Goal: Information Seeking & Learning: Learn about a topic

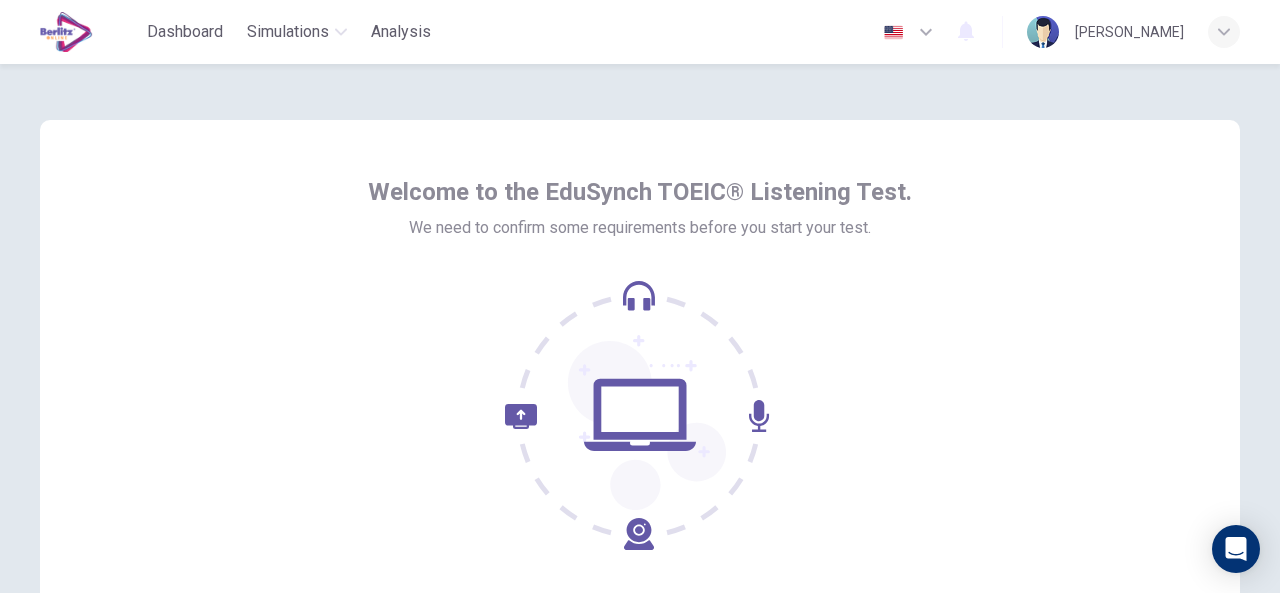
click at [1123, 277] on div "Welcome to the EduSynch TOEIC® Listening Test. We need to confirm some requirem…" at bounding box center [640, 360] width 1200 height 480
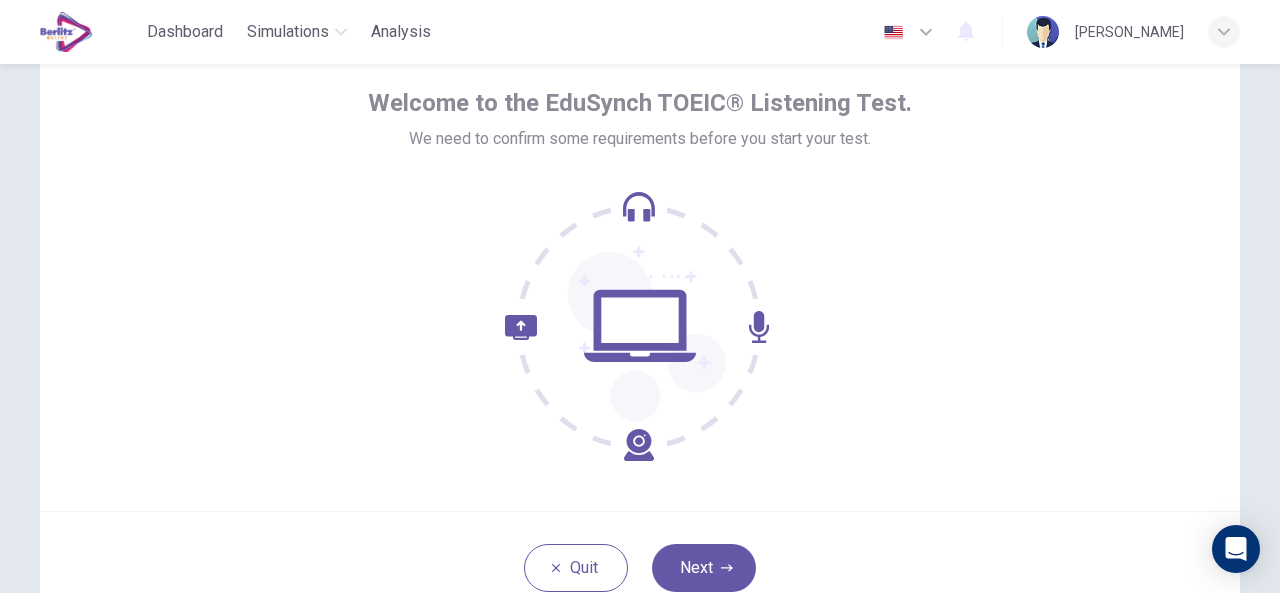
scroll to position [89, 0]
drag, startPoint x: 1246, startPoint y: 1, endPoint x: 948, endPoint y: 386, distance: 486.8
click at [948, 386] on div "Welcome to the EduSynch TOEIC® Listening Test. We need to confirm some requirem…" at bounding box center [640, 271] width 1200 height 480
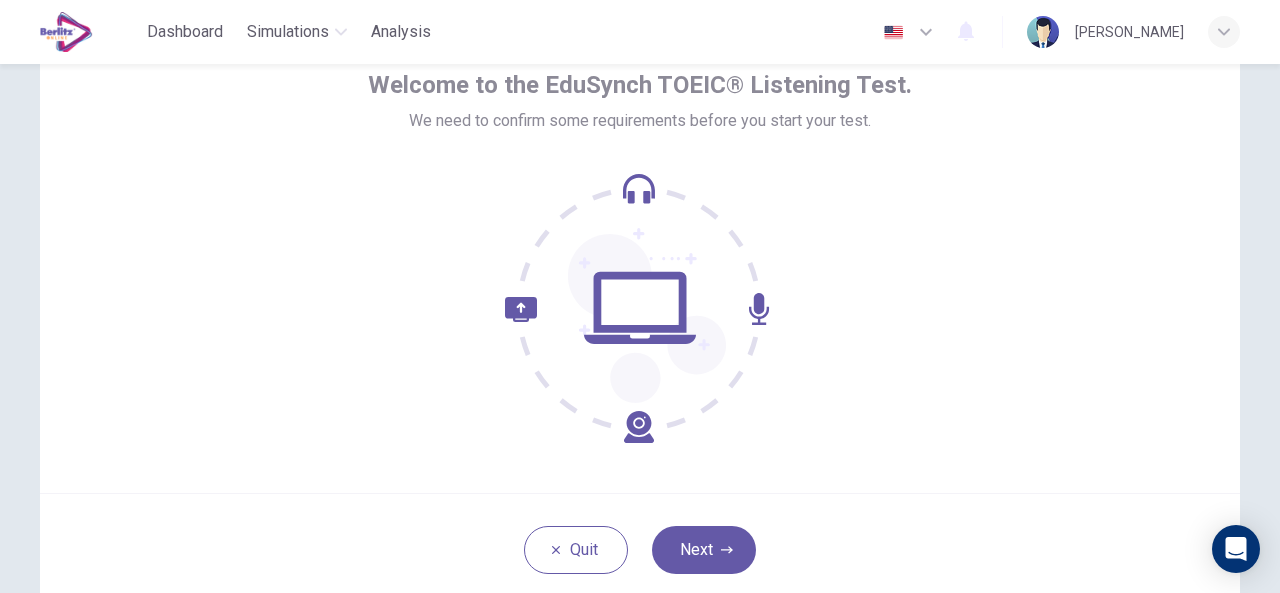
scroll to position [106, 0]
click at [709, 555] on button "Next" at bounding box center [704, 551] width 104 height 48
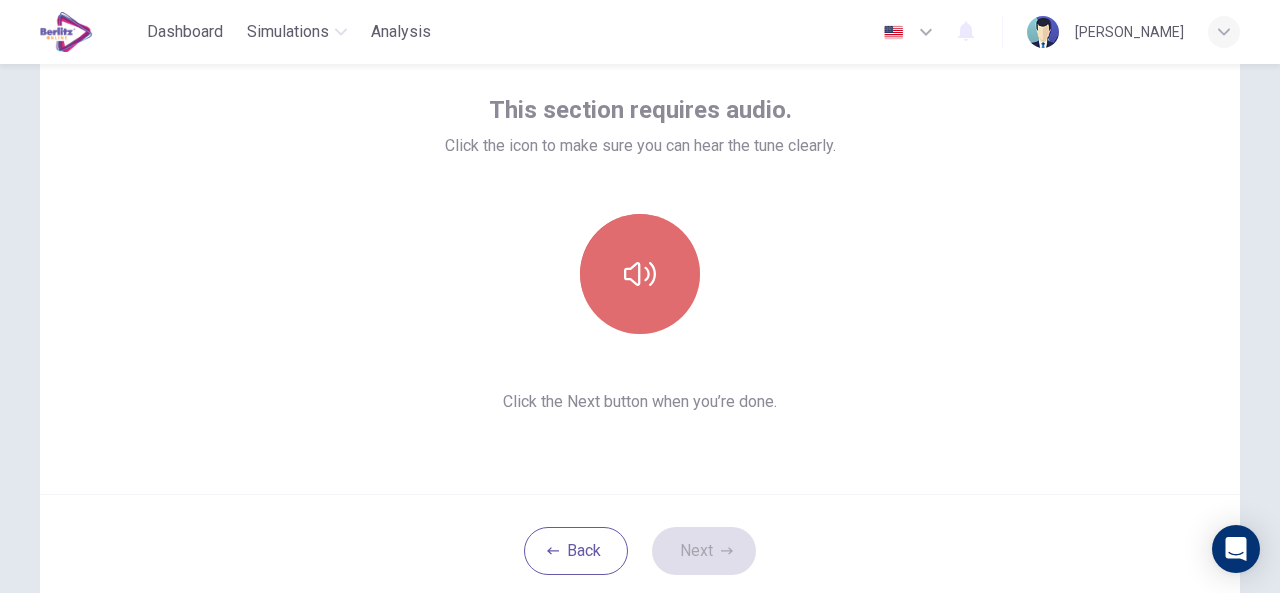
click at [620, 292] on button "button" at bounding box center [640, 274] width 120 height 120
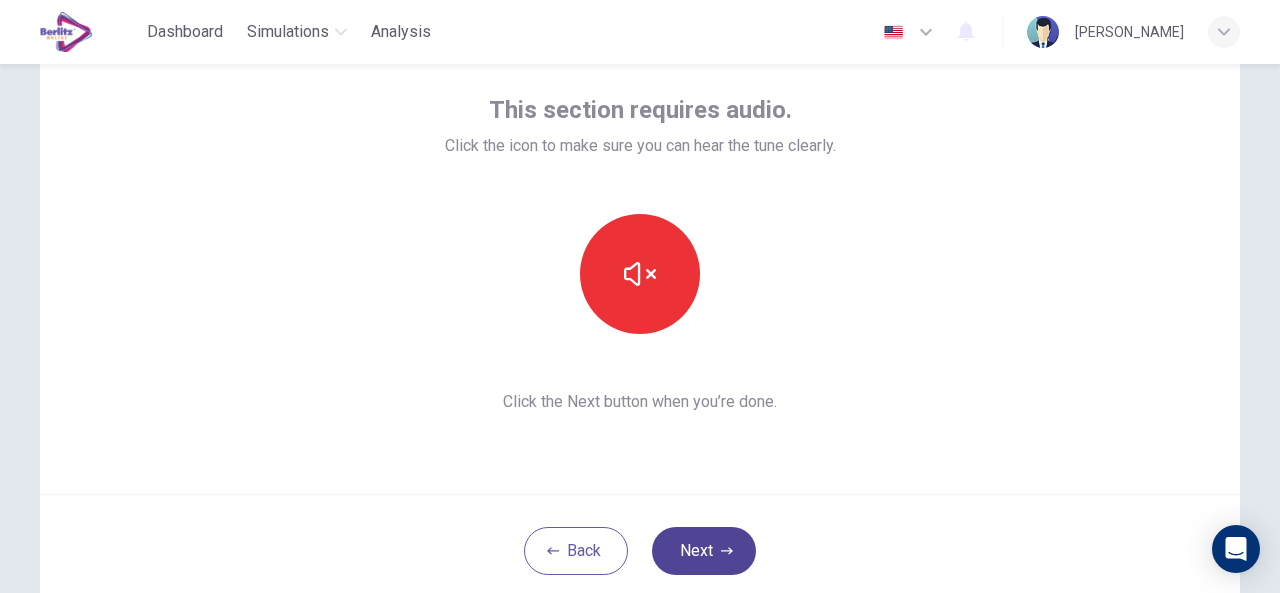
click at [729, 553] on button "Next" at bounding box center [704, 551] width 104 height 48
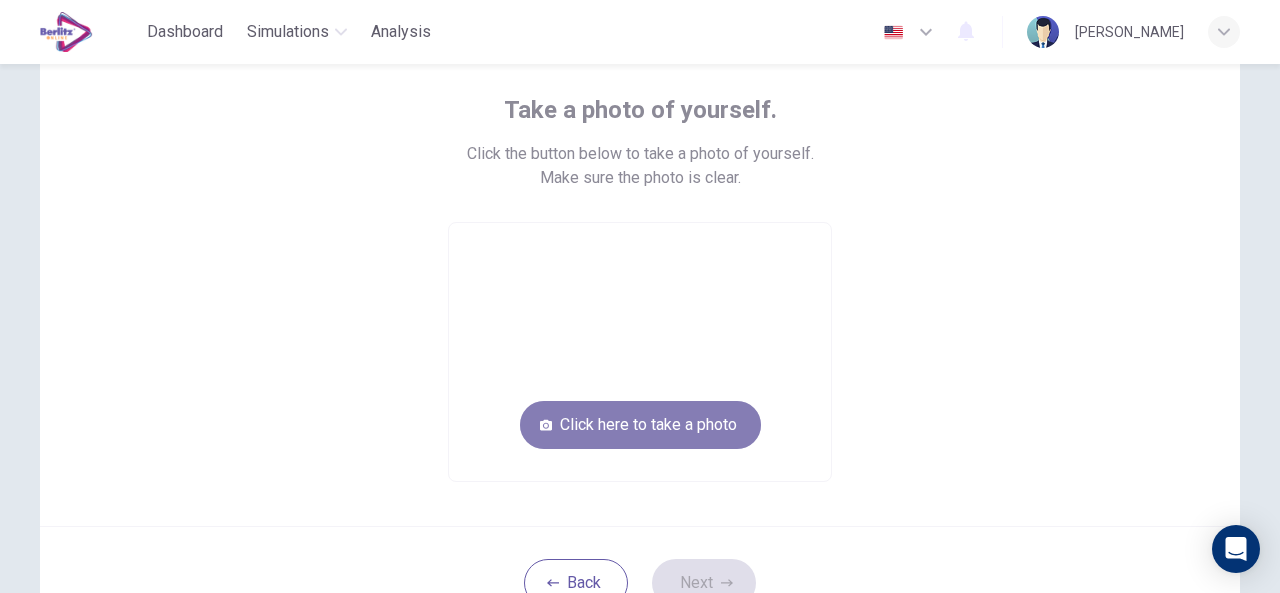
click at [628, 423] on button "Click here to take a photo" at bounding box center [640, 425] width 241 height 48
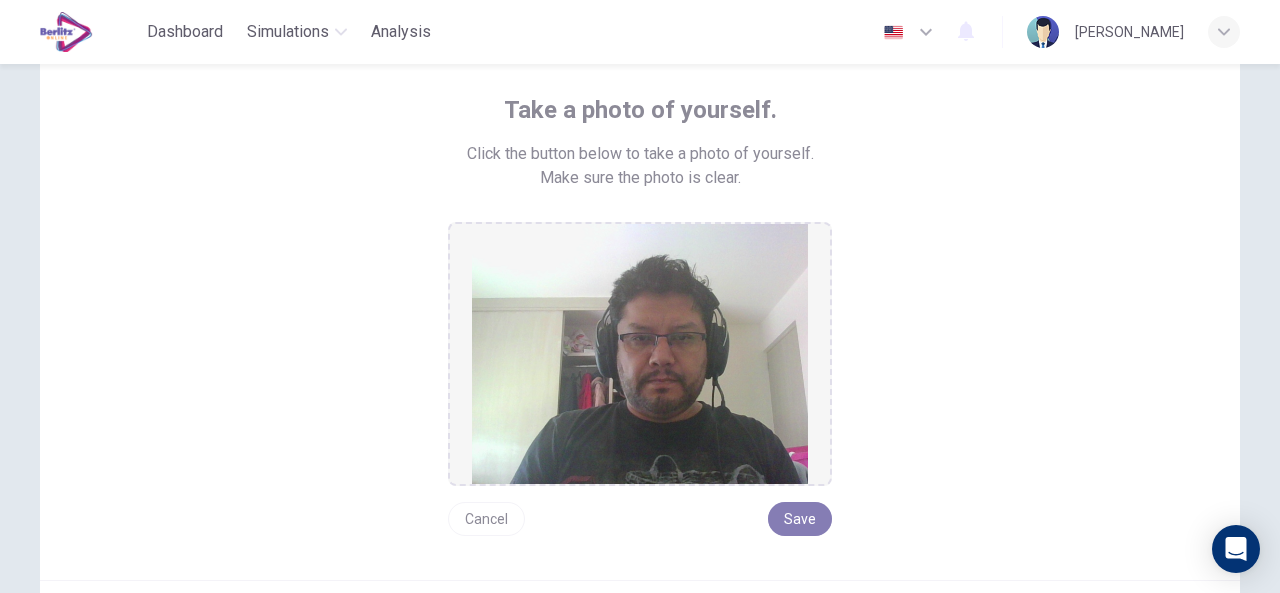
click at [799, 512] on button "Save" at bounding box center [800, 519] width 64 height 34
click at [796, 519] on button "Save" at bounding box center [800, 519] width 64 height 34
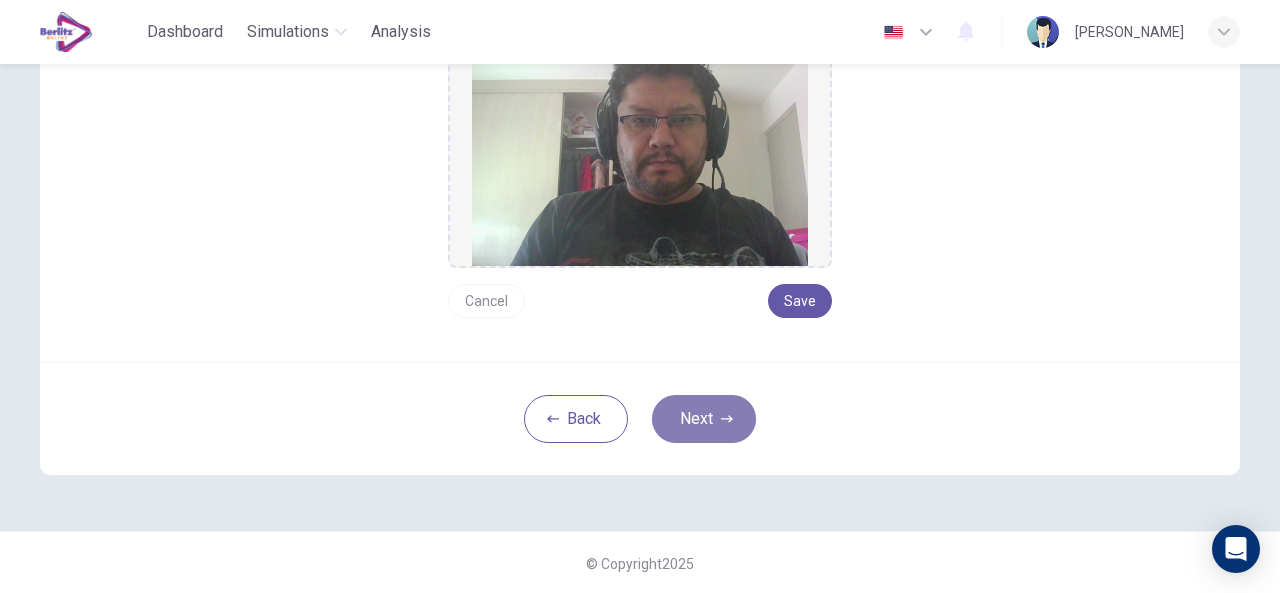
click at [710, 415] on button "Next" at bounding box center [704, 419] width 104 height 48
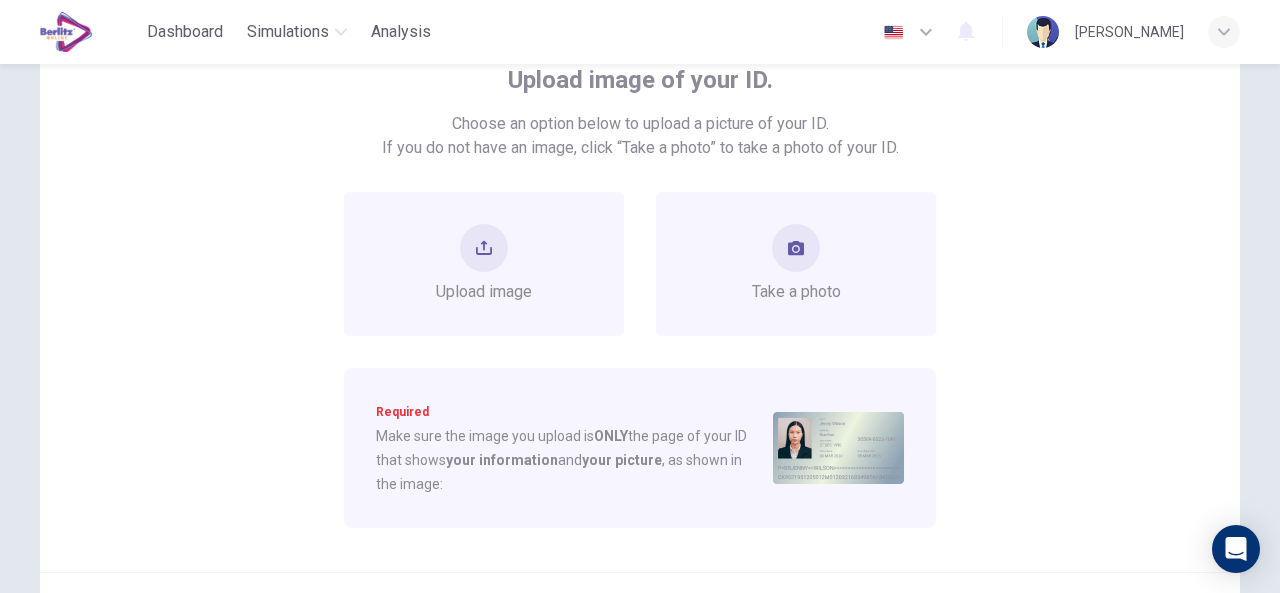
scroll to position [144, 0]
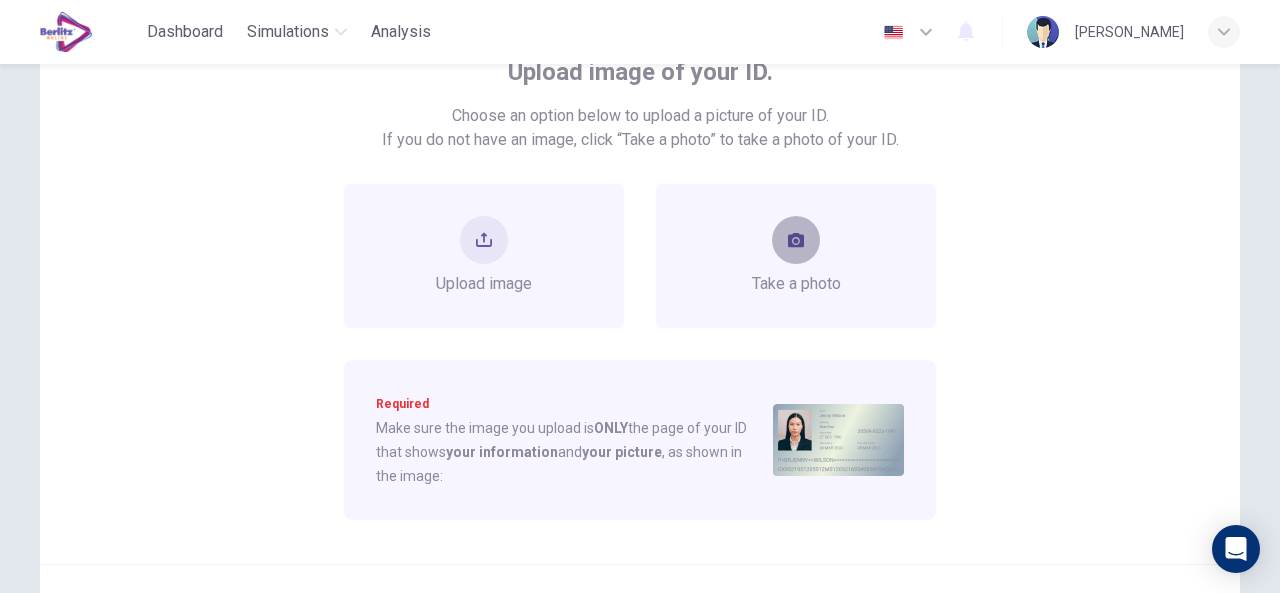
click at [796, 247] on icon "take photo" at bounding box center [796, 240] width 16 height 14
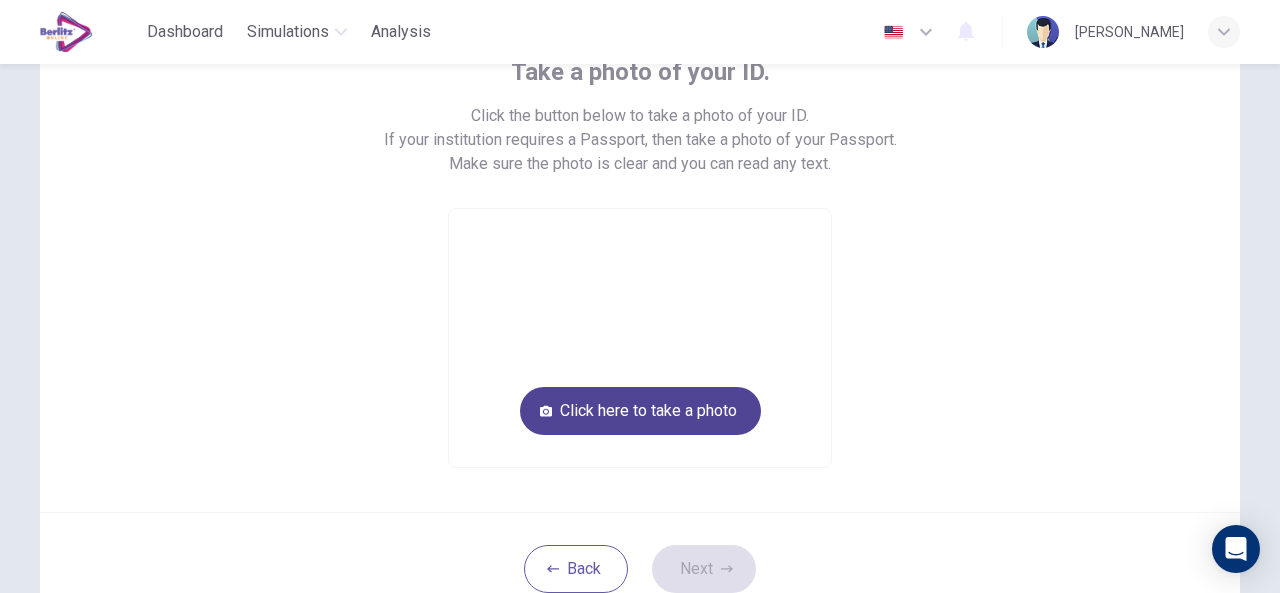
click at [672, 416] on button "Click here to take a photo" at bounding box center [640, 411] width 241 height 48
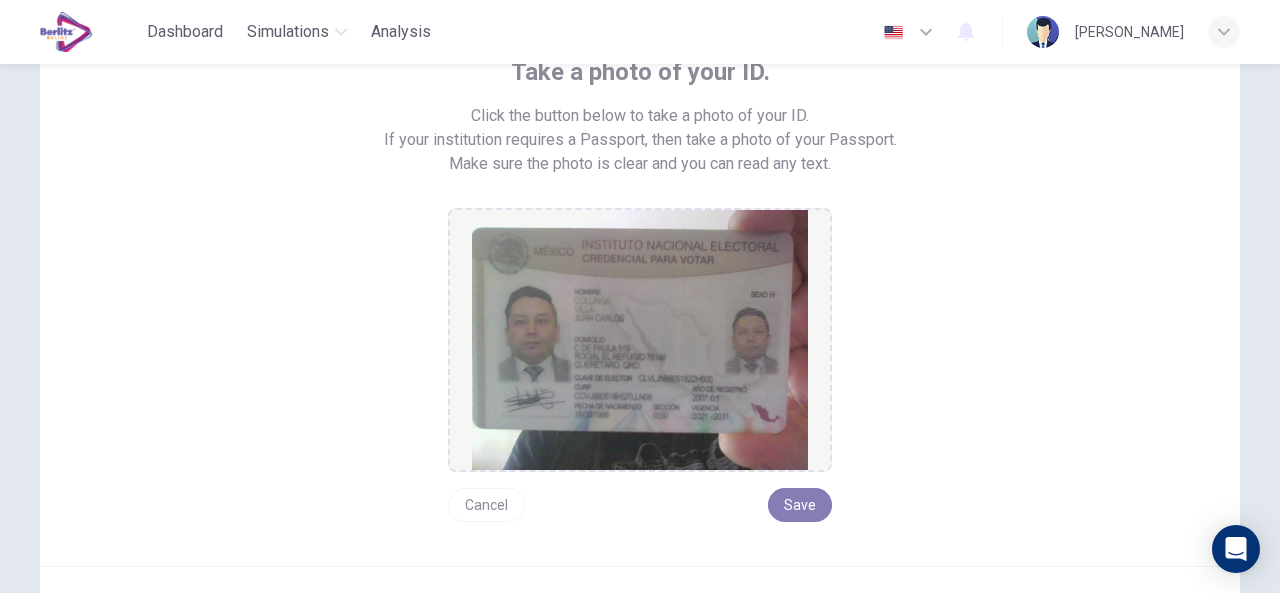
click at [794, 503] on button "Save" at bounding box center [800, 505] width 64 height 34
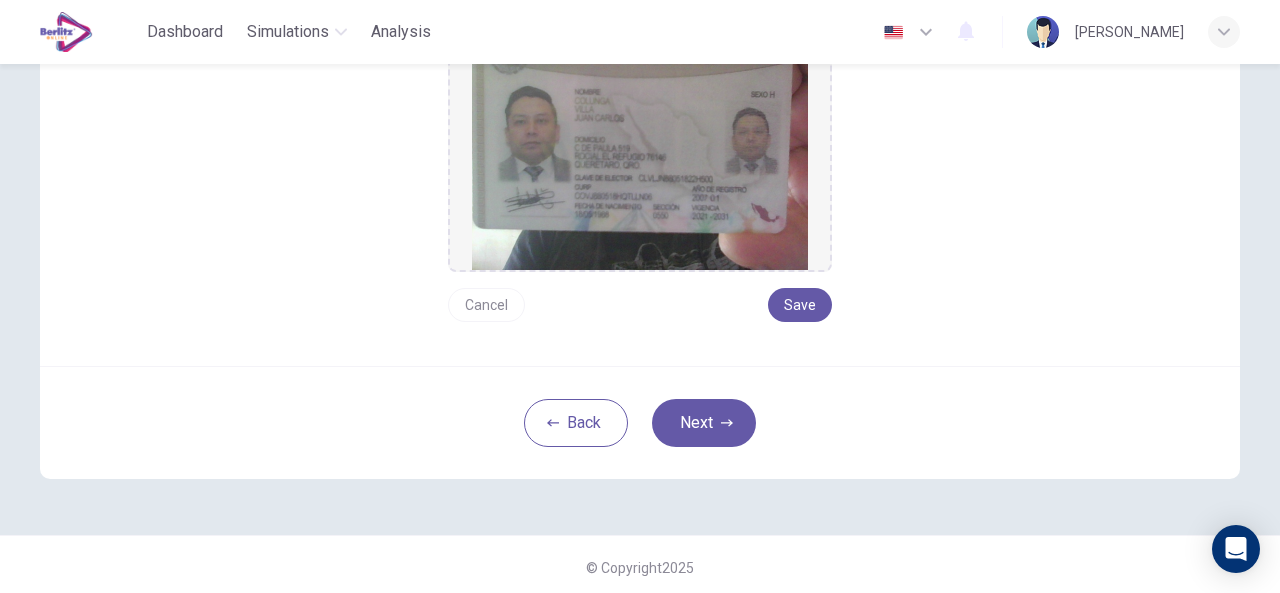
scroll to position [348, 0]
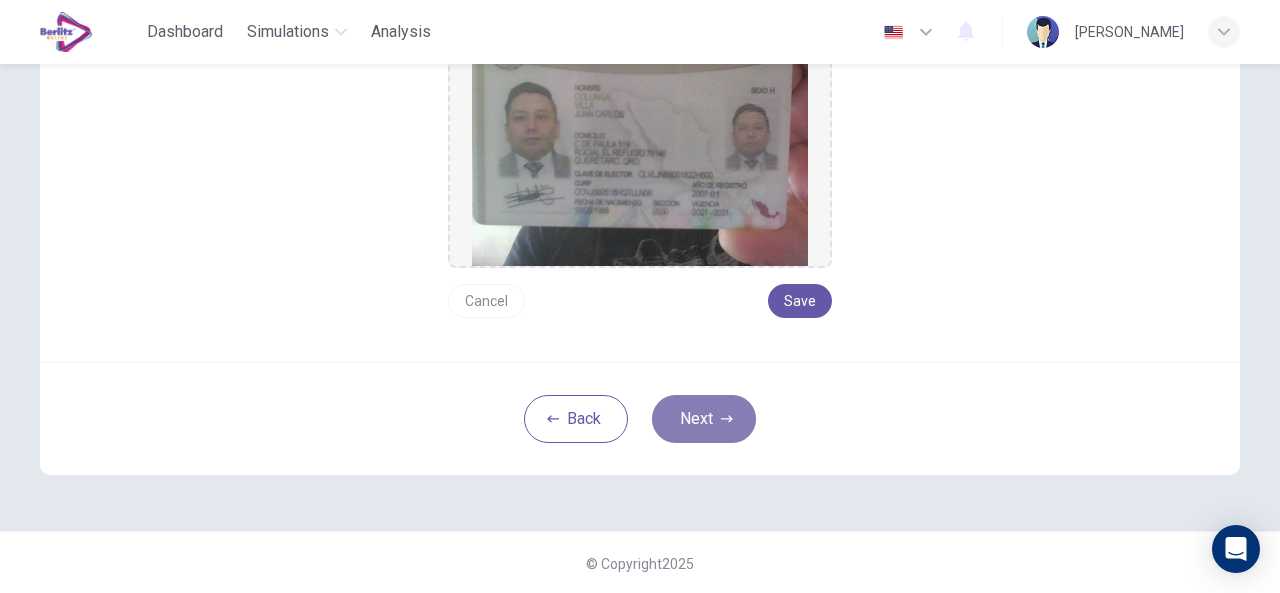
click at [718, 423] on button "Next" at bounding box center [704, 419] width 104 height 48
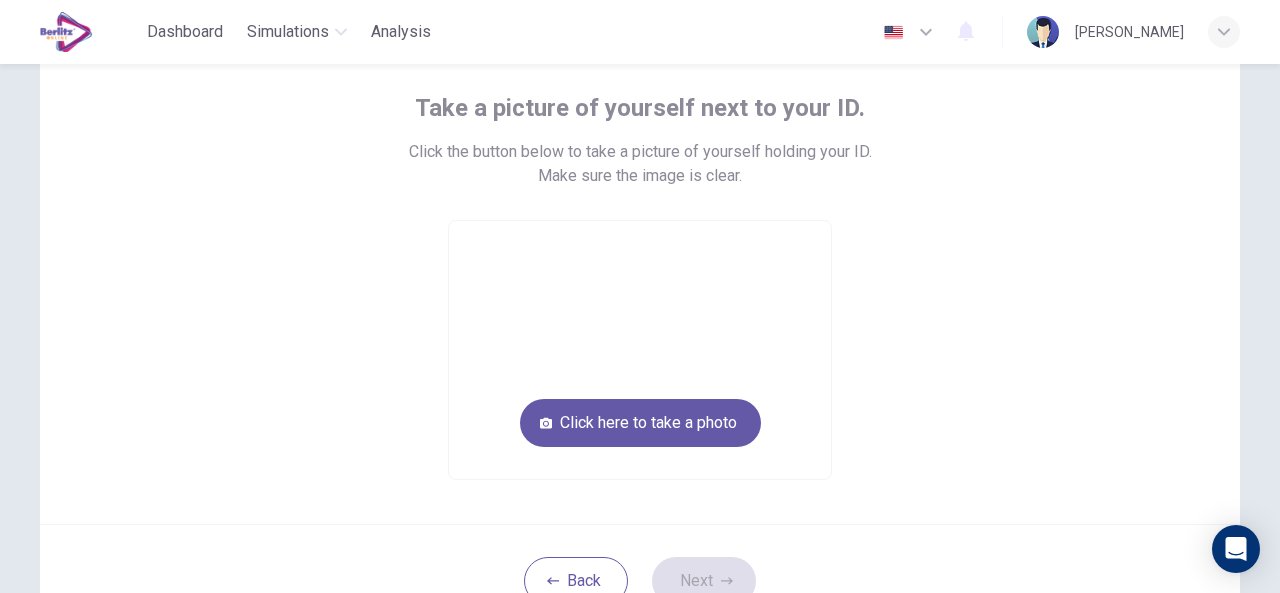
scroll to position [112, 0]
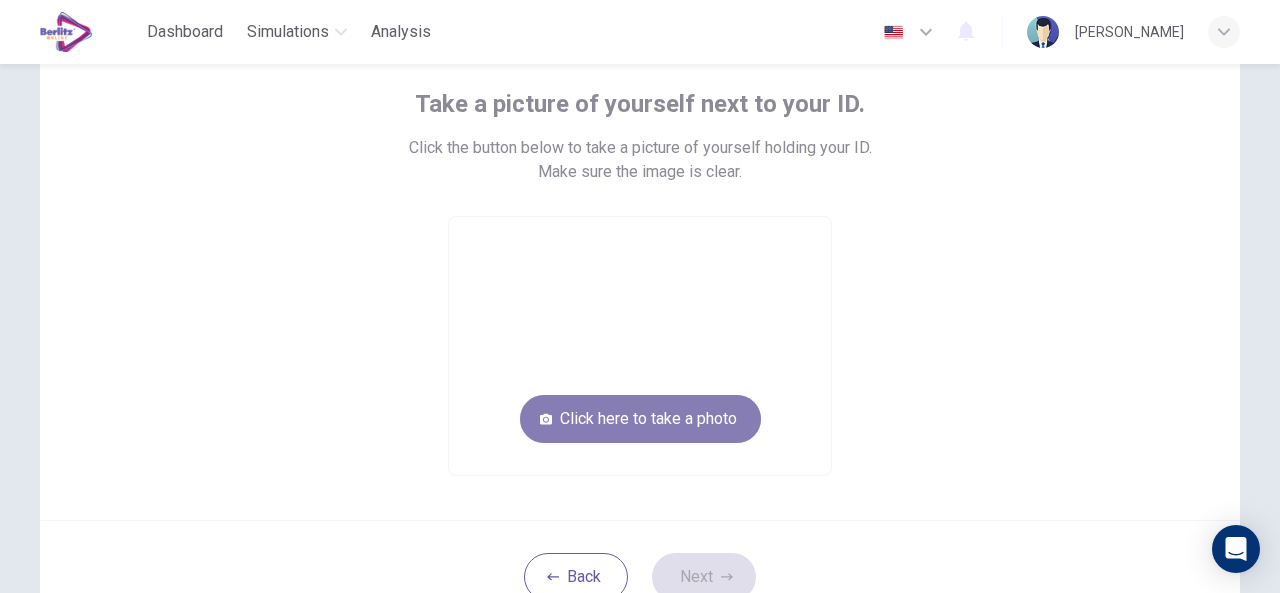
click at [621, 411] on button "Click here to take a photo" at bounding box center [640, 419] width 241 height 48
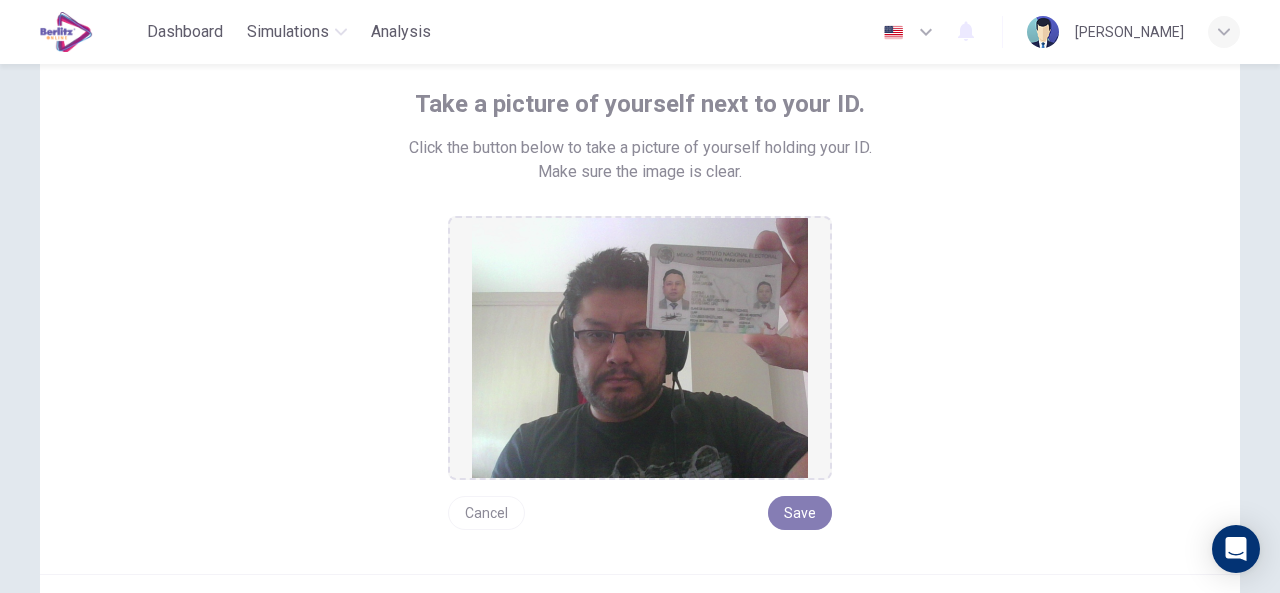
click at [794, 514] on button "Save" at bounding box center [800, 513] width 64 height 34
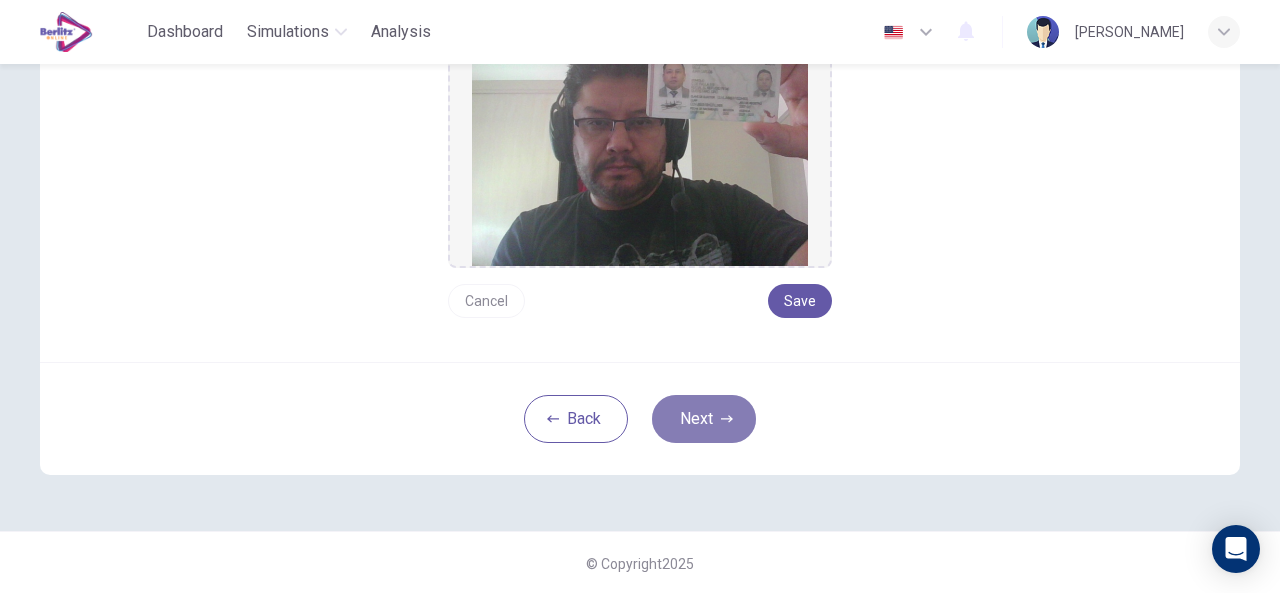
click at [714, 418] on button "Next" at bounding box center [704, 419] width 104 height 48
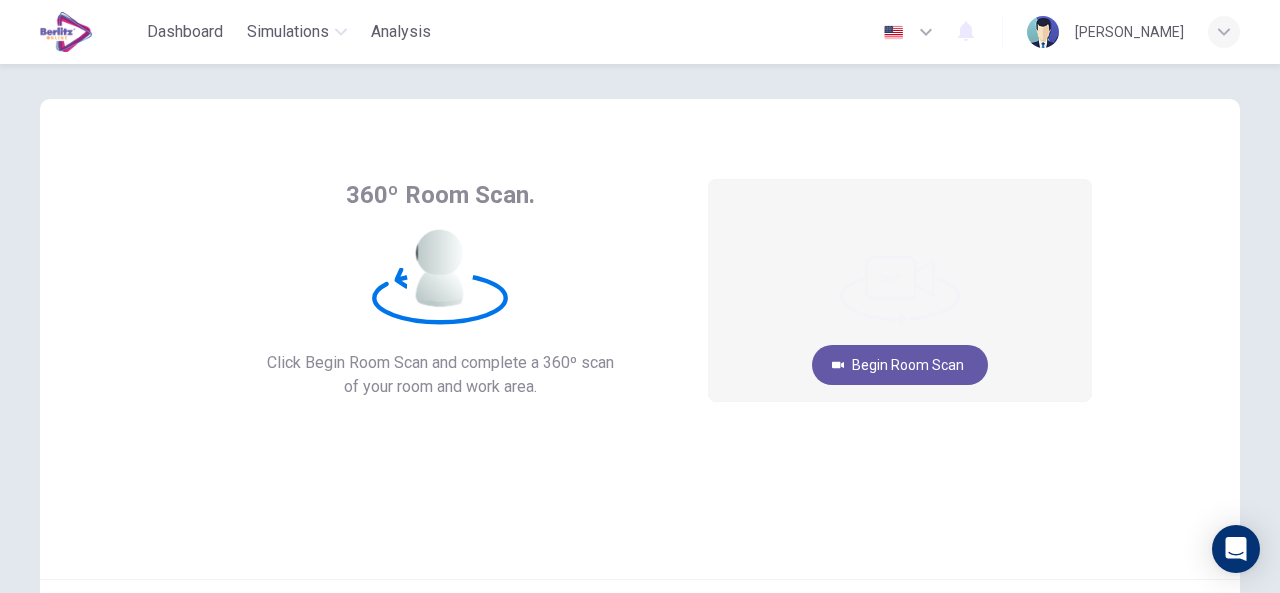
scroll to position [13, 0]
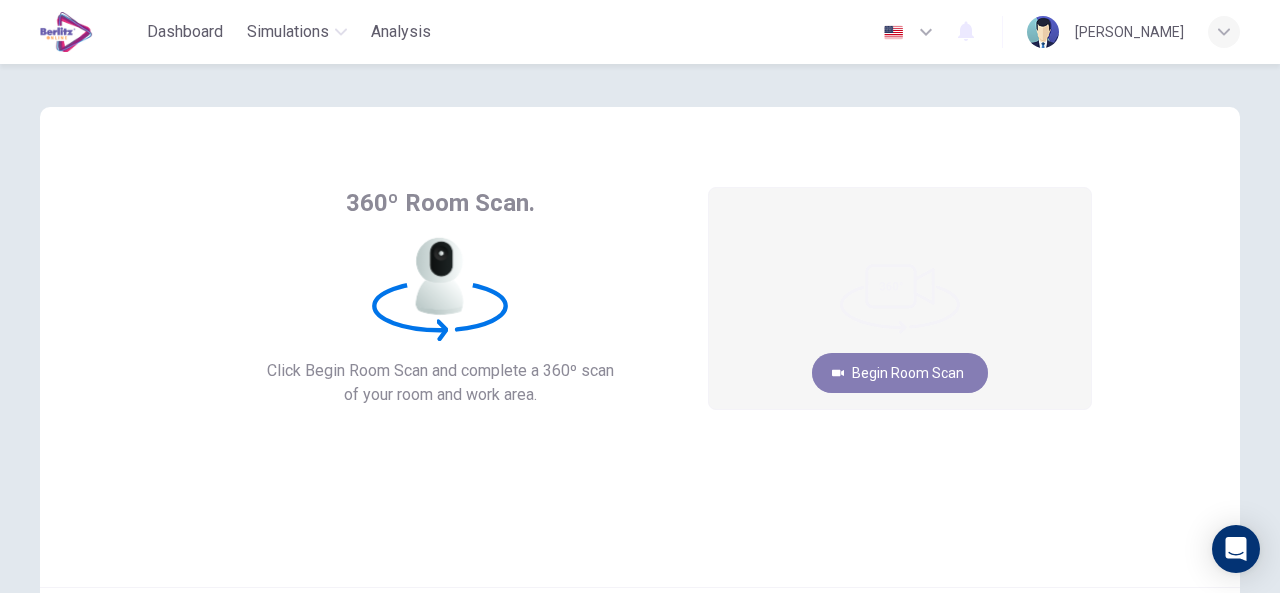
click at [882, 369] on button "Begin Room Scan" at bounding box center [900, 373] width 176 height 40
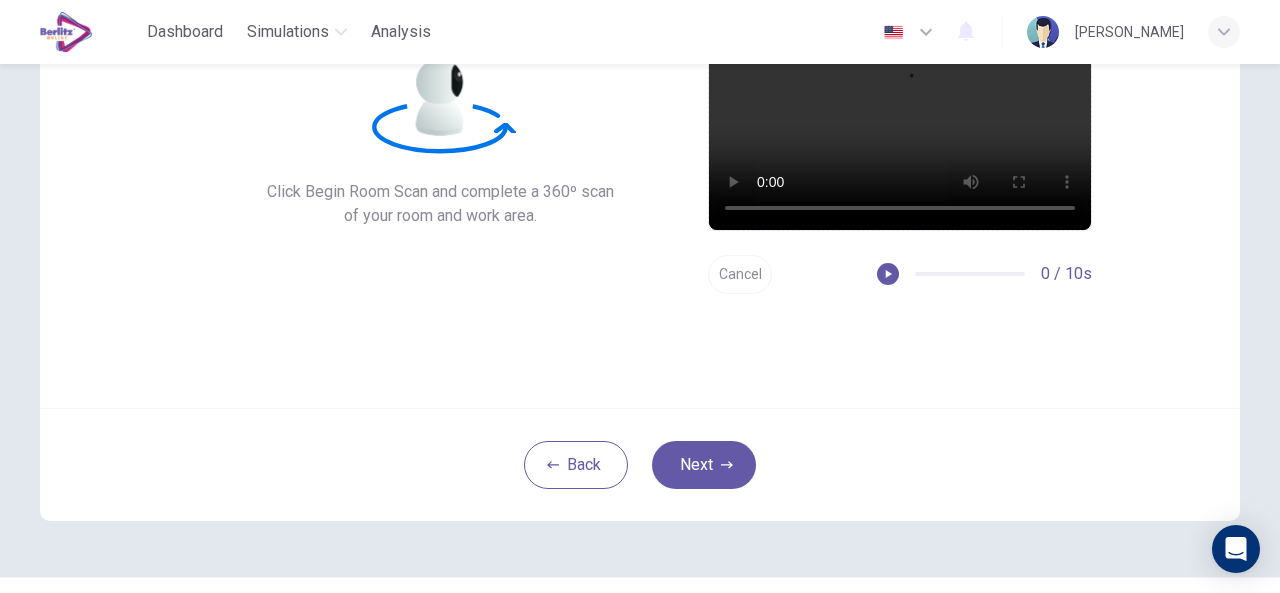
scroll to position [194, 0]
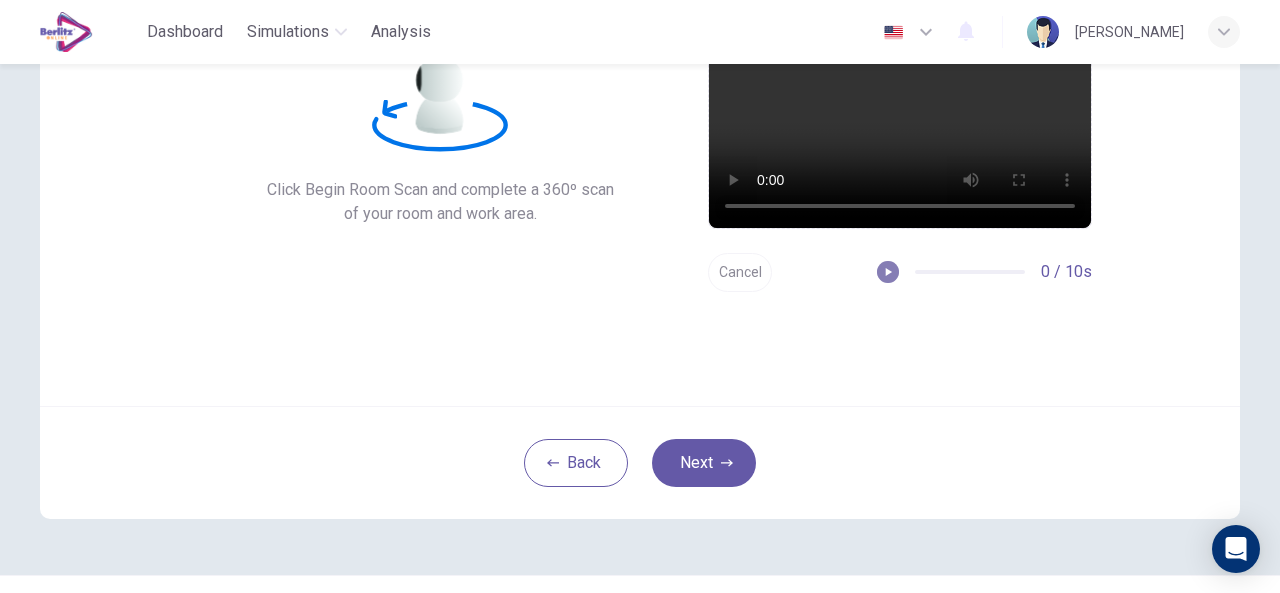
click at [885, 263] on button "button" at bounding box center [888, 272] width 22 height 22
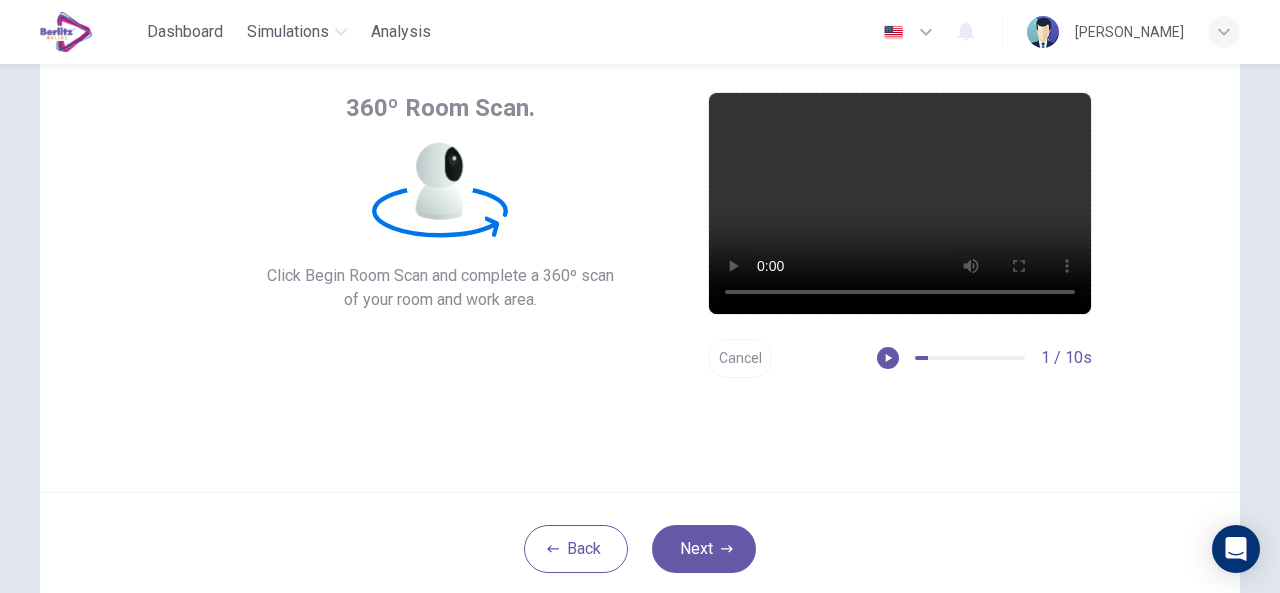
scroll to position [94, 0]
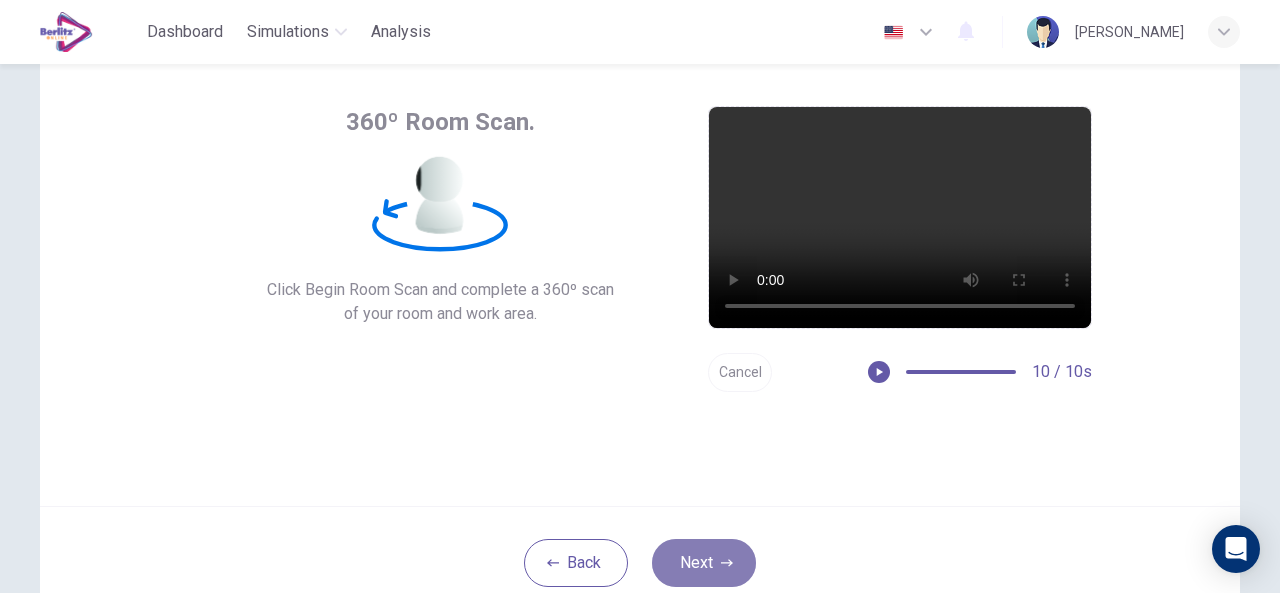
click at [702, 565] on button "Next" at bounding box center [704, 563] width 104 height 48
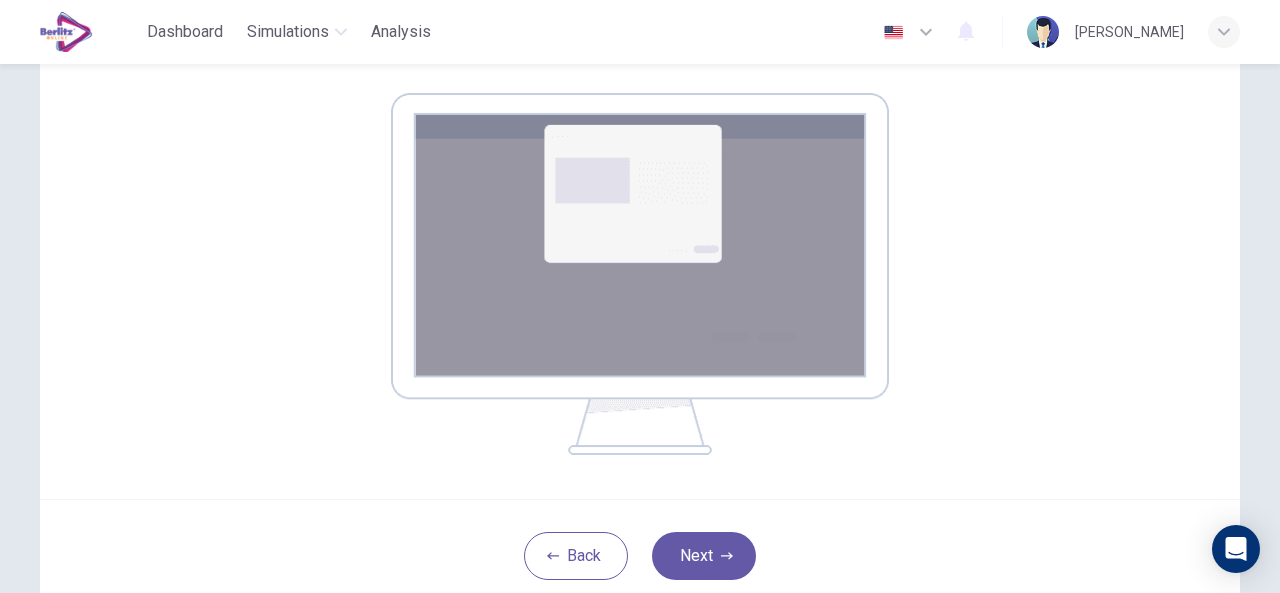
scroll to position [307, 0]
click at [693, 552] on button "Next" at bounding box center [704, 555] width 104 height 48
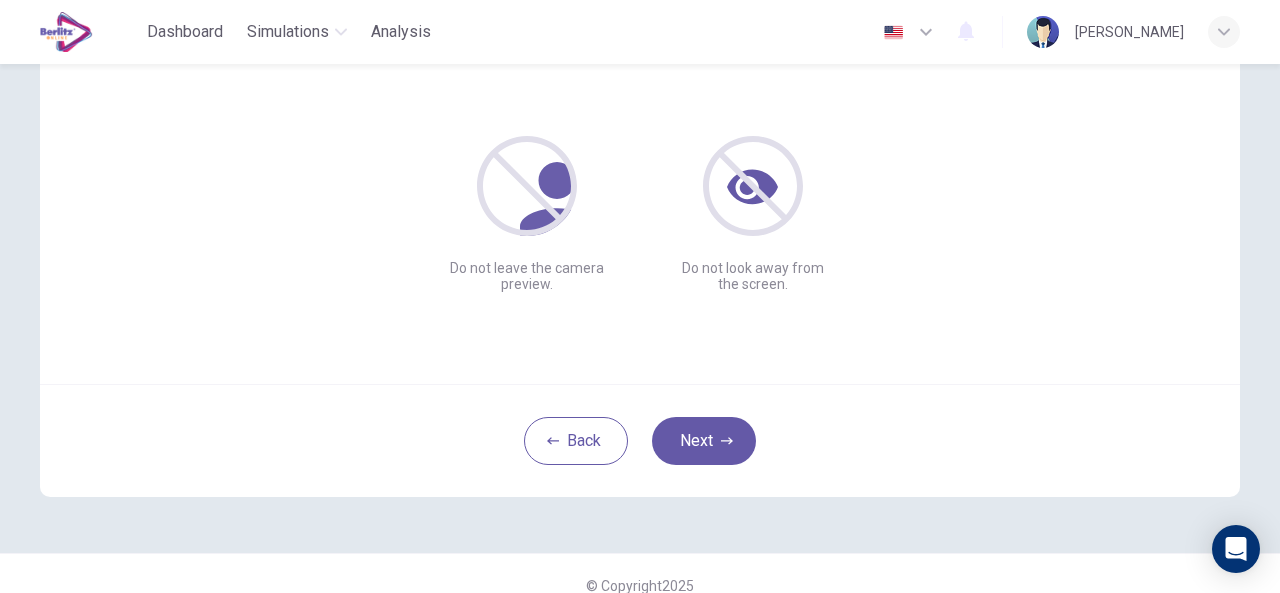
scroll to position [217, 0]
click at [694, 435] on button "Next" at bounding box center [704, 440] width 104 height 48
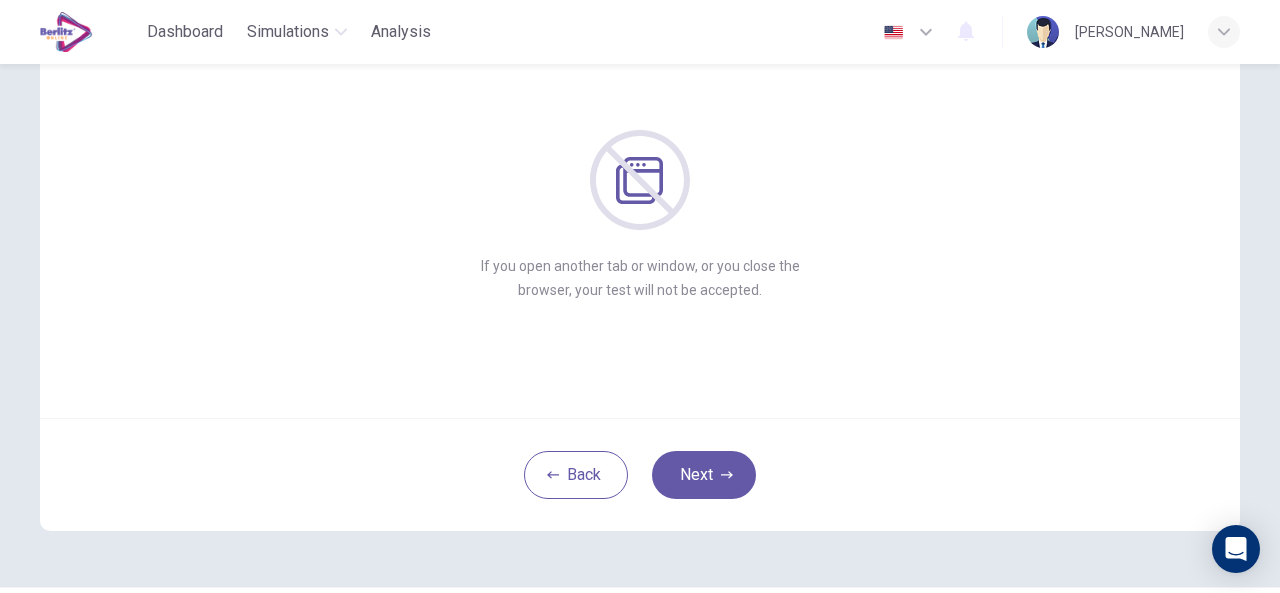
scroll to position [189, 0]
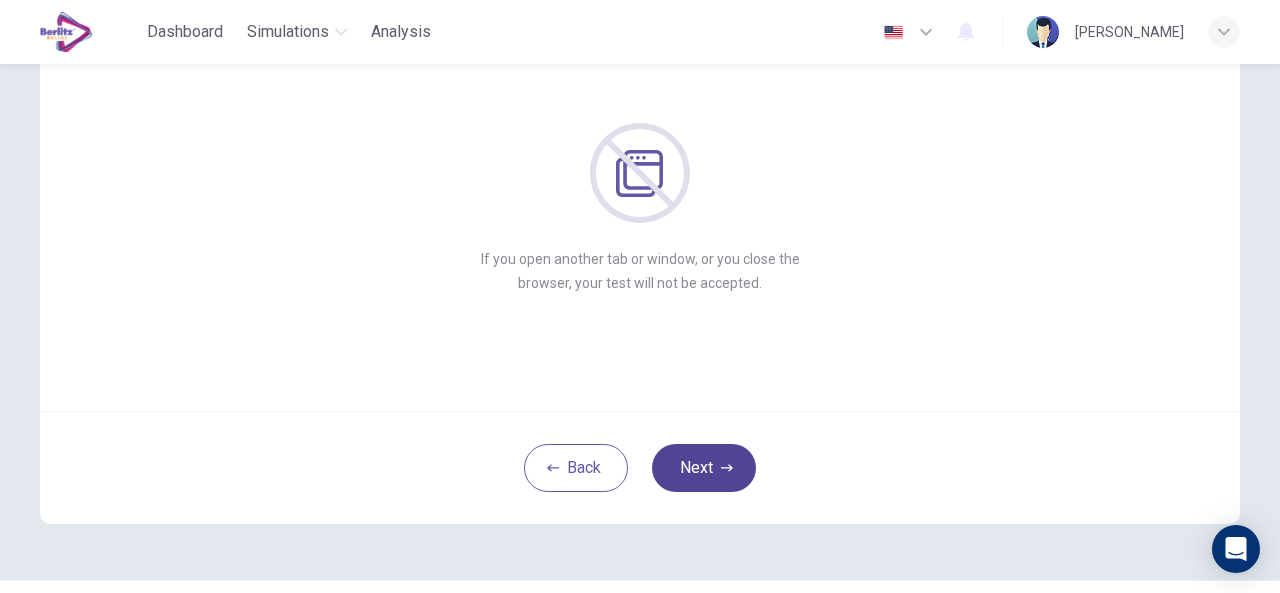
click at [713, 474] on button "Next" at bounding box center [704, 468] width 104 height 48
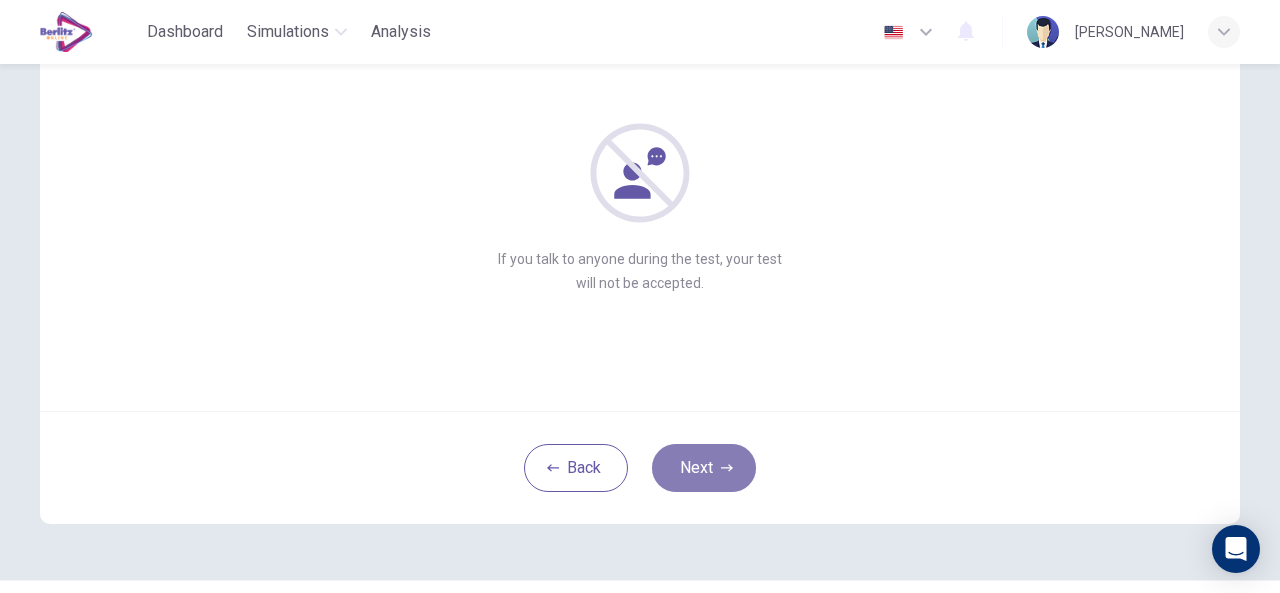
click at [690, 467] on button "Next" at bounding box center [704, 468] width 104 height 48
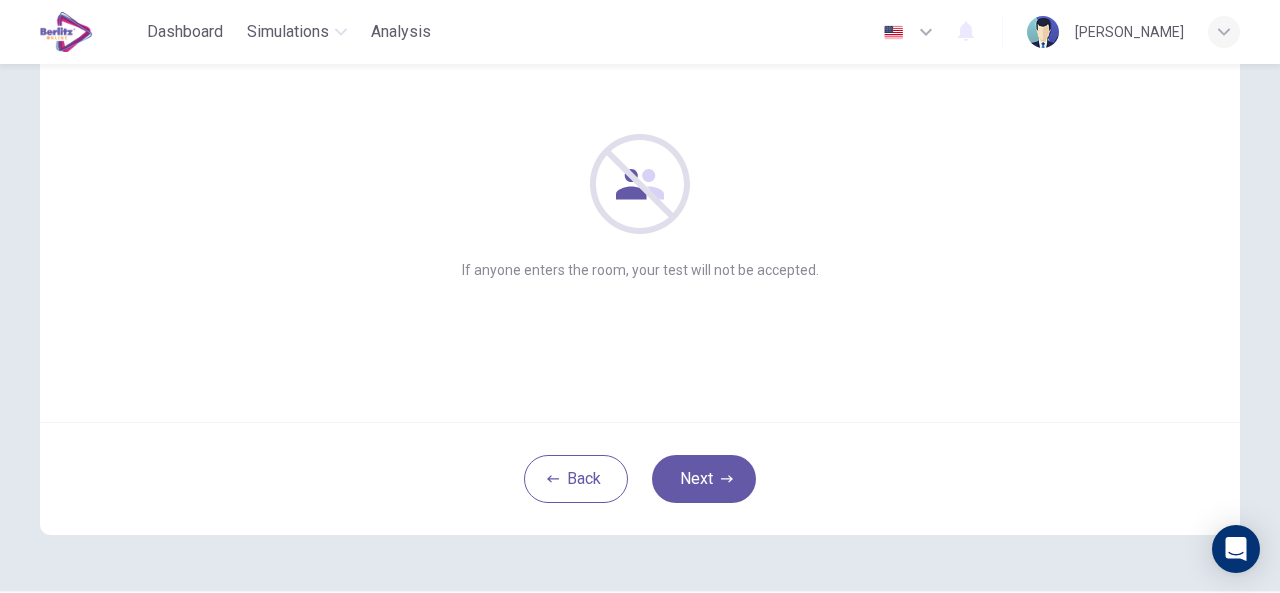
scroll to position [177, 0]
click at [701, 481] on button "Next" at bounding box center [704, 480] width 104 height 48
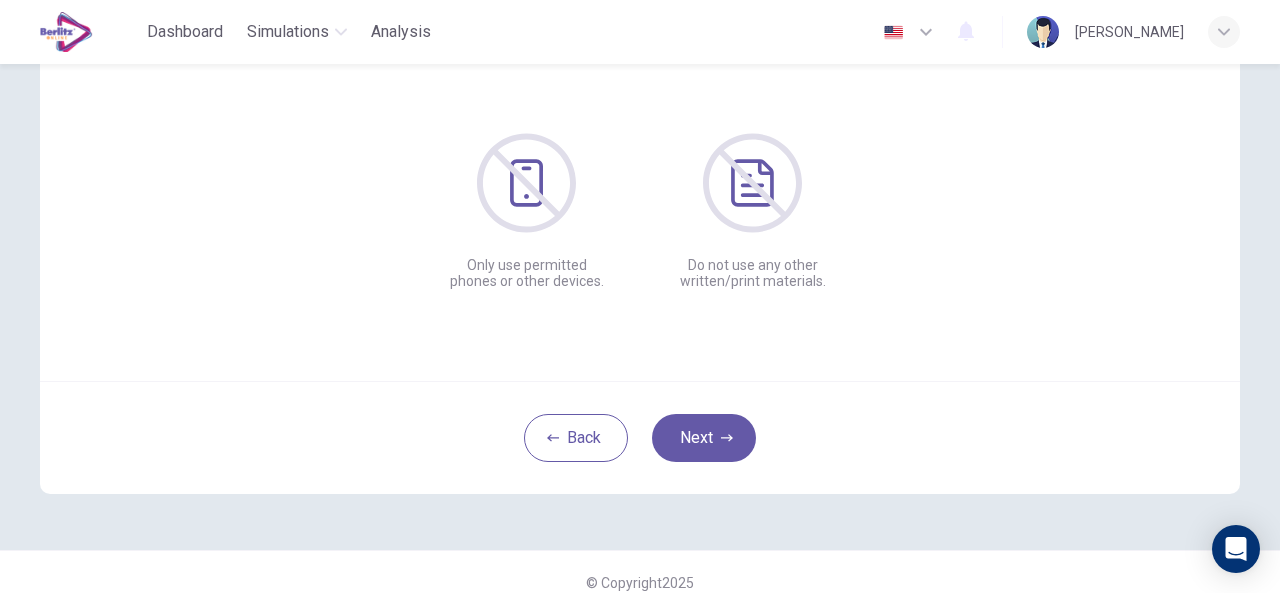
scroll to position [239, 0]
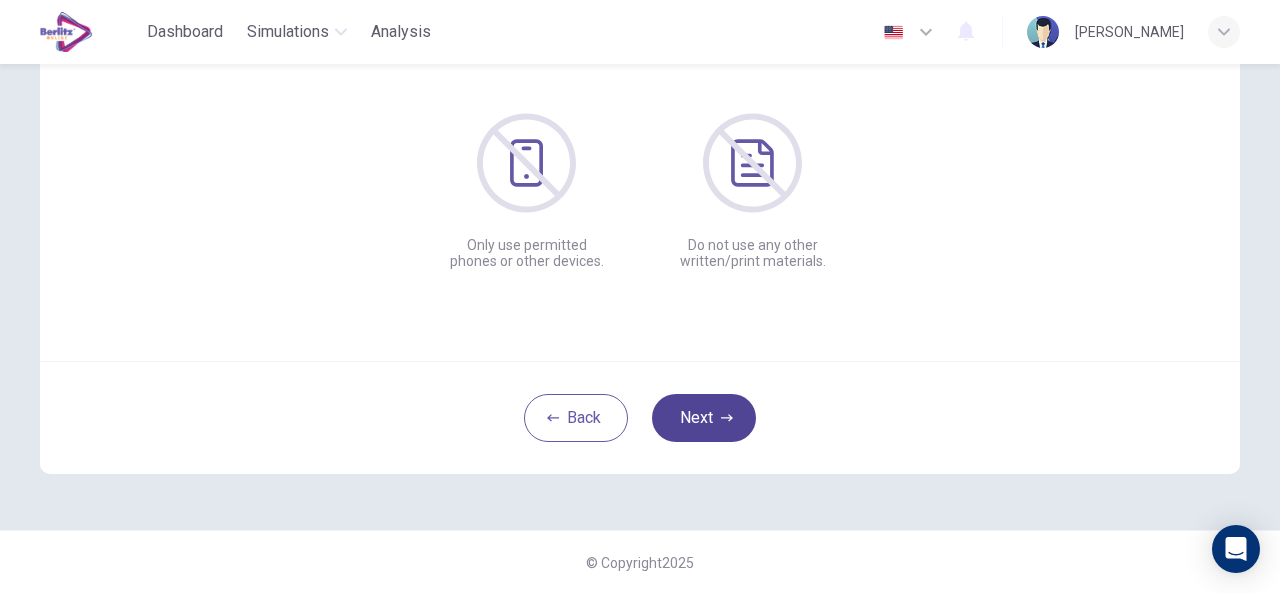
click at [682, 416] on button "Next" at bounding box center [704, 418] width 104 height 48
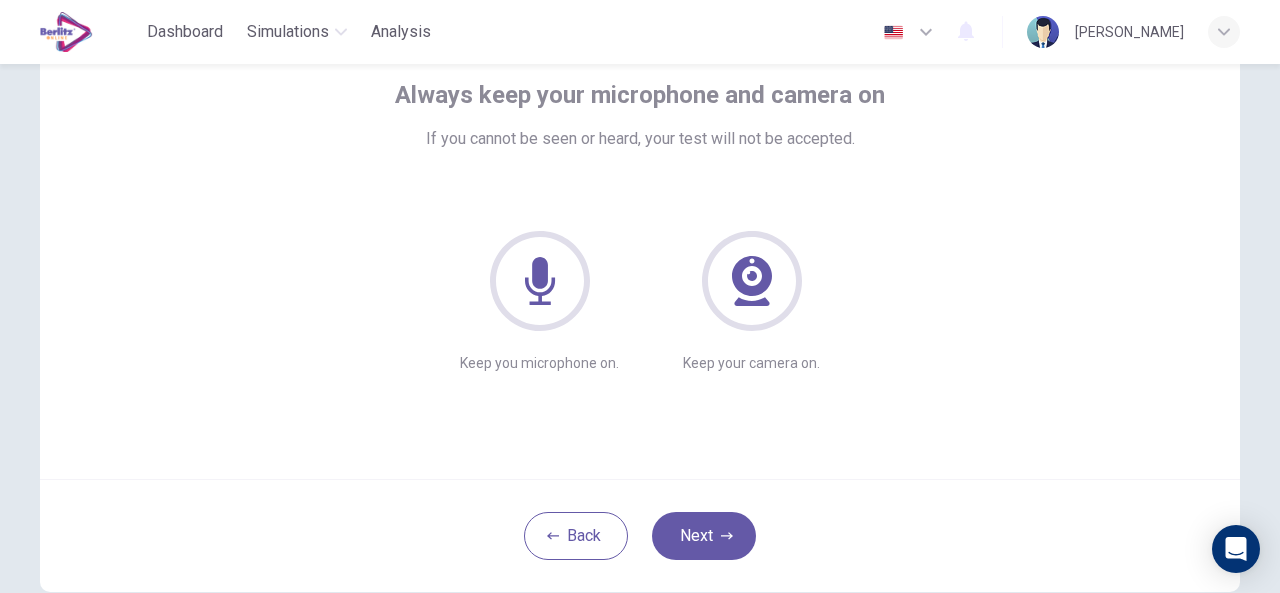
scroll to position [120, 0]
click at [703, 533] on button "Next" at bounding box center [704, 537] width 104 height 48
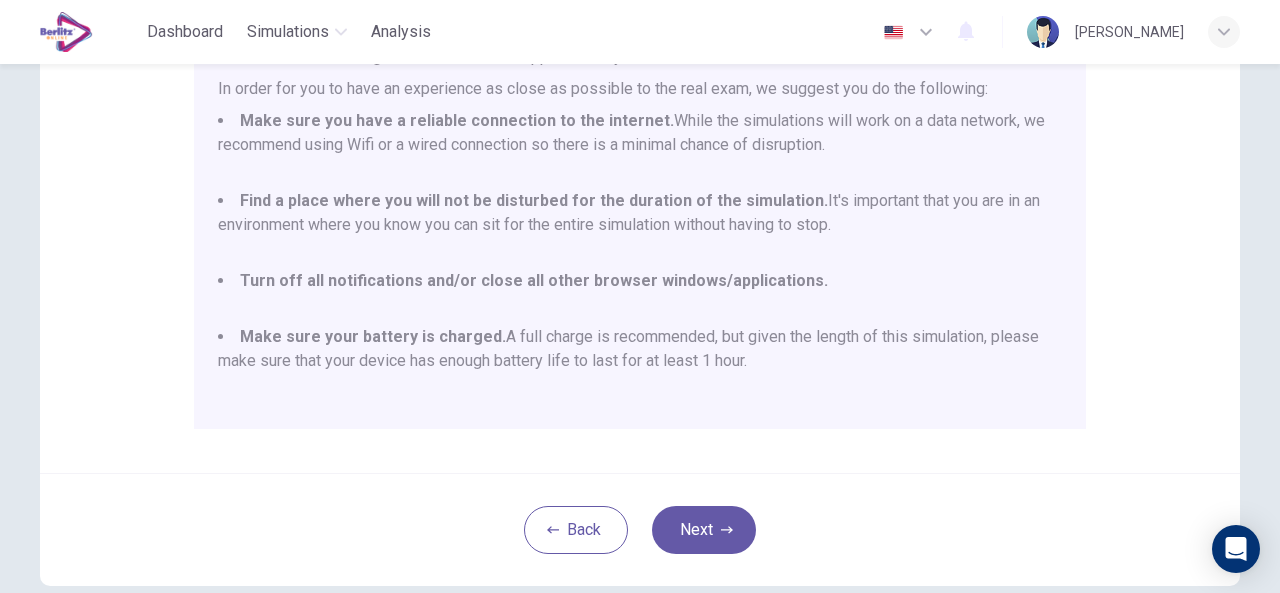
scroll to position [424, 0]
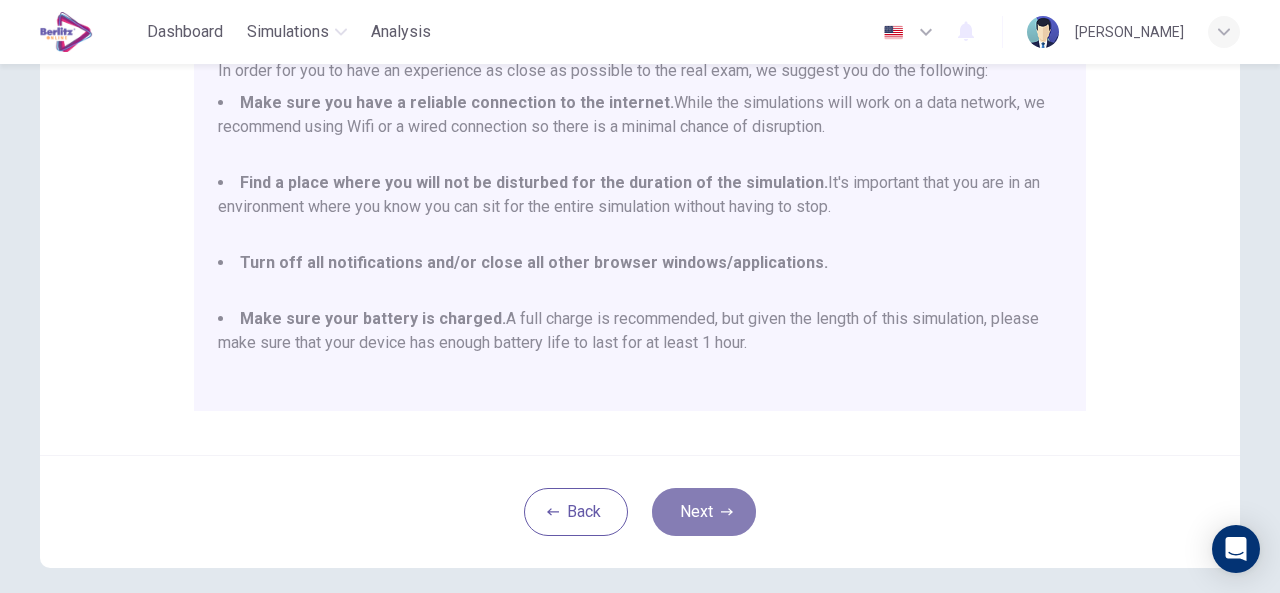
click at [706, 512] on button "Next" at bounding box center [704, 512] width 104 height 48
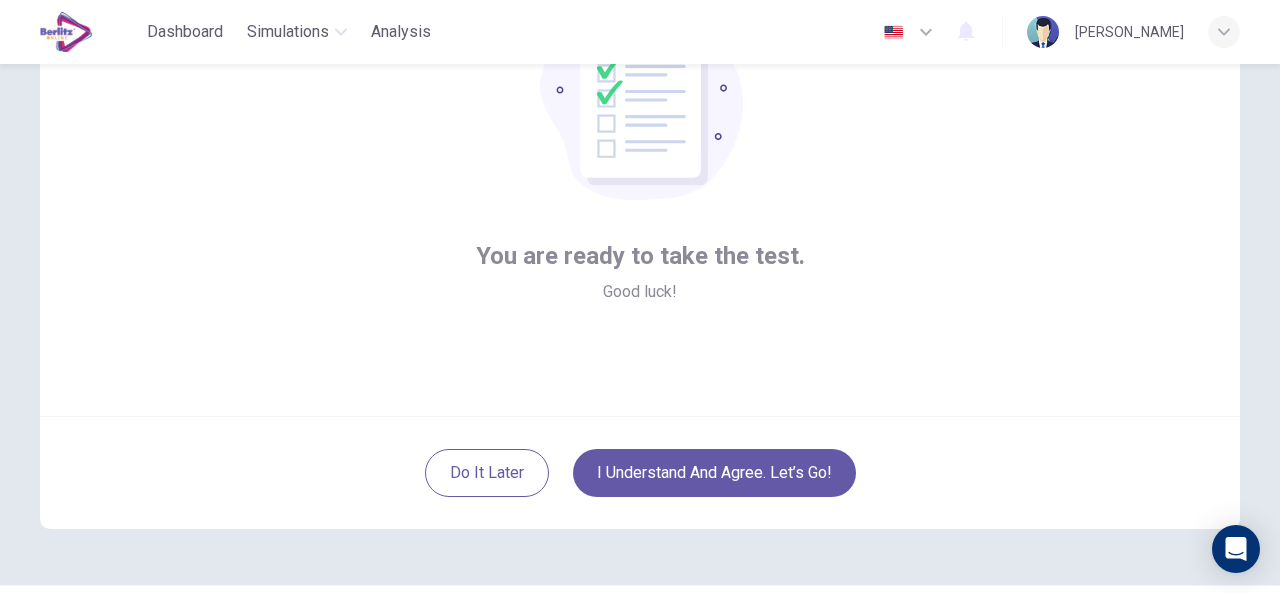
scroll to position [183, 0]
click at [741, 474] on button "I understand and agree. Let’s go!" at bounding box center [714, 474] width 283 height 48
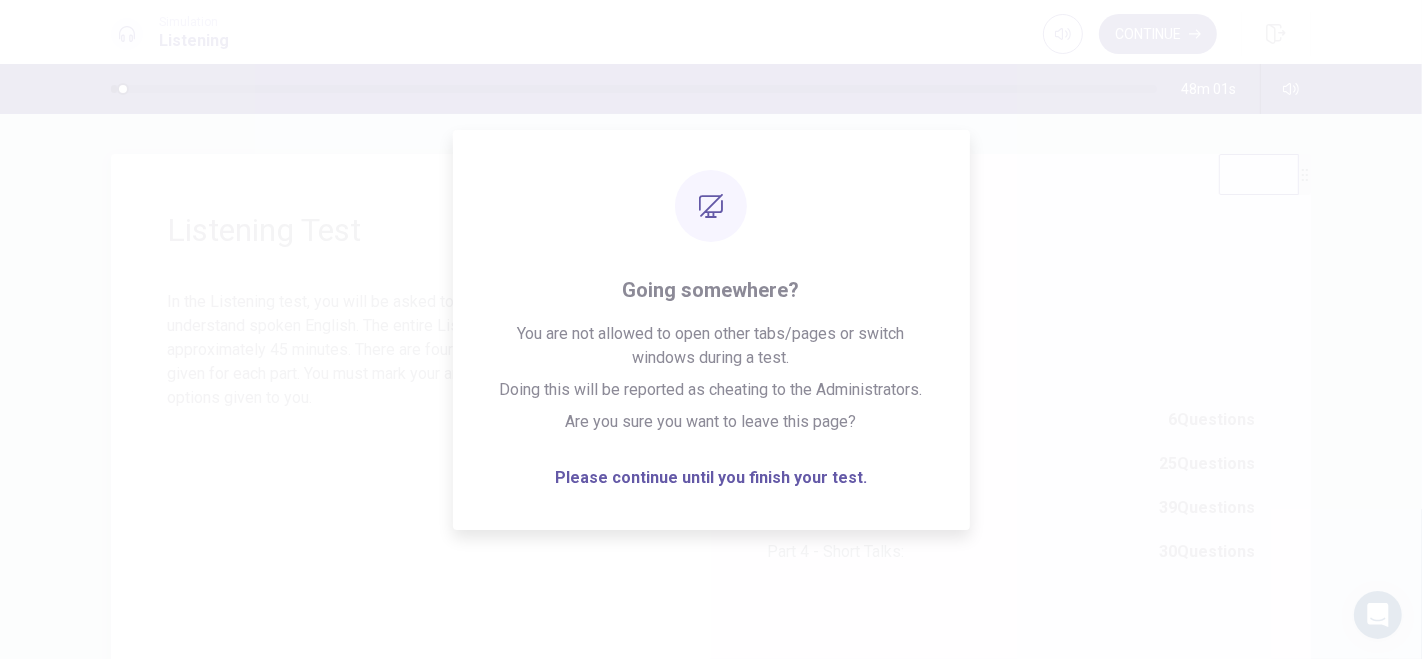
drag, startPoint x: 1112, startPoint y: 1, endPoint x: 327, endPoint y: 484, distance: 921.7
click at [327, 484] on div "Listening Test In the Listening test, you will be asked to demonstrate how well…" at bounding box center [411, 469] width 600 height 630
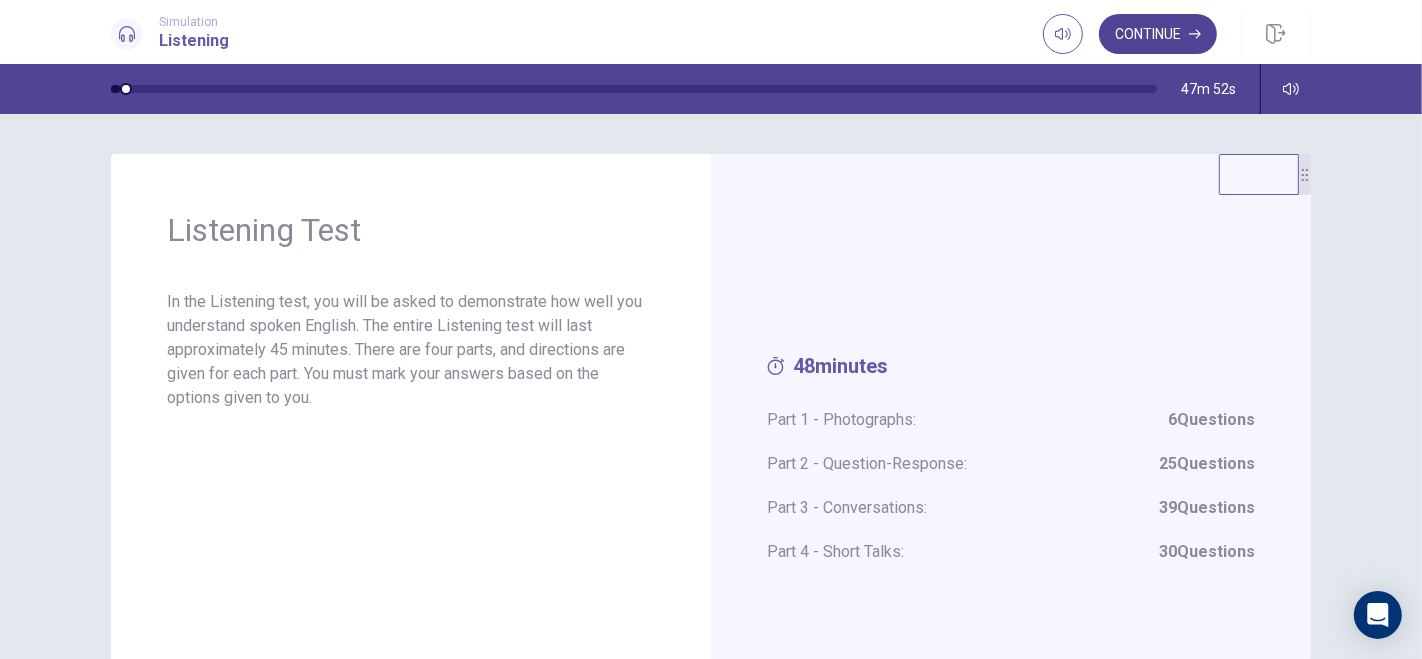
click at [1173, 37] on button "Continue" at bounding box center [1158, 34] width 118 height 40
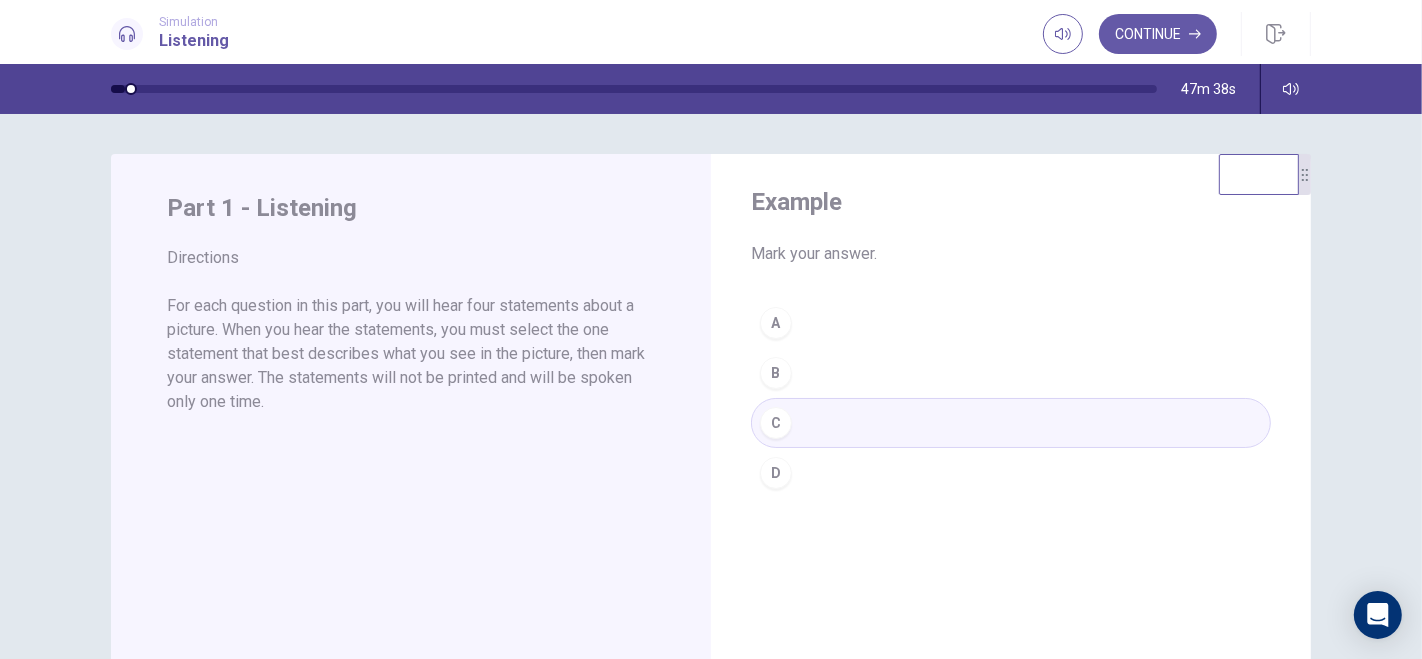
click at [806, 324] on div "A B C D" at bounding box center [1011, 398] width 520 height 200
click at [1175, 30] on button "Continue" at bounding box center [1158, 34] width 118 height 40
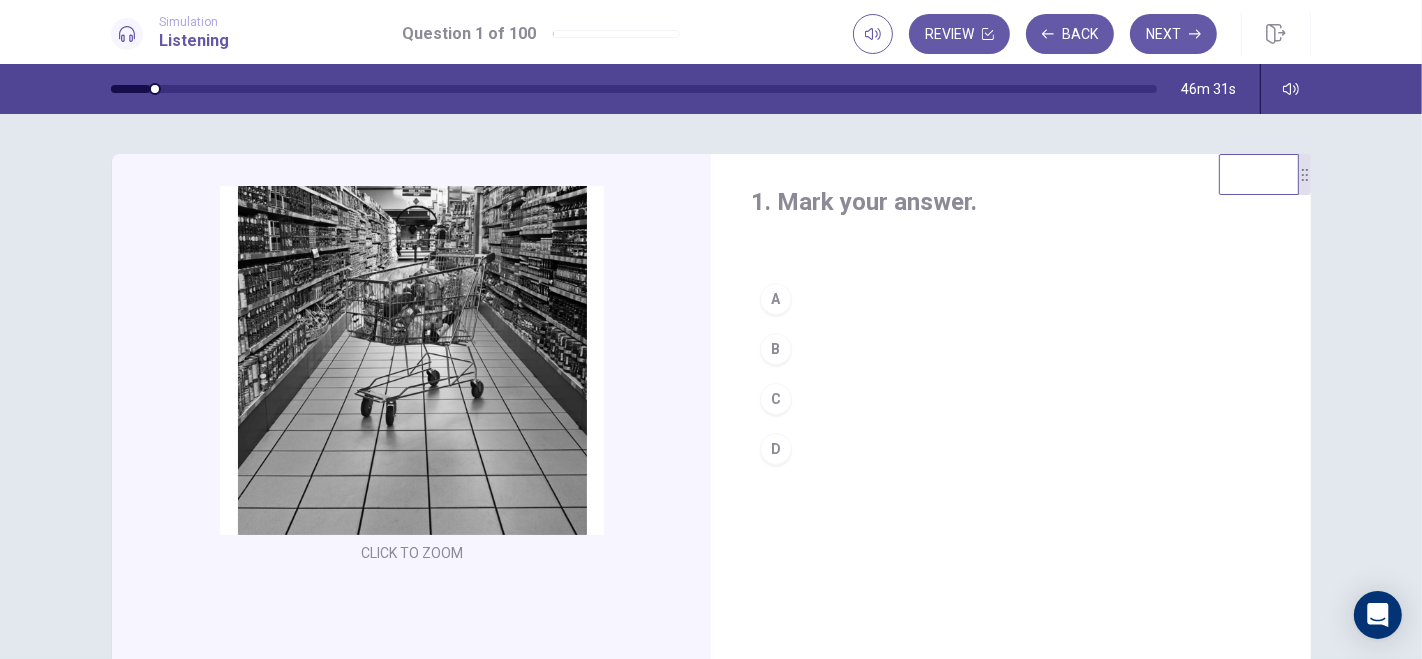
click at [767, 352] on div "B" at bounding box center [776, 349] width 32 height 32
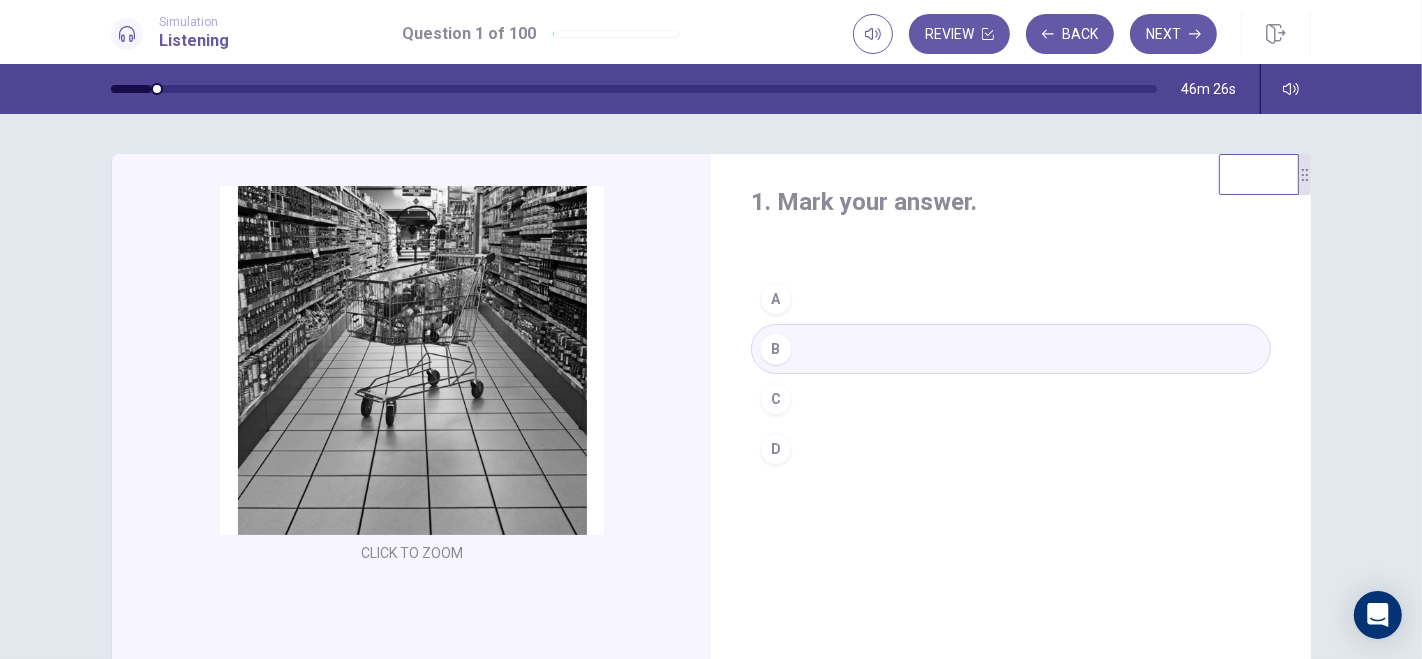
click at [767, 401] on div "C" at bounding box center [776, 399] width 32 height 32
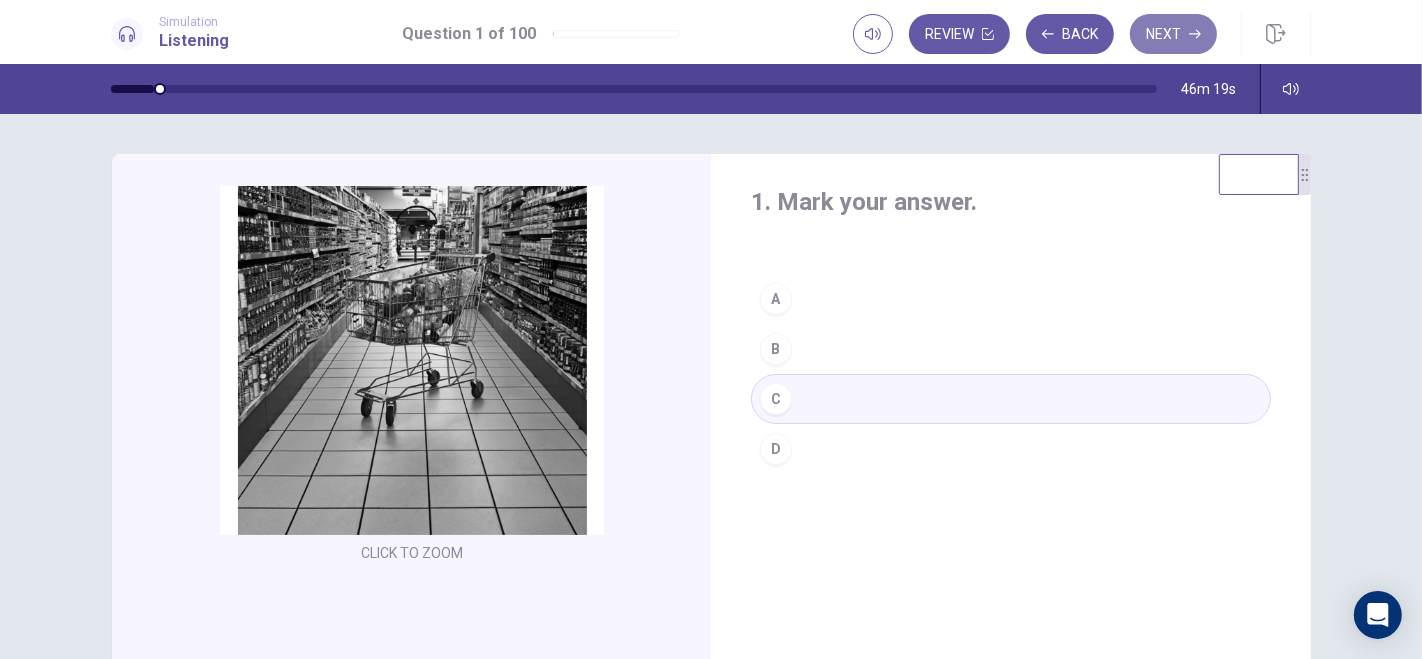
click at [1180, 32] on button "Next" at bounding box center [1173, 34] width 87 height 40
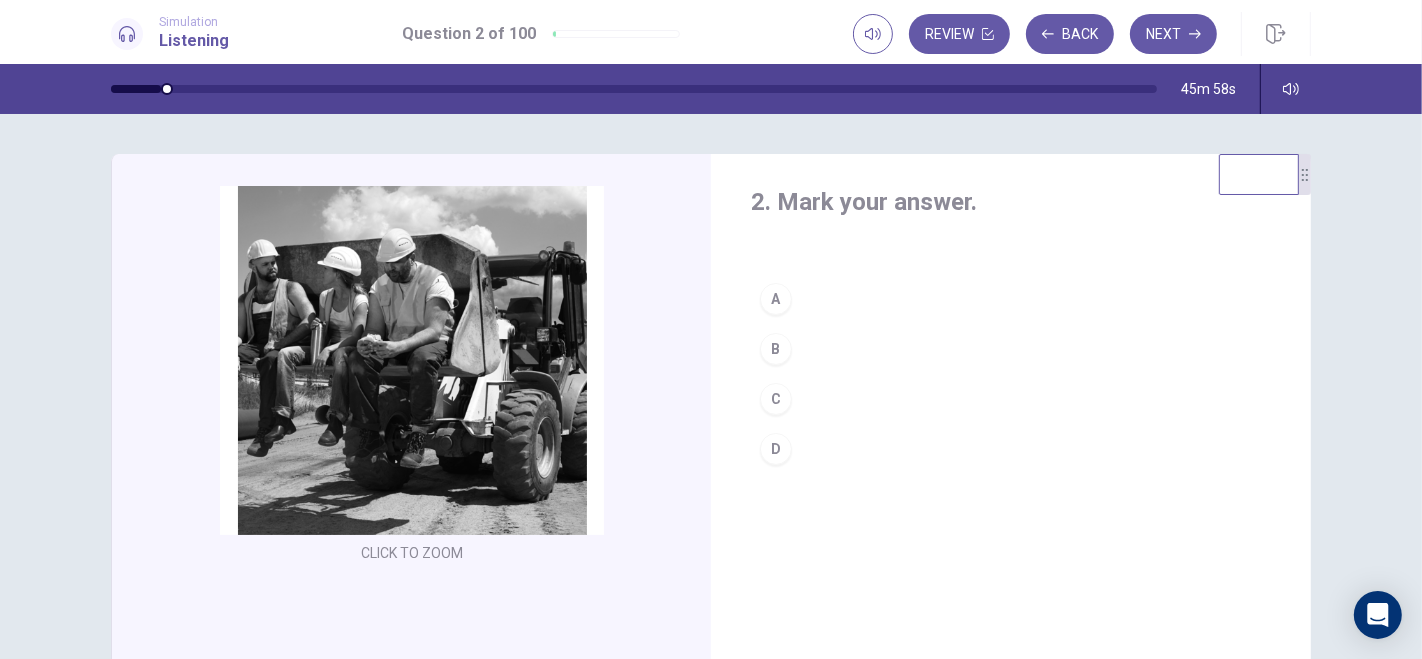
click at [800, 449] on button "D" at bounding box center [1011, 449] width 520 height 50
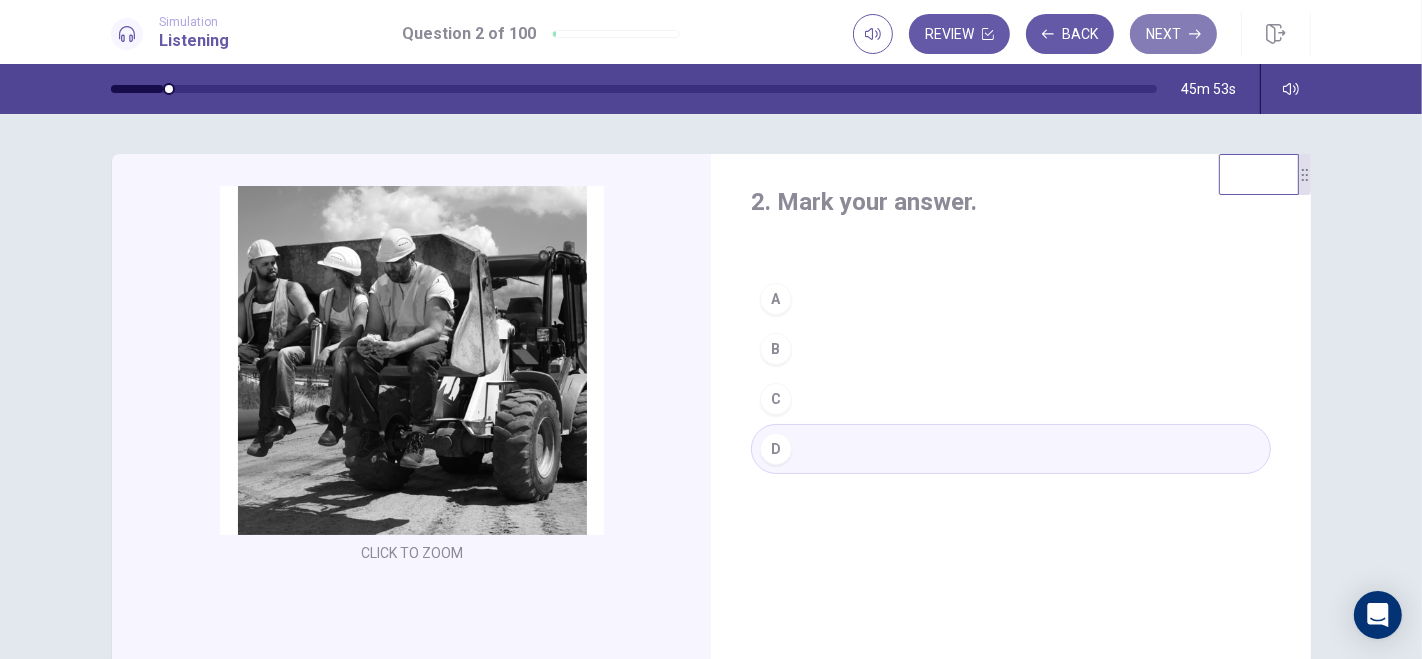
click at [1180, 25] on button "Next" at bounding box center [1173, 34] width 87 height 40
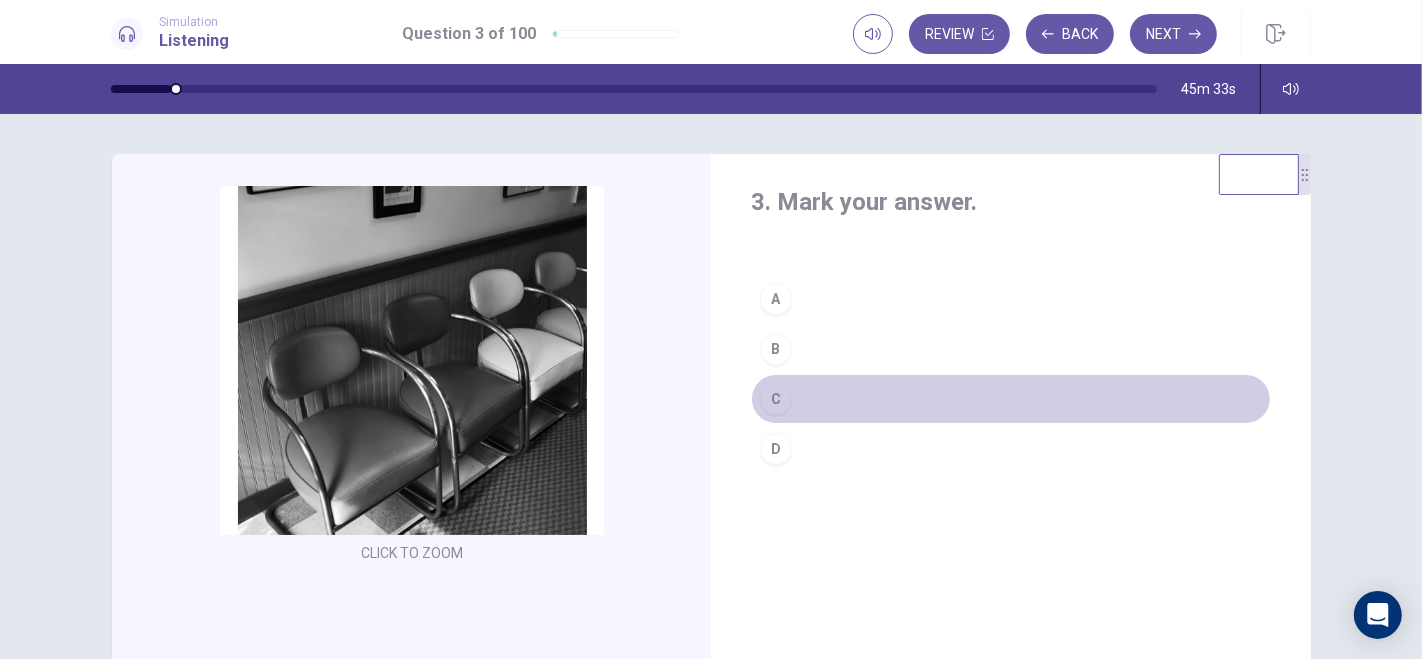
click at [774, 395] on div "C" at bounding box center [776, 399] width 32 height 32
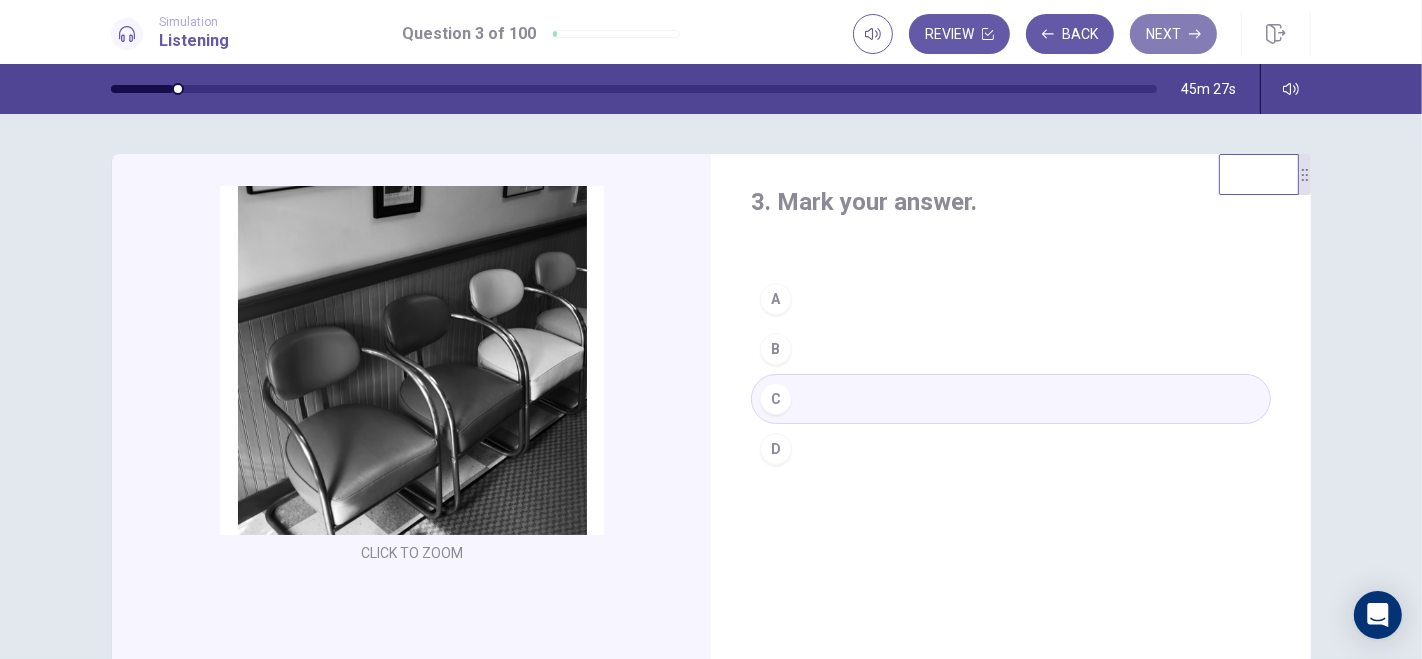
click at [1171, 35] on button "Next" at bounding box center [1173, 34] width 87 height 40
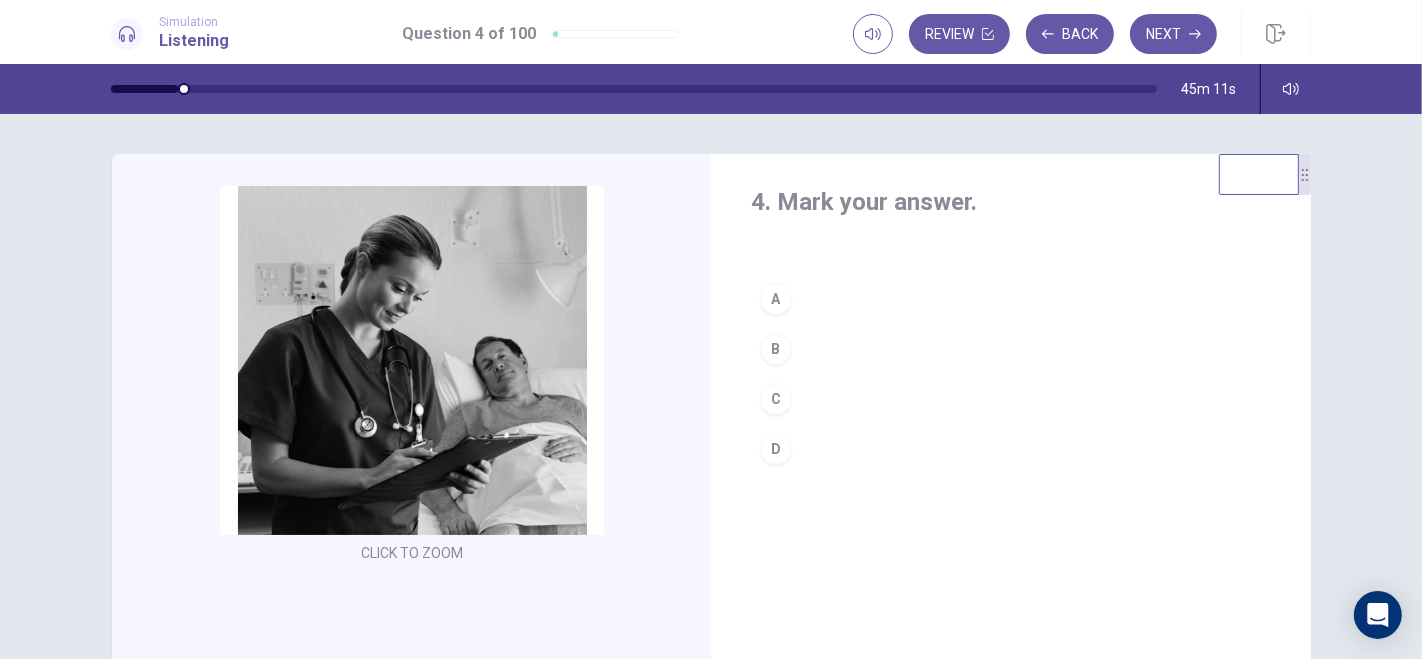
click at [788, 343] on button "B" at bounding box center [1011, 349] width 520 height 50
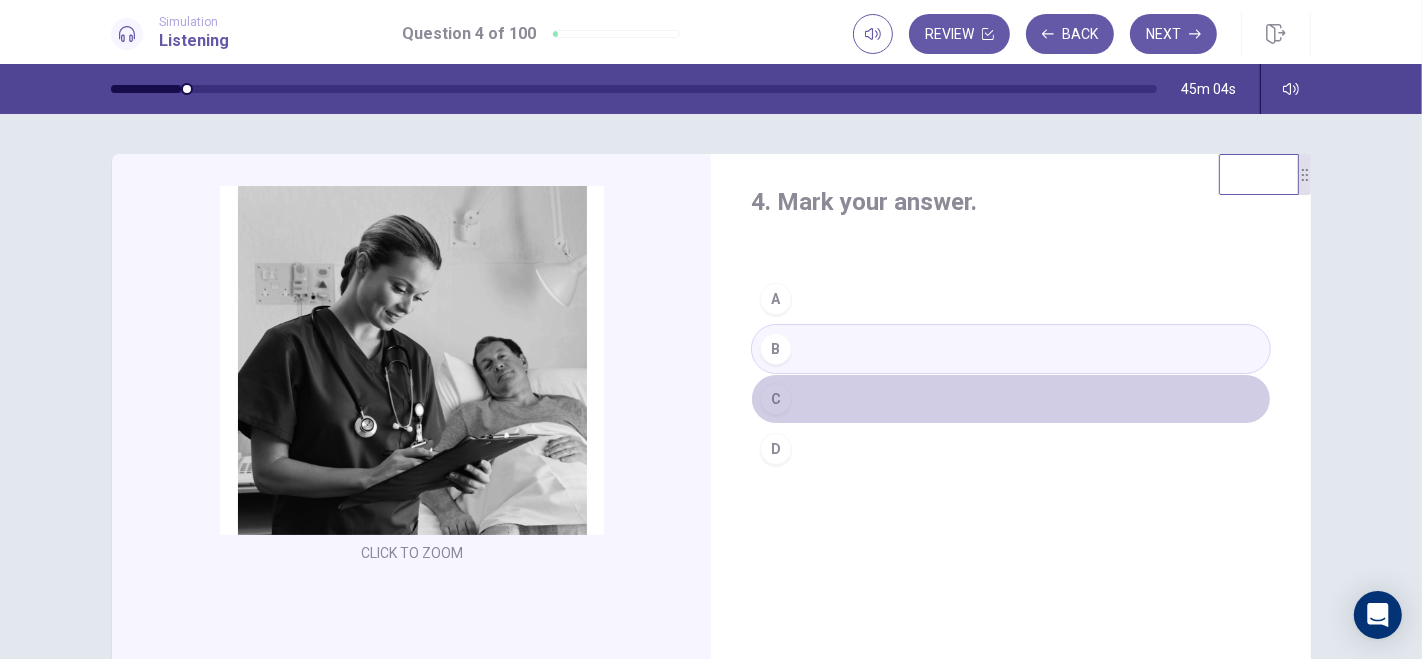
click at [801, 399] on button "C" at bounding box center [1011, 399] width 520 height 50
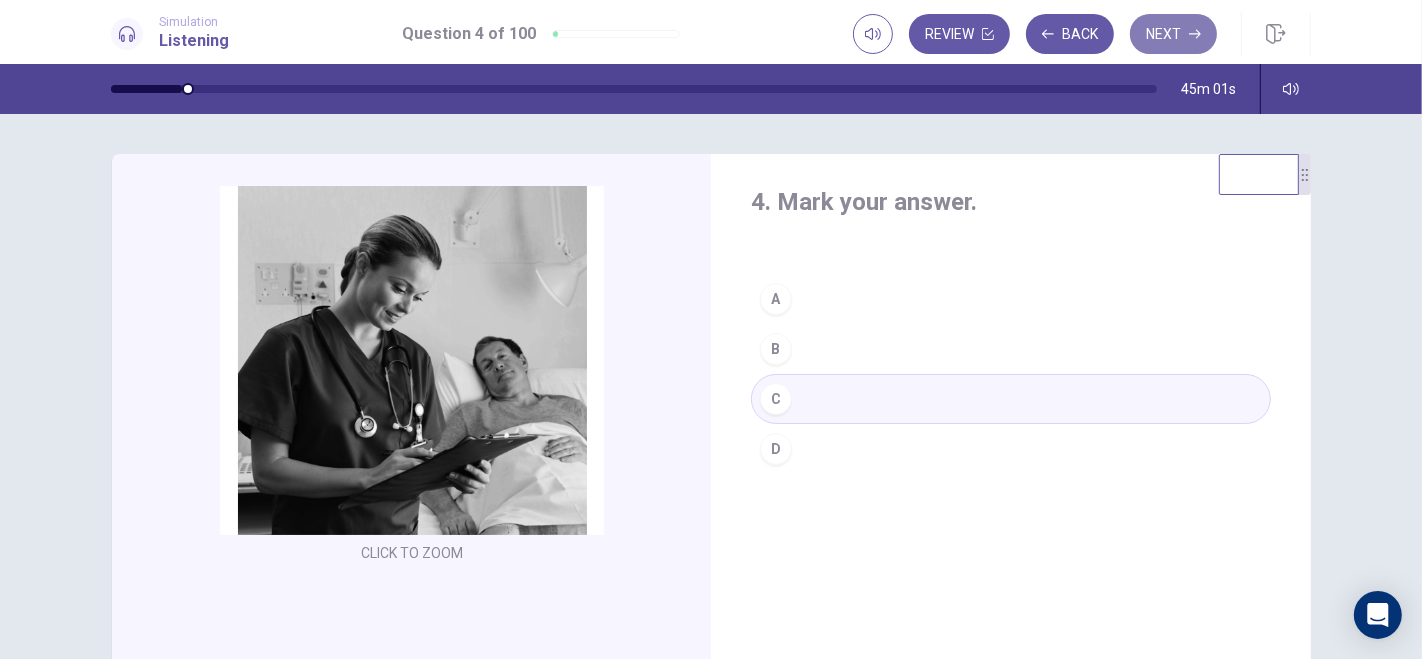
click at [1184, 41] on button "Next" at bounding box center [1173, 34] width 87 height 40
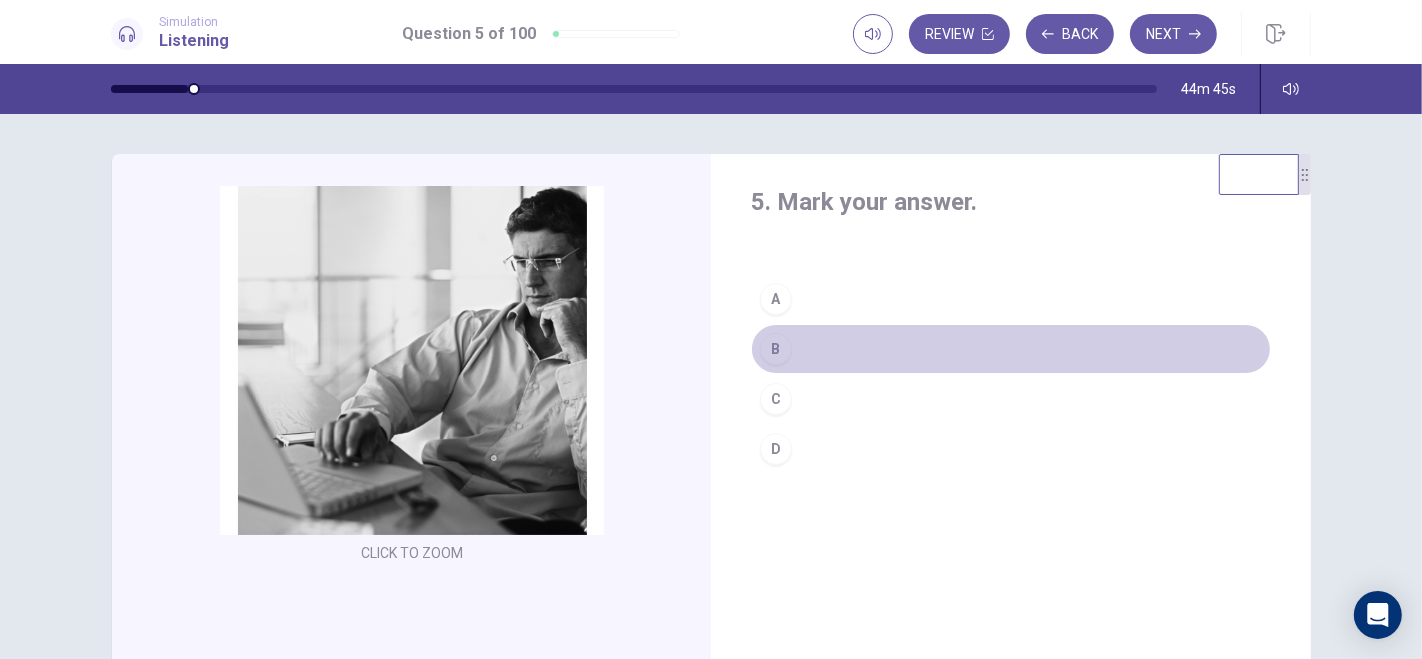
click at [819, 335] on button "B" at bounding box center [1011, 349] width 520 height 50
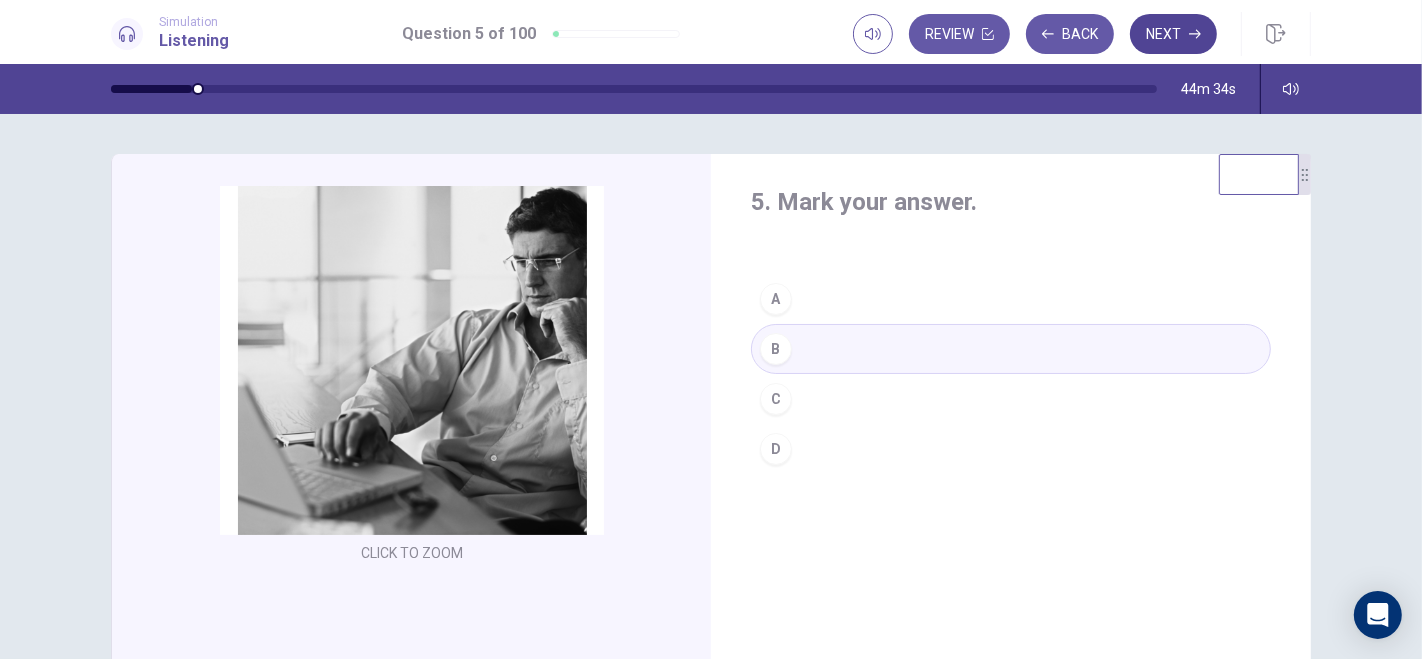
click at [1191, 21] on button "Next" at bounding box center [1173, 34] width 87 height 40
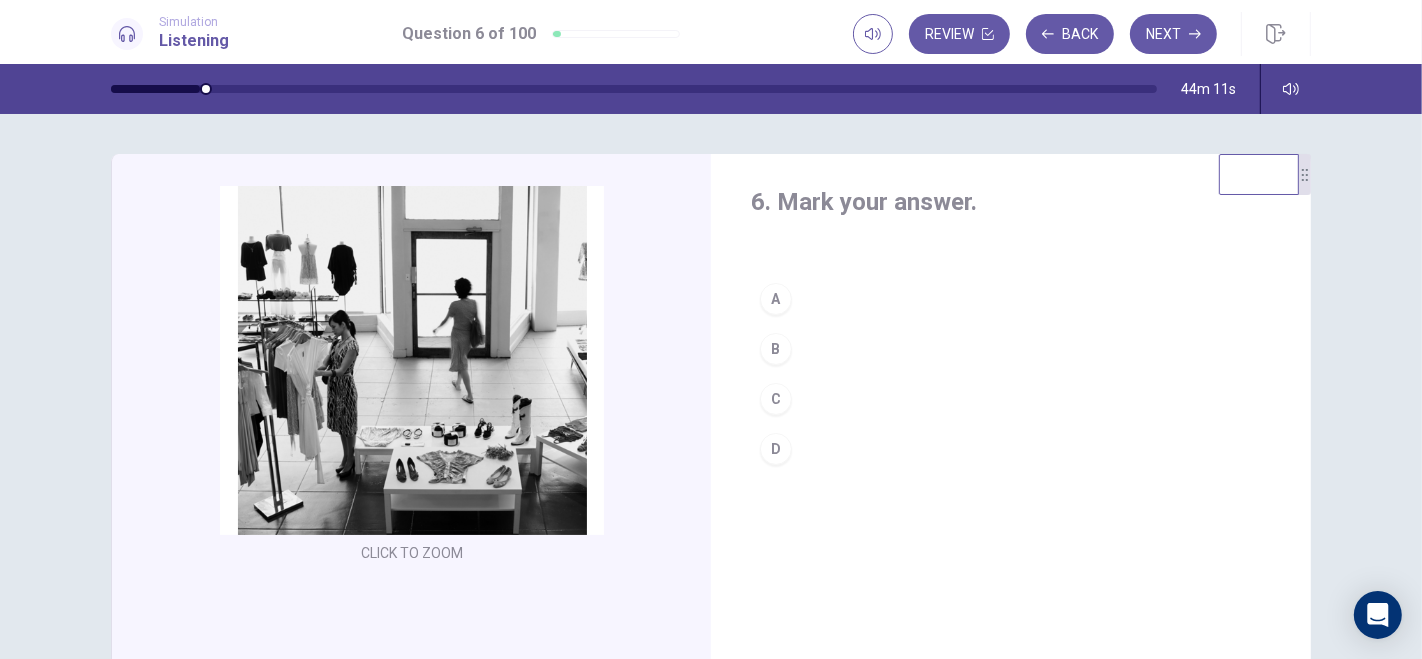
click at [799, 401] on button "C" at bounding box center [1011, 399] width 520 height 50
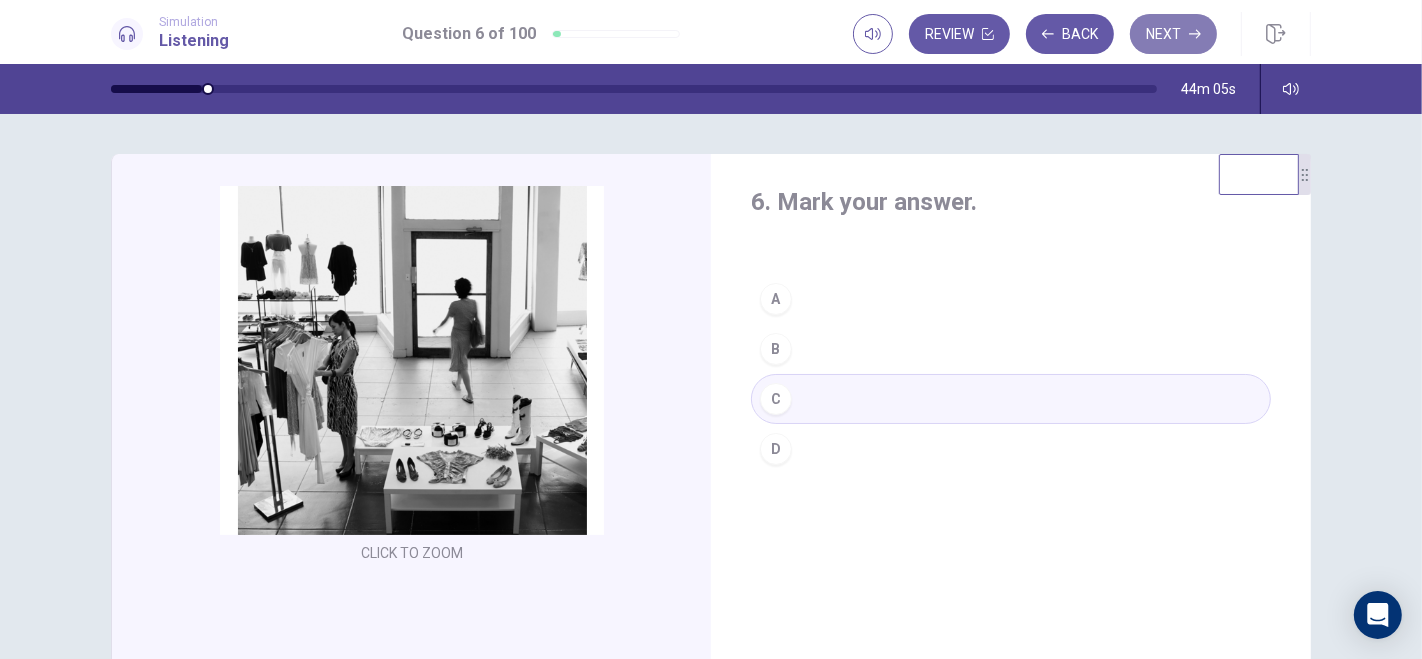
click at [1165, 30] on button "Next" at bounding box center [1173, 34] width 87 height 40
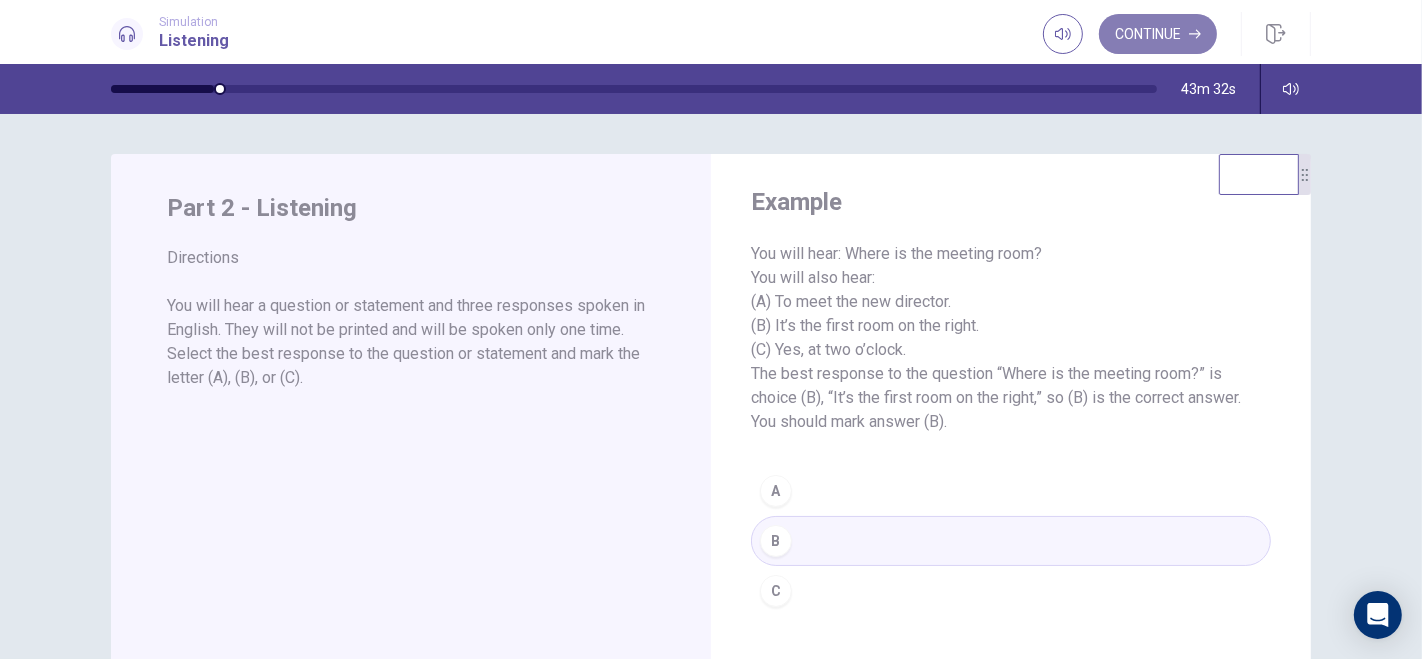
click at [1151, 32] on button "Continue" at bounding box center [1158, 34] width 118 height 40
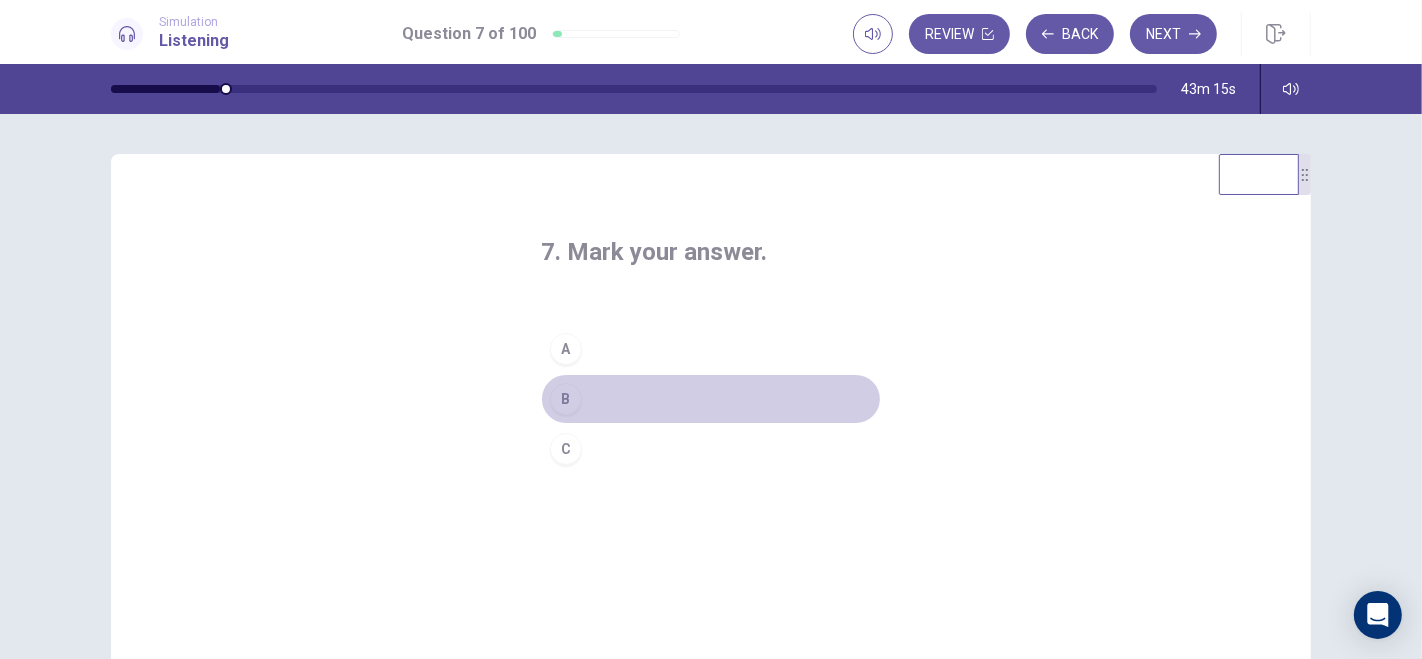
click at [563, 392] on div "B" at bounding box center [566, 399] width 32 height 32
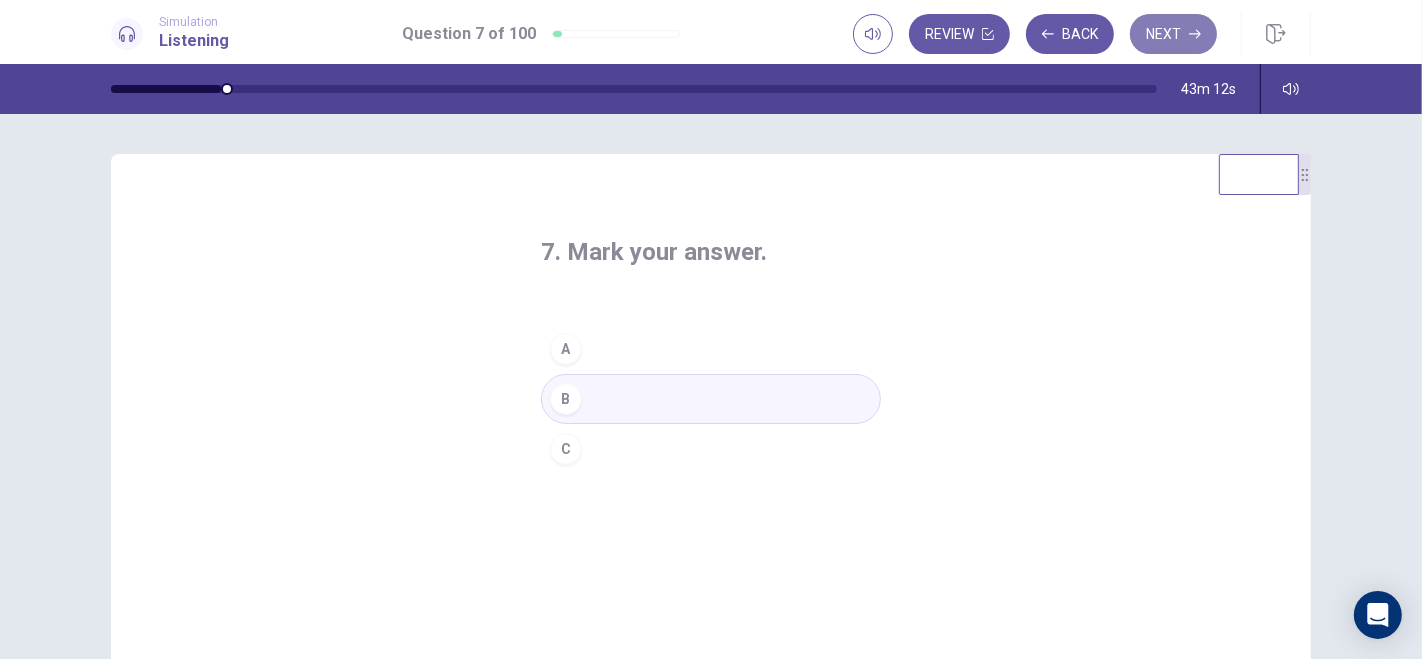
click at [1170, 31] on button "Next" at bounding box center [1173, 34] width 87 height 40
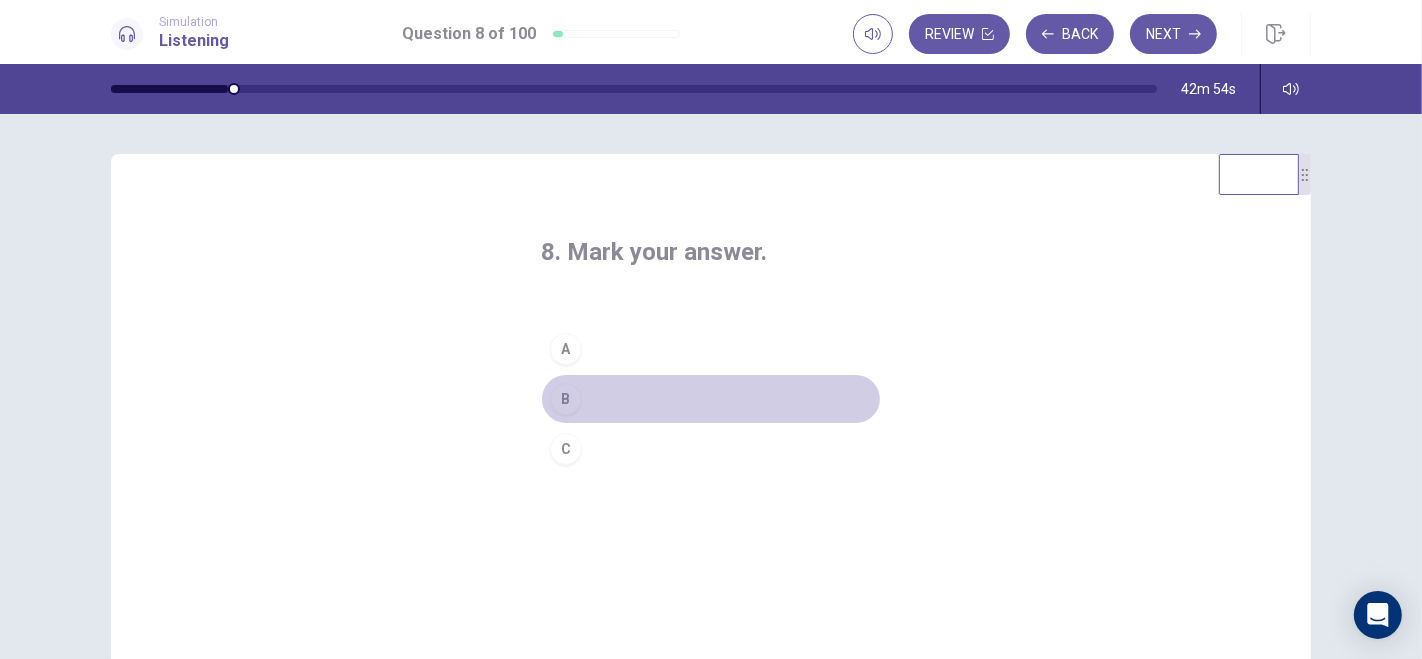
click at [590, 396] on button "B" at bounding box center [711, 399] width 340 height 50
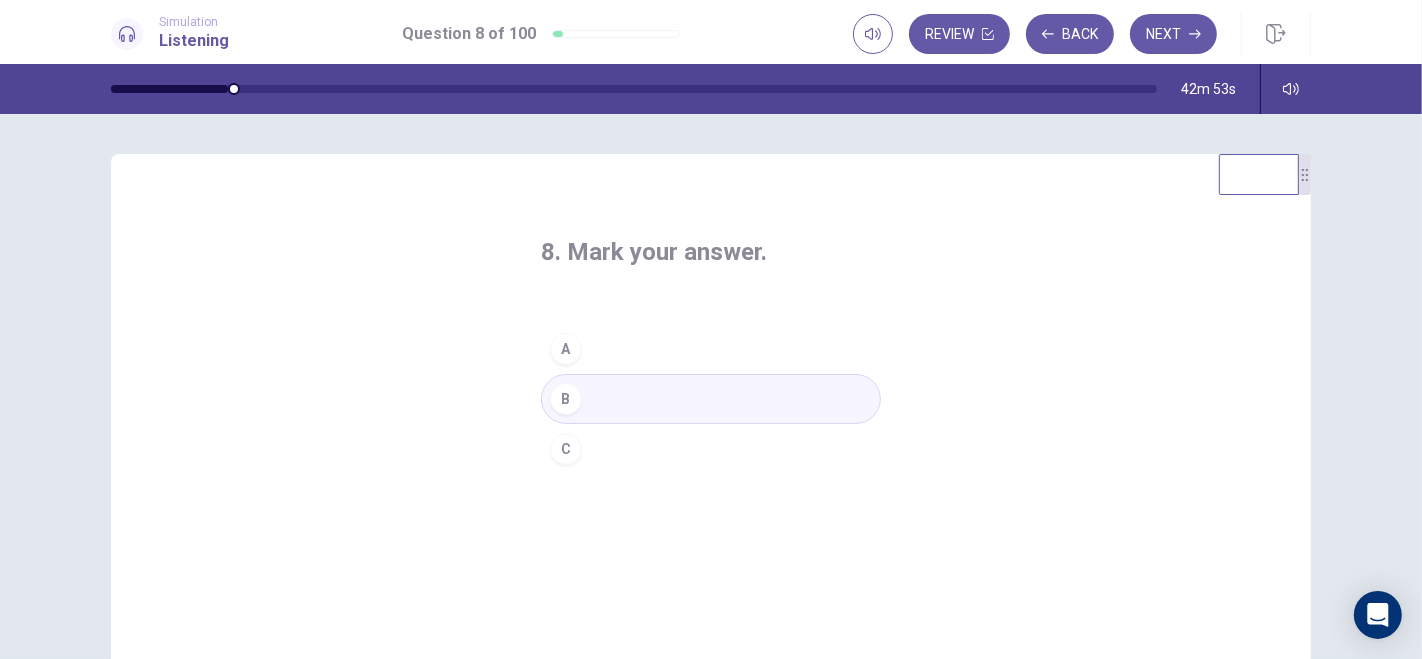
click at [591, 442] on button "C" at bounding box center [711, 449] width 340 height 50
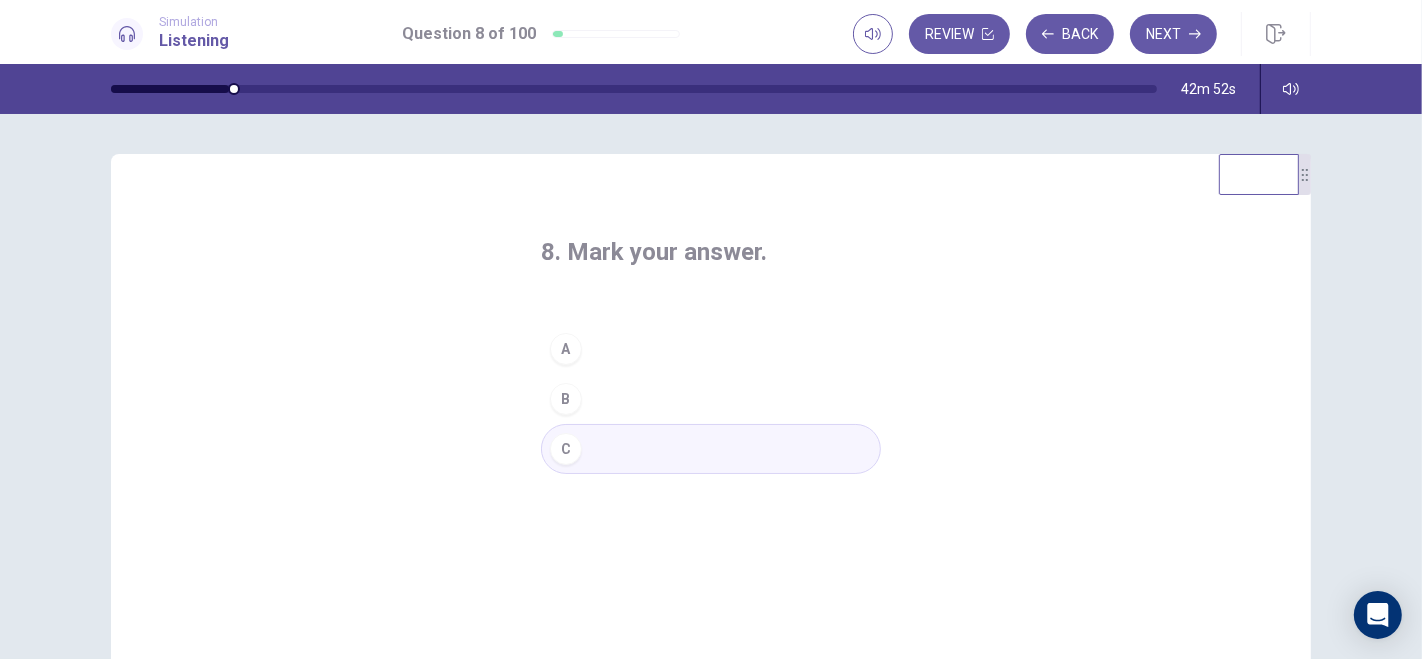
click at [594, 390] on button "B" at bounding box center [711, 399] width 340 height 50
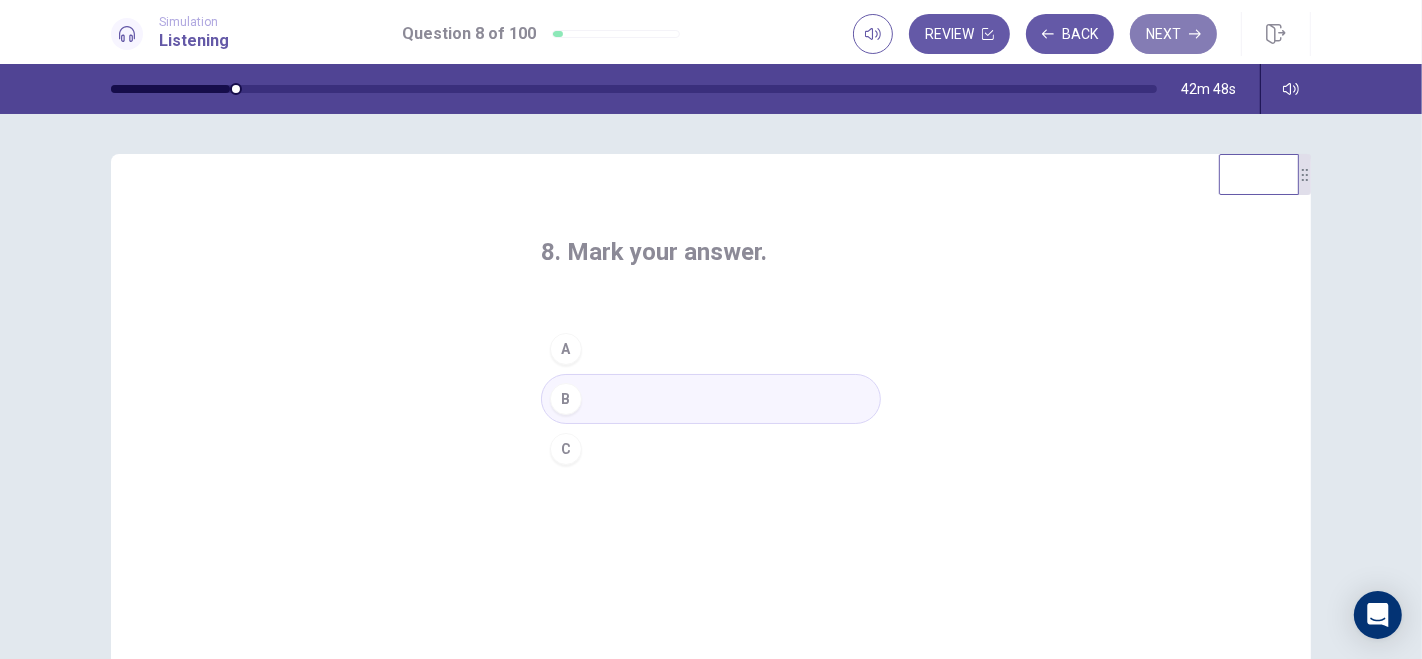
click at [1177, 29] on button "Next" at bounding box center [1173, 34] width 87 height 40
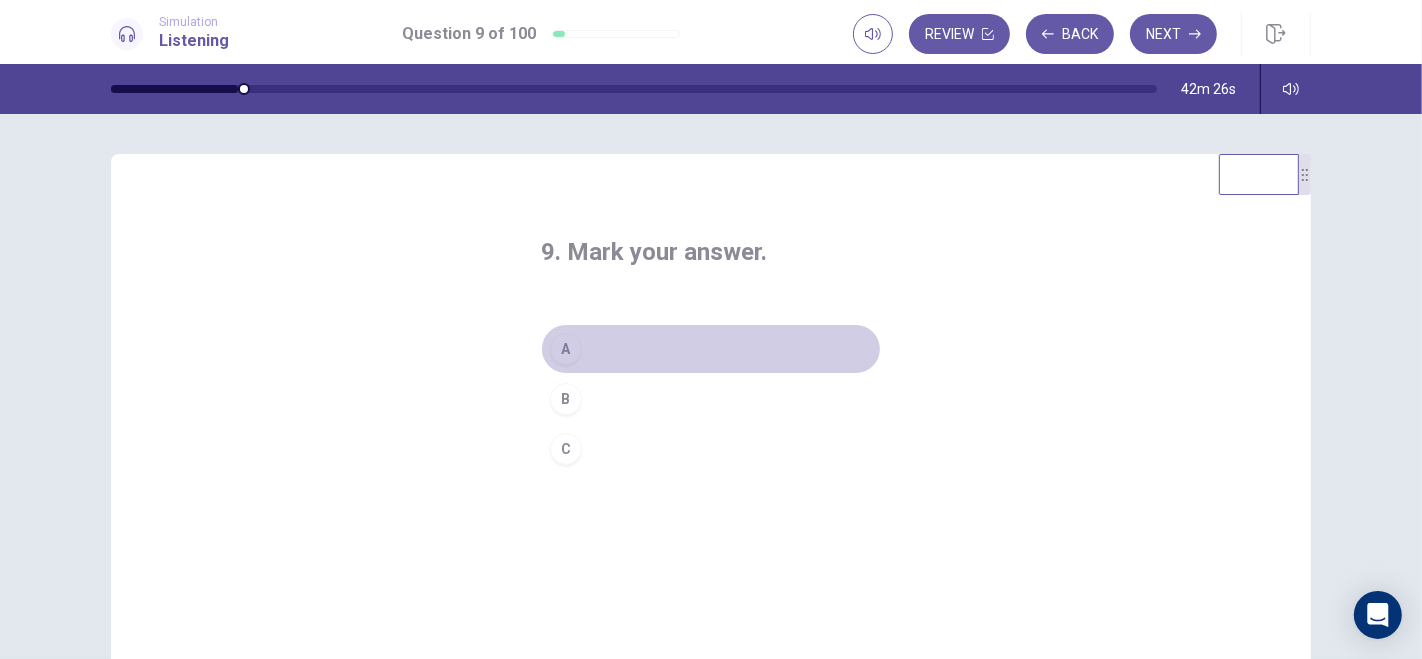
click at [585, 337] on button "A" at bounding box center [711, 349] width 340 height 50
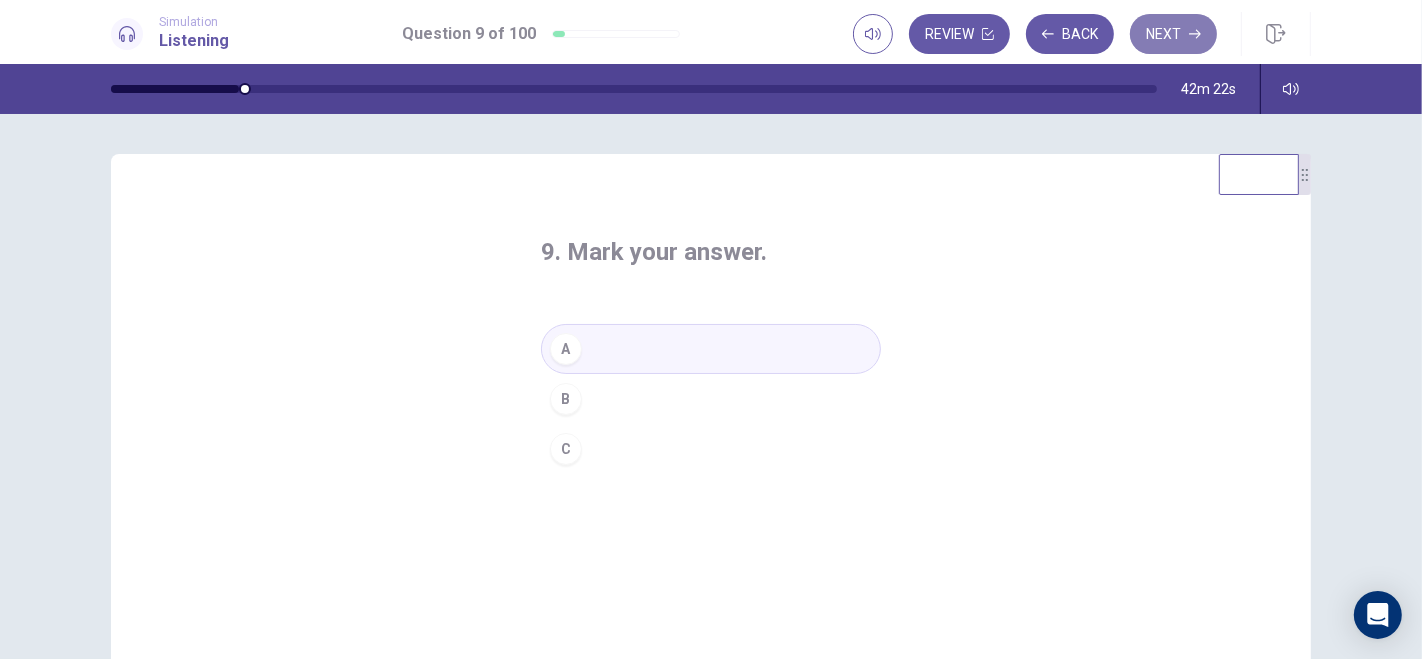
click at [1175, 23] on button "Next" at bounding box center [1173, 34] width 87 height 40
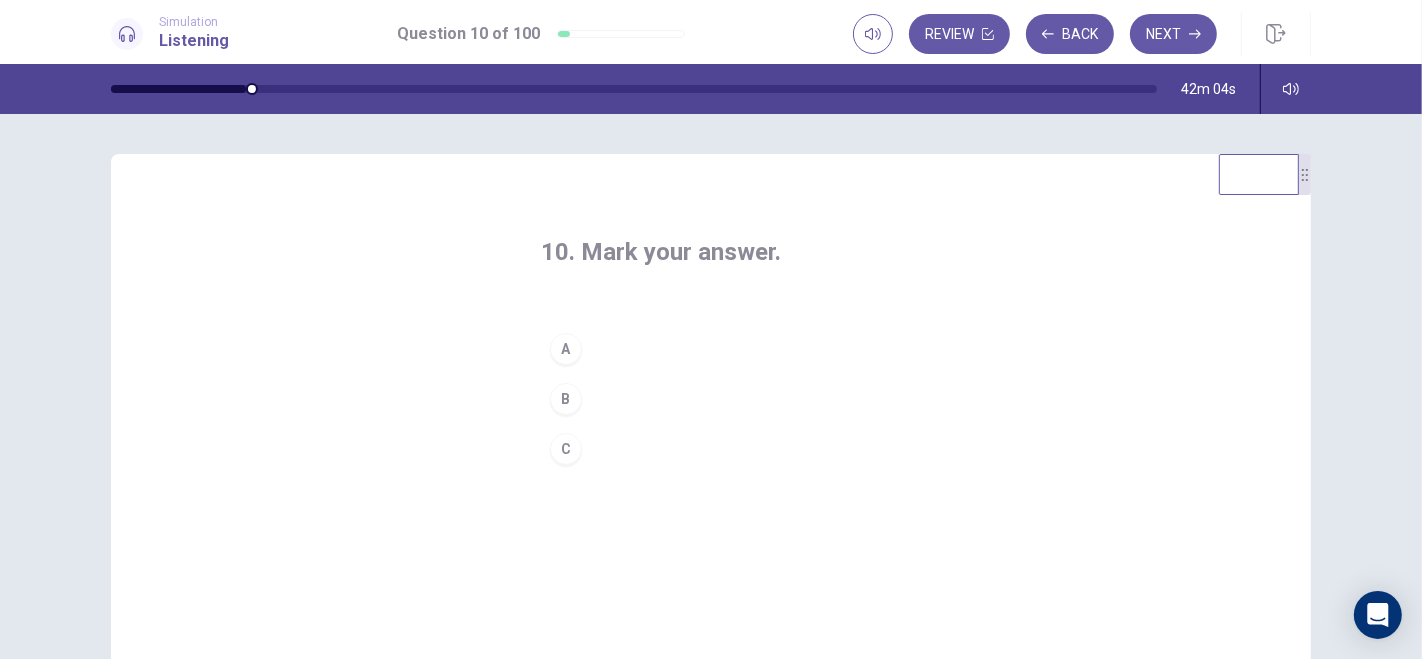
click at [597, 445] on button "C" at bounding box center [711, 449] width 340 height 50
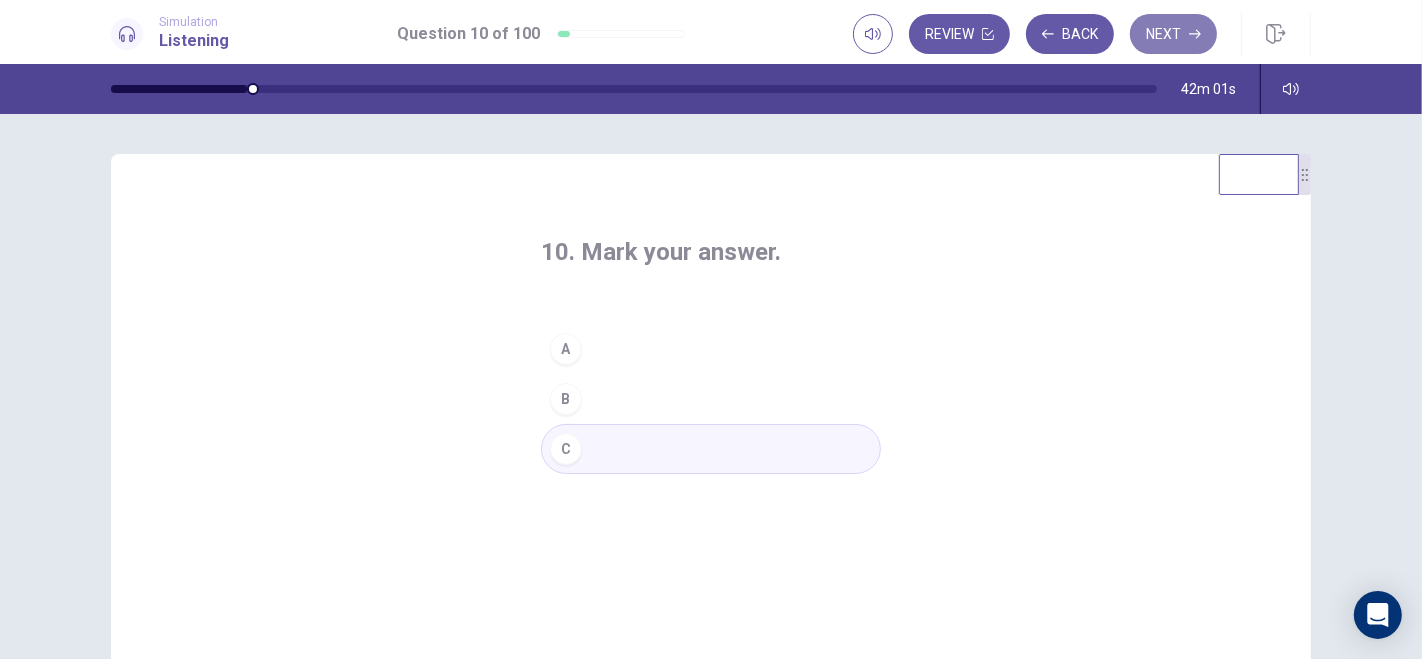
click at [1168, 32] on button "Next" at bounding box center [1173, 34] width 87 height 40
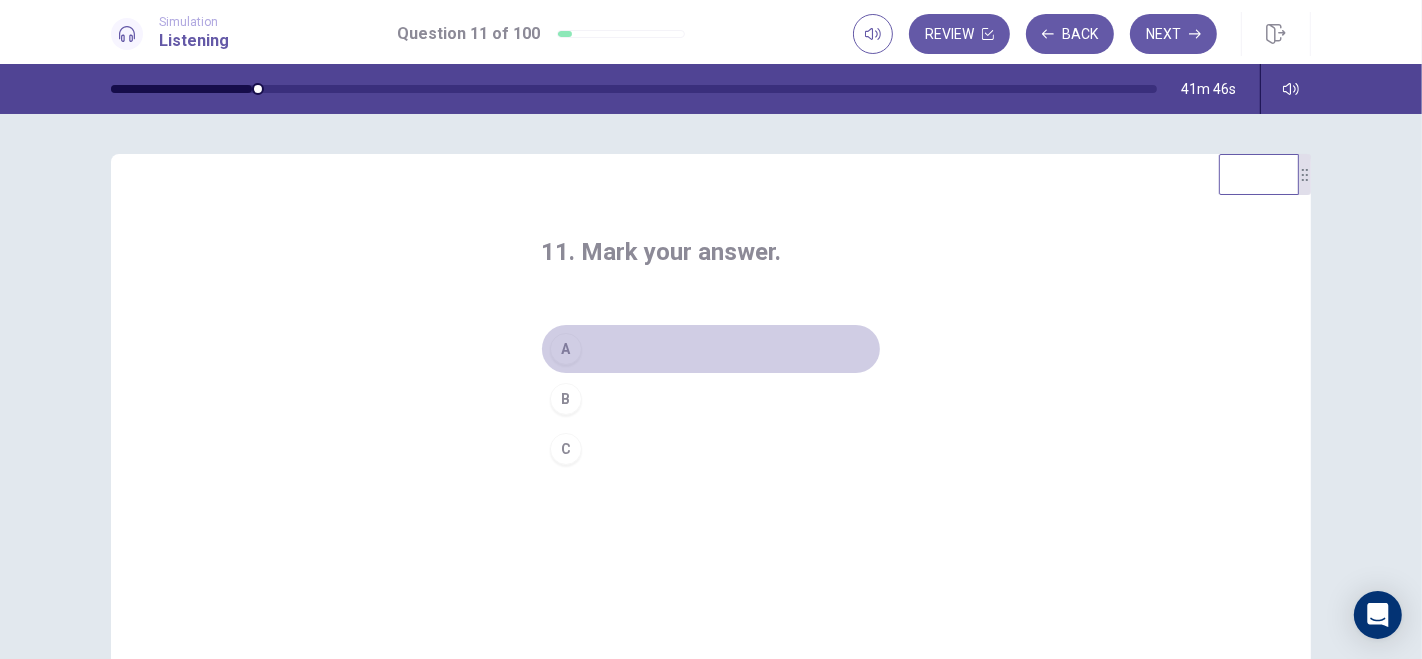
click at [612, 353] on button "A" at bounding box center [711, 349] width 340 height 50
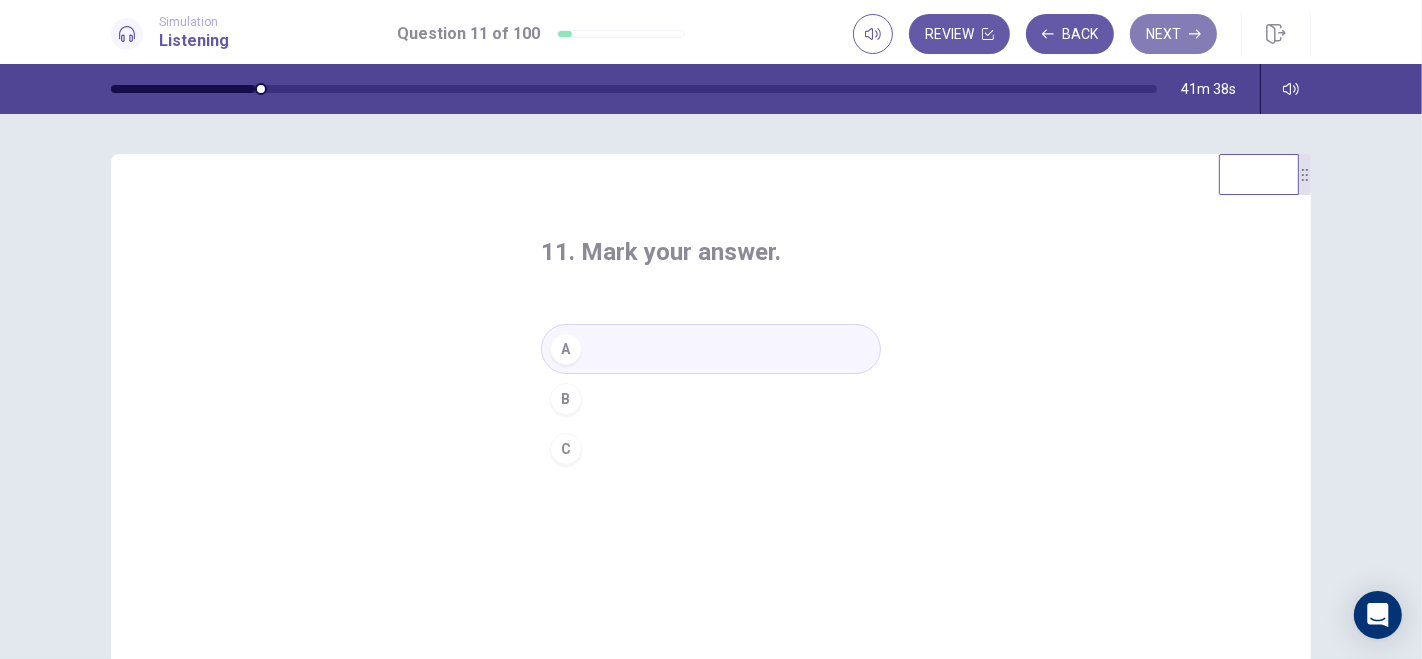
click at [1176, 30] on button "Next" at bounding box center [1173, 34] width 87 height 40
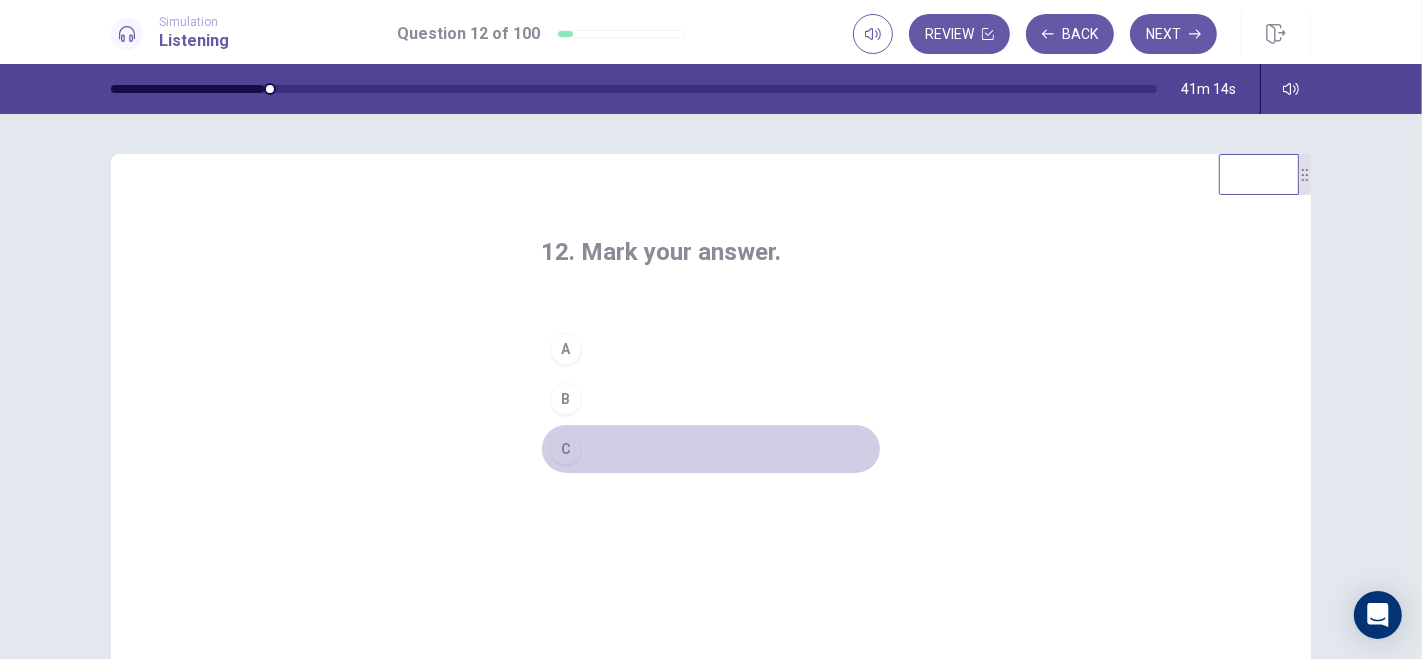
click at [615, 443] on button "C" at bounding box center [711, 449] width 340 height 50
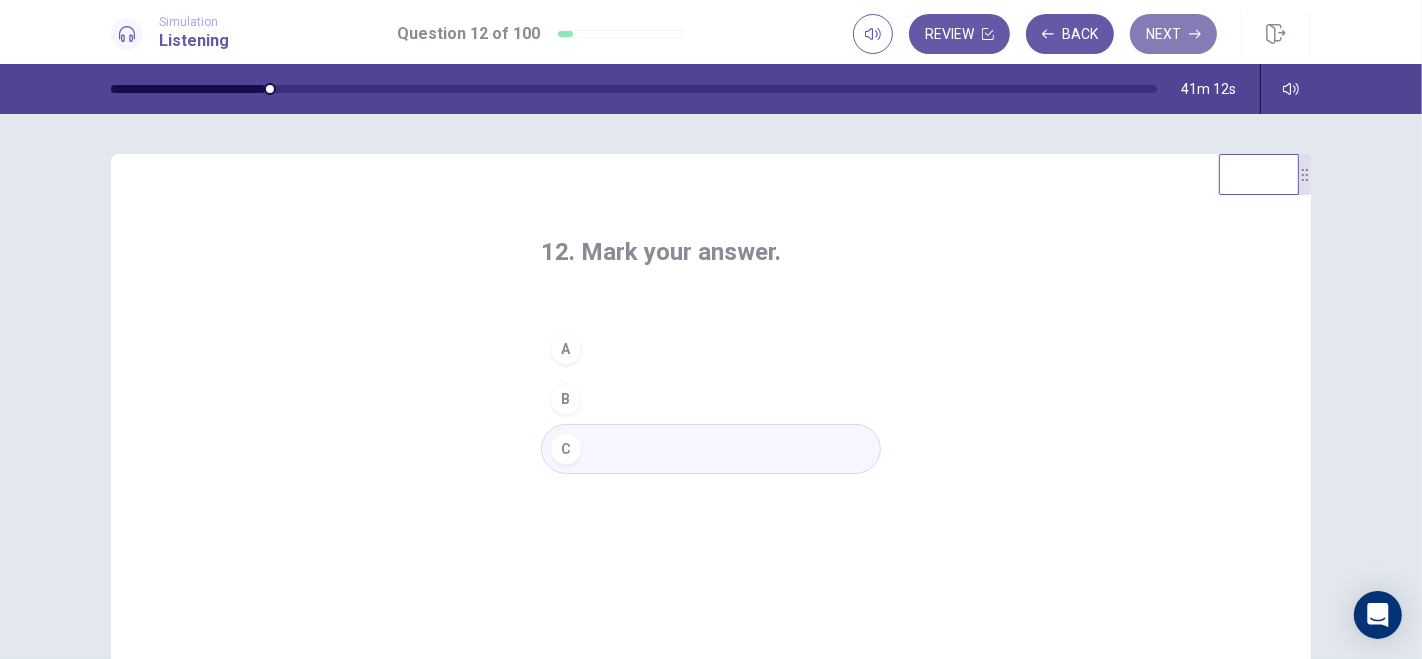
click at [1178, 30] on button "Next" at bounding box center [1173, 34] width 87 height 40
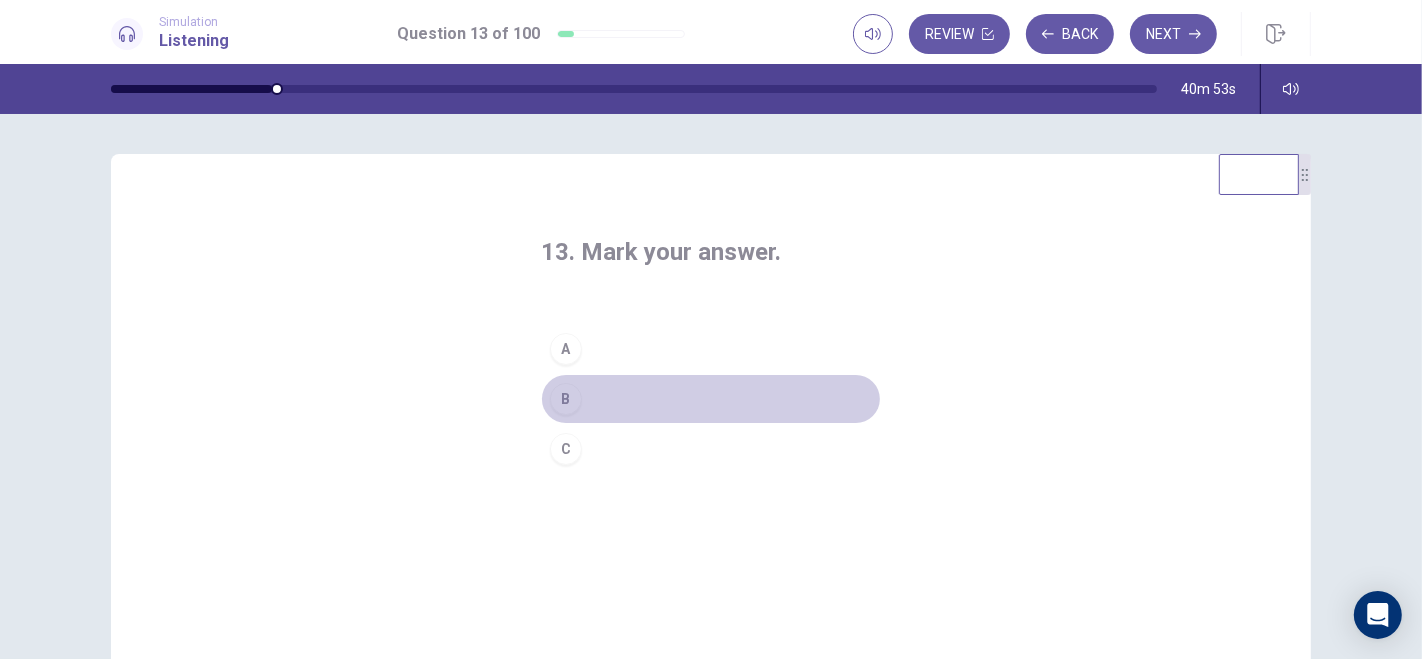
click at [625, 388] on button "B" at bounding box center [711, 399] width 340 height 50
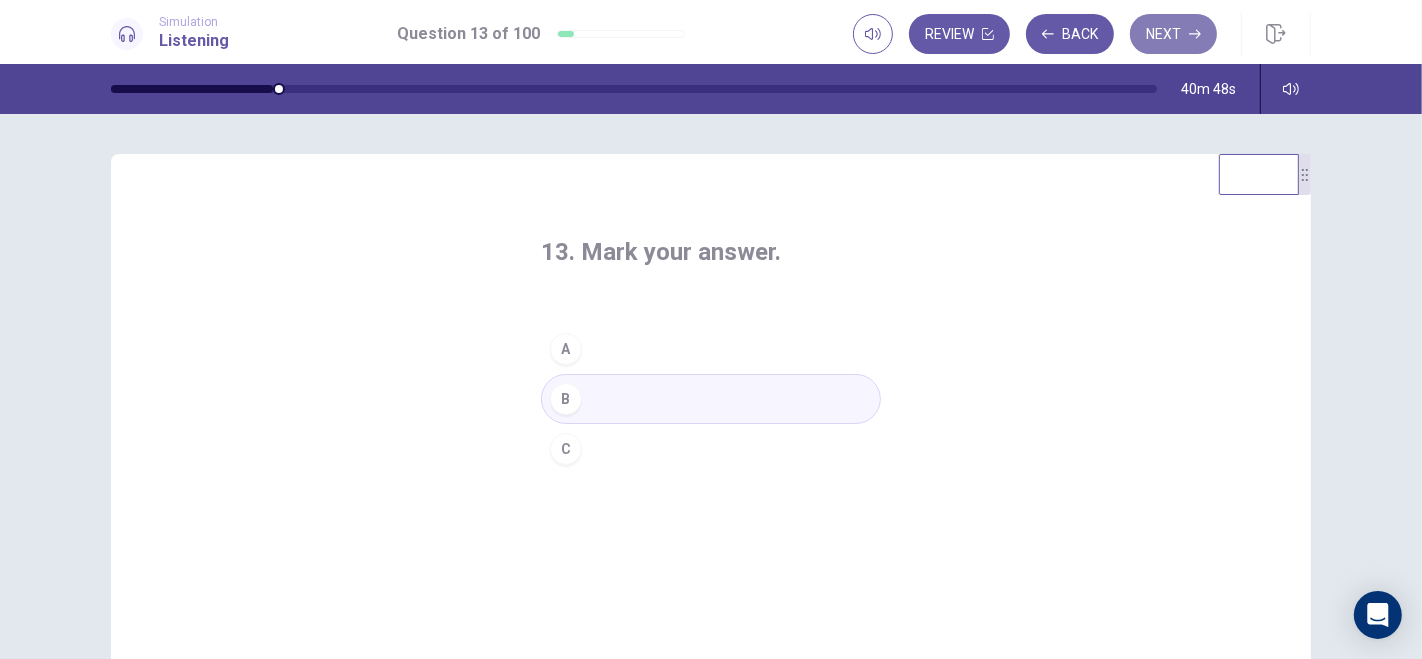
click at [1181, 27] on button "Next" at bounding box center [1173, 34] width 87 height 40
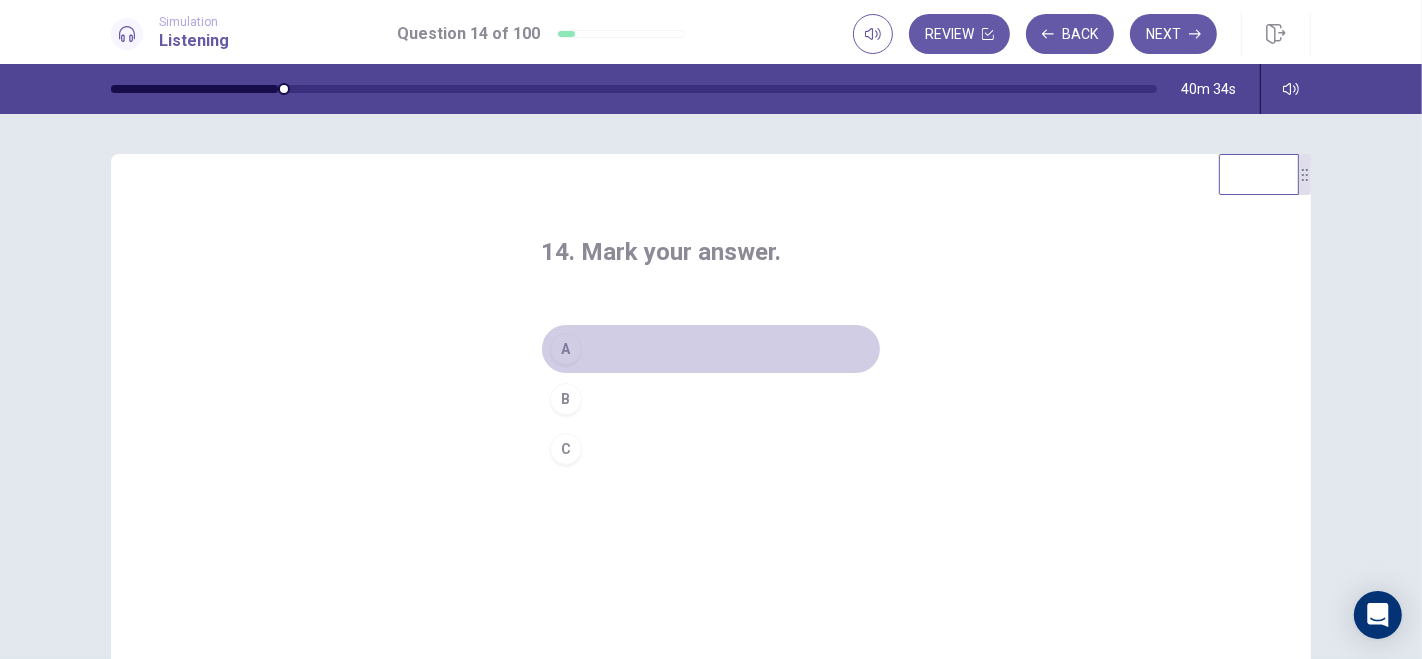
click at [613, 341] on button "A" at bounding box center [711, 349] width 340 height 50
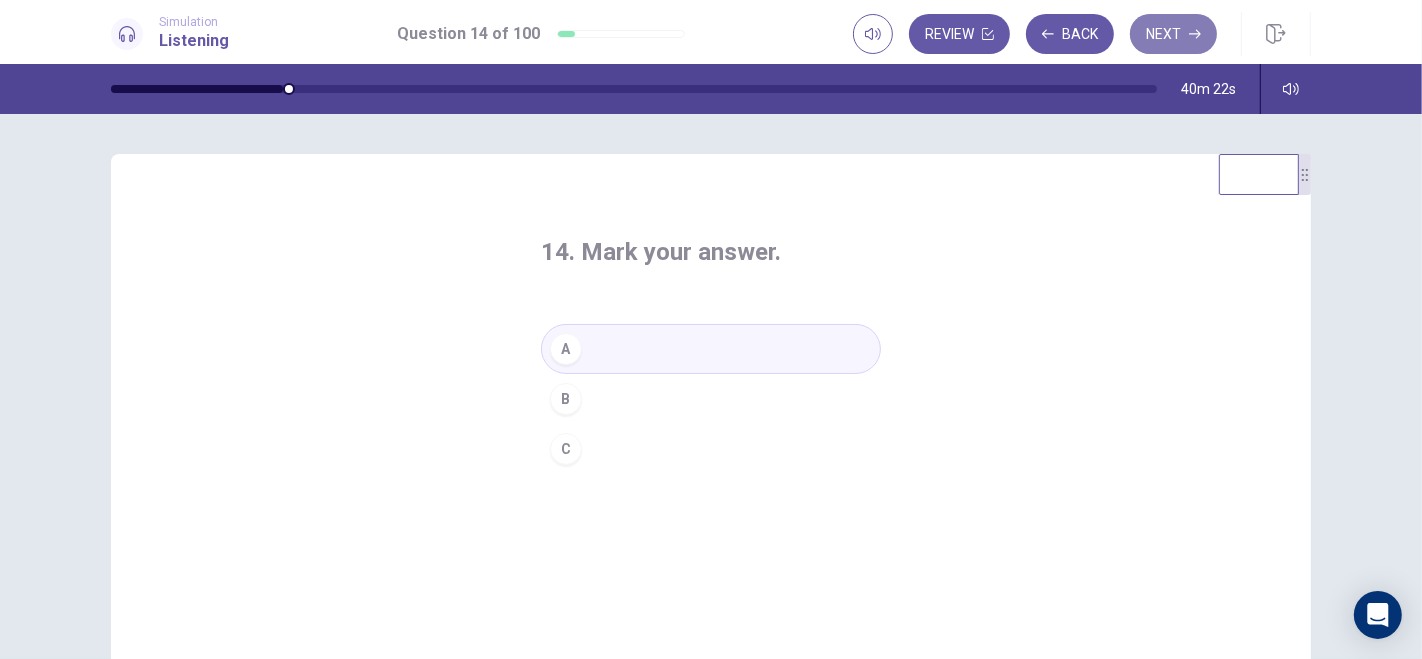
click at [1177, 35] on button "Next" at bounding box center [1173, 34] width 87 height 40
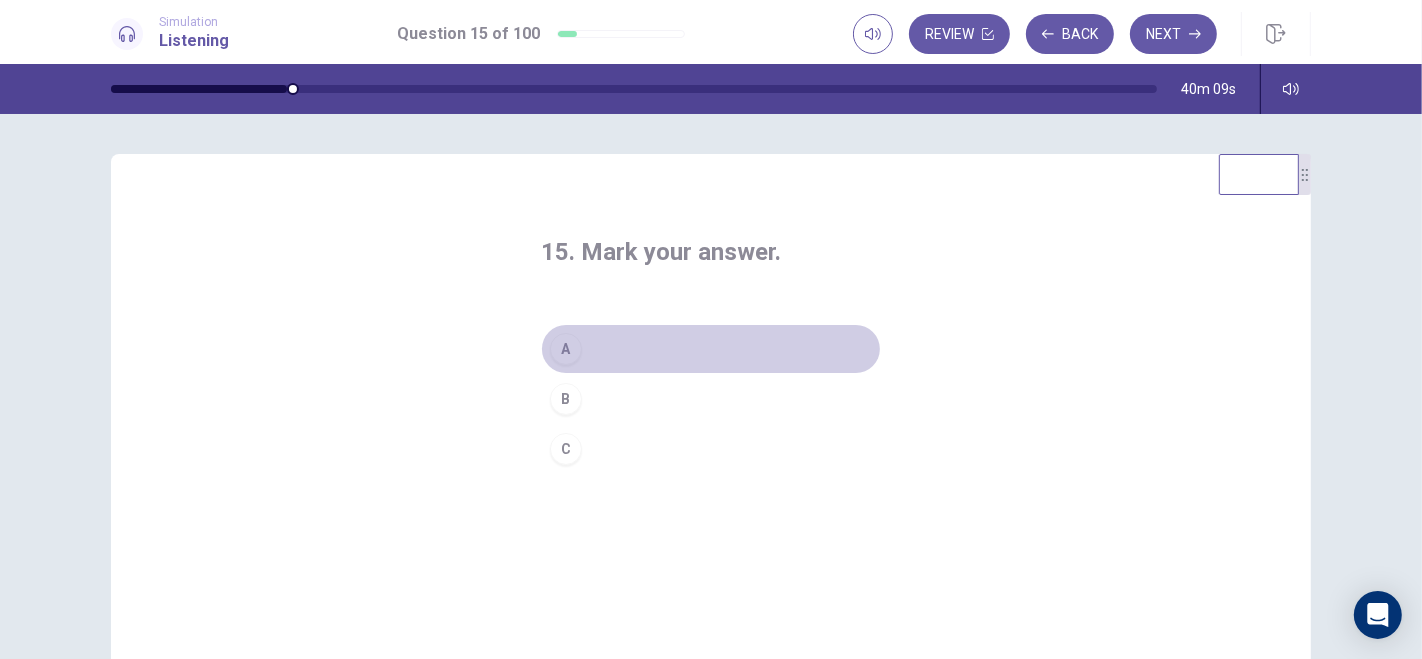
click at [610, 350] on button "A" at bounding box center [711, 349] width 340 height 50
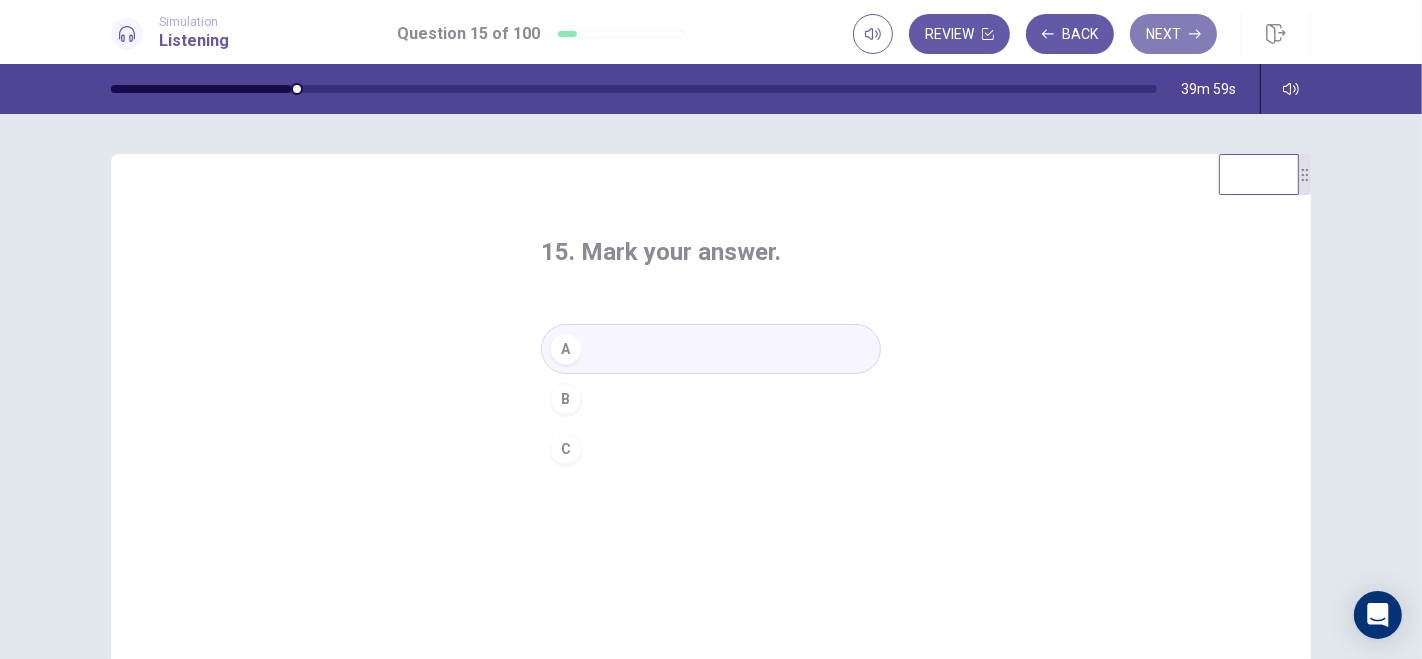
click at [1177, 34] on button "Next" at bounding box center [1173, 34] width 87 height 40
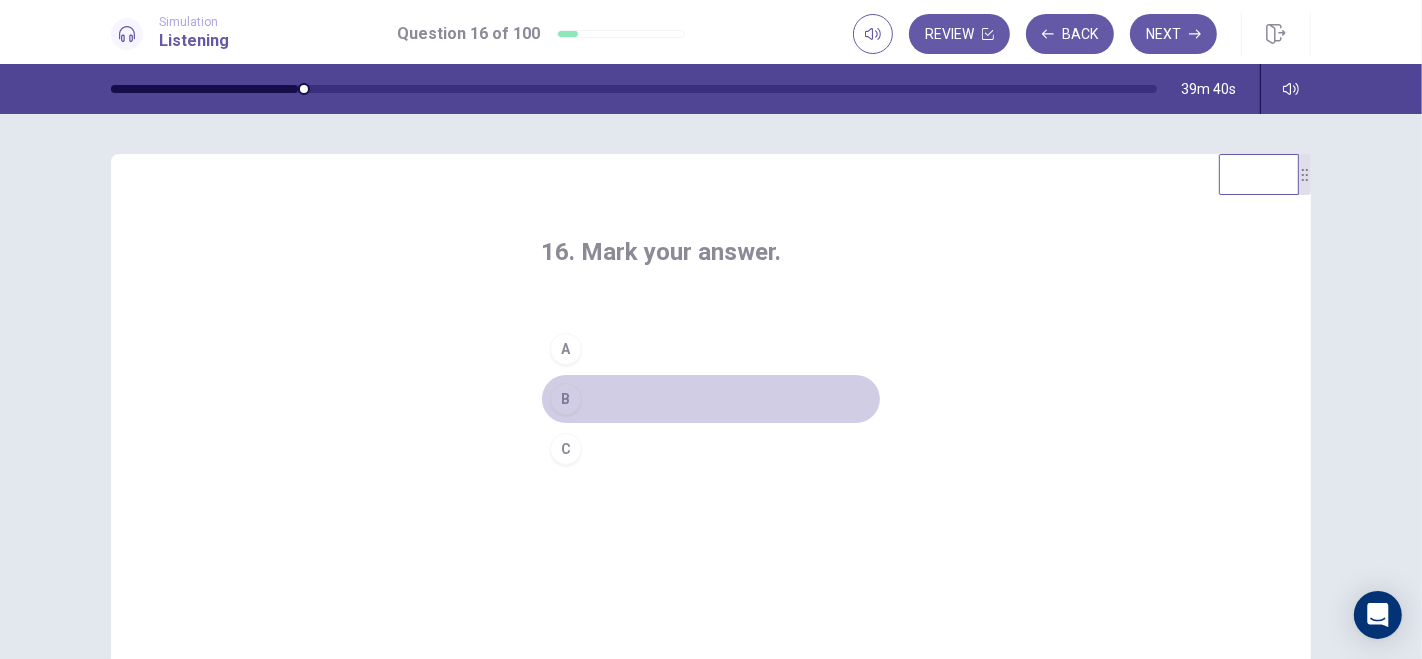
click at [612, 395] on button "B" at bounding box center [711, 399] width 340 height 50
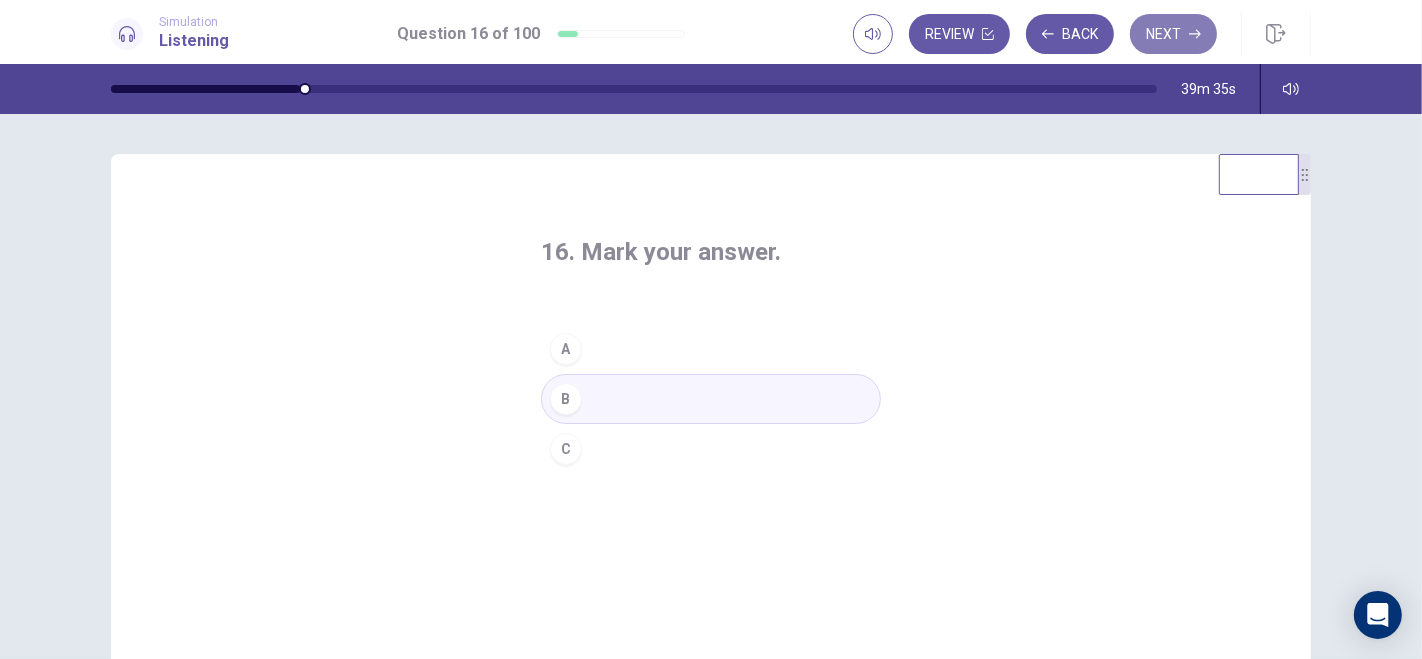
click at [1180, 30] on button "Next" at bounding box center [1173, 34] width 87 height 40
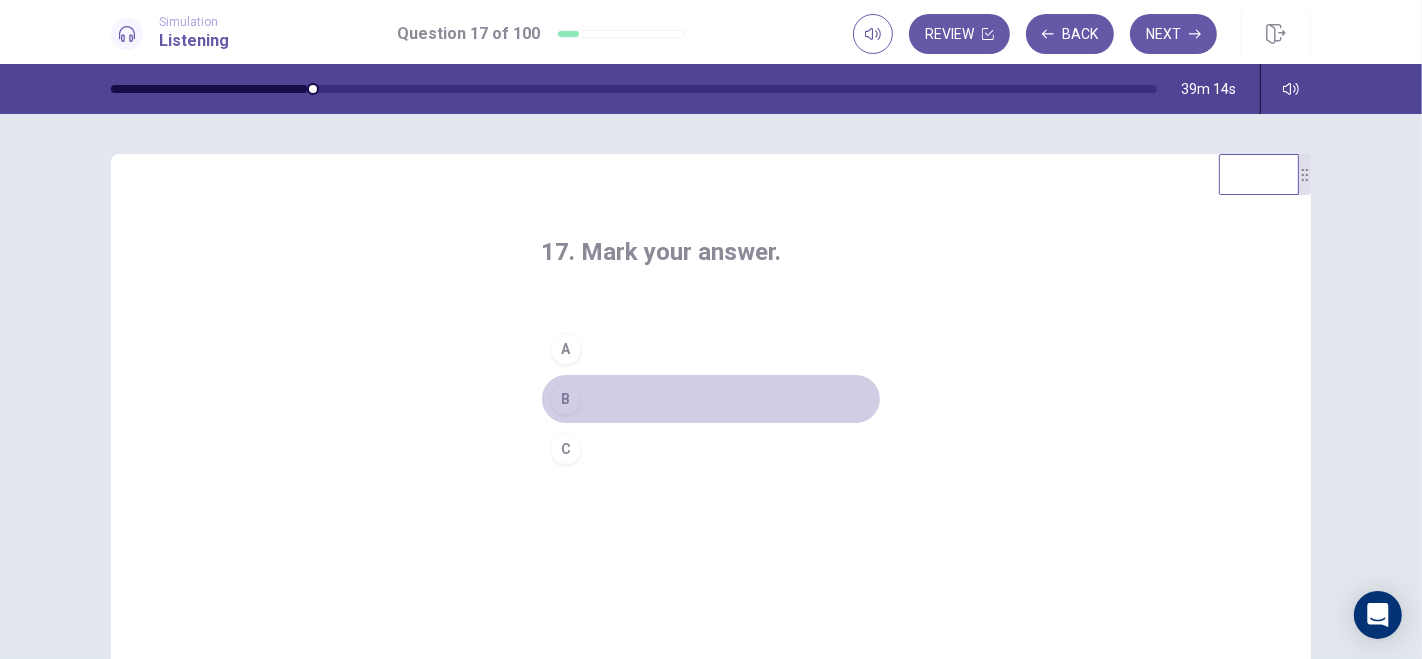
click at [612, 392] on button "B" at bounding box center [711, 399] width 340 height 50
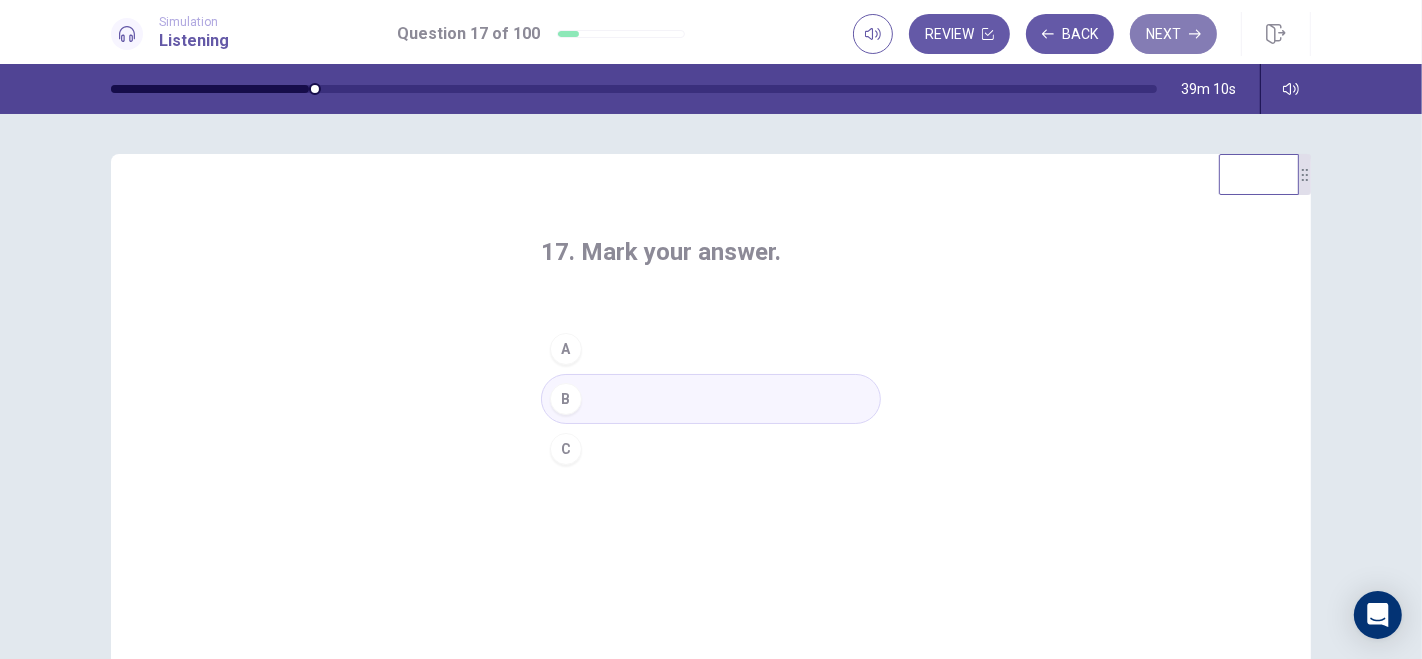
click at [1182, 30] on button "Next" at bounding box center [1173, 34] width 87 height 40
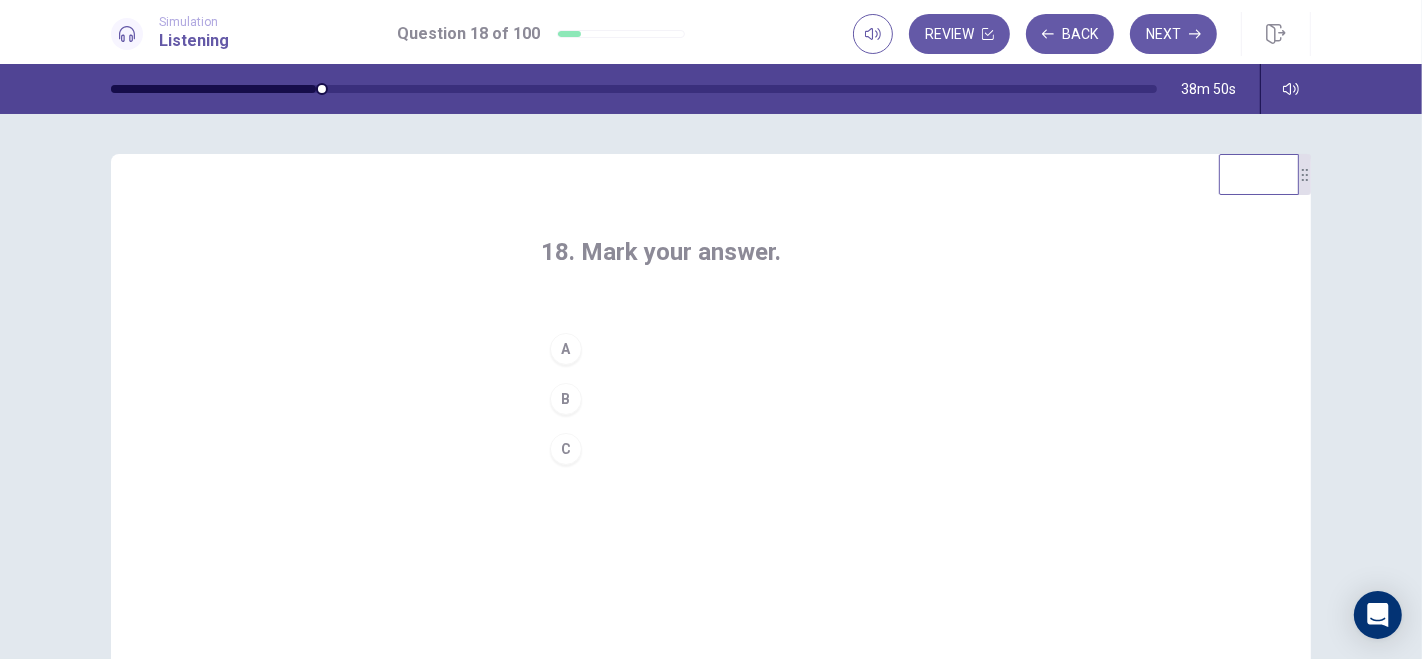
click at [607, 443] on button "C" at bounding box center [711, 449] width 340 height 50
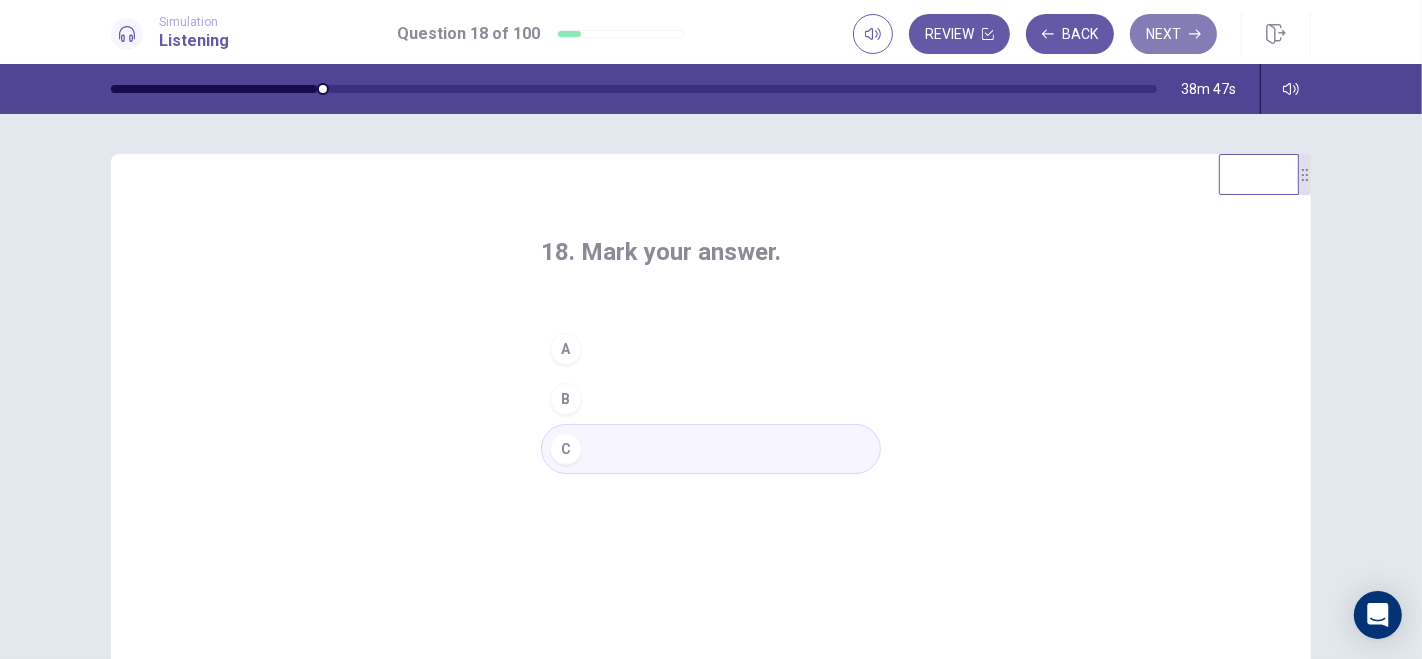
click at [1173, 30] on button "Next" at bounding box center [1173, 34] width 87 height 40
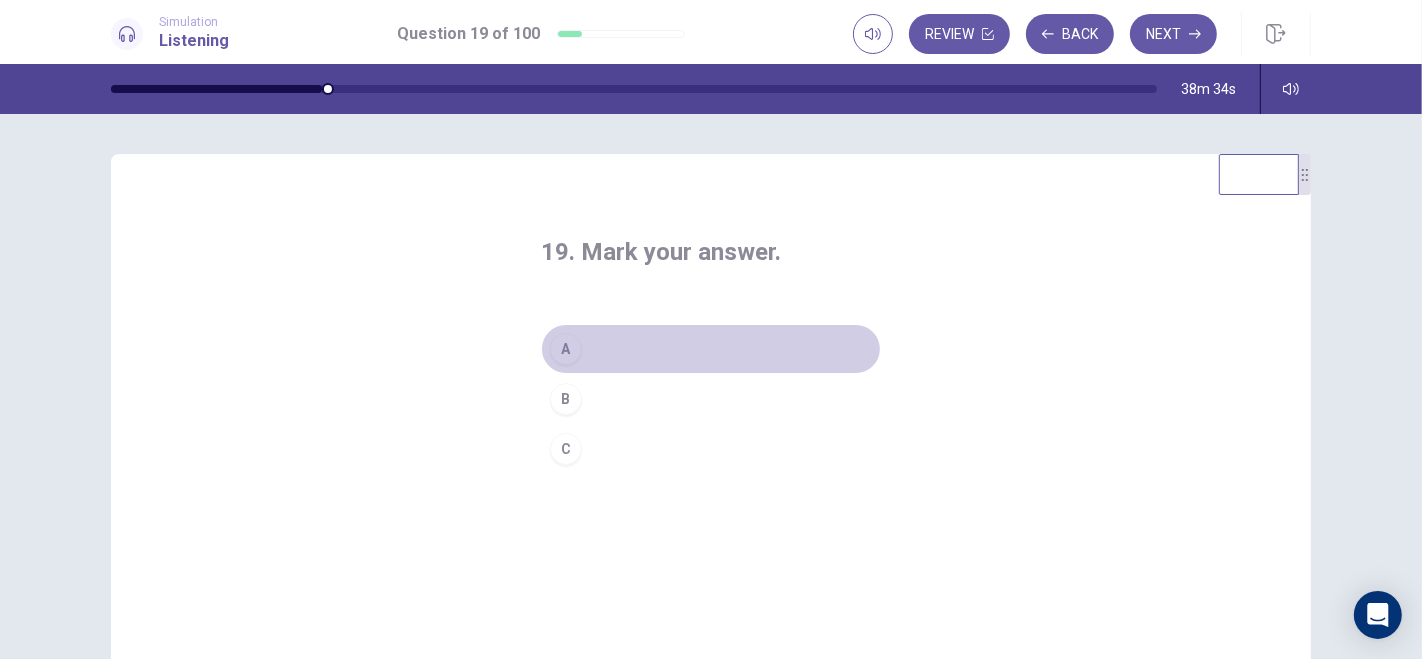
click at [629, 341] on button "A" at bounding box center [711, 349] width 340 height 50
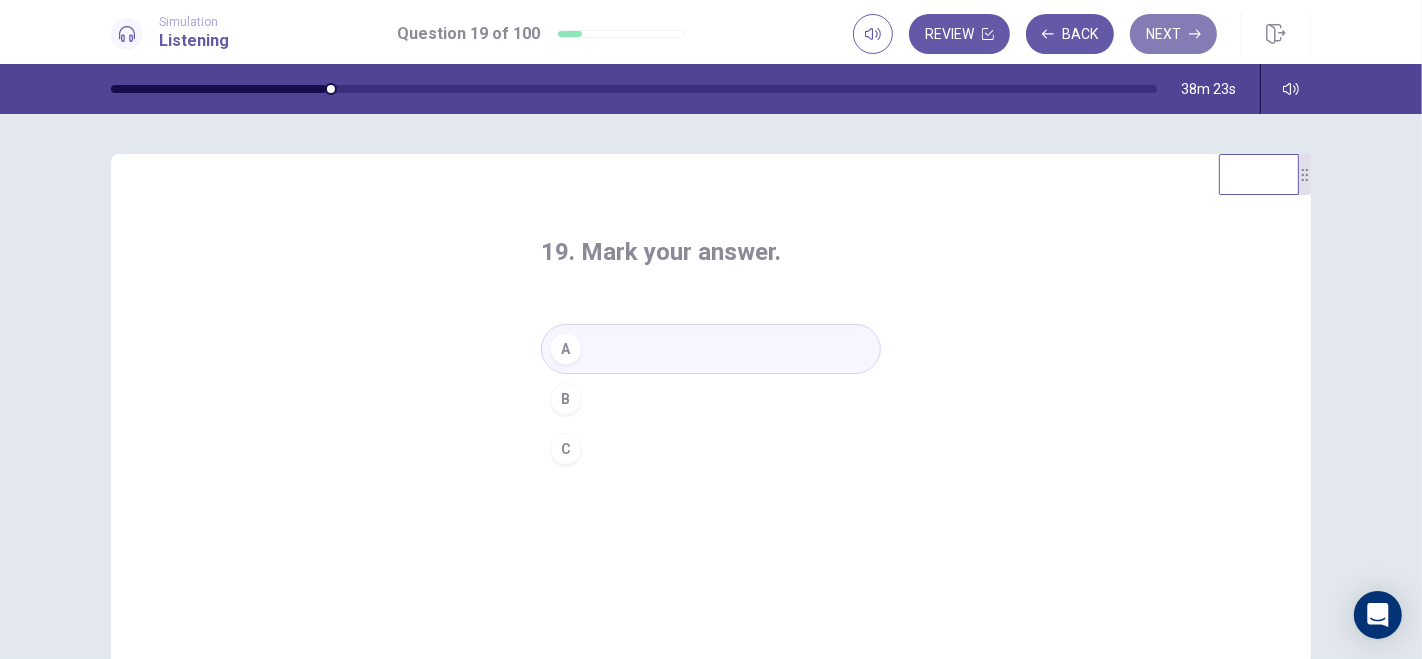
click at [1188, 30] on button "Next" at bounding box center [1173, 34] width 87 height 40
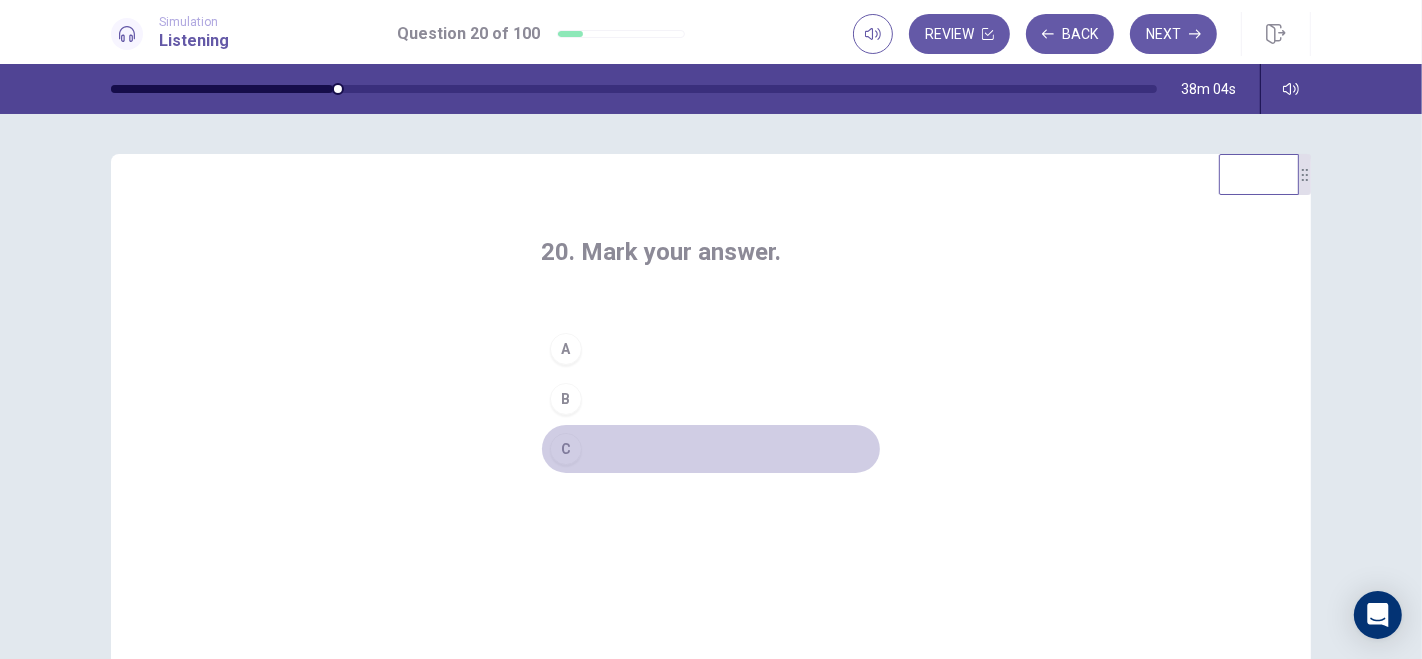
click at [584, 455] on button "C" at bounding box center [711, 449] width 340 height 50
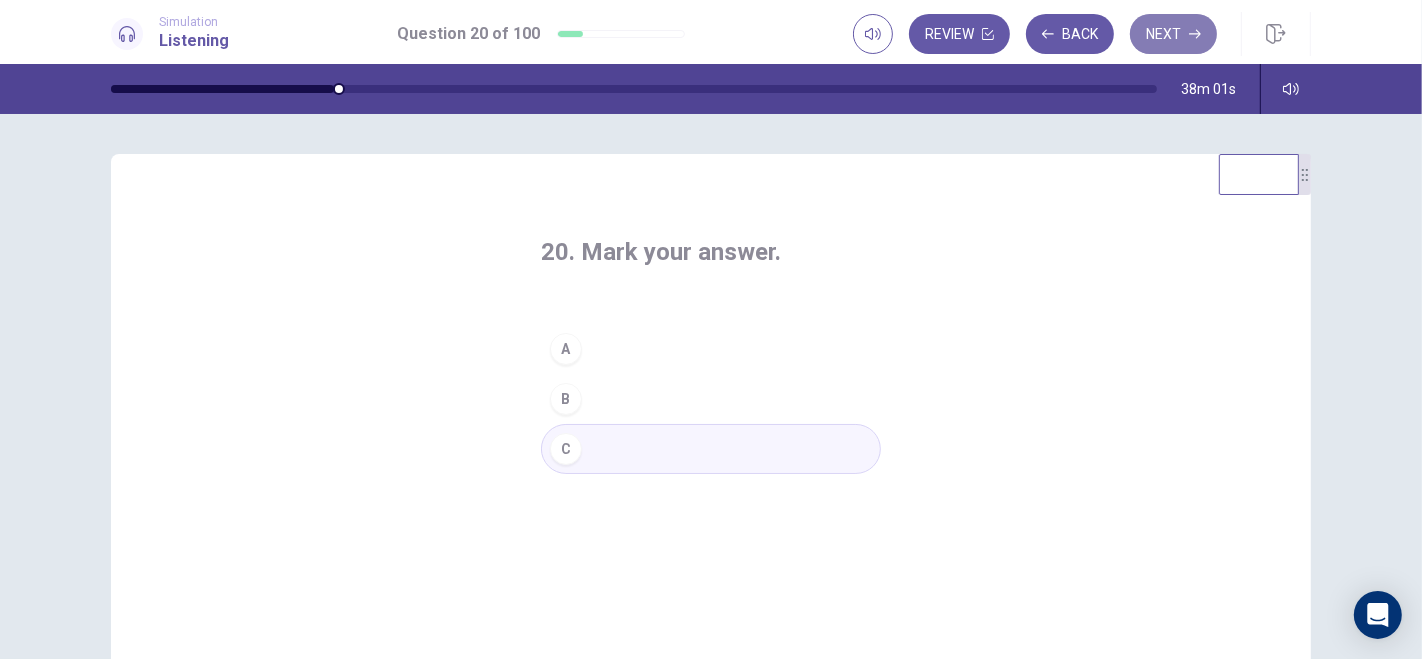
click at [1180, 26] on button "Next" at bounding box center [1173, 34] width 87 height 40
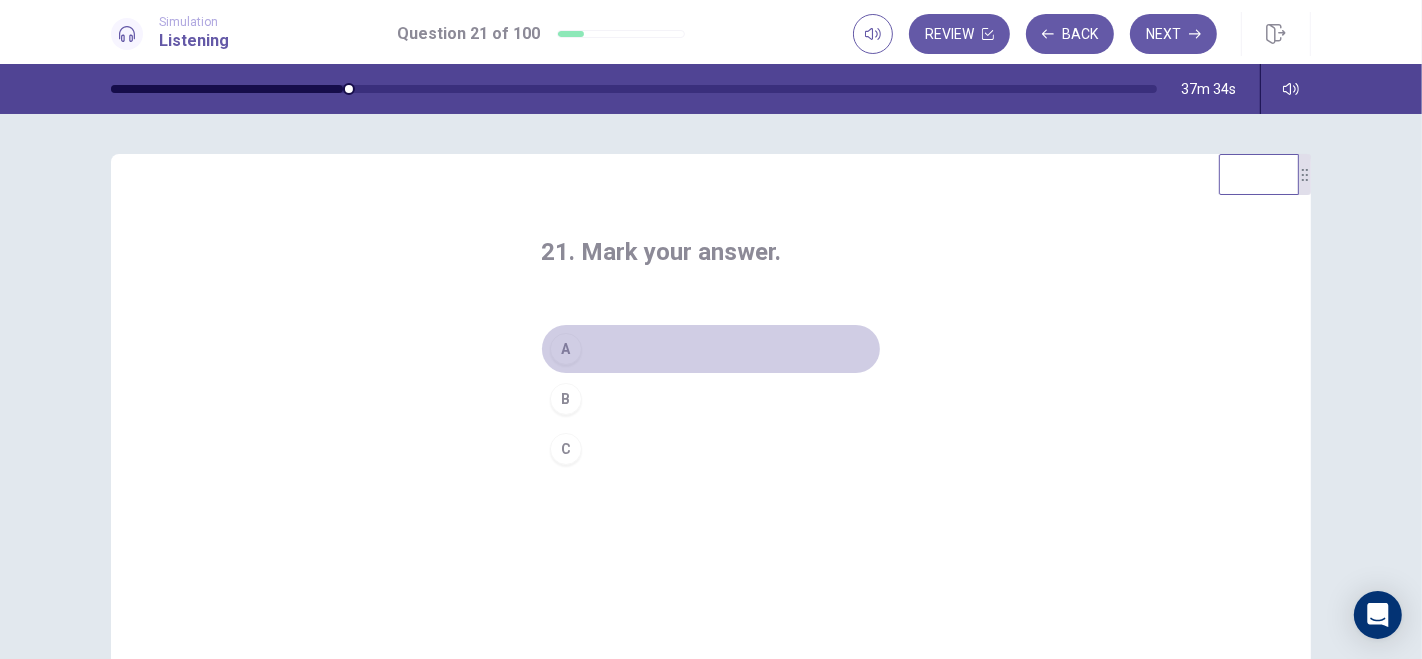
click at [623, 350] on button "A" at bounding box center [711, 349] width 340 height 50
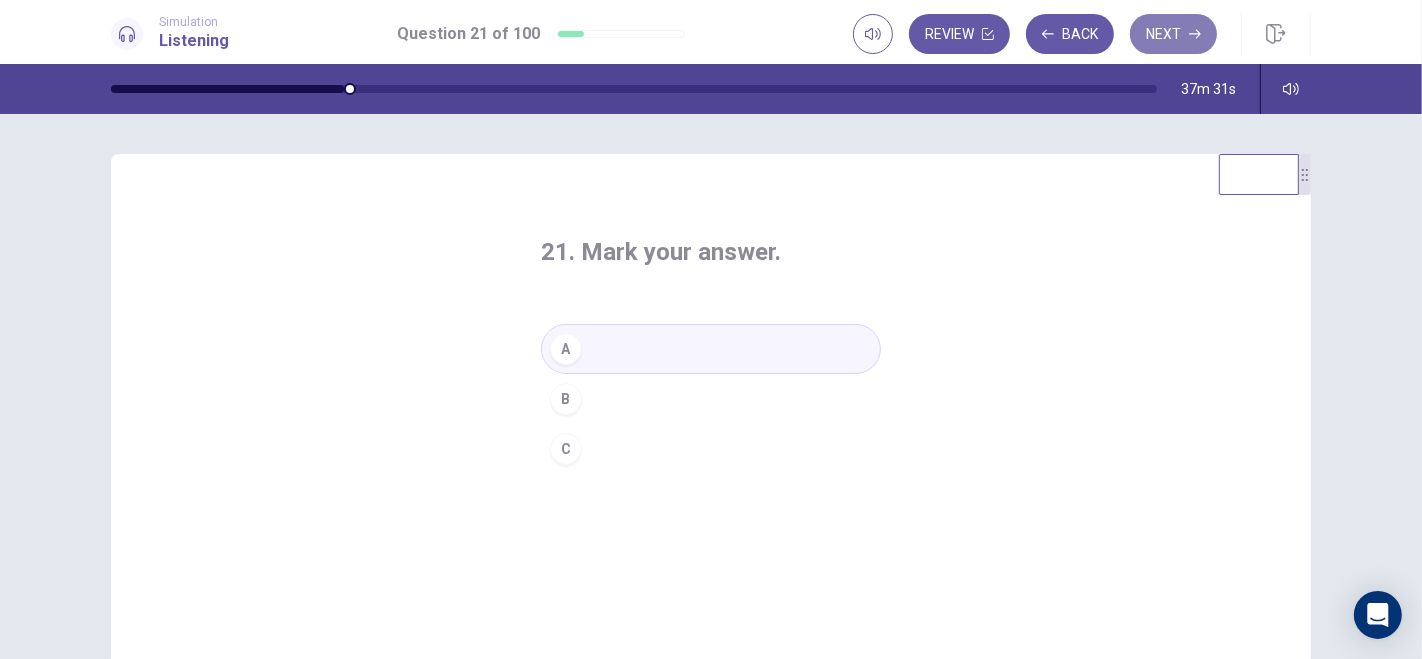
click at [1183, 34] on button "Next" at bounding box center [1173, 34] width 87 height 40
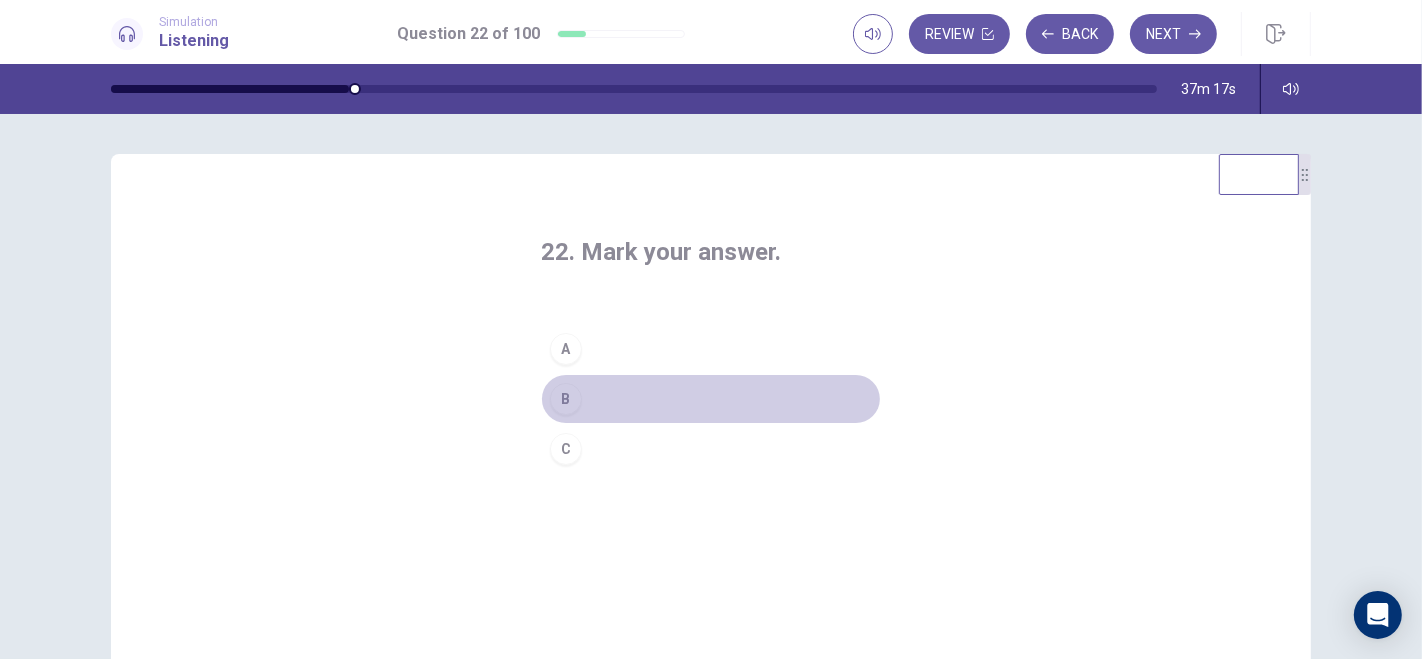
click at [640, 395] on button "B" at bounding box center [711, 399] width 340 height 50
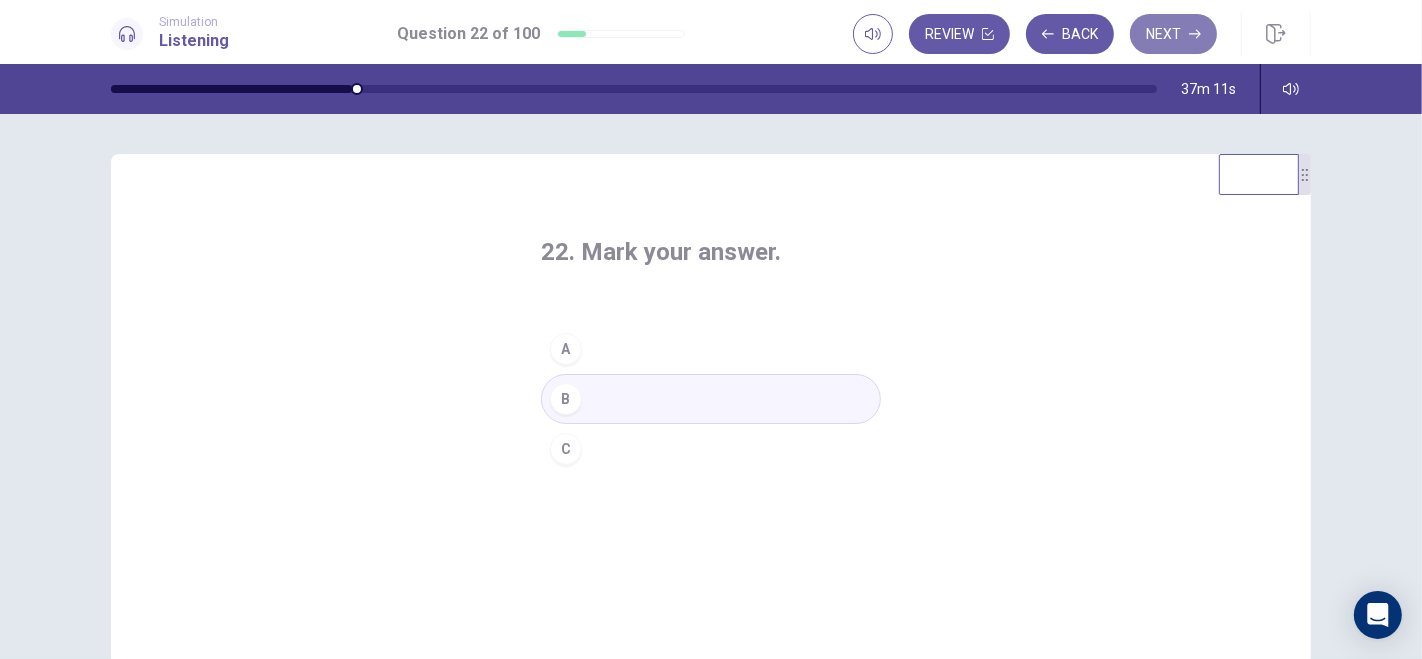
click at [1194, 30] on icon "button" at bounding box center [1195, 34] width 12 height 12
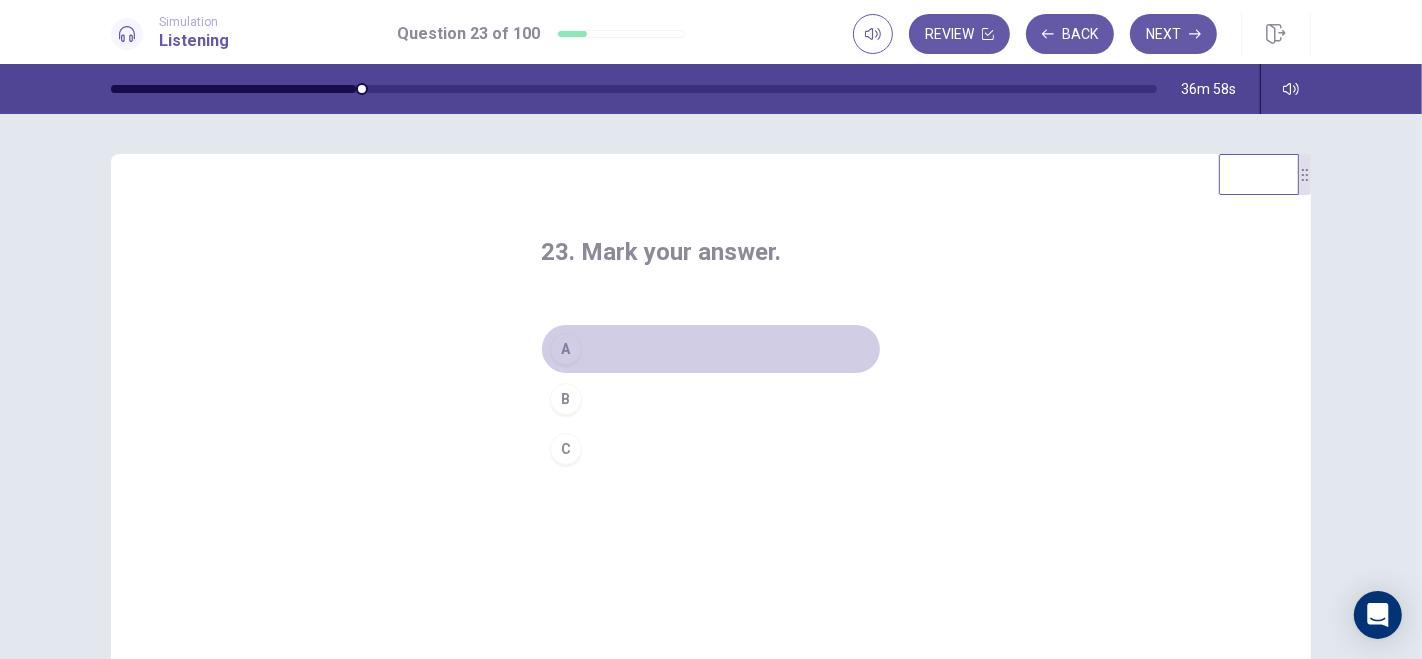
click at [627, 341] on button "A" at bounding box center [711, 349] width 340 height 50
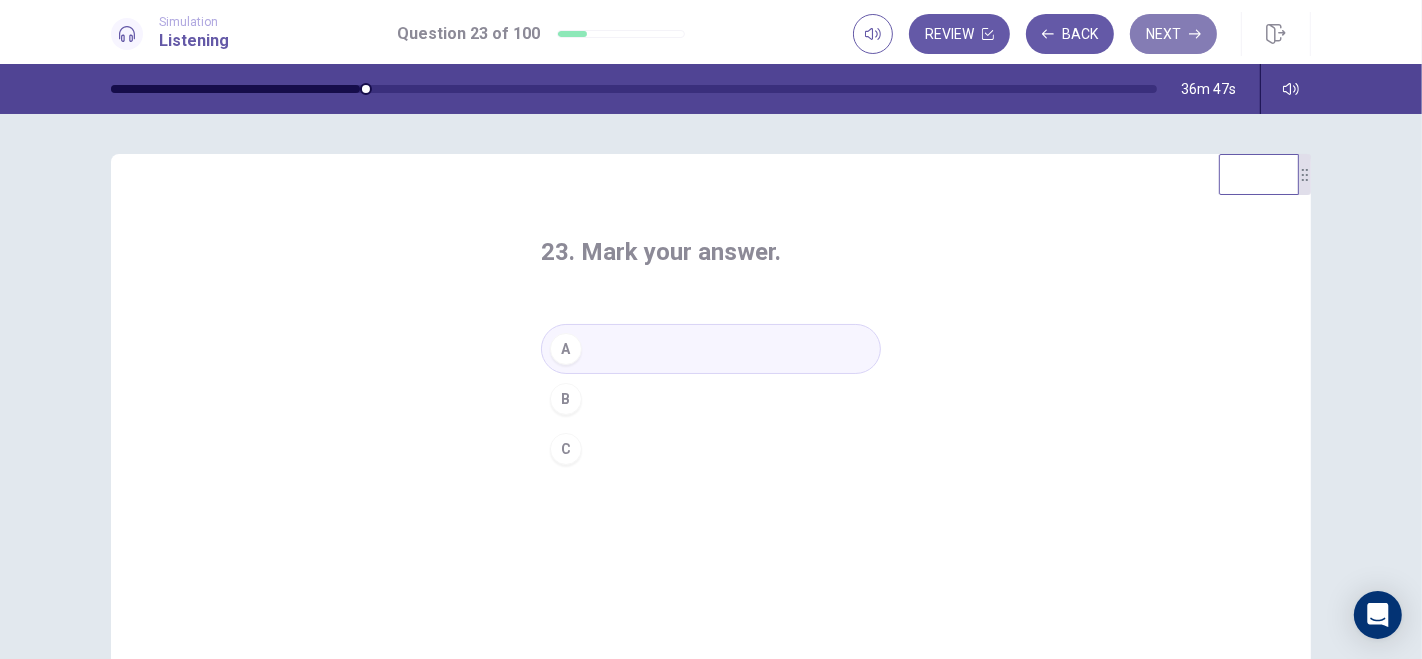
click at [1190, 33] on icon "button" at bounding box center [1195, 34] width 12 height 9
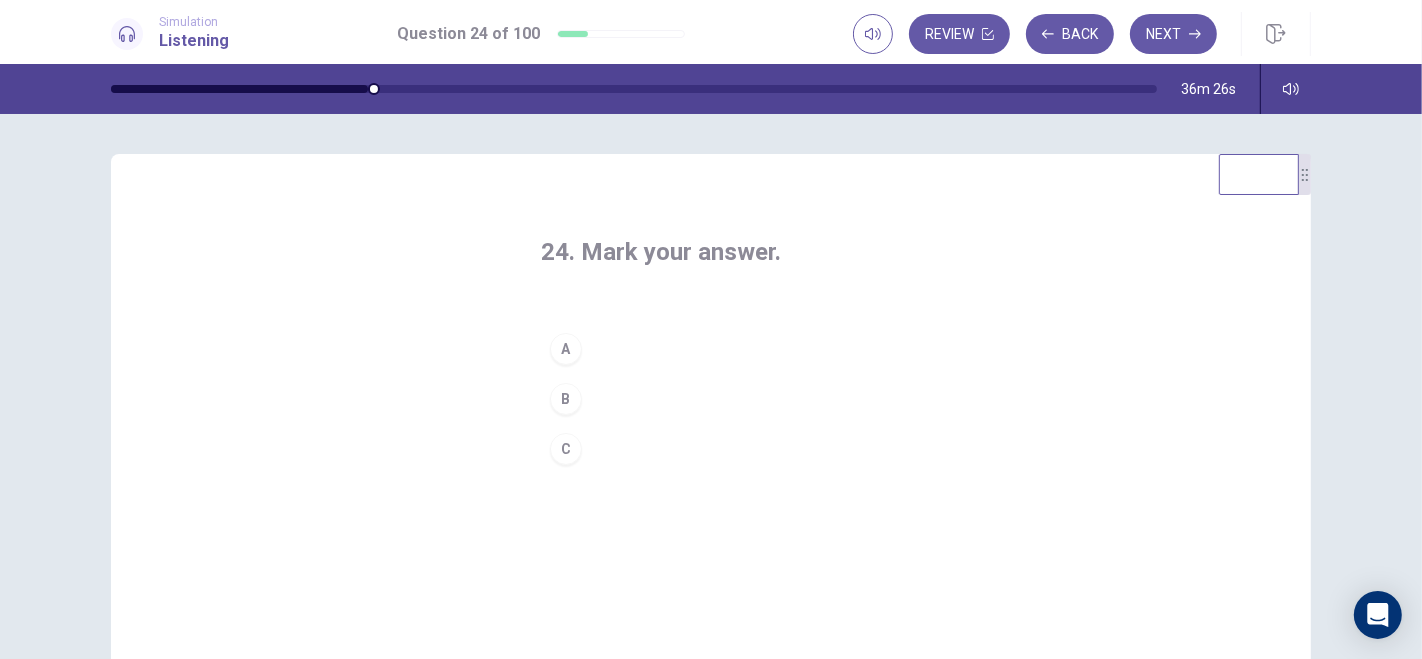
click at [625, 447] on button "C" at bounding box center [711, 449] width 340 height 50
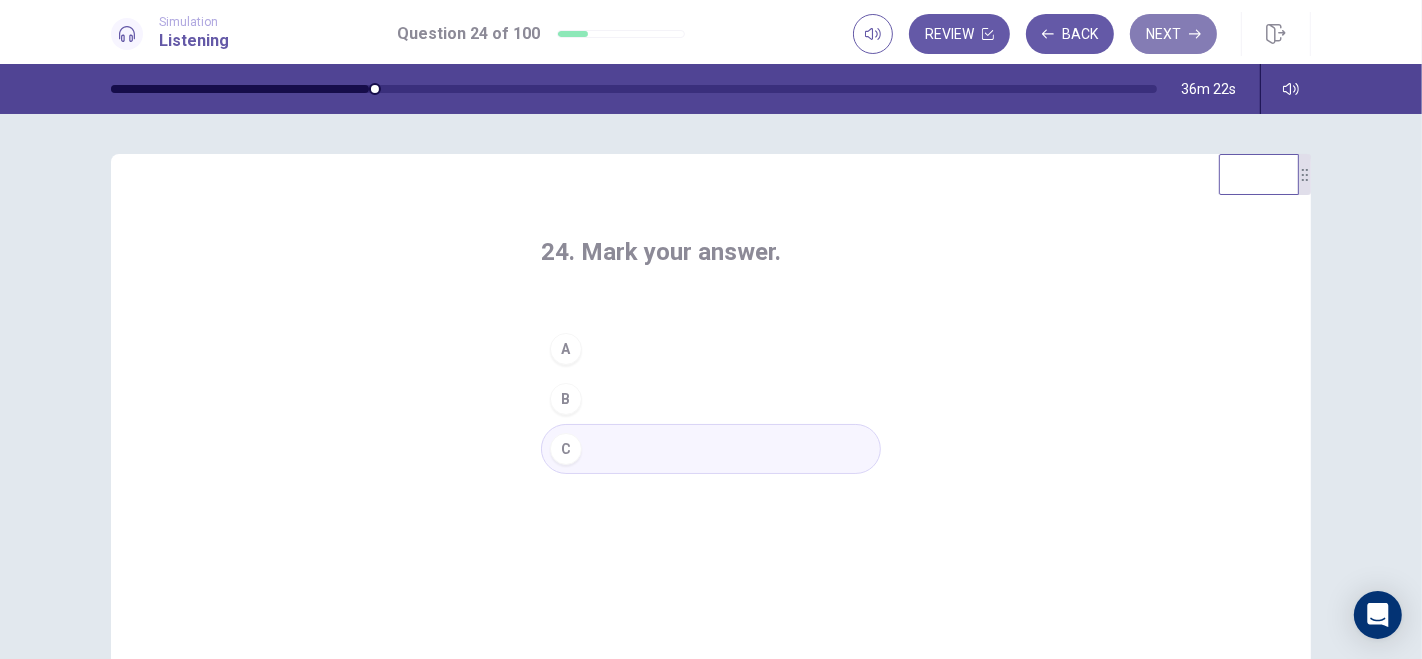
click at [1175, 33] on button "Next" at bounding box center [1173, 34] width 87 height 40
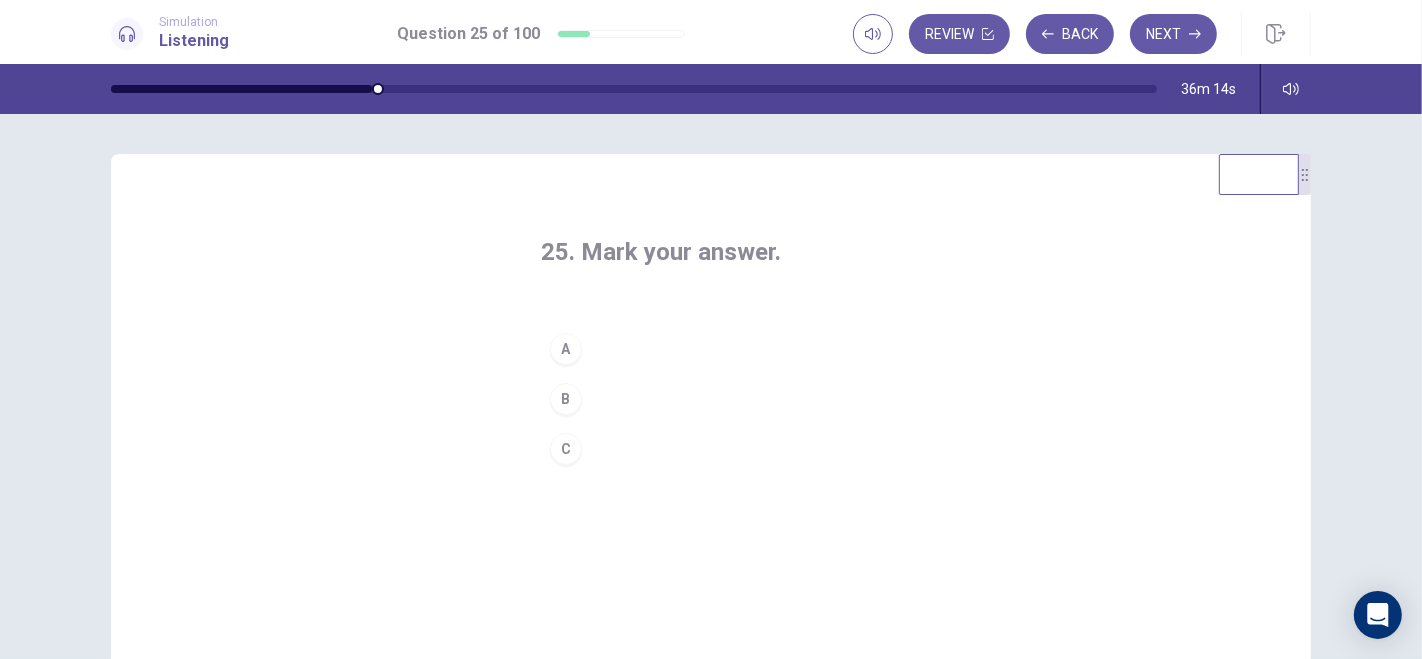
click at [558, 455] on div "C" at bounding box center [566, 449] width 32 height 32
click at [557, 344] on div "A" at bounding box center [566, 349] width 32 height 32
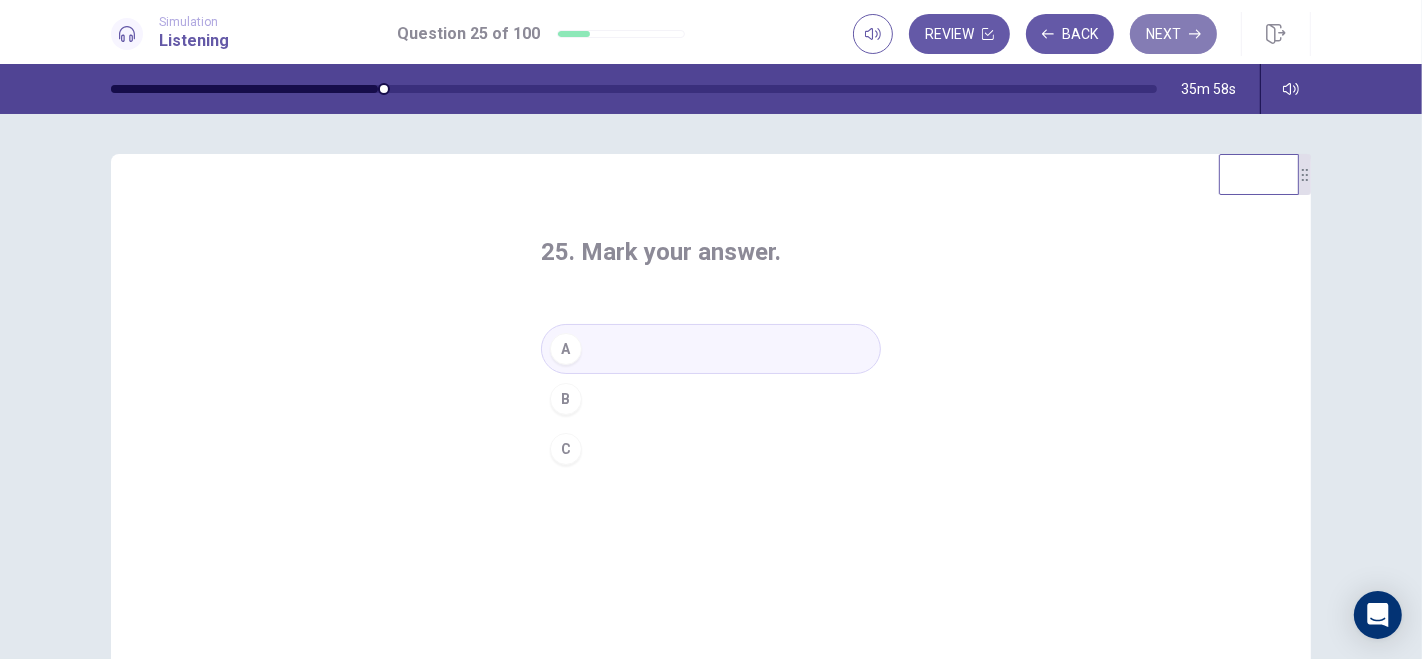
click at [1174, 38] on button "Next" at bounding box center [1173, 34] width 87 height 40
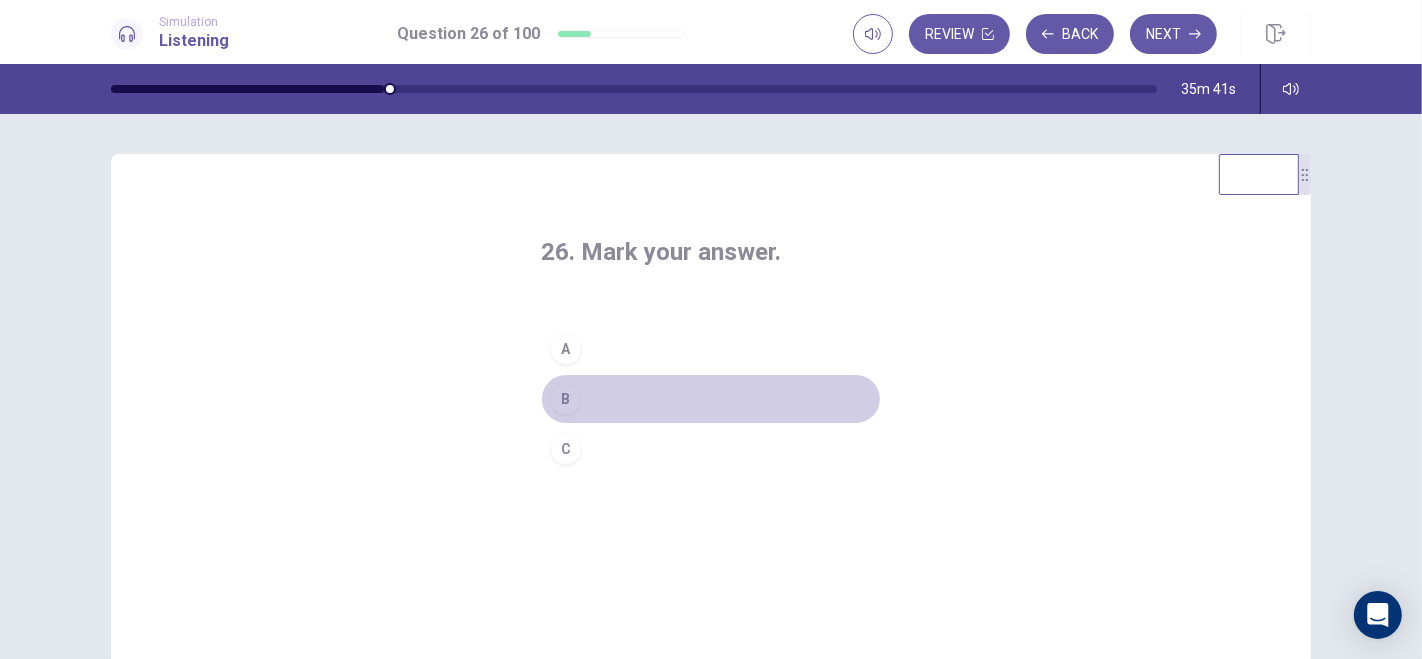
click at [609, 395] on button "B" at bounding box center [711, 399] width 340 height 50
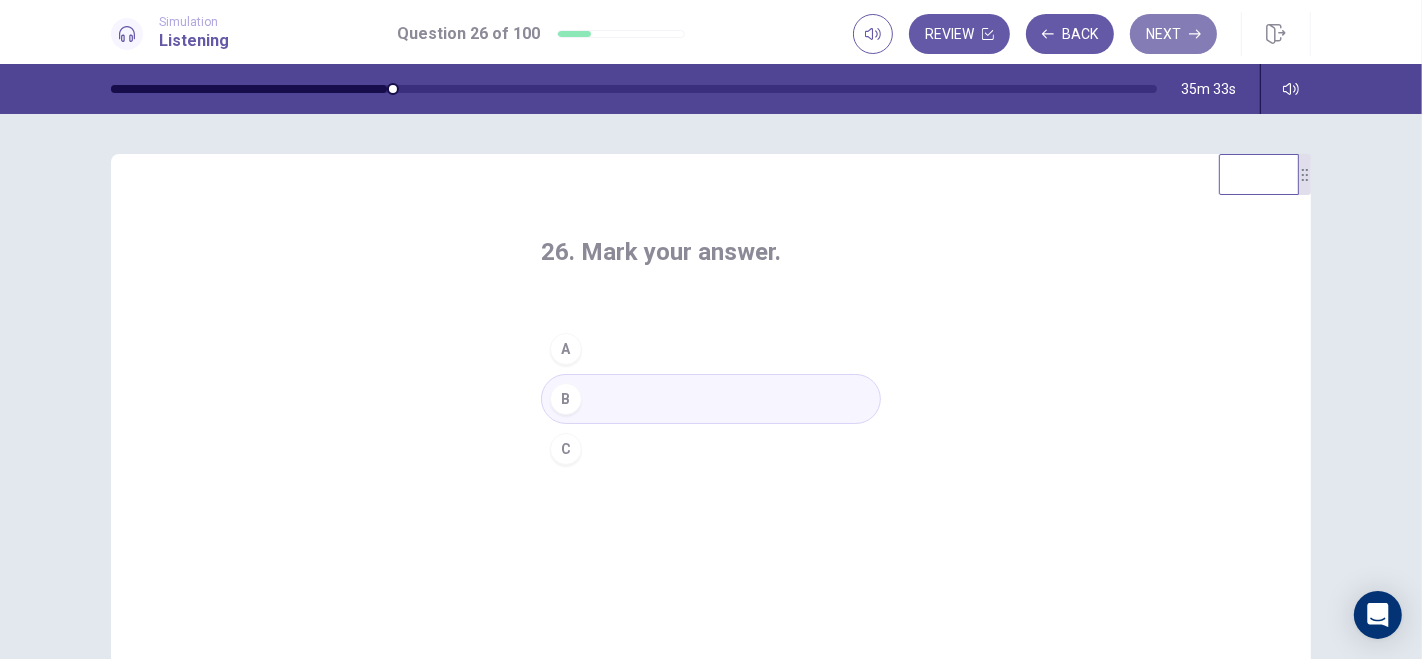
click at [1177, 35] on button "Next" at bounding box center [1173, 34] width 87 height 40
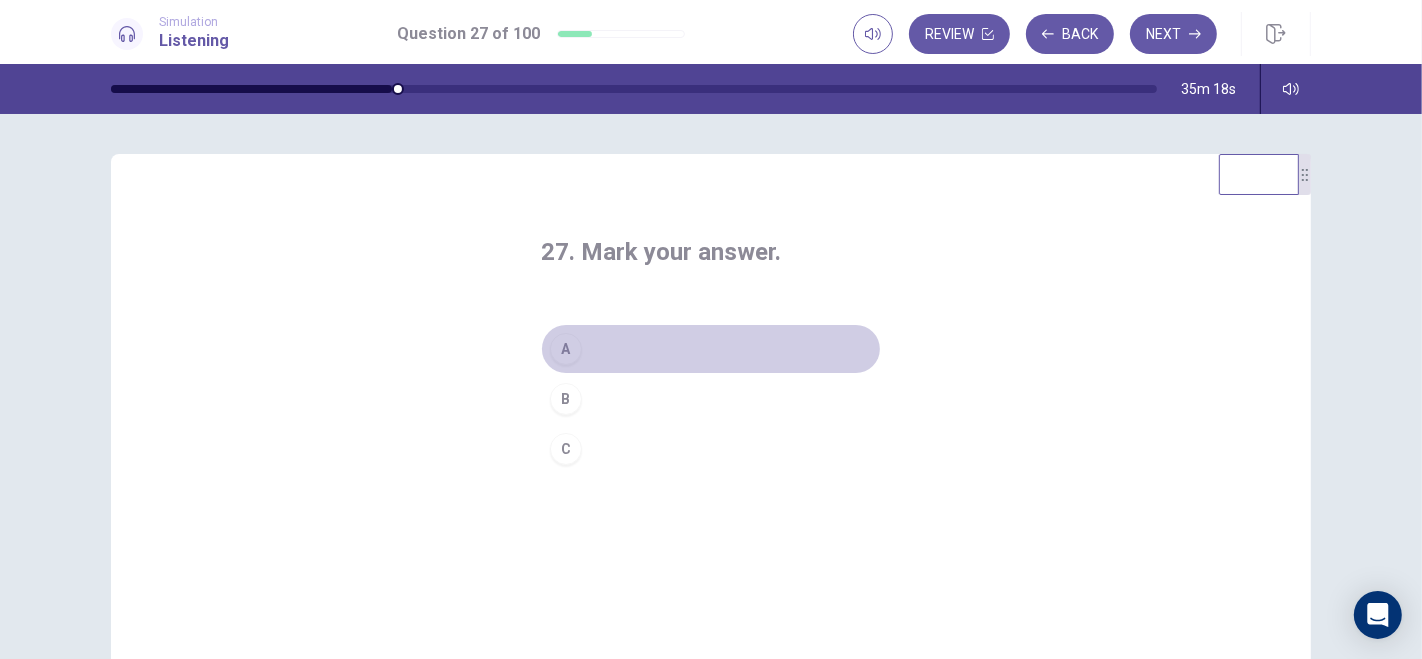
click at [611, 343] on button "A" at bounding box center [711, 349] width 340 height 50
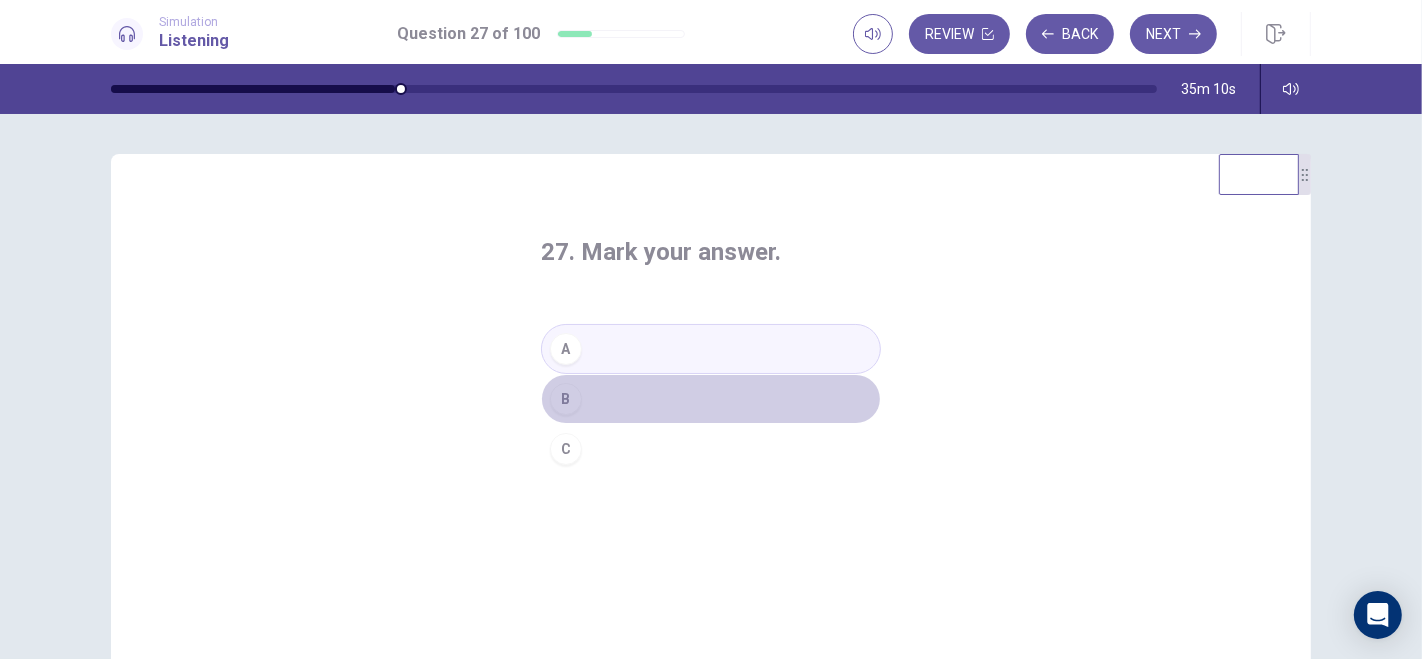
click at [622, 390] on button "B" at bounding box center [711, 399] width 340 height 50
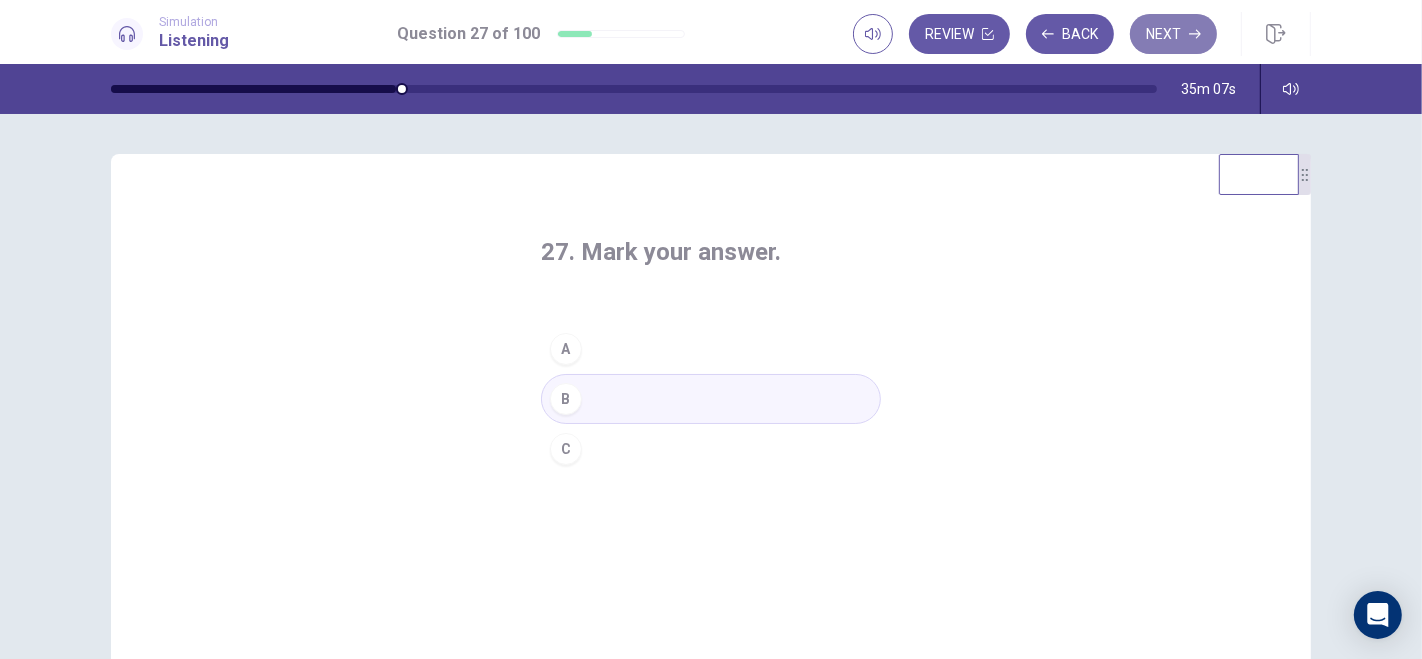
click at [1169, 21] on button "Next" at bounding box center [1173, 34] width 87 height 40
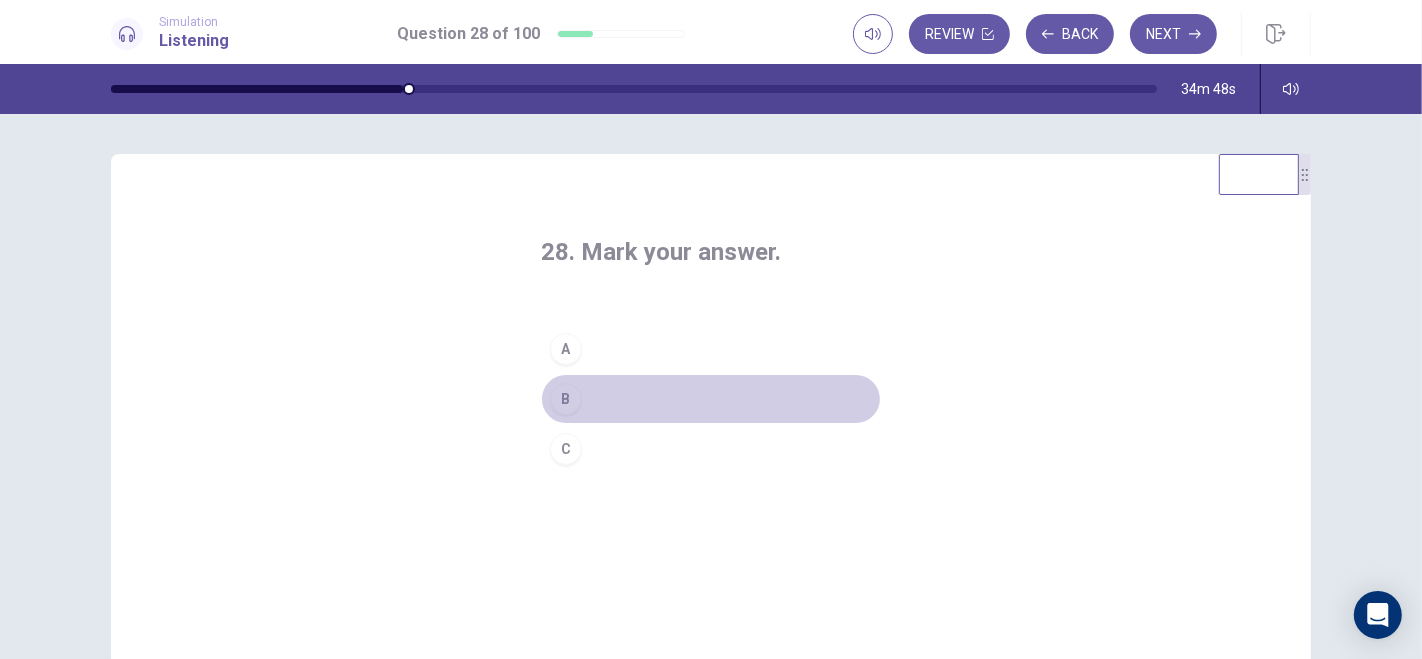
click at [591, 384] on button "B" at bounding box center [711, 399] width 340 height 50
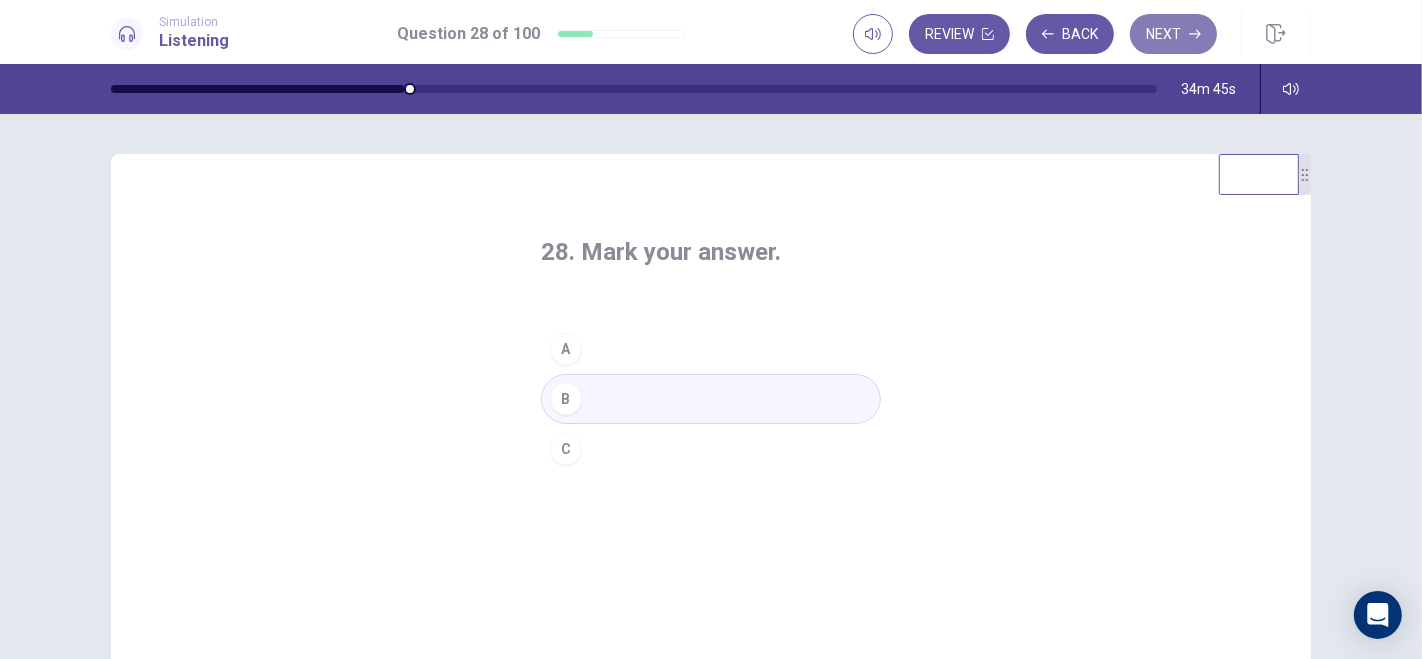
click at [1173, 36] on button "Next" at bounding box center [1173, 34] width 87 height 40
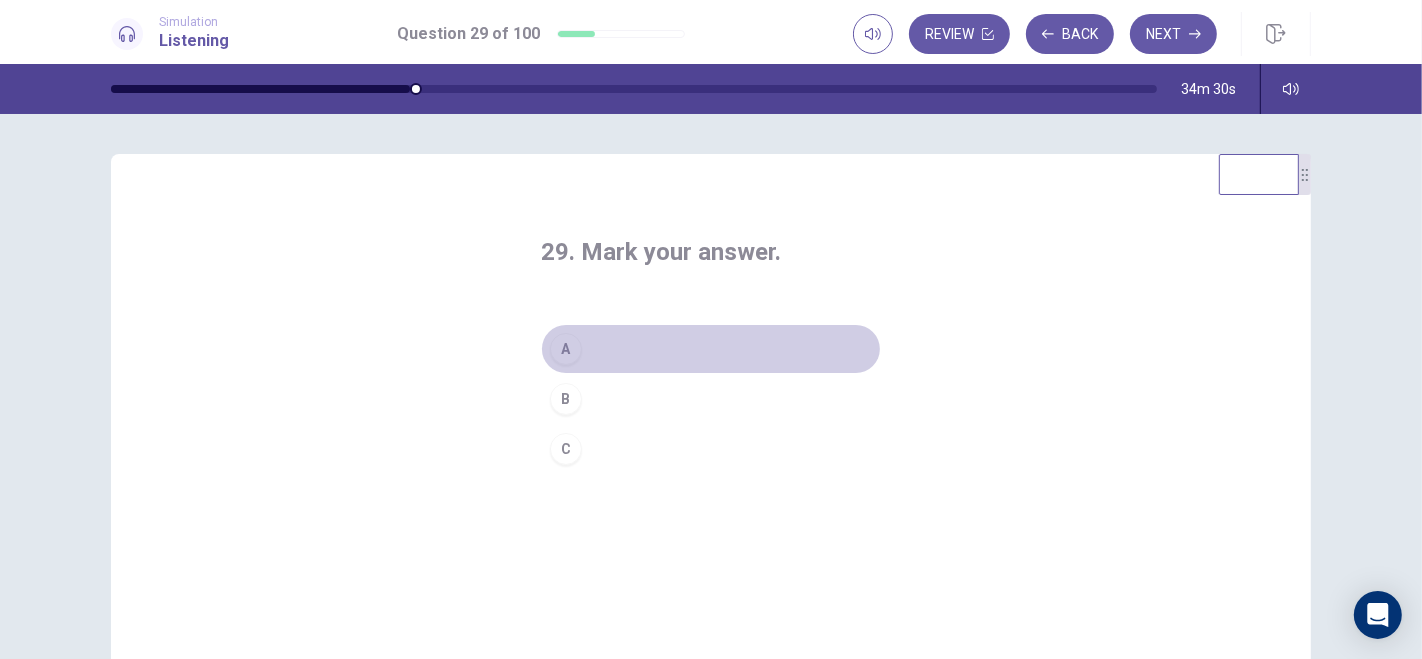
click at [625, 348] on button "A" at bounding box center [711, 349] width 340 height 50
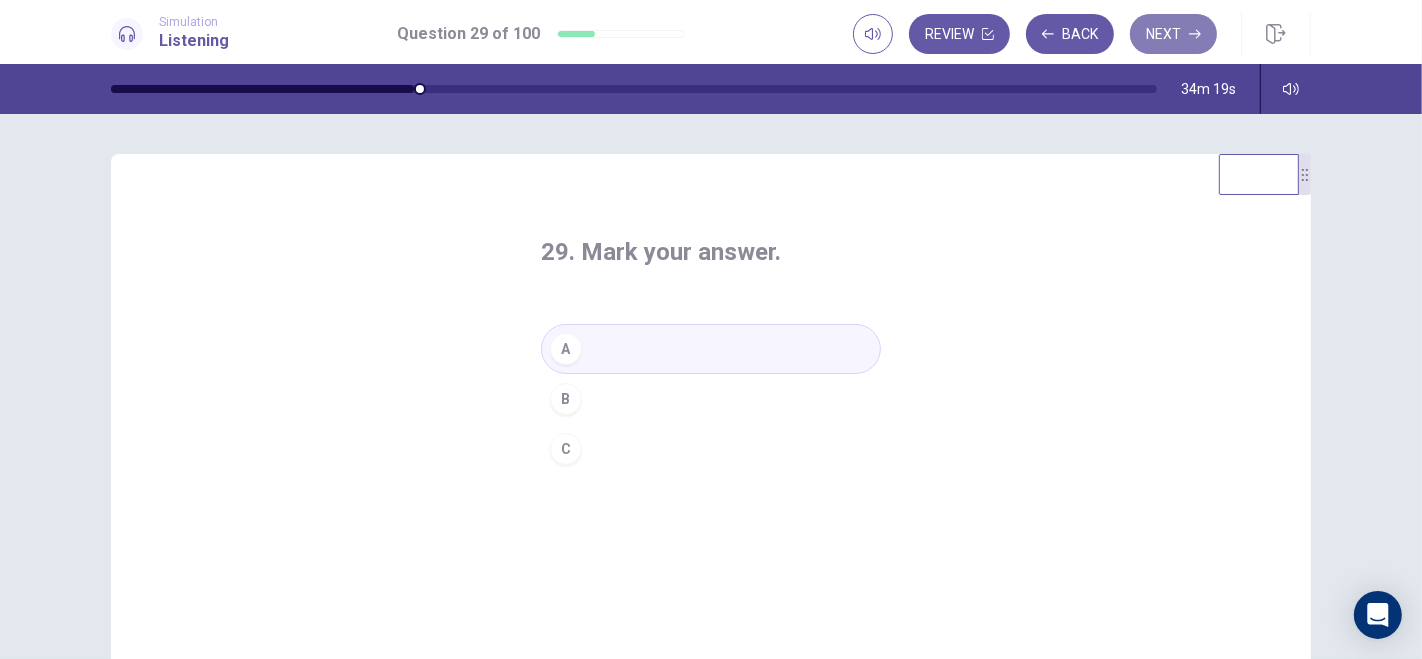
click at [1174, 29] on button "Next" at bounding box center [1173, 34] width 87 height 40
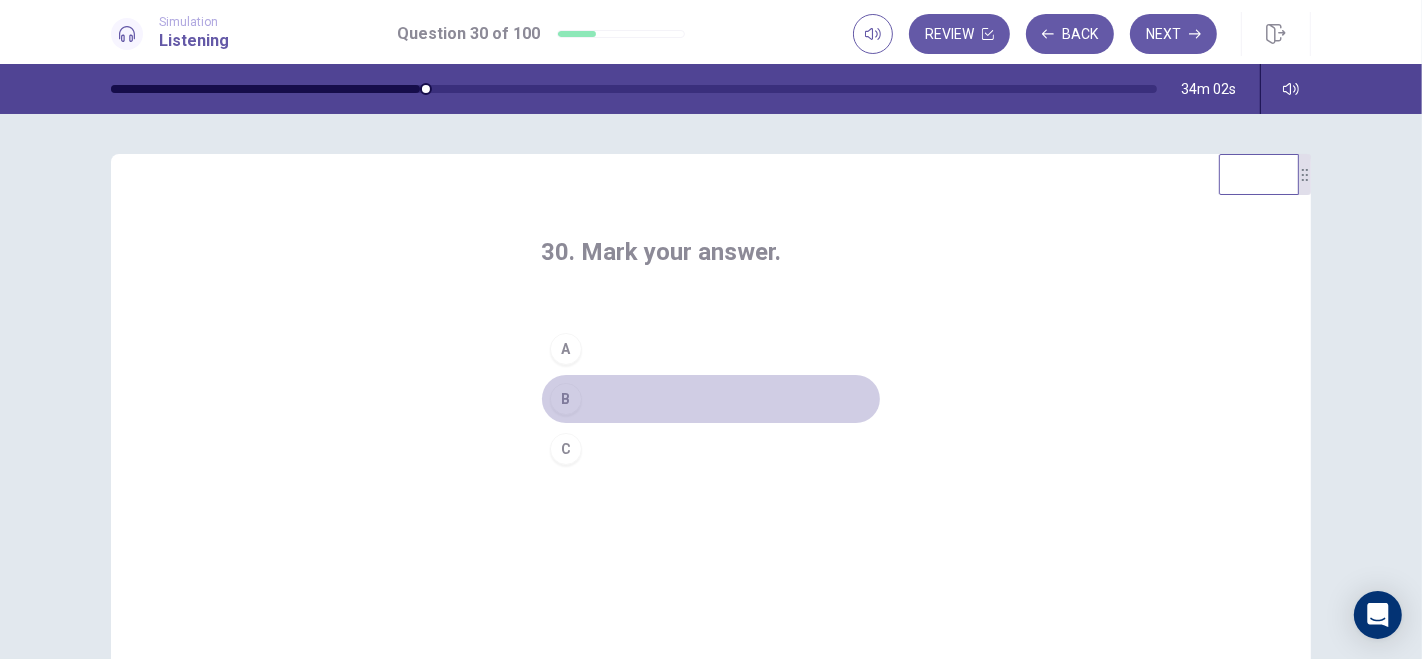
click at [617, 397] on button "B" at bounding box center [711, 399] width 340 height 50
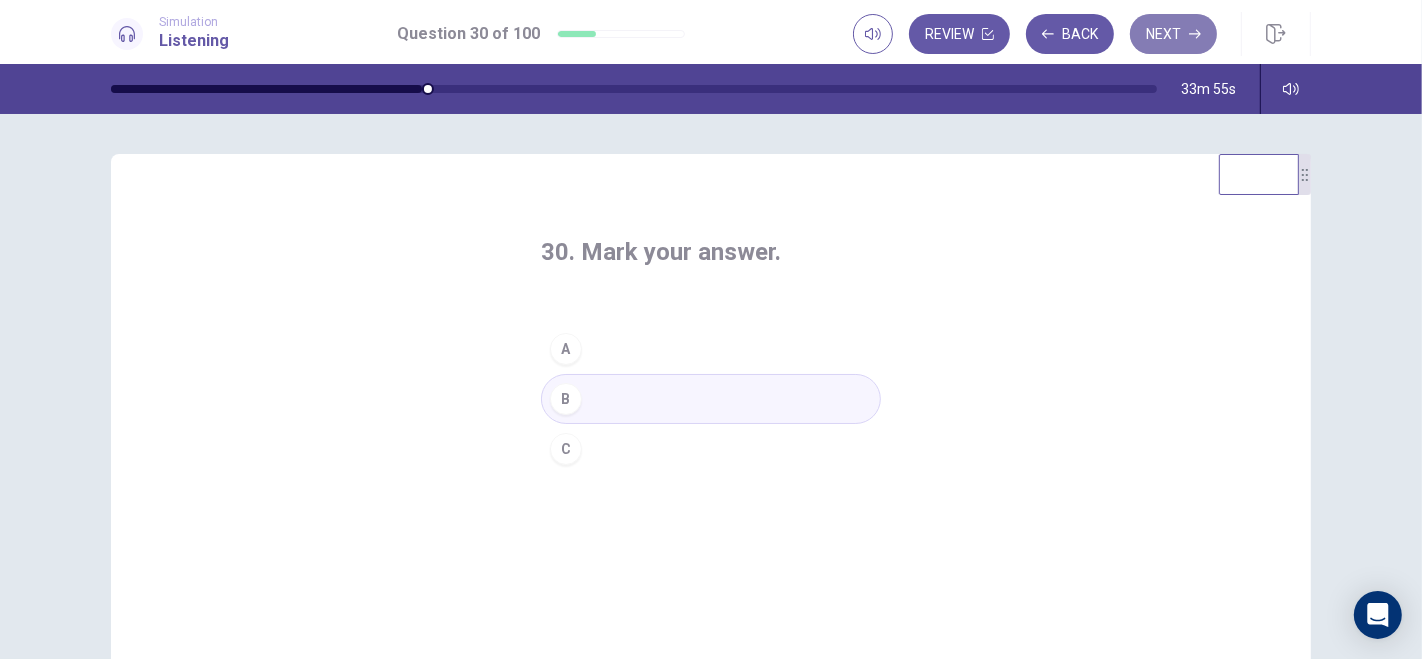
click at [1182, 24] on button "Next" at bounding box center [1173, 34] width 87 height 40
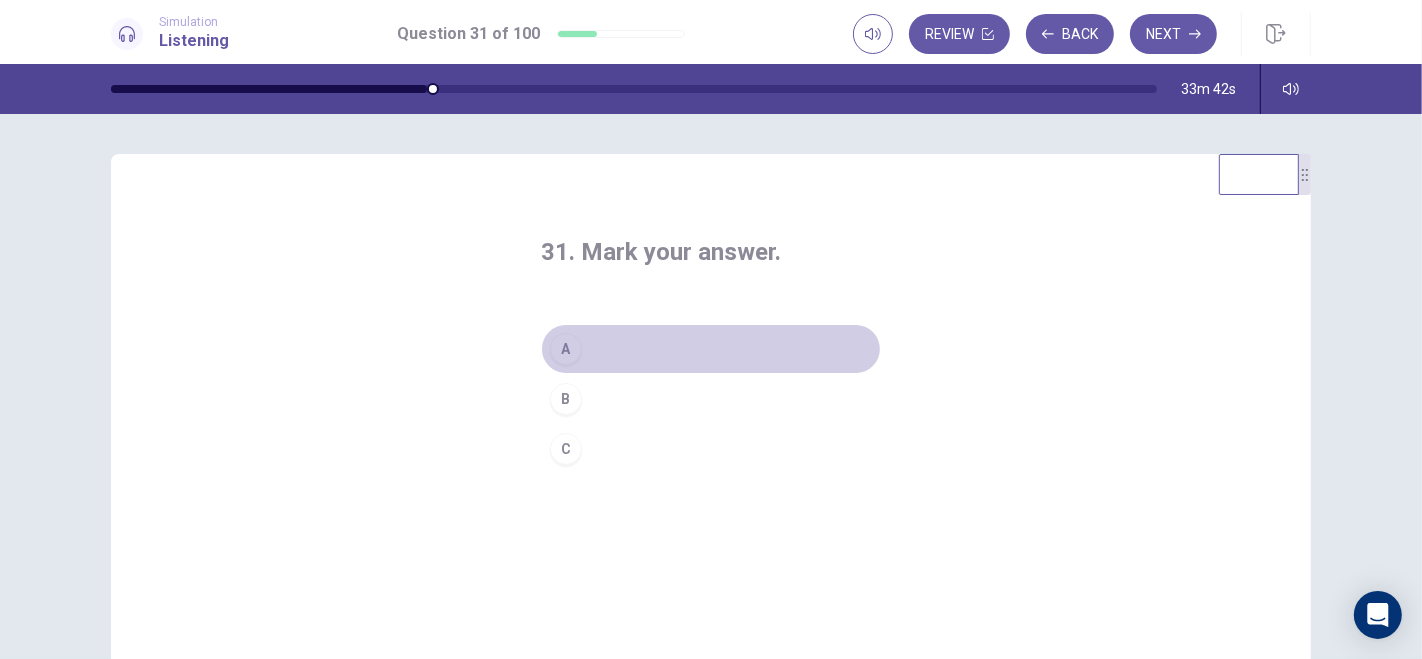
click at [638, 353] on button "A" at bounding box center [711, 349] width 340 height 50
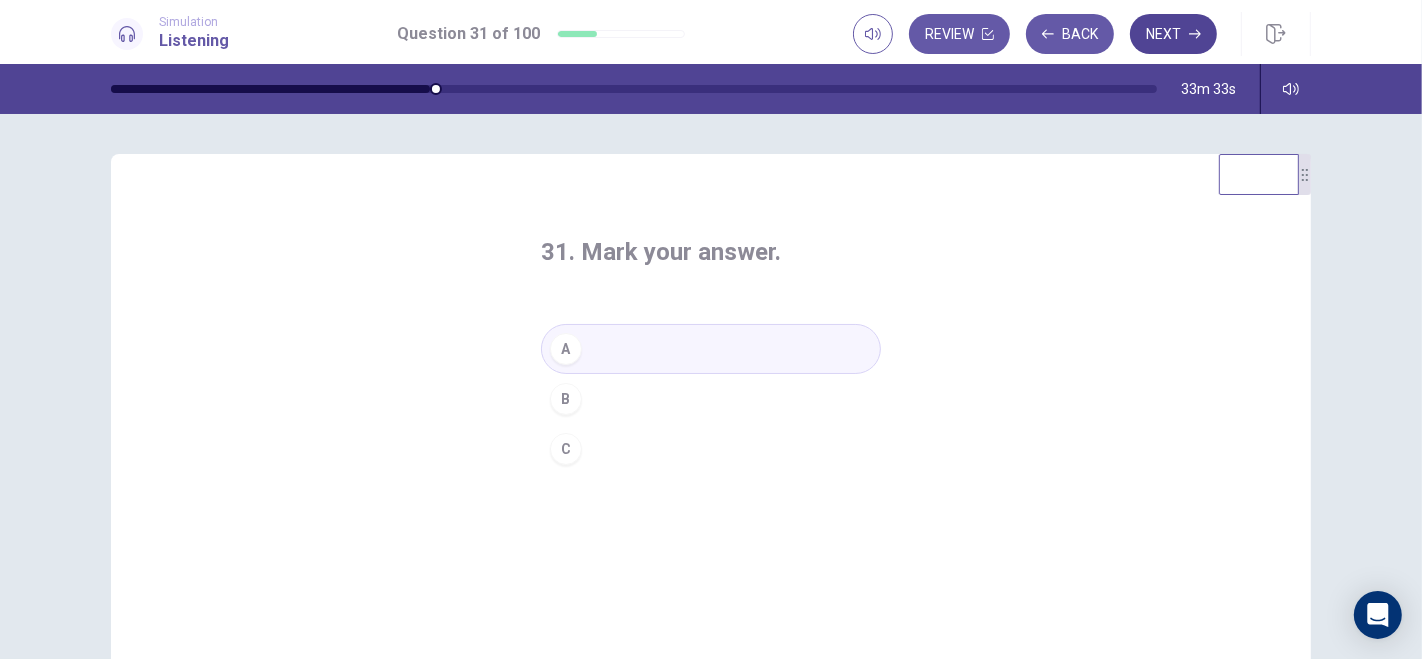
click at [1177, 31] on button "Next" at bounding box center [1173, 34] width 87 height 40
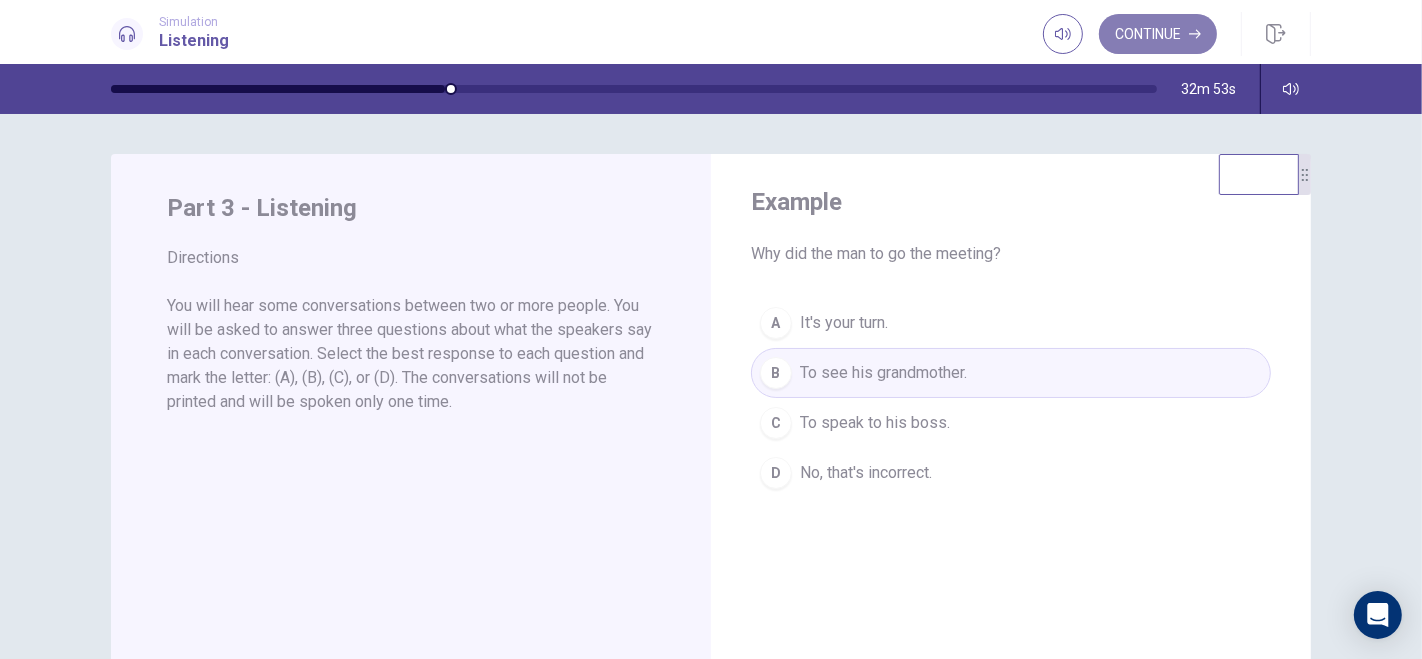
click at [1151, 22] on button "Continue" at bounding box center [1158, 34] width 118 height 40
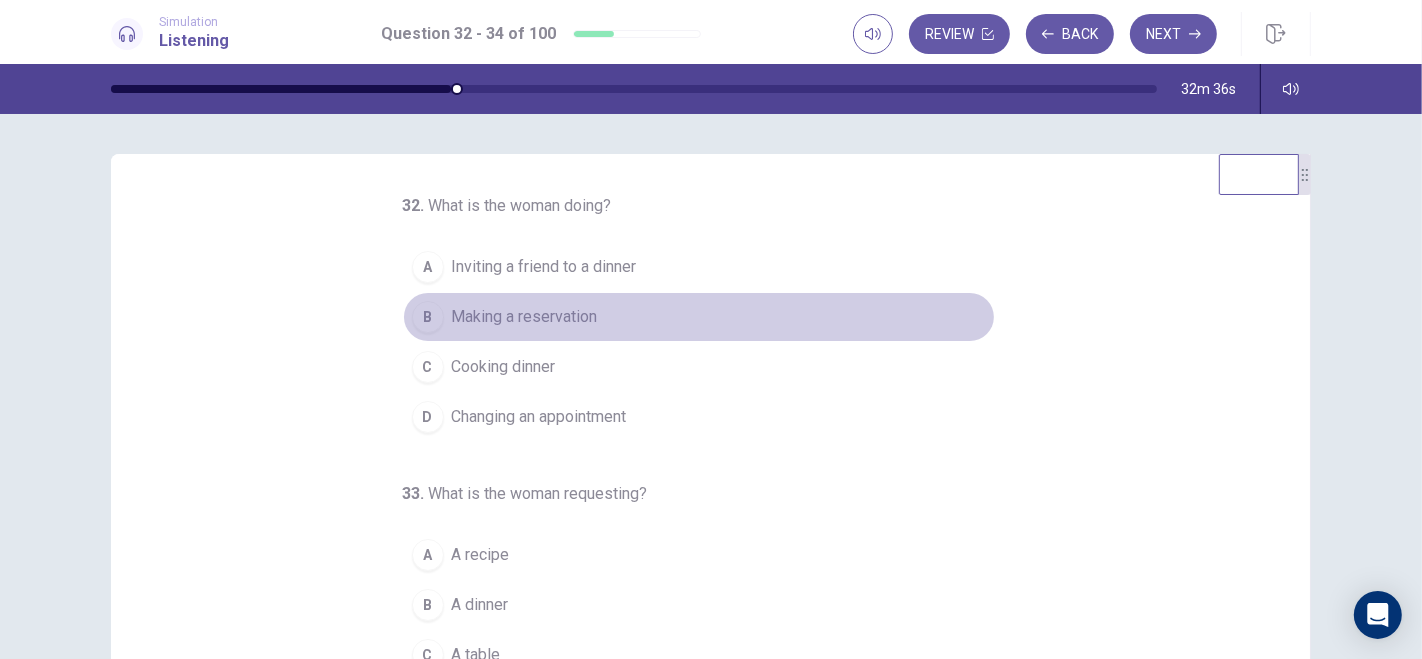
click at [416, 330] on div "B" at bounding box center [428, 317] width 32 height 32
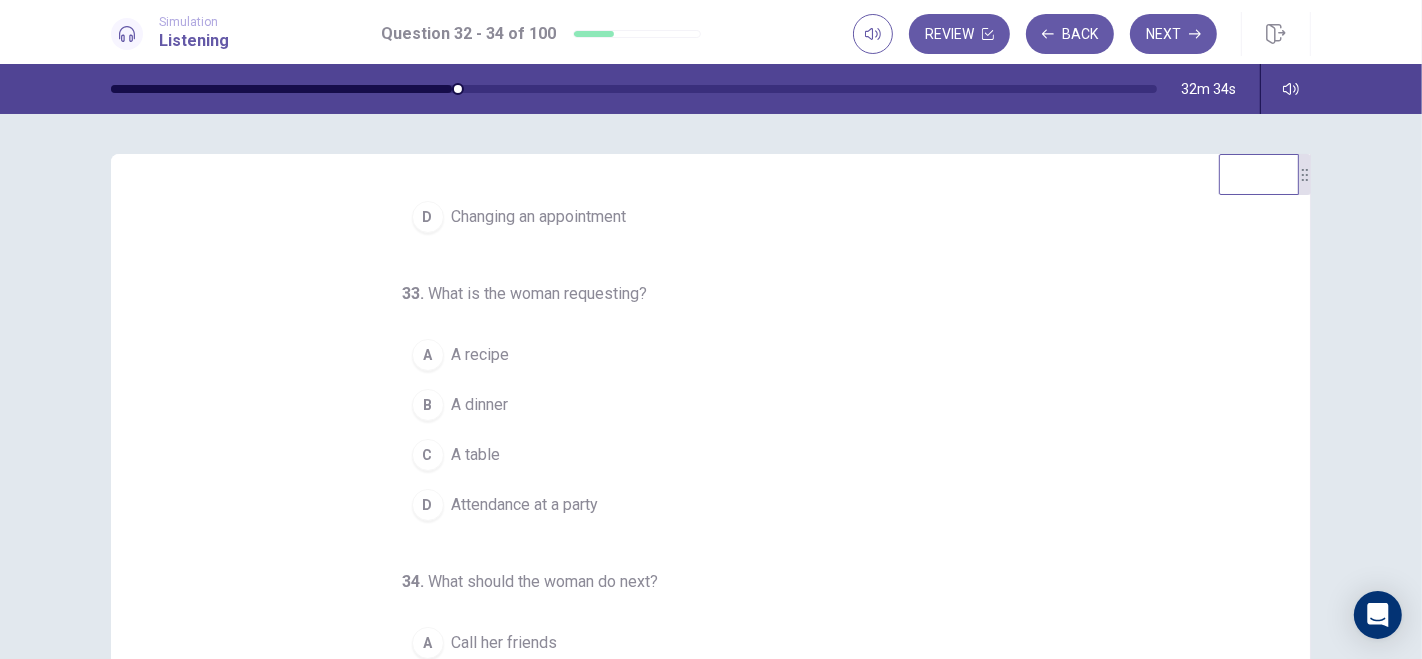
scroll to position [202, 0]
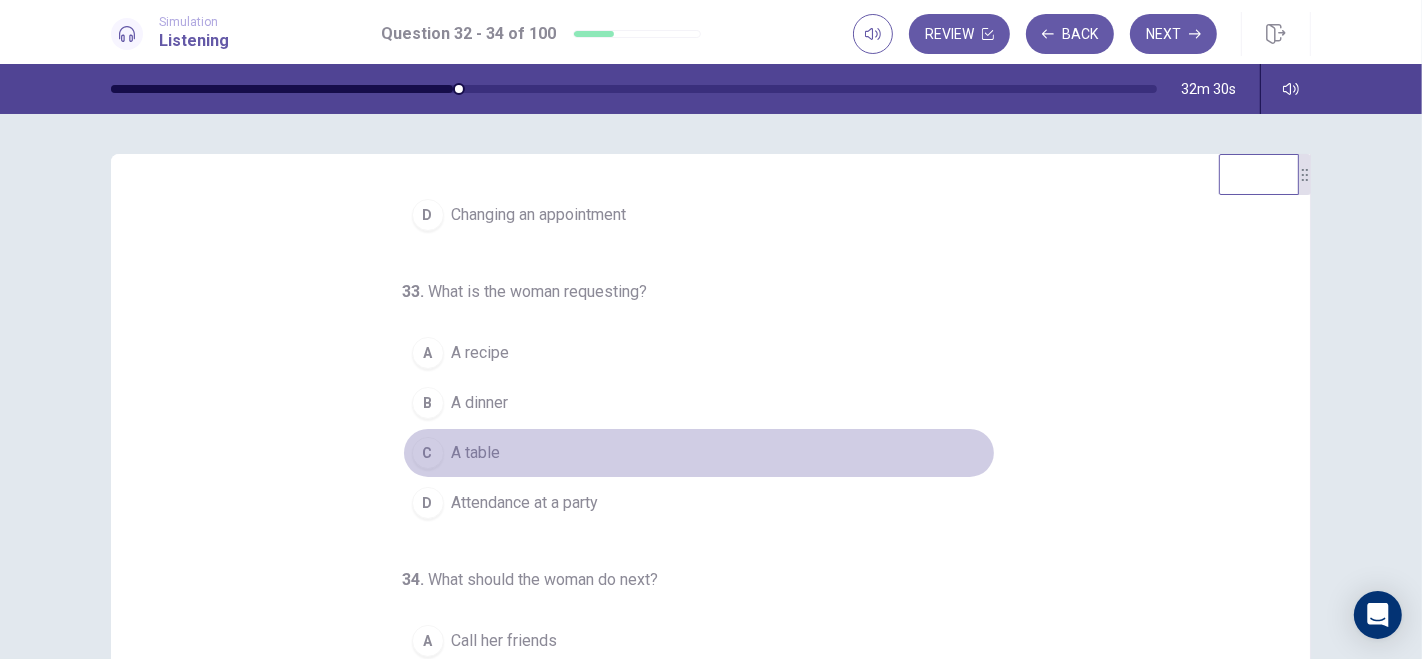
click at [412, 455] on div "C" at bounding box center [428, 453] width 32 height 32
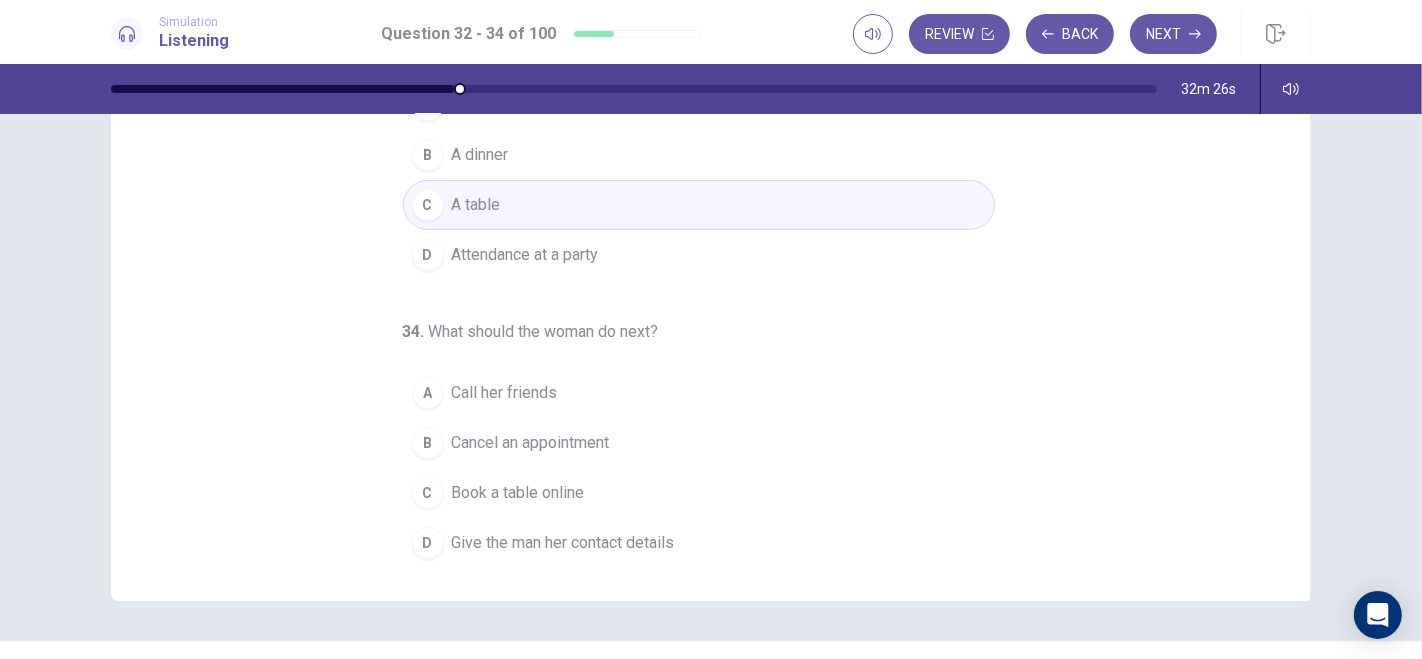
scroll to position [250, 0]
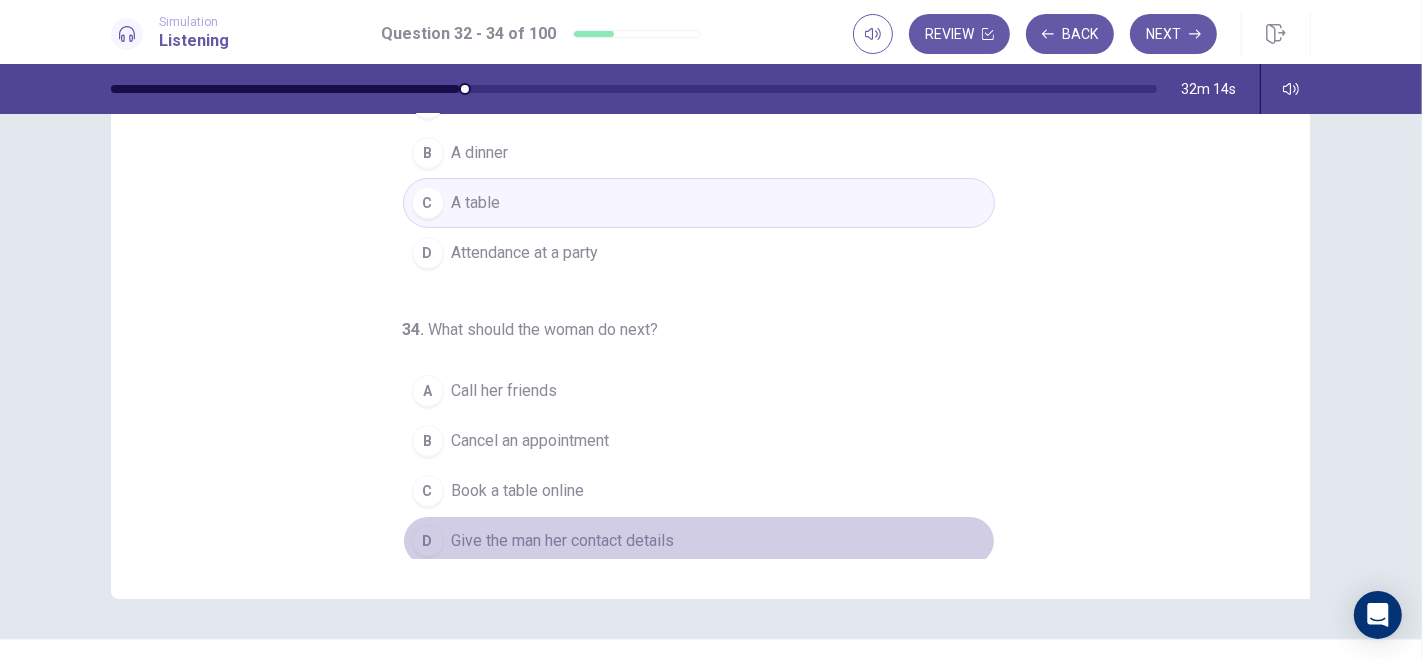
click at [414, 535] on div "D" at bounding box center [428, 541] width 32 height 32
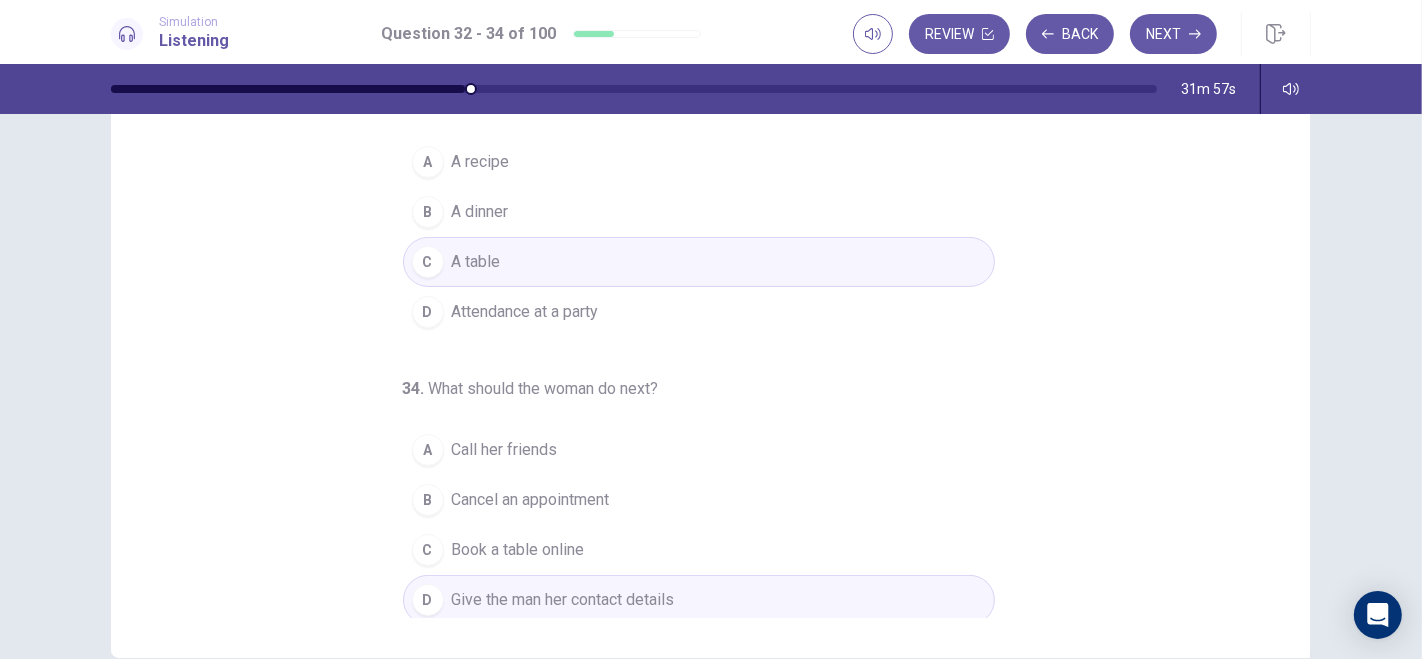
scroll to position [192, 0]
click at [1175, 31] on button "Next" at bounding box center [1173, 34] width 87 height 40
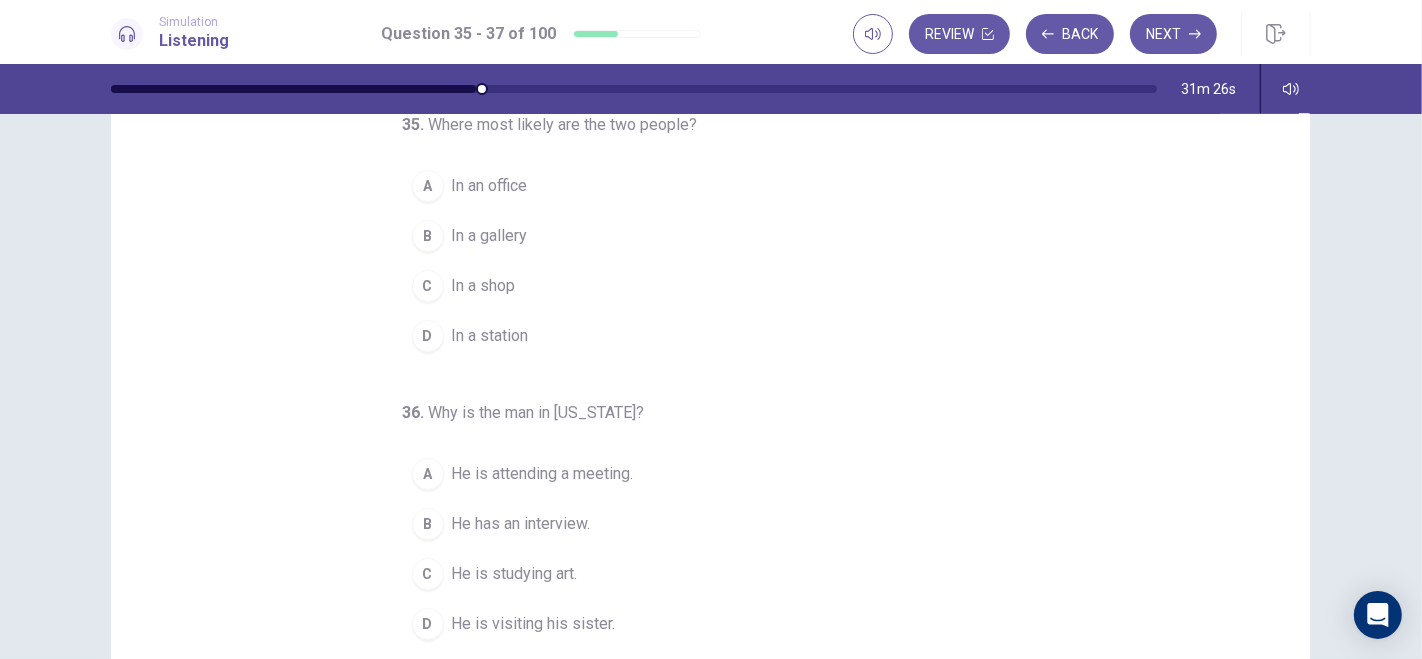
scroll to position [0, 0]
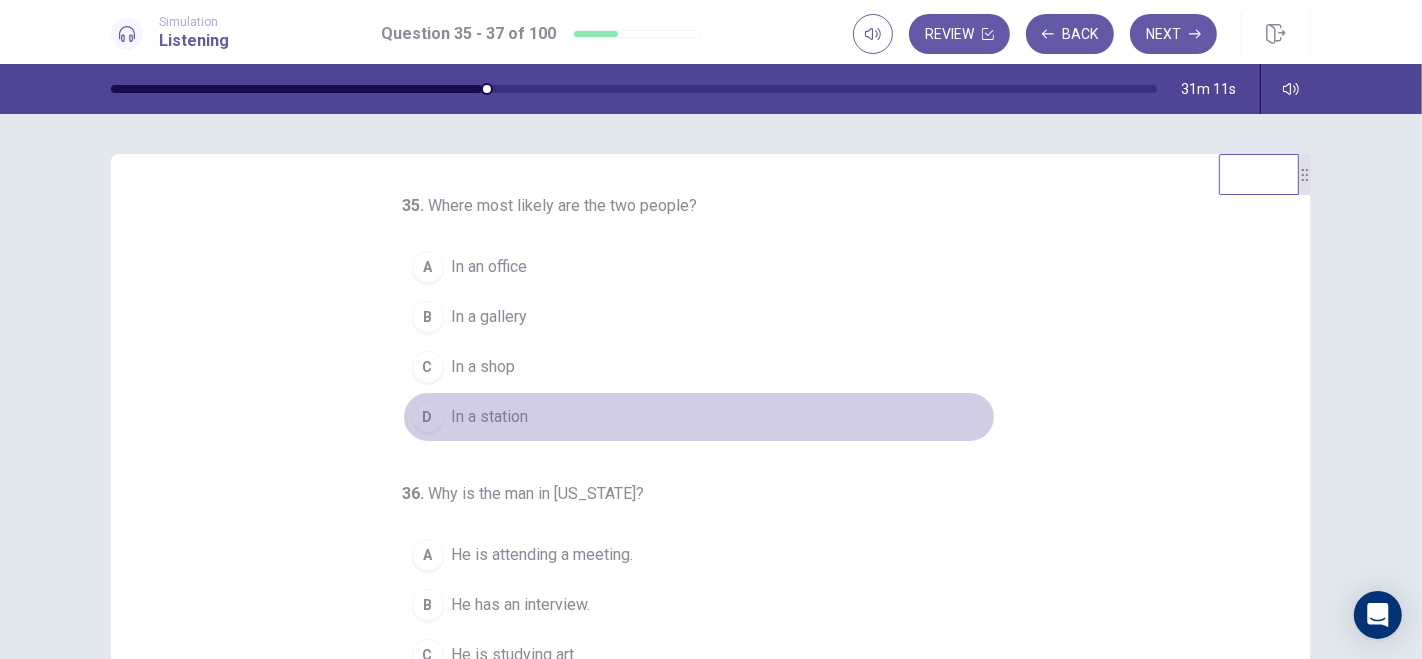
click at [412, 413] on div "D" at bounding box center [428, 417] width 32 height 32
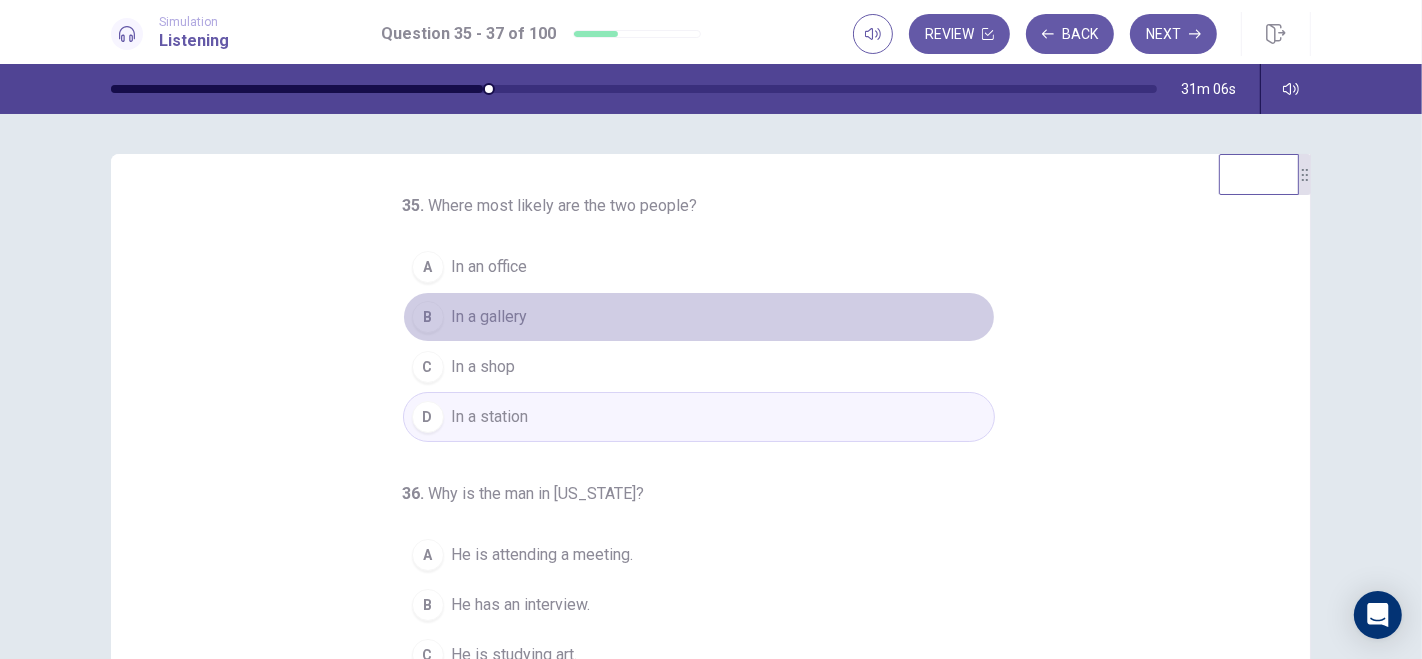
click at [417, 317] on div "B" at bounding box center [428, 317] width 32 height 32
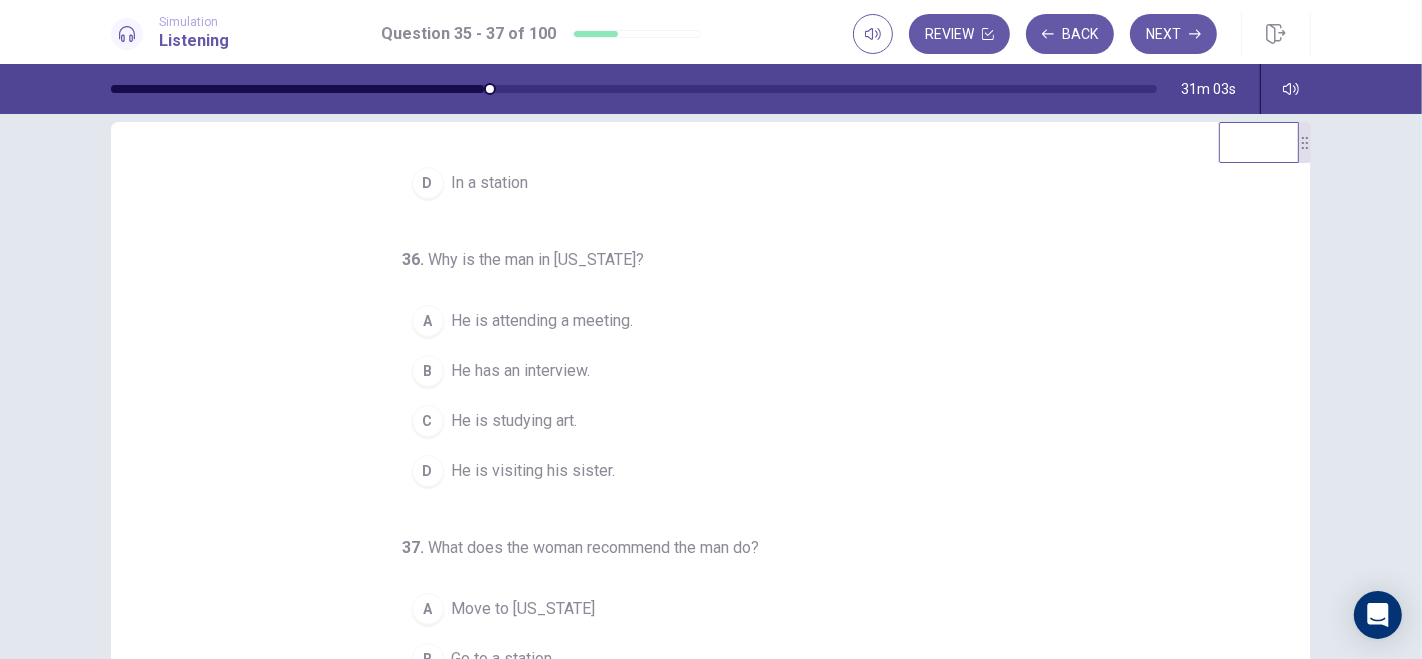
scroll to position [73, 0]
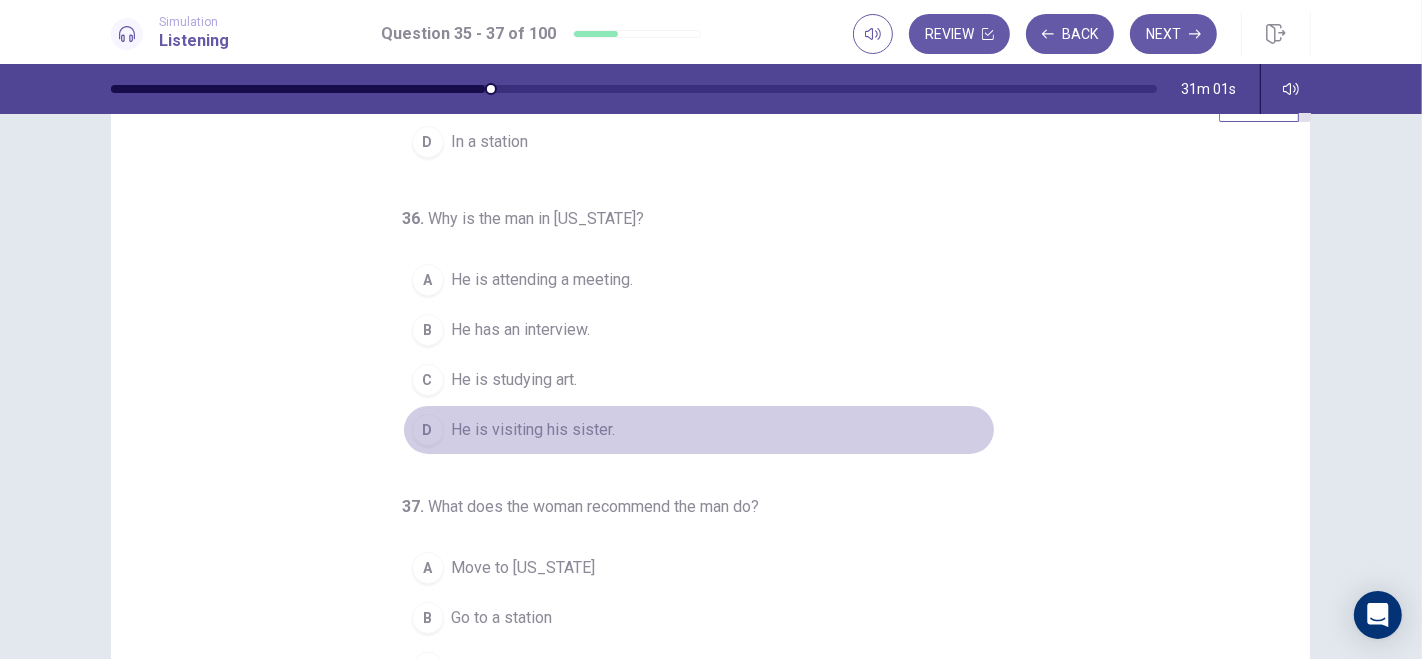
click at [412, 419] on div "D" at bounding box center [428, 430] width 32 height 32
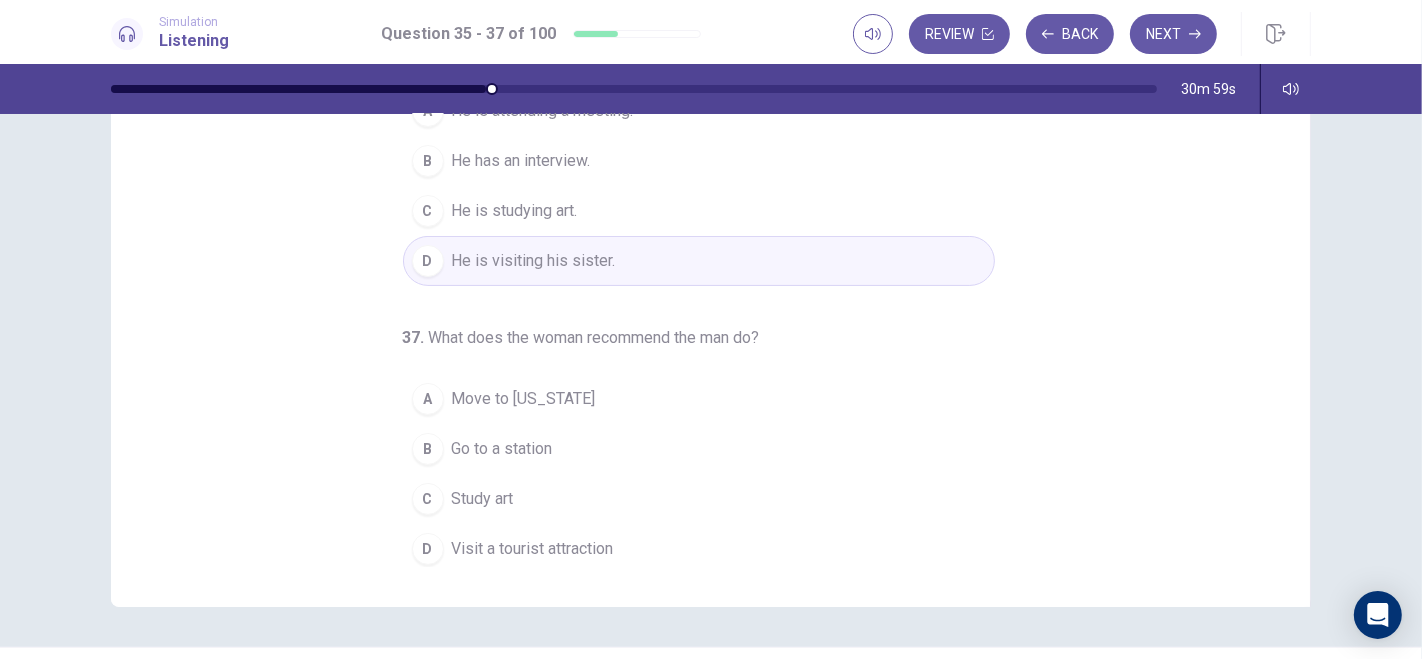
scroll to position [246, 0]
click at [414, 382] on div "A" at bounding box center [428, 395] width 32 height 32
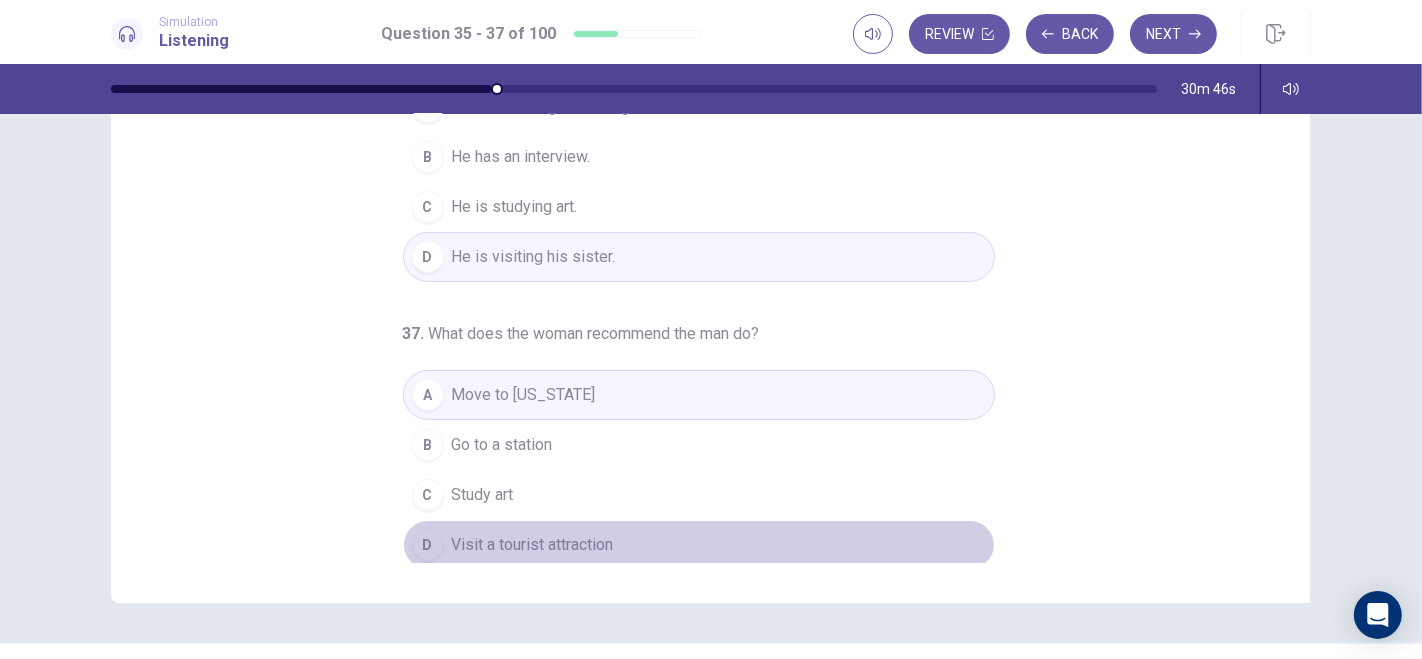
click at [403, 534] on button "D Visit a tourist attraction" at bounding box center [699, 545] width 592 height 50
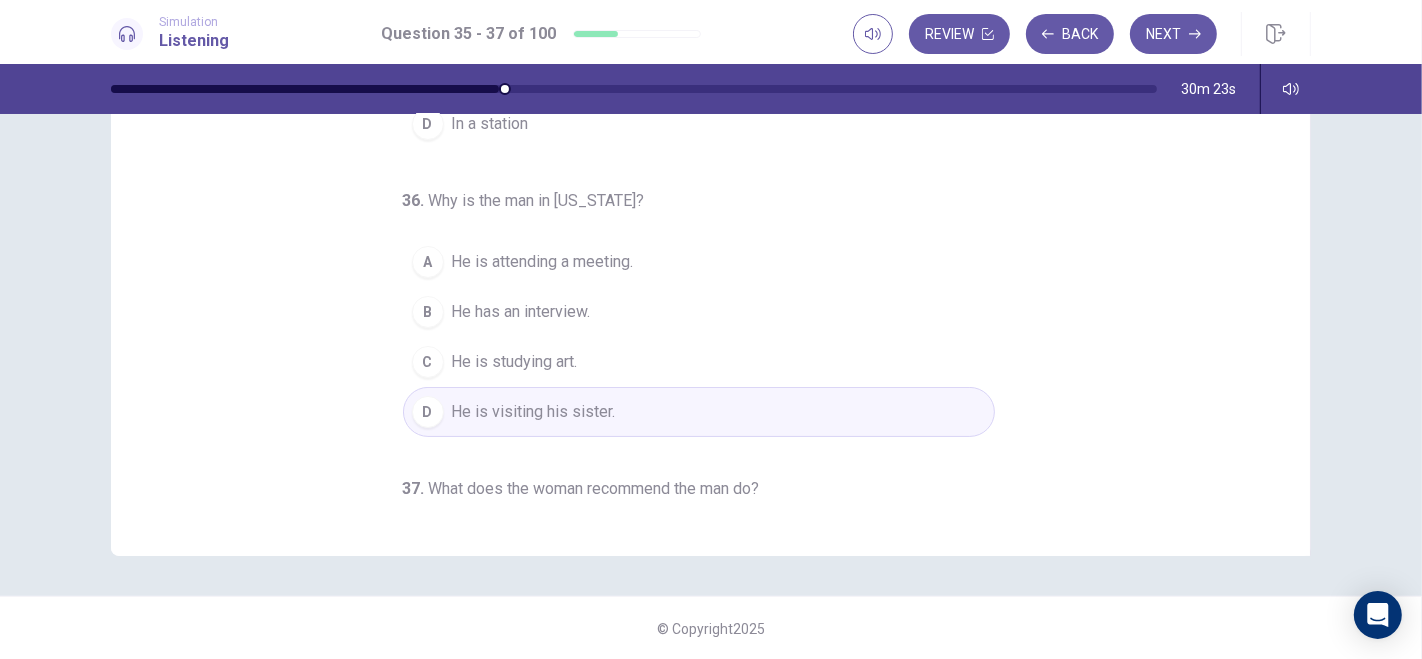
scroll to position [0, 0]
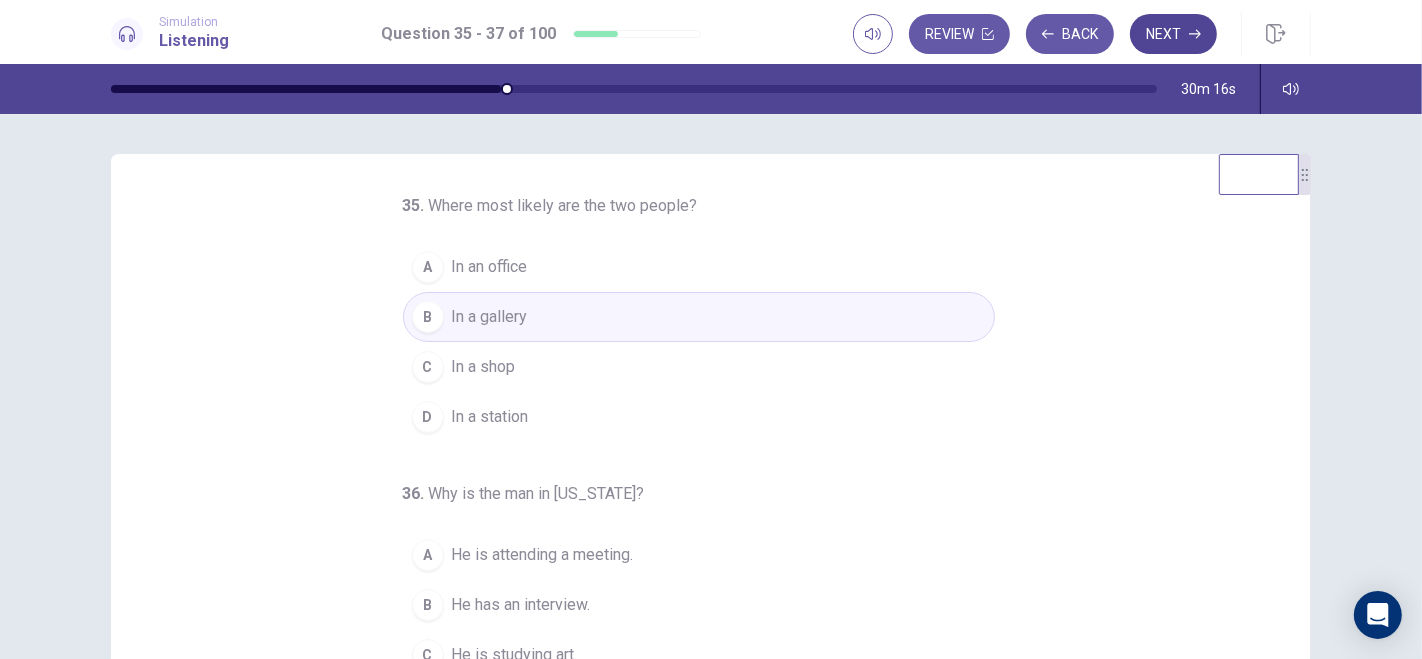
click at [1159, 27] on button "Next" at bounding box center [1173, 34] width 87 height 40
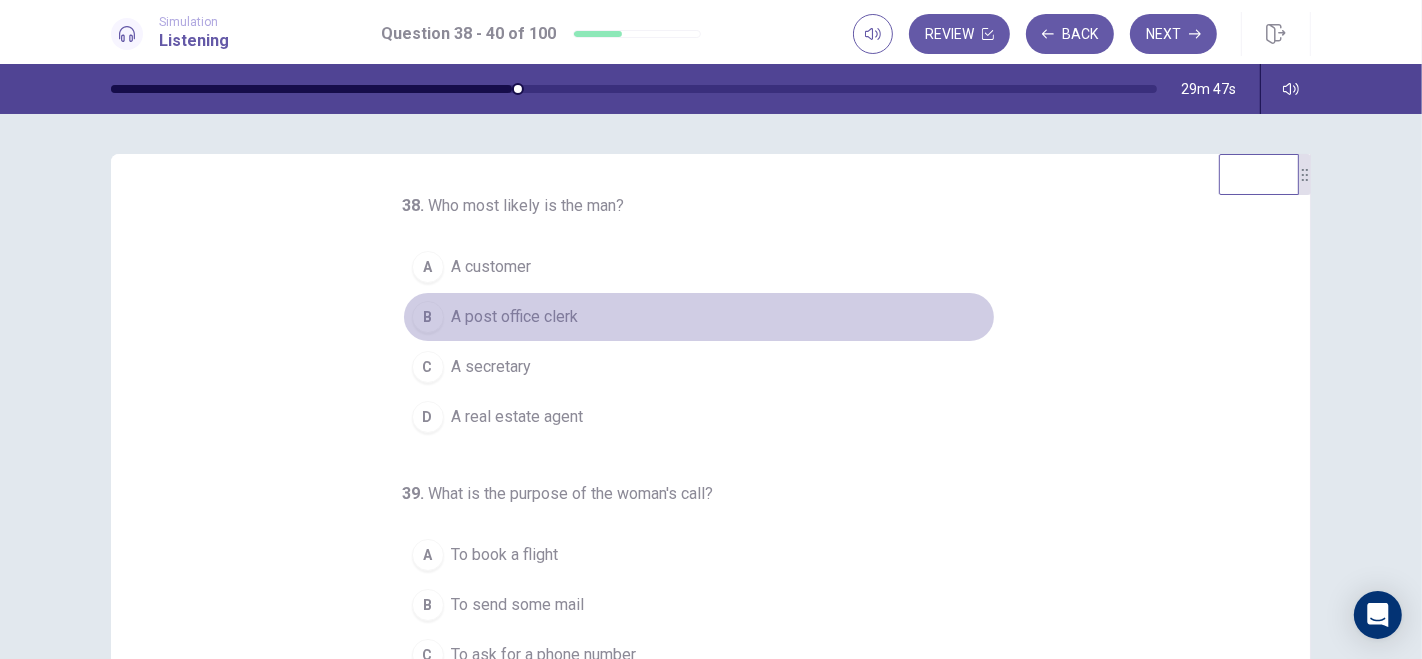
click at [425, 313] on div "B" at bounding box center [428, 317] width 32 height 32
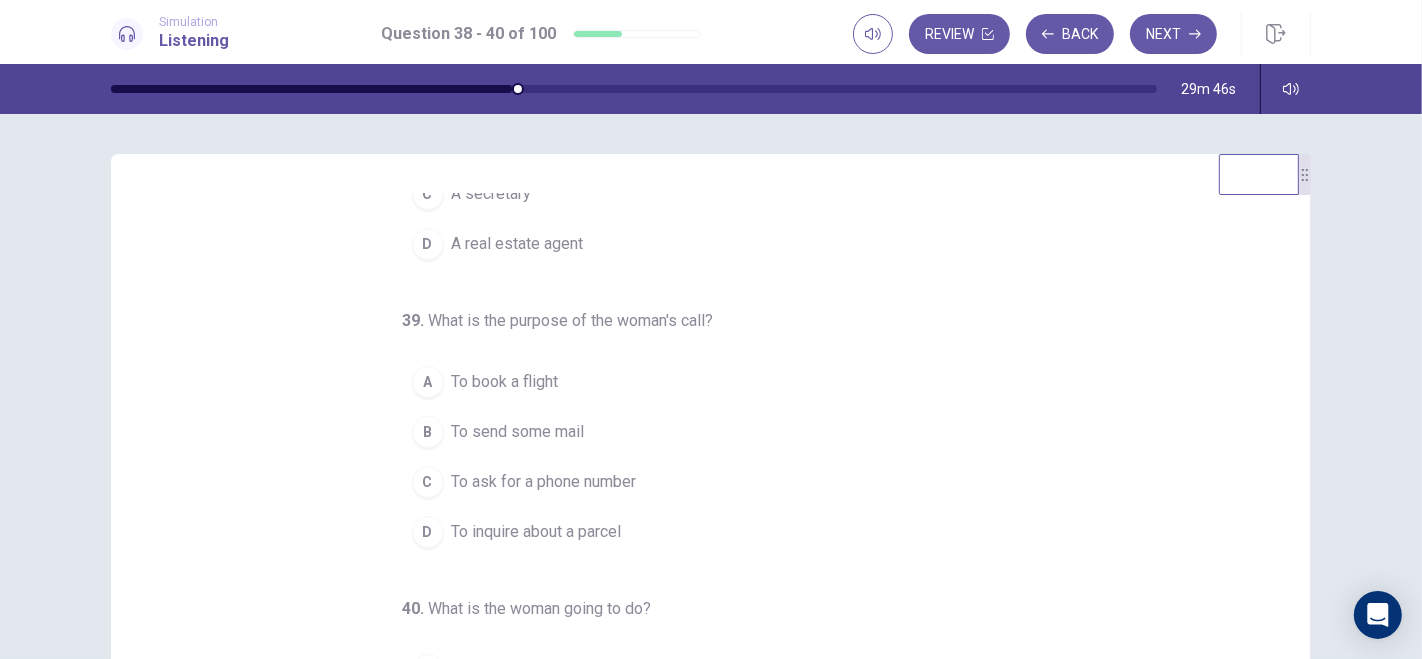
scroll to position [202, 0]
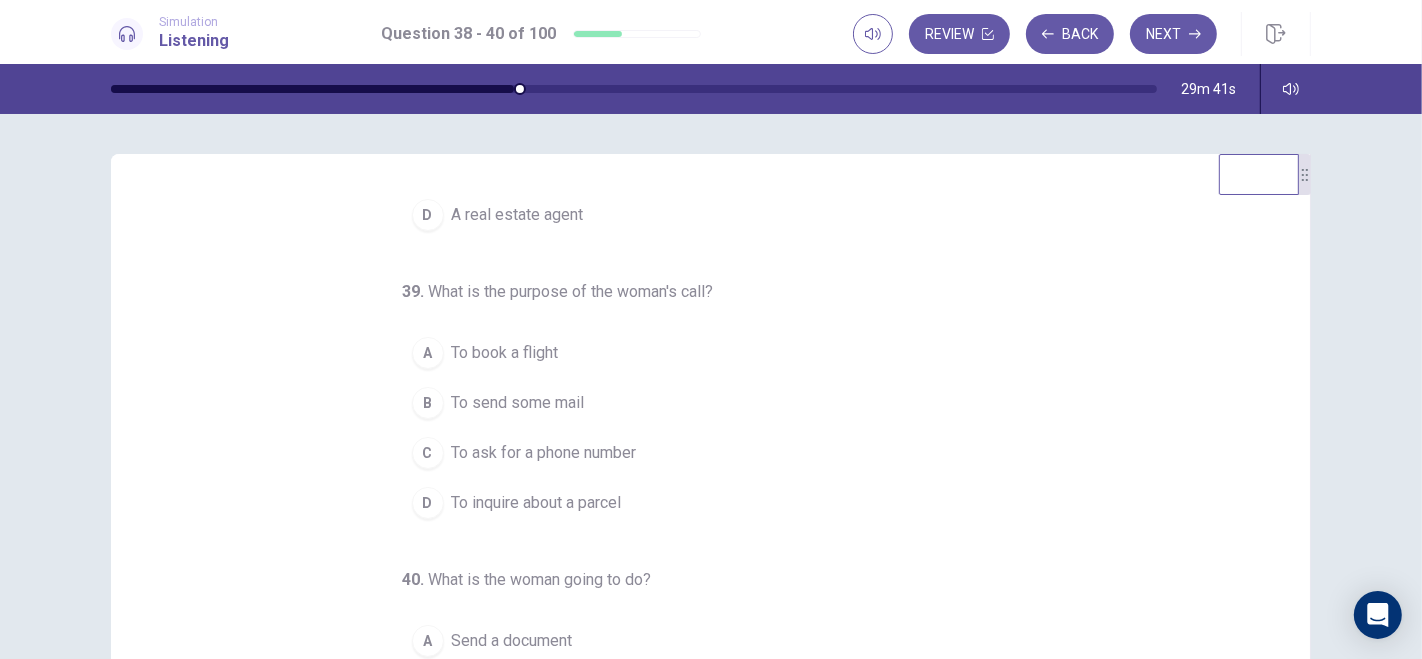
click at [417, 505] on div "D" at bounding box center [428, 503] width 32 height 32
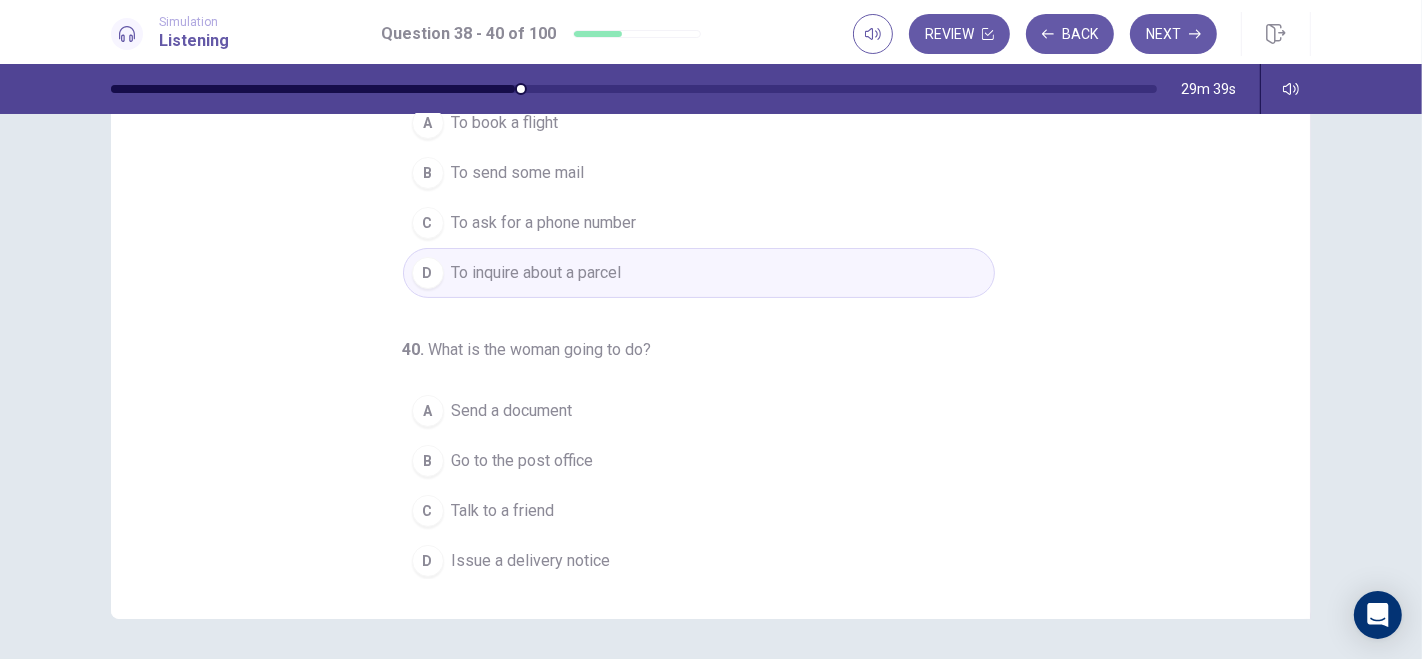
scroll to position [232, 0]
click at [419, 500] on div "C" at bounding box center [428, 509] width 32 height 32
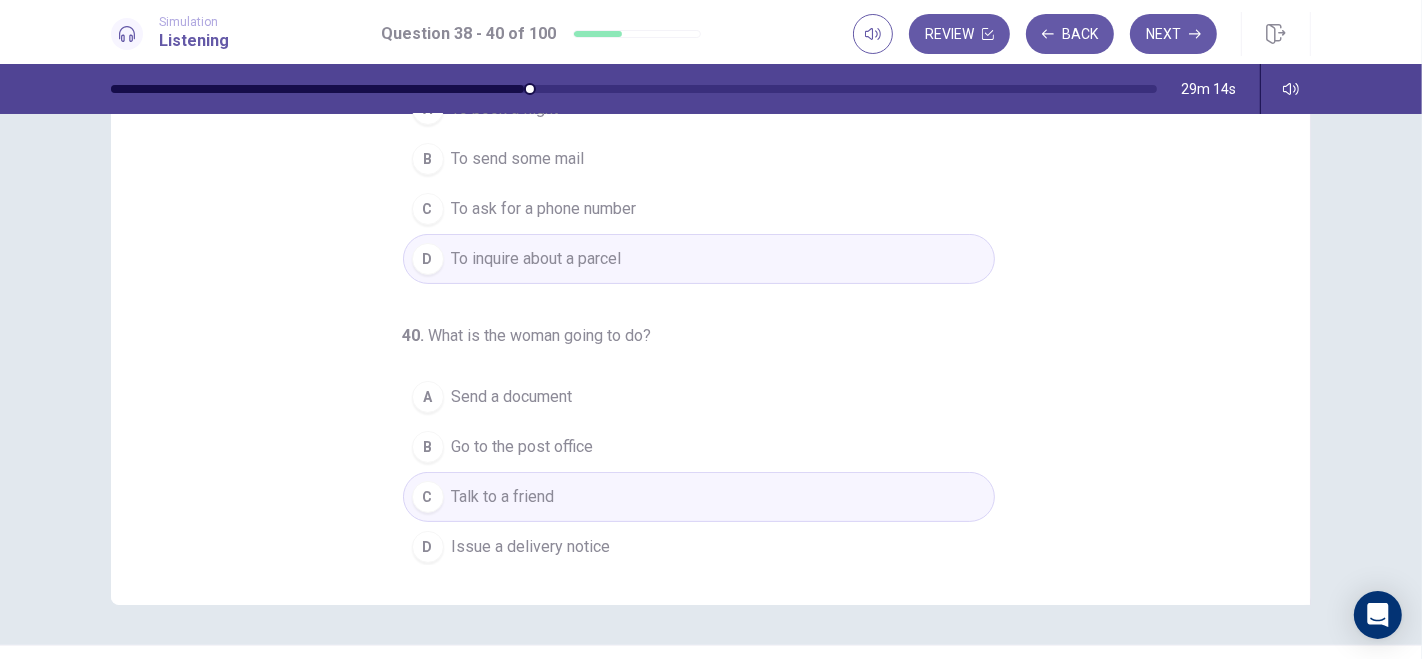
scroll to position [246, 0]
click at [1185, 23] on button "Next" at bounding box center [1173, 34] width 87 height 40
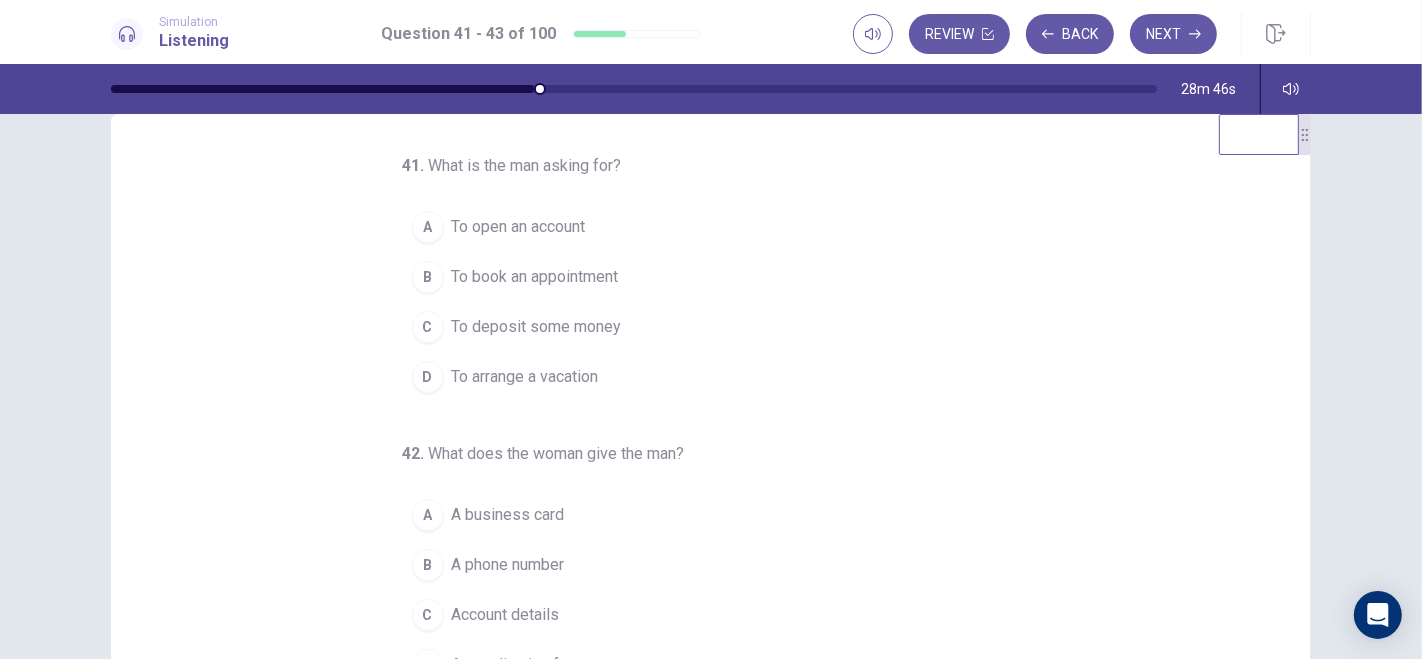
scroll to position [0, 0]
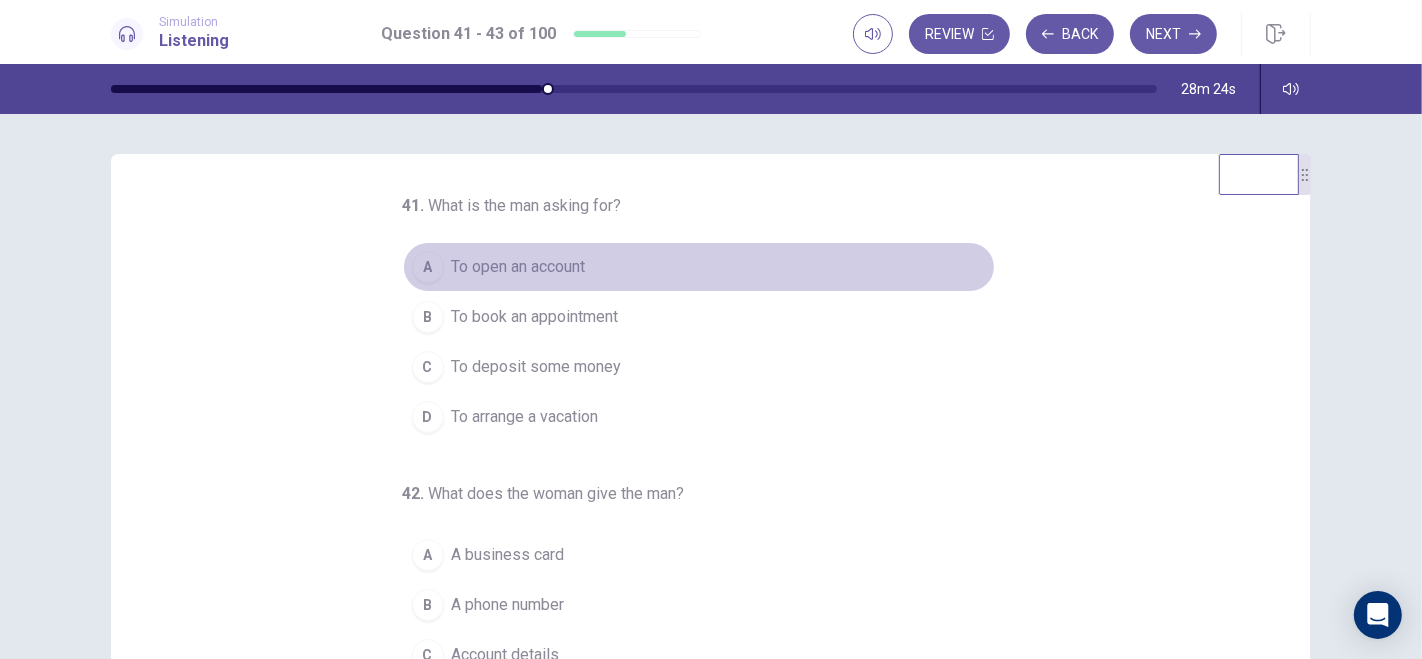
click at [417, 264] on div "A" at bounding box center [428, 267] width 32 height 32
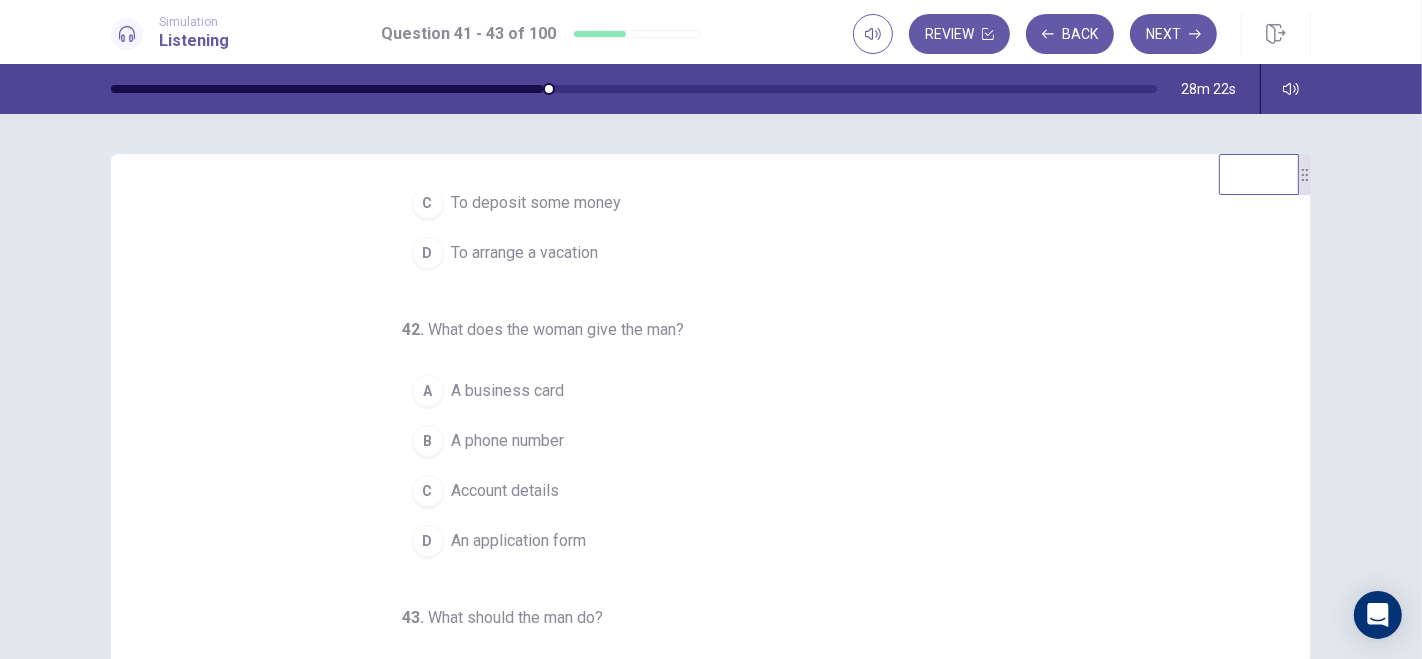
scroll to position [202, 0]
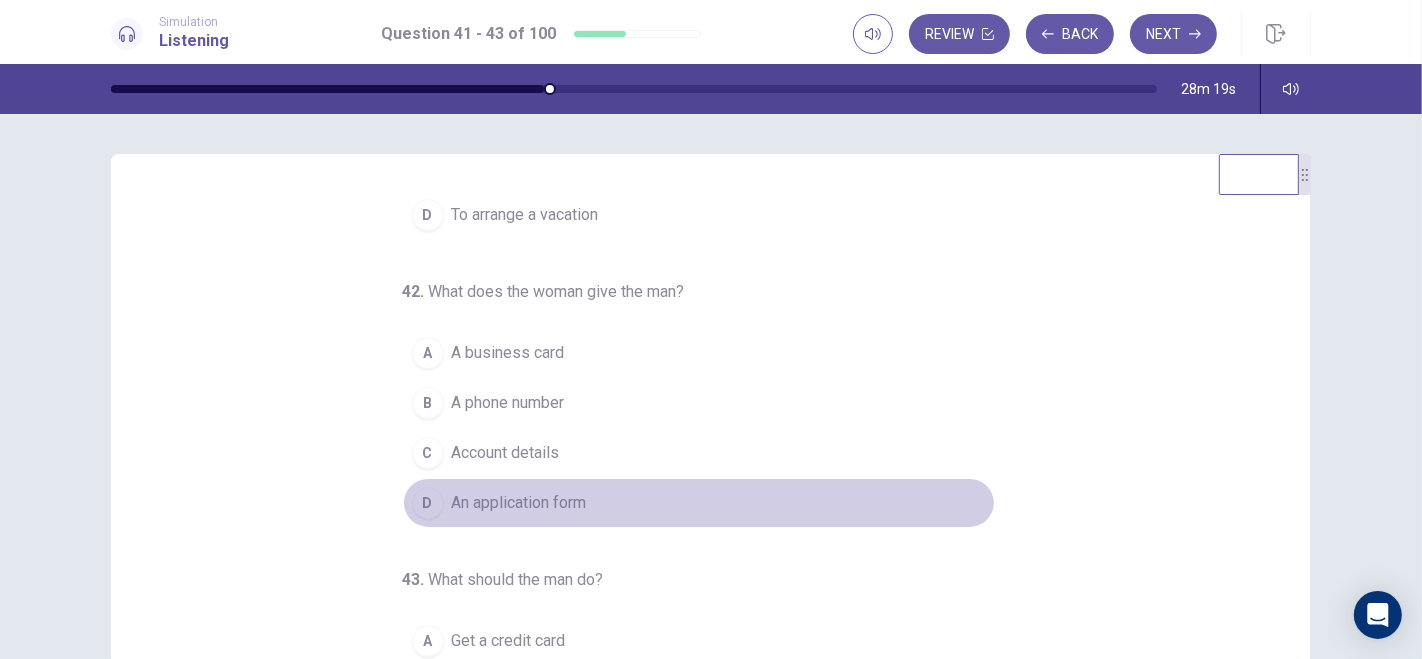
click at [412, 496] on div "D" at bounding box center [428, 503] width 32 height 32
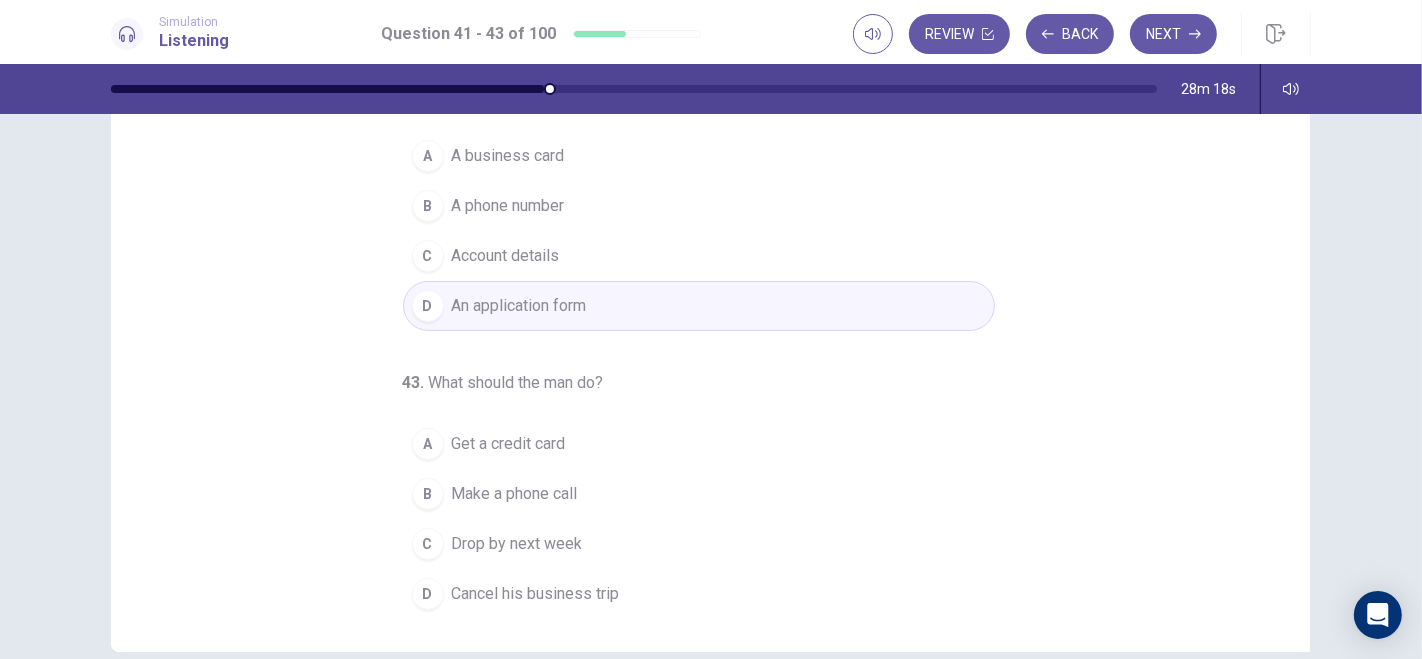
scroll to position [293, 0]
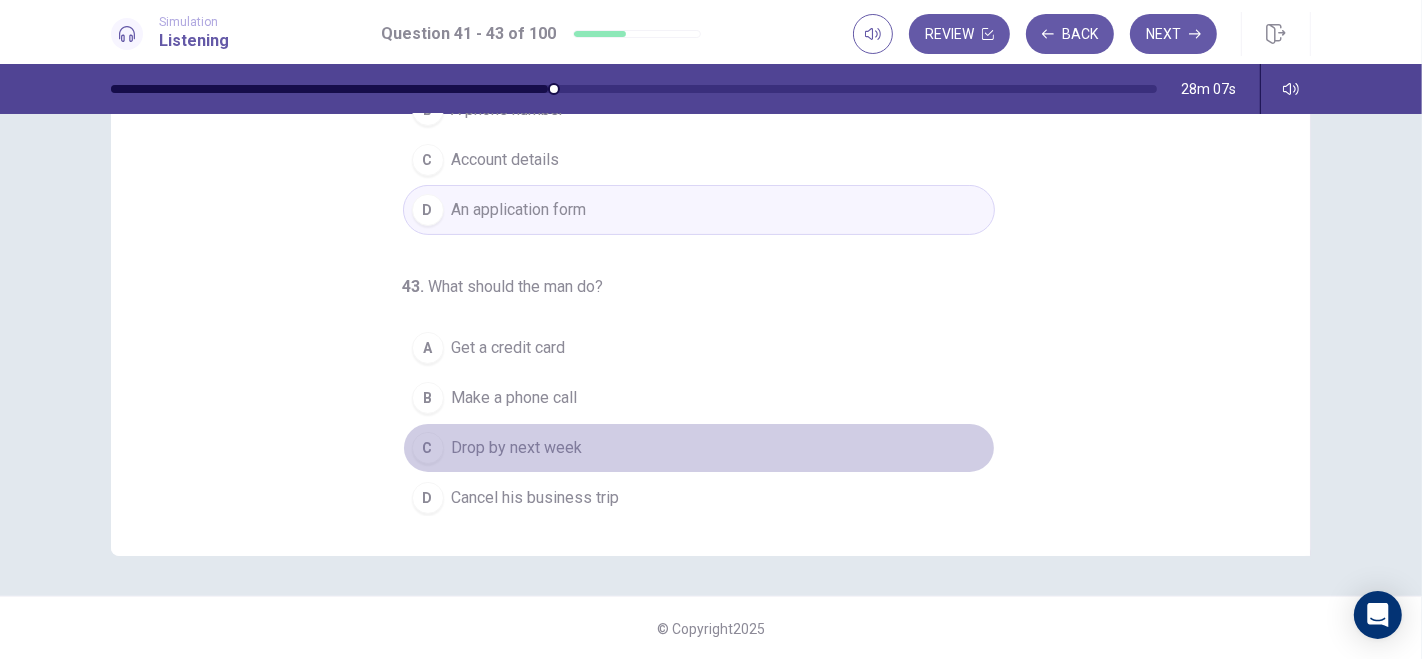
click at [412, 438] on div "C" at bounding box center [428, 448] width 32 height 32
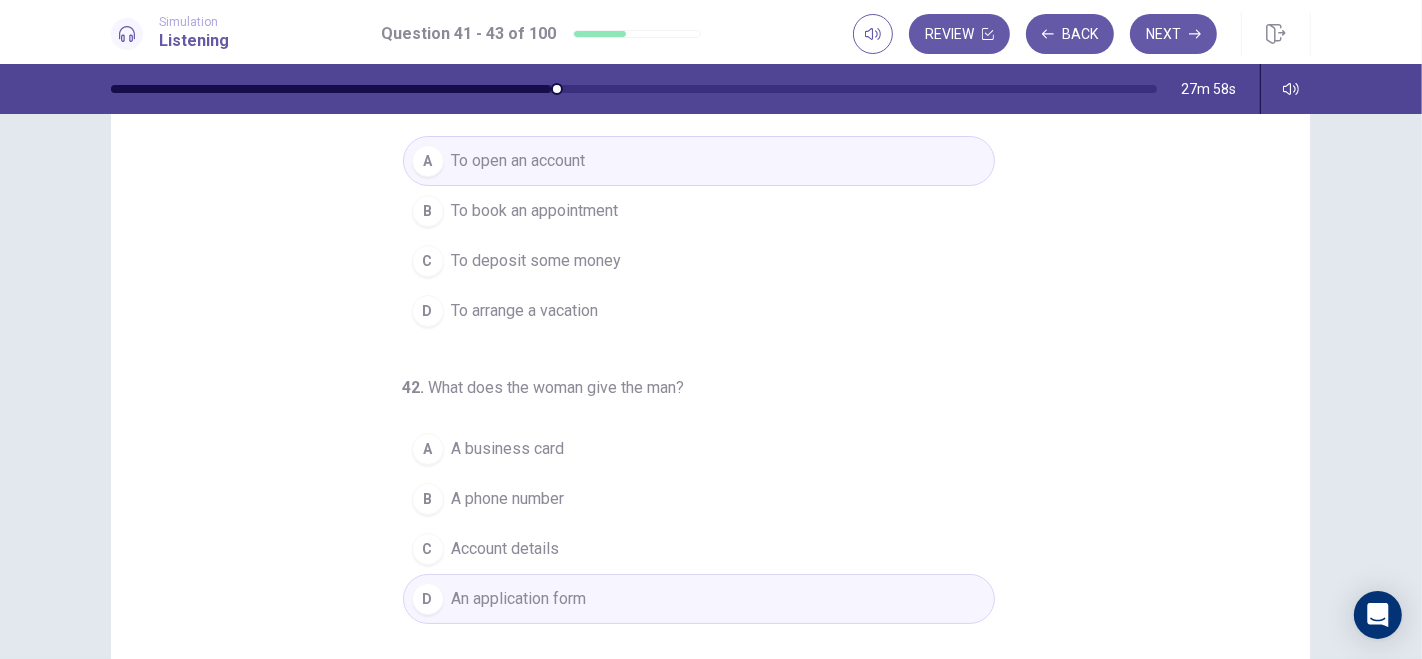
scroll to position [0, 0]
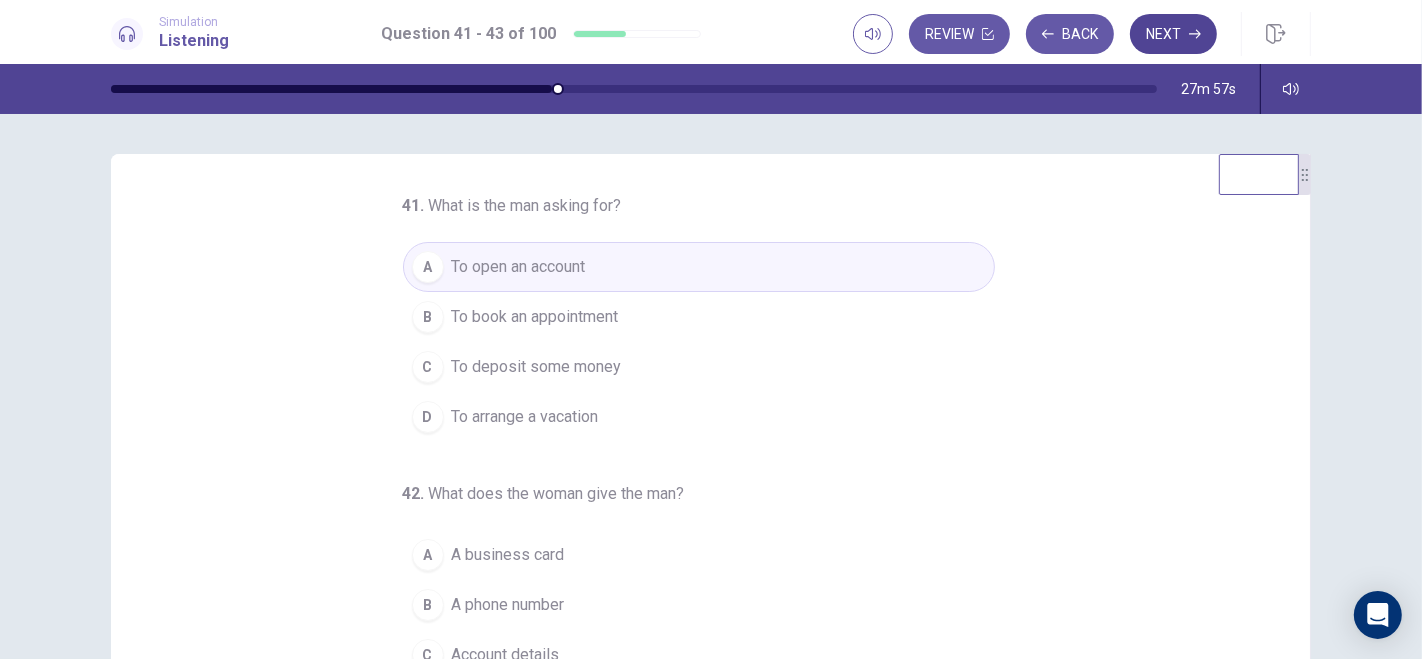
click at [1171, 35] on button "Next" at bounding box center [1173, 34] width 87 height 40
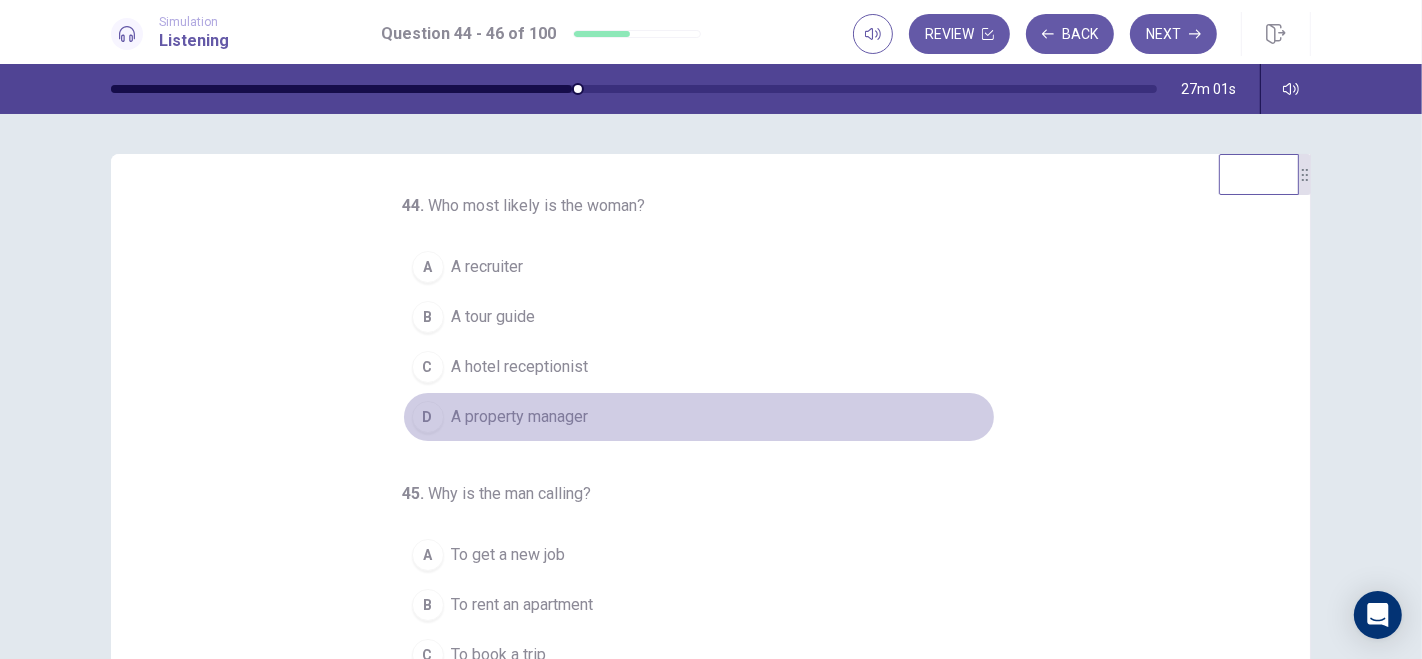
click at [417, 417] on div "D" at bounding box center [428, 417] width 32 height 32
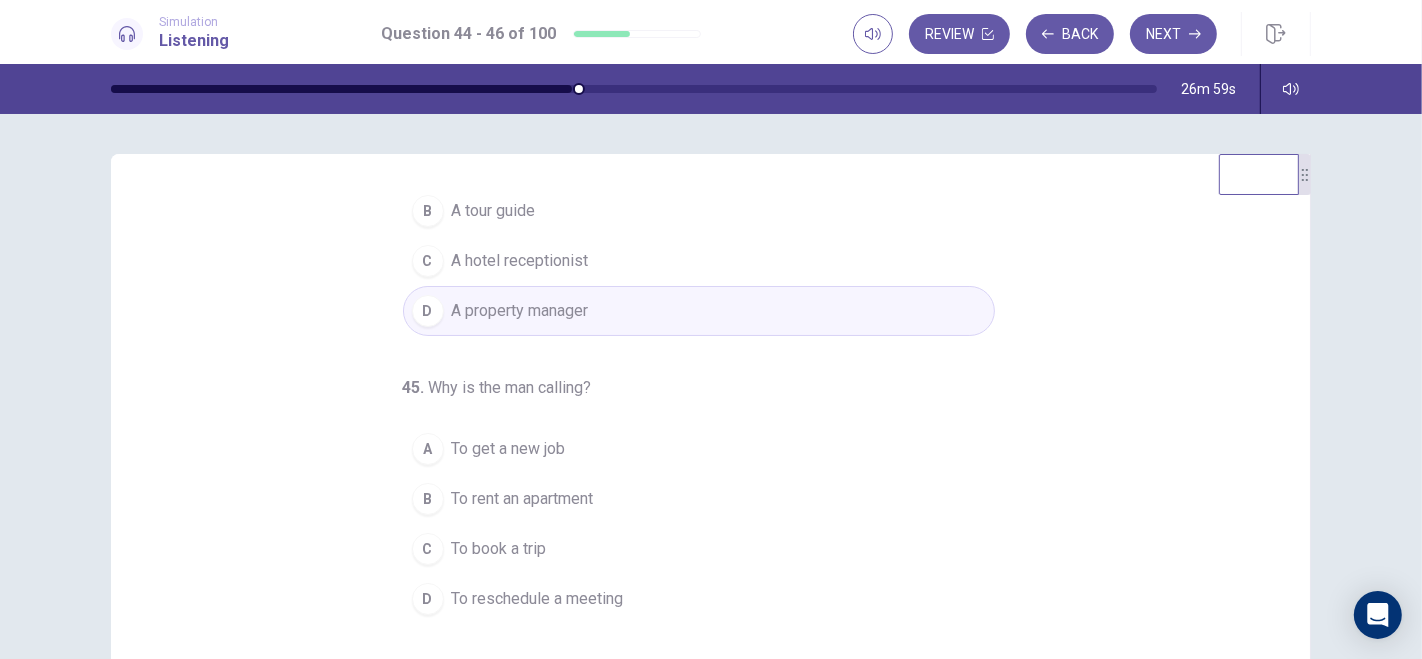
scroll to position [202, 0]
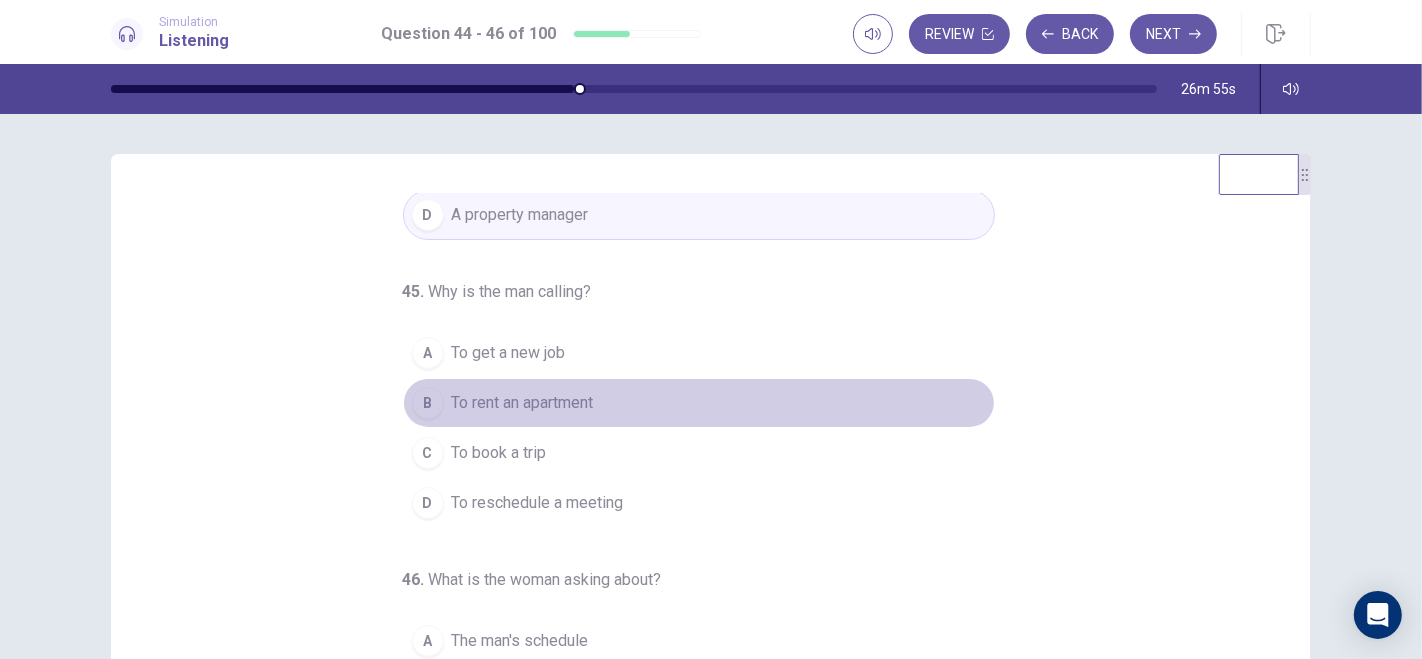
click at [412, 398] on div "B" at bounding box center [428, 403] width 32 height 32
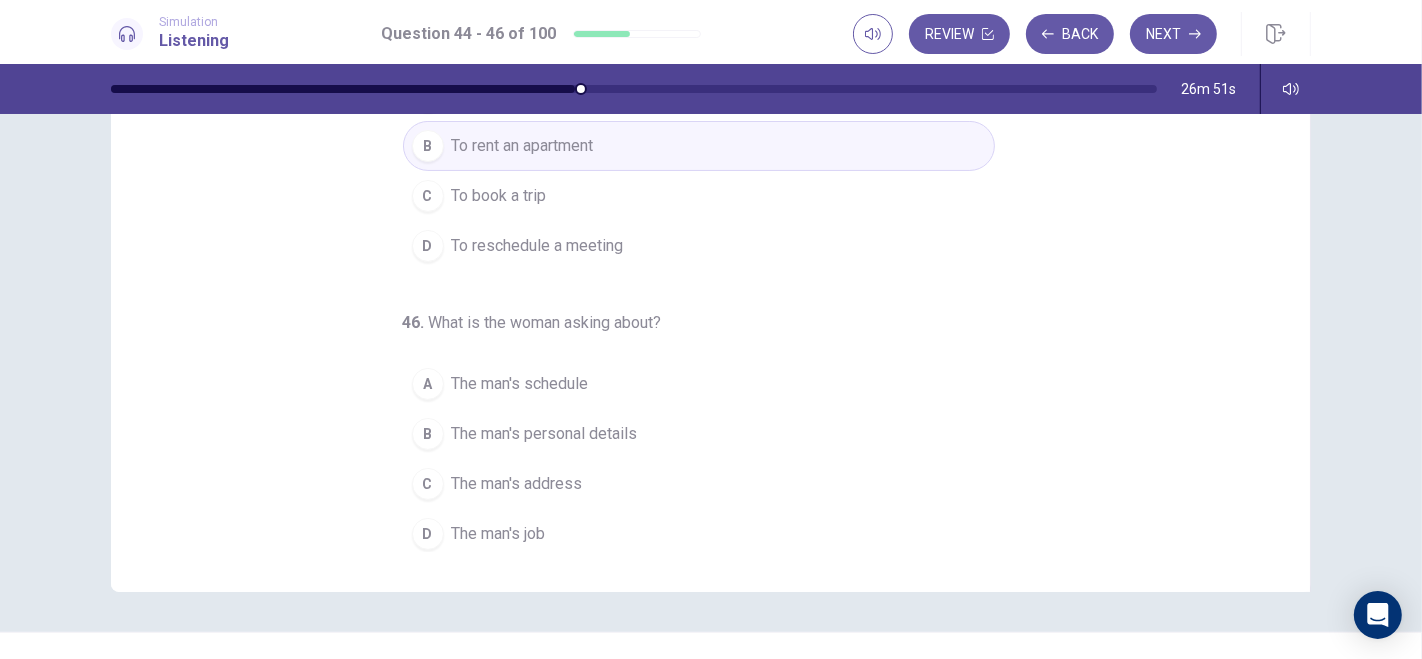
scroll to position [259, 0]
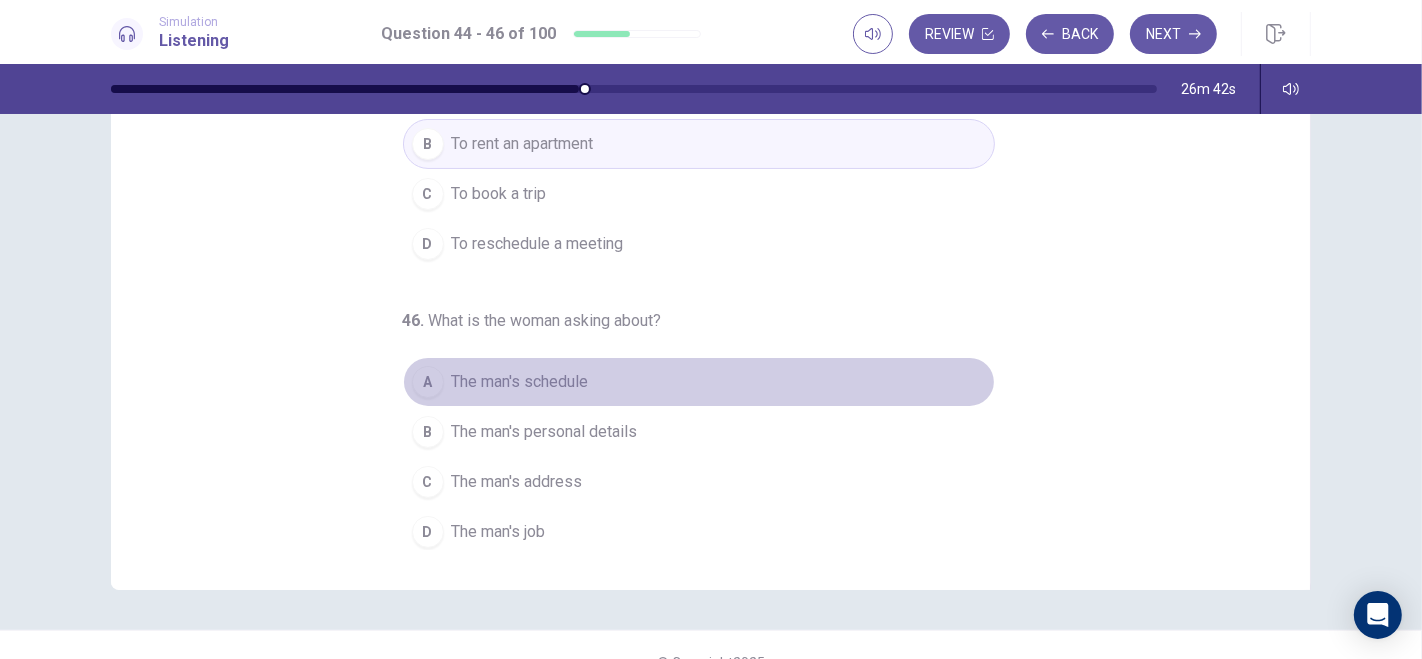
click at [412, 372] on div "A" at bounding box center [428, 382] width 32 height 32
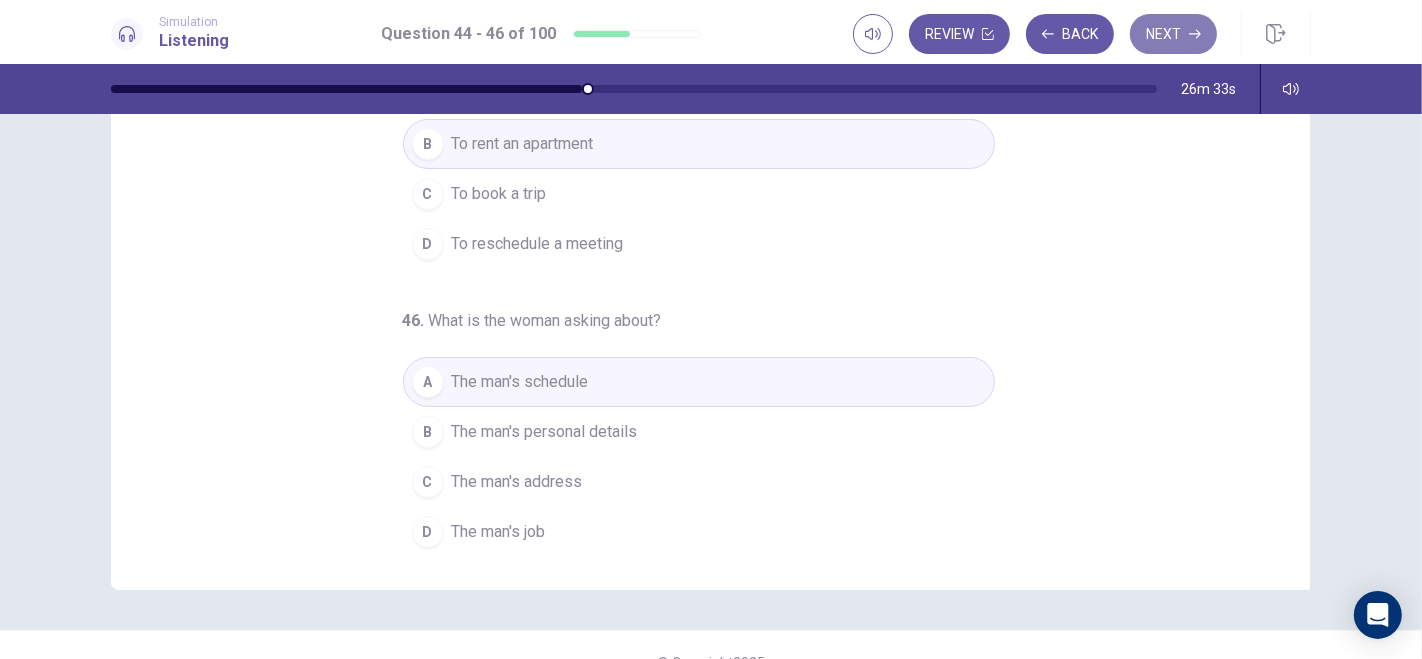
click at [1171, 27] on button "Next" at bounding box center [1173, 34] width 87 height 40
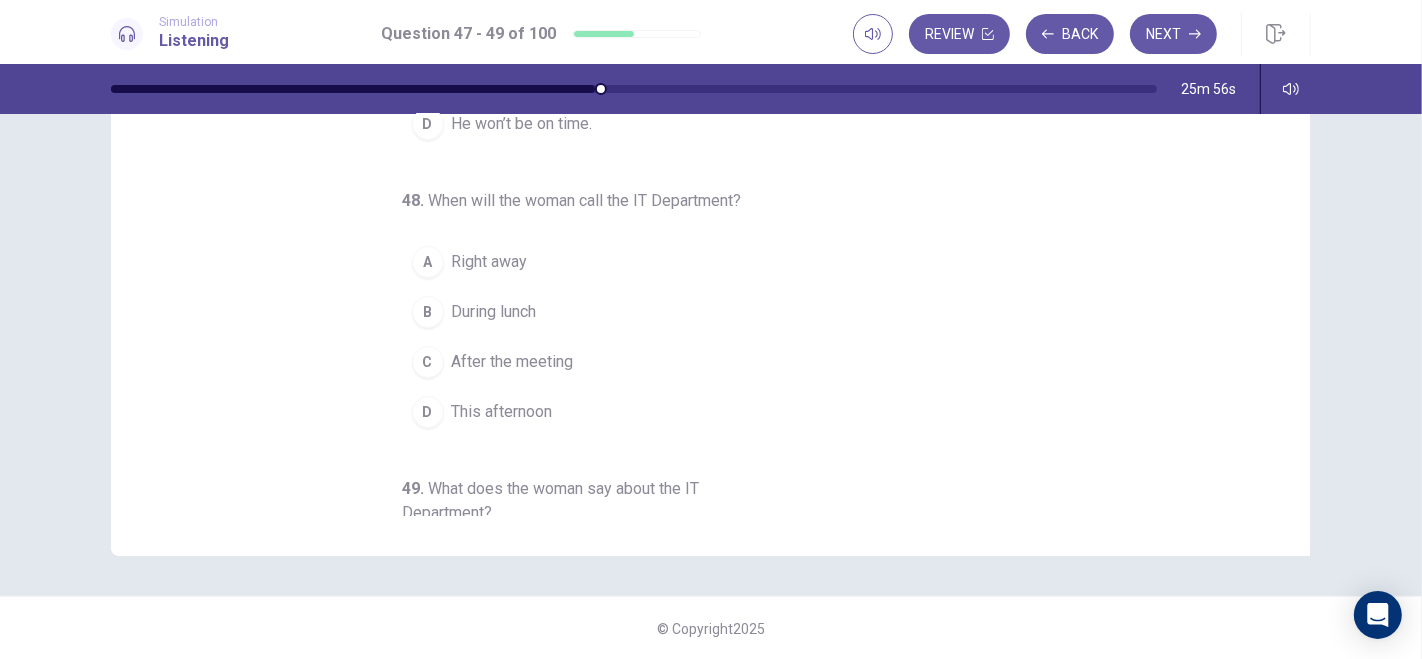
scroll to position [48, 0]
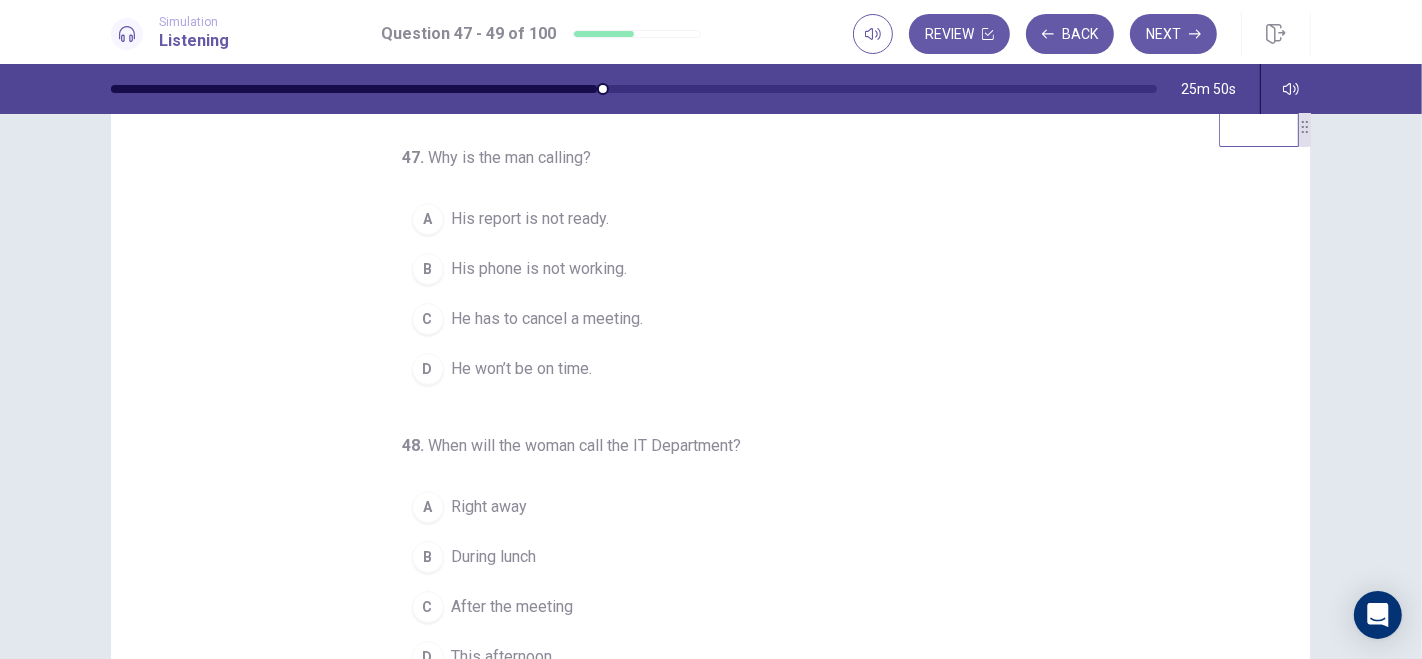
click at [414, 271] on div "B" at bounding box center [428, 269] width 32 height 32
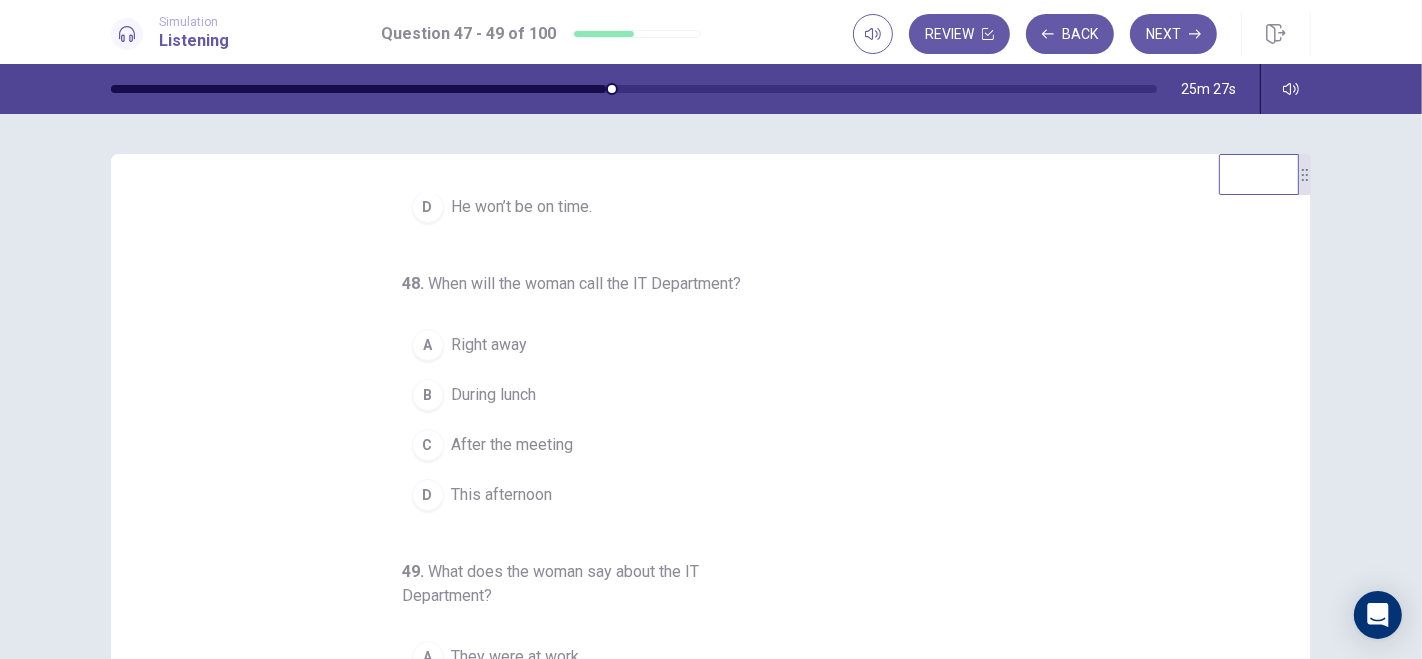
scroll to position [226, 0]
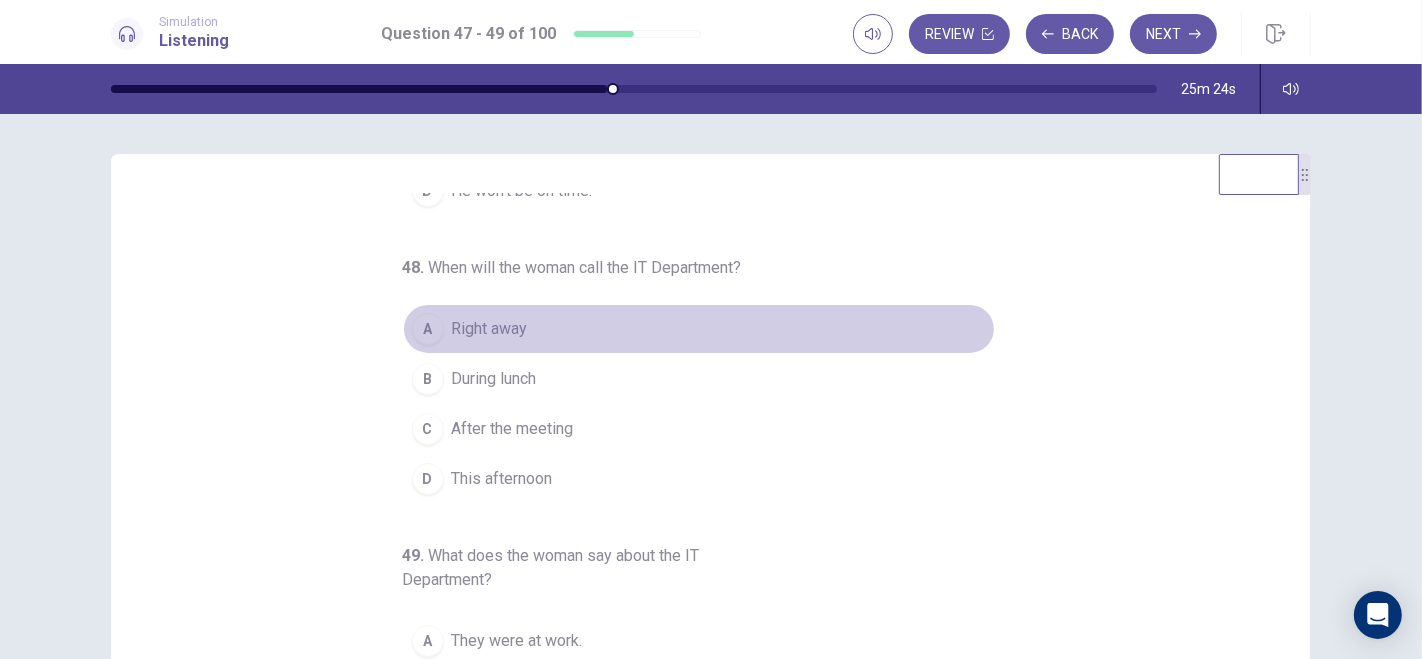
click at [414, 314] on div "A" at bounding box center [428, 329] width 32 height 32
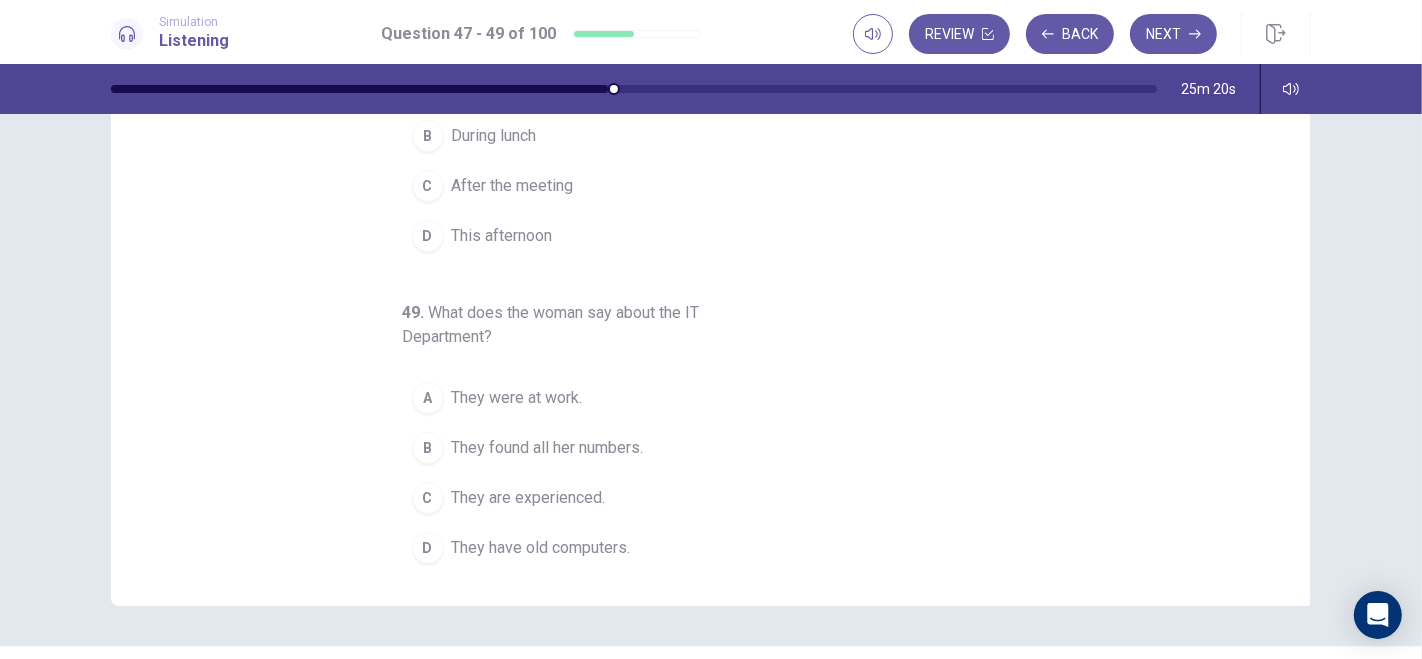
scroll to position [274, 0]
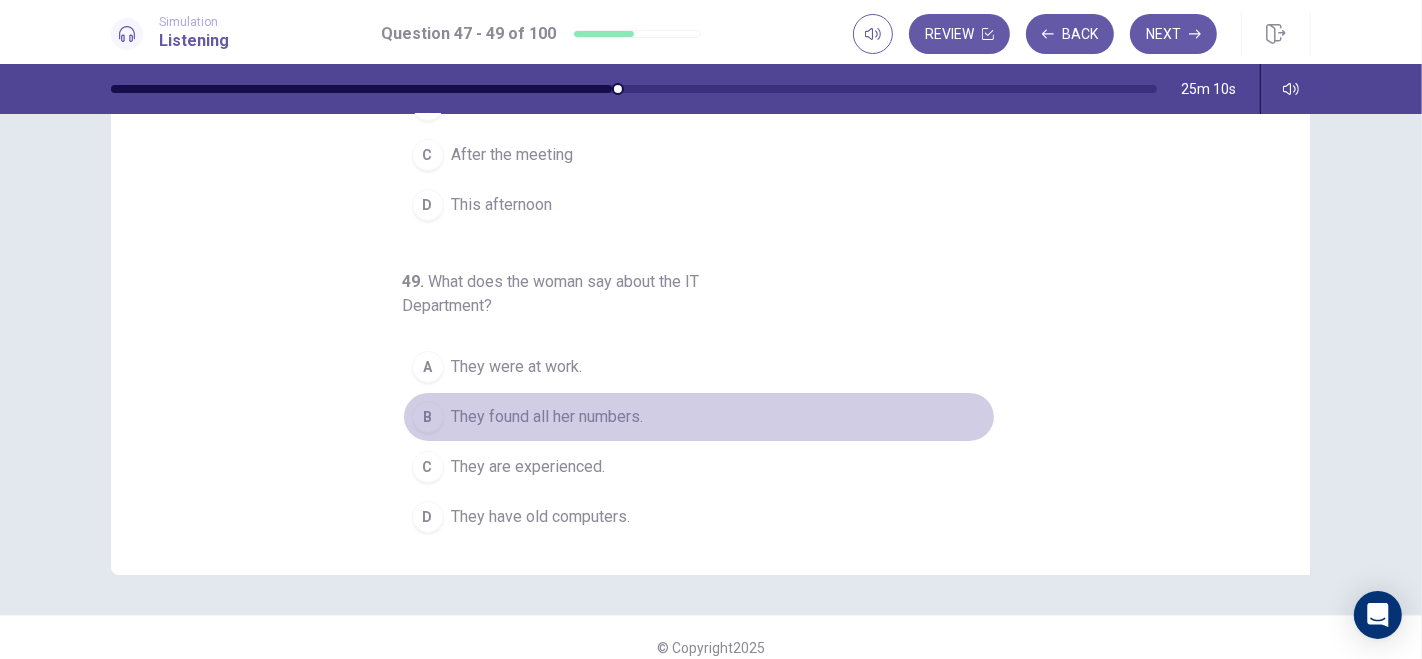
click at [417, 409] on div "B" at bounding box center [428, 417] width 32 height 32
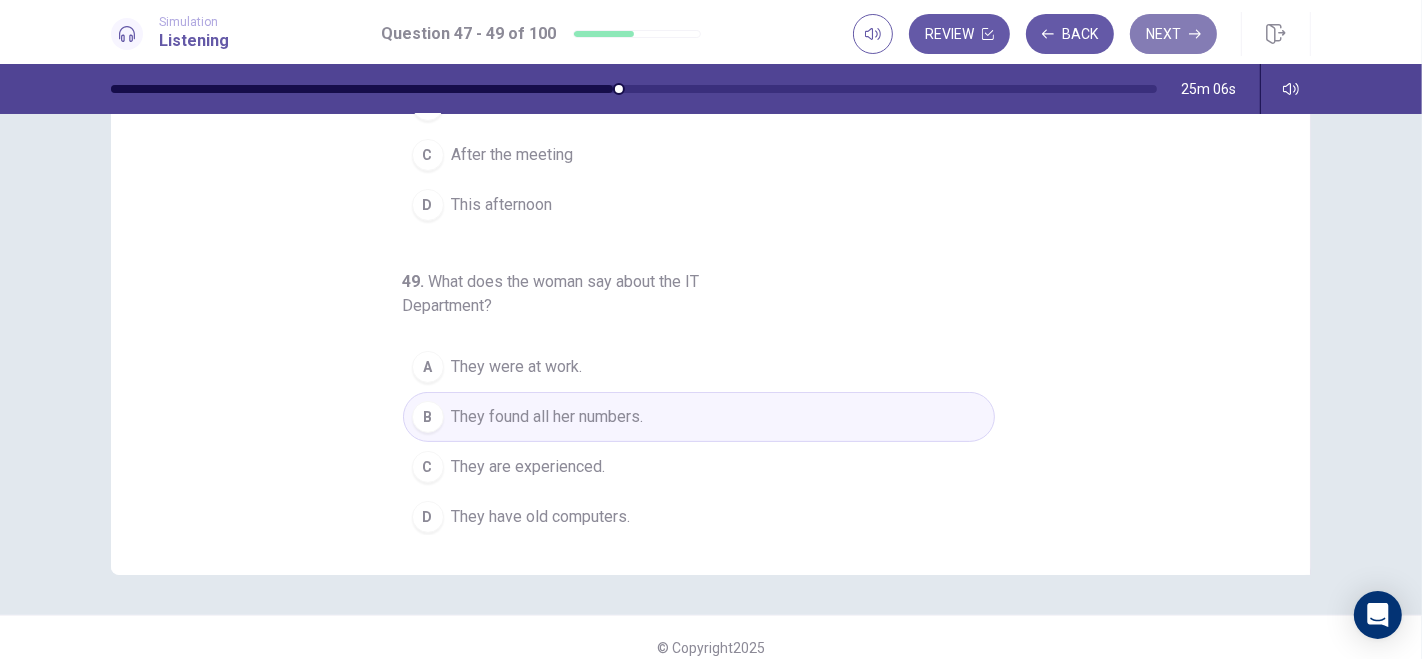
click at [1177, 35] on button "Next" at bounding box center [1173, 34] width 87 height 40
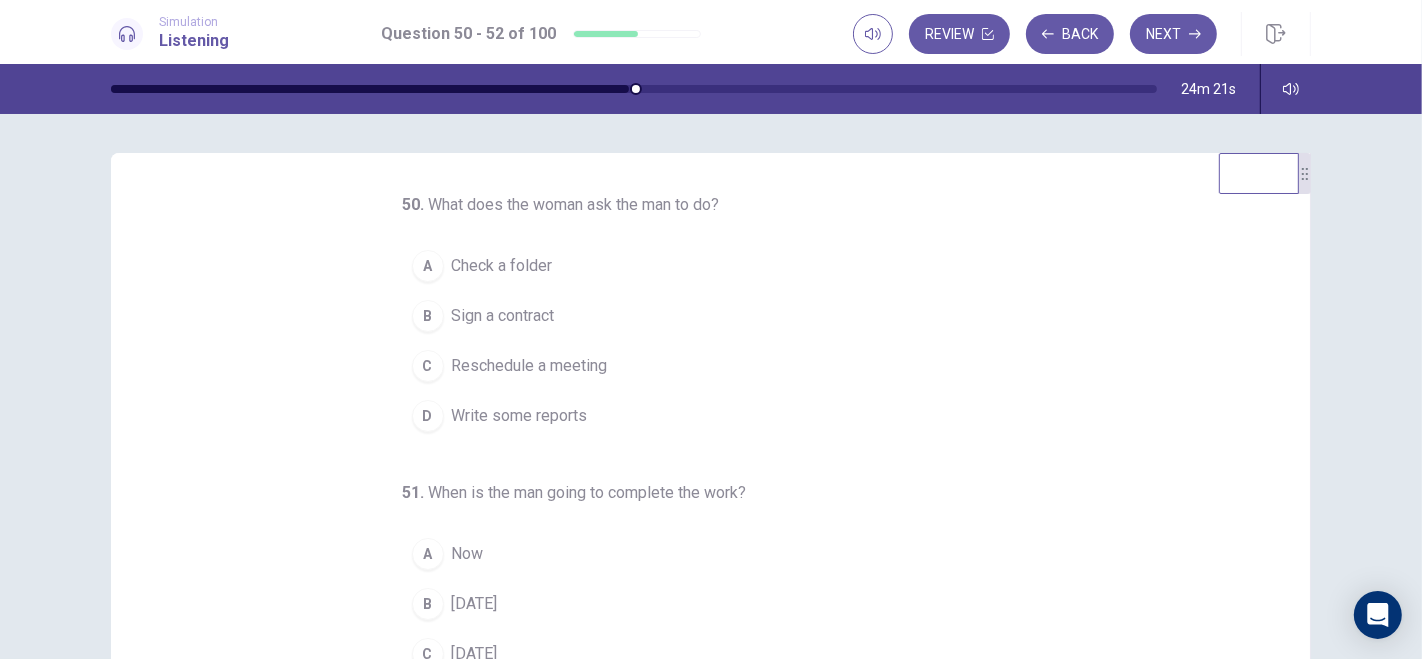
scroll to position [0, 0]
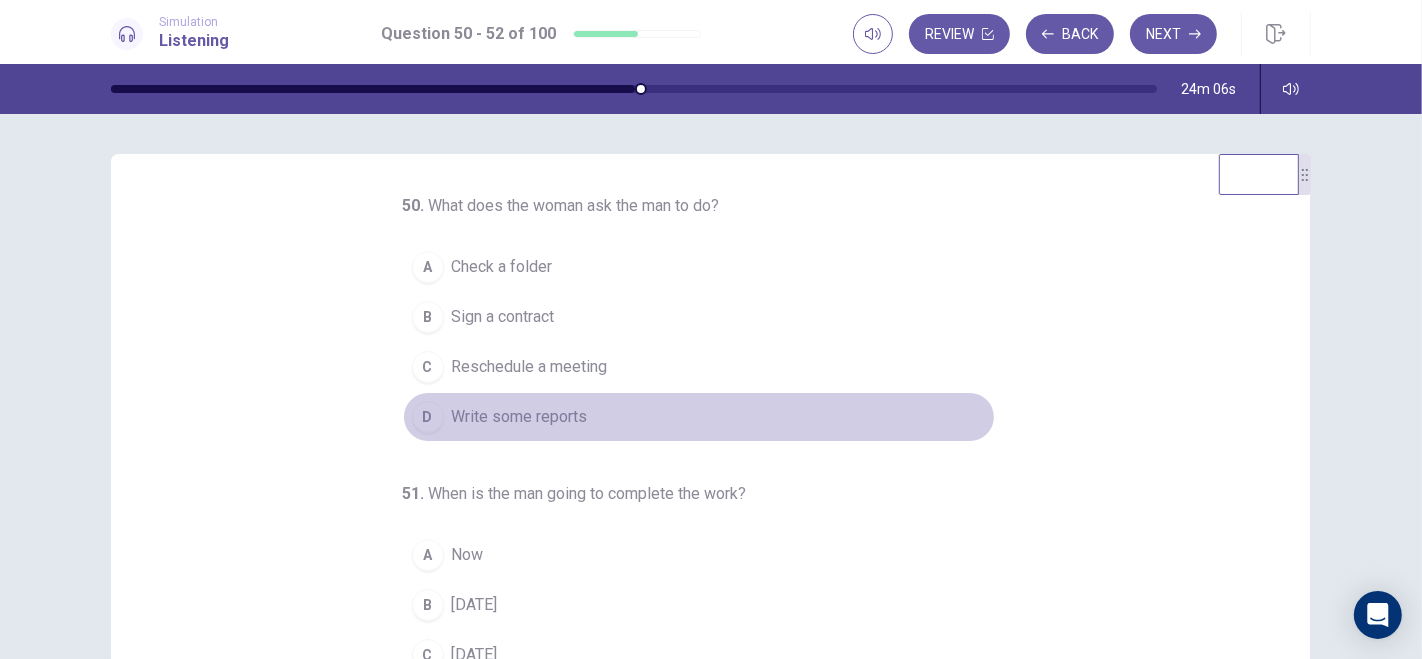
click at [415, 416] on div "D" at bounding box center [428, 417] width 32 height 32
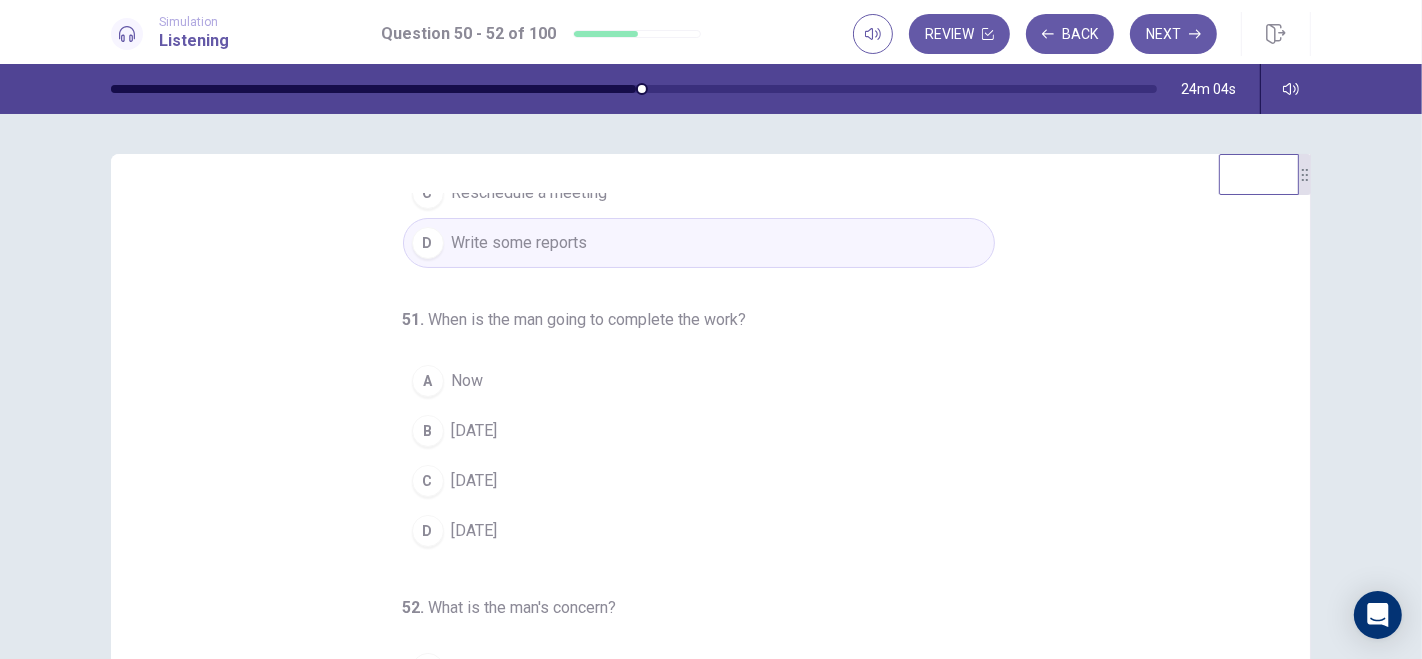
scroll to position [202, 0]
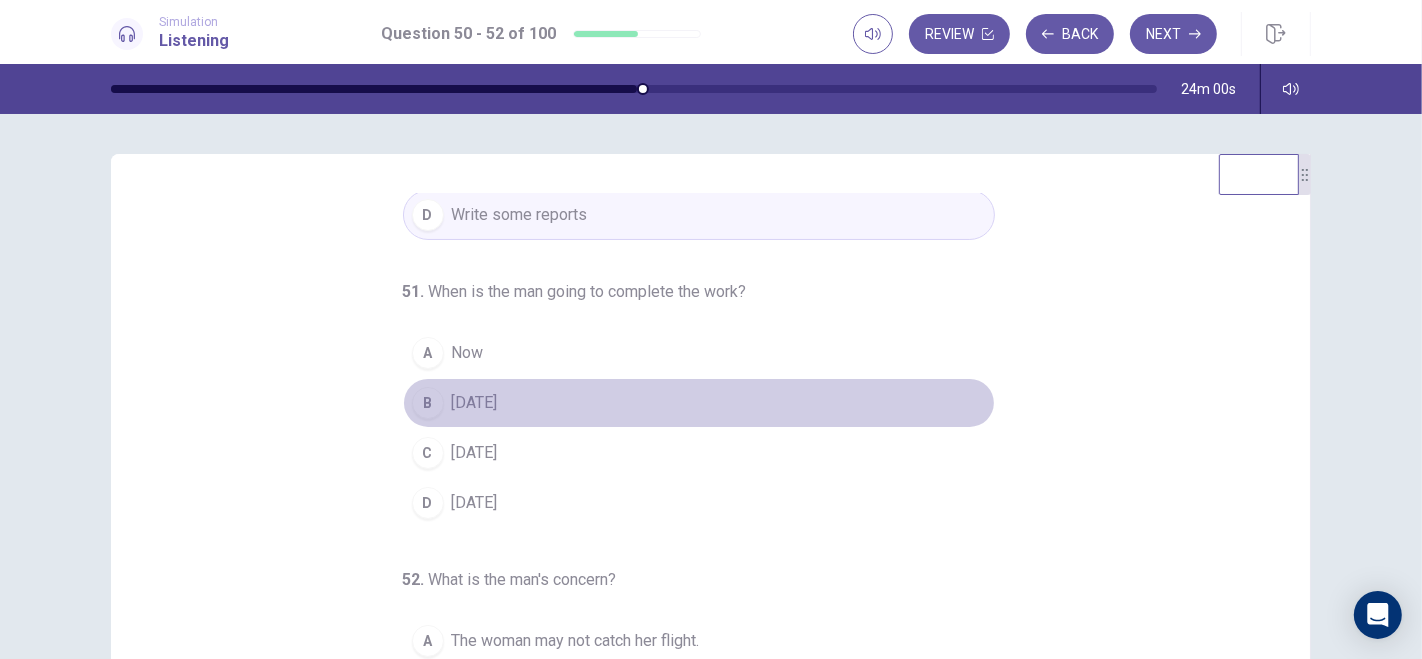
click at [412, 397] on div "B" at bounding box center [428, 403] width 32 height 32
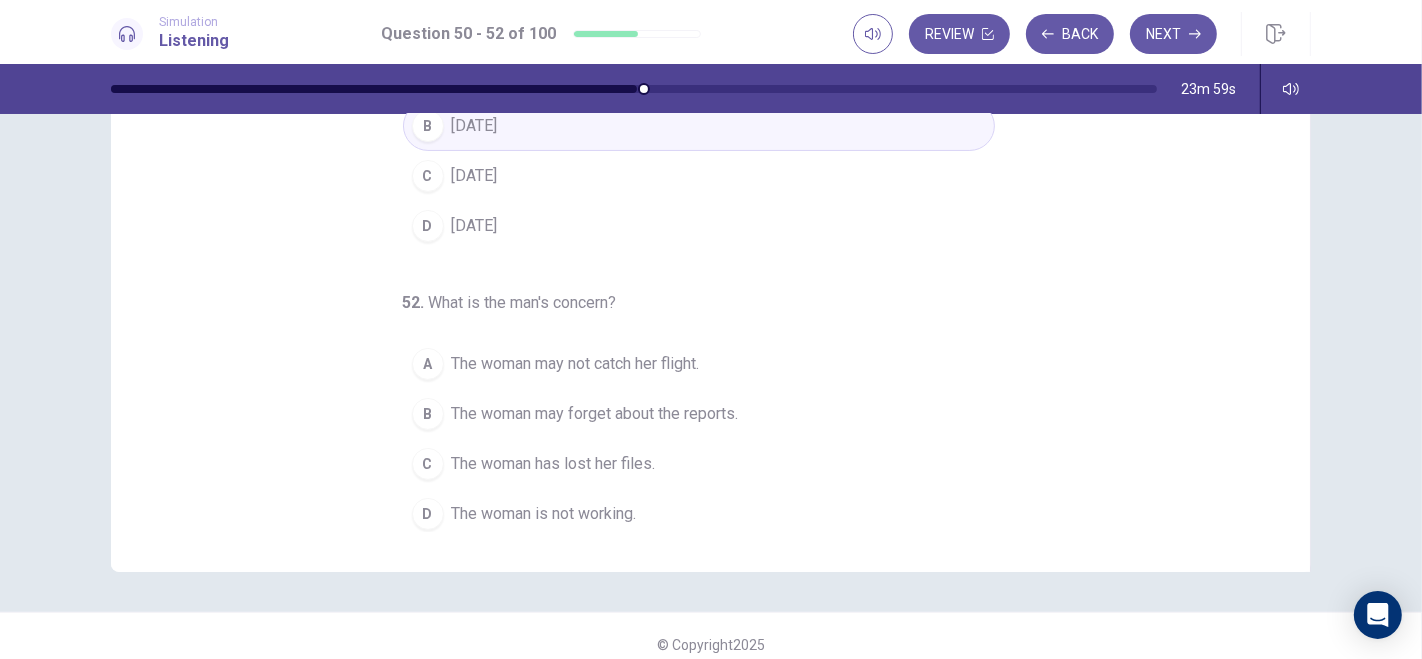
scroll to position [277, 0]
click at [420, 354] on div "A" at bounding box center [428, 364] width 32 height 32
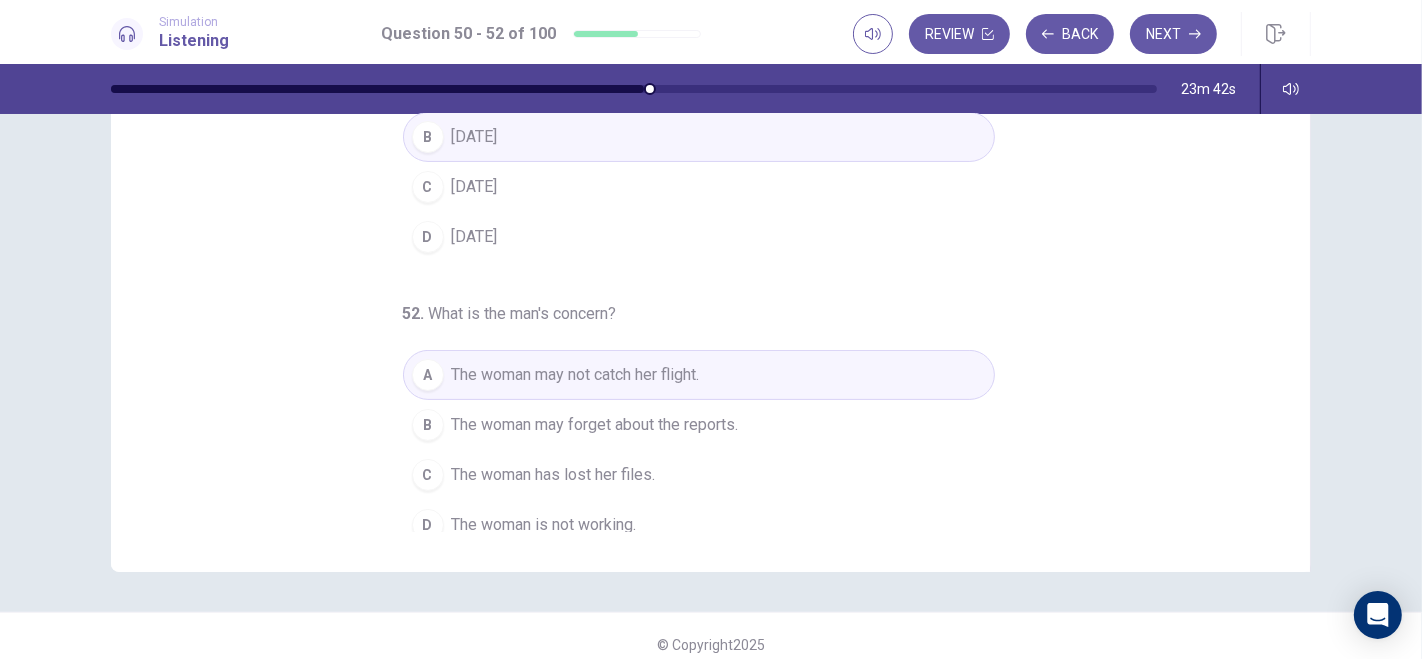
scroll to position [191, 0]
click at [1173, 33] on button "Next" at bounding box center [1173, 34] width 87 height 40
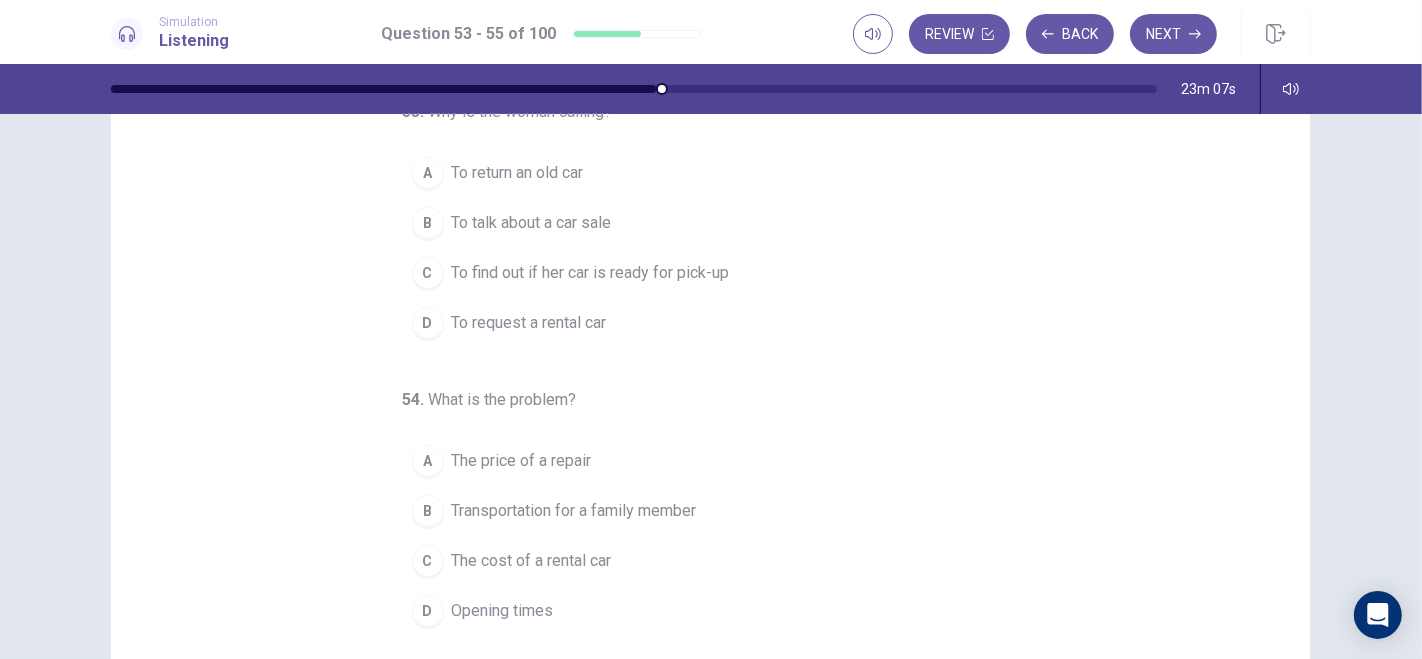
scroll to position [0, 0]
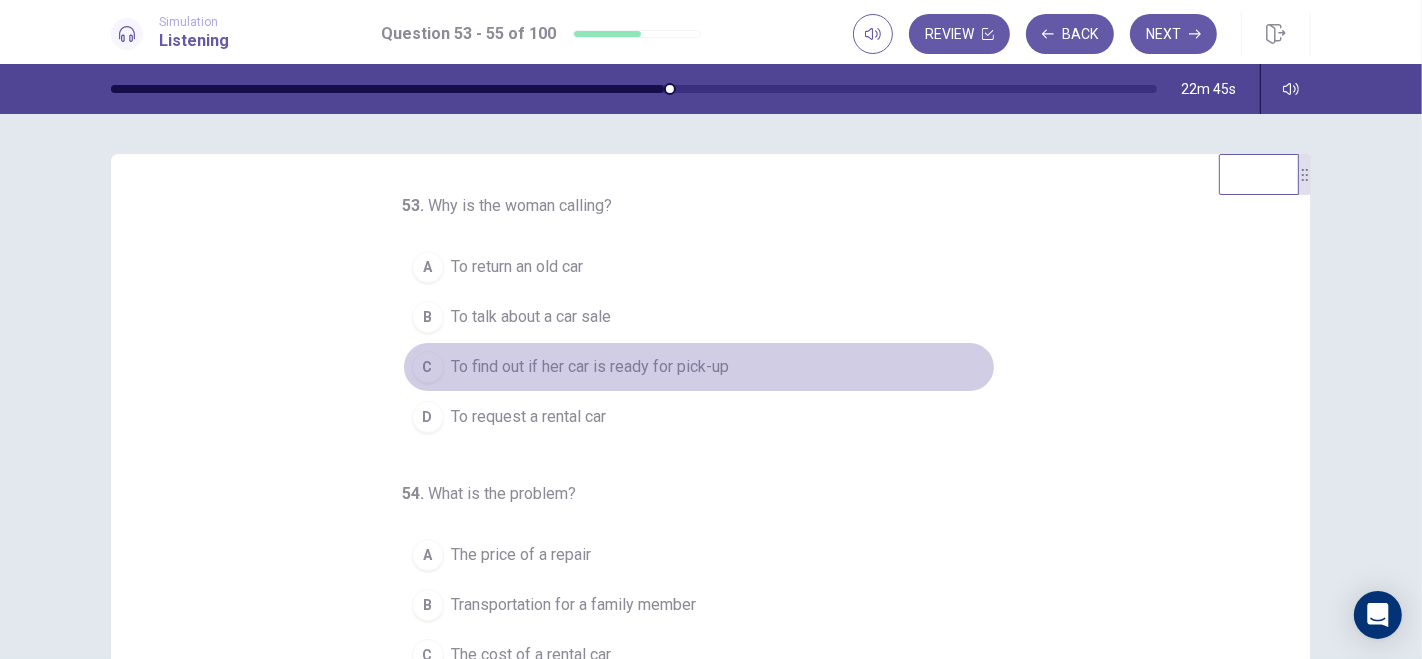
click at [421, 366] on div "C" at bounding box center [428, 367] width 32 height 32
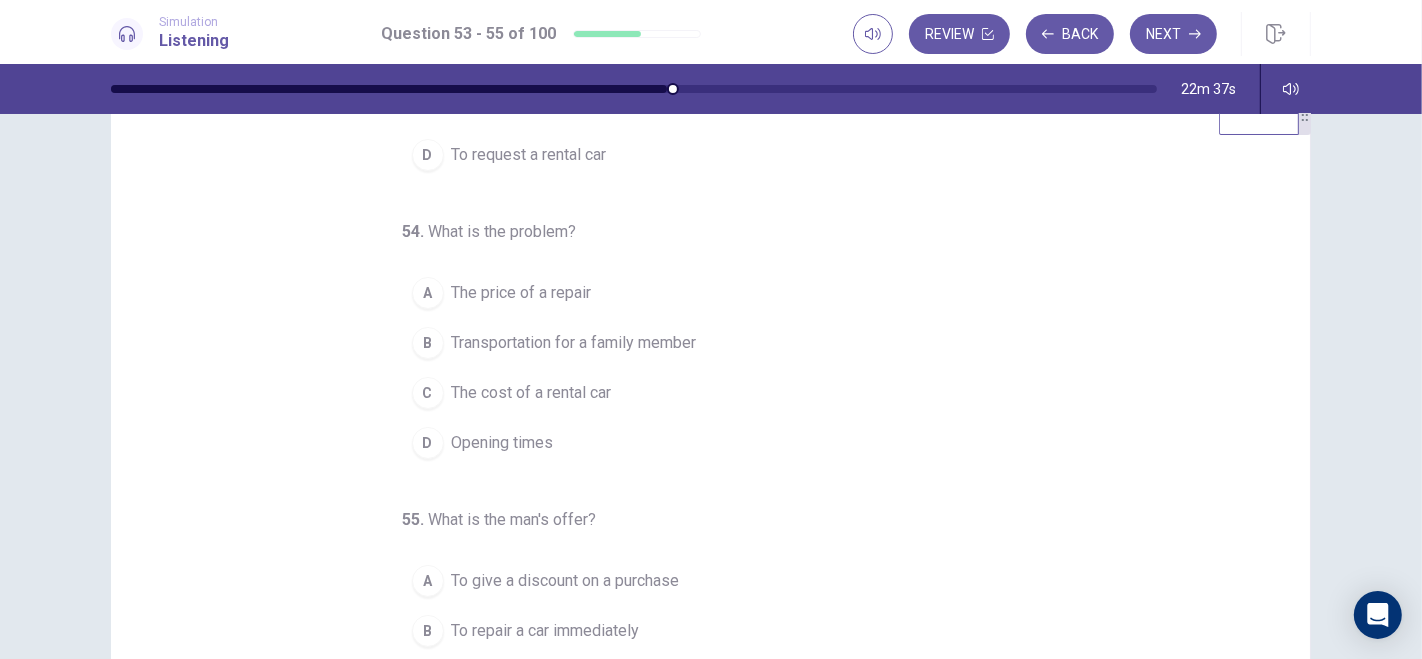
scroll to position [61, 0]
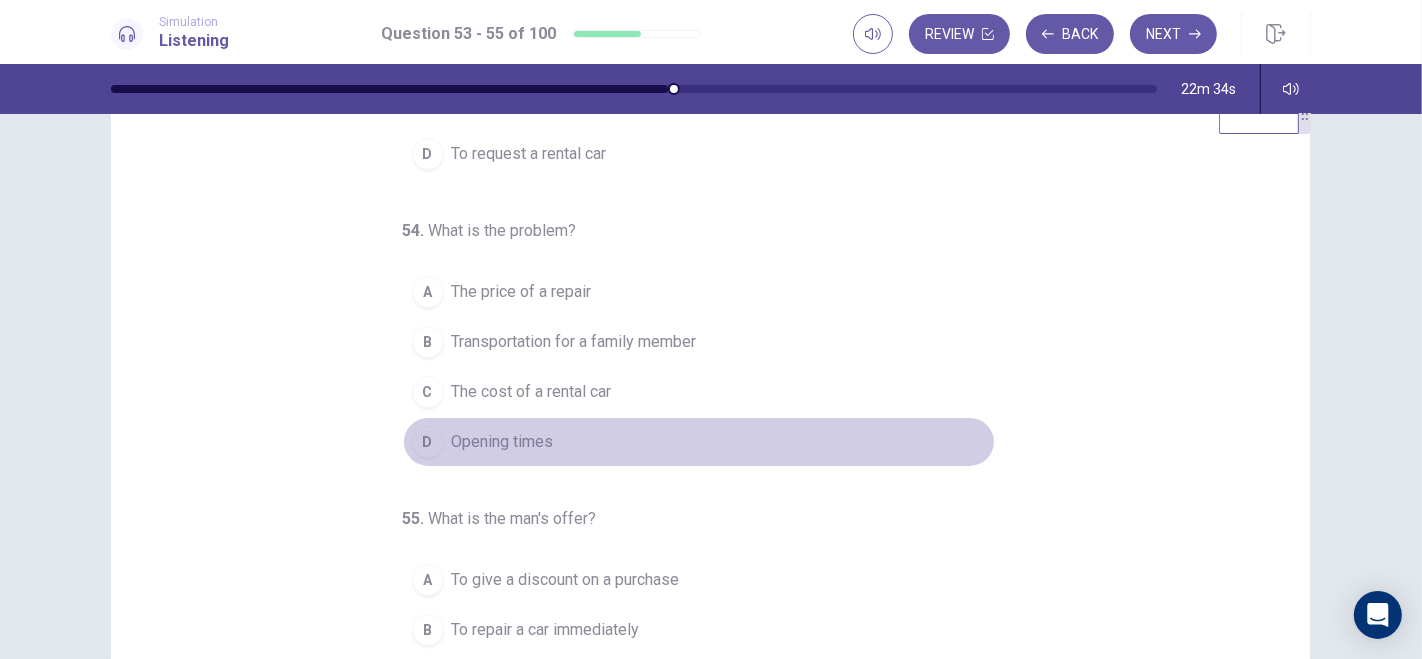
click at [417, 432] on div "D" at bounding box center [428, 442] width 32 height 32
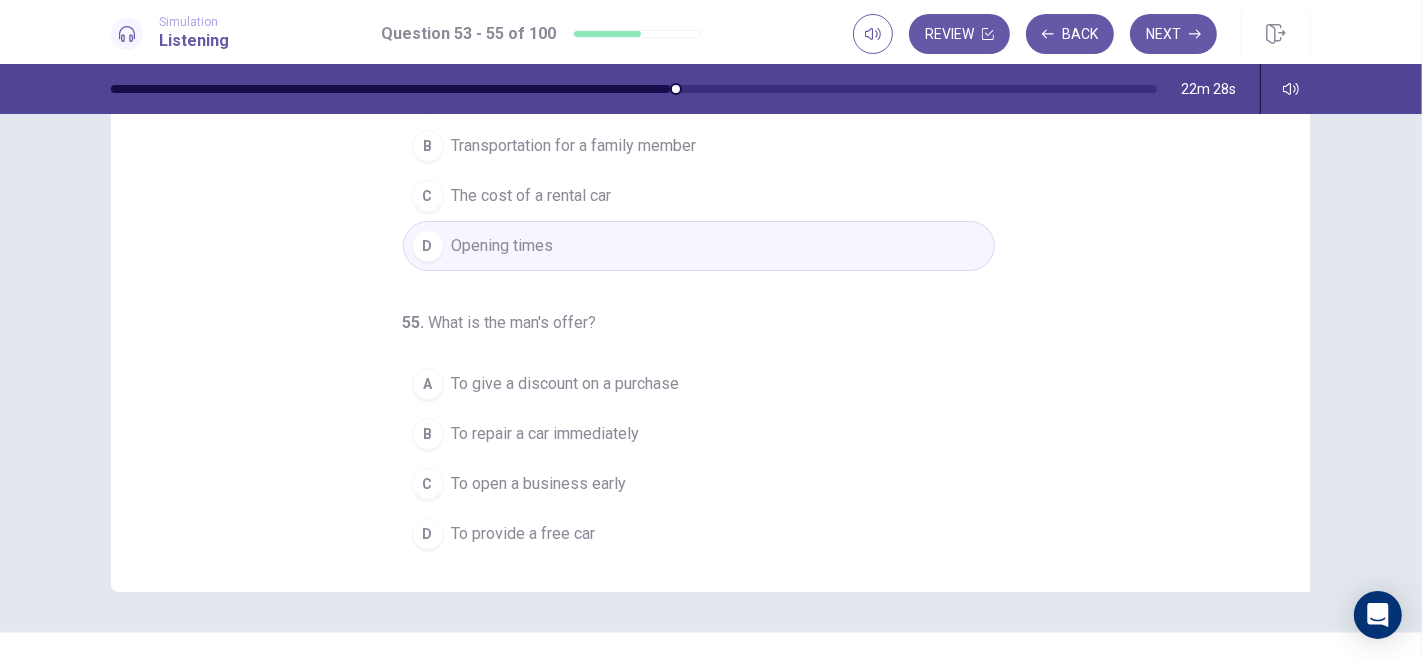
scroll to position [270, 0]
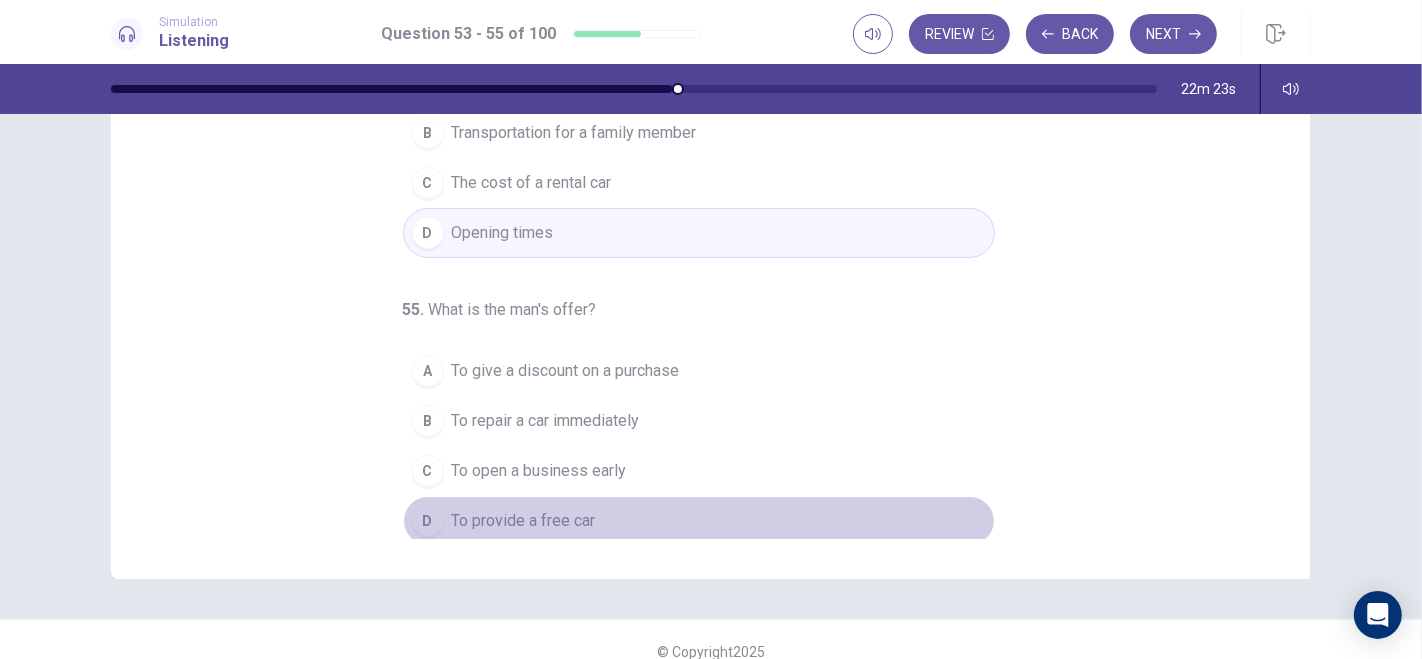
click at [416, 510] on div "D" at bounding box center [428, 521] width 32 height 32
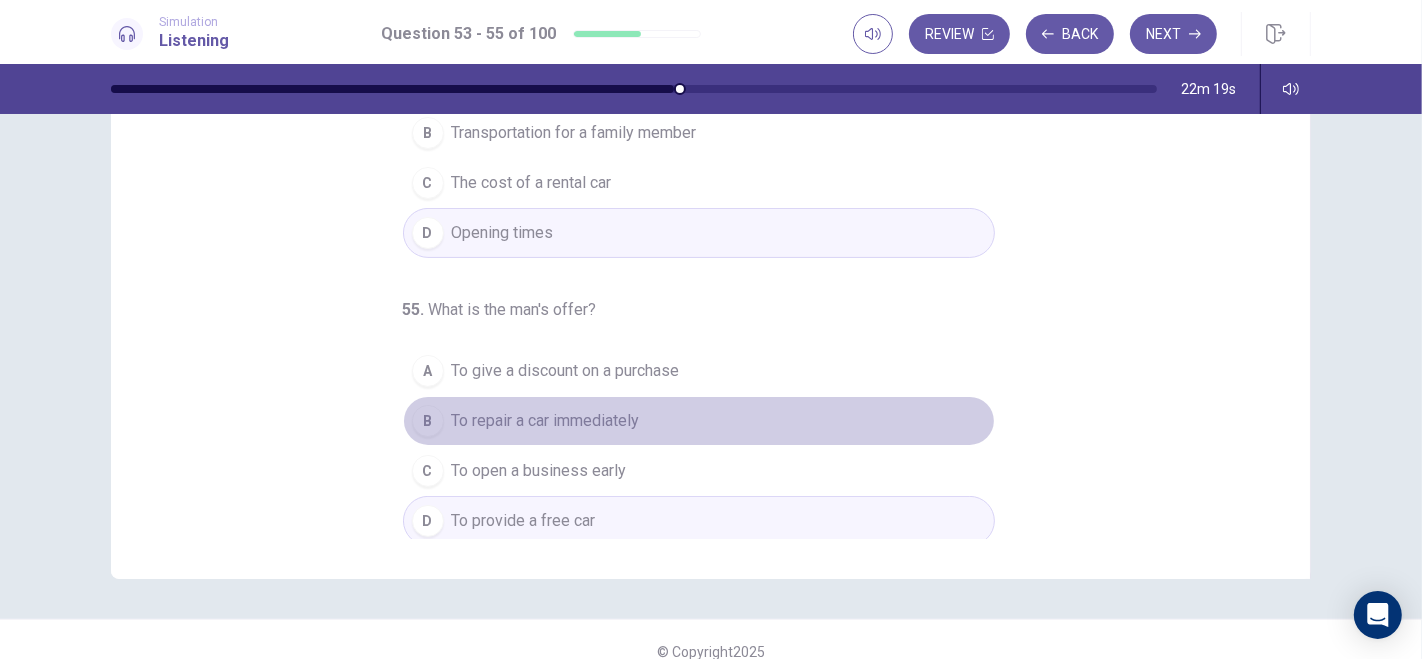
click at [415, 416] on div "B" at bounding box center [428, 421] width 32 height 32
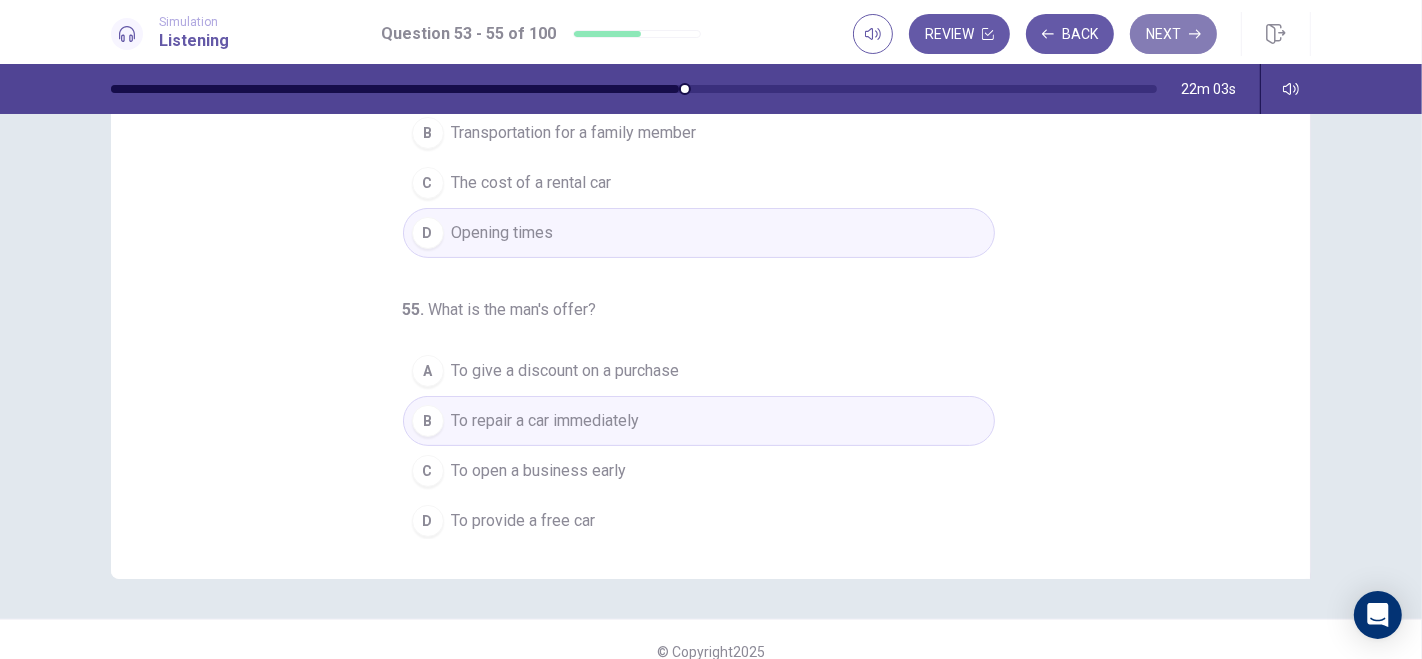
click at [1184, 30] on button "Next" at bounding box center [1173, 34] width 87 height 40
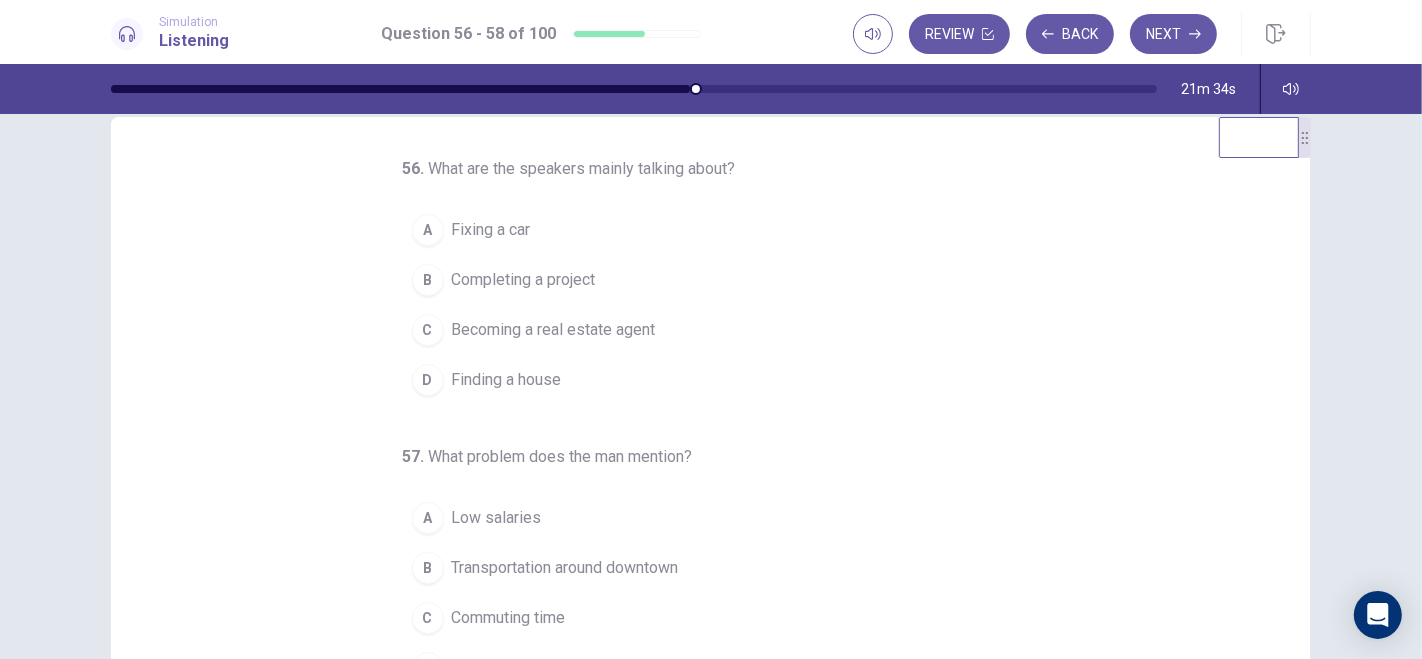
scroll to position [0, 0]
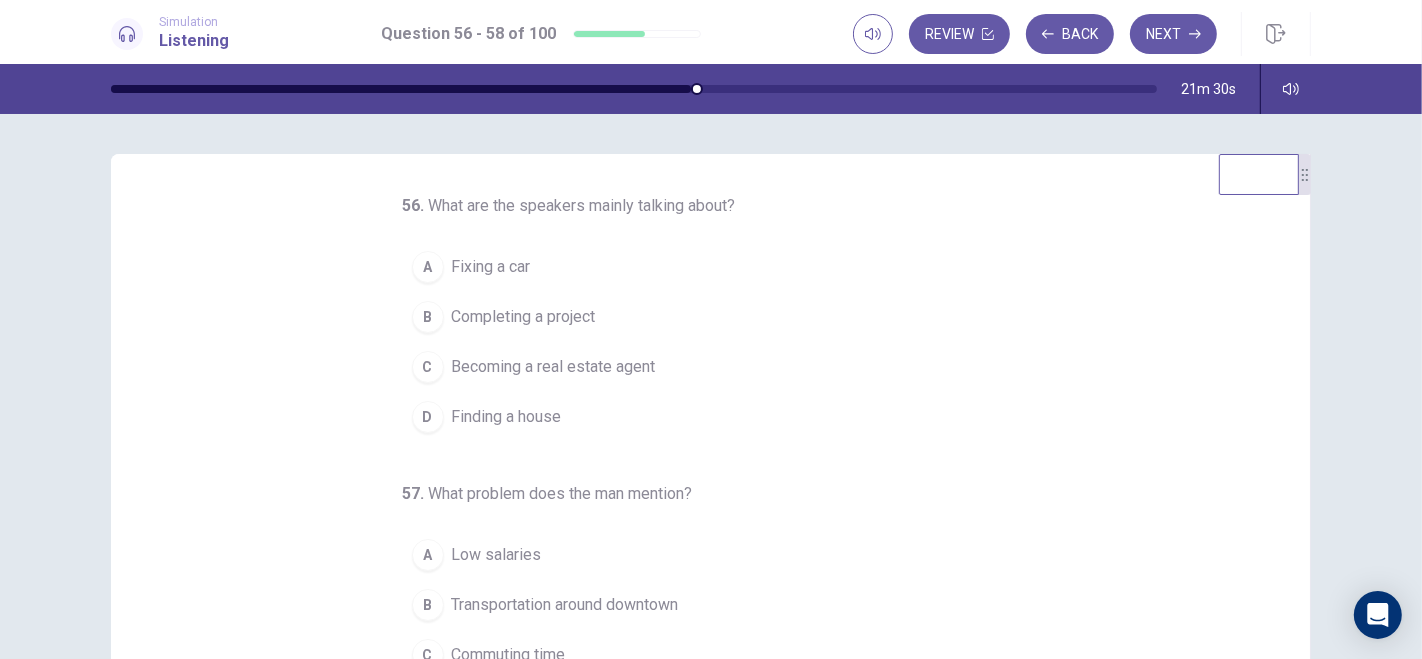
click at [414, 418] on div "D" at bounding box center [428, 417] width 32 height 32
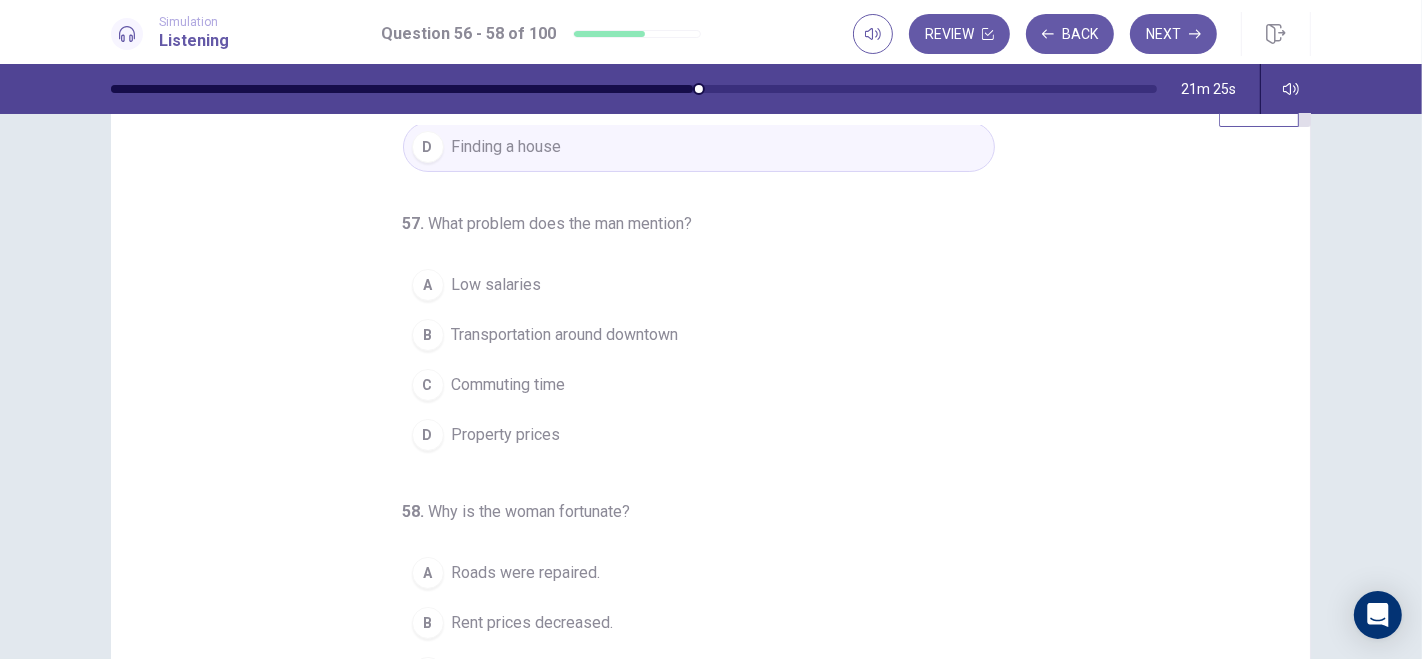
scroll to position [73, 0]
click at [412, 430] on div "D" at bounding box center [428, 430] width 32 height 32
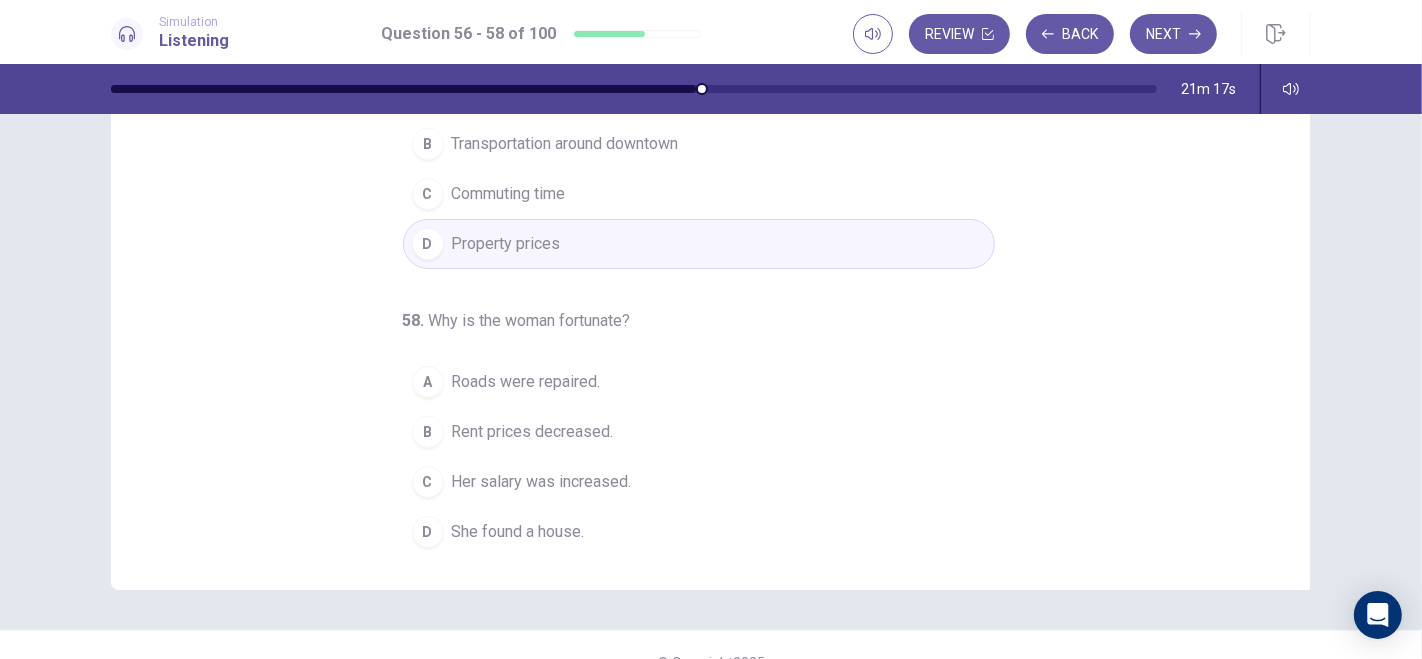
scroll to position [293, 0]
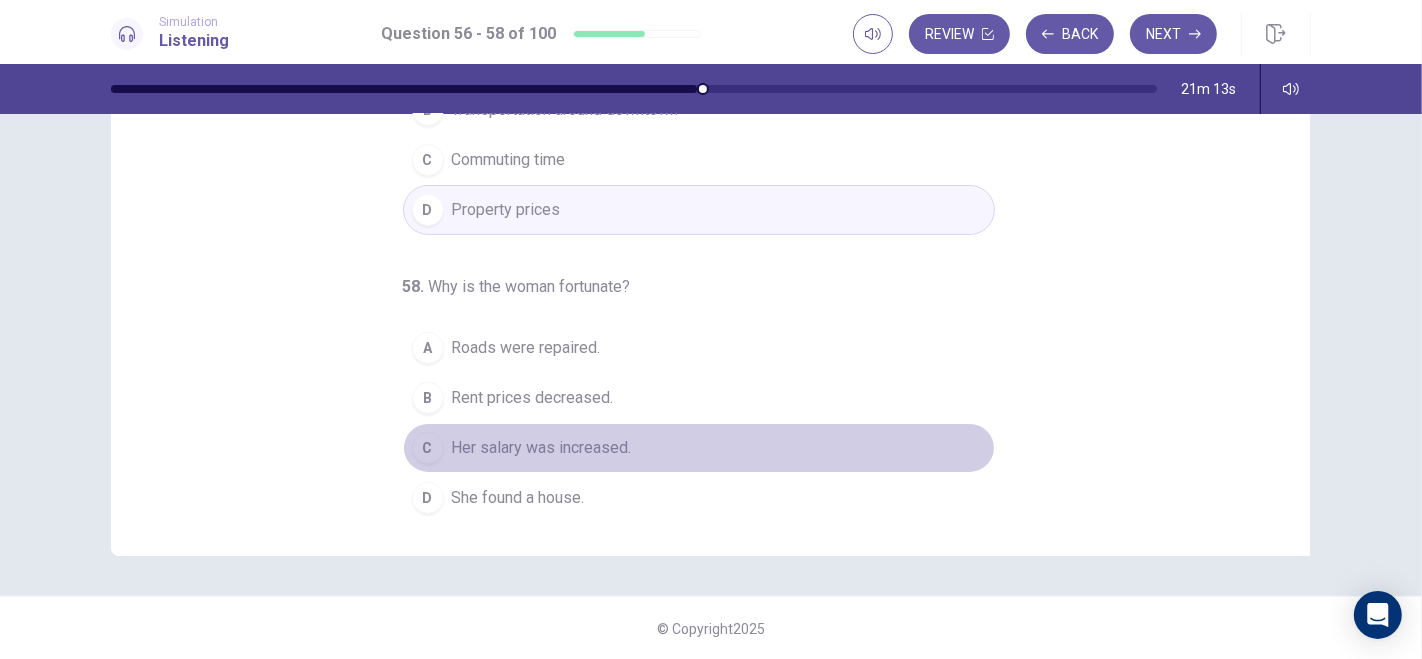
click at [418, 442] on div "C" at bounding box center [428, 448] width 32 height 32
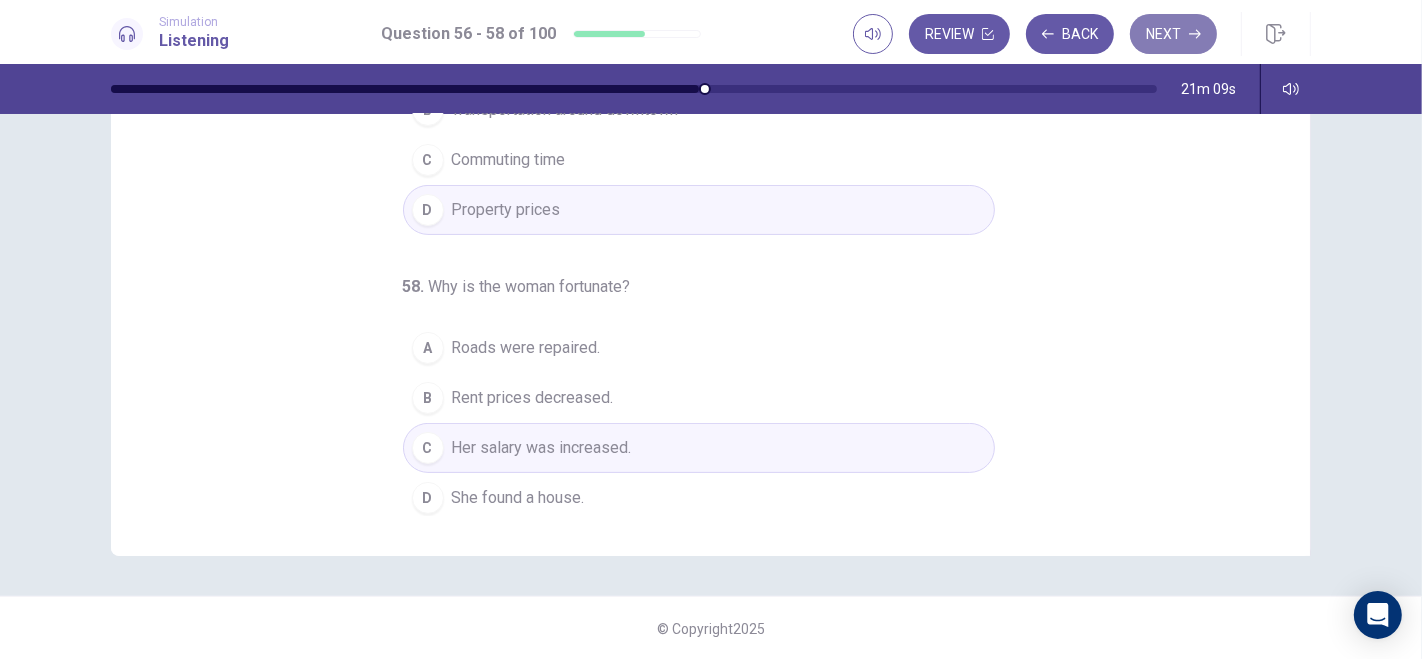
click at [1174, 35] on button "Next" at bounding box center [1173, 34] width 87 height 40
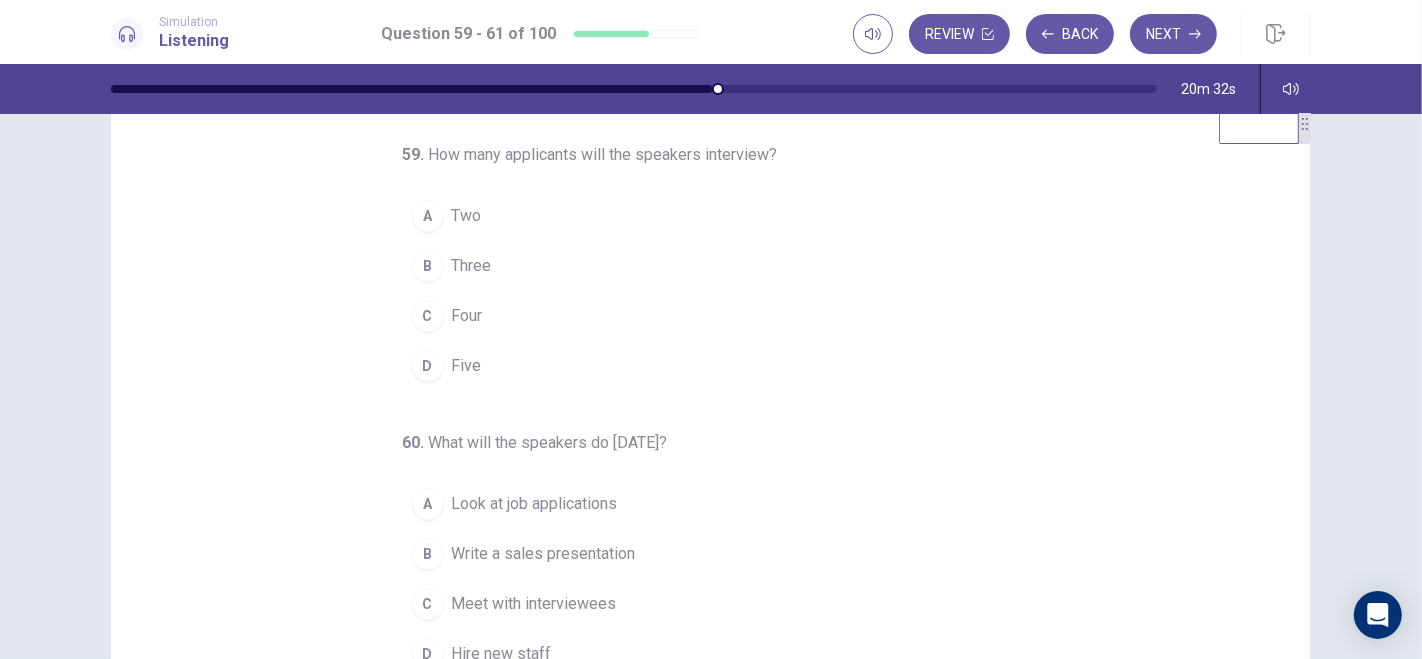
scroll to position [0, 0]
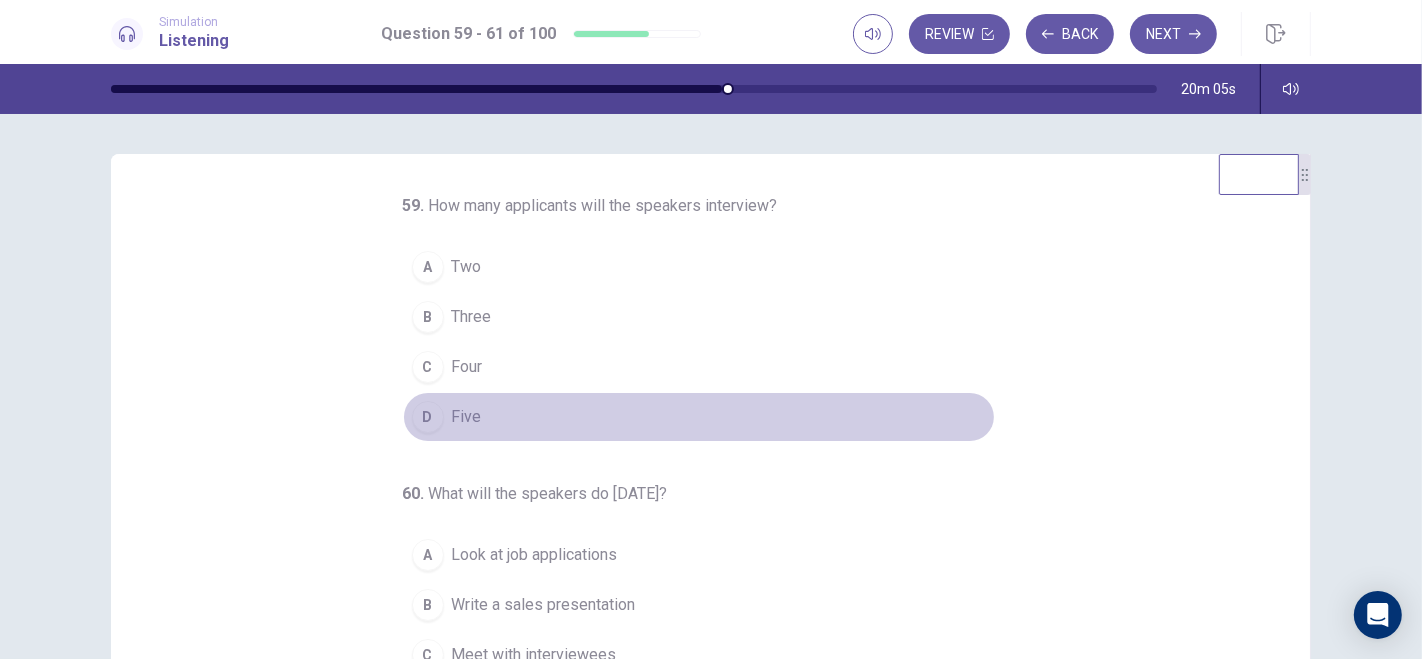
click at [417, 417] on div "D" at bounding box center [428, 417] width 32 height 32
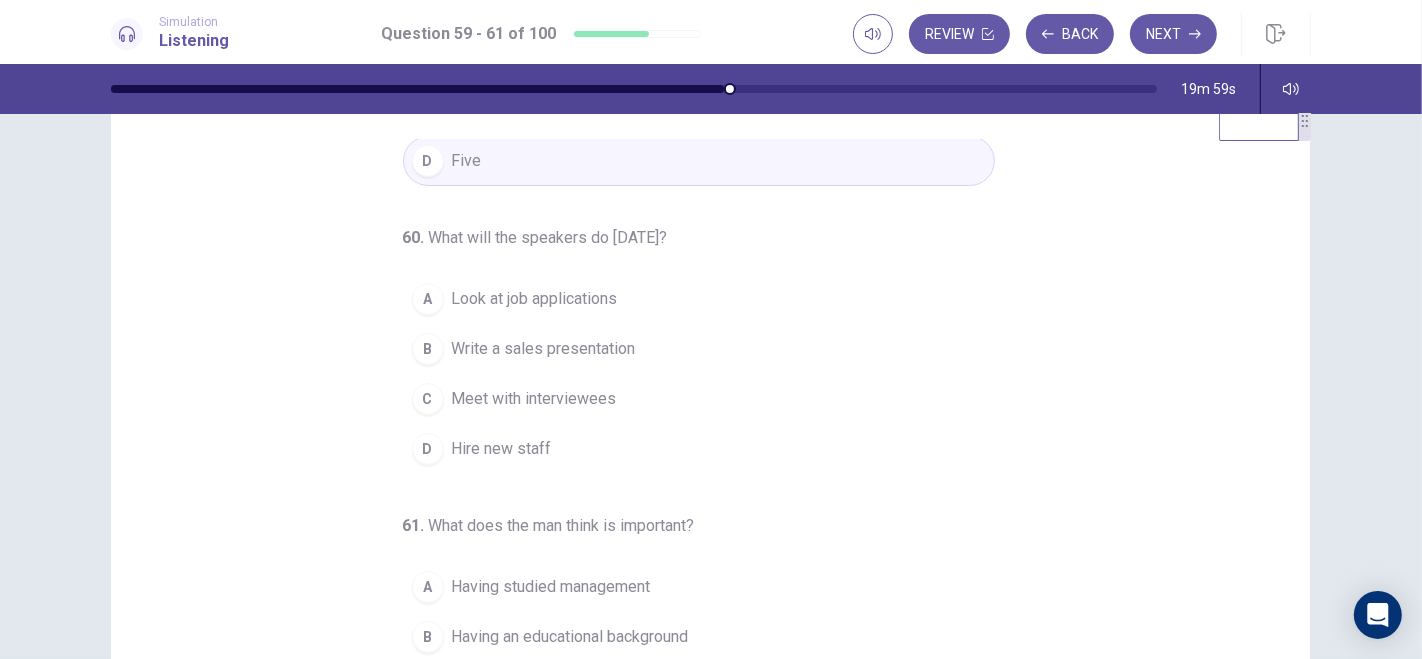
scroll to position [55, 0]
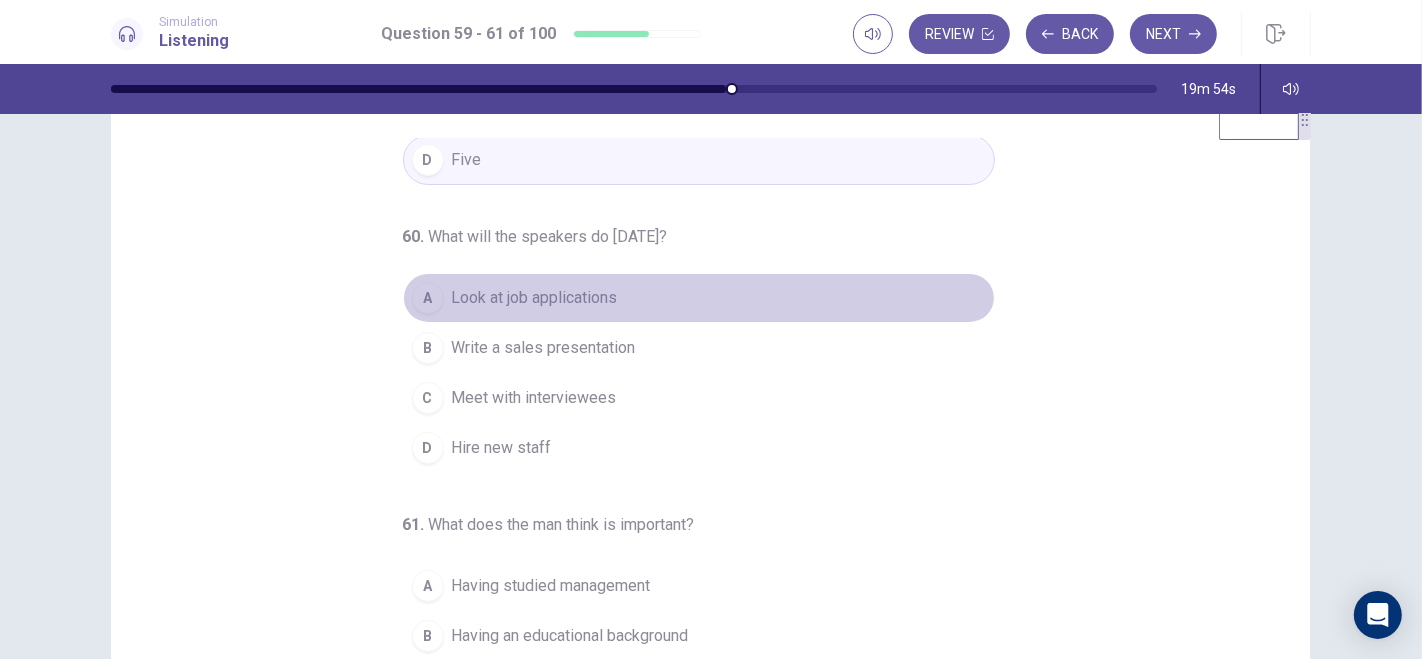
click at [420, 291] on div "A" at bounding box center [428, 298] width 32 height 32
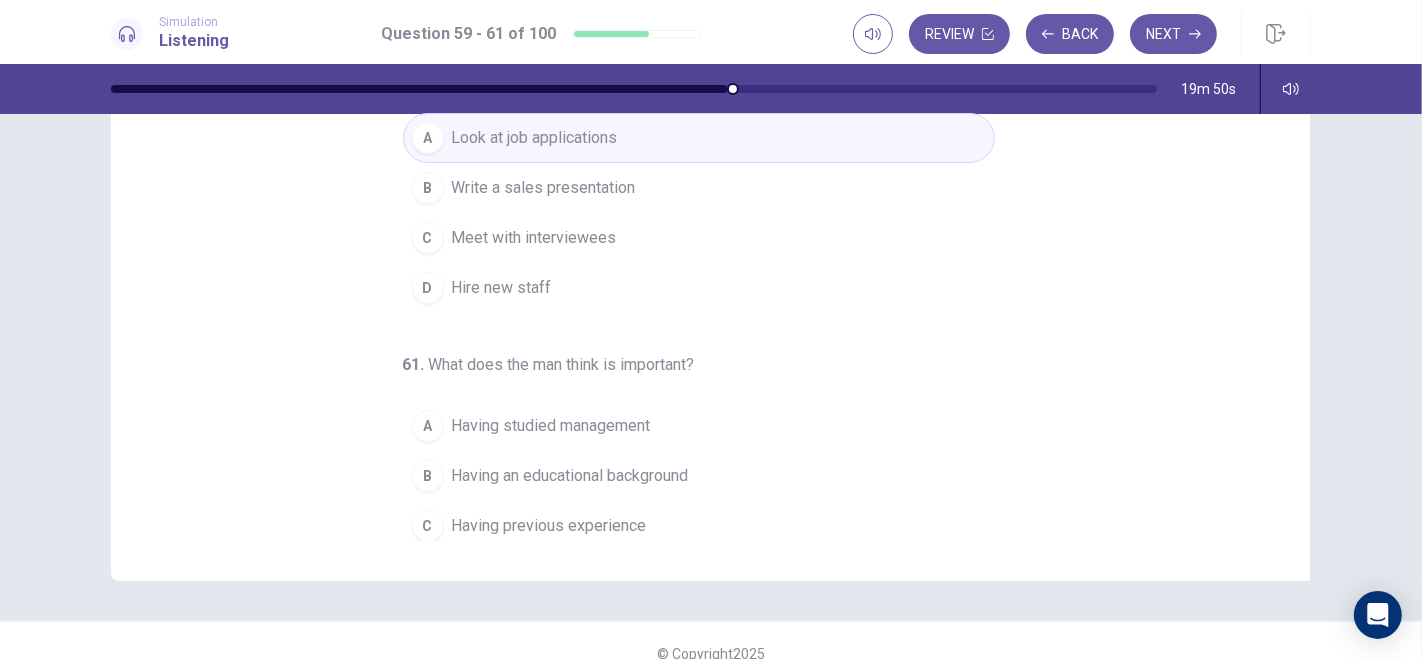
scroll to position [202, 0]
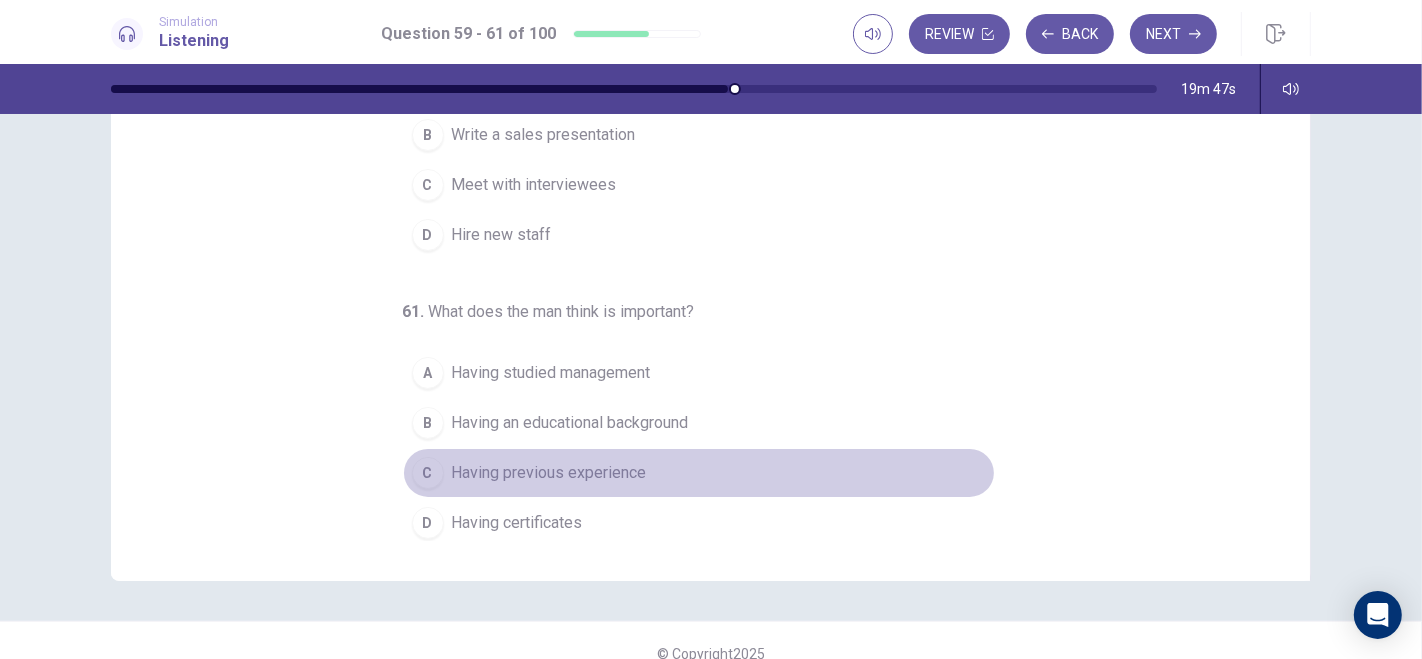
click at [420, 465] on div "C" at bounding box center [428, 473] width 32 height 32
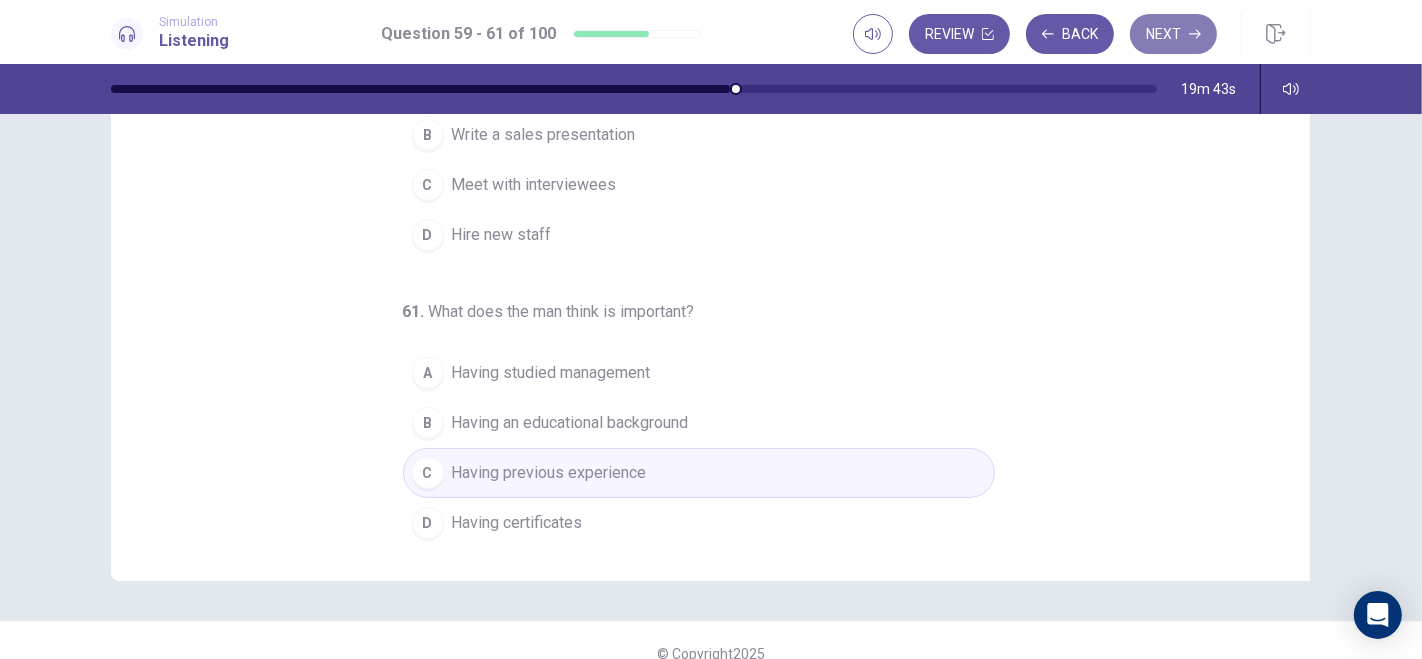
click at [1165, 41] on button "Next" at bounding box center [1173, 34] width 87 height 40
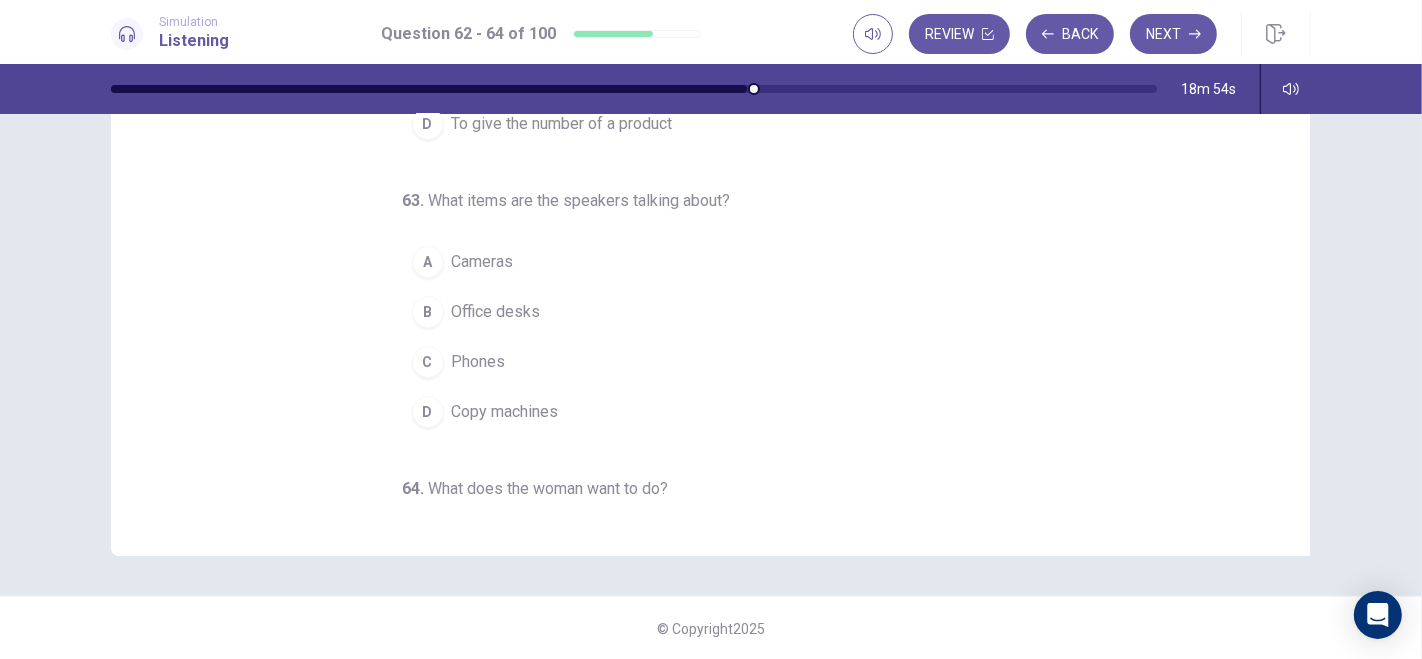
scroll to position [0, 0]
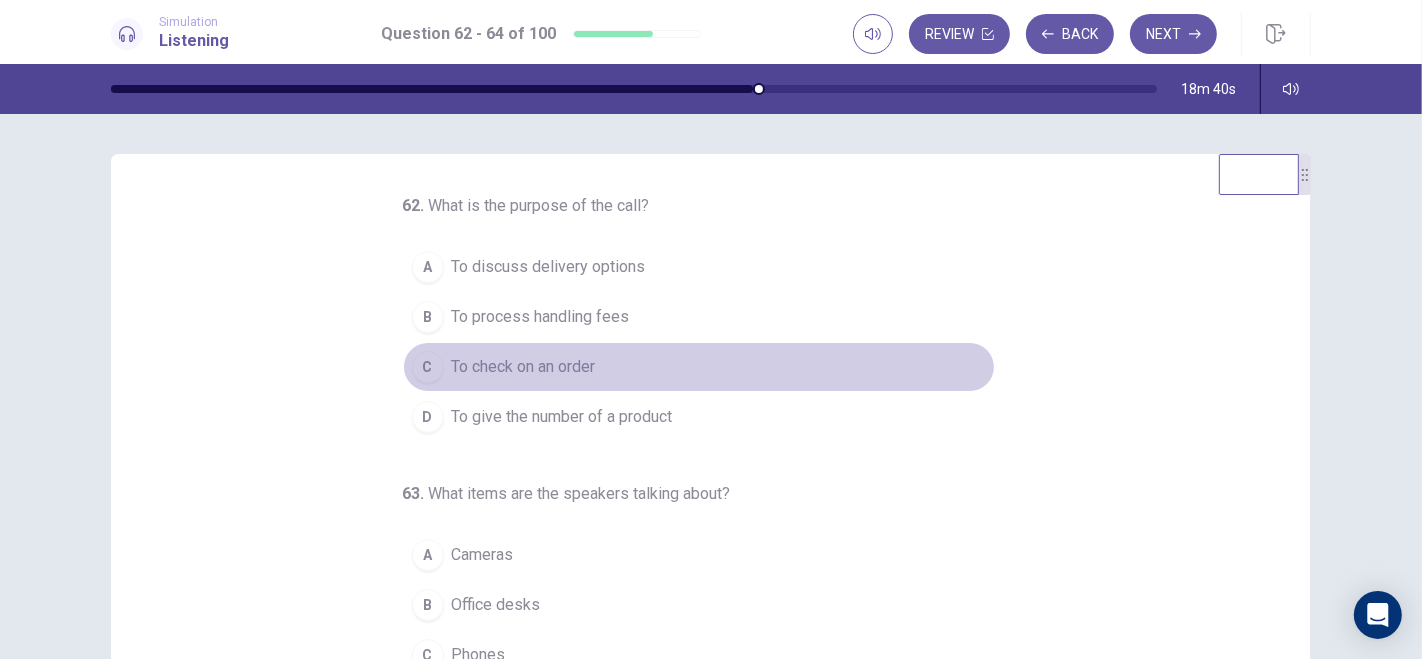
click at [420, 368] on div "C" at bounding box center [428, 367] width 32 height 32
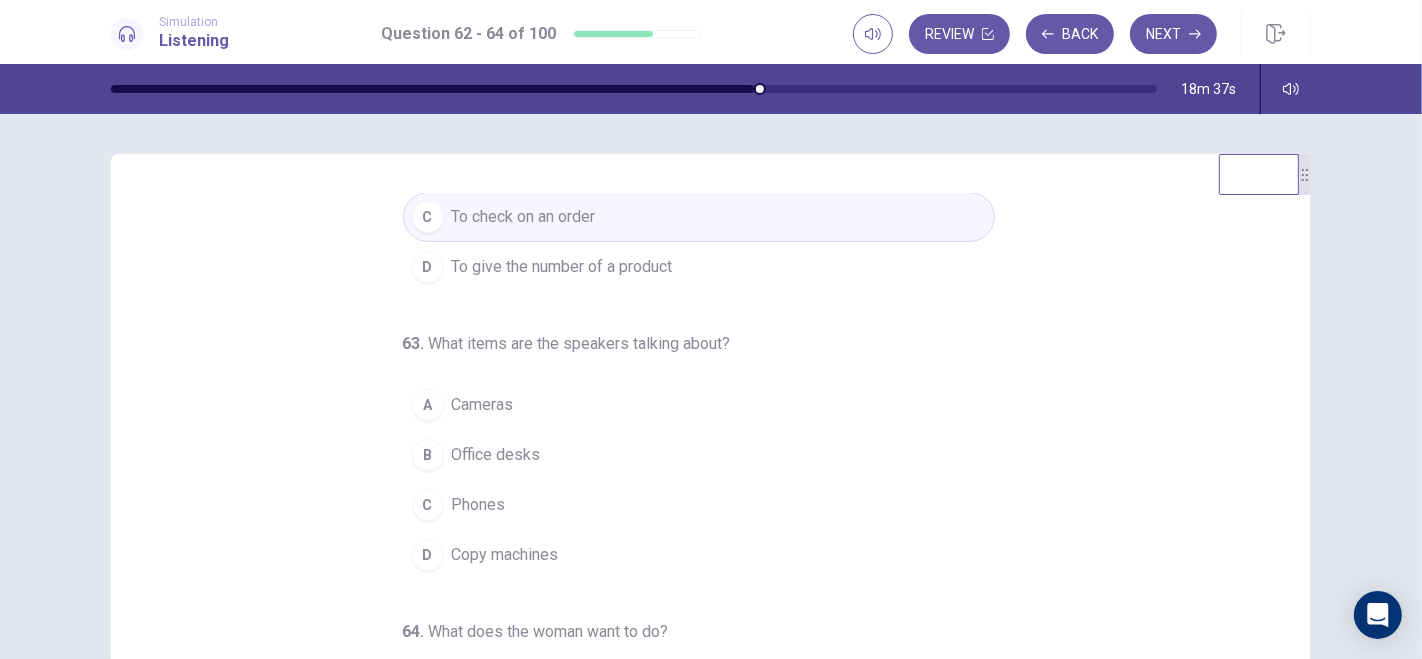
scroll to position [186, 0]
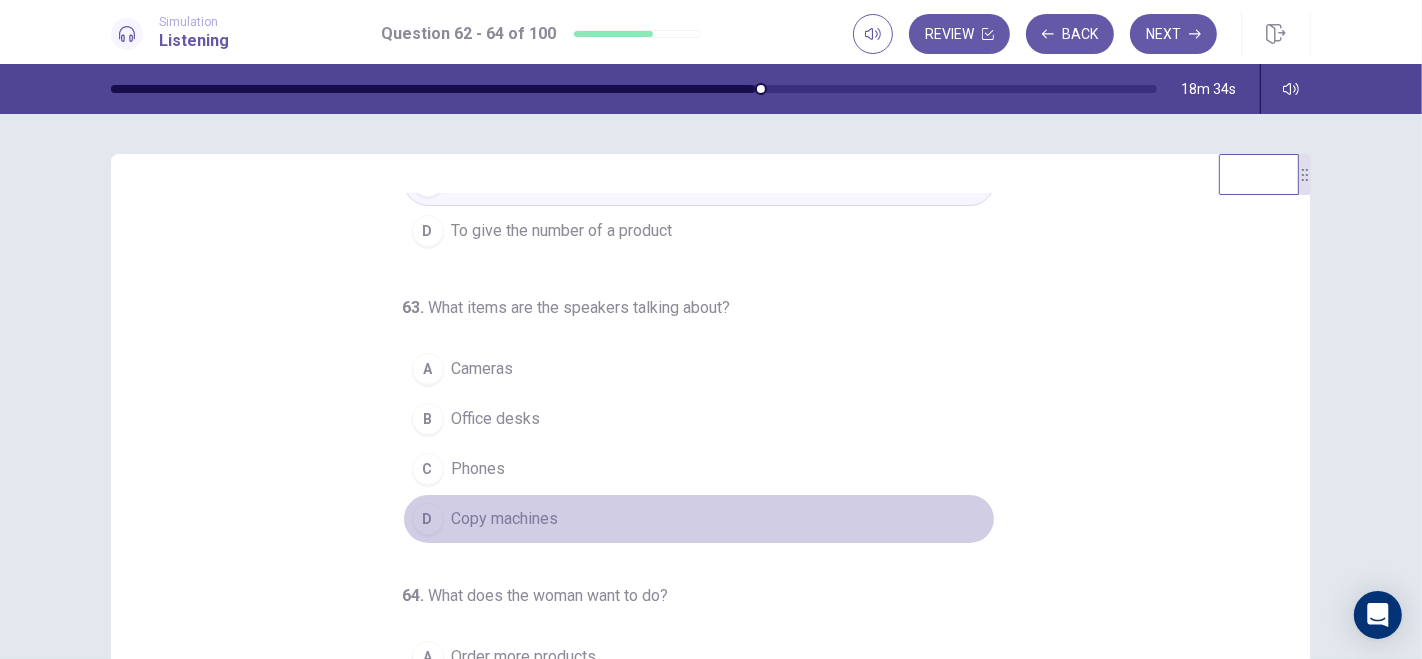
click at [416, 524] on div "D" at bounding box center [428, 519] width 32 height 32
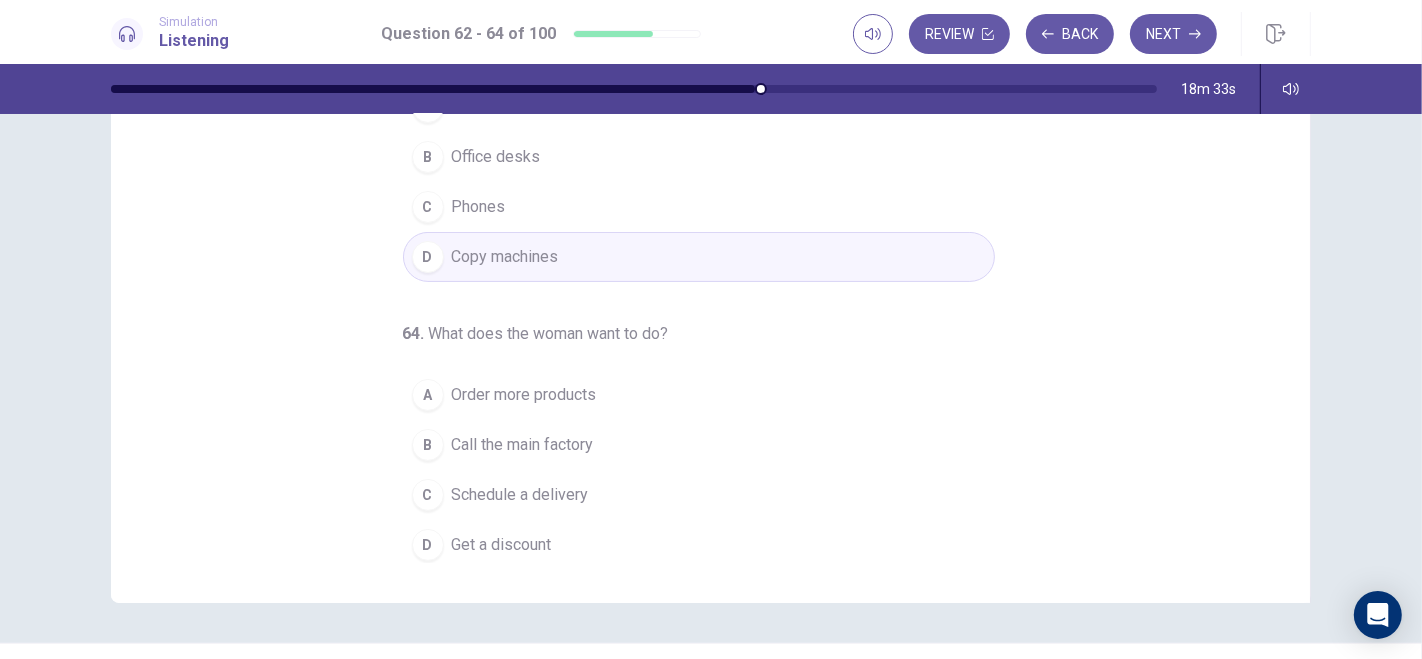
scroll to position [293, 0]
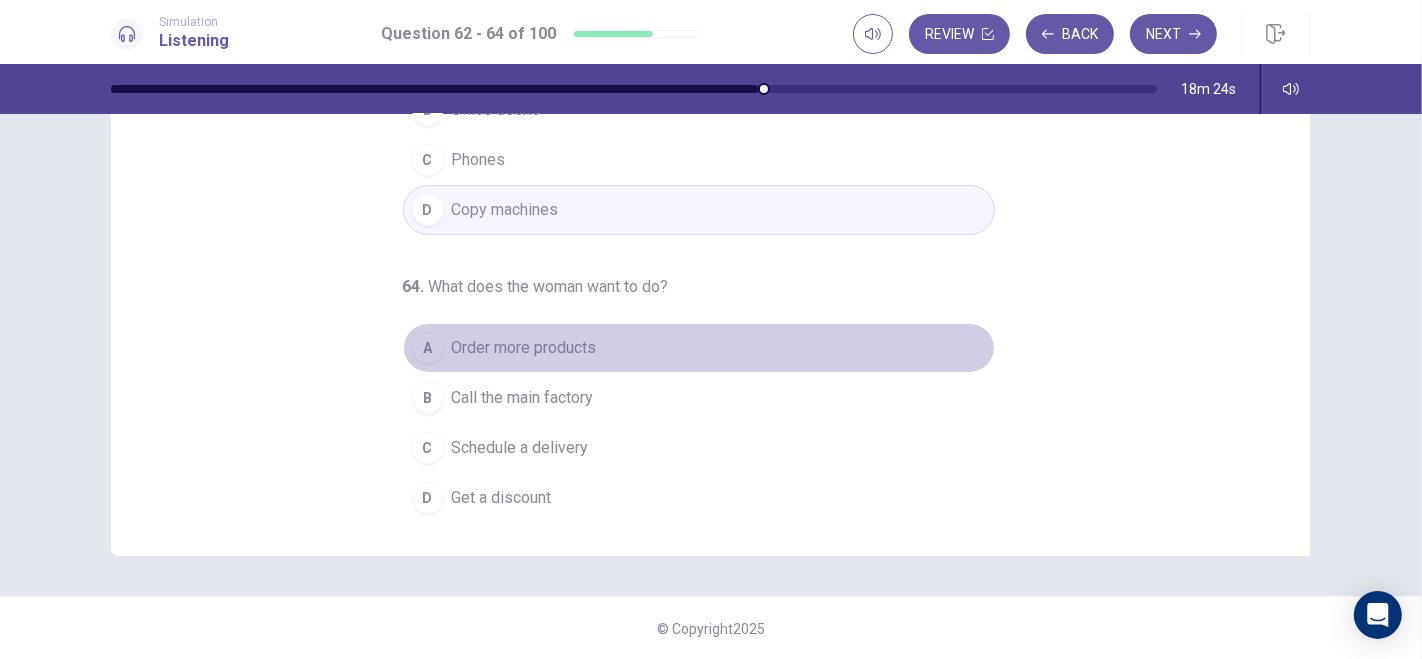
click at [416, 335] on div "A" at bounding box center [428, 348] width 32 height 32
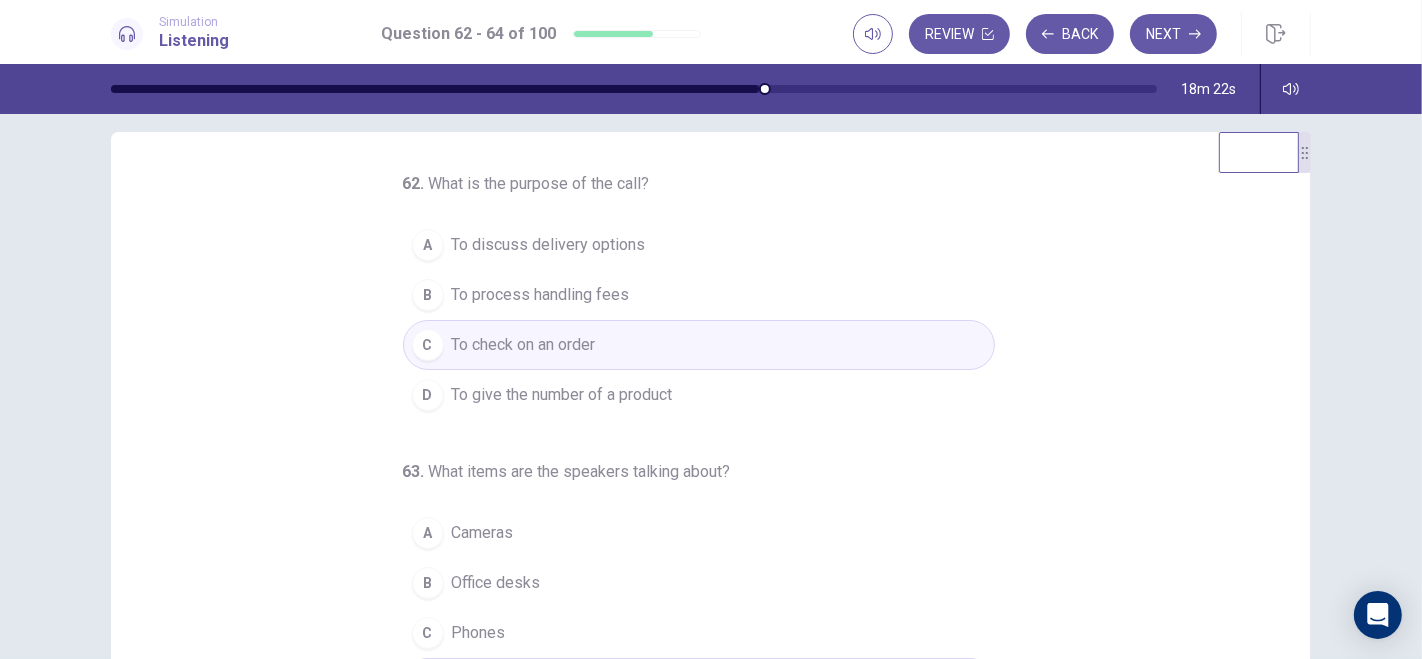
scroll to position [0, 0]
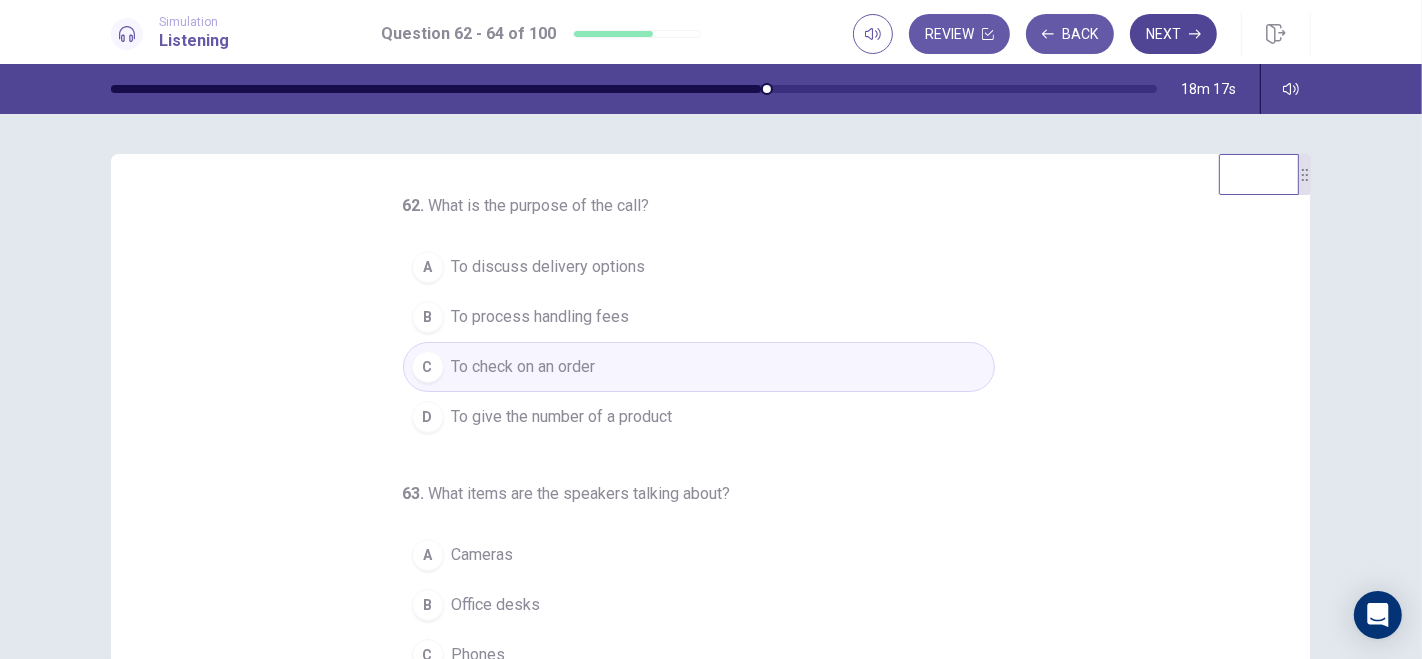
click at [1190, 18] on button "Next" at bounding box center [1173, 34] width 87 height 40
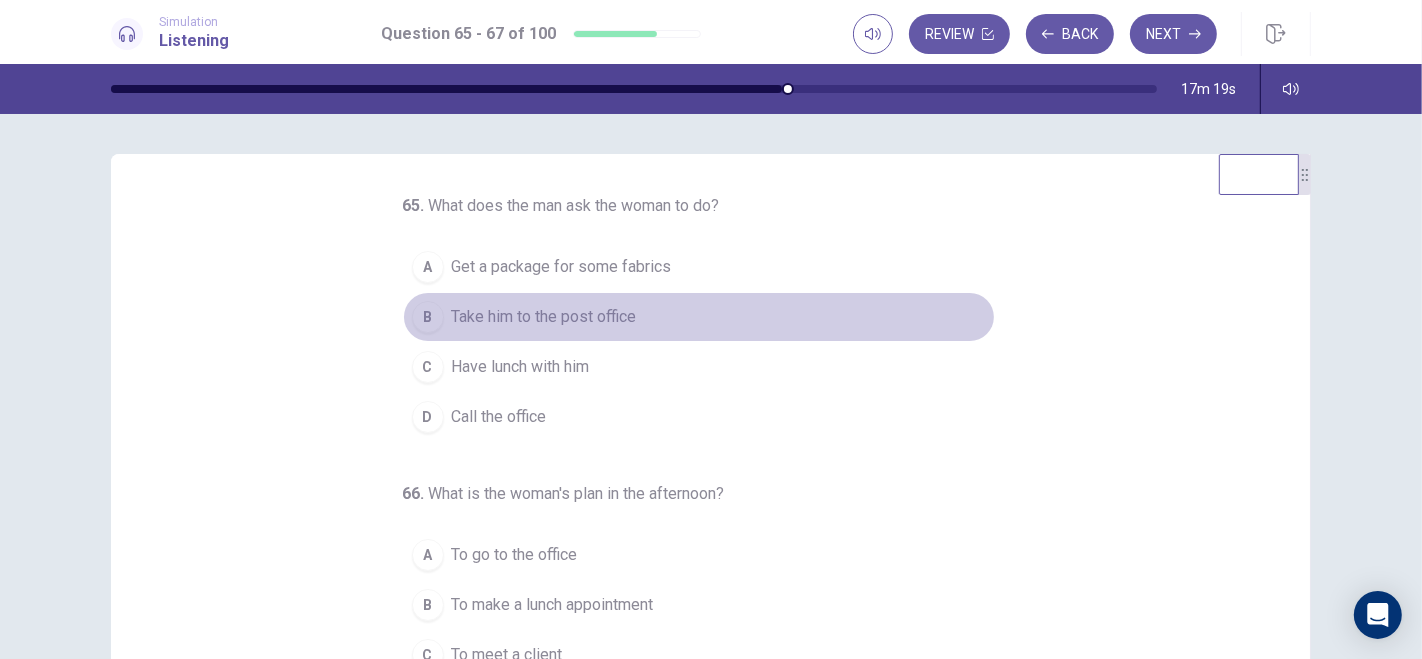
click at [421, 312] on div "B" at bounding box center [428, 317] width 32 height 32
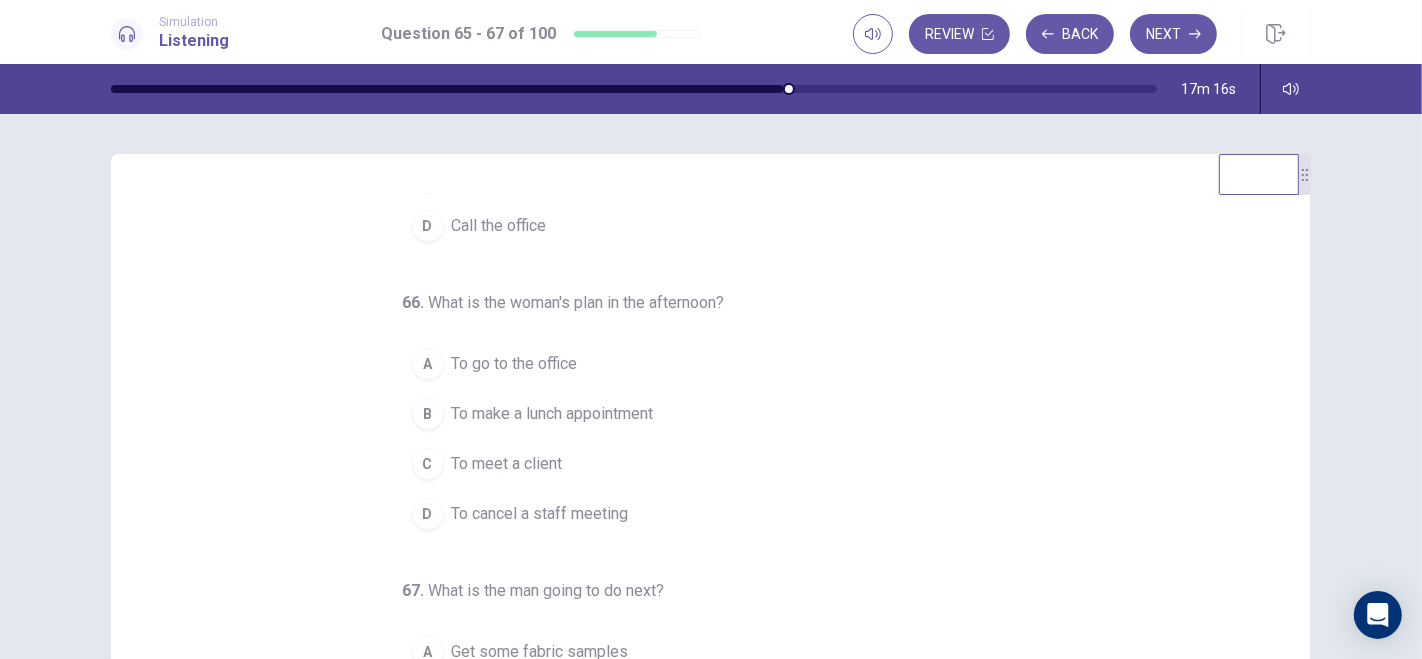
scroll to position [202, 0]
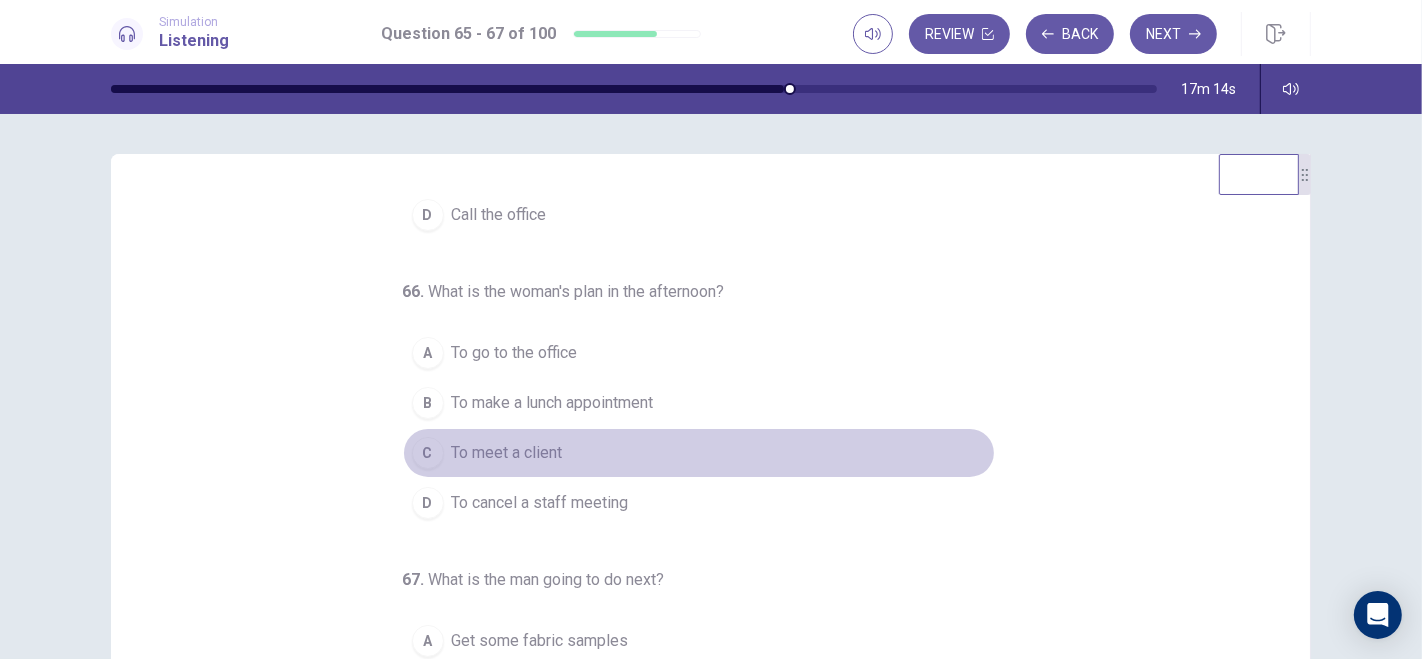
click at [412, 450] on div "C" at bounding box center [428, 453] width 32 height 32
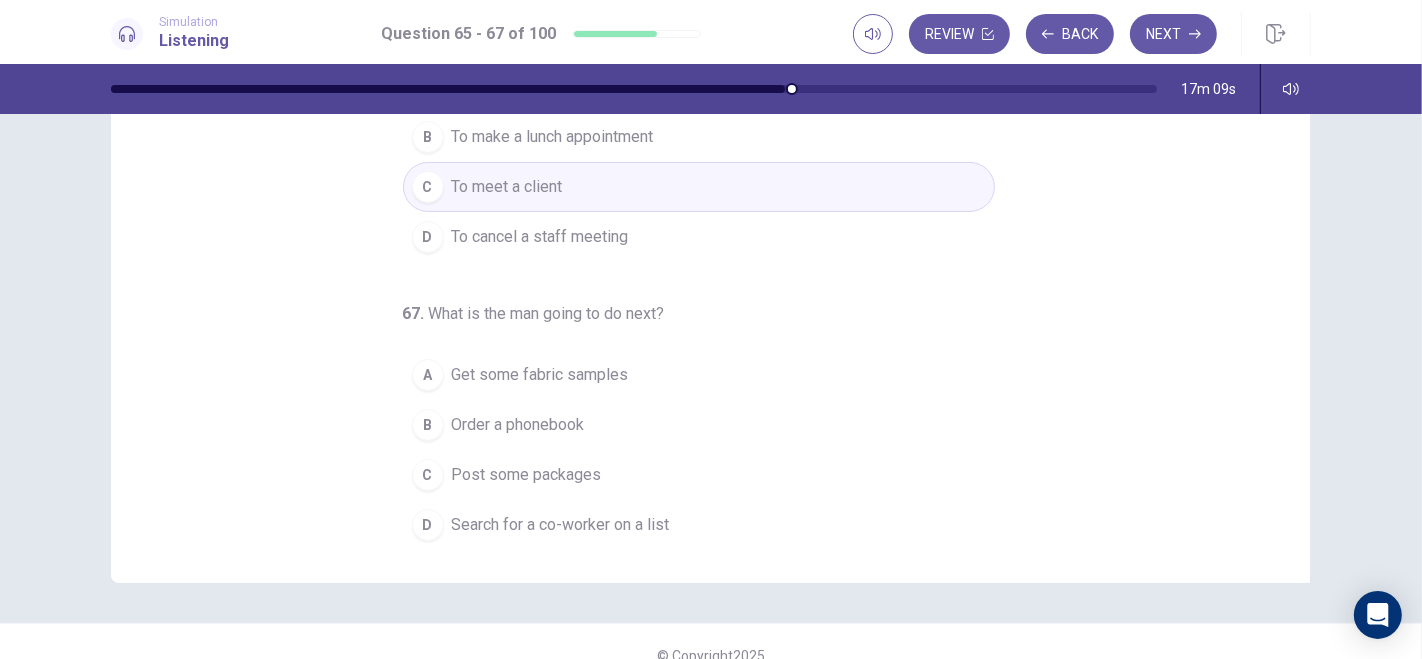
scroll to position [293, 0]
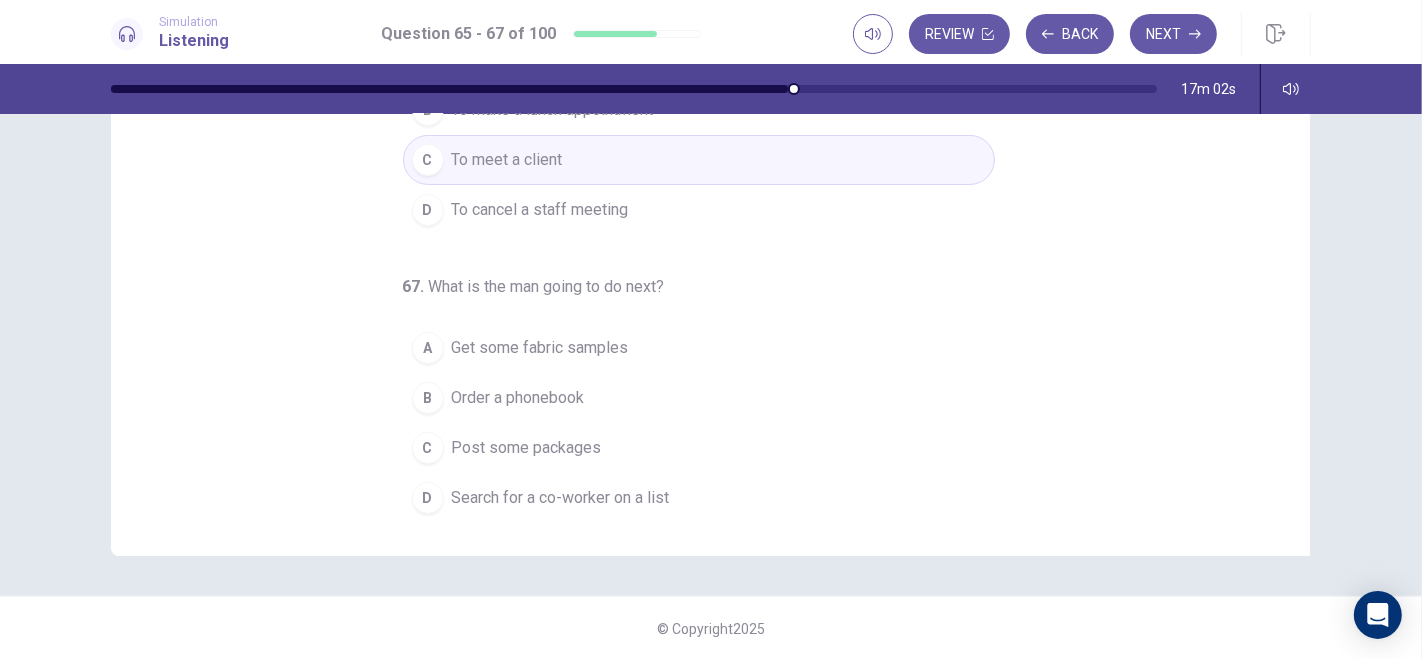
click at [412, 492] on div "D" at bounding box center [428, 498] width 32 height 32
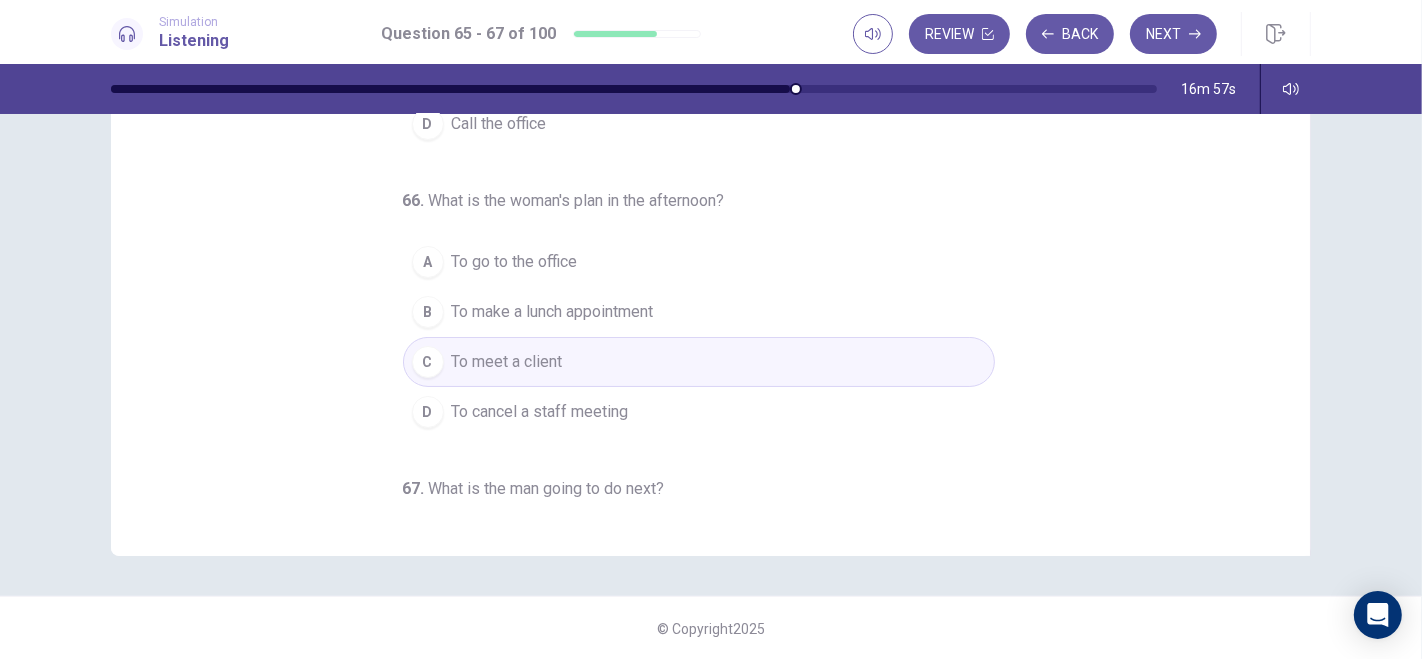
scroll to position [0, 0]
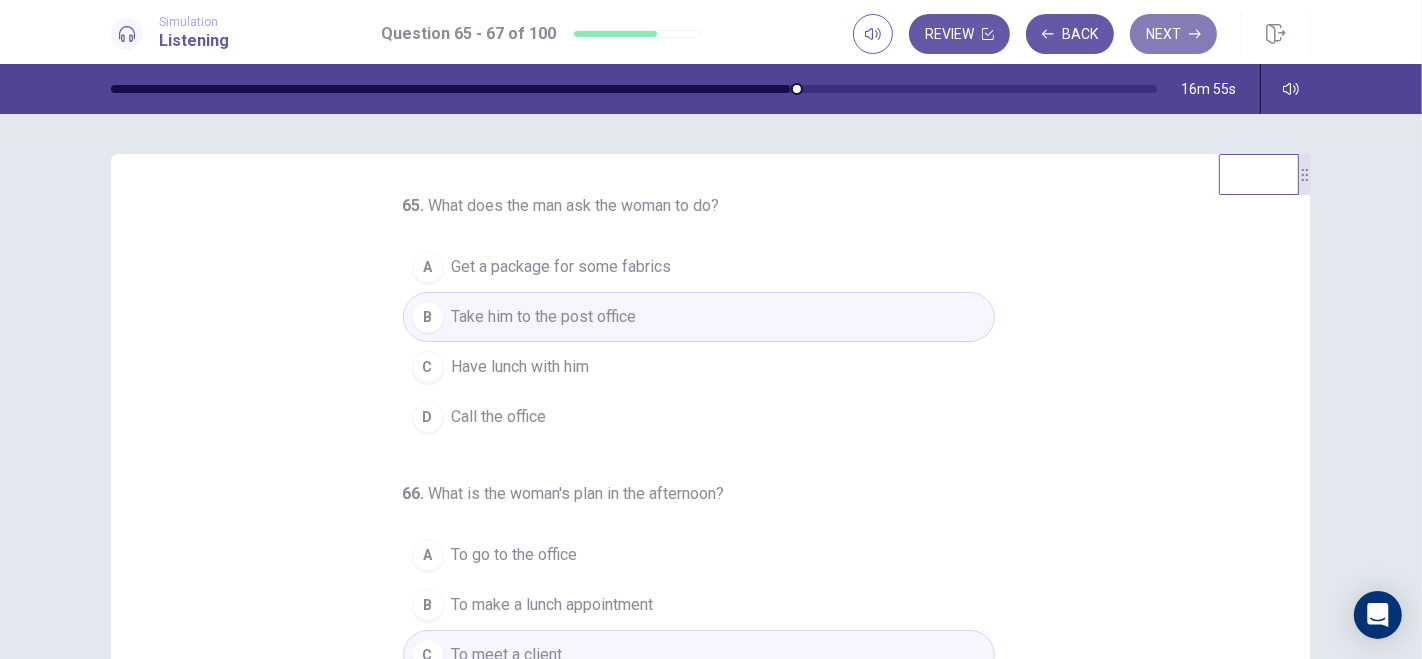
click at [1180, 40] on button "Next" at bounding box center [1173, 34] width 87 height 40
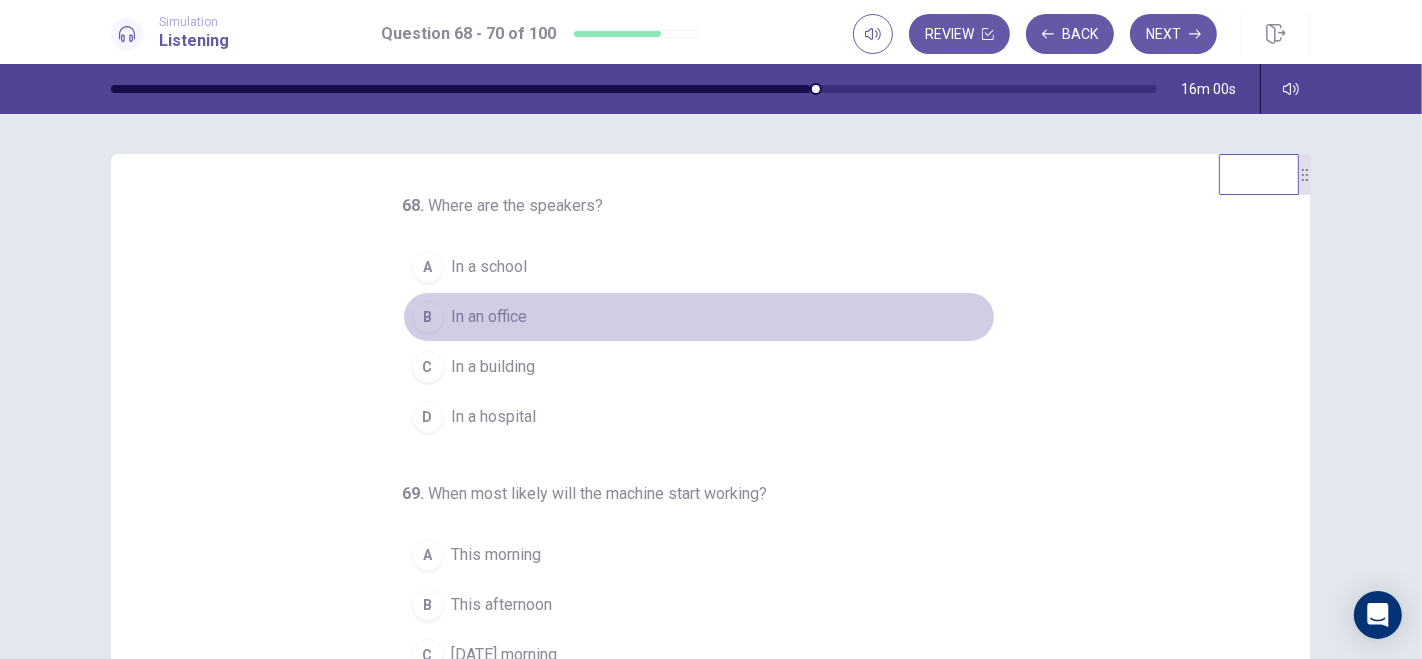
click at [412, 311] on div "B" at bounding box center [428, 317] width 32 height 32
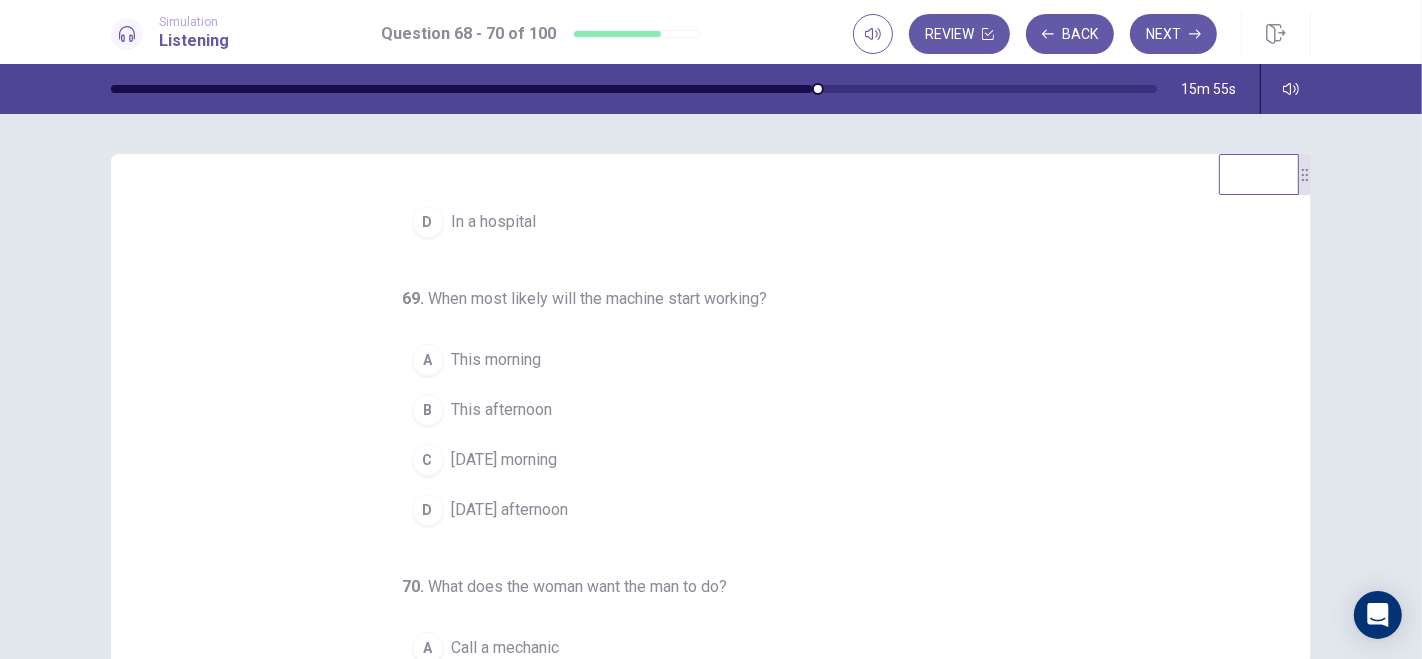
scroll to position [197, 0]
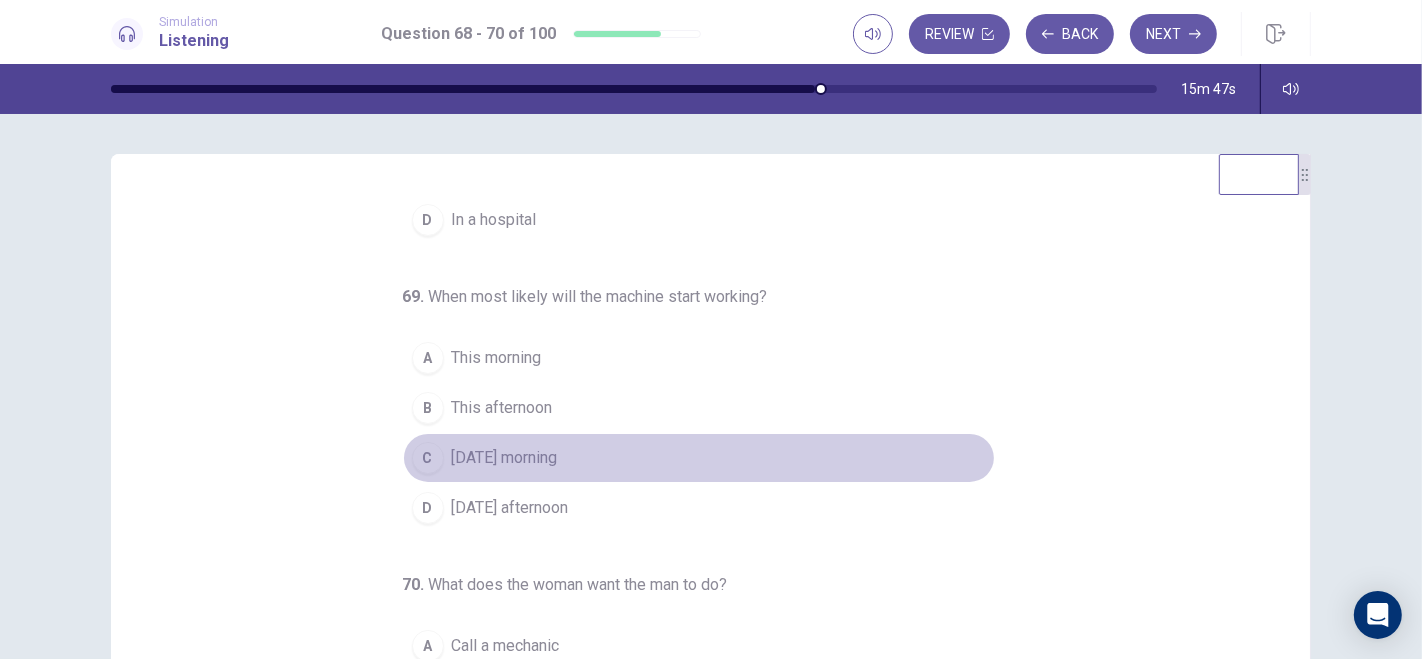
click at [417, 447] on div "C" at bounding box center [428, 458] width 32 height 32
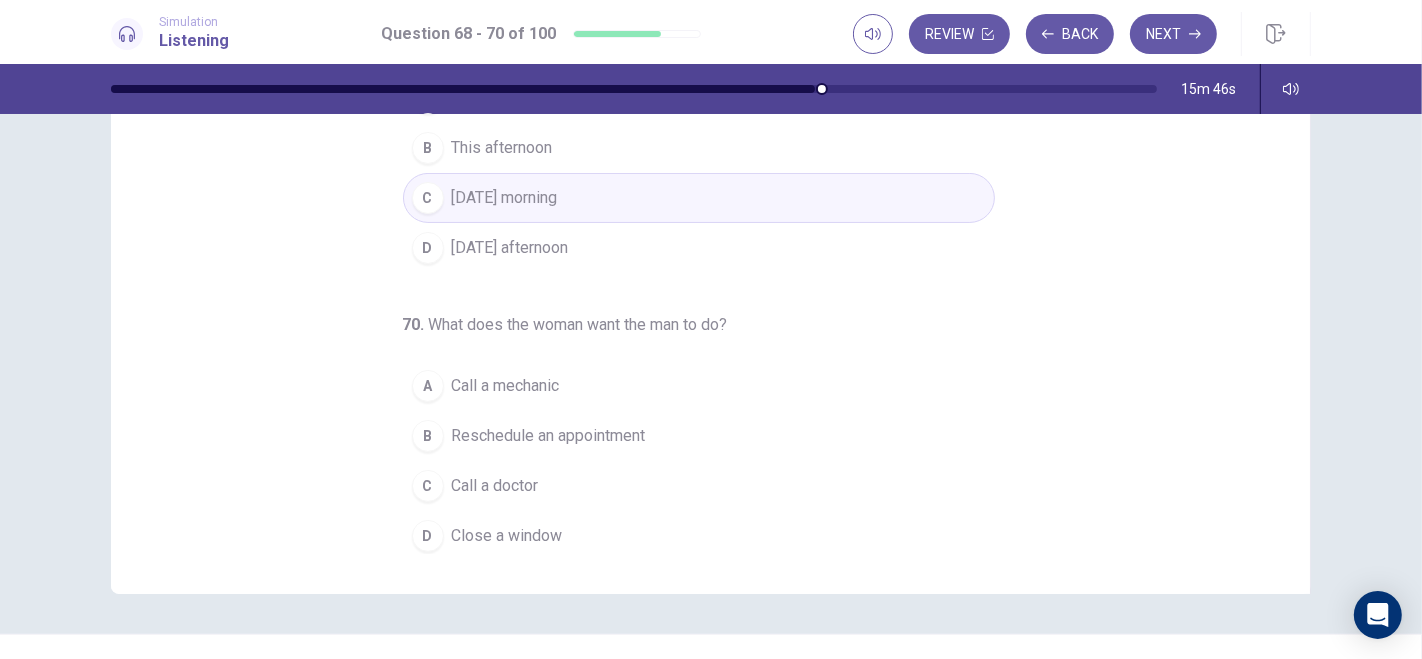
scroll to position [259, 0]
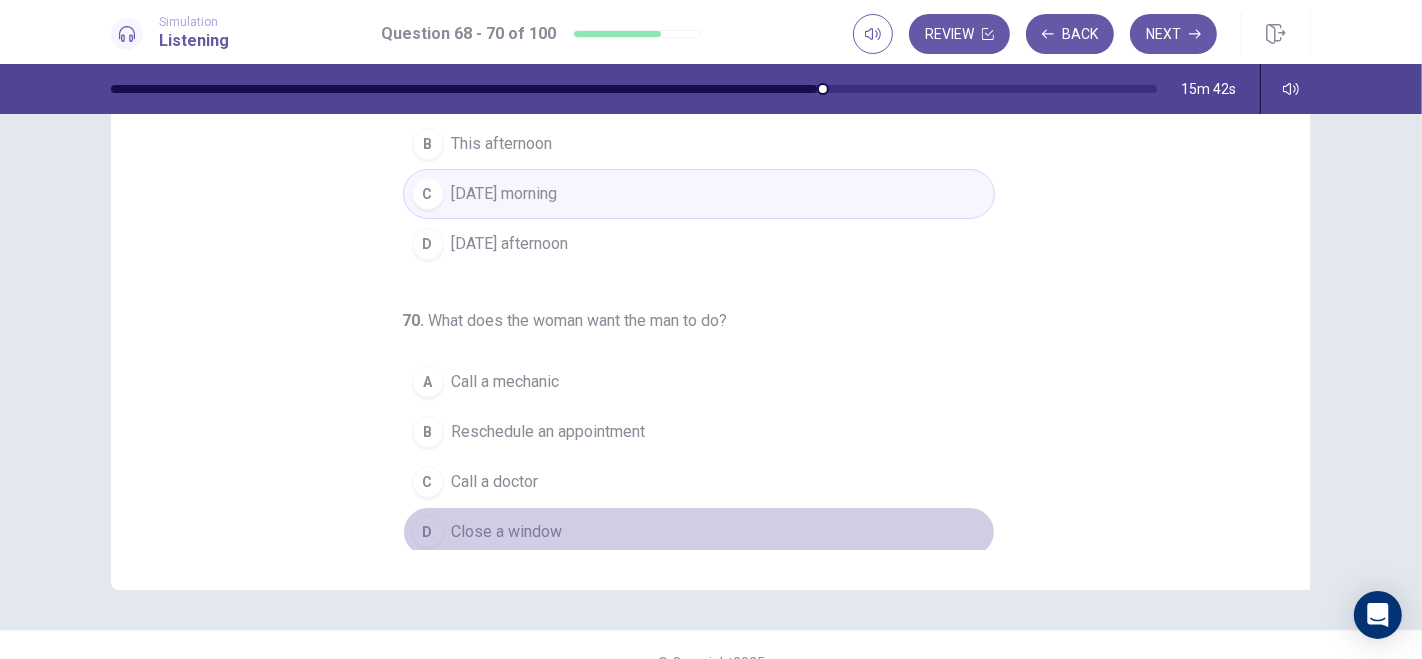
click at [412, 519] on div "D" at bounding box center [428, 532] width 32 height 32
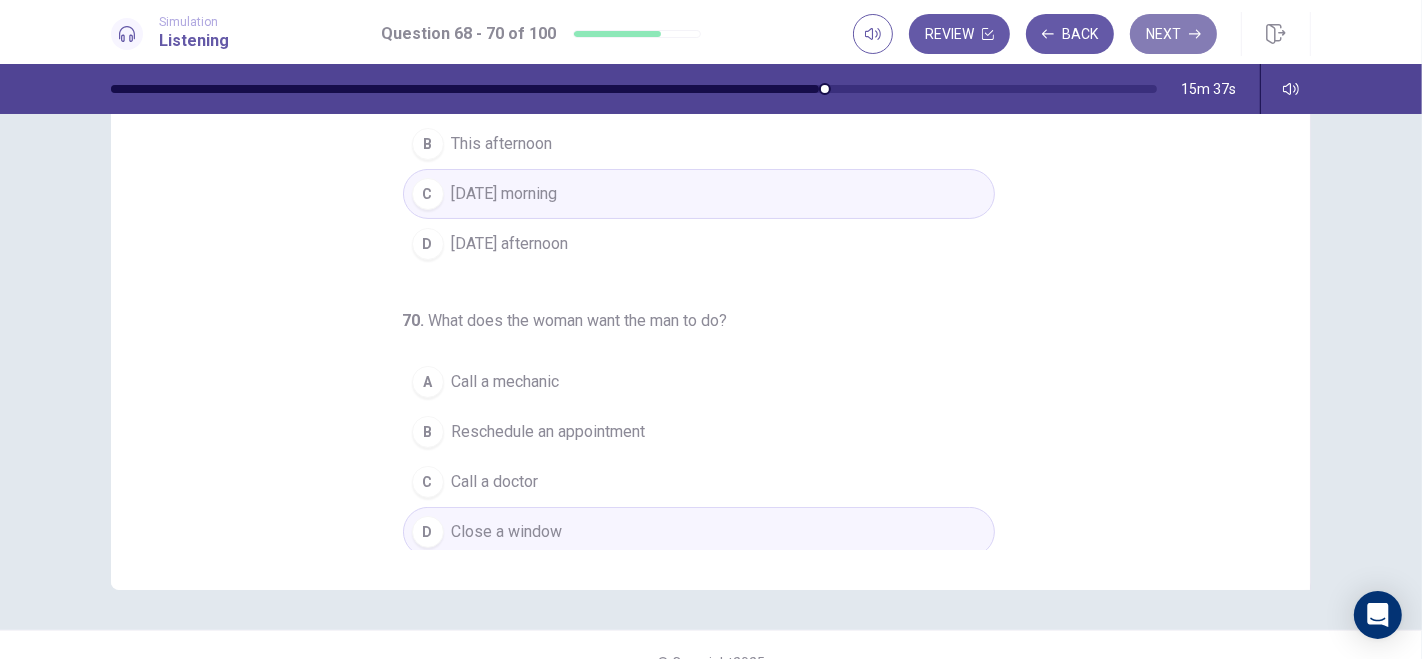
click at [1165, 32] on button "Next" at bounding box center [1173, 34] width 87 height 40
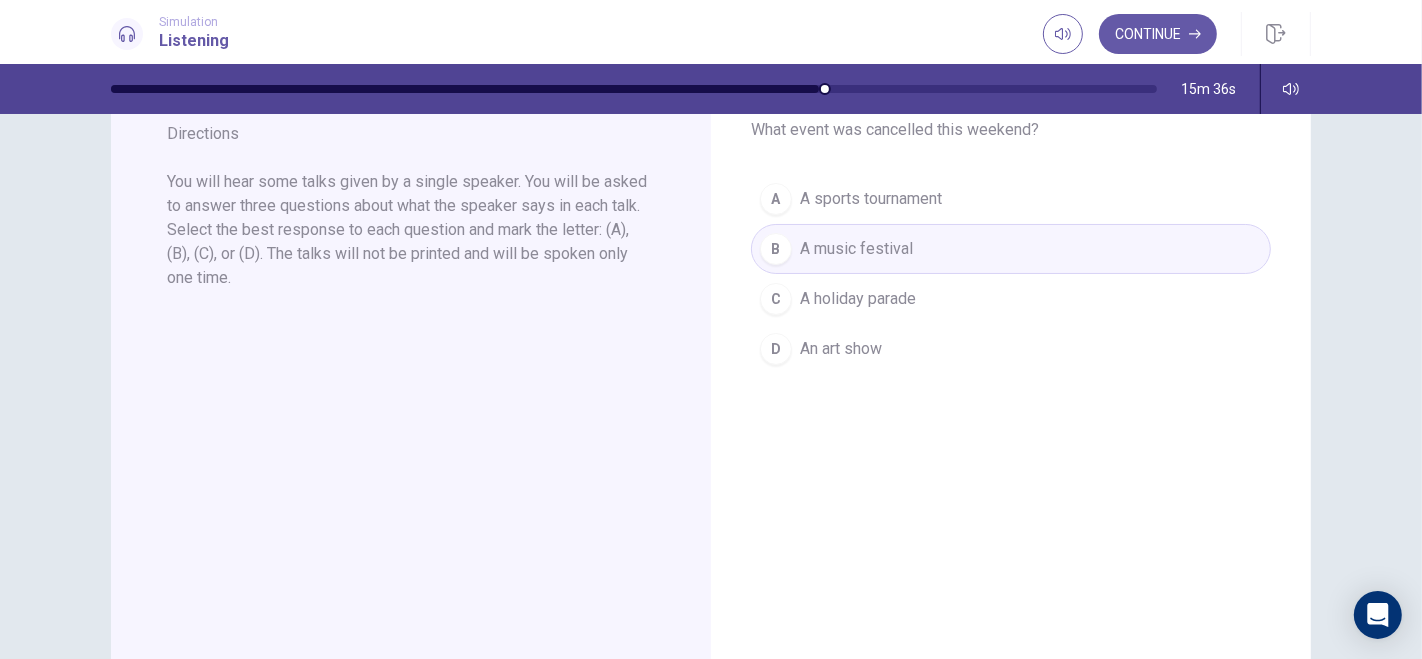
scroll to position [0, 0]
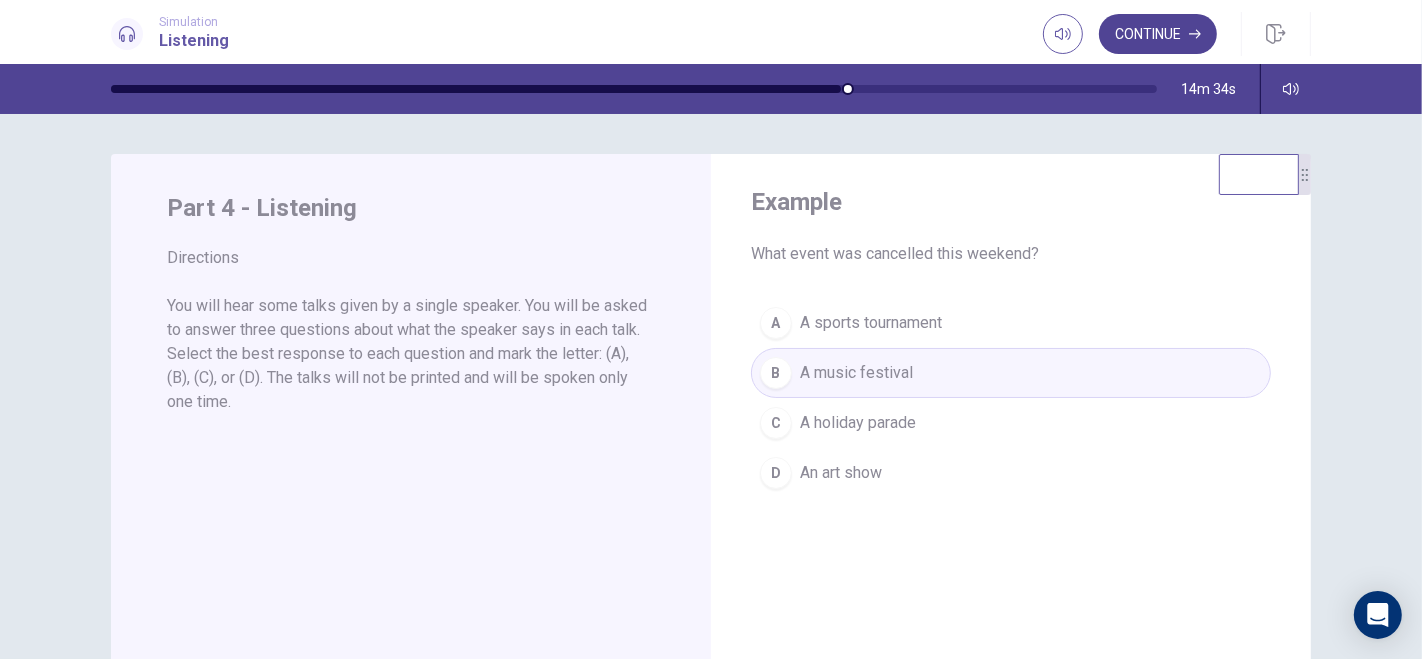
click at [1178, 27] on button "Continue" at bounding box center [1158, 34] width 118 height 40
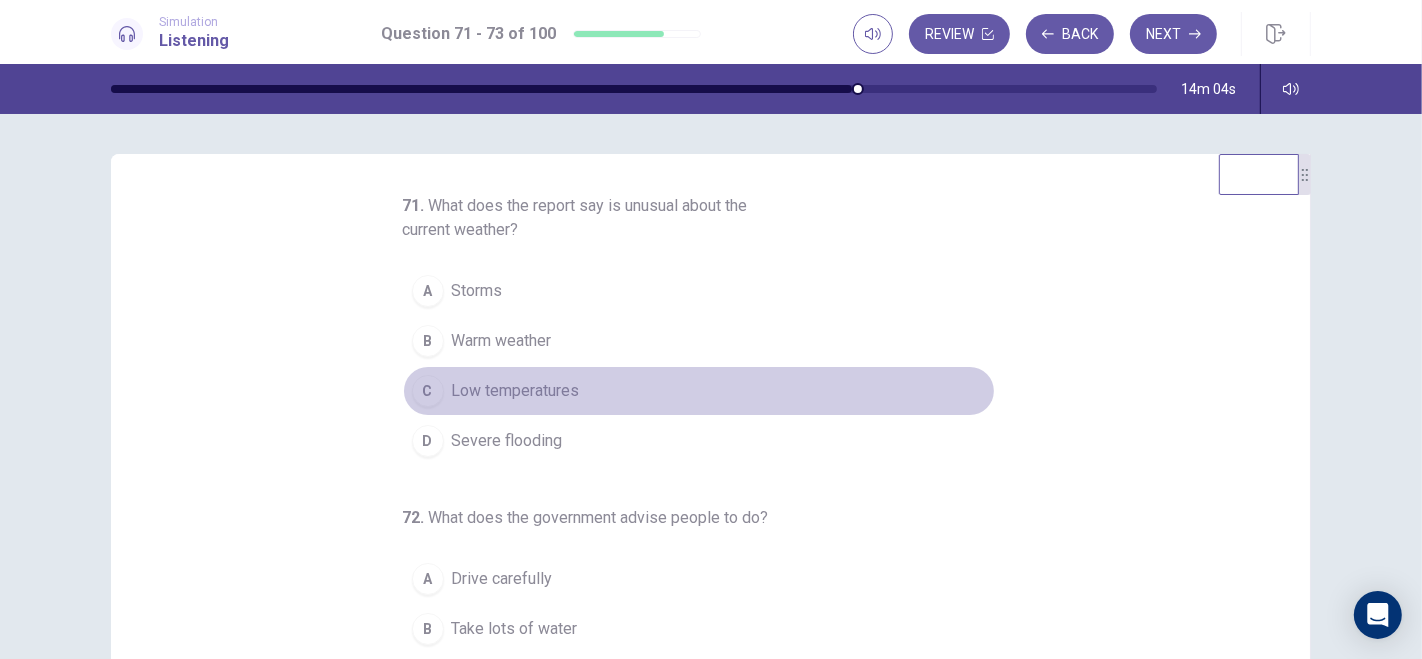
click at [412, 390] on div "C" at bounding box center [428, 391] width 32 height 32
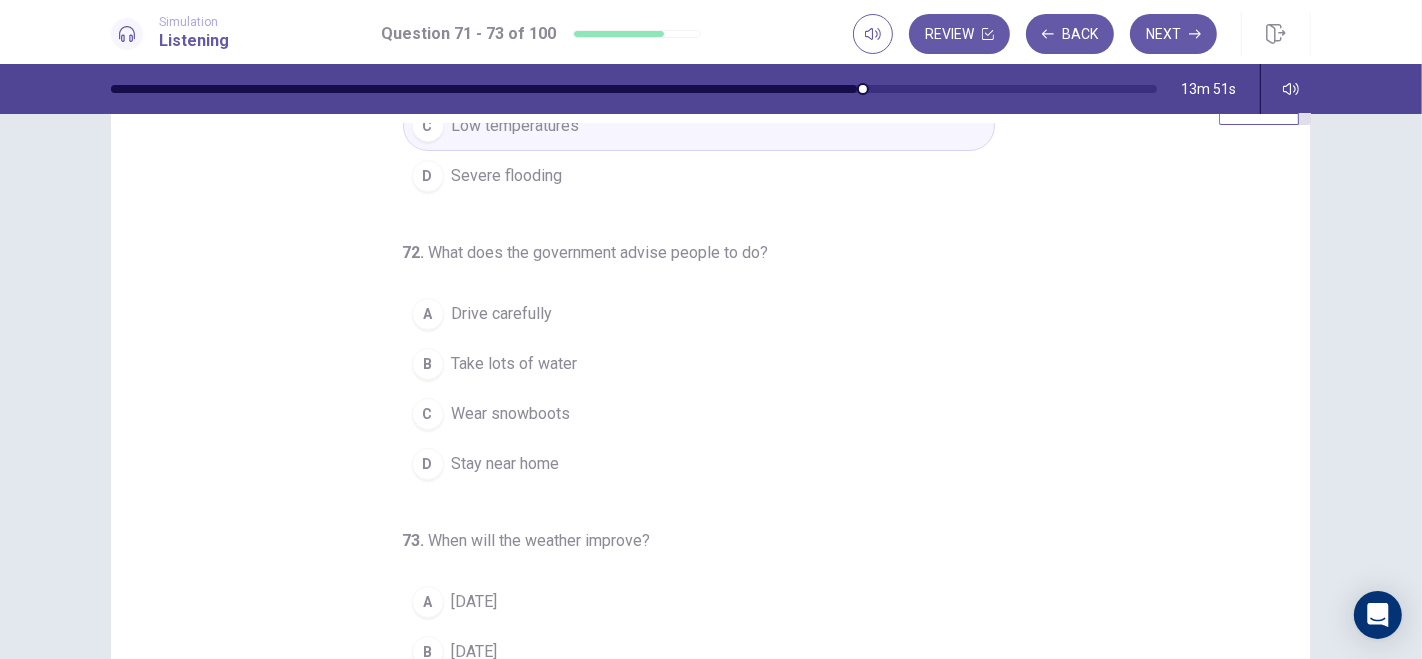
scroll to position [208, 0]
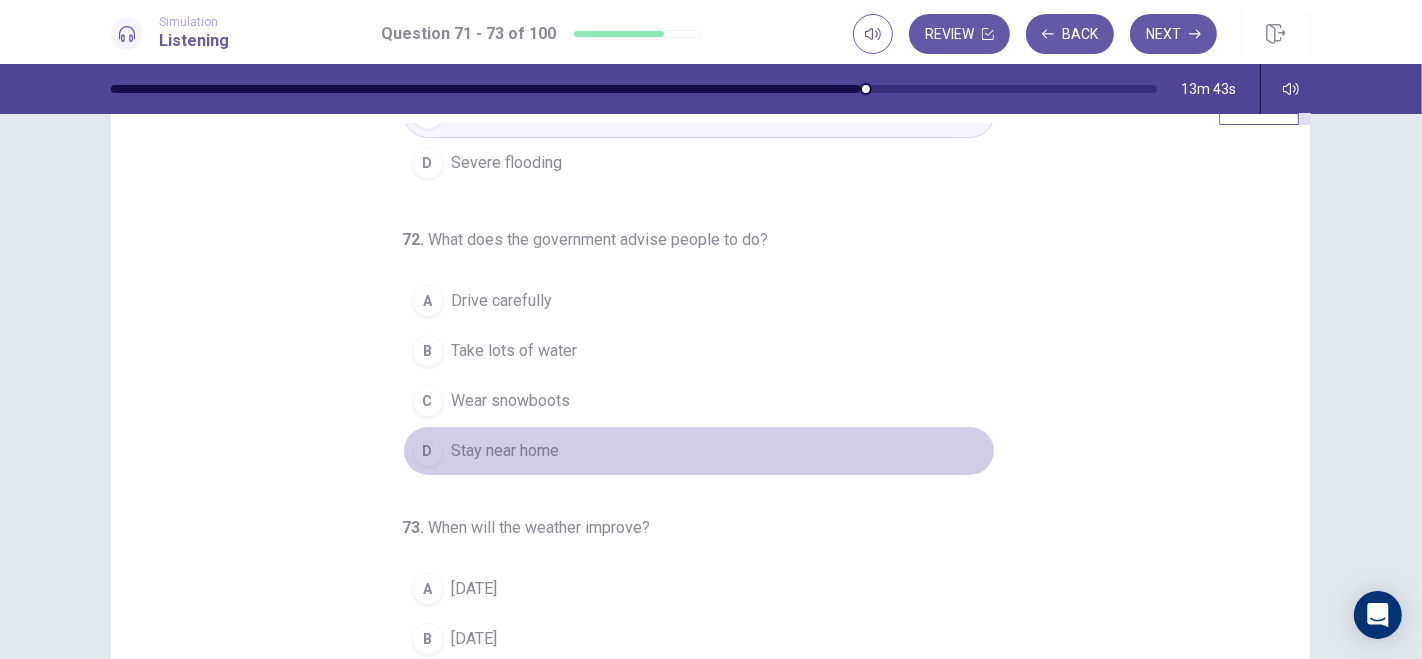
click at [417, 450] on div "D" at bounding box center [428, 451] width 32 height 32
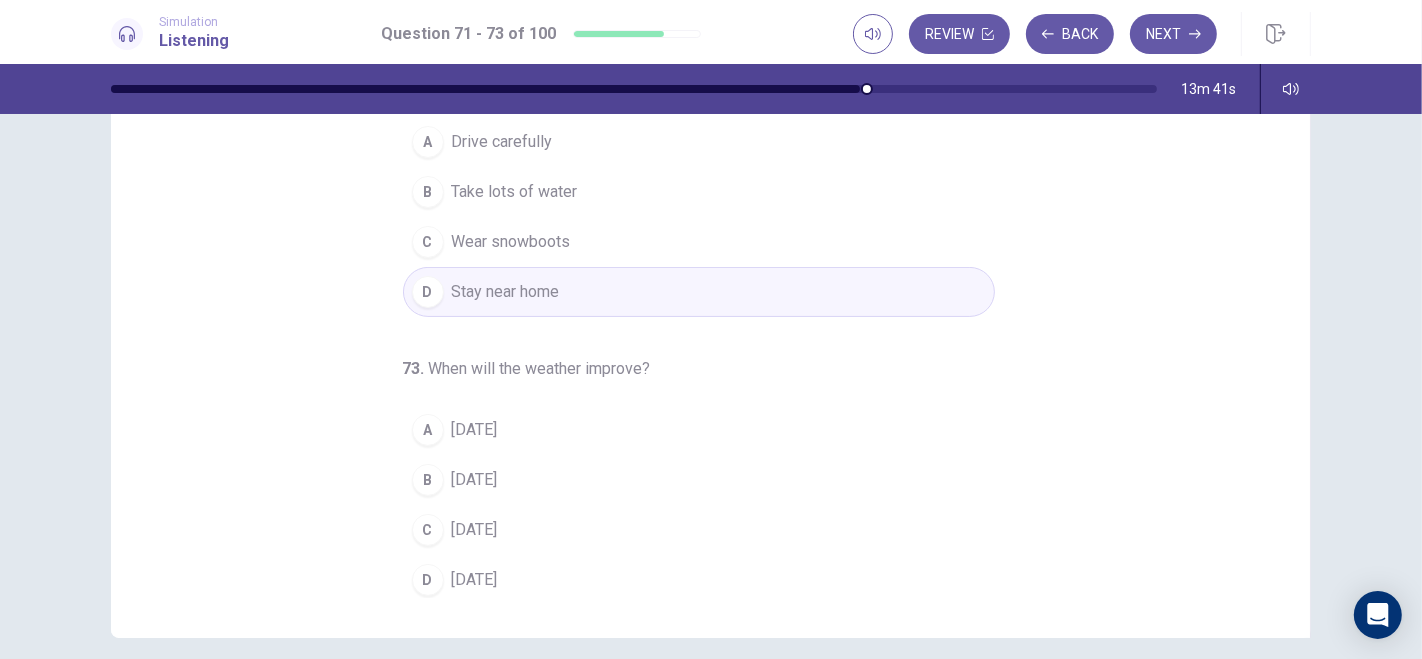
scroll to position [293, 0]
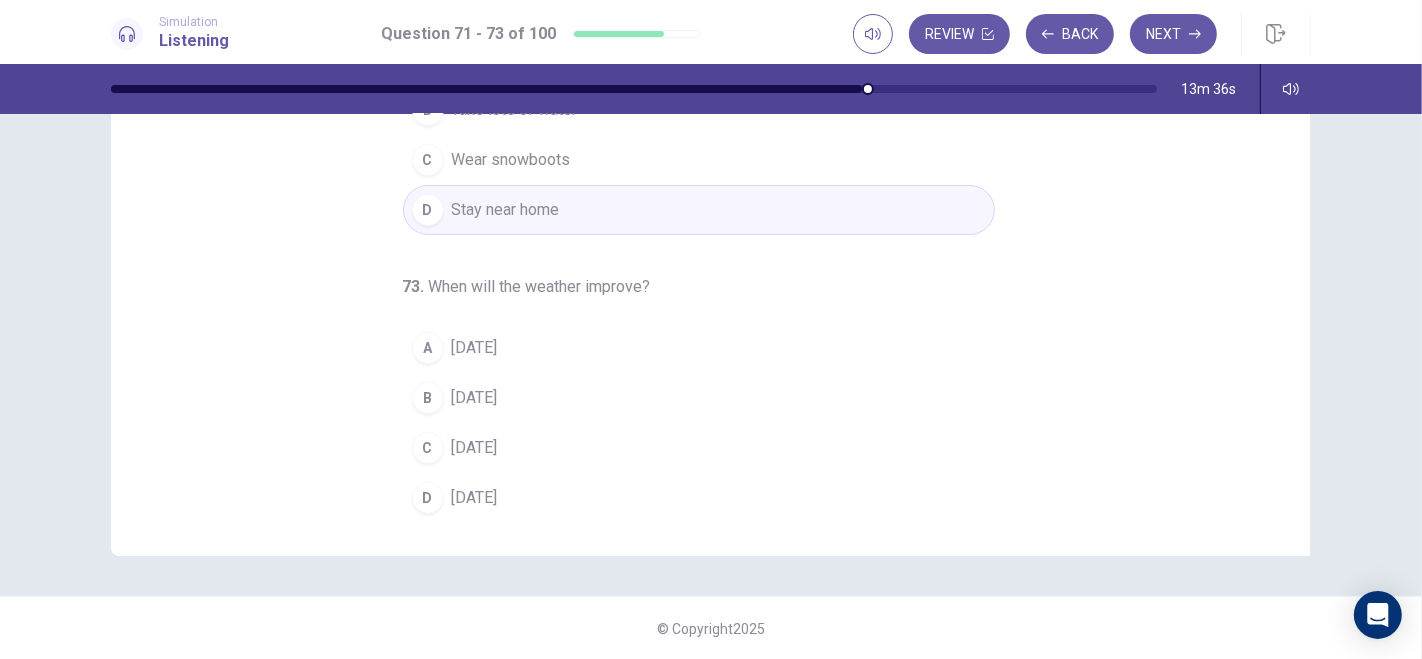
click at [412, 437] on div "C" at bounding box center [428, 448] width 32 height 32
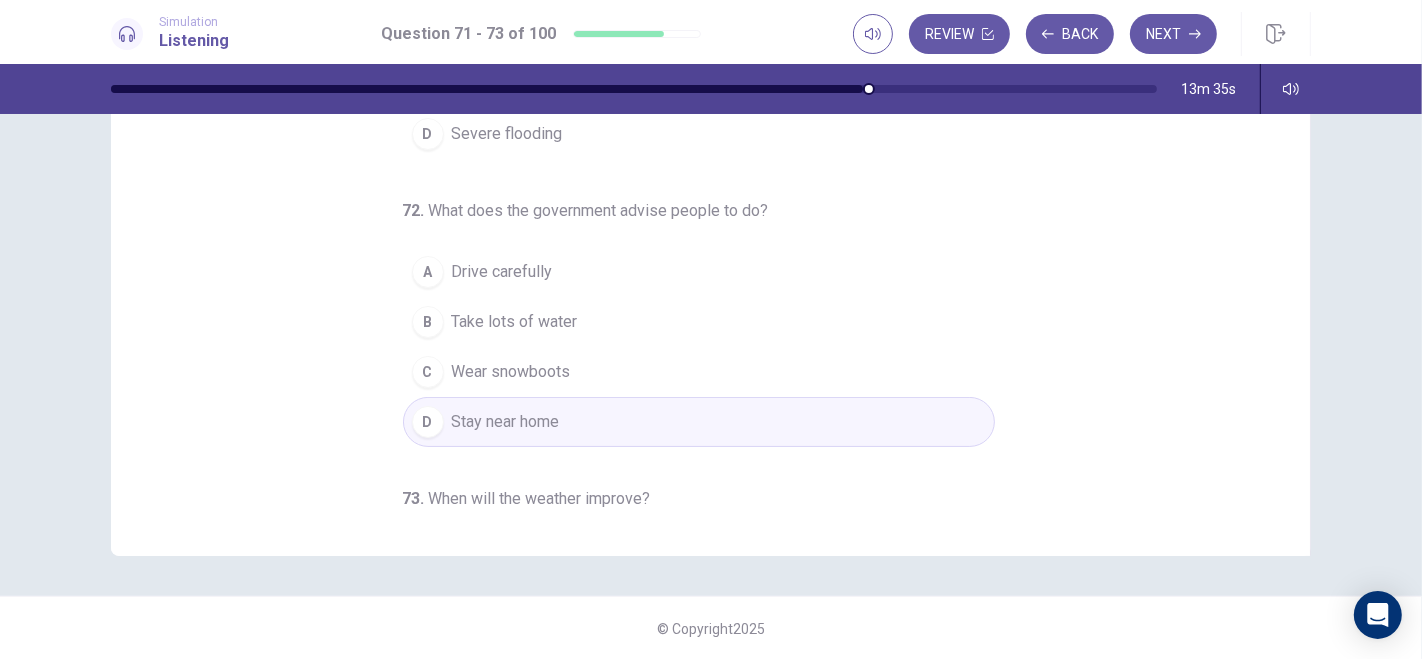
scroll to position [0, 0]
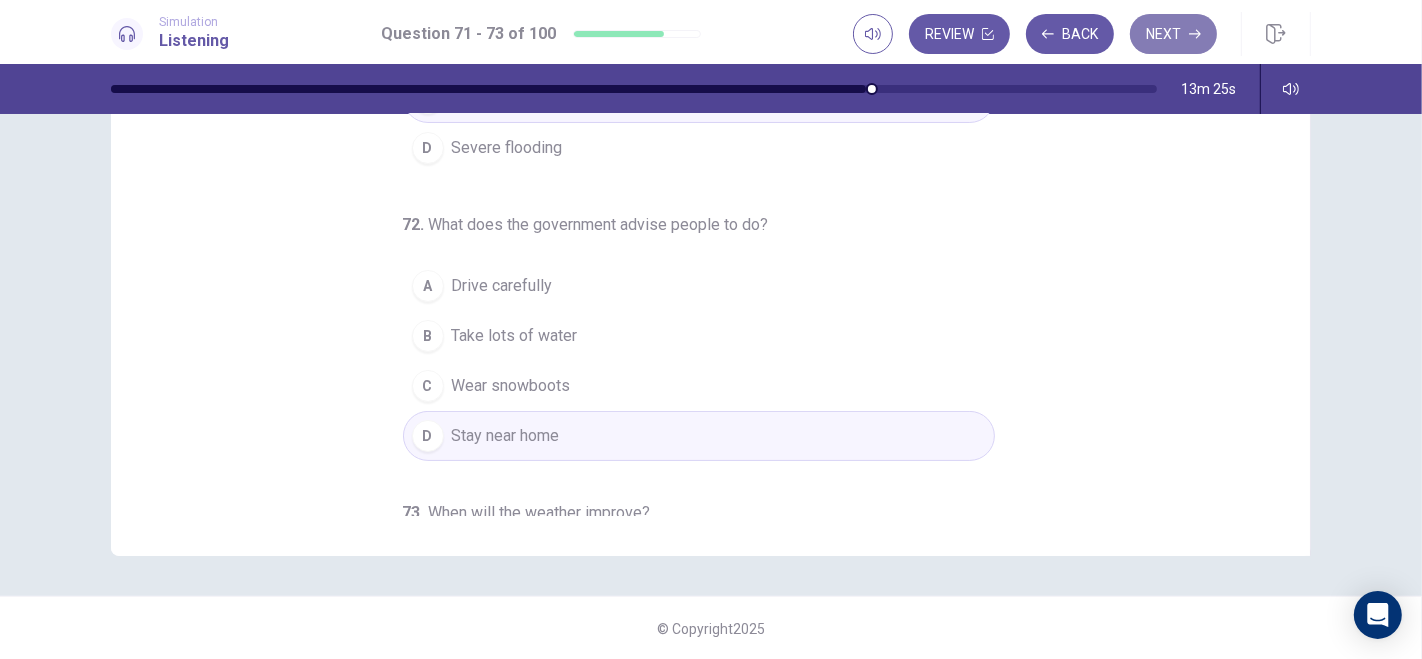
click at [1188, 32] on button "Next" at bounding box center [1173, 34] width 87 height 40
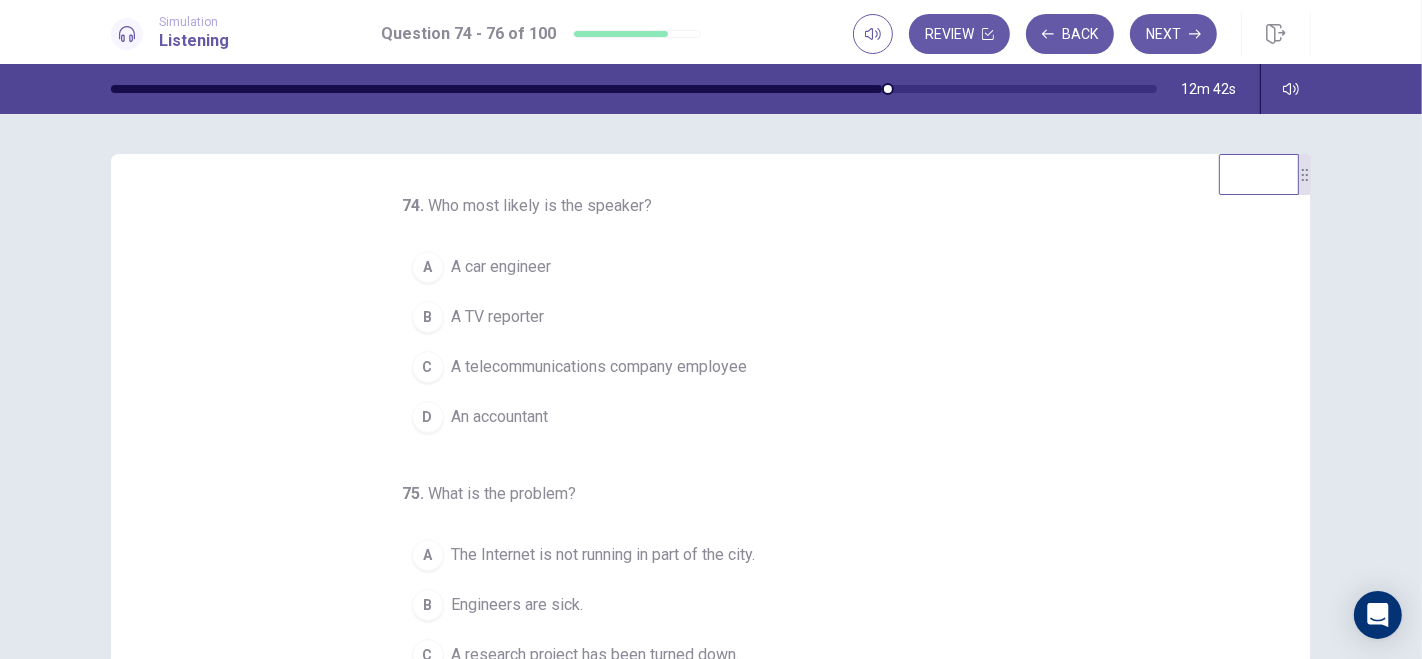
drag, startPoint x: 527, startPoint y: 363, endPoint x: 645, endPoint y: 392, distance: 121.5
click at [527, 363] on span "A telecommunications company employee" at bounding box center [600, 367] width 296 height 24
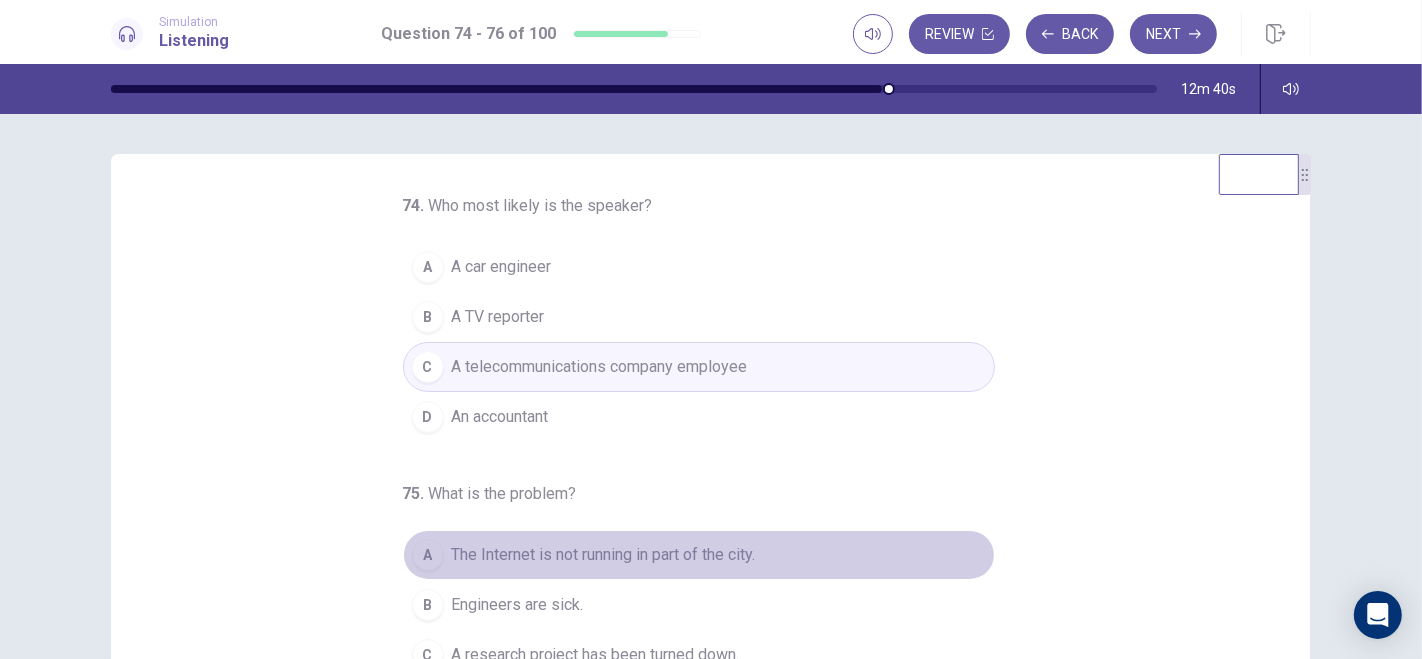
click at [618, 547] on span "The Internet is not running in part of the city." at bounding box center [604, 555] width 304 height 24
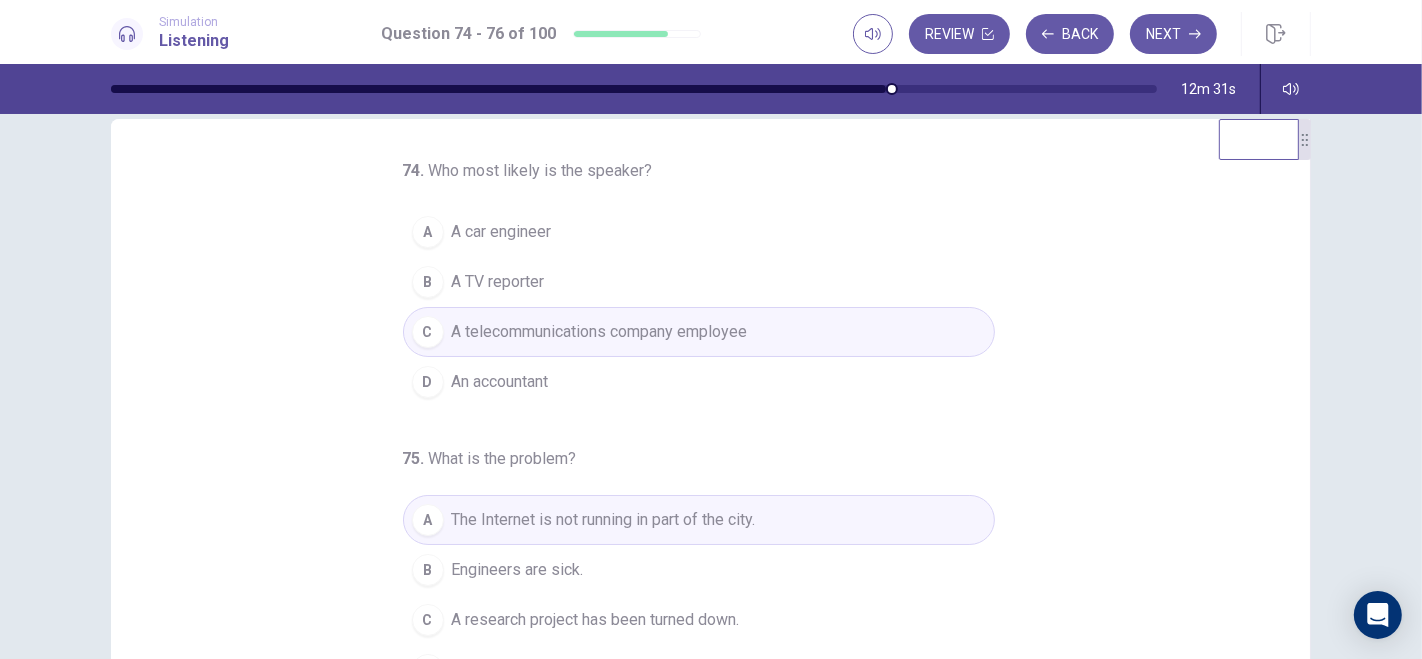
scroll to position [33, 0]
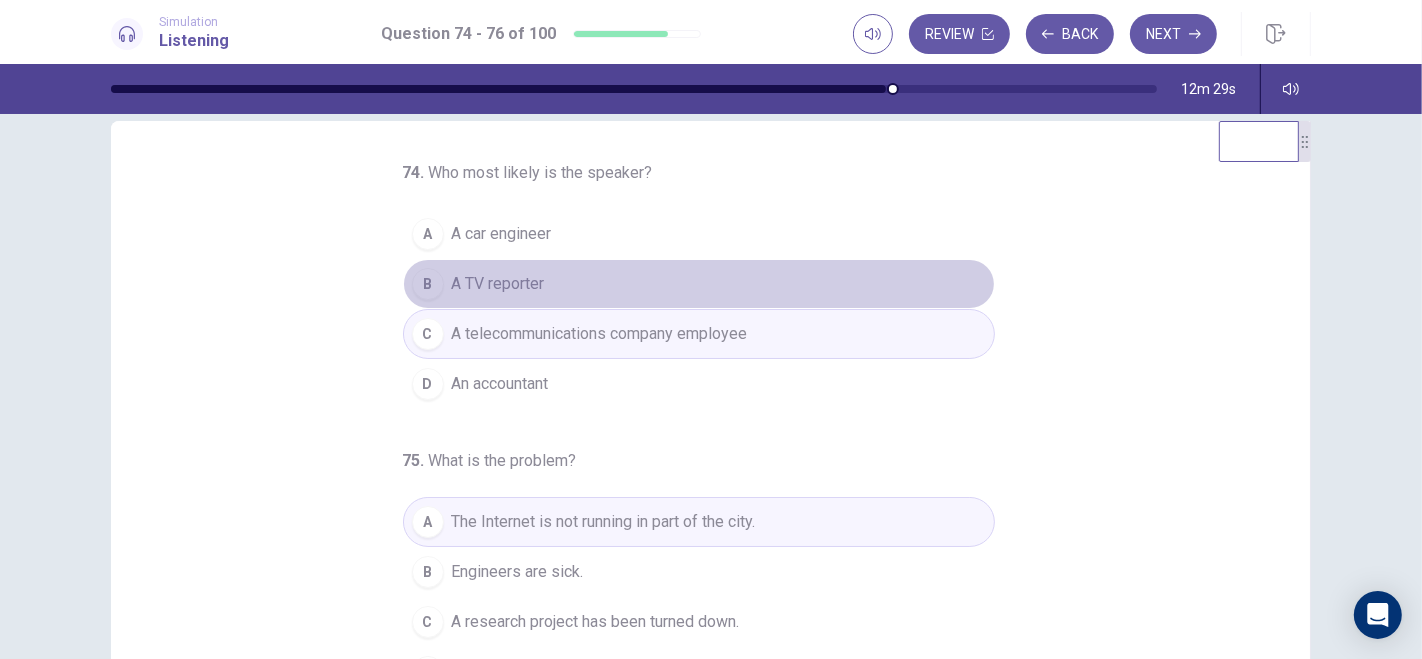
click at [479, 291] on span "A TV reporter" at bounding box center [498, 284] width 93 height 24
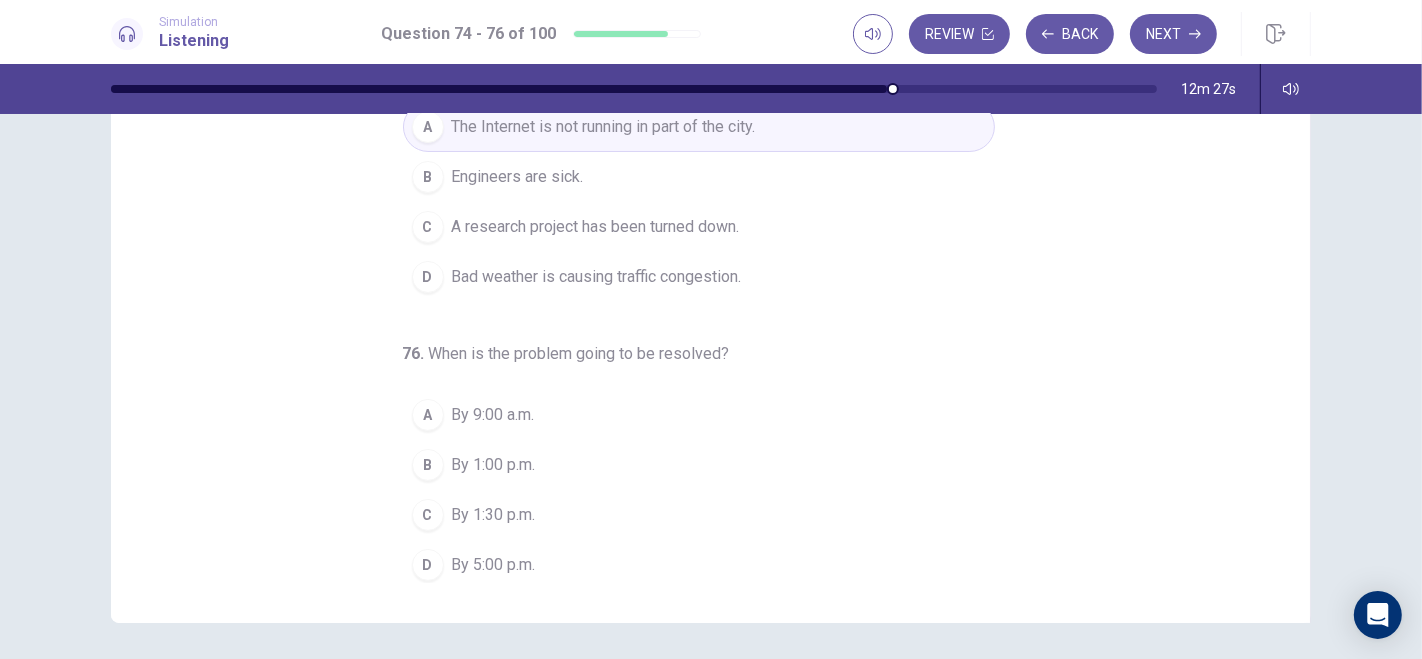
scroll to position [268, 0]
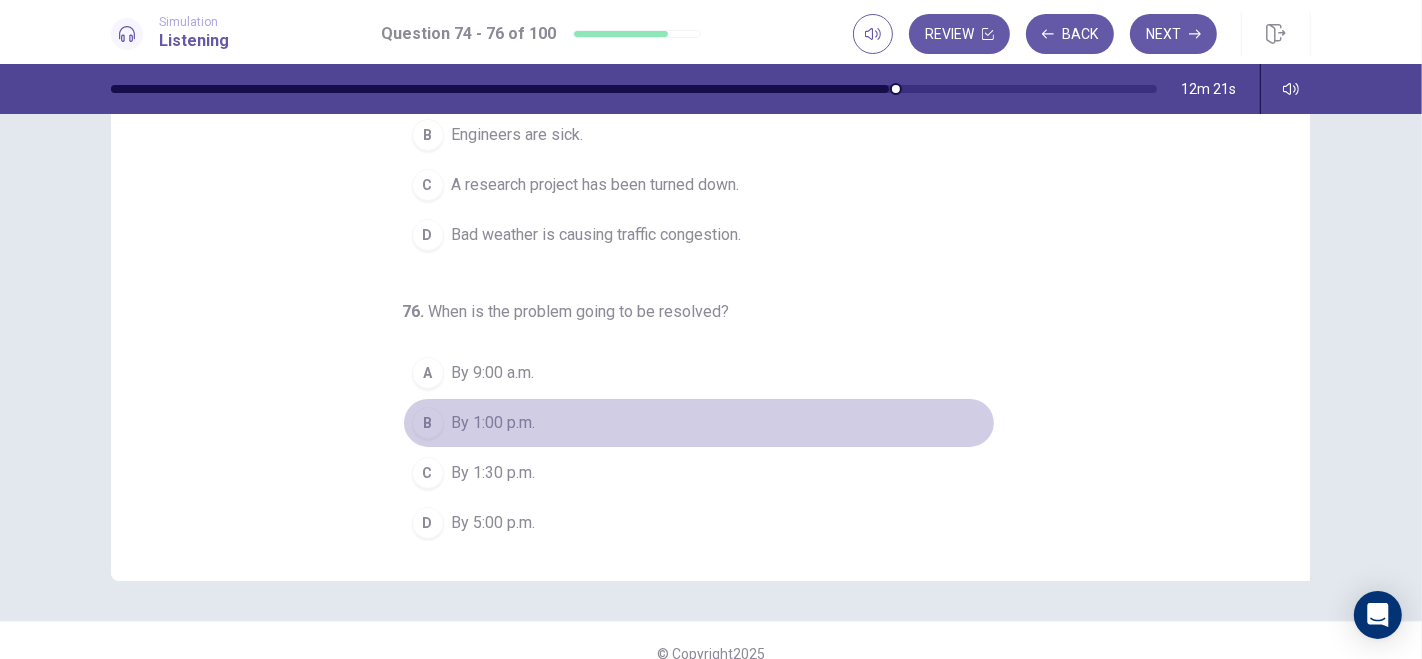
click at [482, 398] on button "B By 1:00 p.m." at bounding box center [699, 423] width 592 height 50
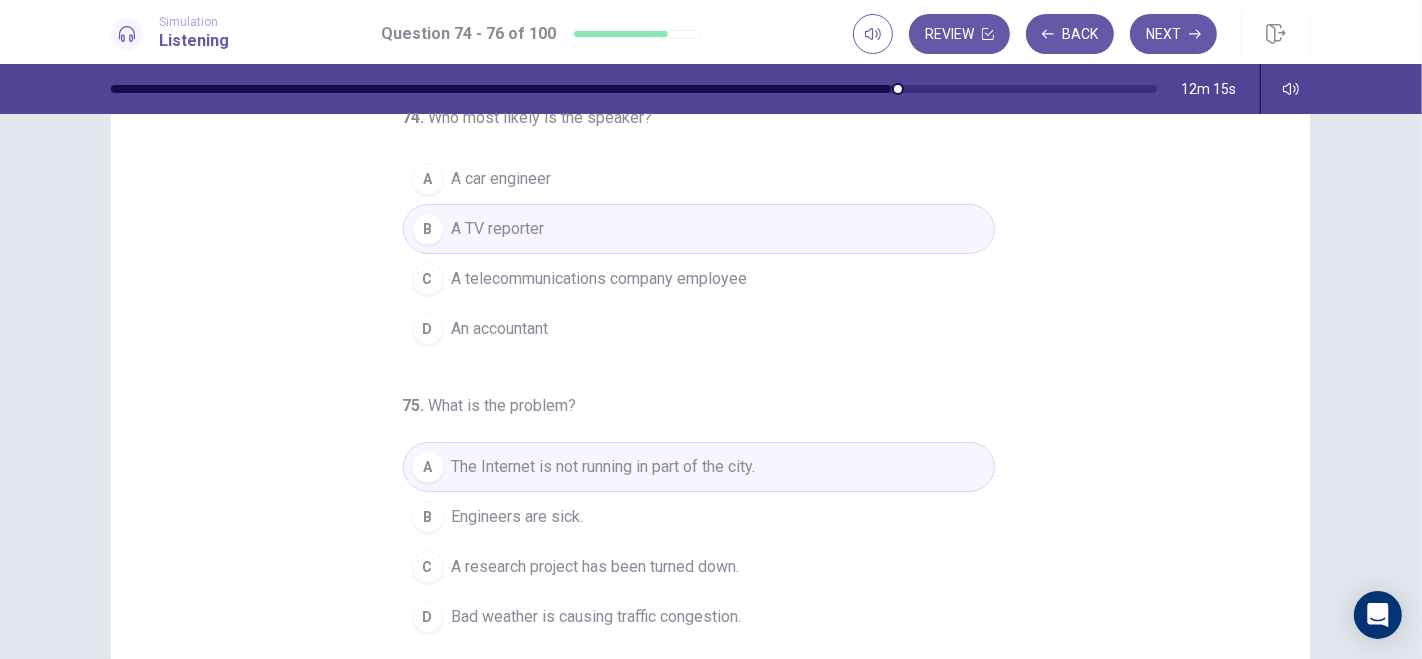
scroll to position [52, 0]
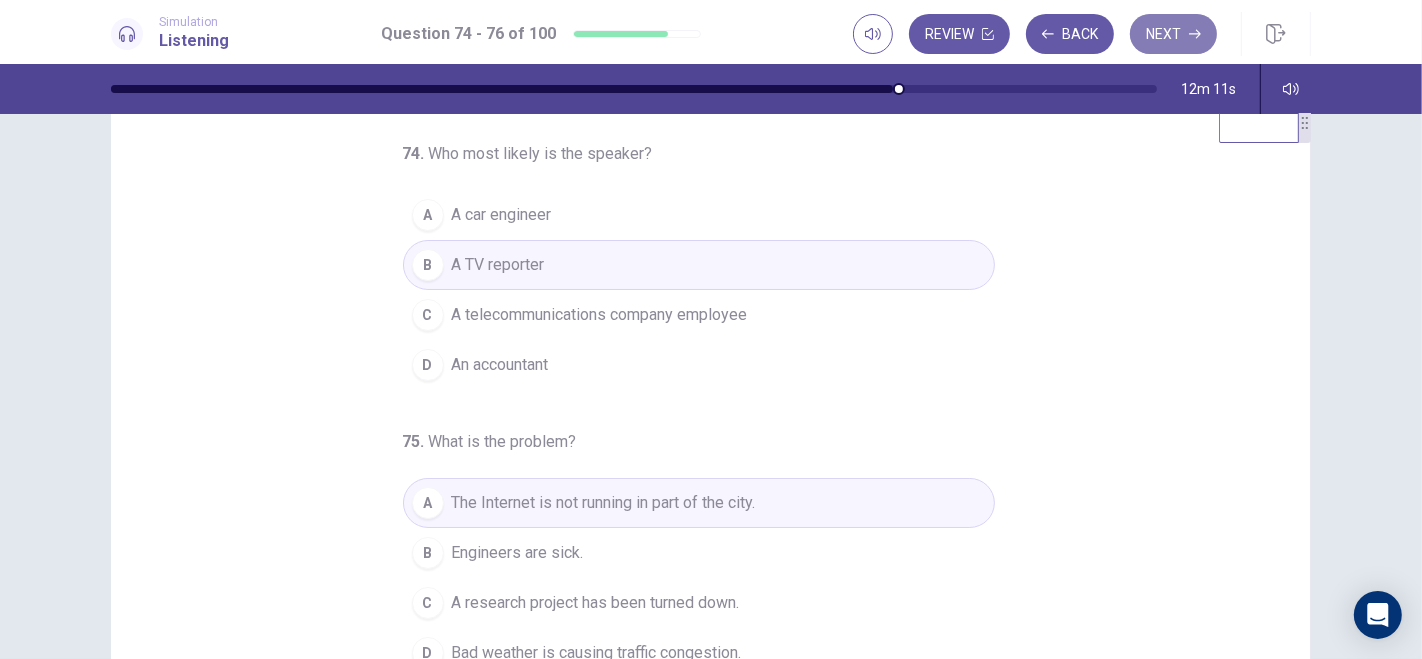
click at [1172, 30] on button "Next" at bounding box center [1173, 34] width 87 height 40
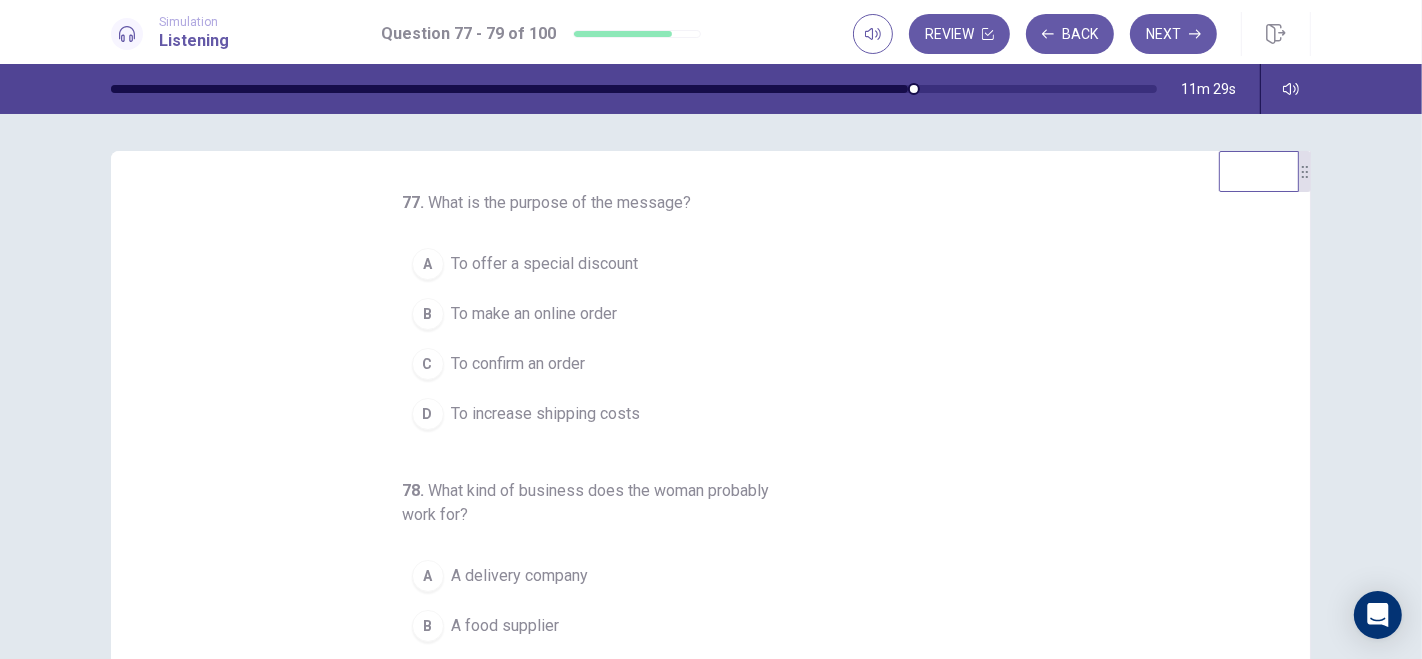
scroll to position [0, 0]
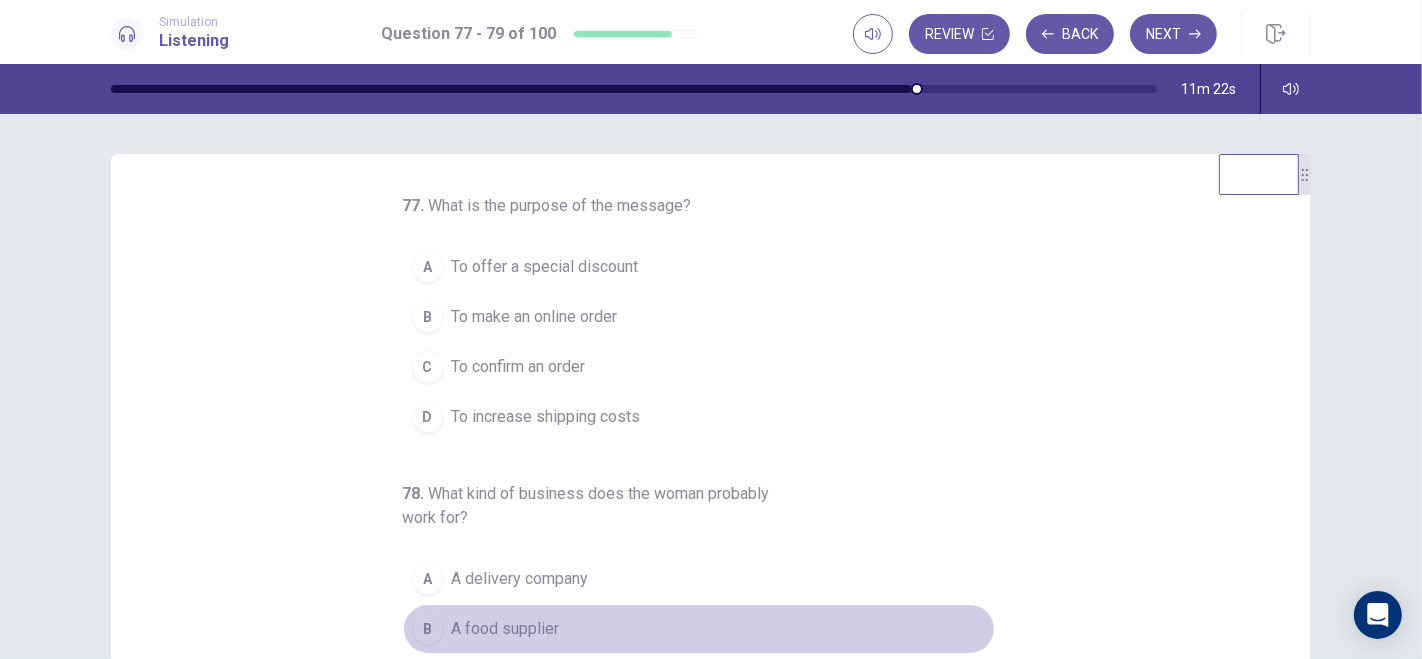
click at [489, 592] on span "A food supplier" at bounding box center [506, 629] width 108 height 24
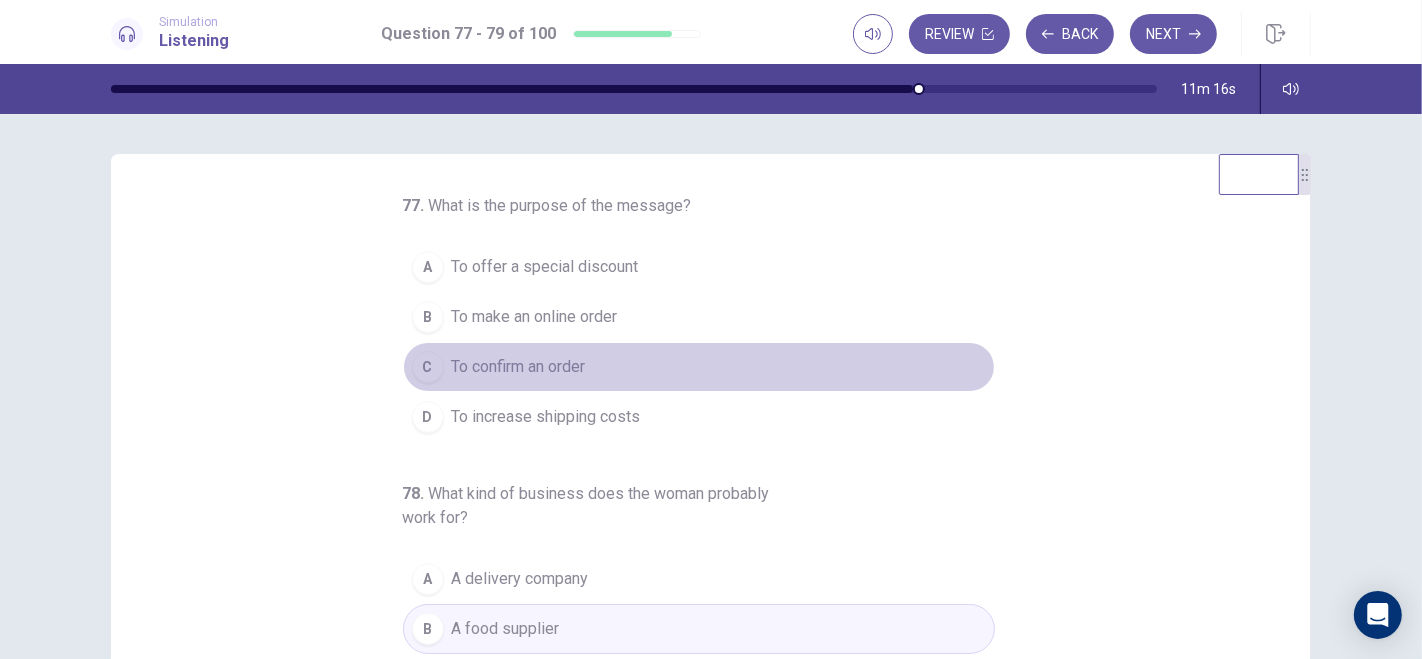
click at [511, 364] on span "To confirm an order" at bounding box center [519, 367] width 134 height 24
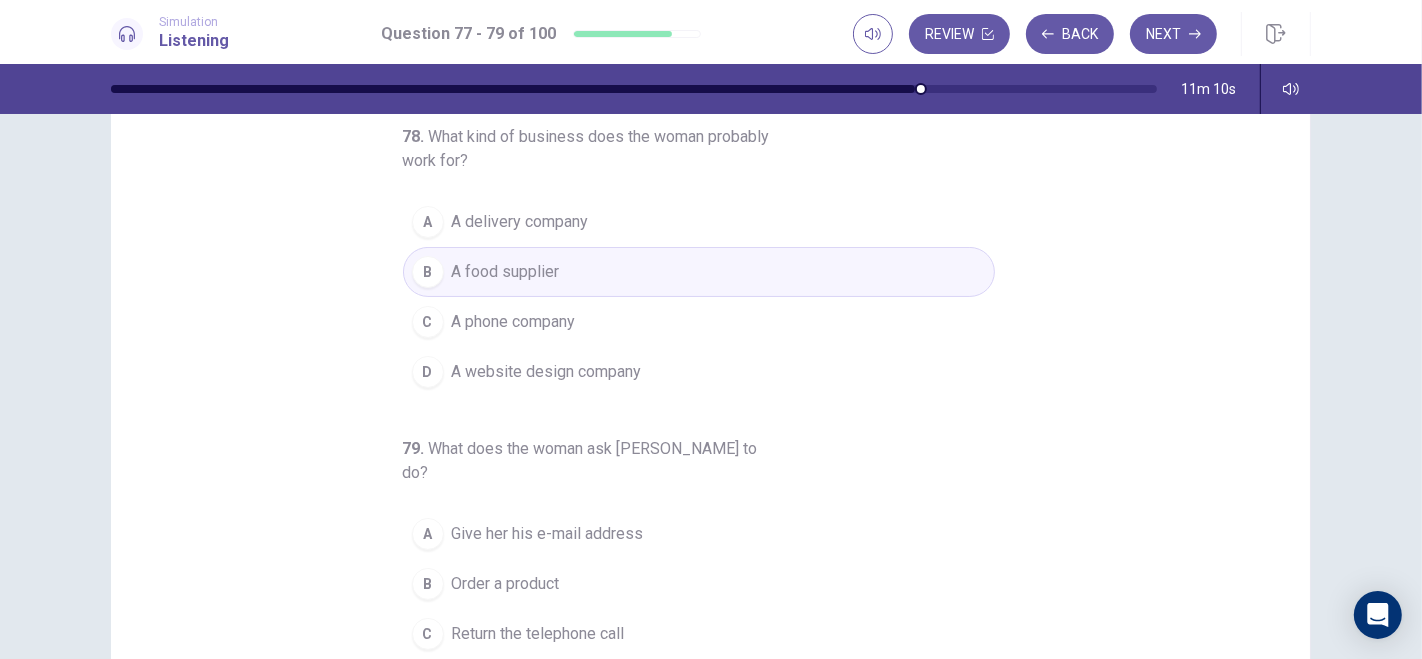
scroll to position [225, 0]
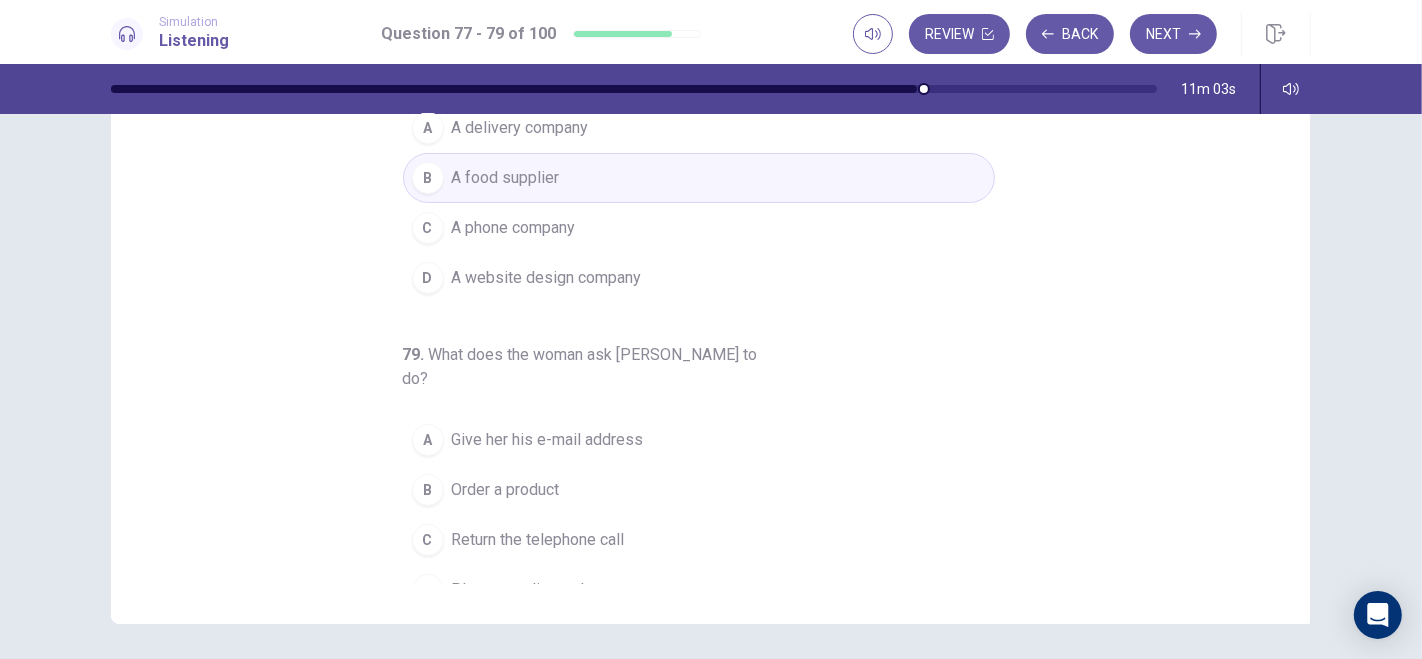
click at [499, 478] on span "Order a product" at bounding box center [506, 490] width 108 height 24
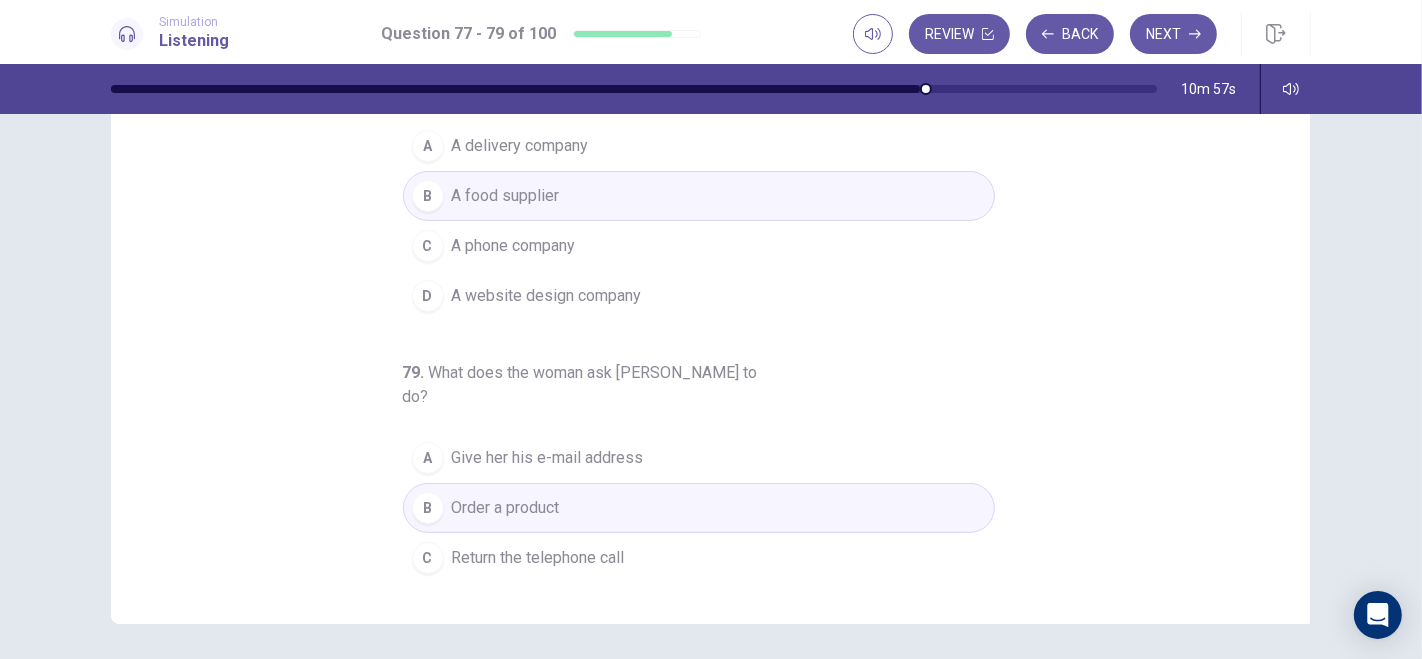
scroll to position [213, 0]
click at [622, 528] on button "C Return the telephone call" at bounding box center [699, 553] width 592 height 50
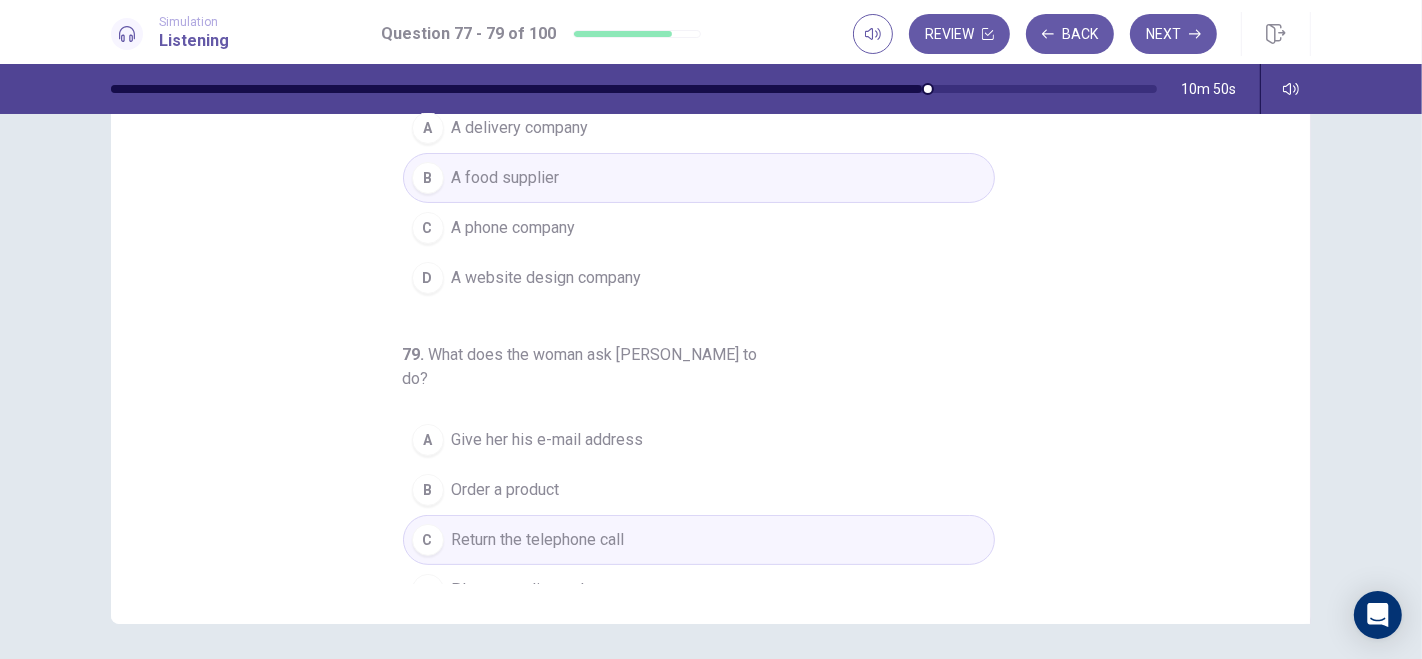
scroll to position [226, 0]
click at [1180, 28] on button "Next" at bounding box center [1173, 34] width 87 height 40
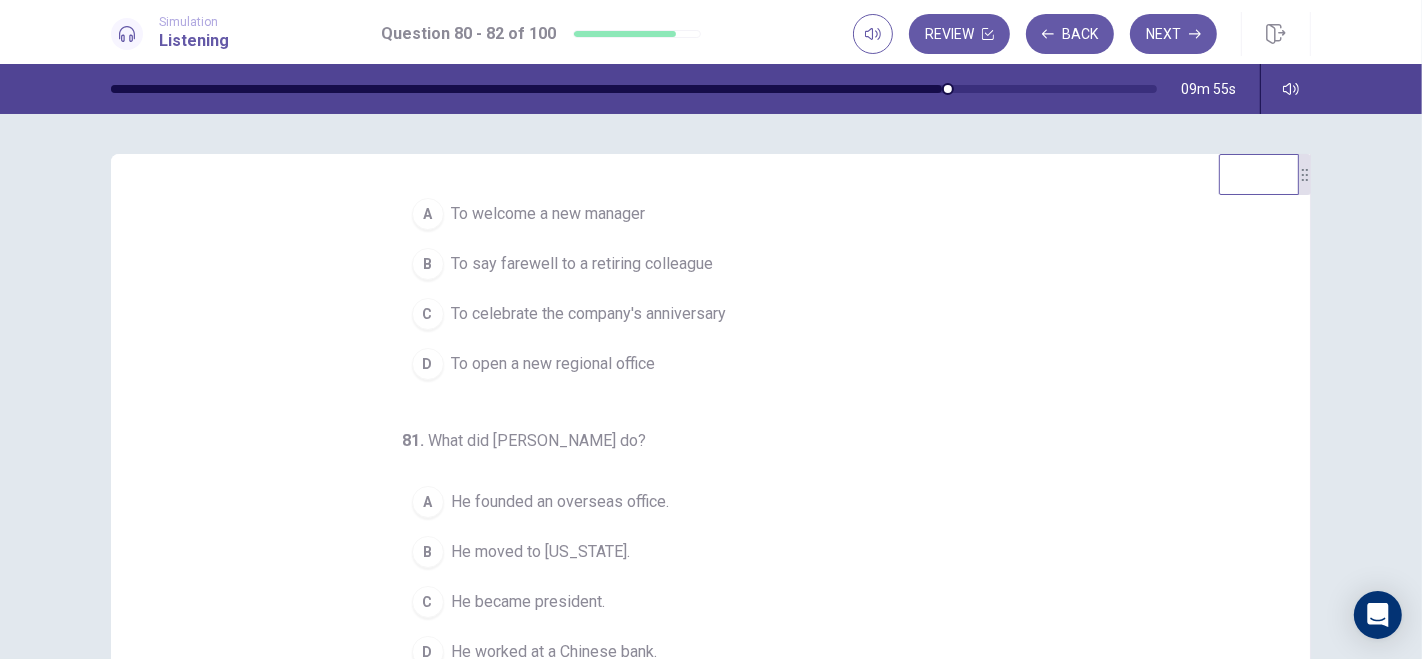
scroll to position [0, 0]
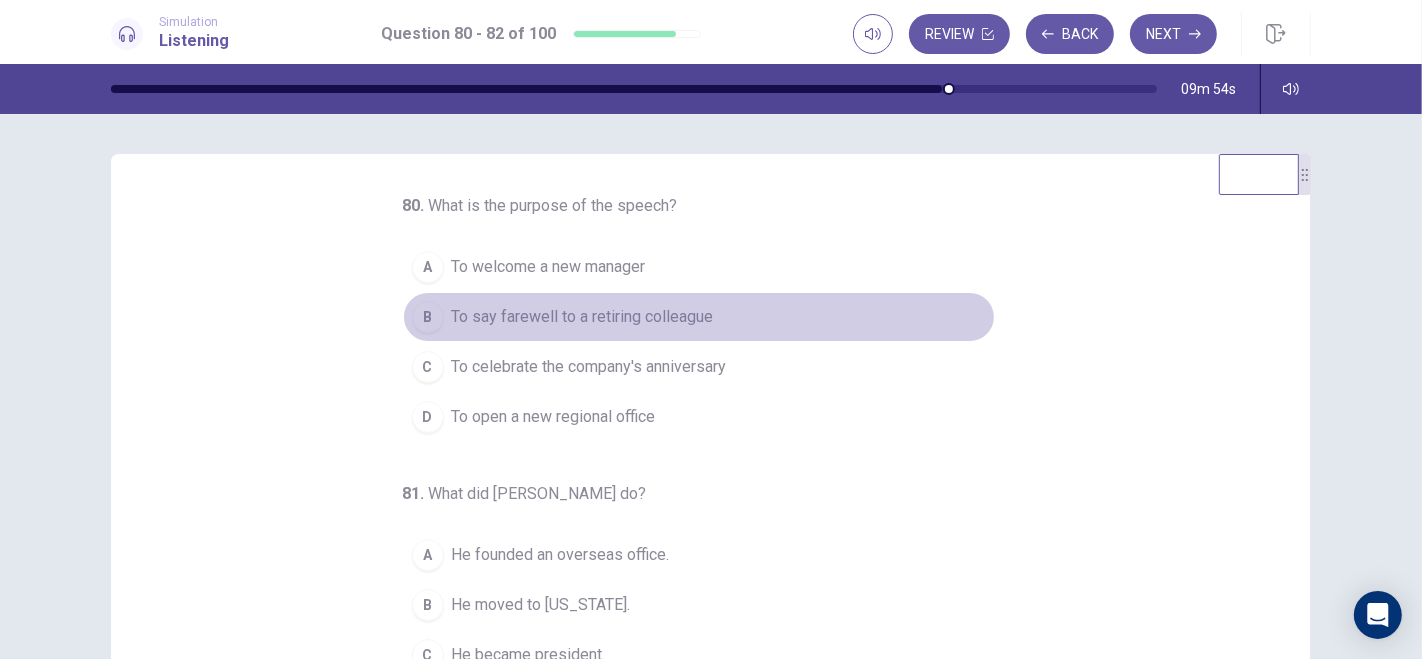
click at [412, 315] on div "B" at bounding box center [428, 317] width 32 height 32
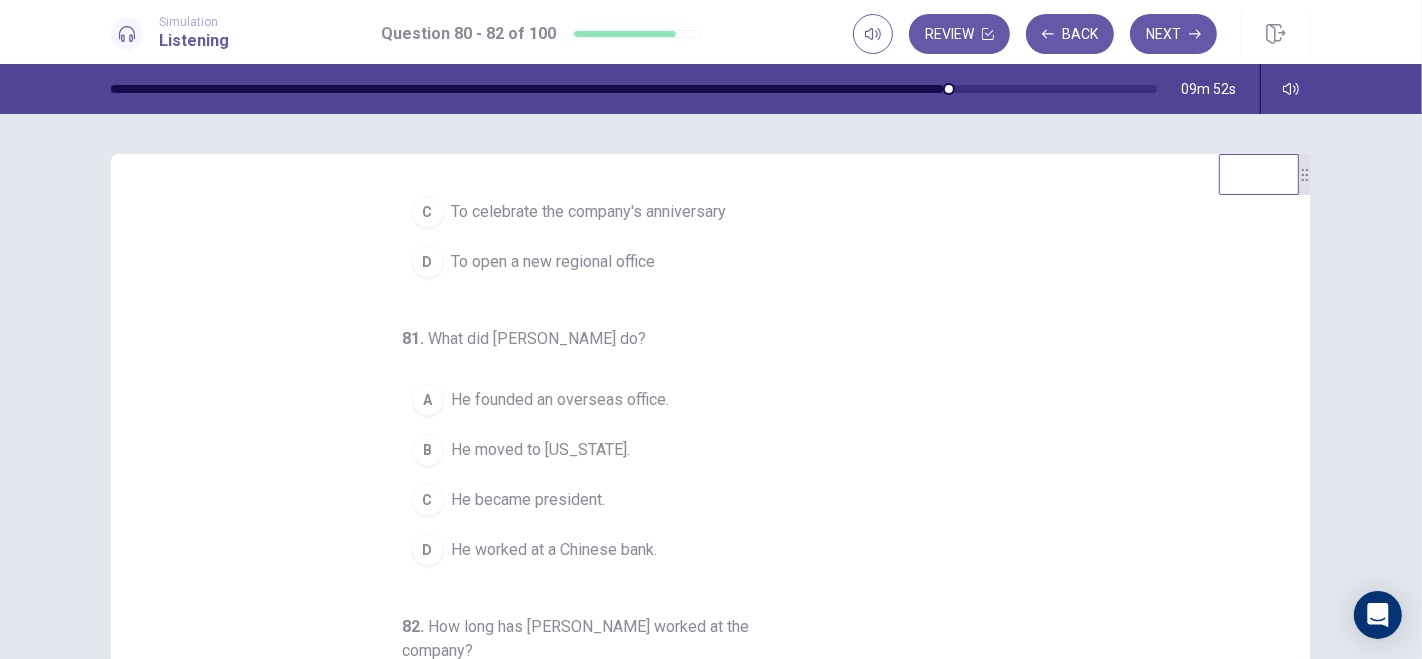
scroll to position [219, 0]
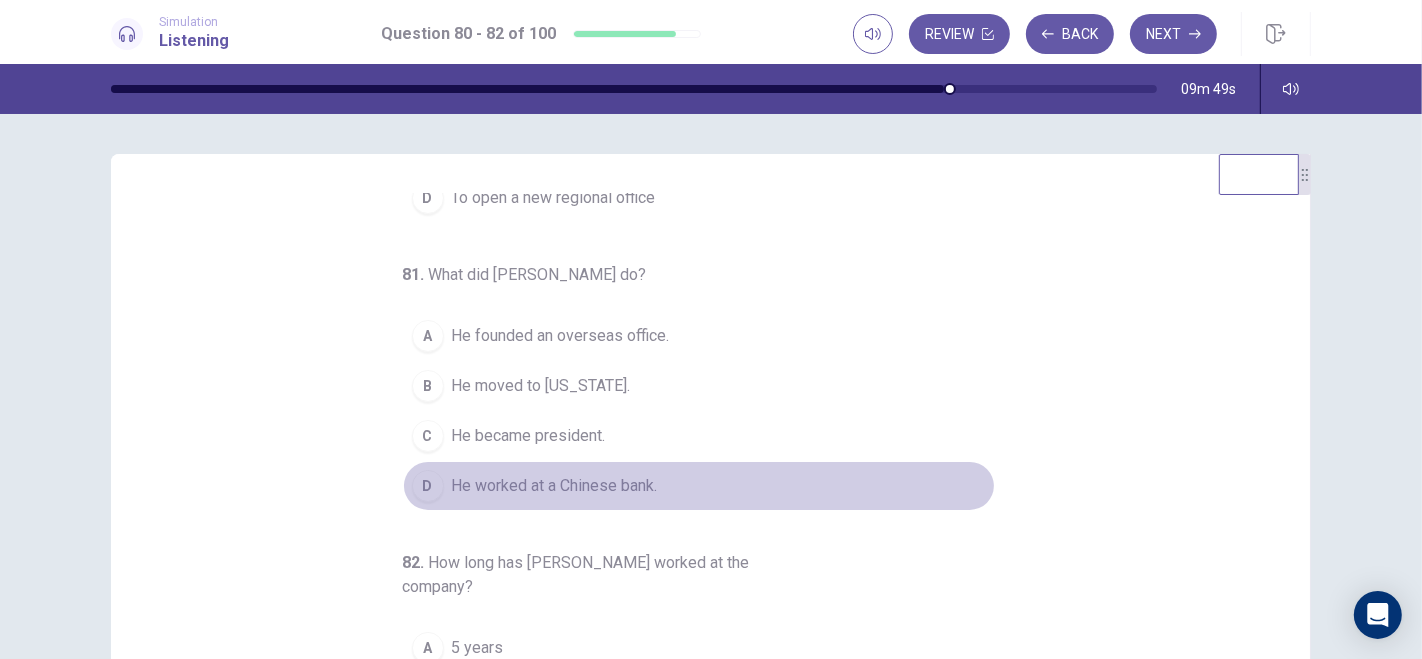
click at [412, 480] on div "D" at bounding box center [428, 486] width 32 height 32
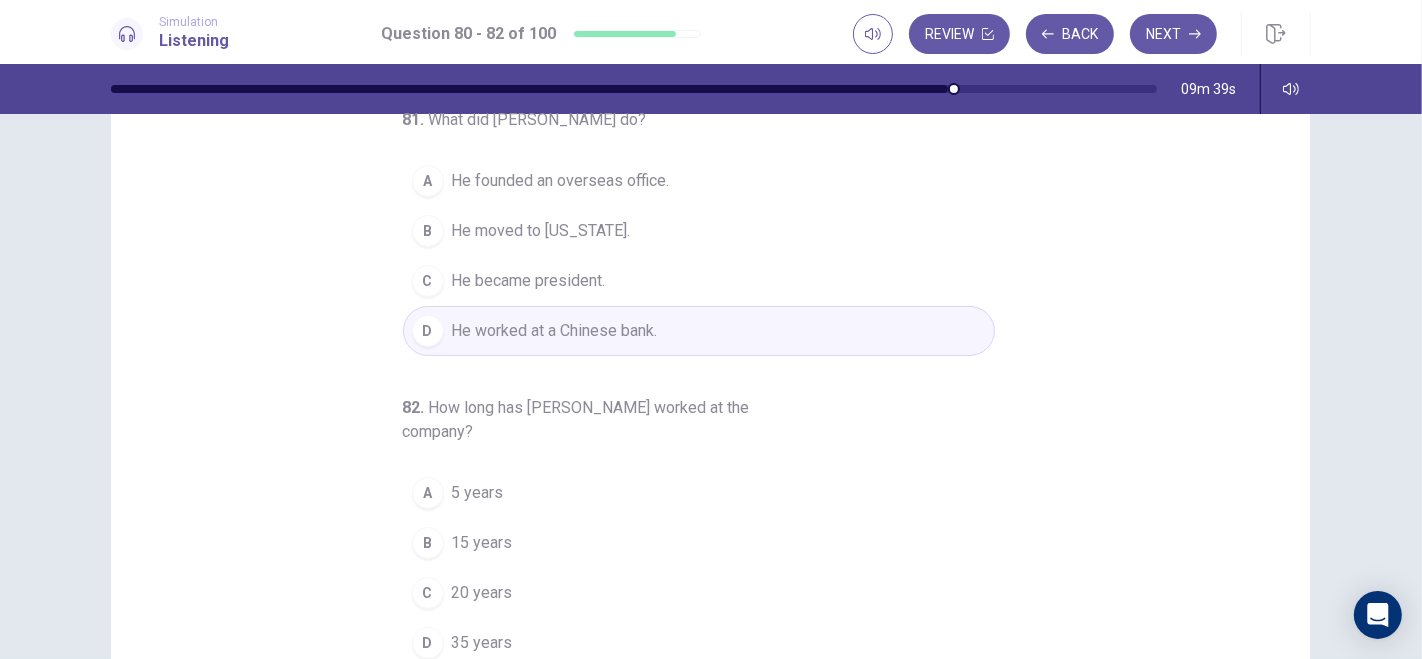
scroll to position [148, 0]
click at [414, 592] on div "D" at bounding box center [428, 643] width 32 height 32
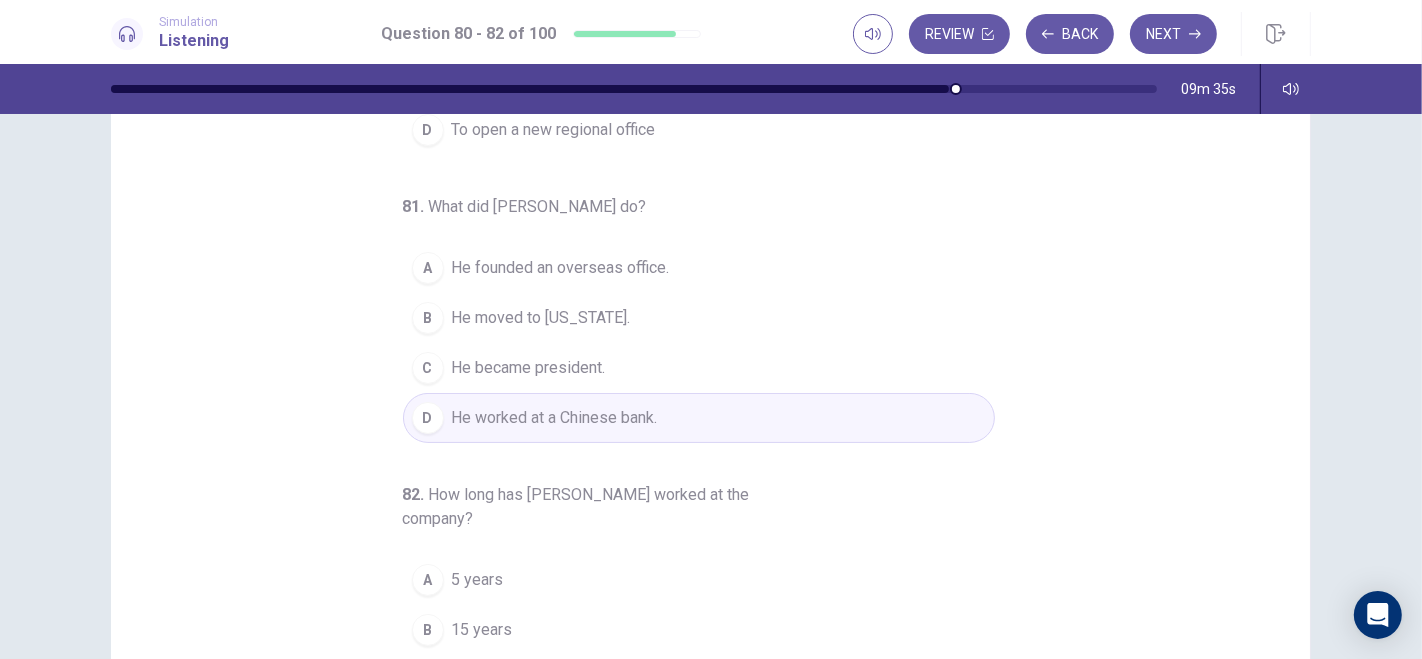
scroll to position [133, 0]
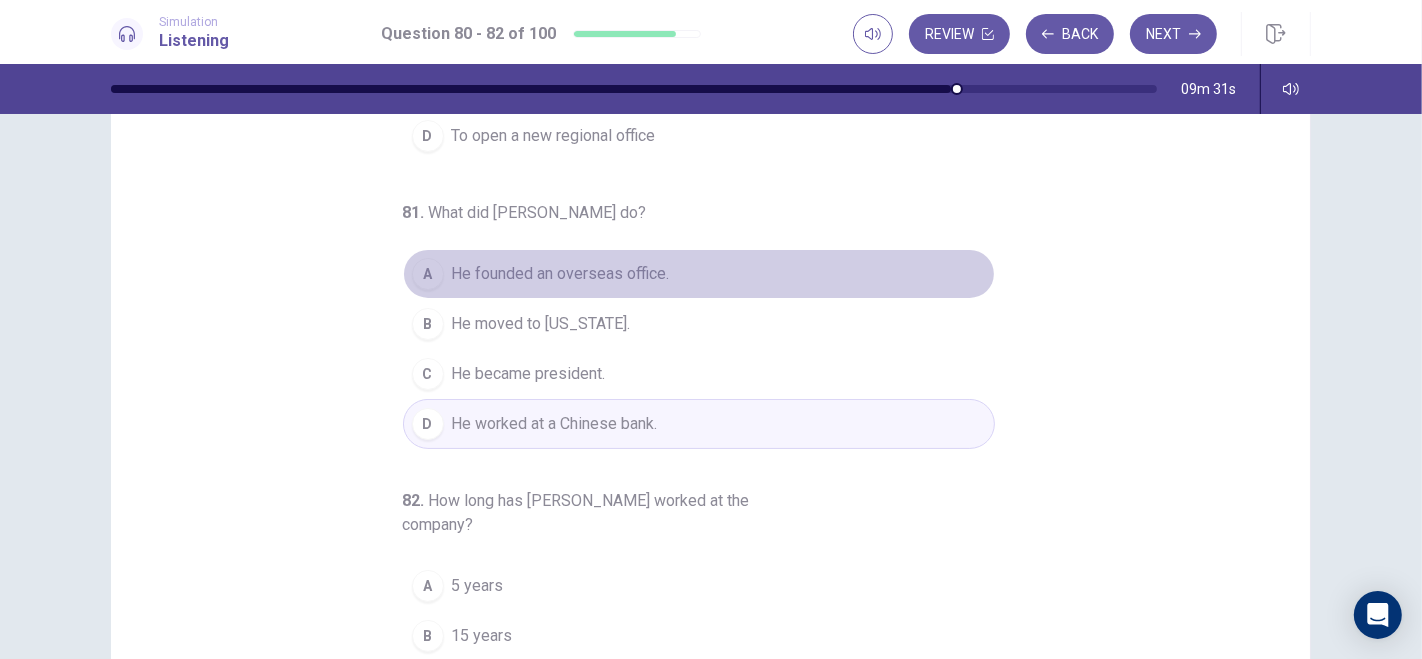
click at [417, 268] on div "A" at bounding box center [428, 274] width 32 height 32
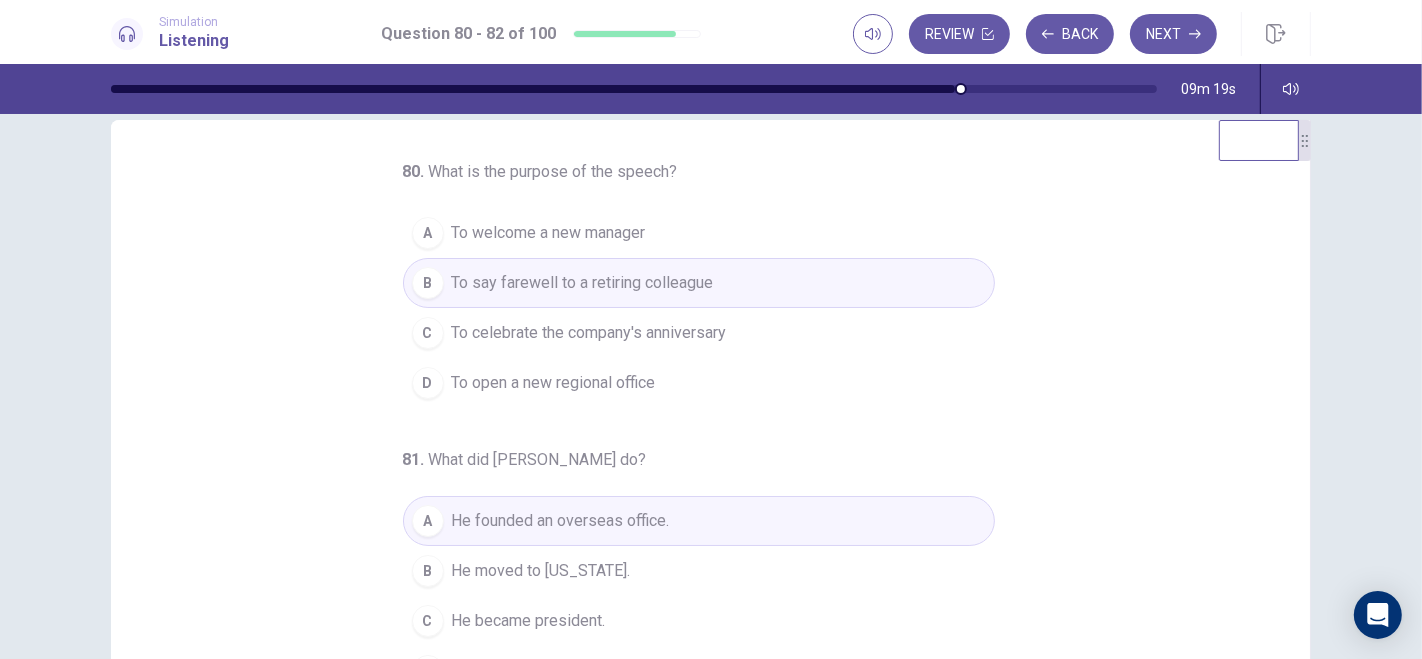
scroll to position [0, 0]
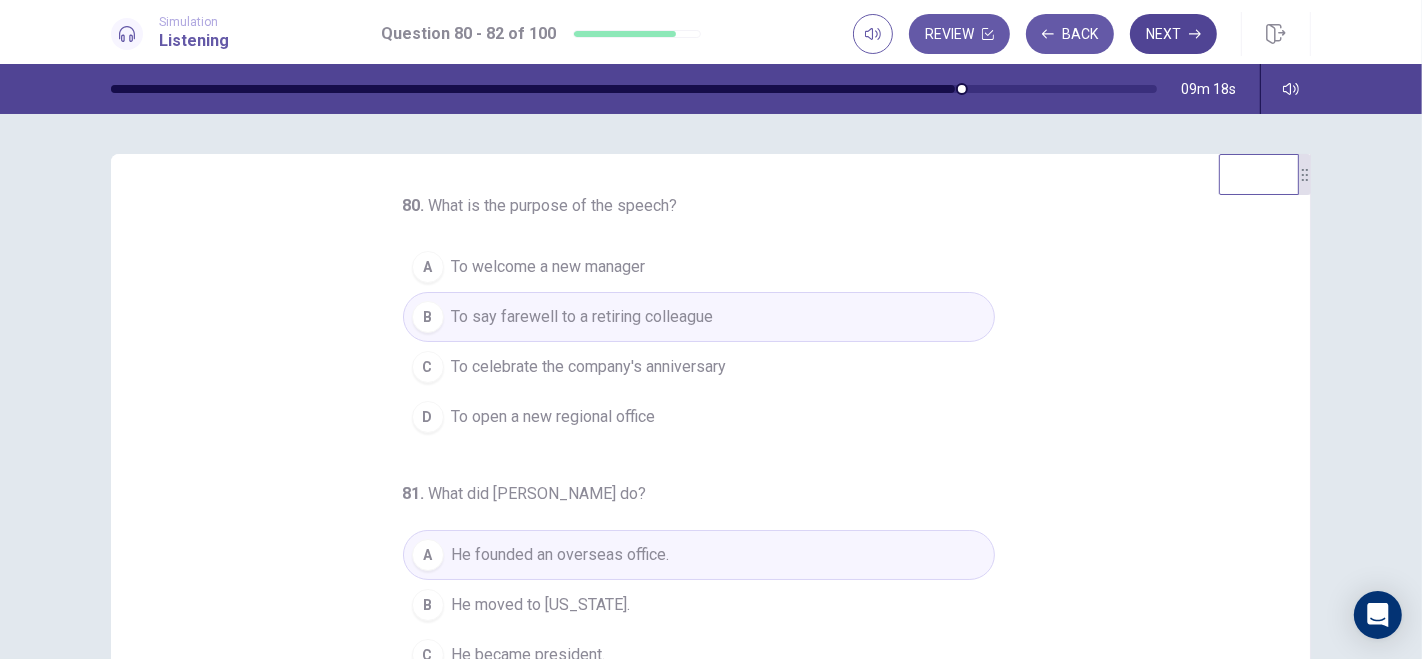
click at [1187, 35] on button "Next" at bounding box center [1173, 34] width 87 height 40
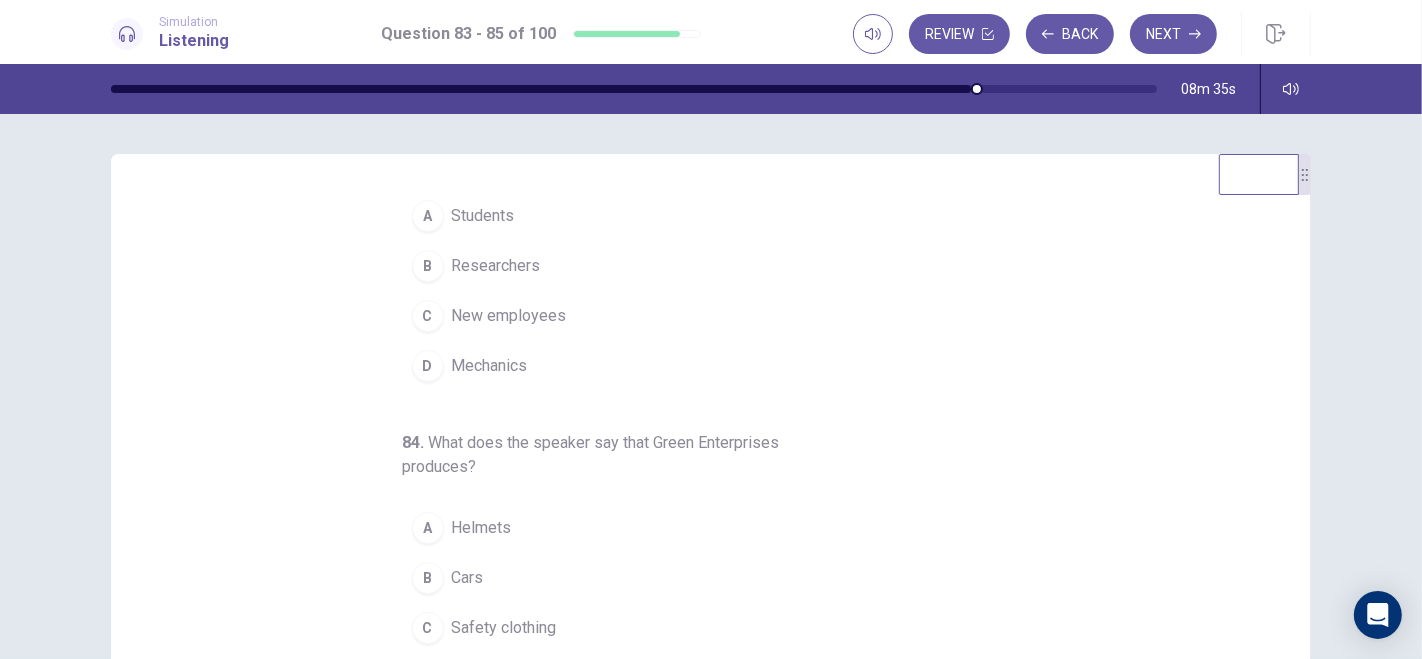
scroll to position [50, 0]
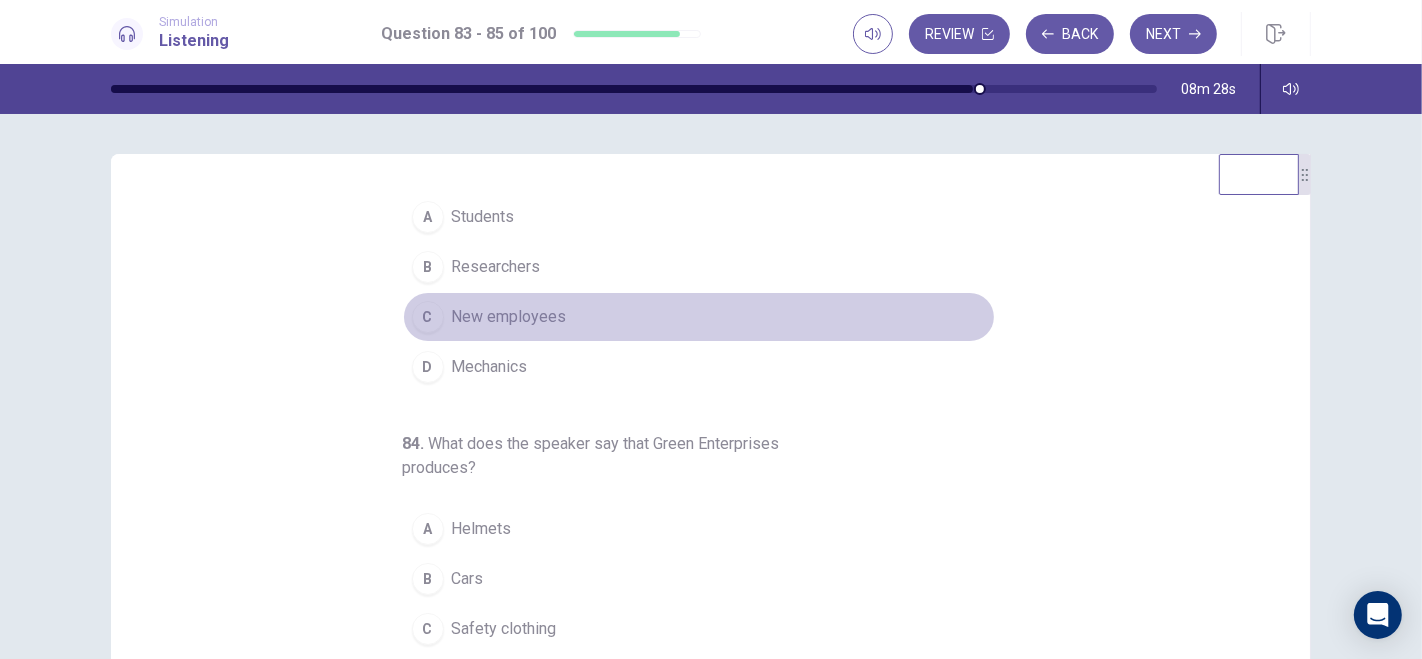
click at [414, 315] on div "C" at bounding box center [428, 317] width 32 height 32
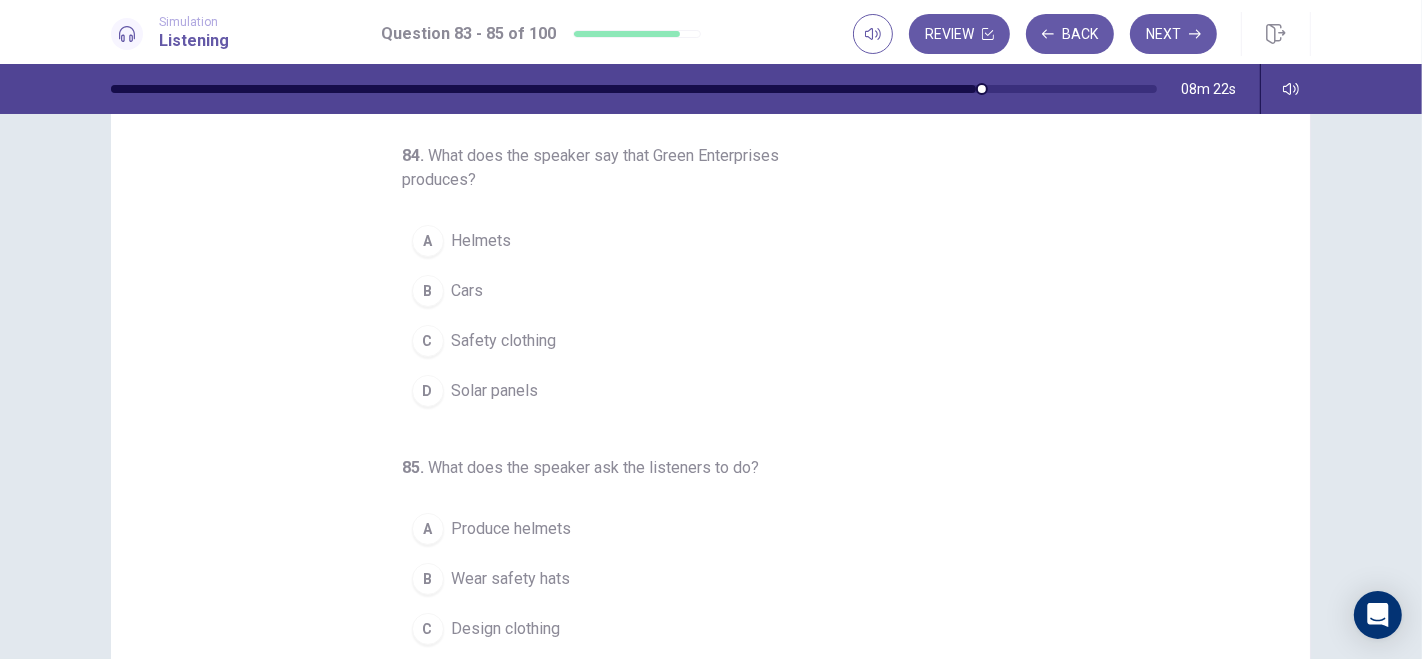
scroll to position [111, 0]
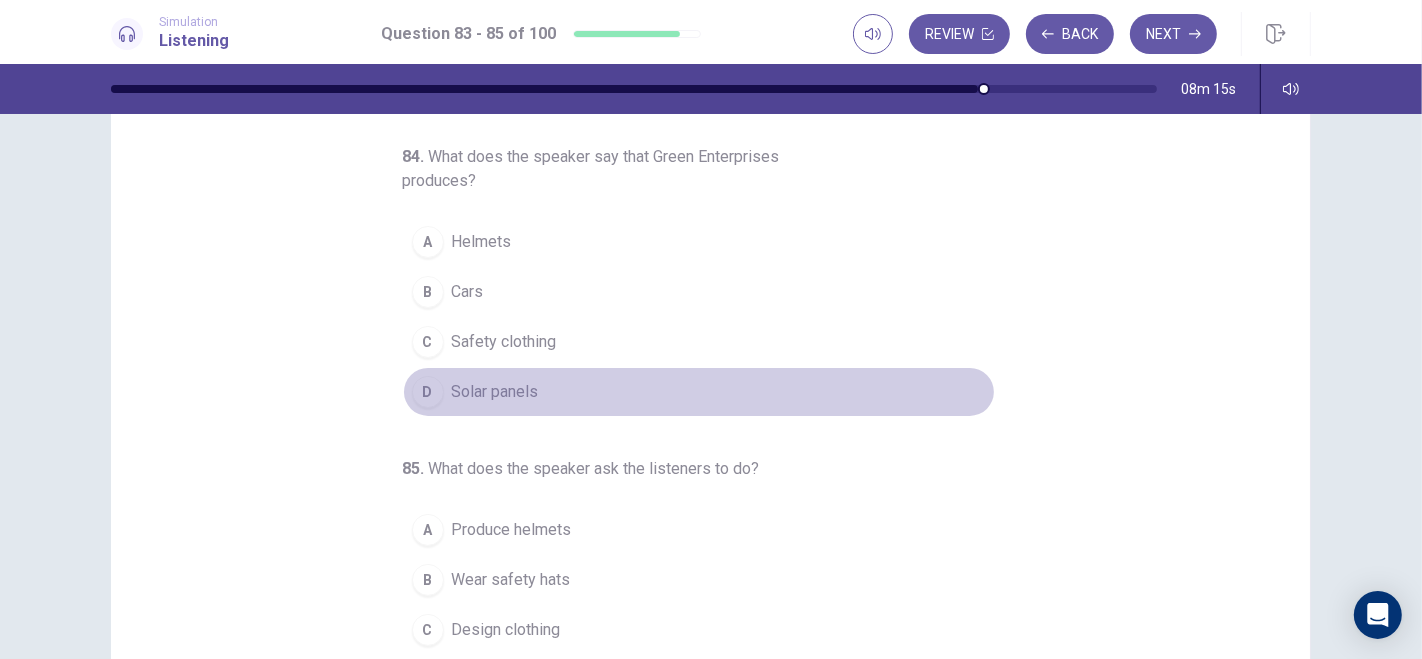
click at [505, 380] on span "Solar panels" at bounding box center [495, 392] width 87 height 24
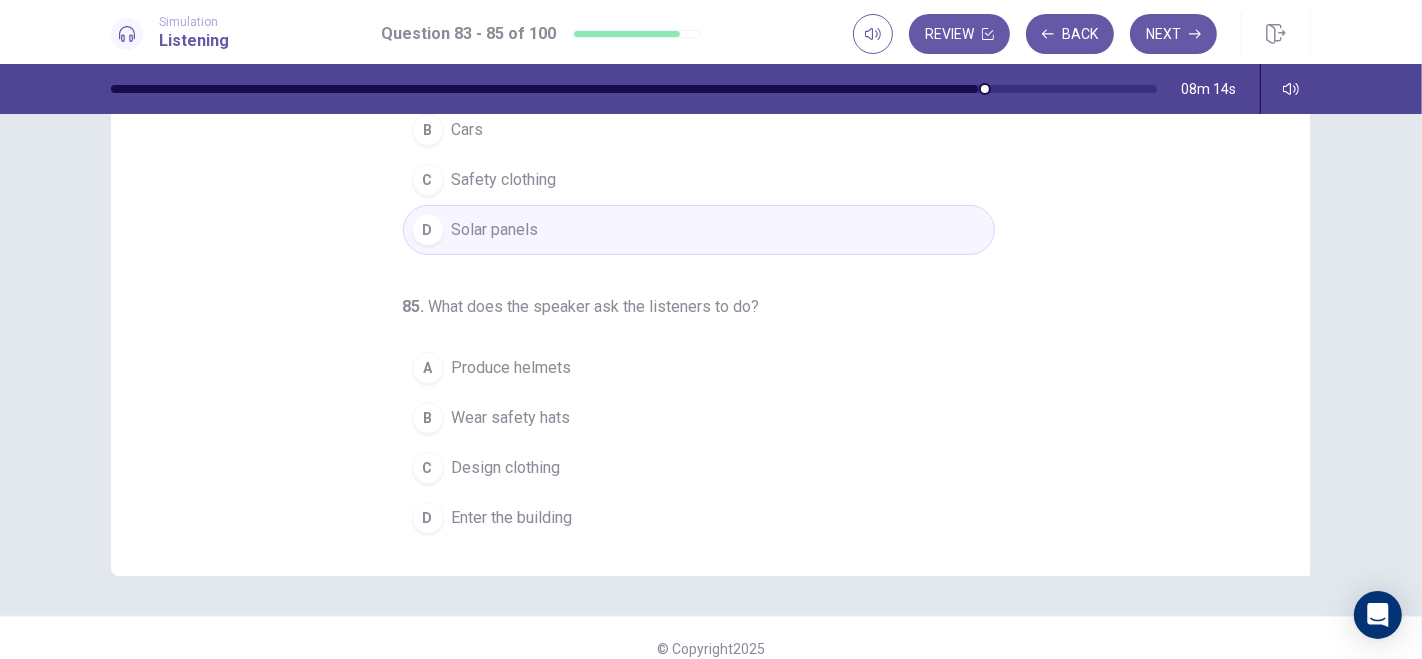
scroll to position [275, 0]
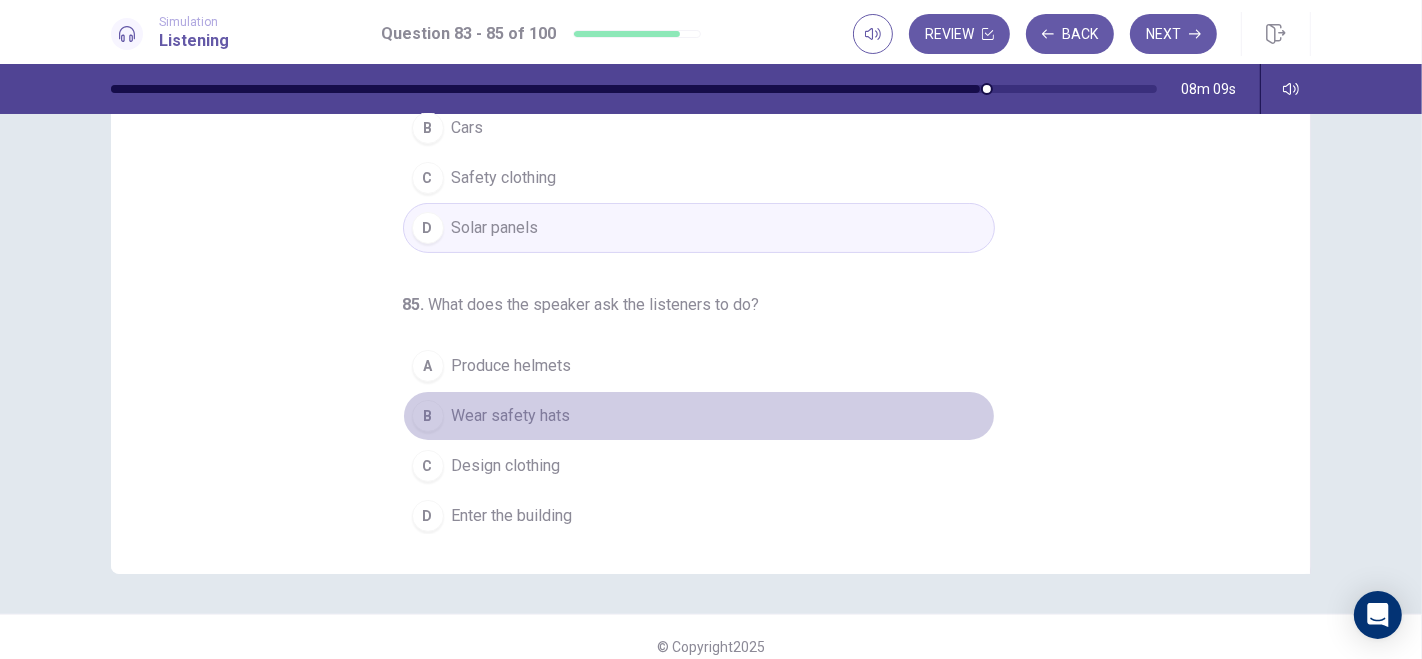
click at [435, 415] on button "B Wear safety hats" at bounding box center [699, 416] width 592 height 50
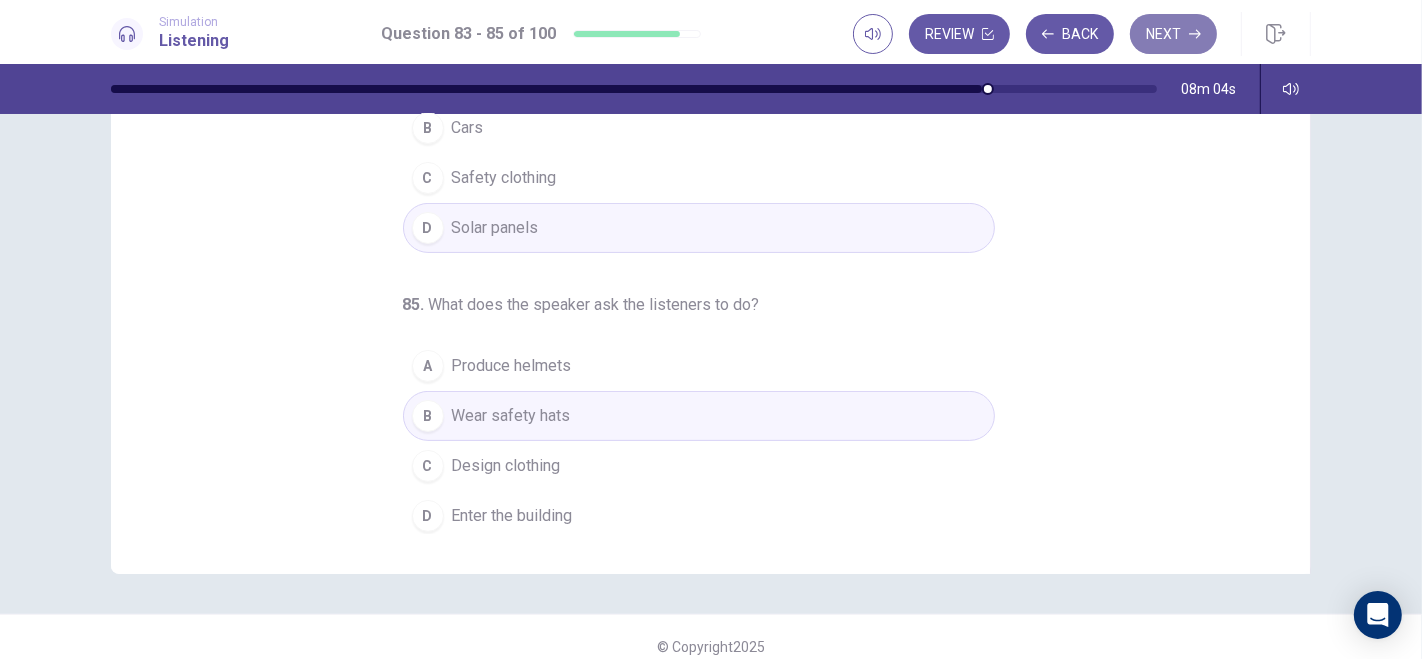
click at [1173, 37] on button "Next" at bounding box center [1173, 34] width 87 height 40
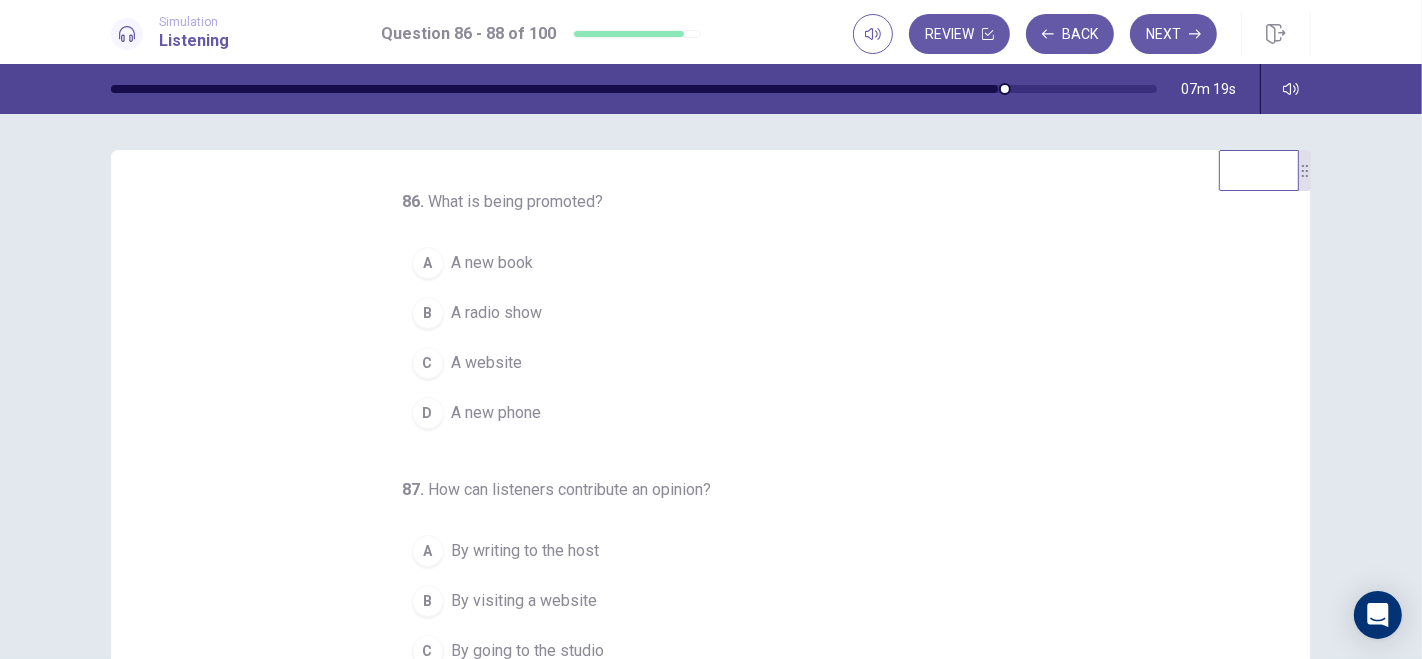
scroll to position [0, 0]
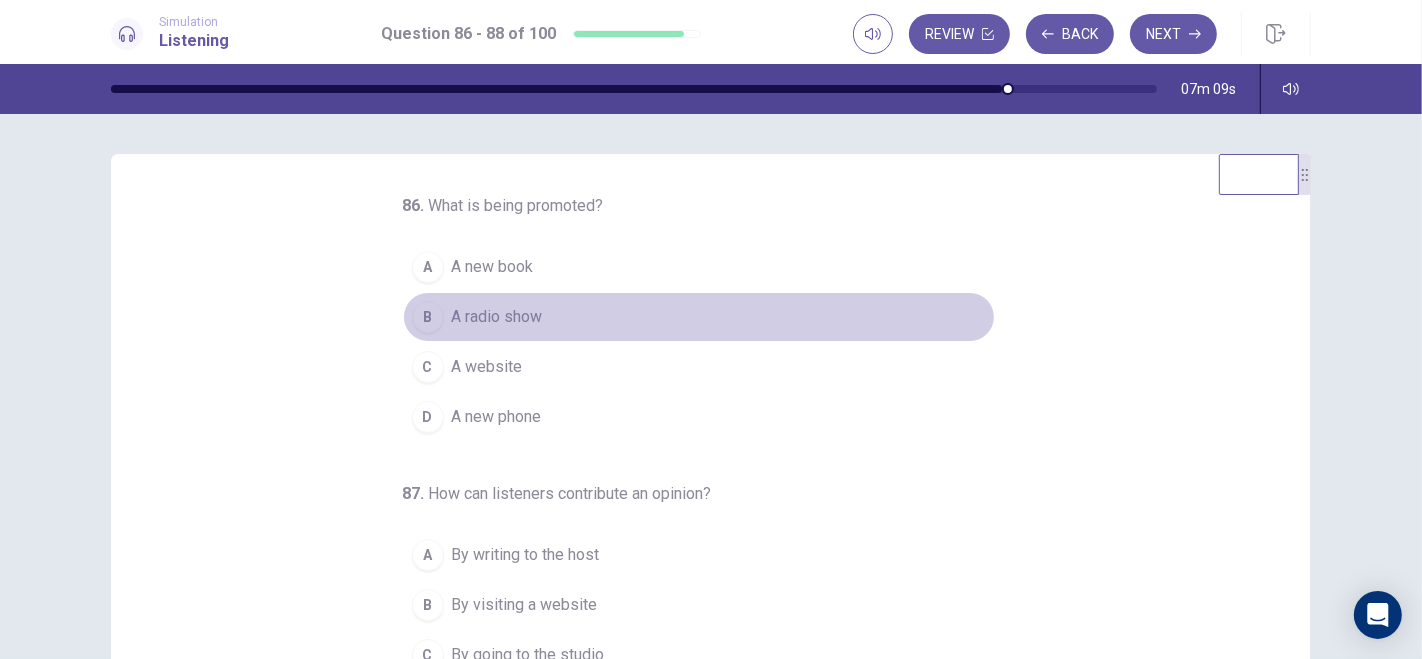
click at [414, 318] on div "B" at bounding box center [428, 317] width 32 height 32
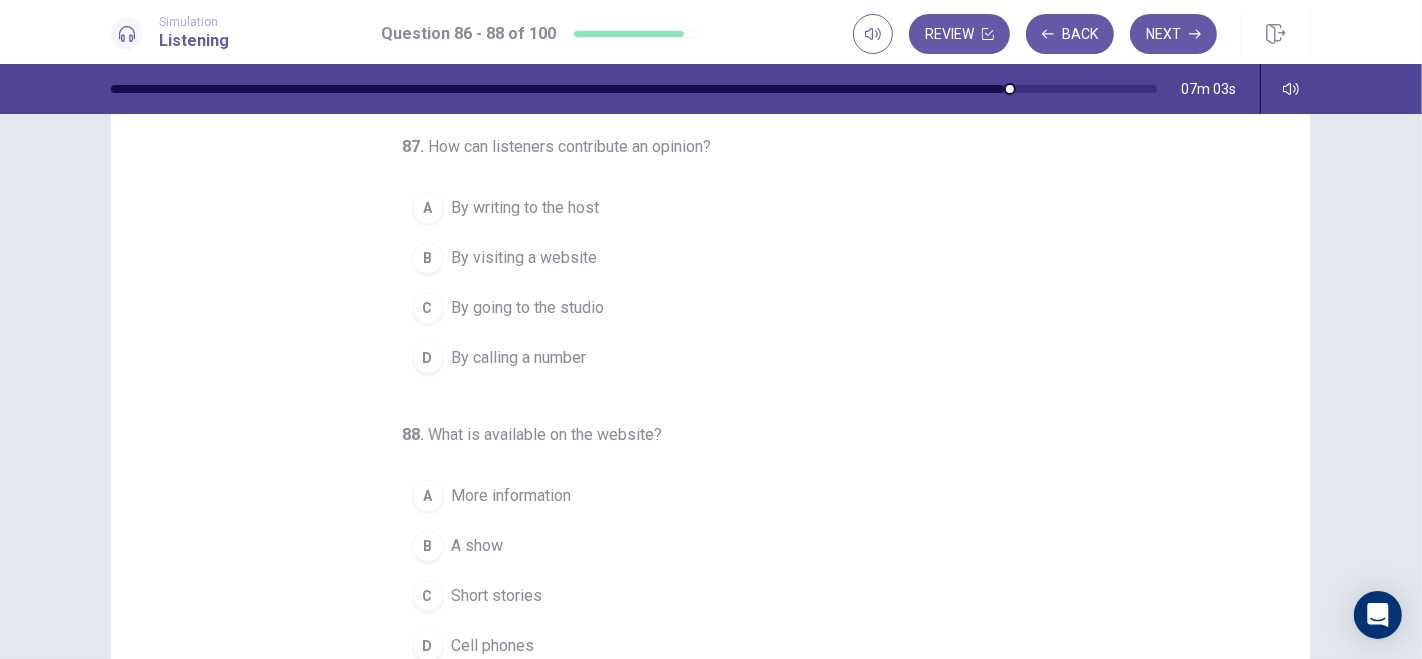
scroll to position [146, 0]
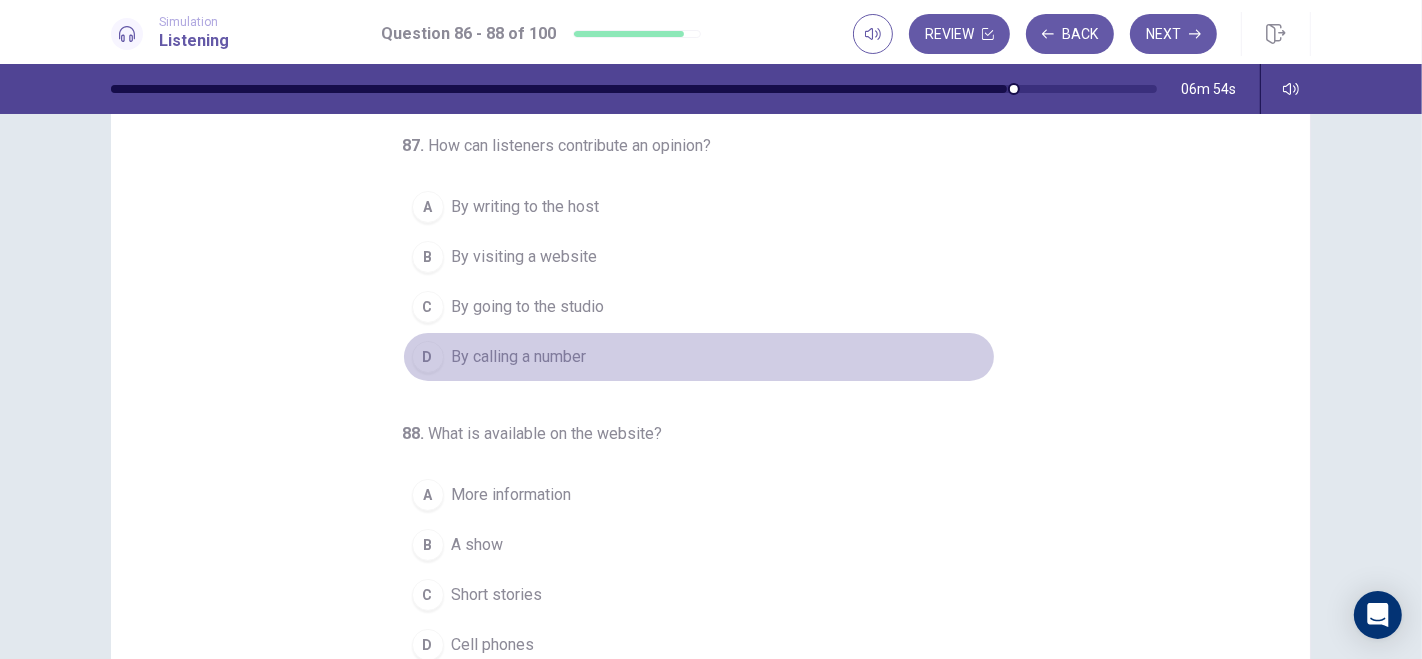
click at [412, 351] on div "D" at bounding box center [428, 357] width 32 height 32
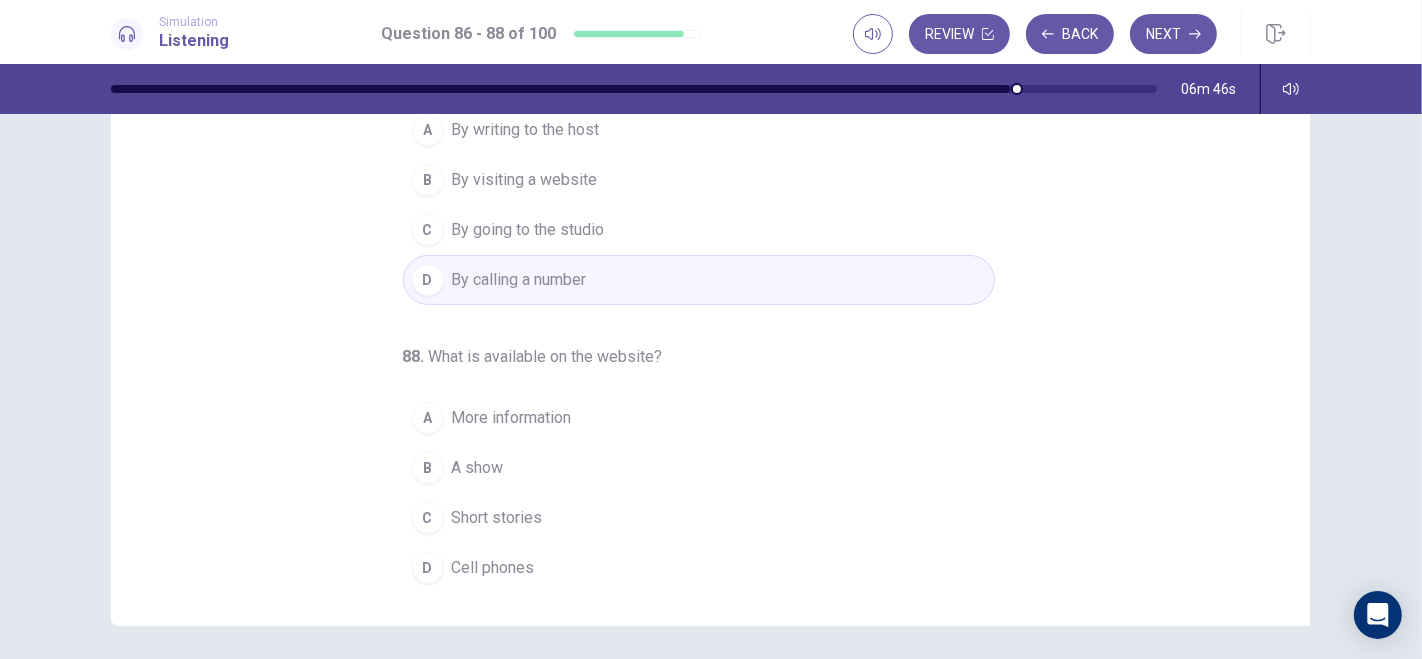
scroll to position [224, 0]
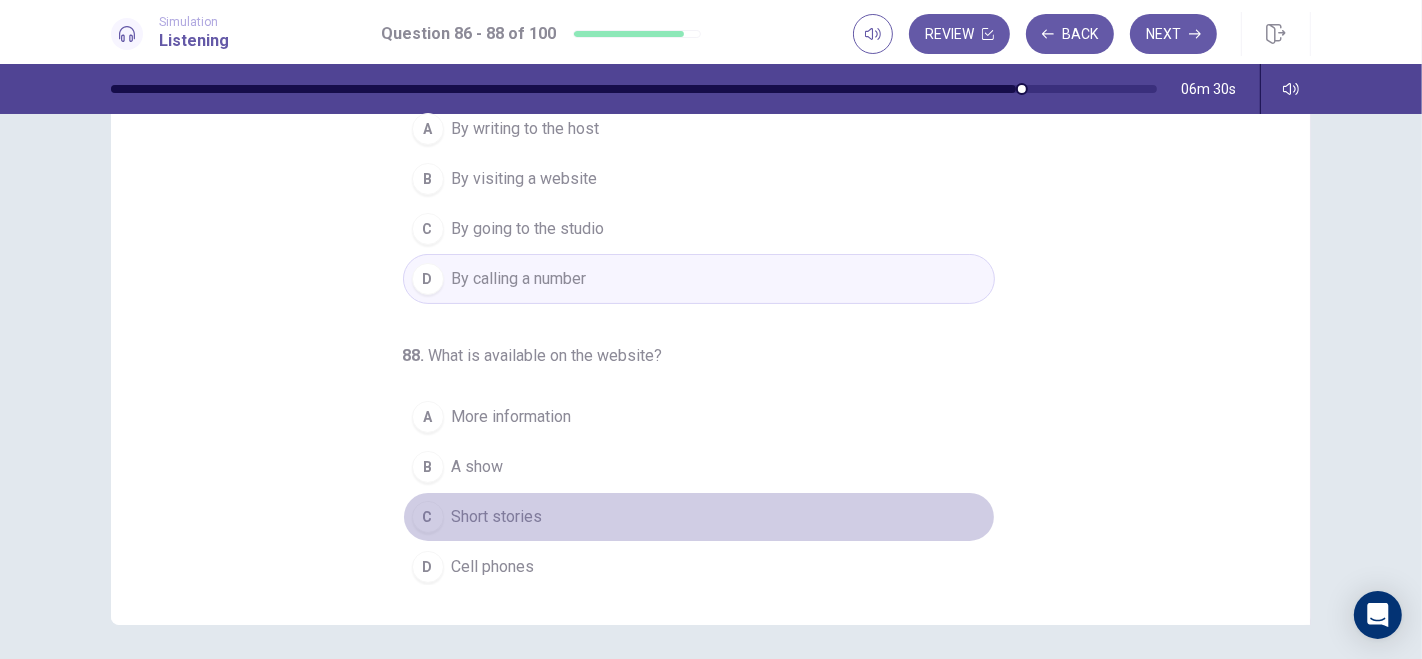
click at [417, 511] on div "C" at bounding box center [428, 517] width 32 height 32
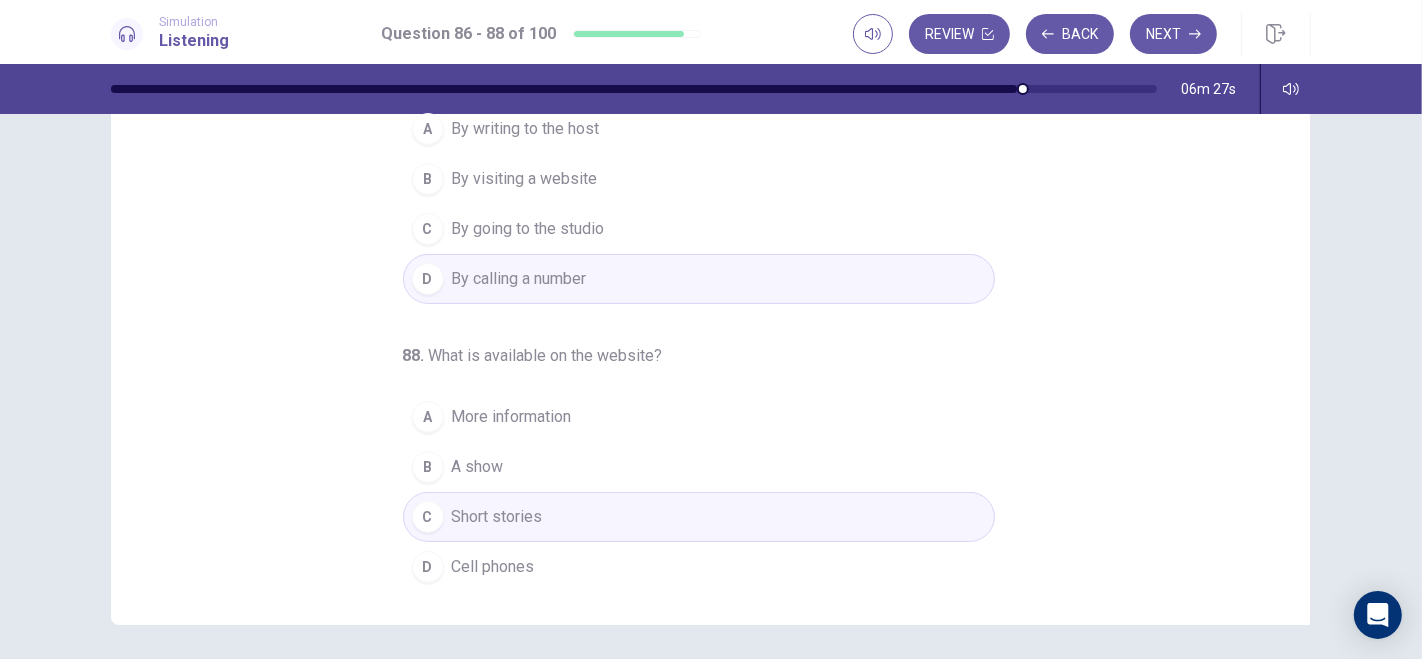
click at [425, 459] on div "B" at bounding box center [428, 467] width 32 height 32
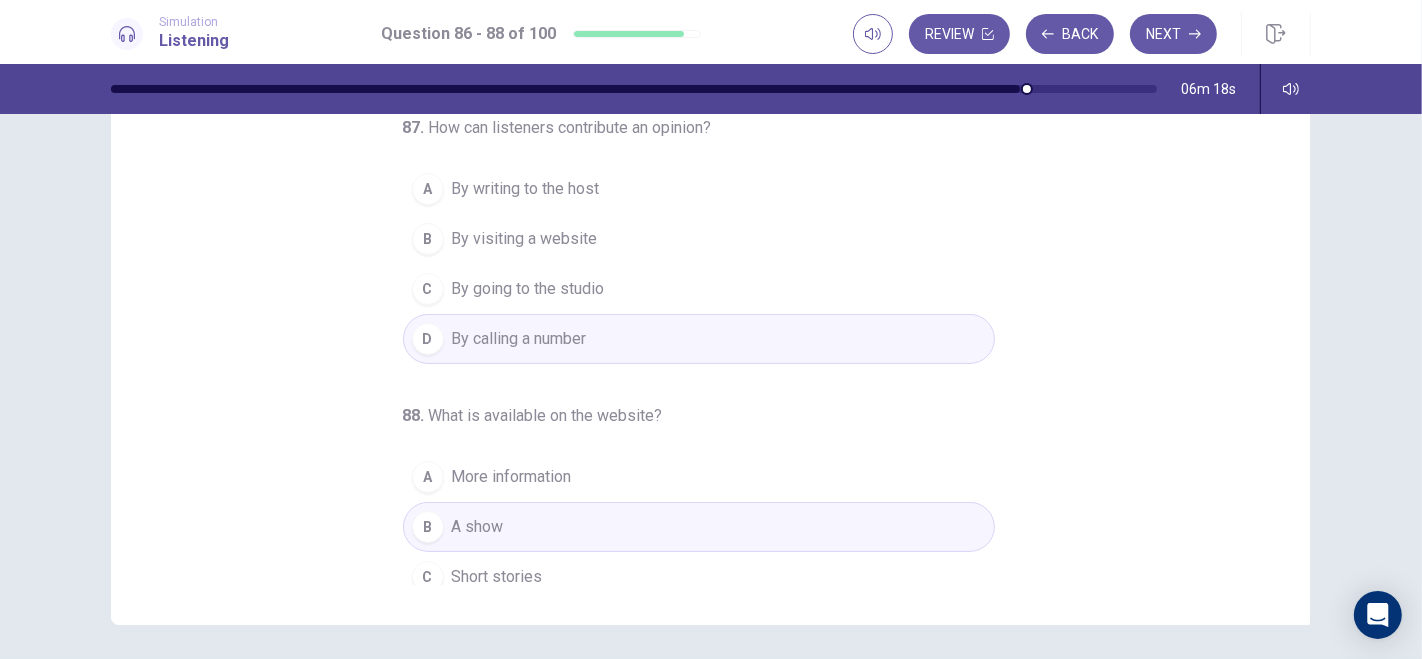
scroll to position [194, 0]
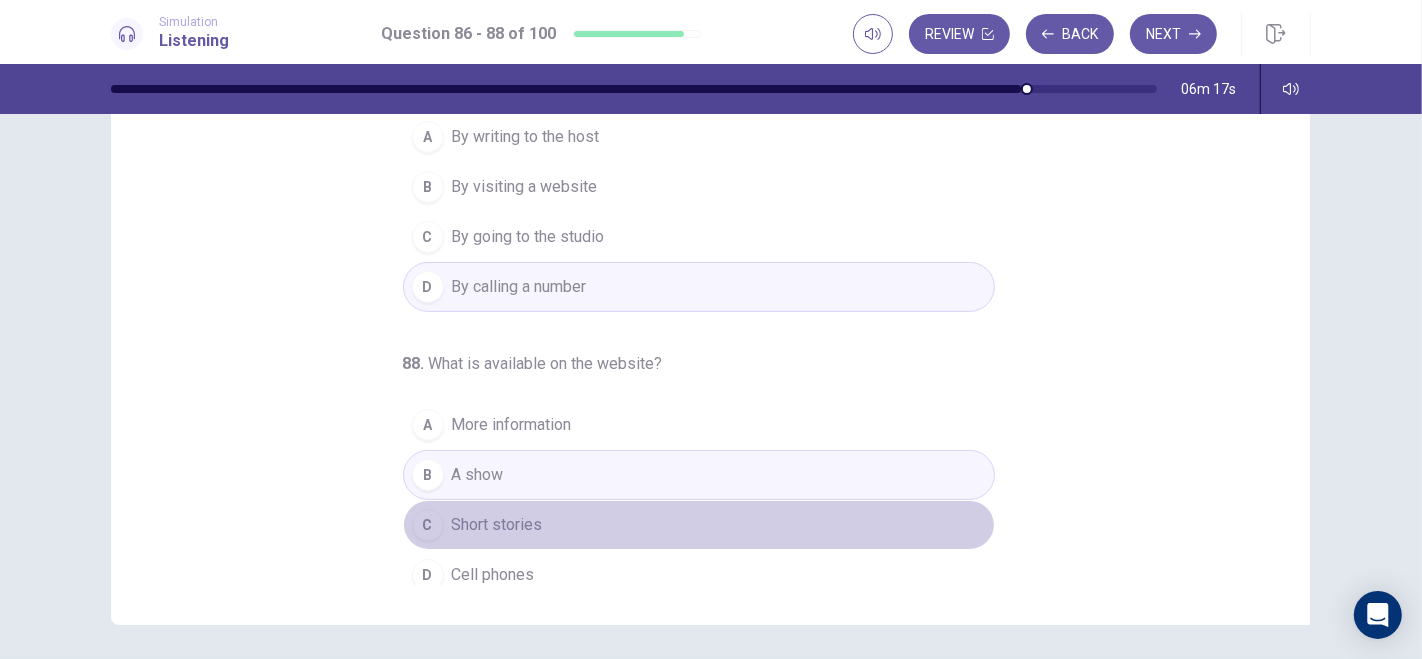
click at [417, 516] on div "C" at bounding box center [428, 525] width 32 height 32
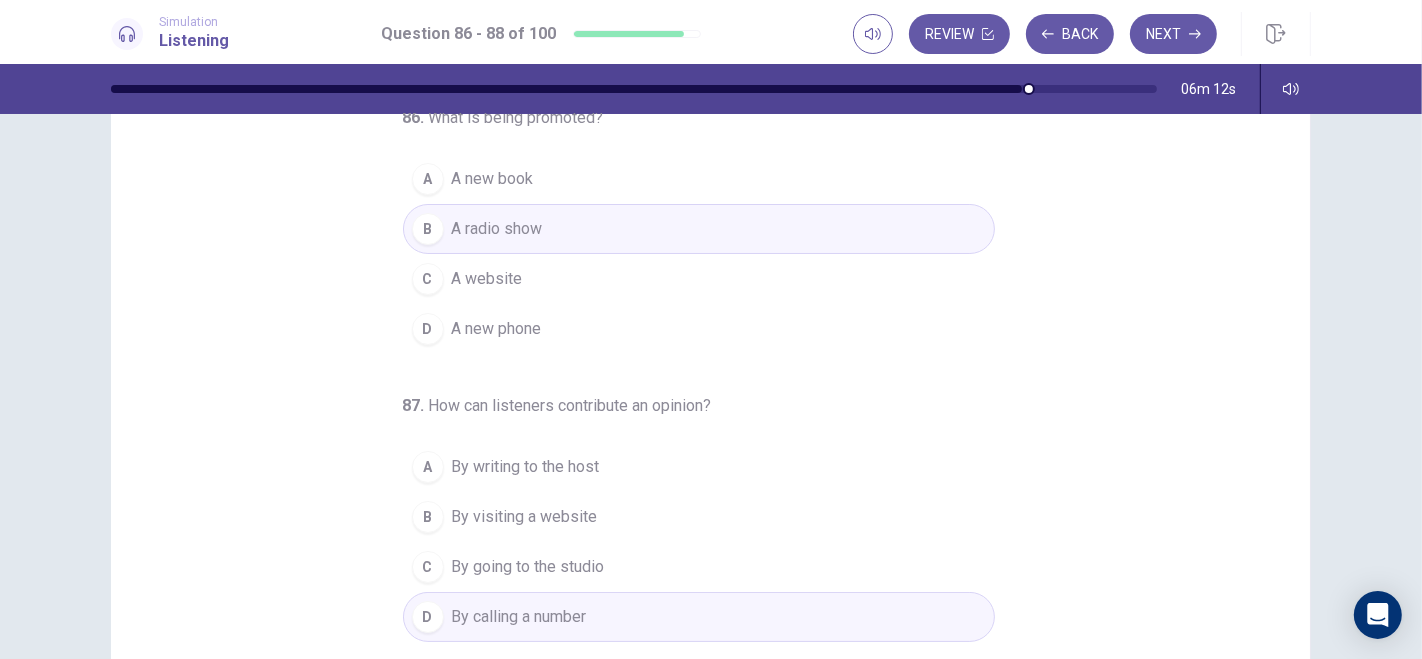
scroll to position [0, 0]
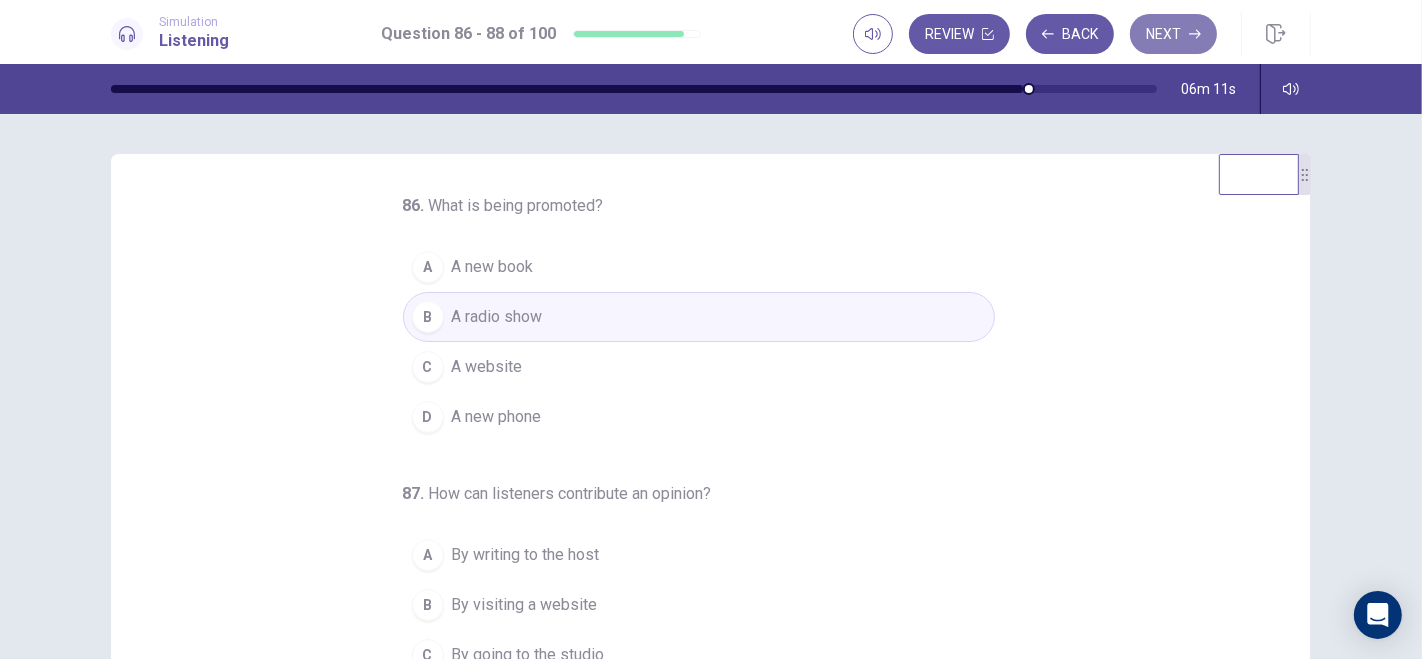
click at [1168, 27] on button "Next" at bounding box center [1173, 34] width 87 height 40
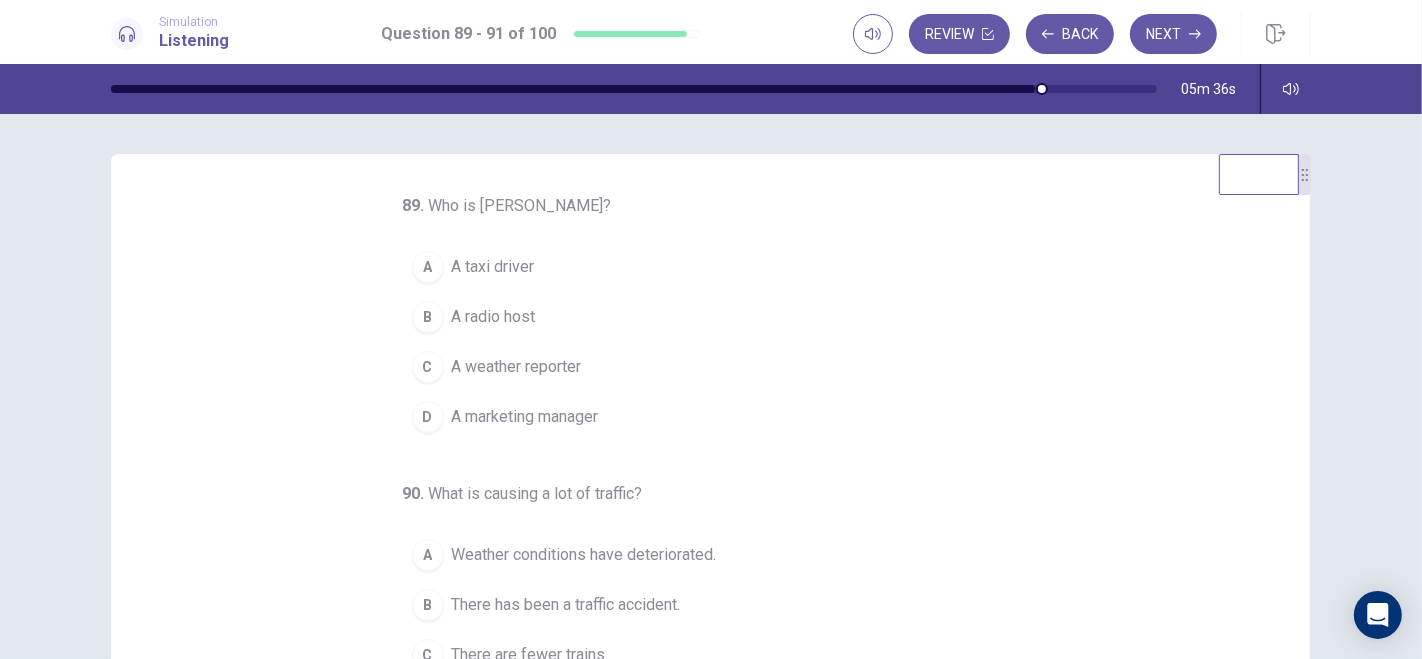
click at [417, 355] on div "C" at bounding box center [428, 367] width 32 height 32
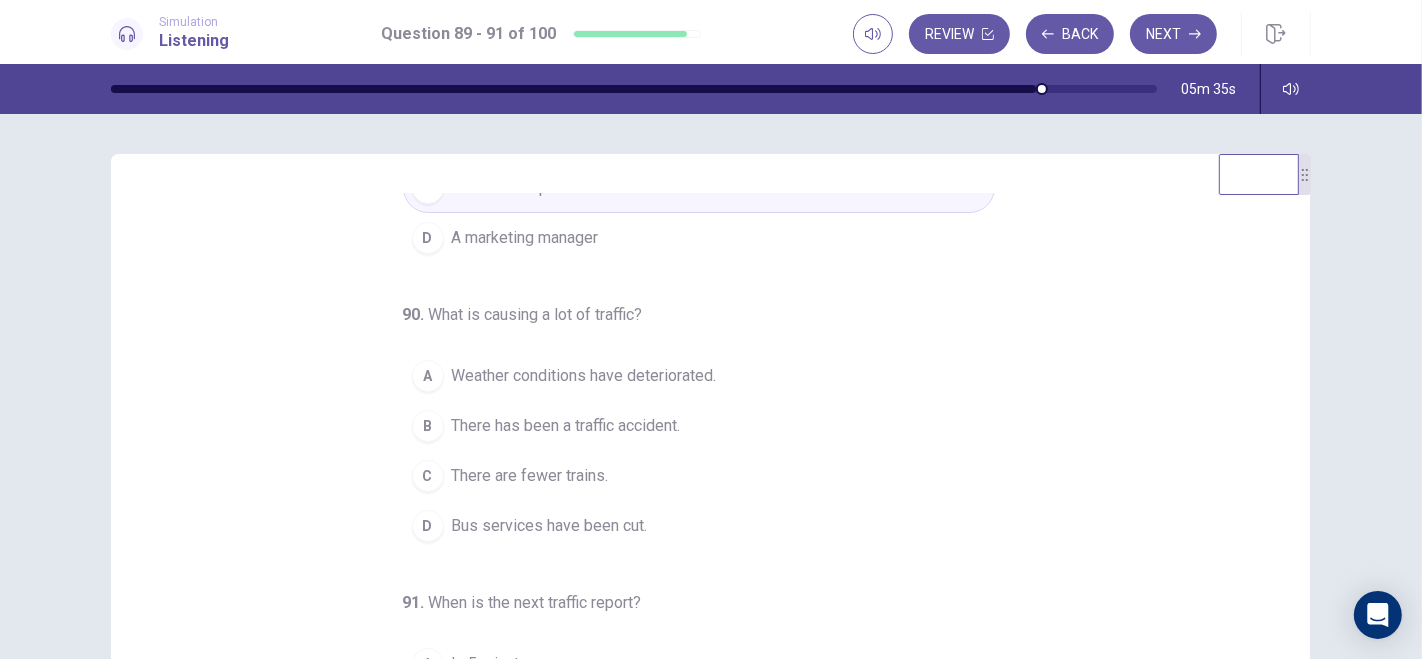
scroll to position [202, 0]
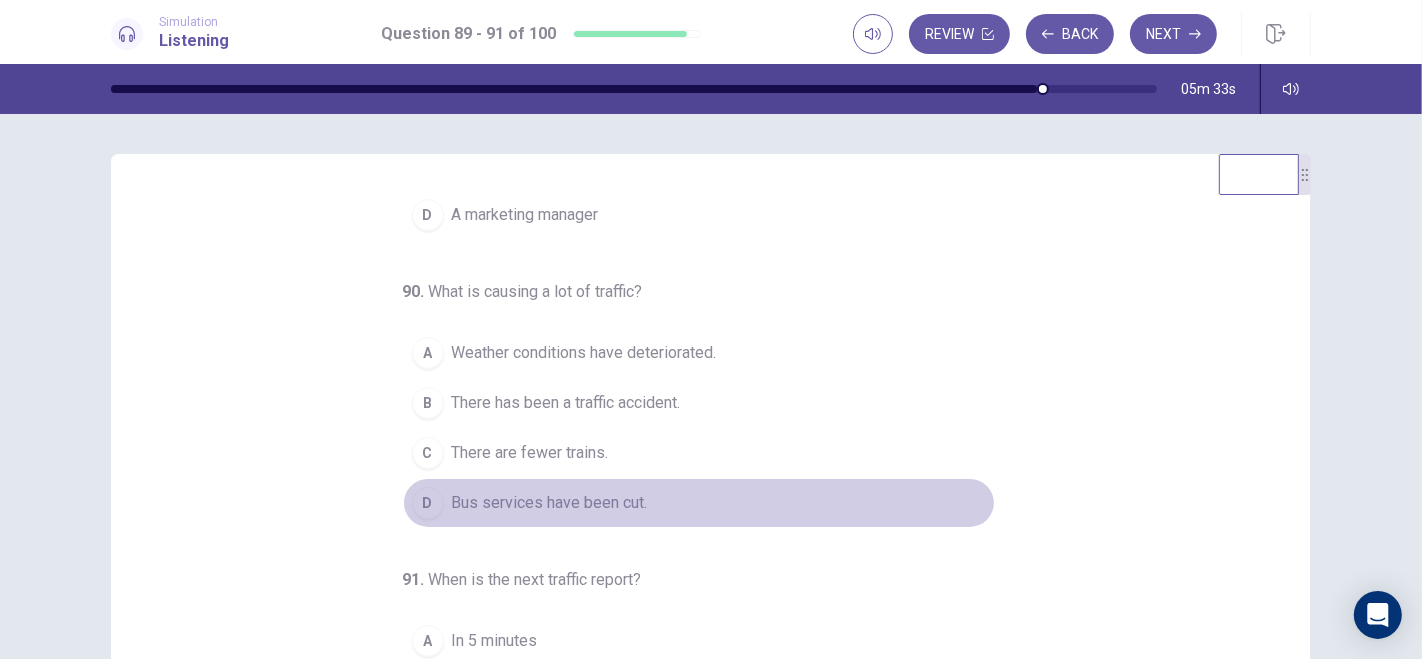
click at [412, 496] on div "D" at bounding box center [428, 503] width 32 height 32
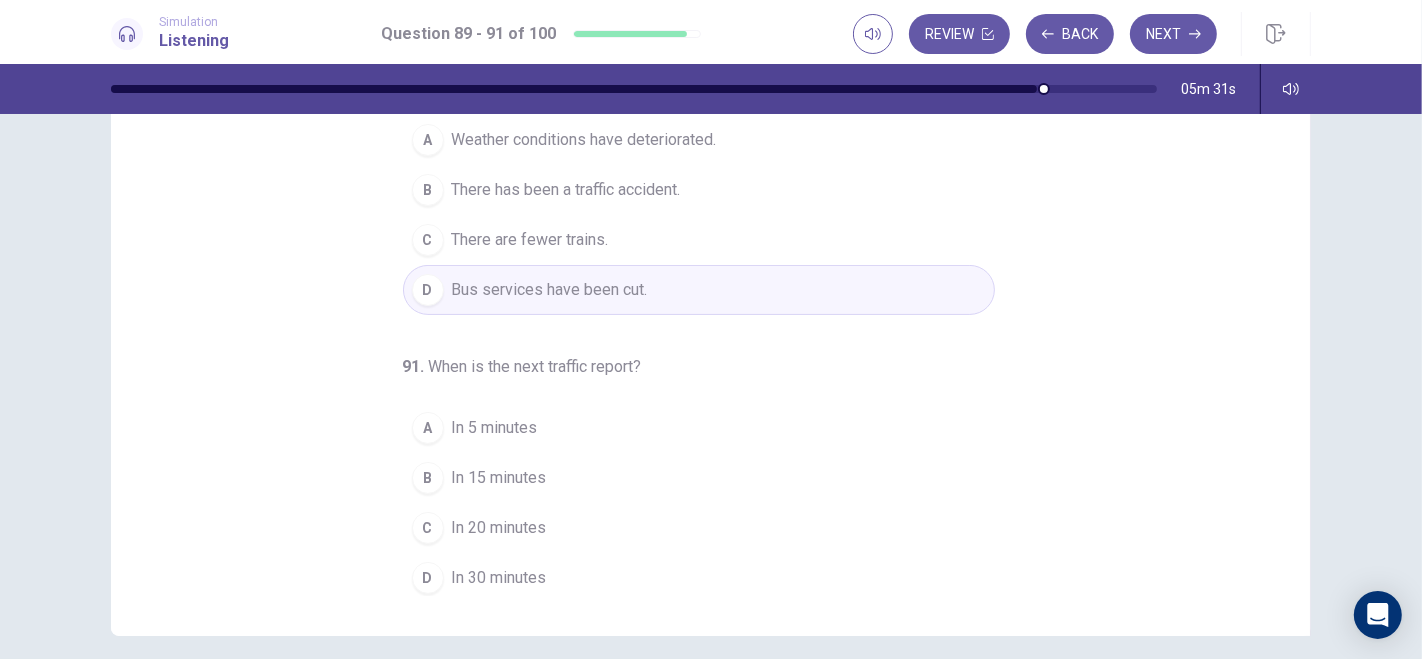
scroll to position [217, 0]
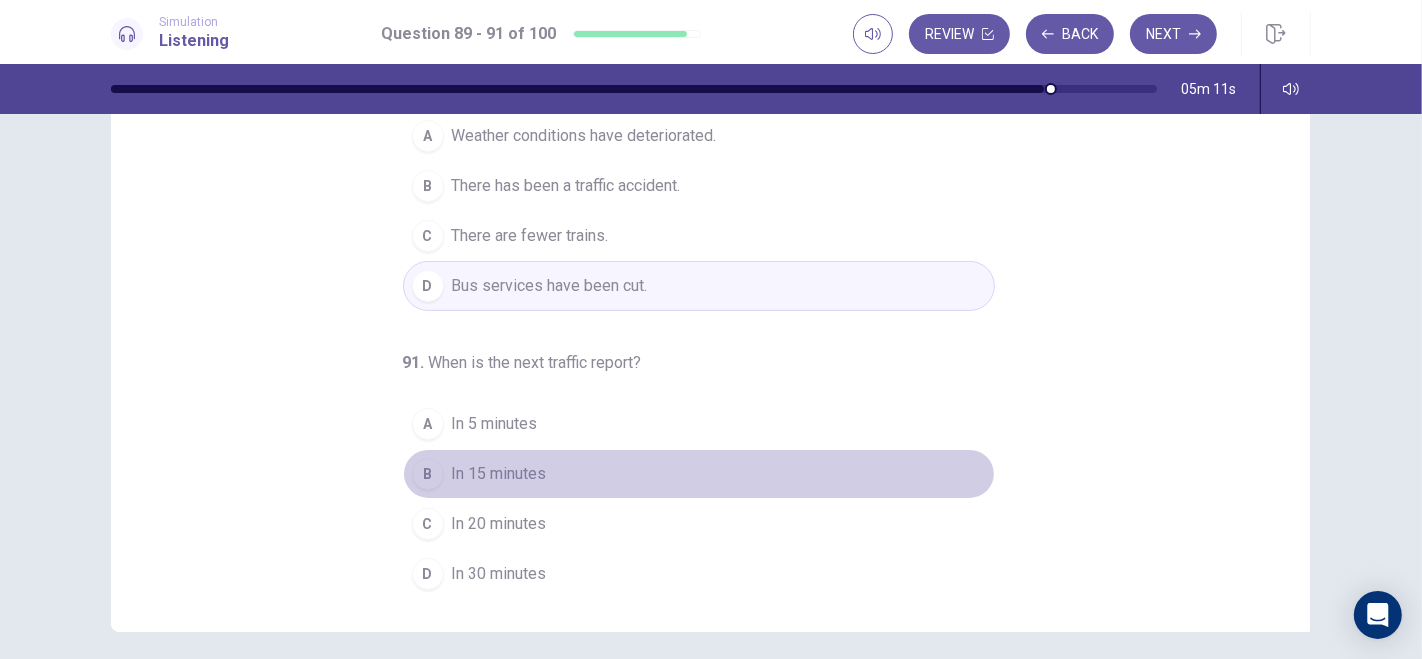
click at [414, 472] on div "B" at bounding box center [428, 474] width 32 height 32
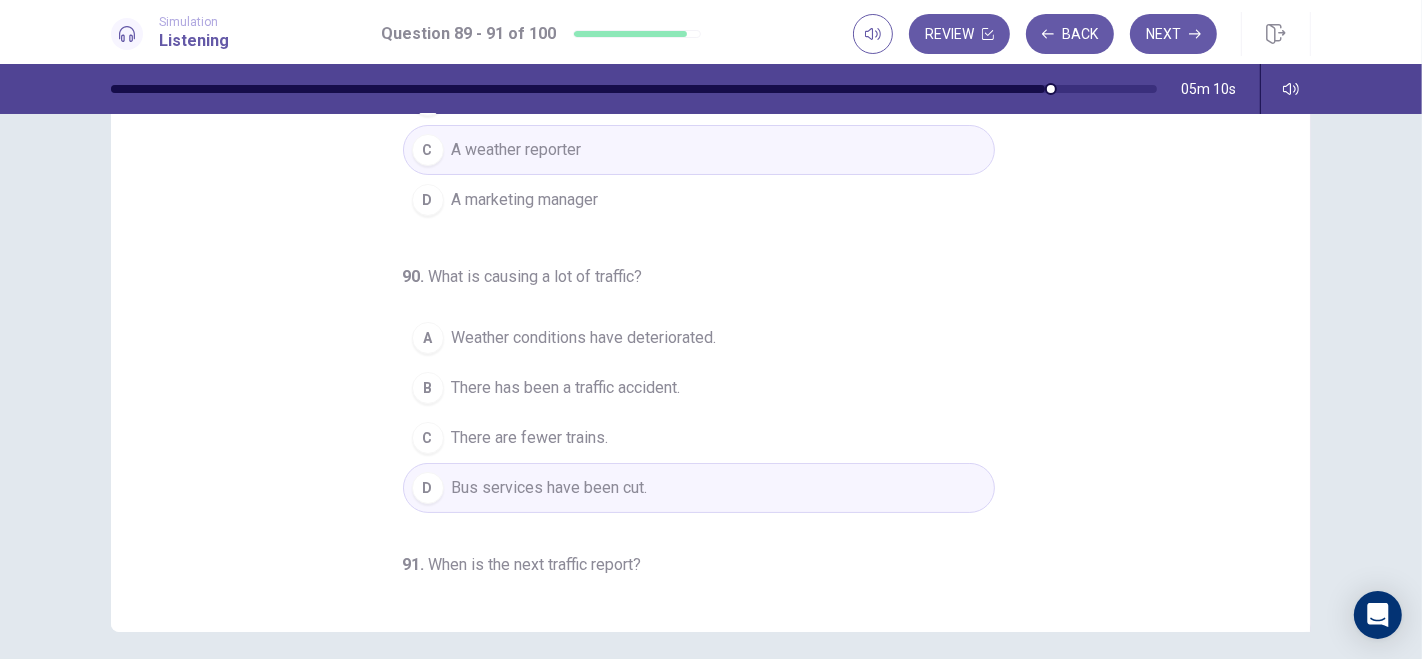
scroll to position [0, 0]
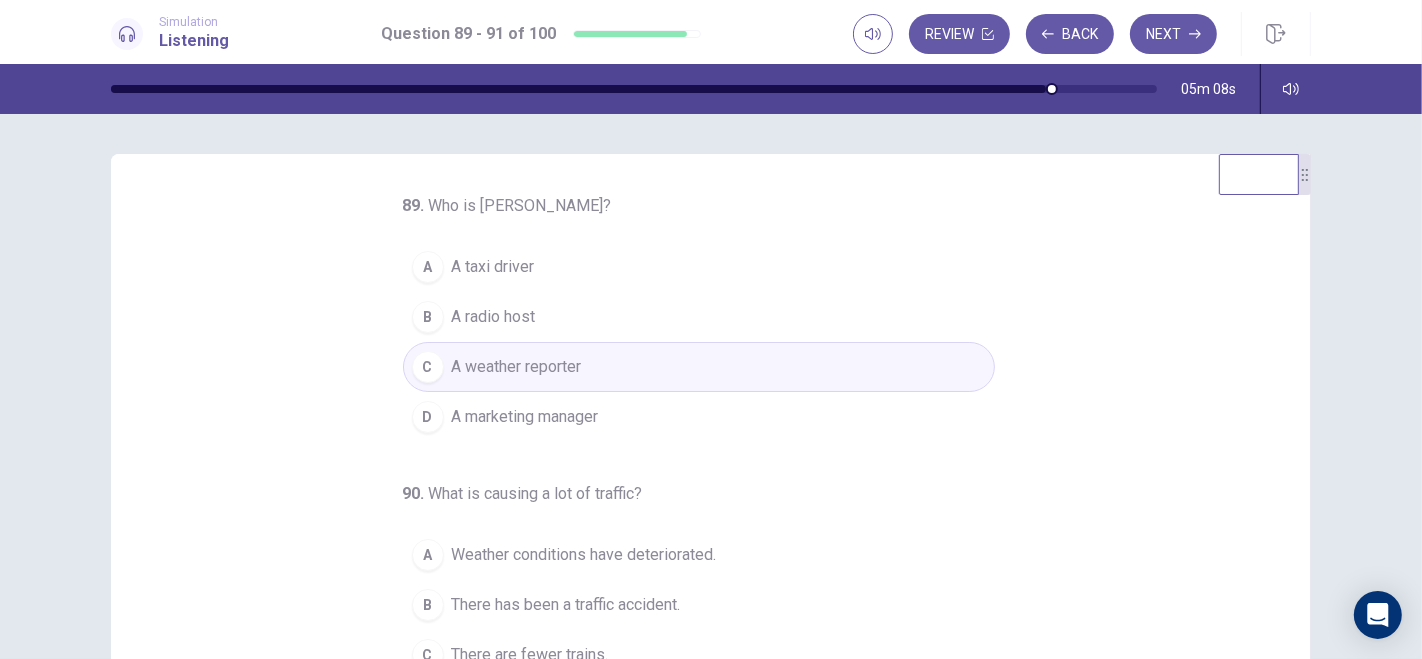
click at [540, 312] on button "B A radio host" at bounding box center [699, 317] width 592 height 50
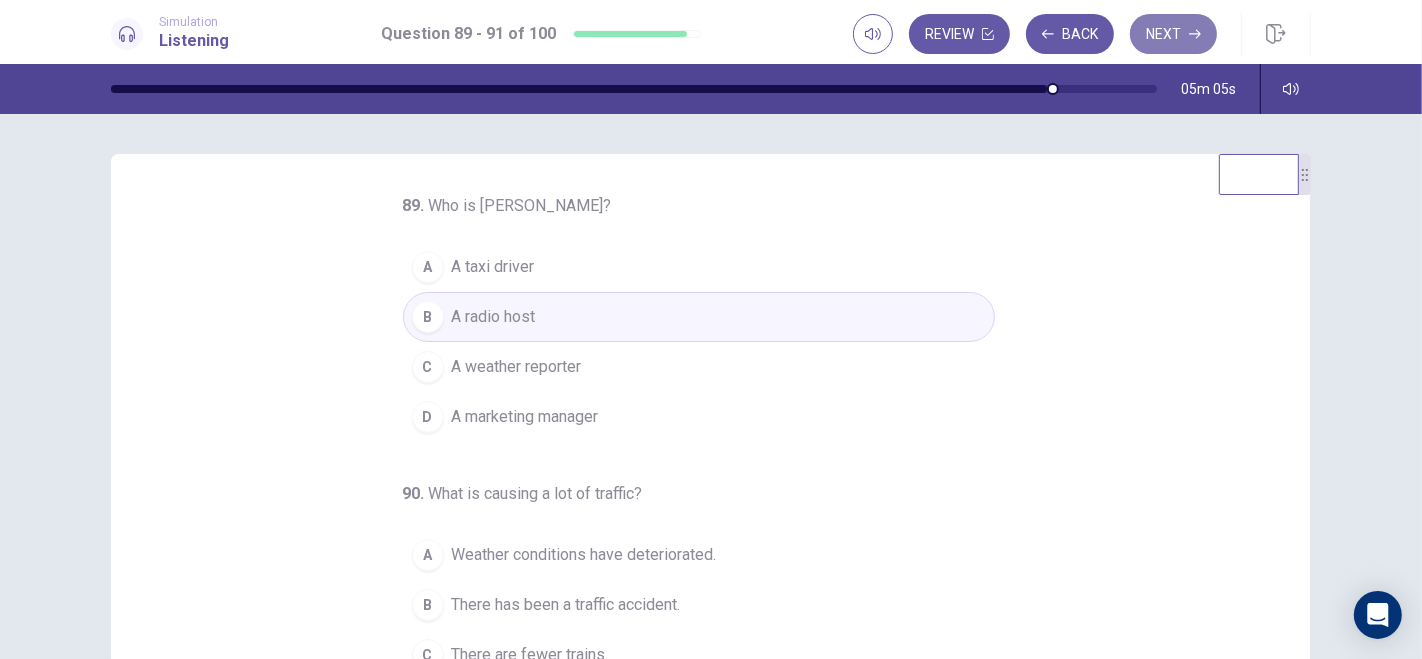
click at [1198, 25] on button "Next" at bounding box center [1173, 34] width 87 height 40
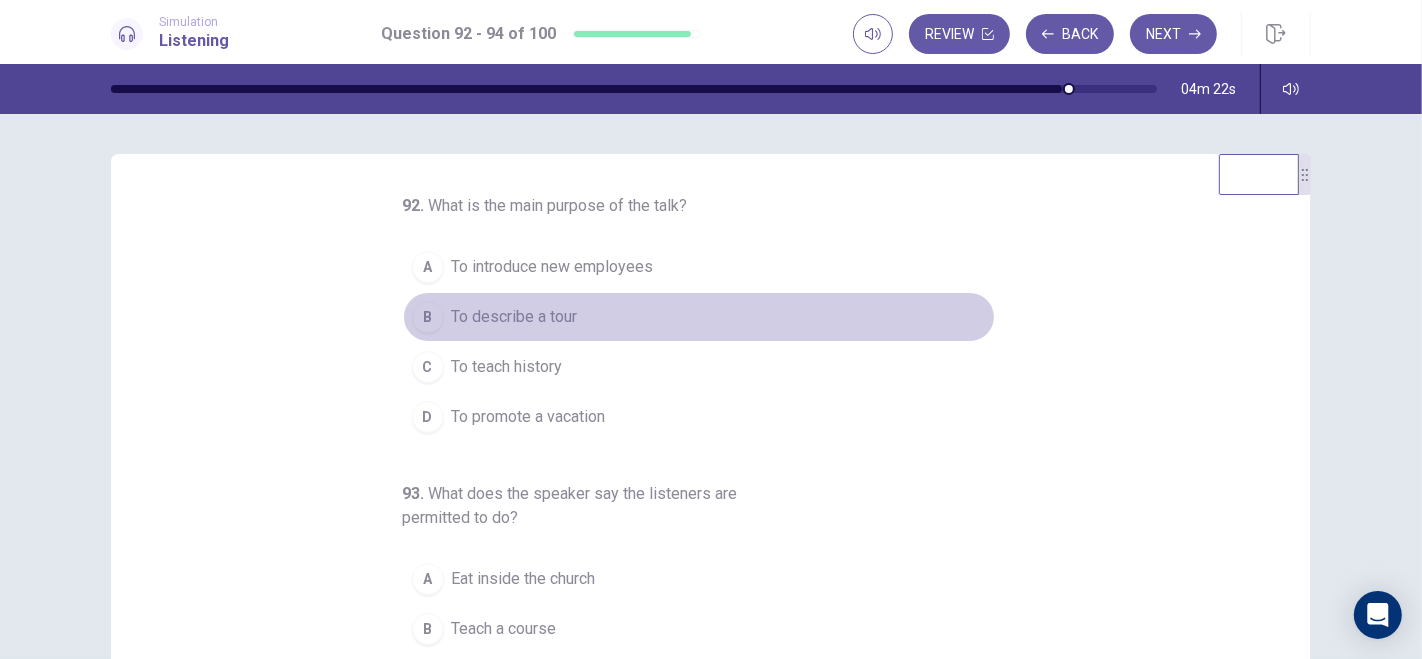
click at [423, 316] on div "B" at bounding box center [428, 317] width 32 height 32
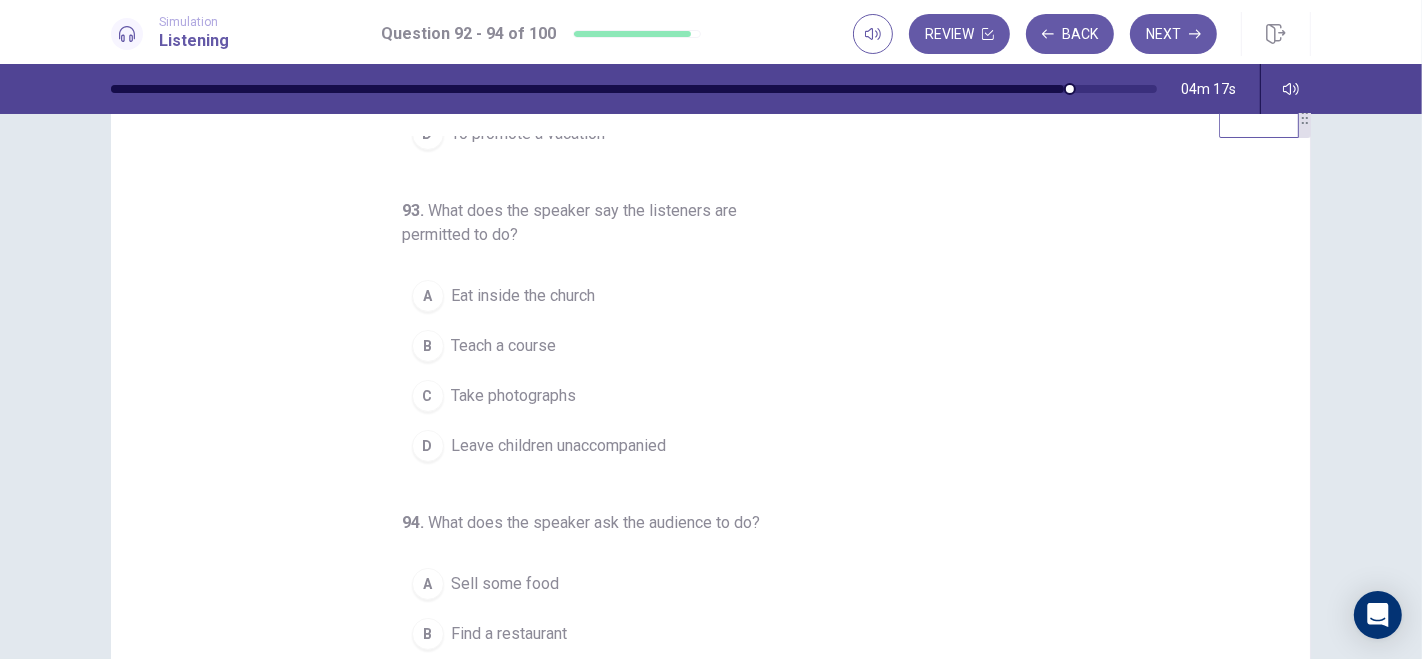
scroll to position [64, 0]
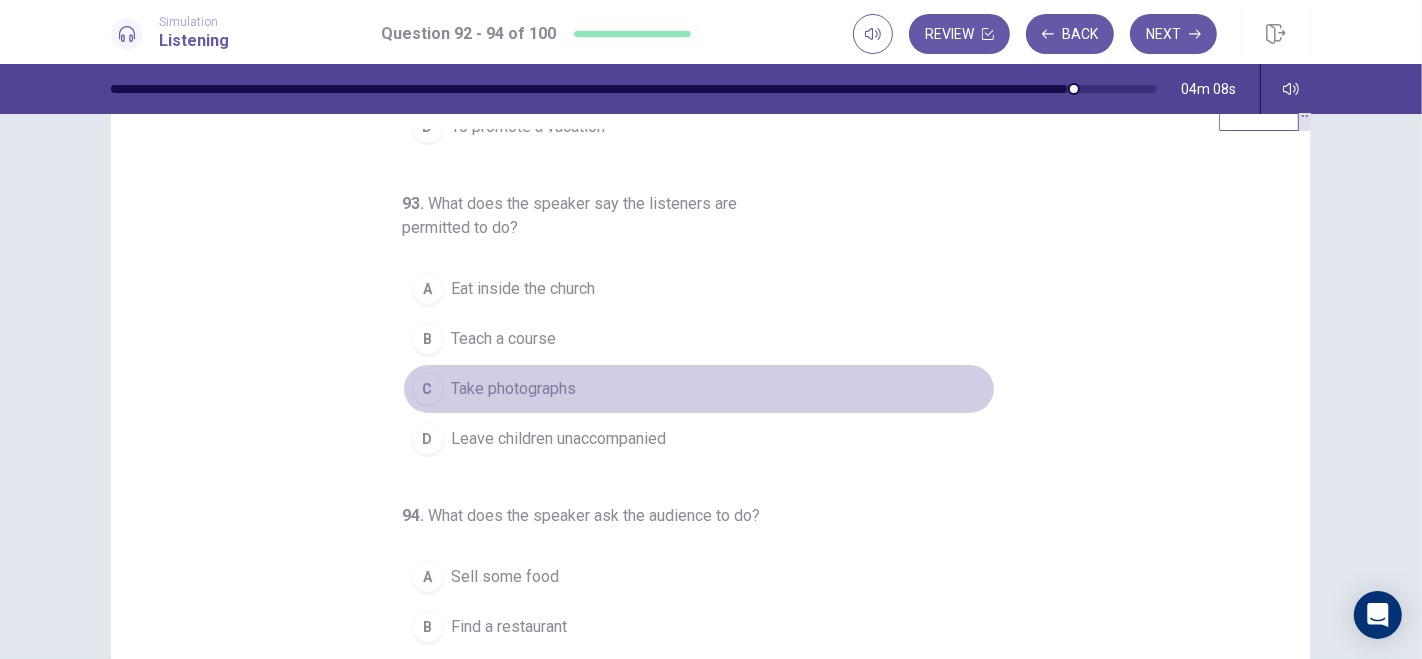
click at [425, 378] on div "C" at bounding box center [428, 389] width 32 height 32
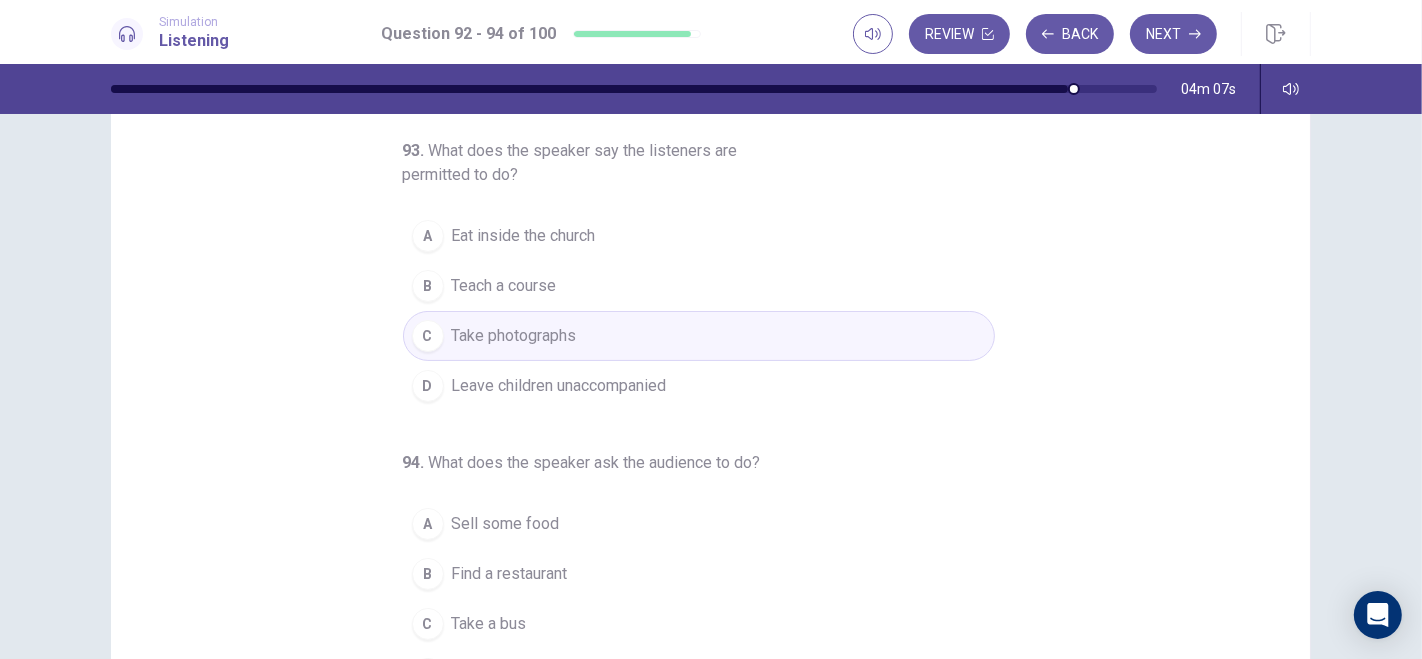
scroll to position [231, 0]
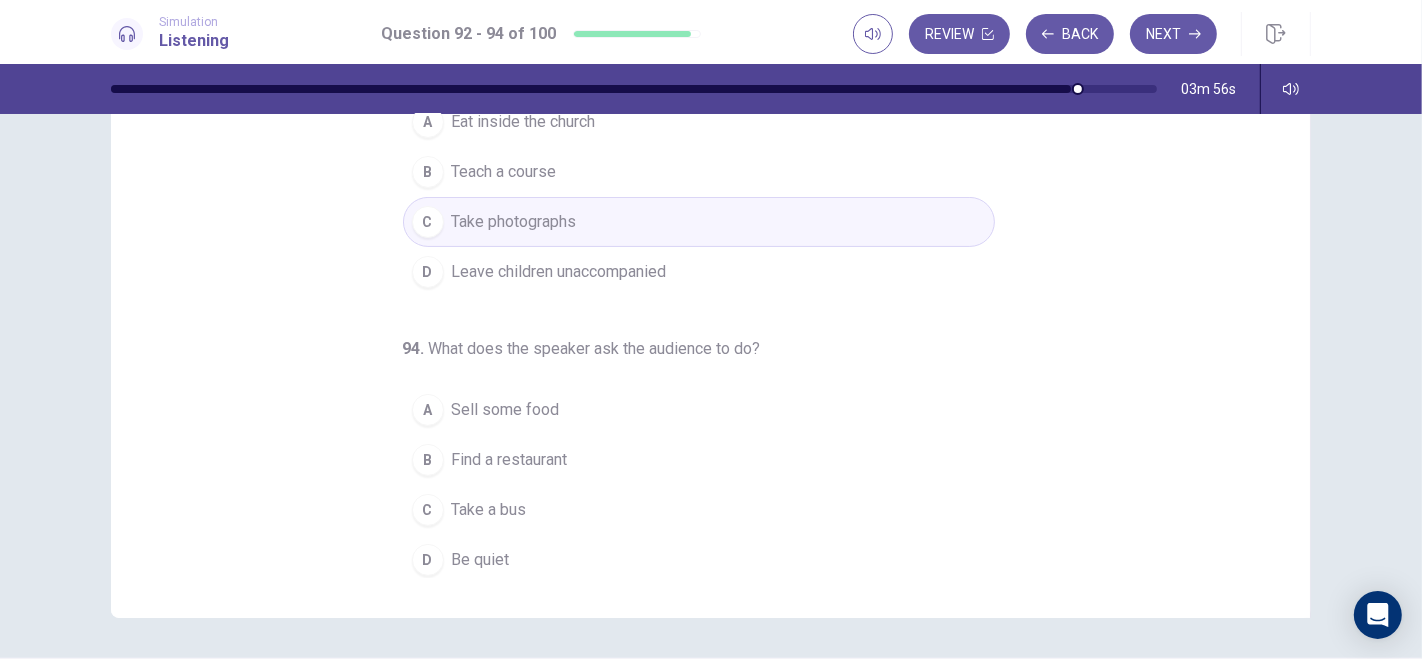
click at [412, 554] on div "D" at bounding box center [428, 560] width 32 height 32
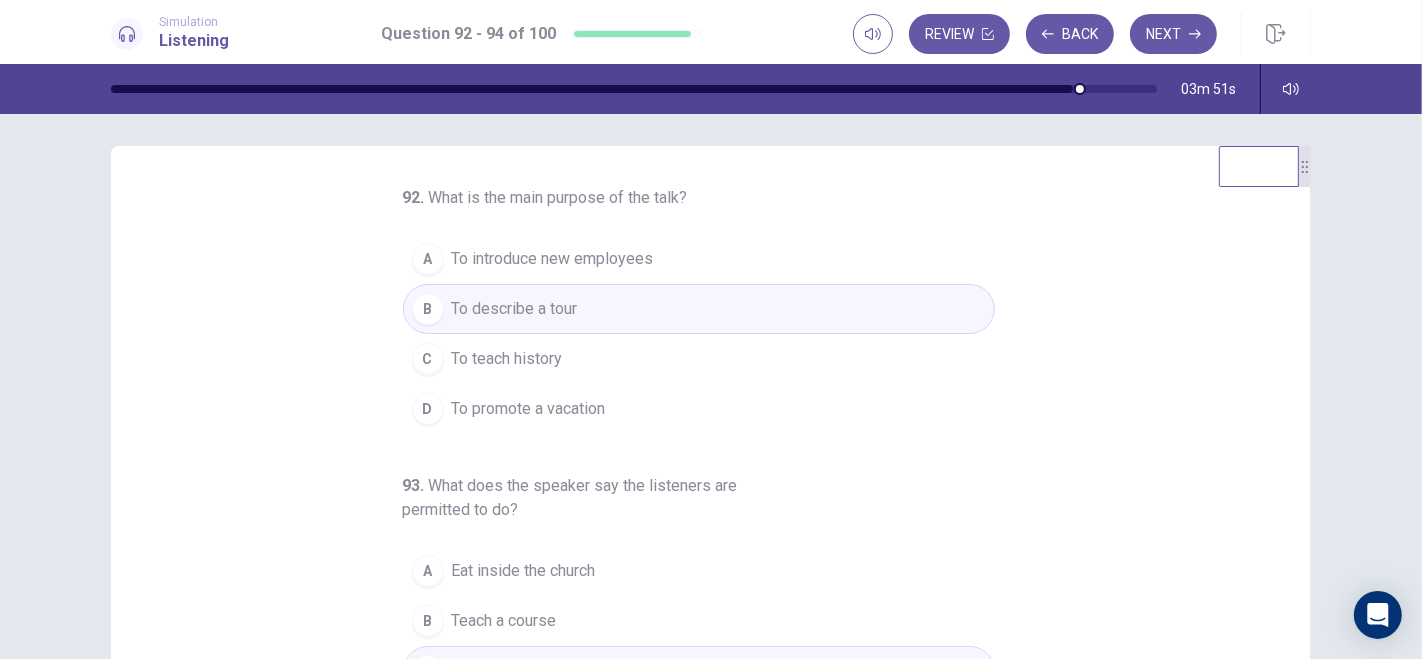
scroll to position [0, 0]
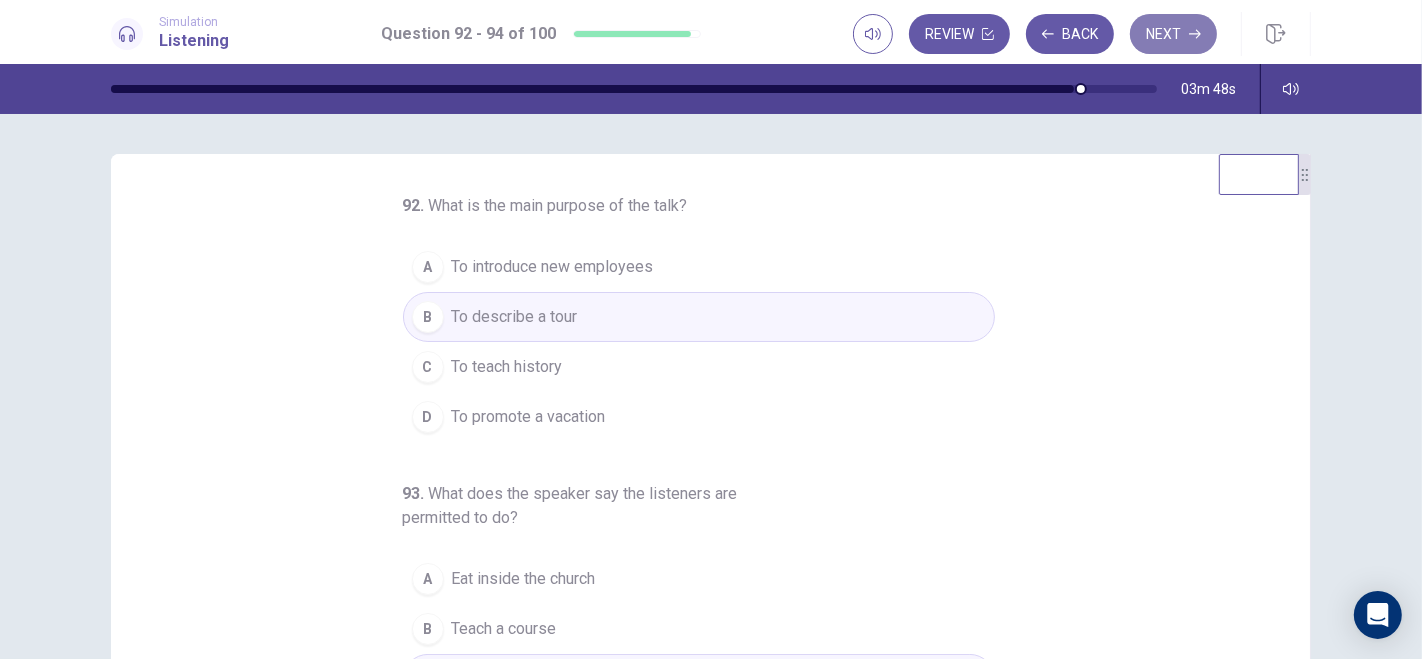
click at [1187, 30] on button "Next" at bounding box center [1173, 34] width 87 height 40
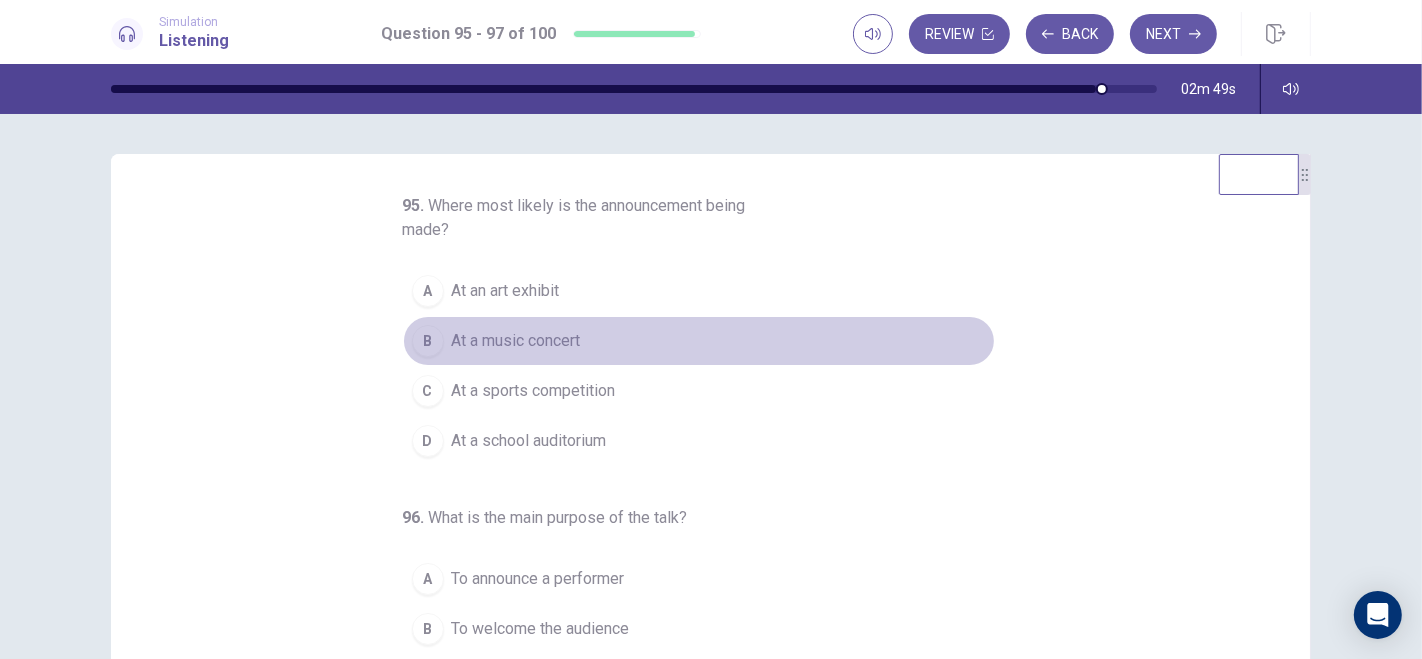
click at [417, 341] on div "B" at bounding box center [428, 341] width 32 height 32
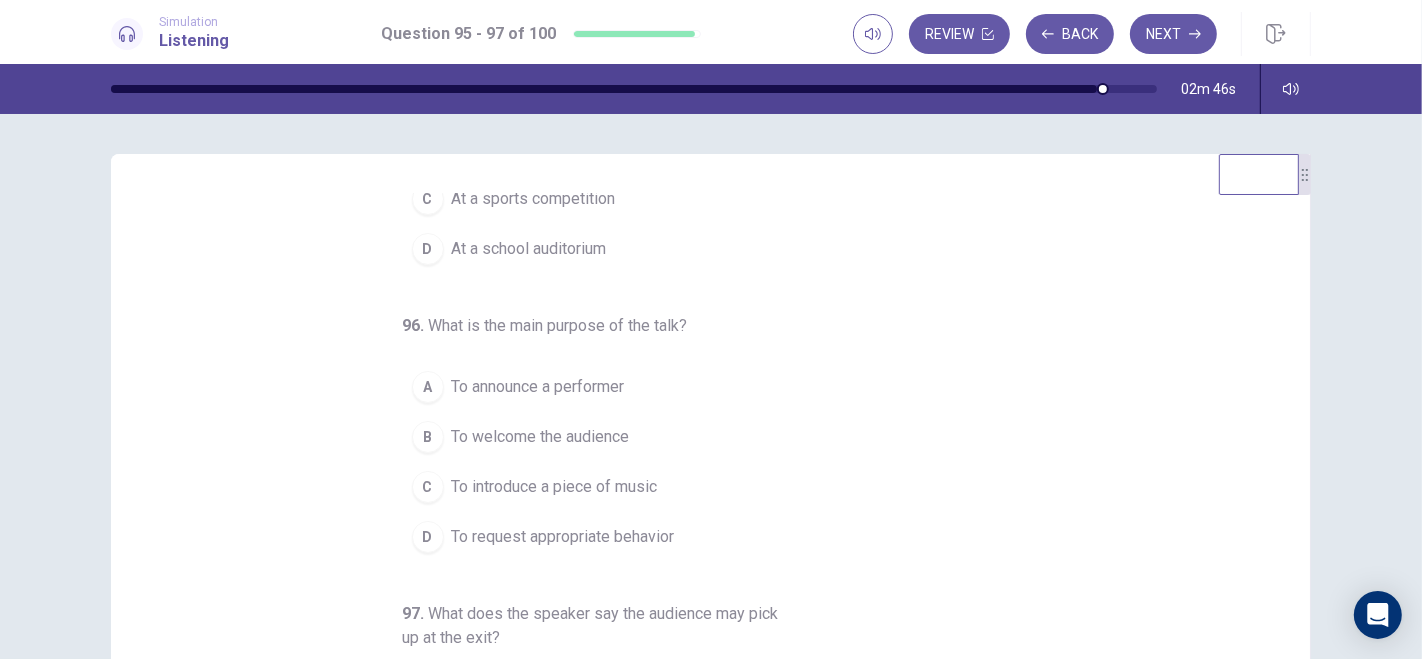
scroll to position [219, 0]
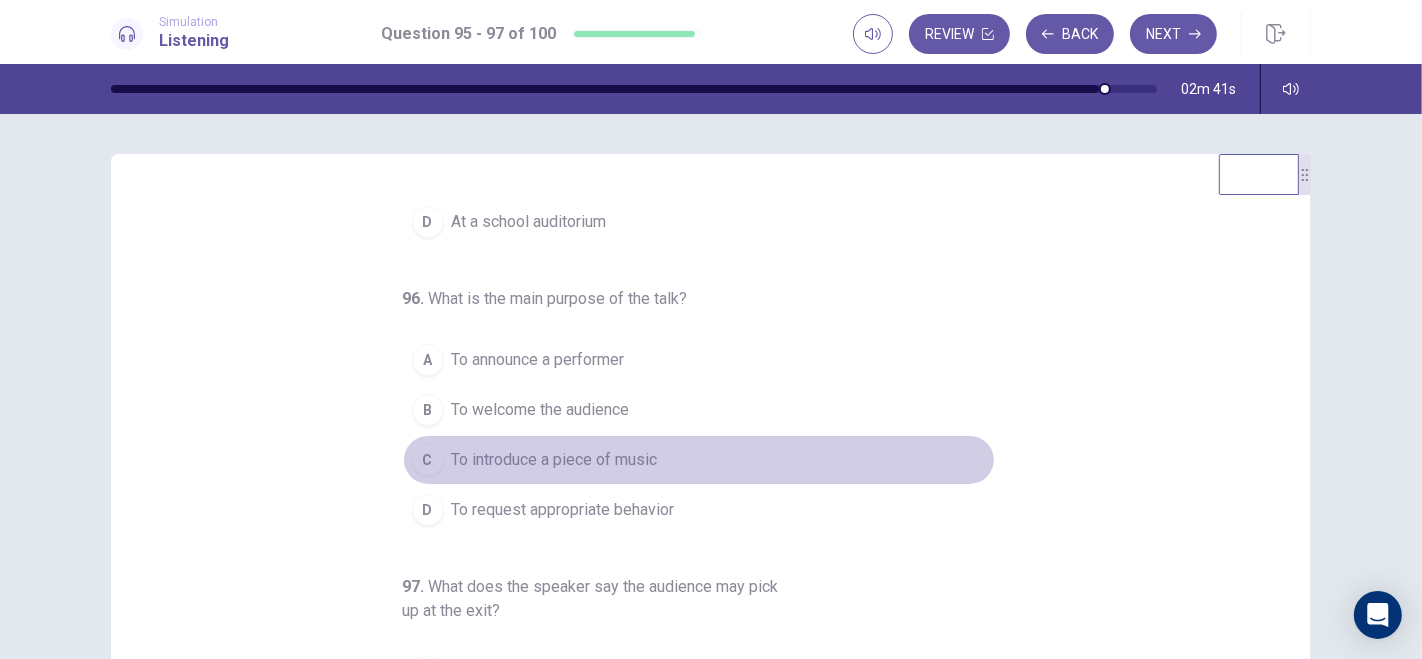
click at [416, 457] on div "C" at bounding box center [428, 460] width 32 height 32
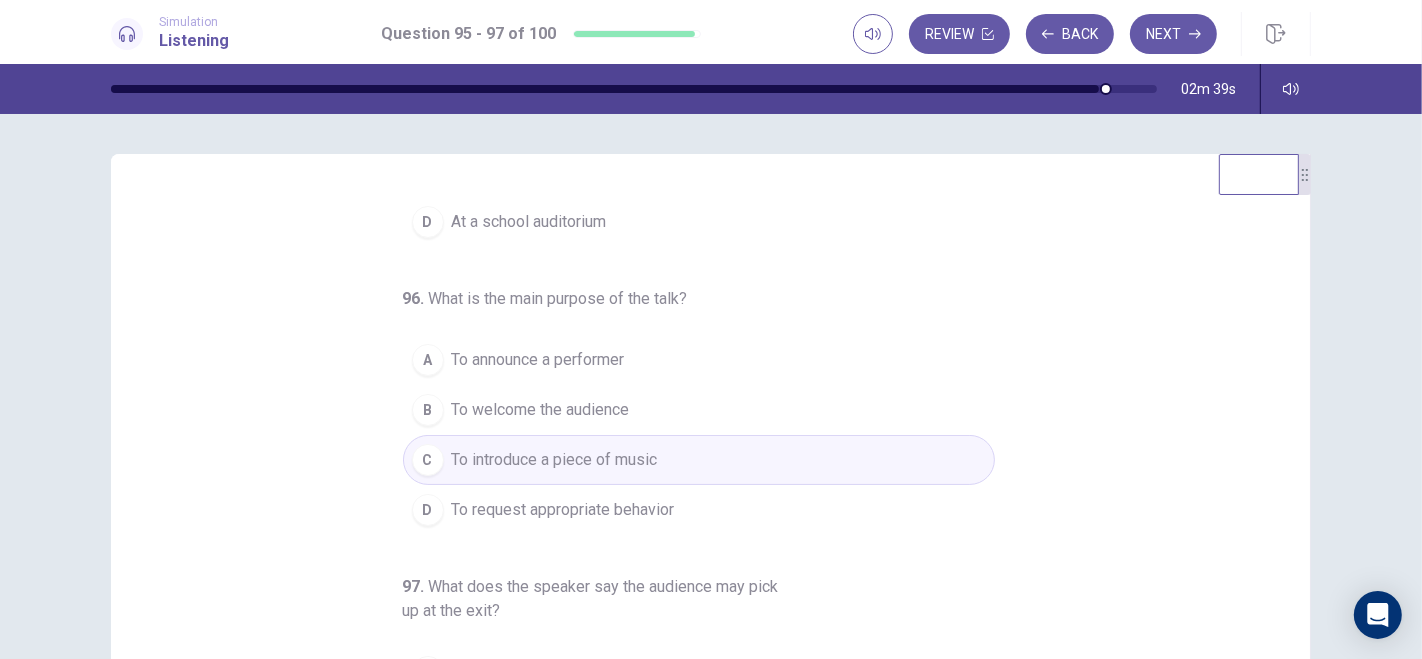
click at [414, 509] on div "D" at bounding box center [428, 510] width 32 height 32
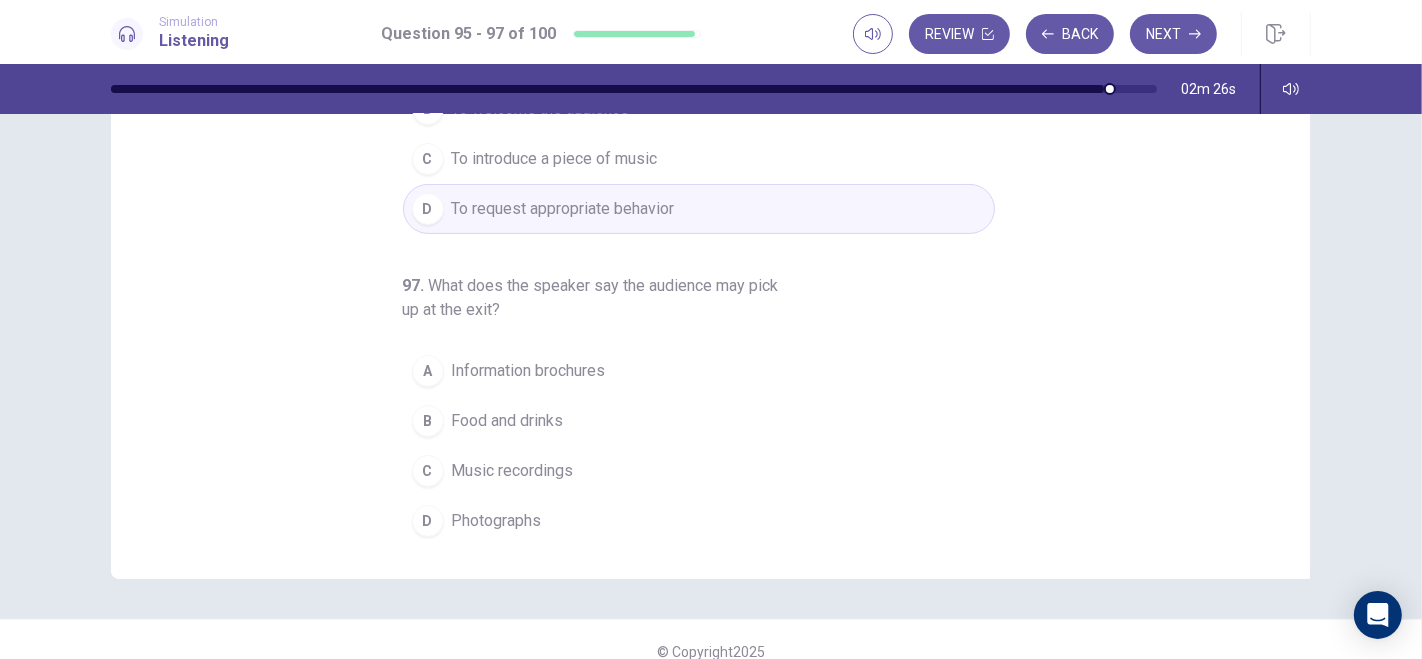
scroll to position [271, 0]
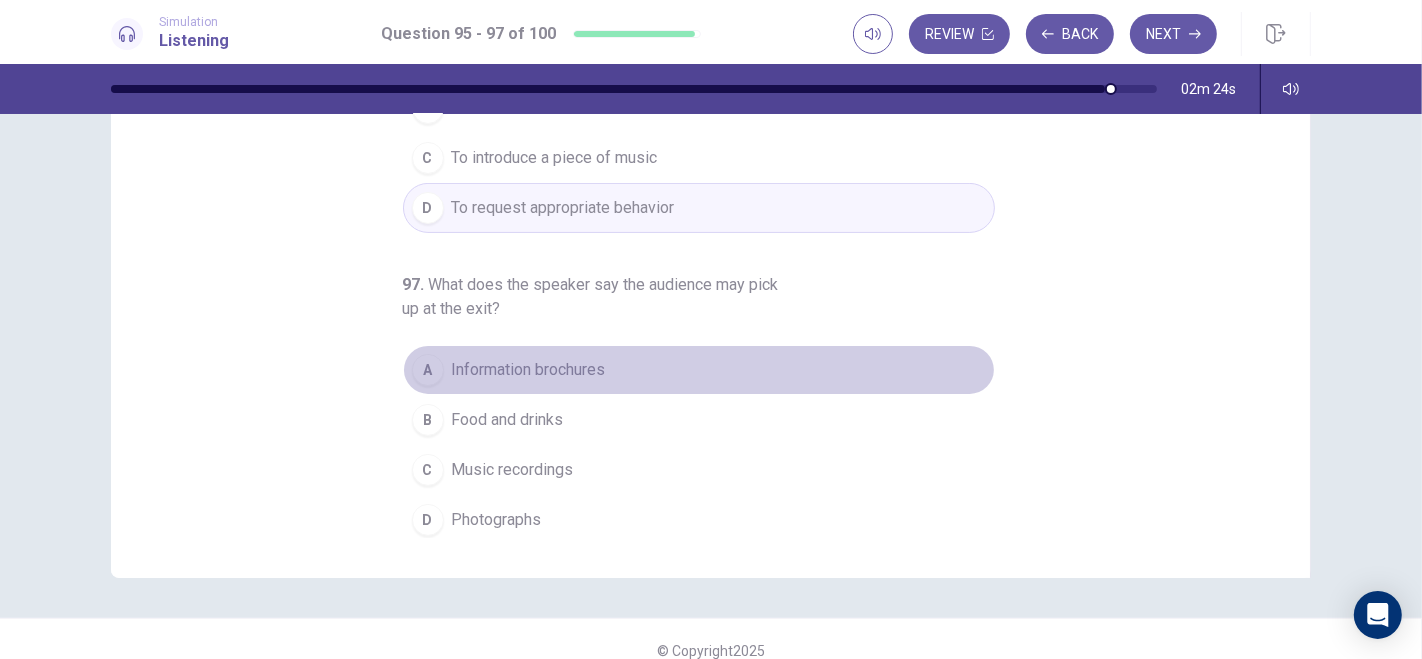
click at [412, 359] on div "A" at bounding box center [428, 370] width 32 height 32
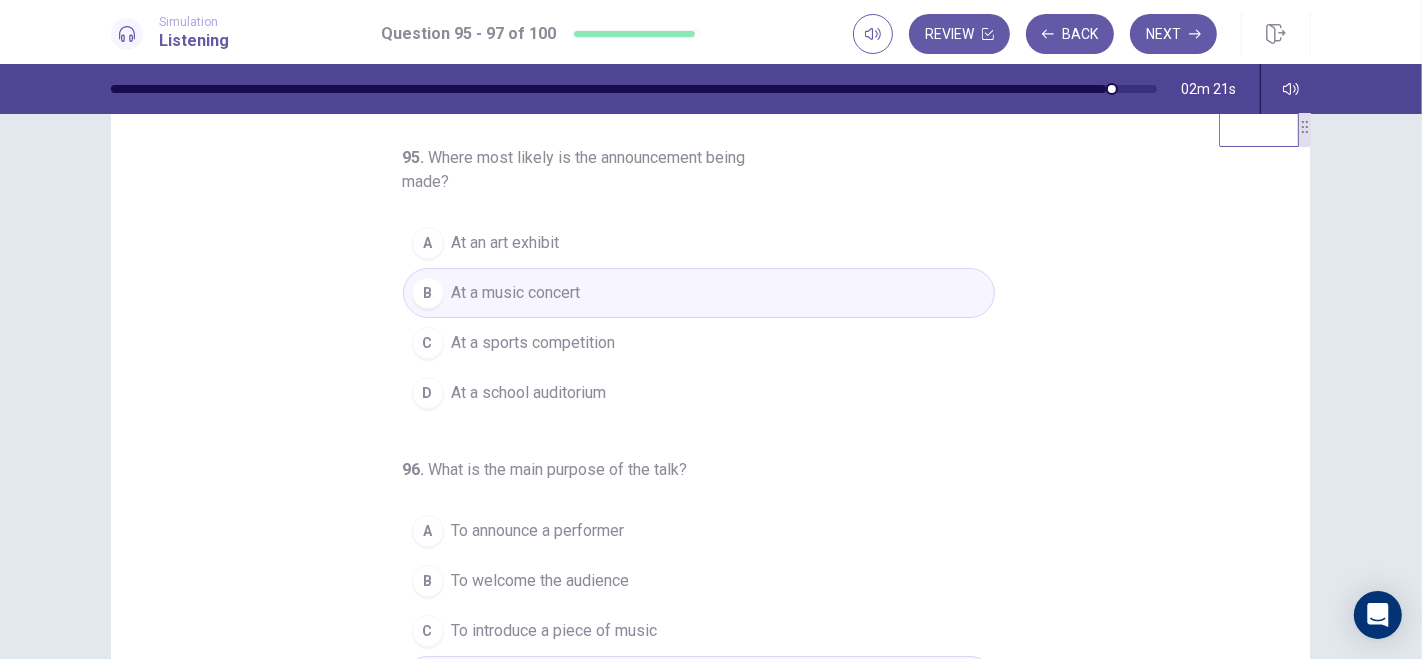
scroll to position [34, 0]
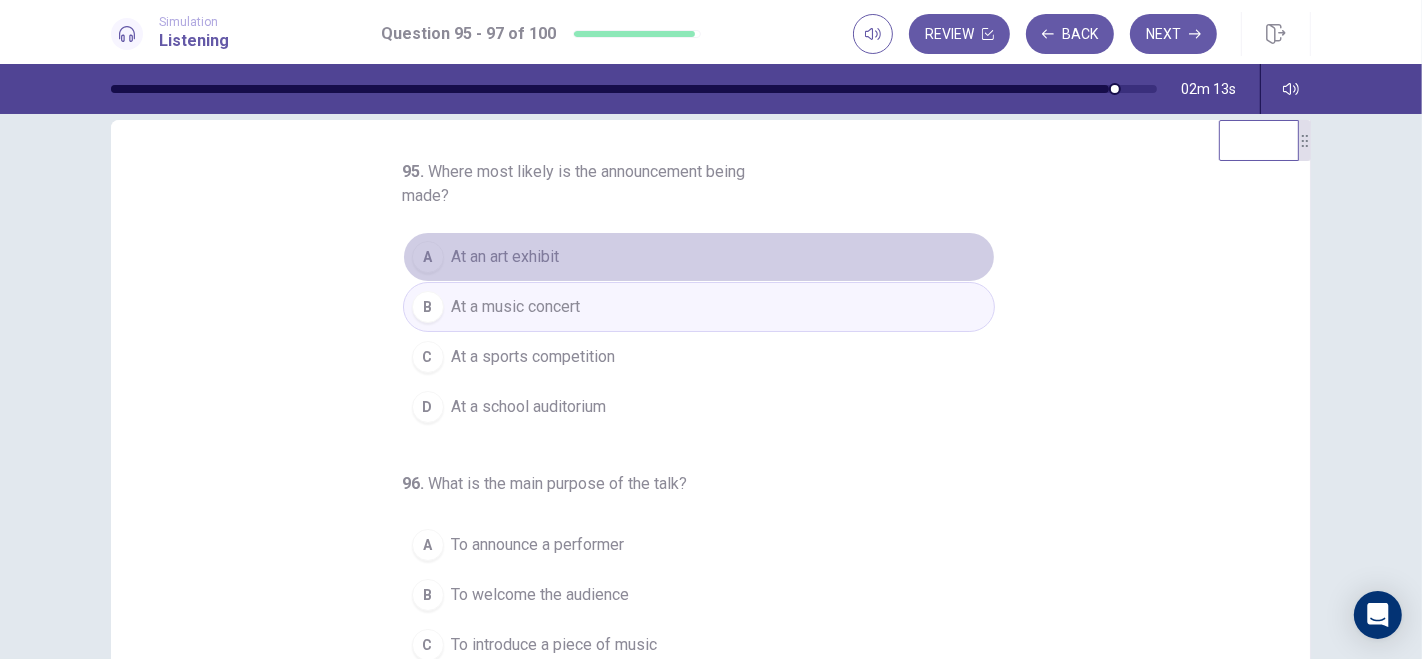
click at [412, 253] on div "A" at bounding box center [428, 257] width 32 height 32
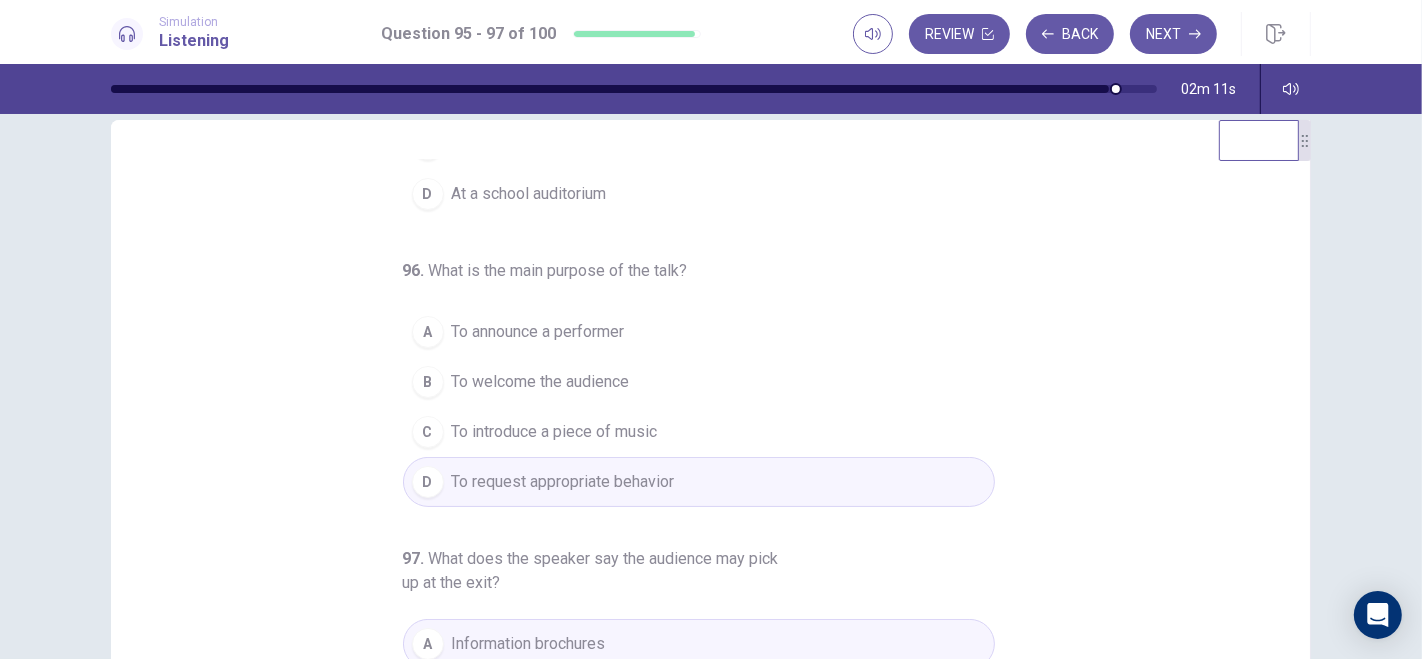
scroll to position [250, 0]
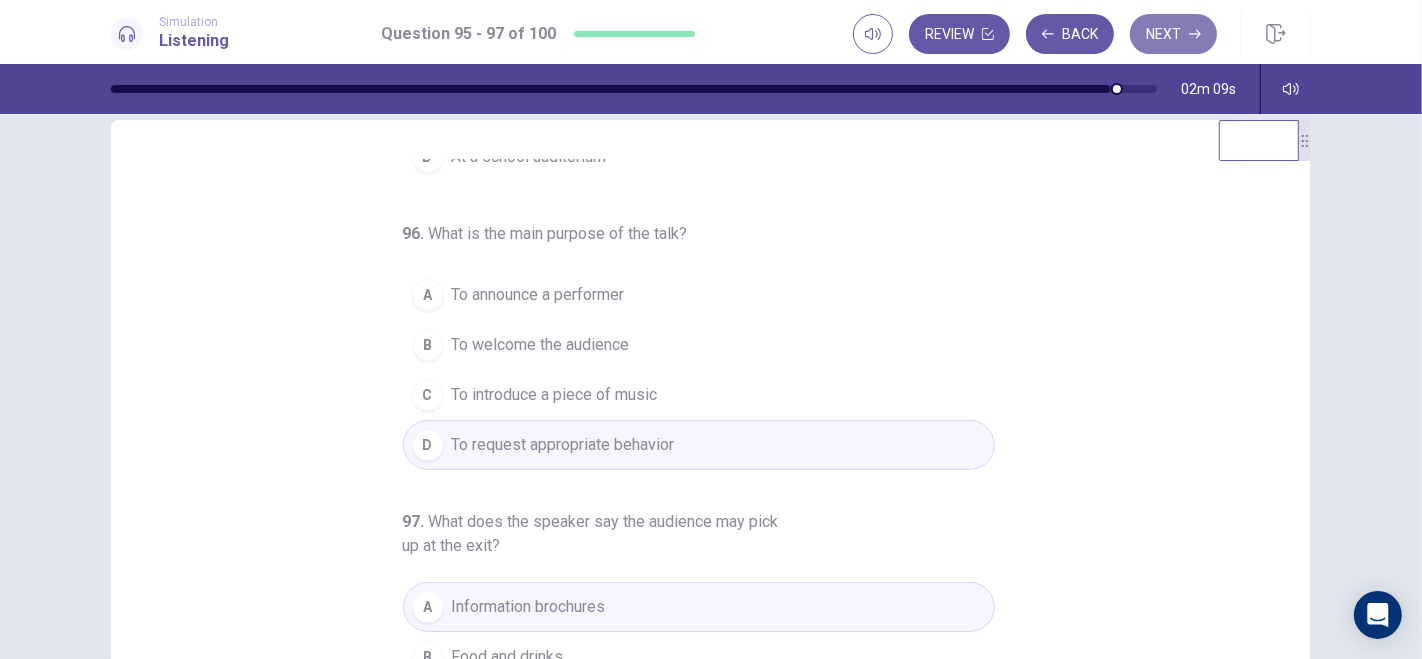
click at [1185, 27] on button "Next" at bounding box center [1173, 34] width 87 height 40
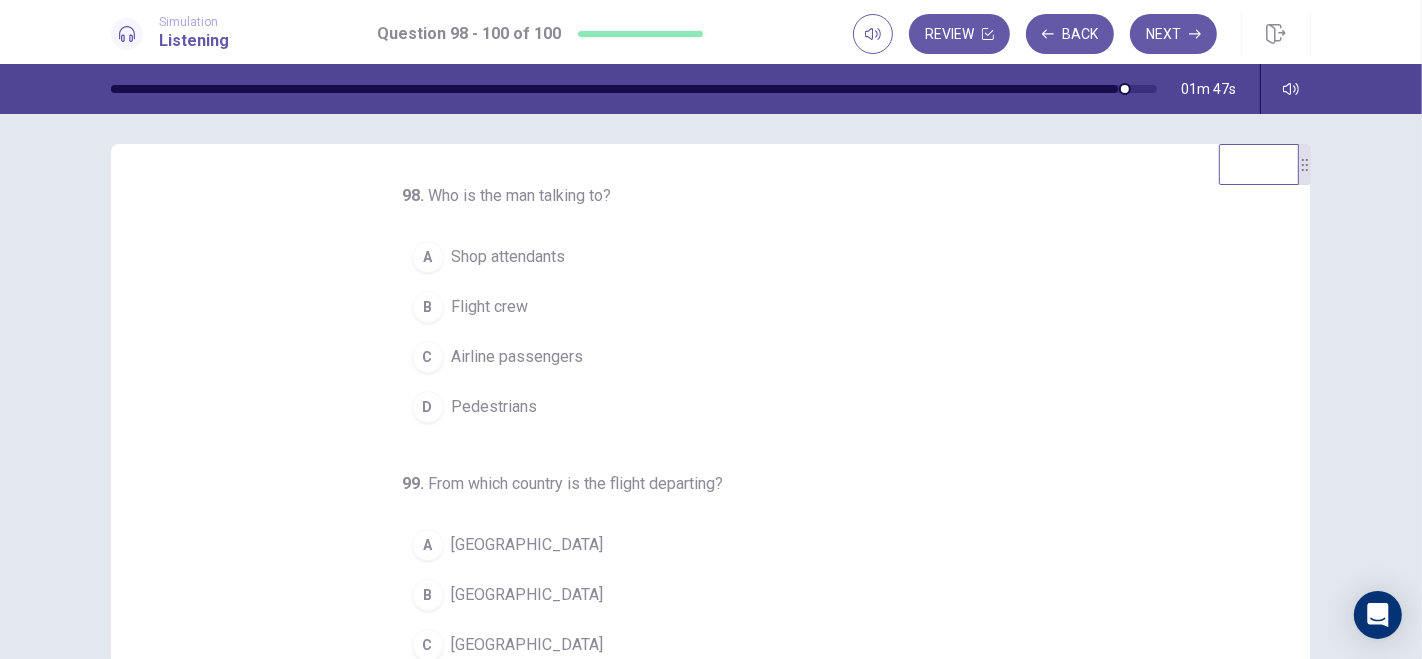
scroll to position [0, 0]
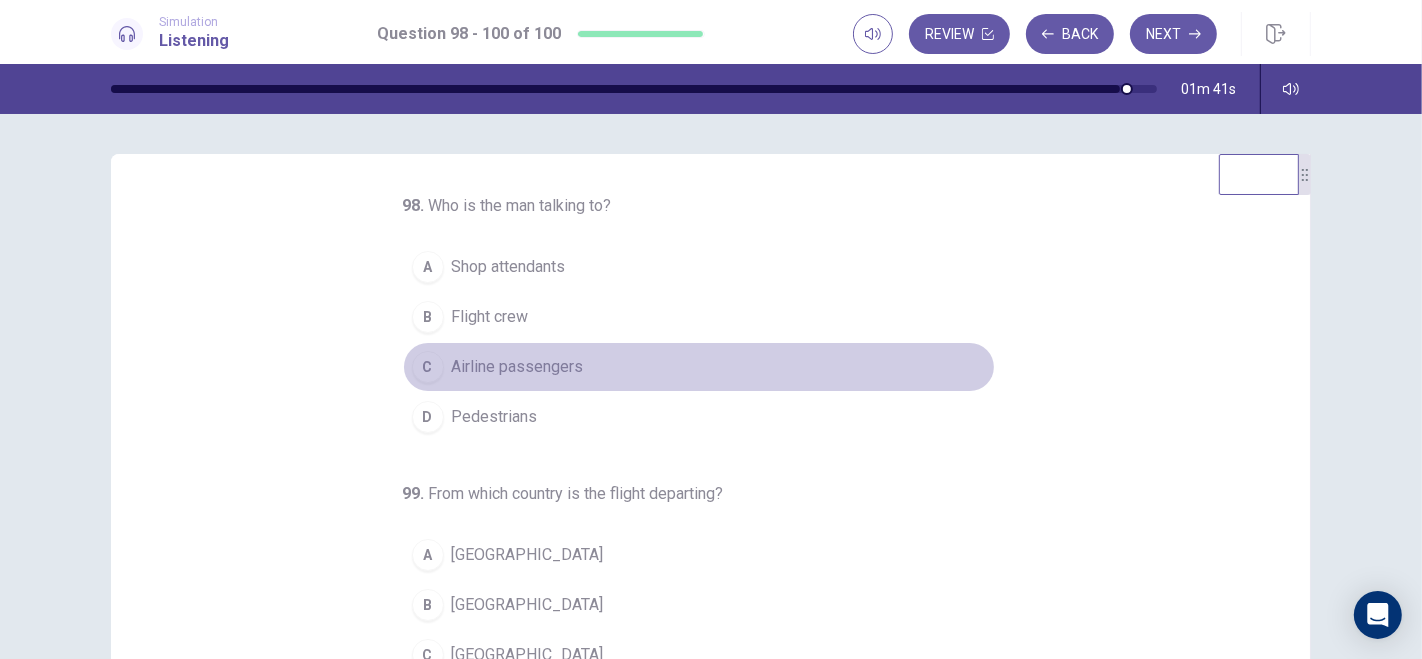
click at [416, 370] on div "C" at bounding box center [428, 367] width 32 height 32
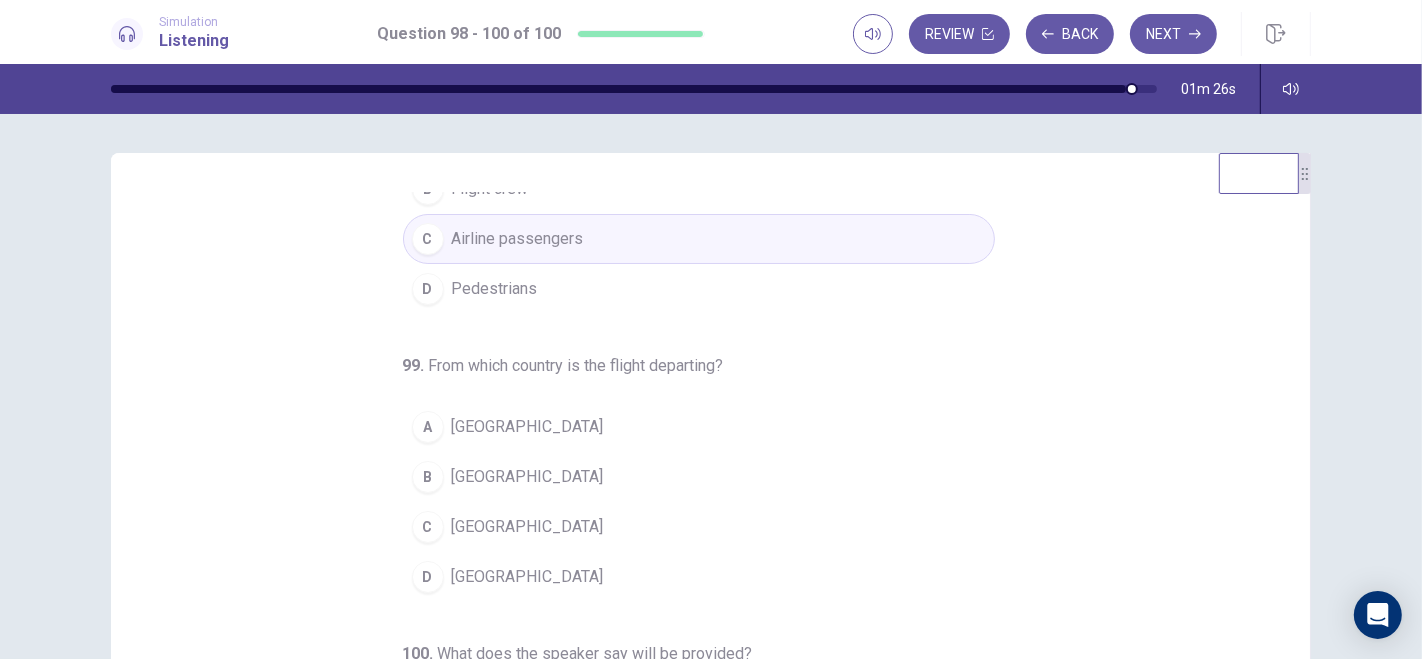
scroll to position [202, 0]
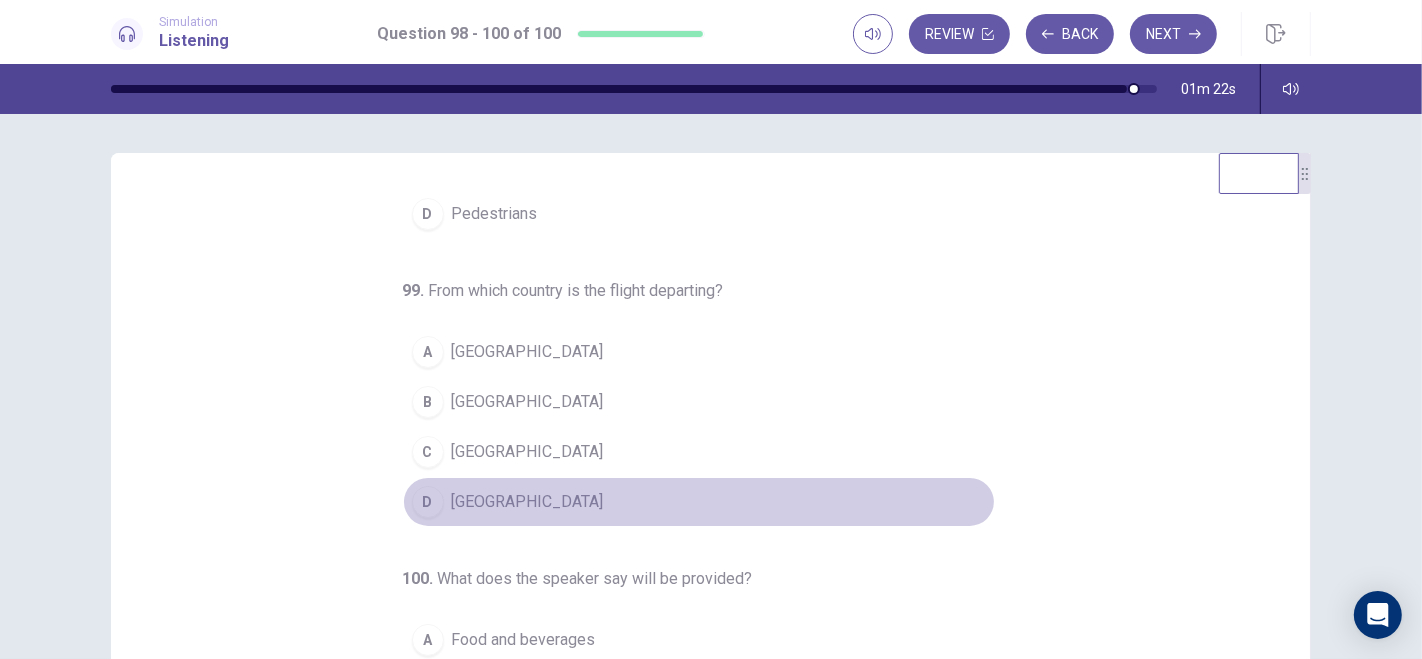
click at [421, 498] on div "D" at bounding box center [428, 502] width 32 height 32
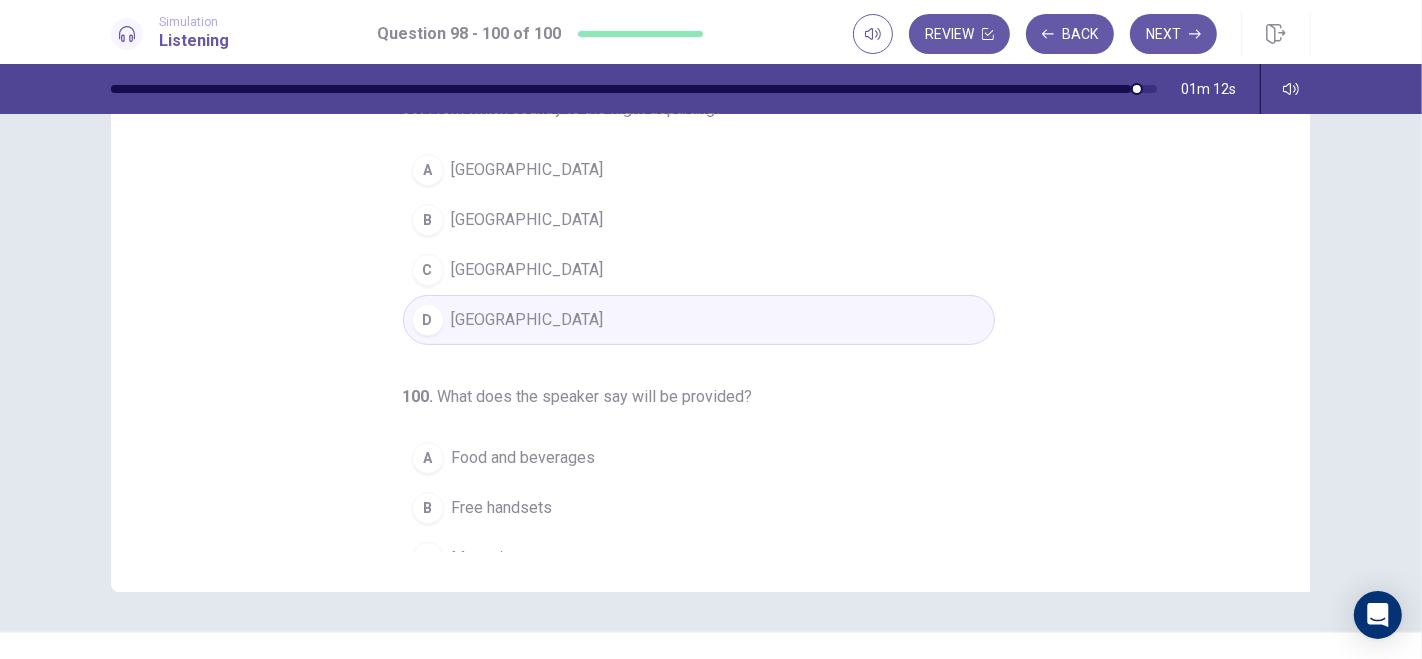
scroll to position [127, 0]
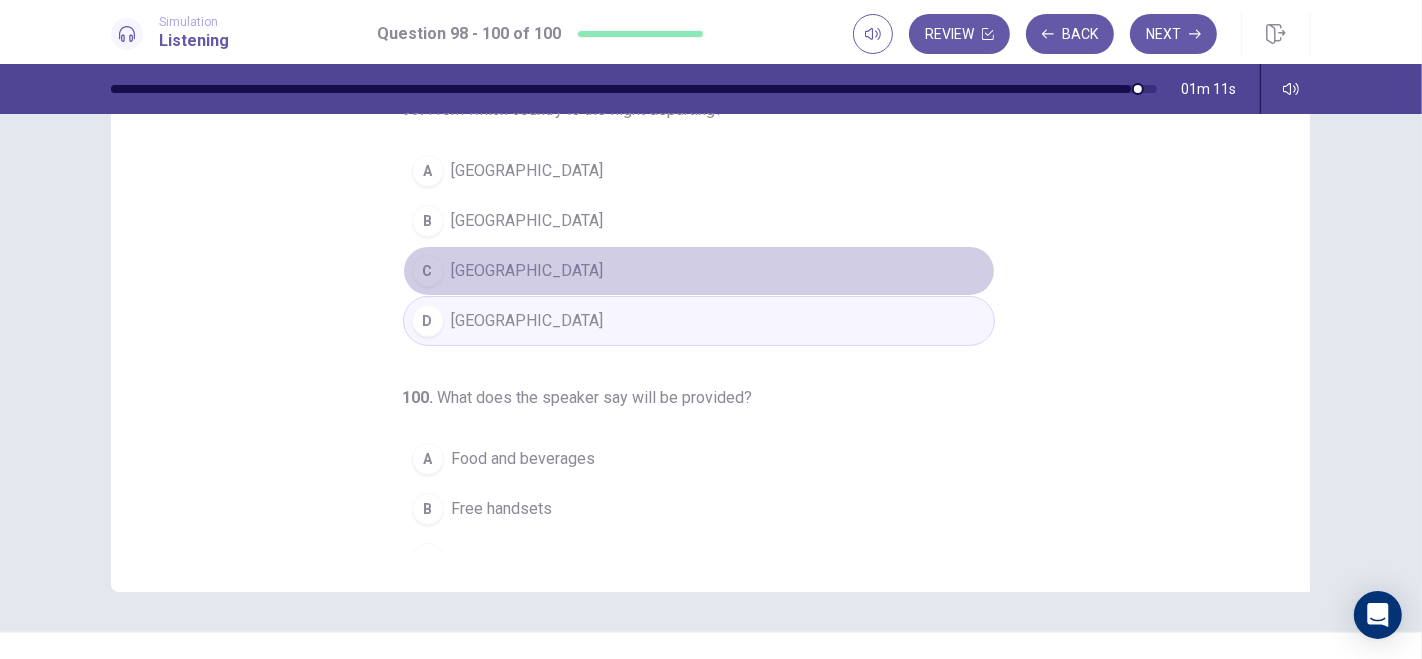
click at [425, 270] on div "C" at bounding box center [428, 271] width 32 height 32
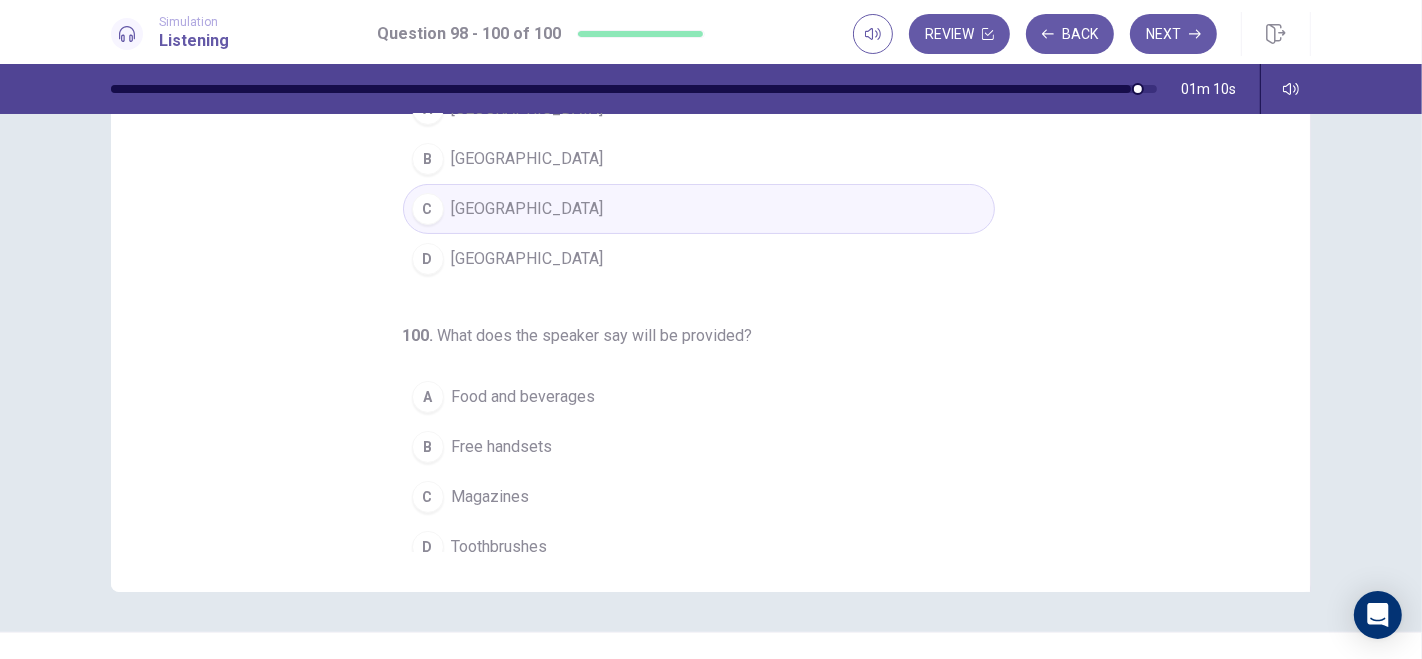
scroll to position [202, 0]
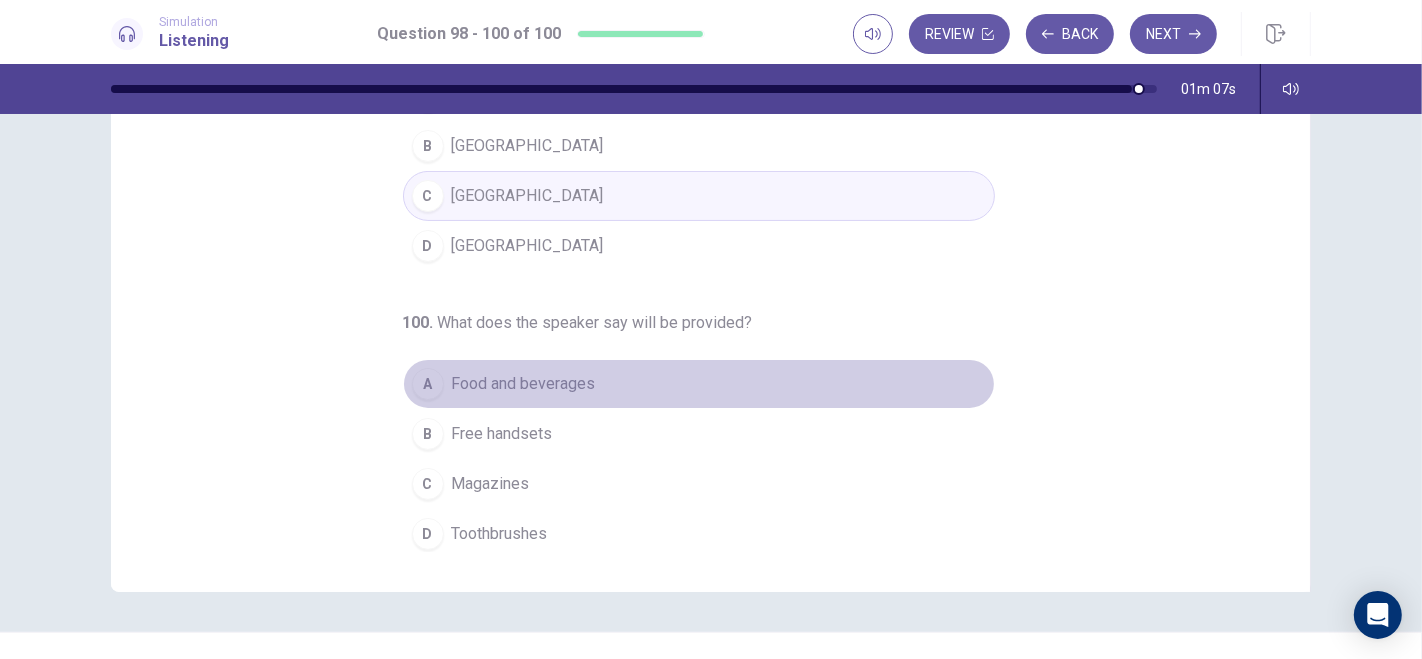
click at [412, 376] on div "A" at bounding box center [428, 384] width 32 height 32
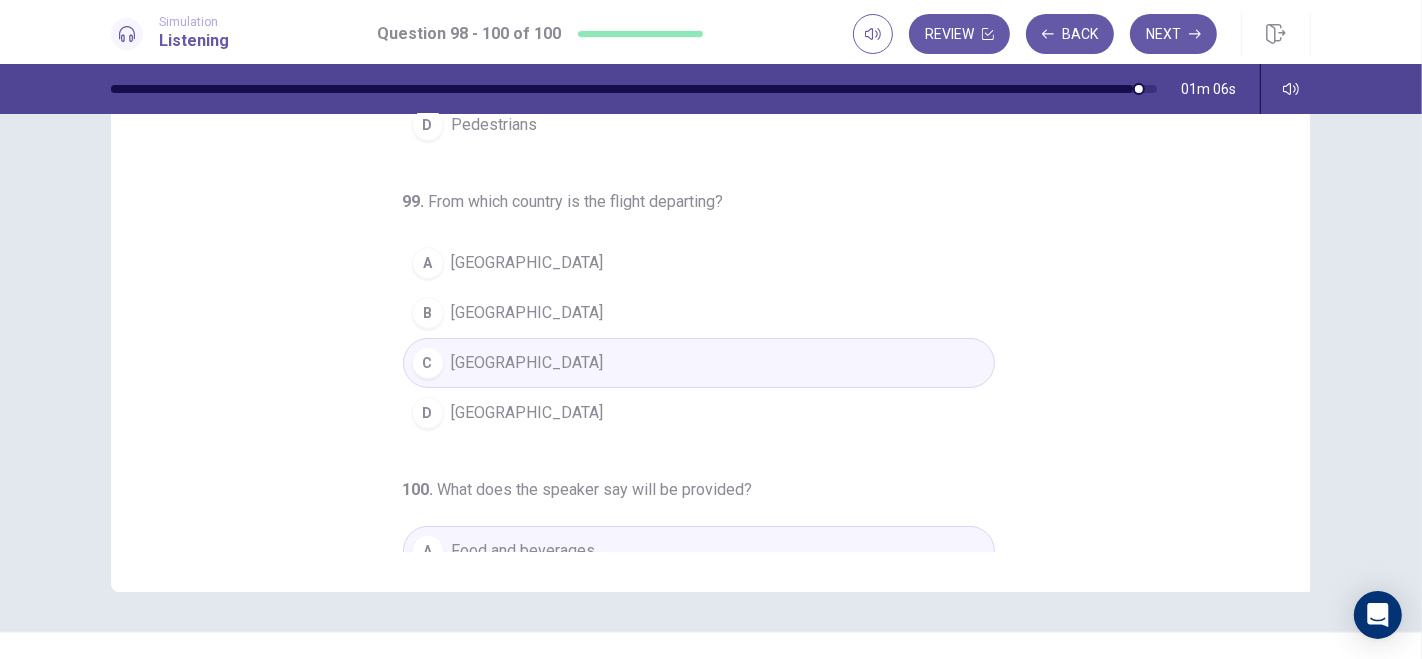
scroll to position [31, 0]
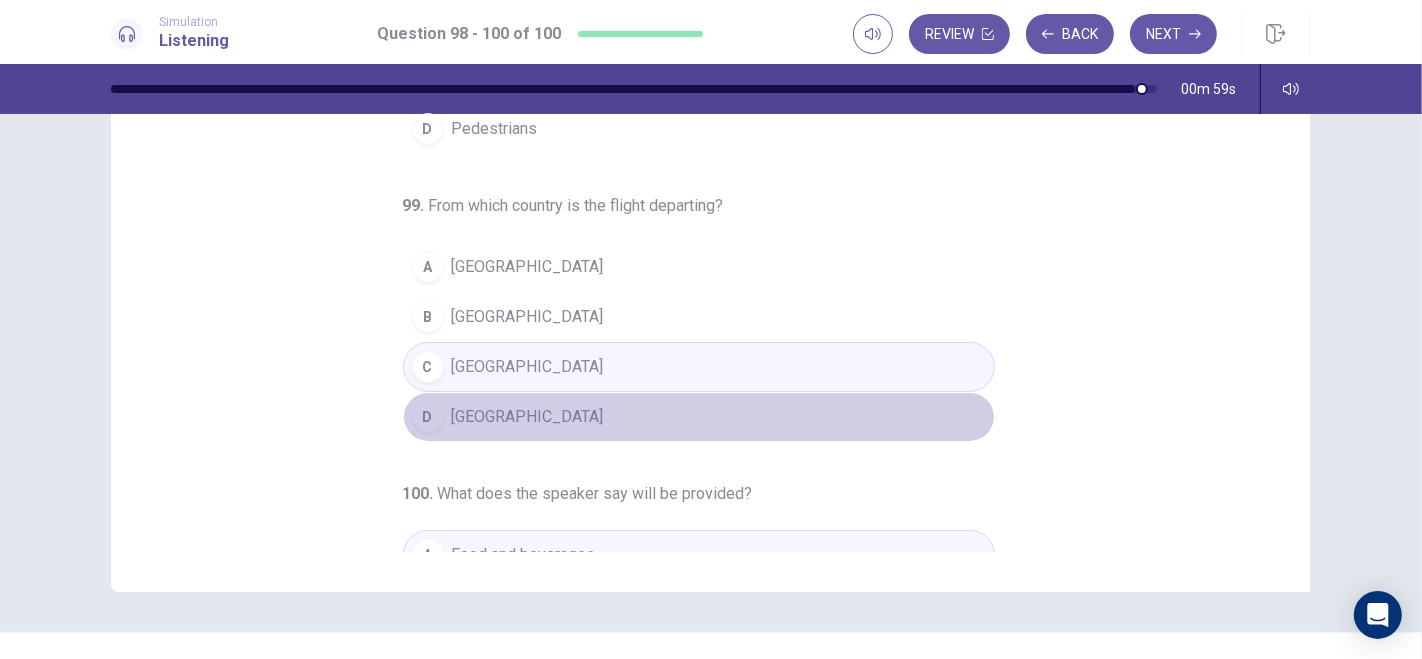
click at [412, 407] on div "D" at bounding box center [428, 417] width 32 height 32
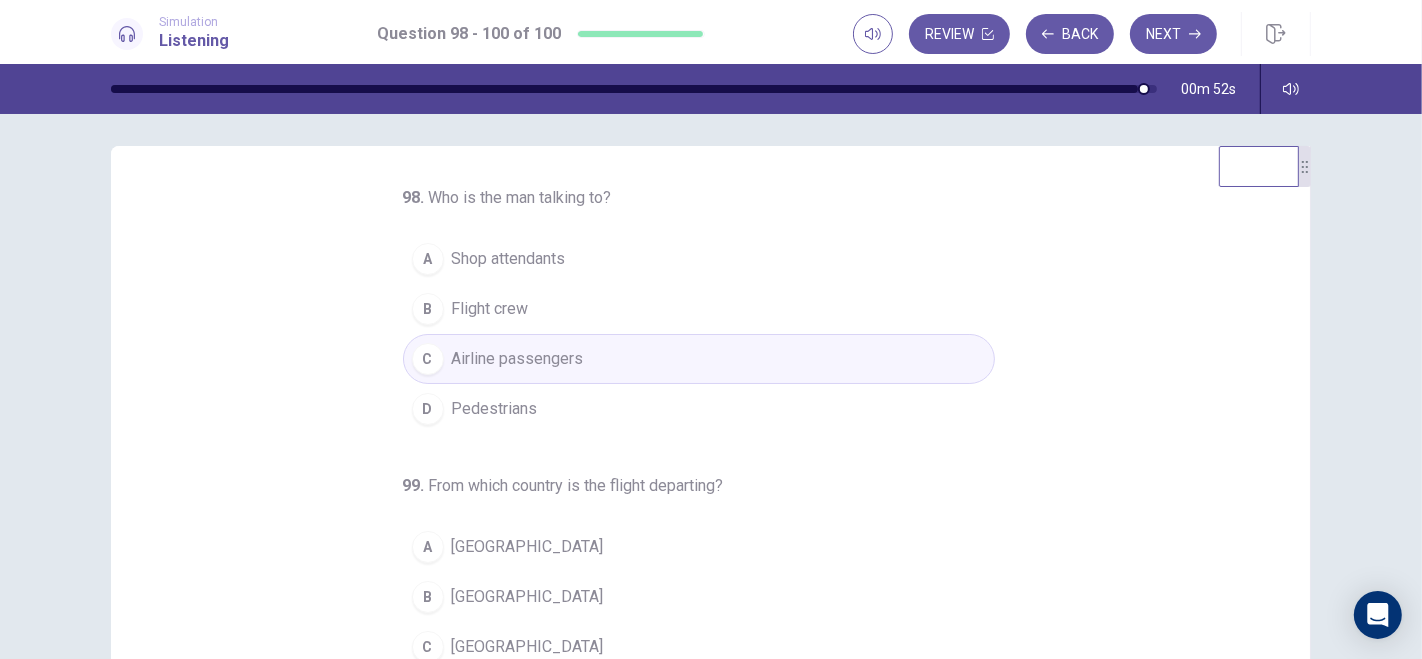
scroll to position [0, 0]
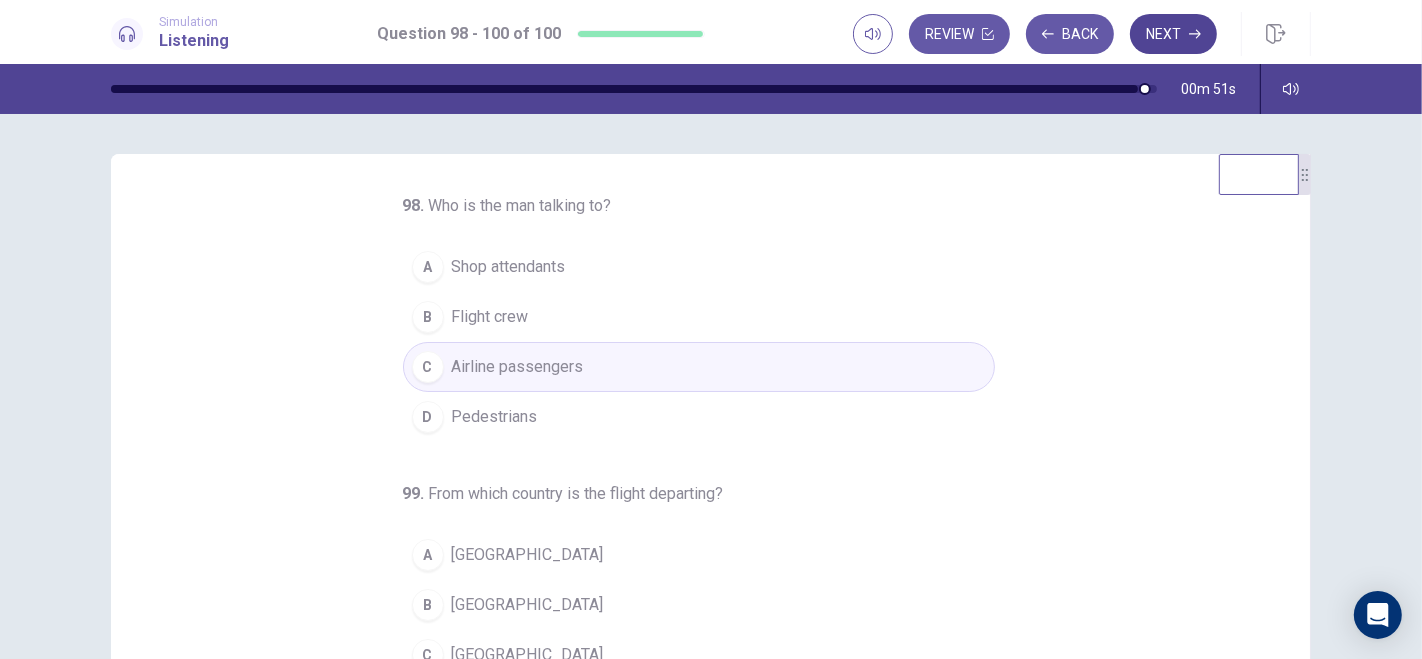
click at [1191, 35] on icon "button" at bounding box center [1195, 34] width 12 height 12
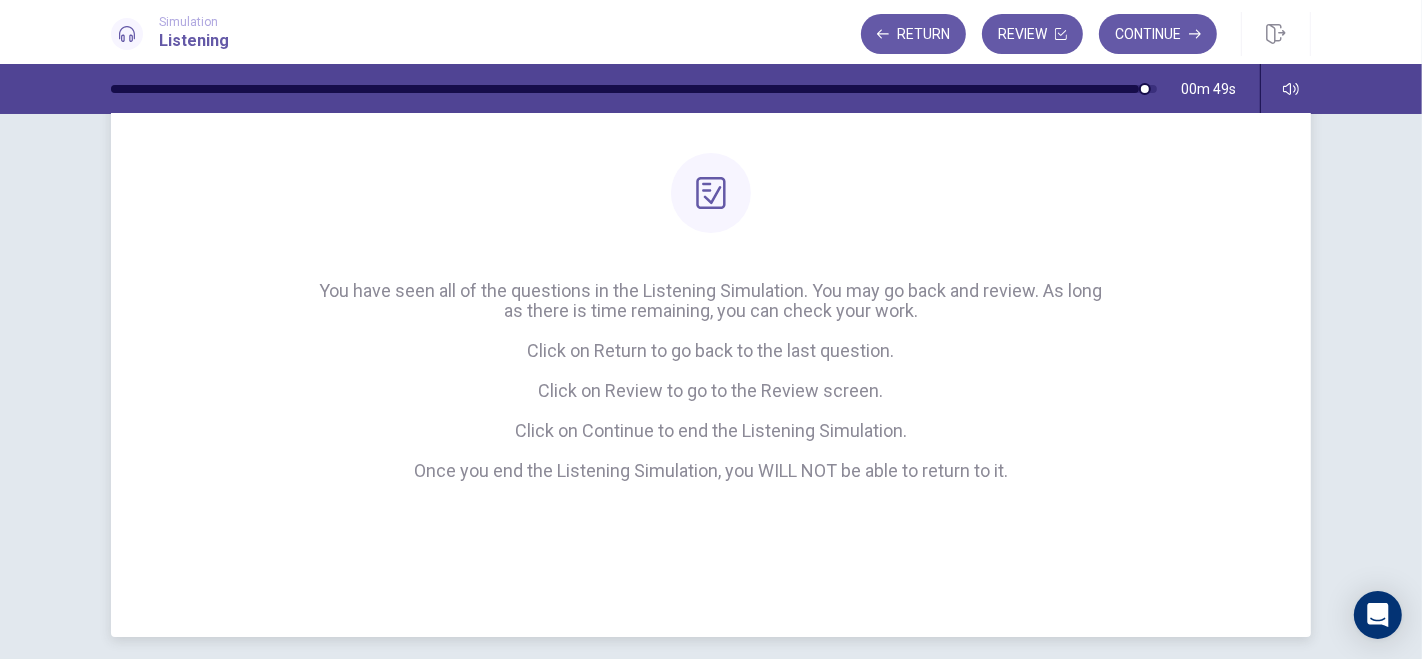
scroll to position [208, 0]
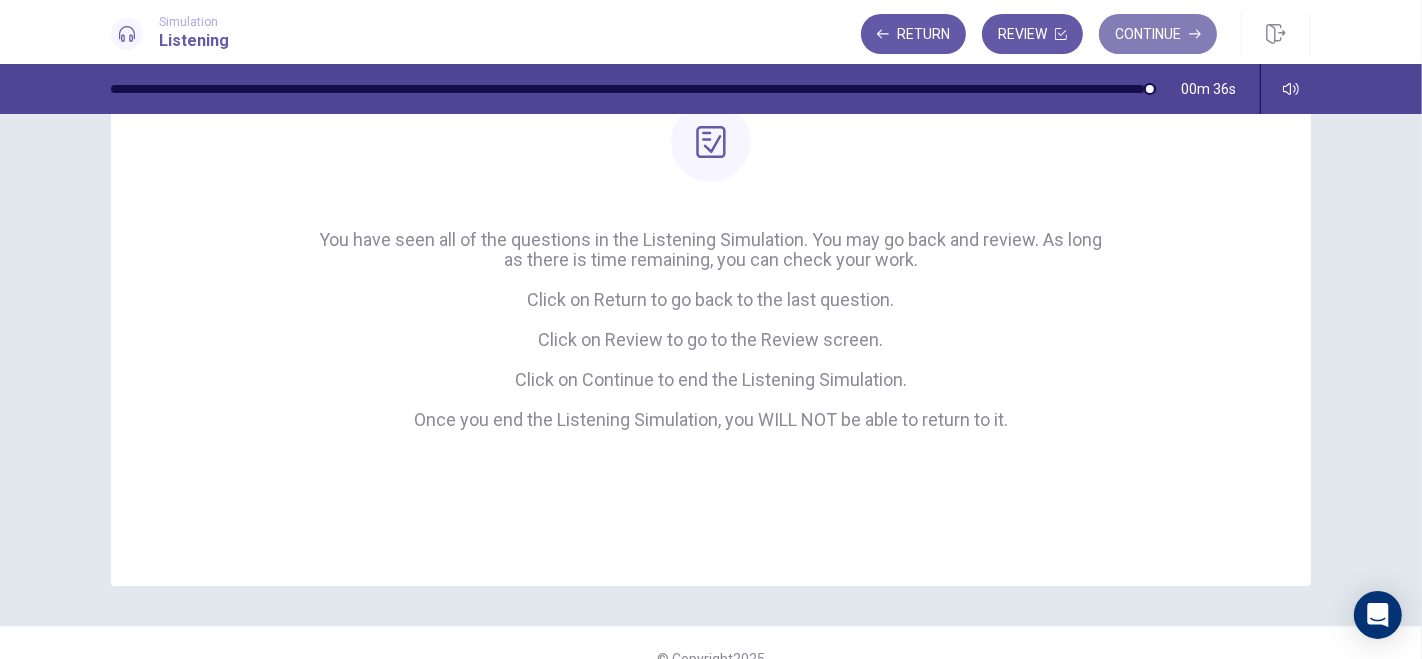
click at [1162, 37] on button "Continue" at bounding box center [1158, 34] width 118 height 40
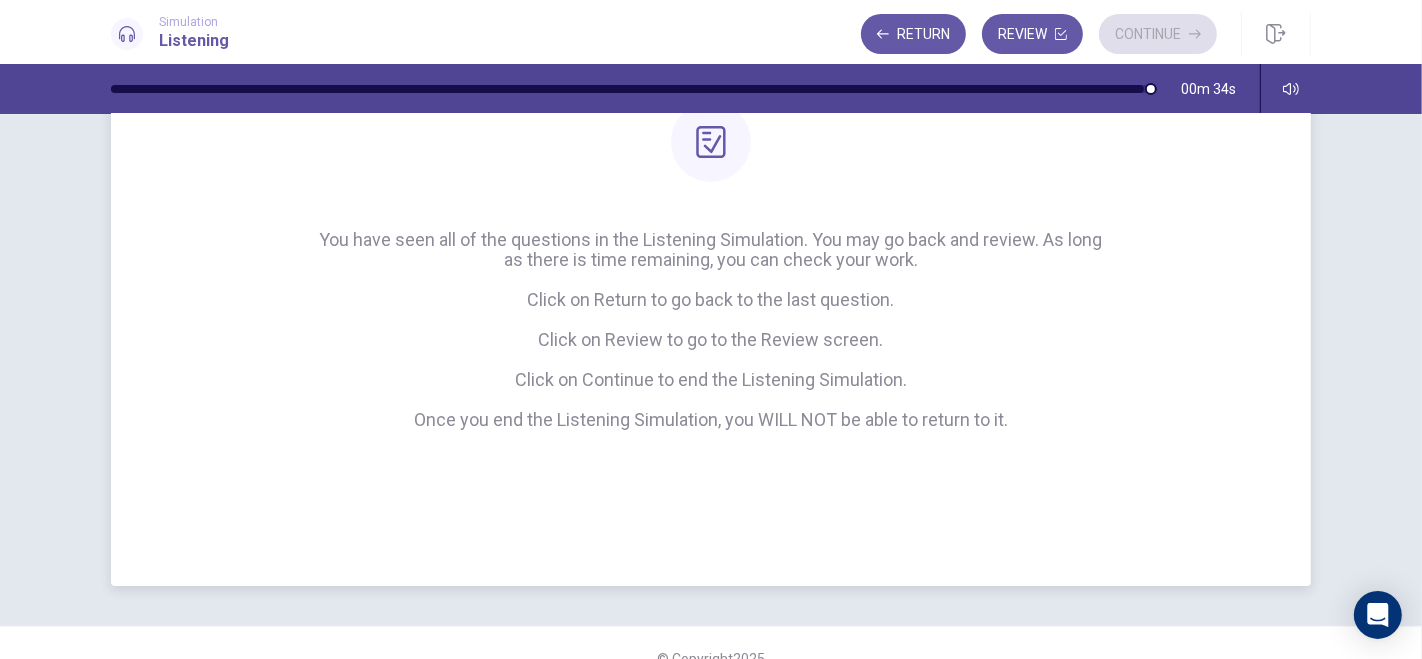
scroll to position [118, 0]
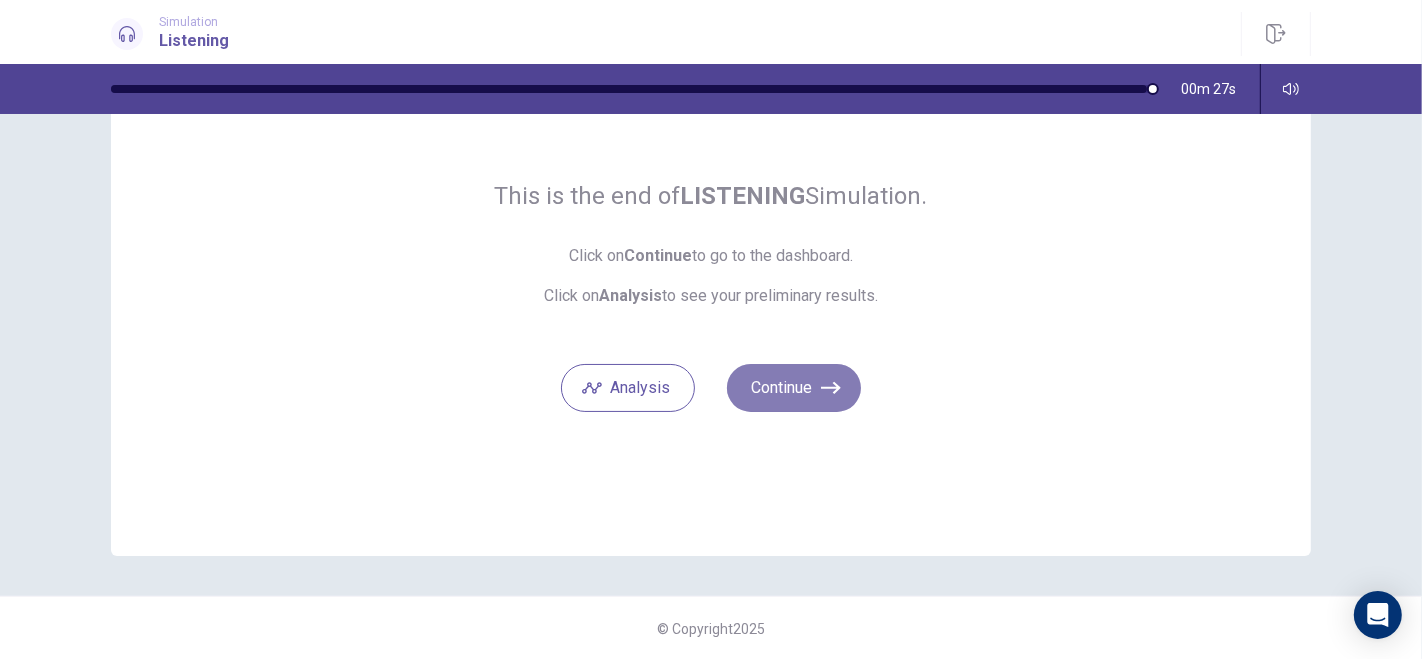
click at [797, 390] on button "Continue" at bounding box center [794, 388] width 134 height 48
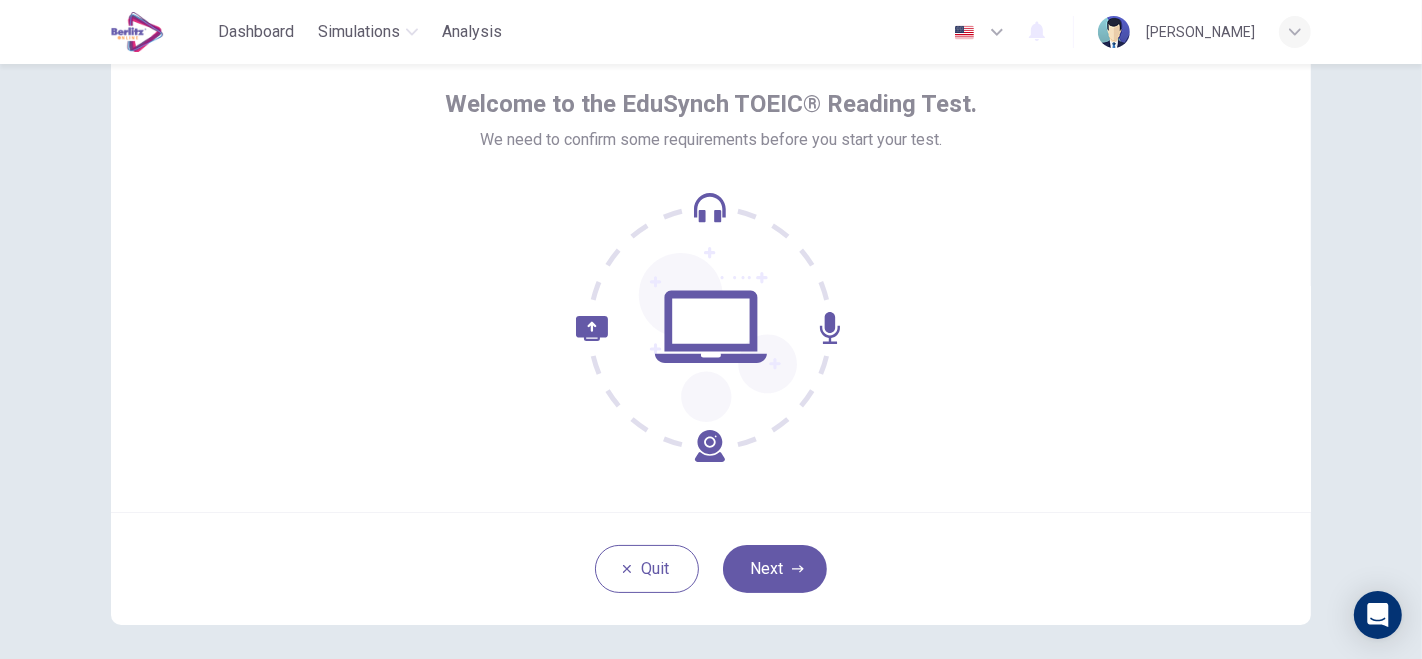
scroll to position [91, 0]
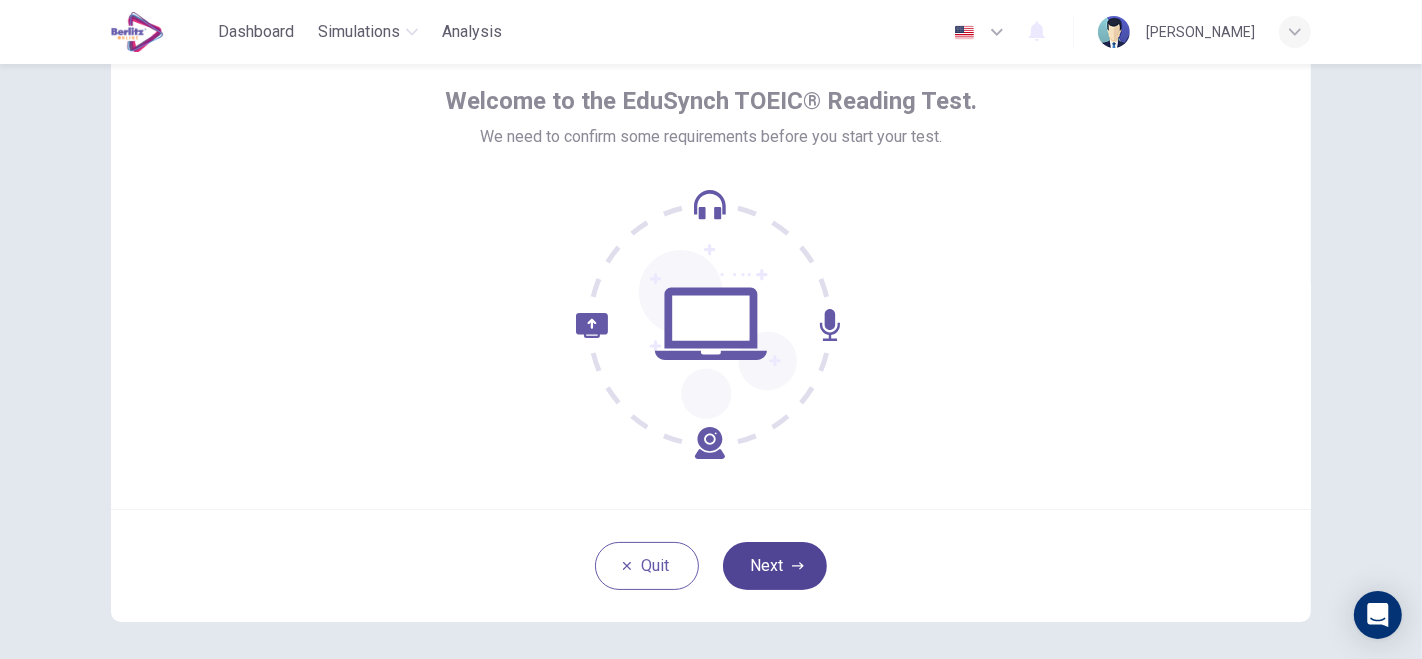
click at [774, 557] on button "Next" at bounding box center [775, 566] width 104 height 48
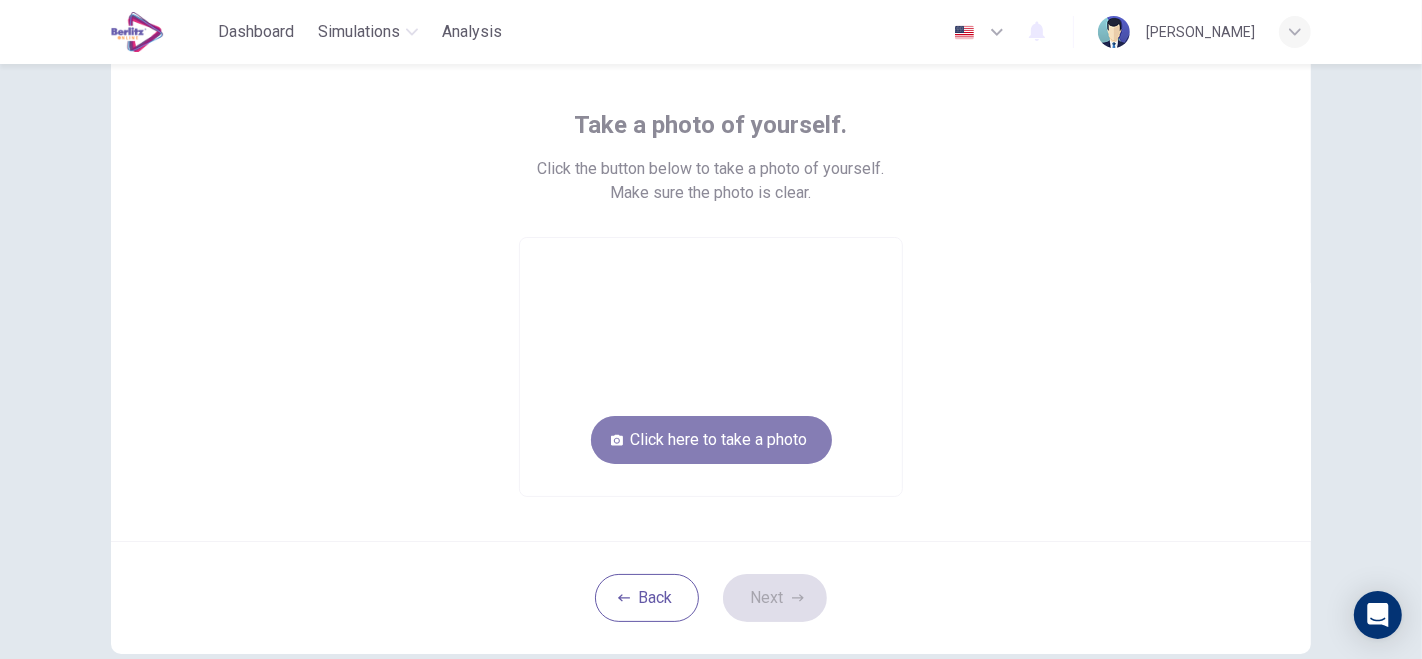
click at [754, 439] on button "Click here to take a photo" at bounding box center [711, 440] width 241 height 48
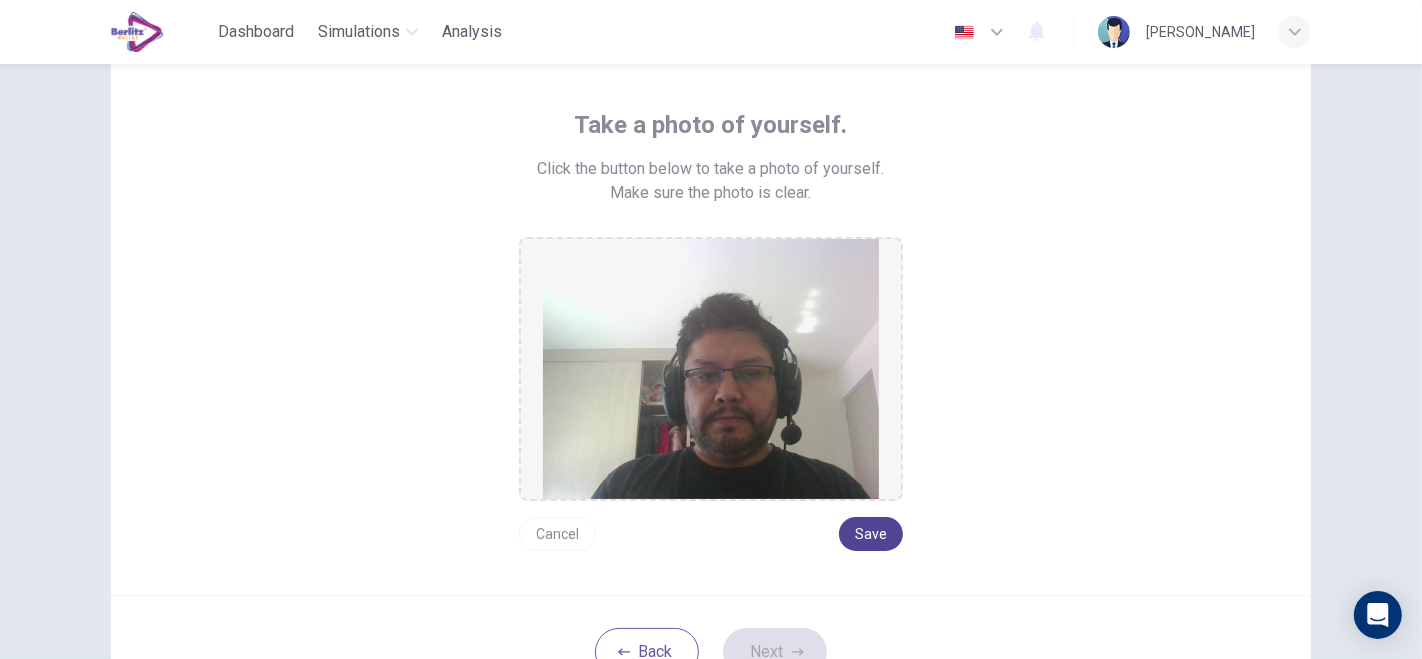
click at [858, 530] on button "Save" at bounding box center [871, 534] width 64 height 34
click at [759, 646] on button "Next" at bounding box center [775, 652] width 104 height 48
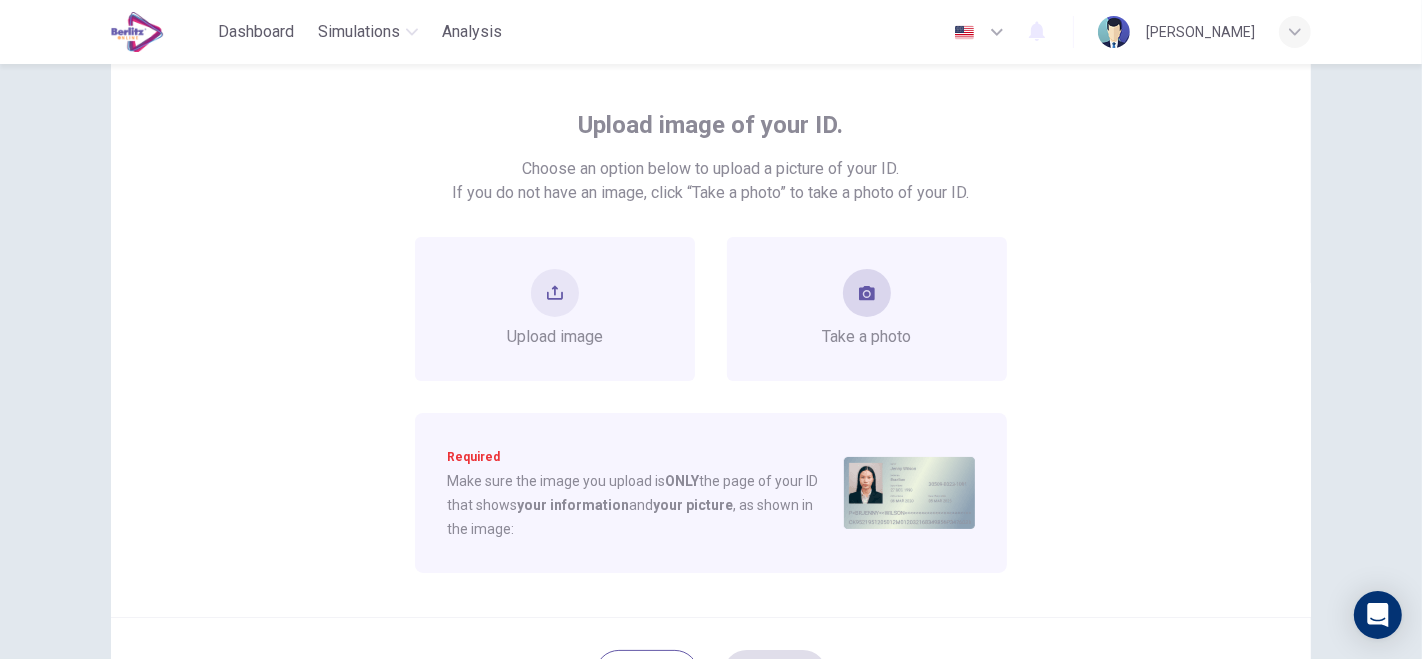
click at [868, 291] on icon "take photo" at bounding box center [867, 293] width 16 height 14
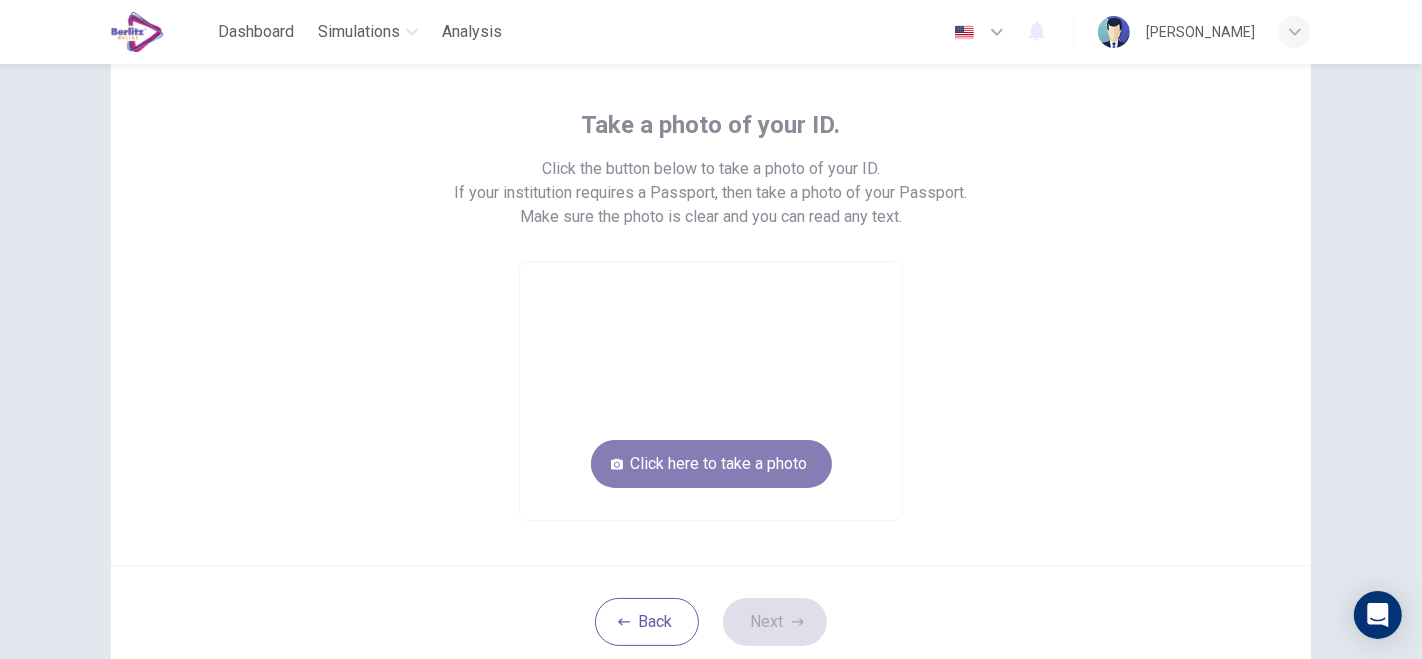
click at [759, 464] on button "Click here to take a photo" at bounding box center [711, 464] width 241 height 48
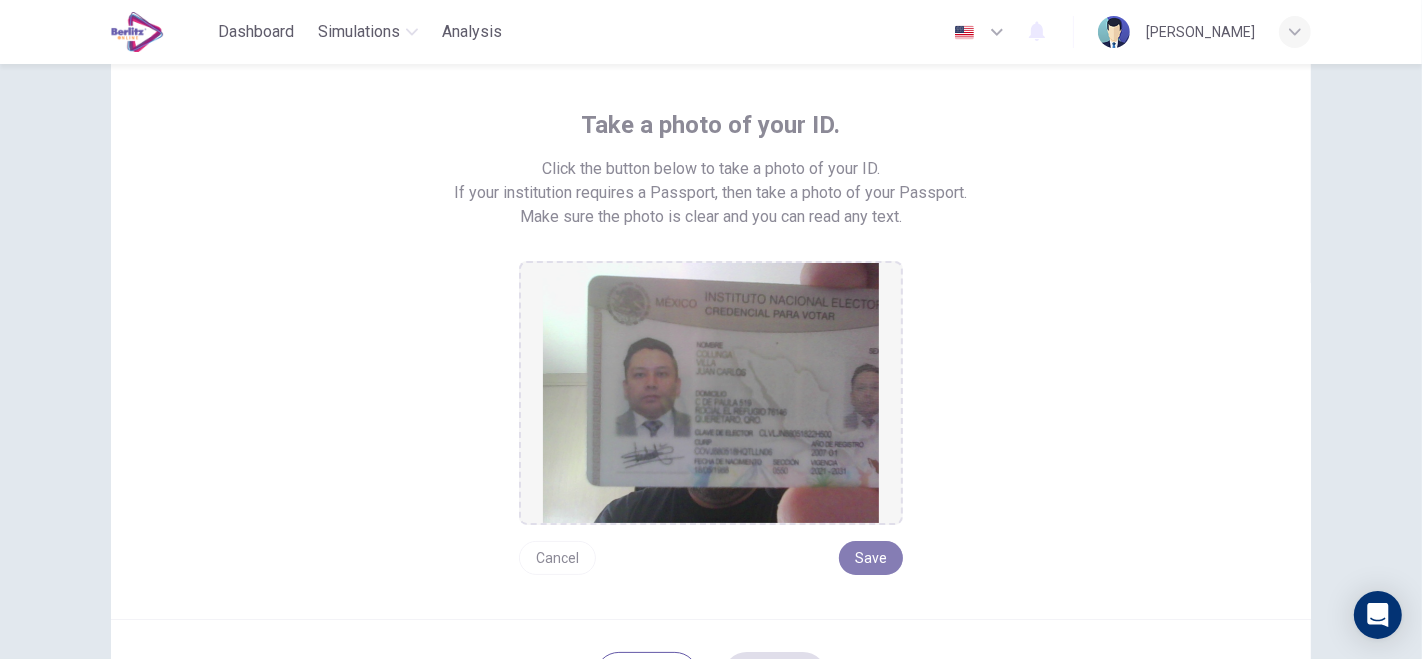
click at [868, 558] on button "Save" at bounding box center [871, 558] width 64 height 34
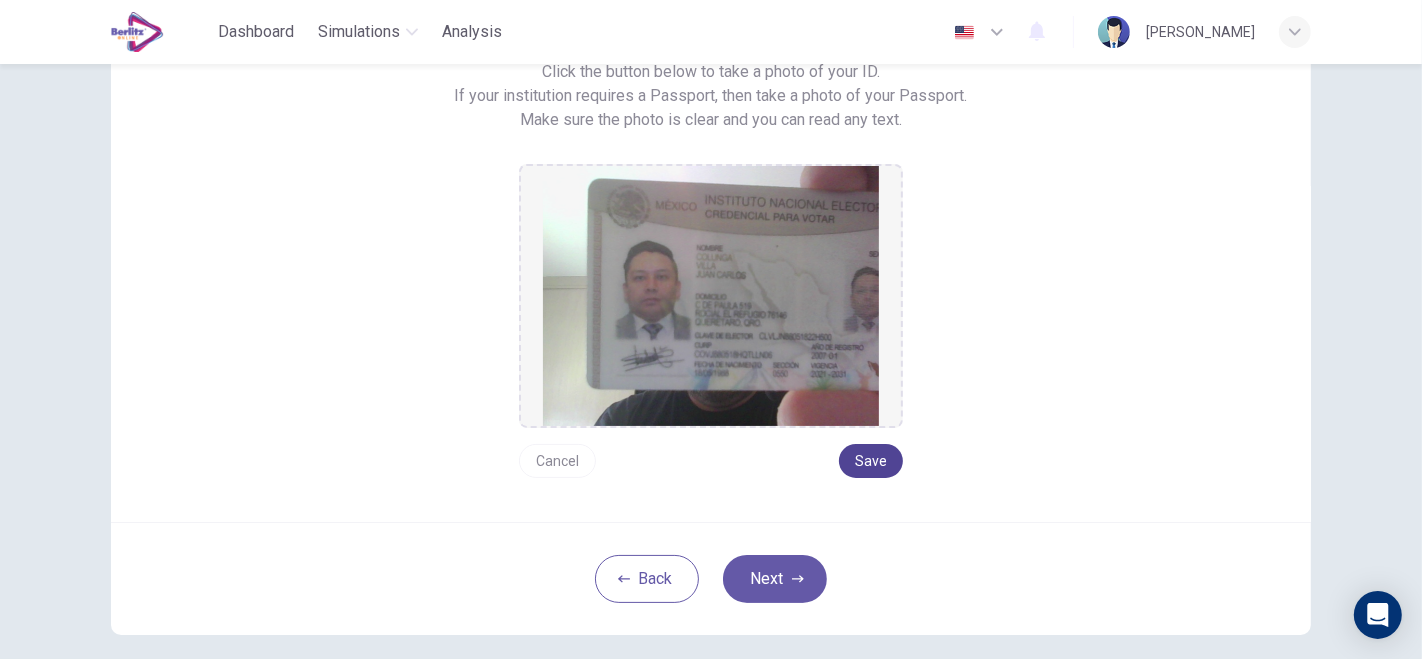
scroll to position [194, 0]
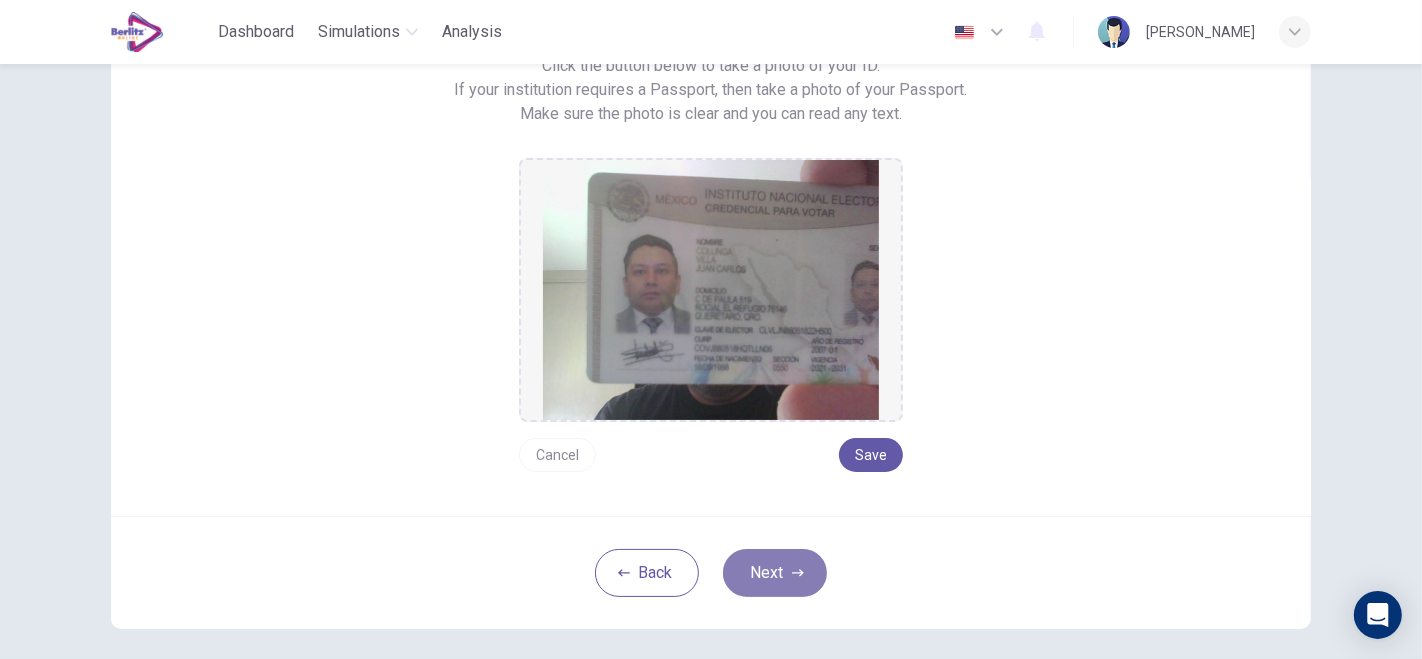
click at [760, 558] on button "Next" at bounding box center [775, 573] width 104 height 48
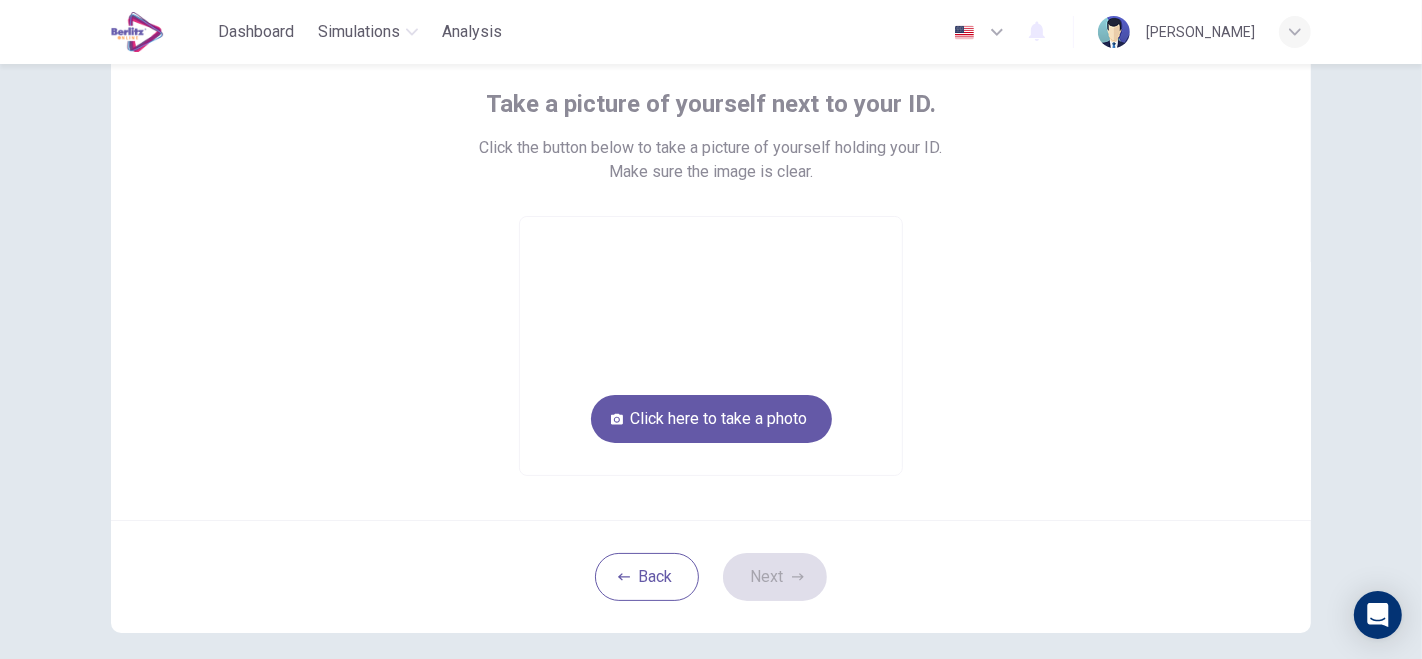
scroll to position [111, 0]
click at [701, 423] on button "Click here to take a photo" at bounding box center [711, 420] width 241 height 48
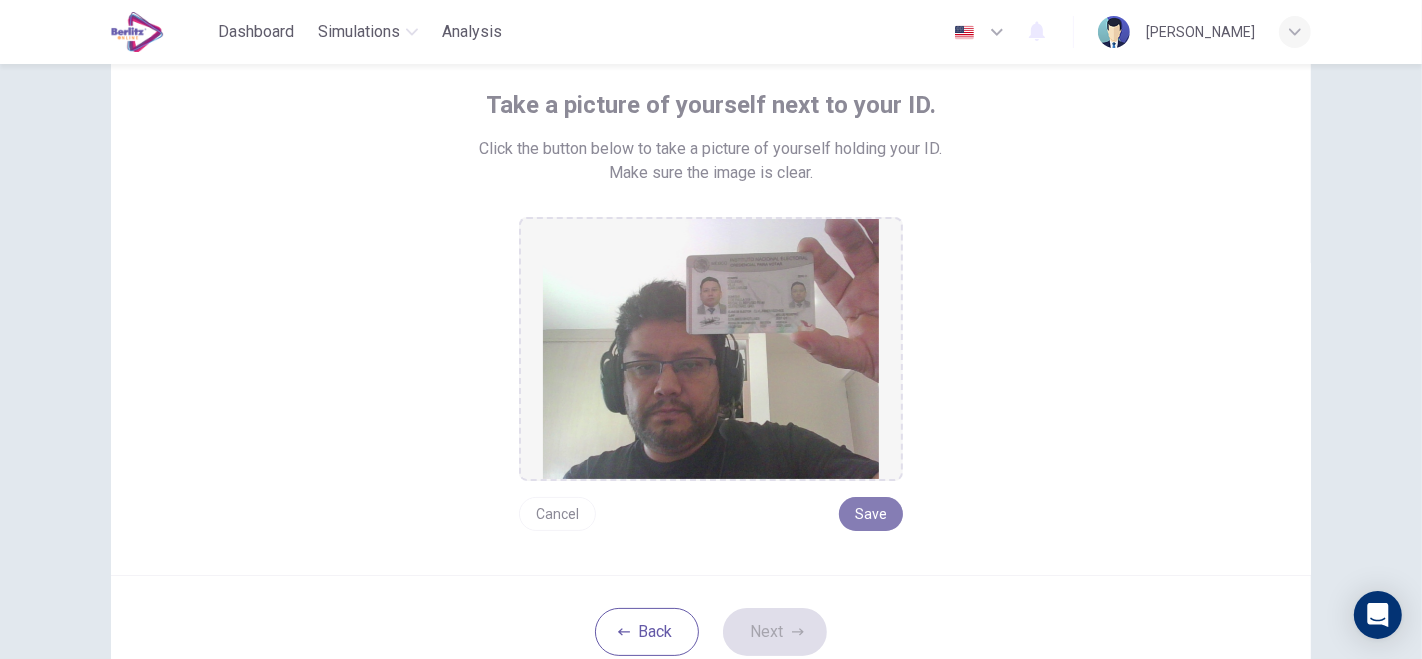
click at [867, 504] on button "Save" at bounding box center [871, 514] width 64 height 34
click at [792, 626] on icon "button" at bounding box center [798, 632] width 12 height 12
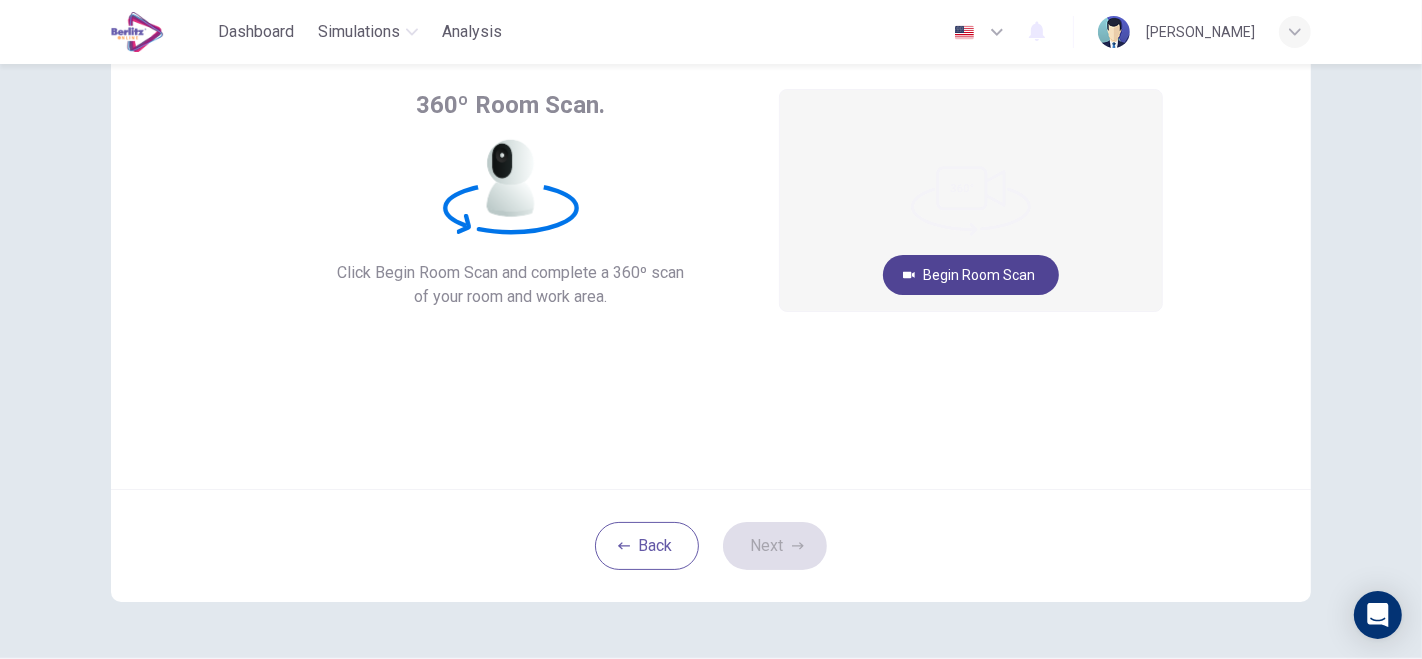
click at [987, 274] on button "Begin Room Scan" at bounding box center [971, 275] width 176 height 40
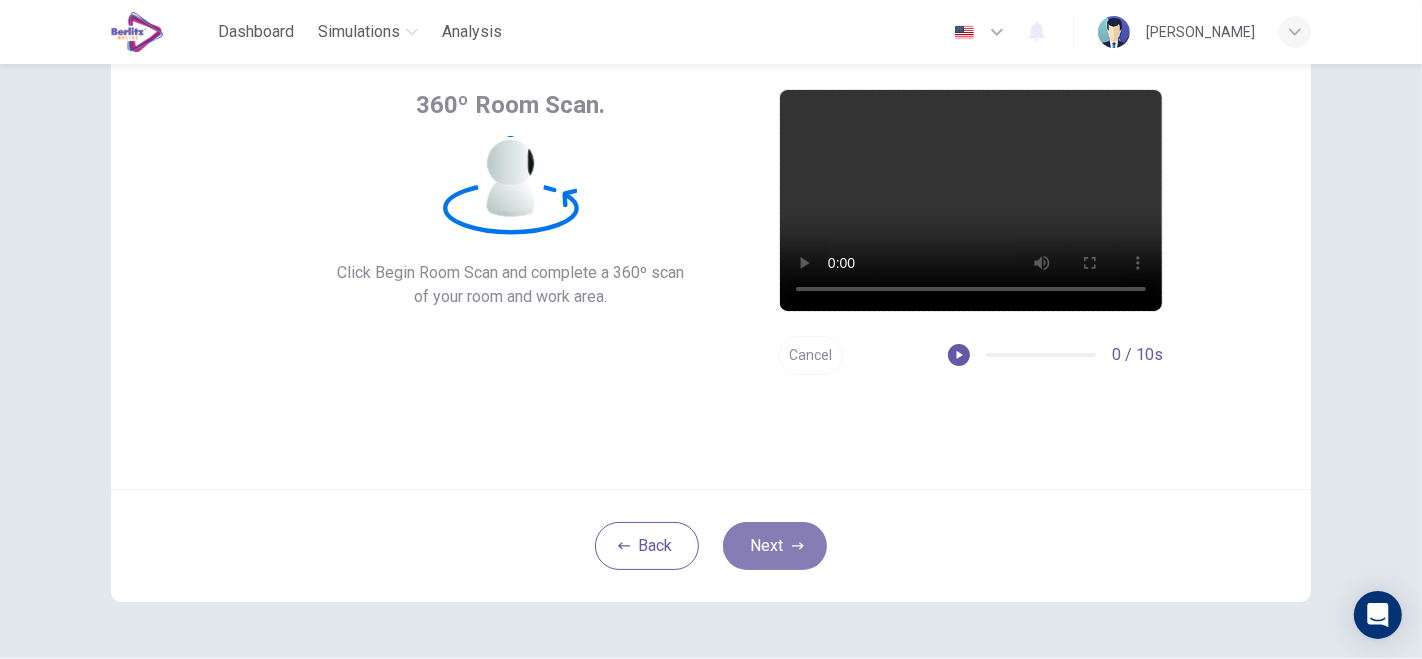
click at [792, 540] on icon "button" at bounding box center [798, 546] width 12 height 12
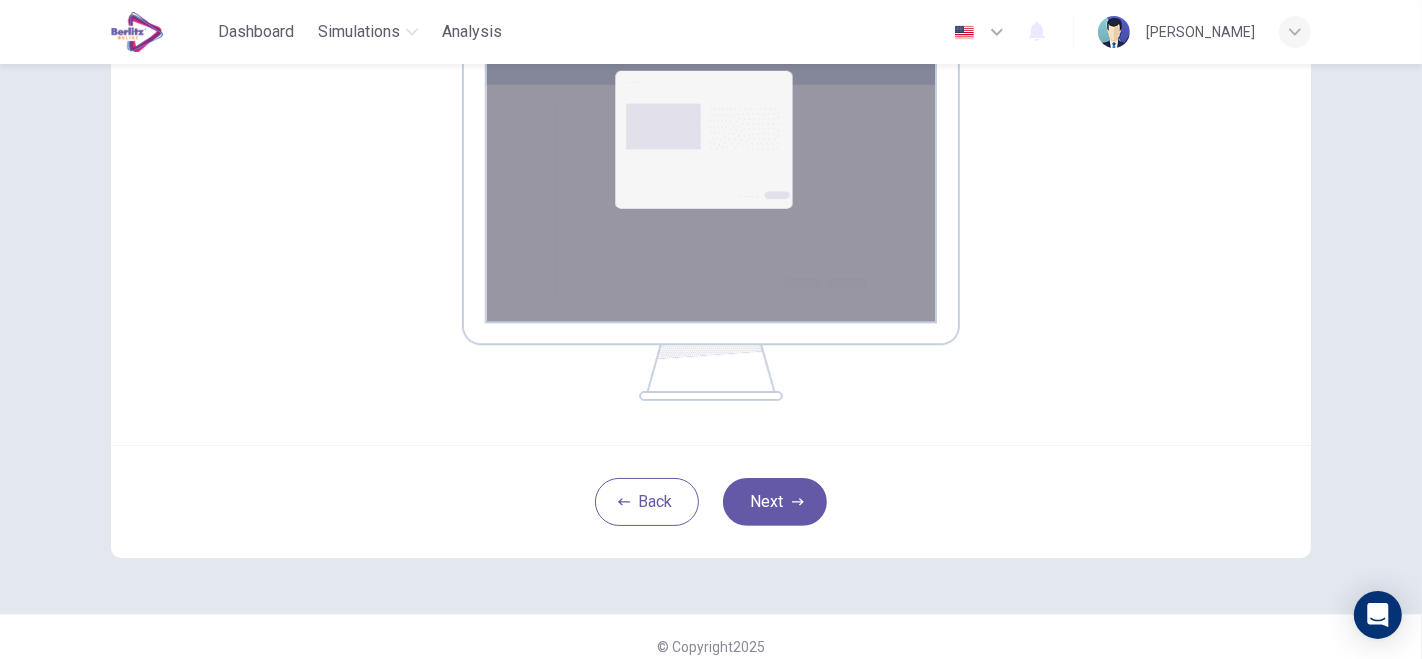
scroll to position [363, 0]
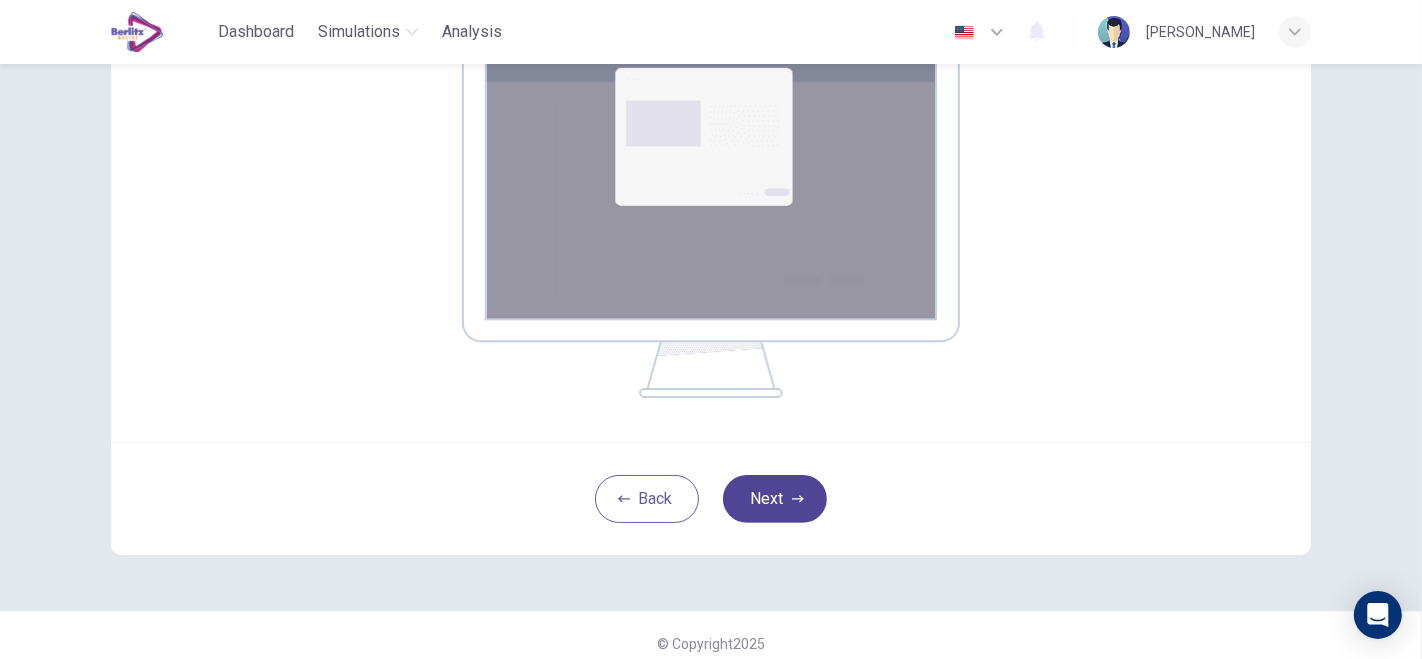
click at [768, 505] on button "Next" at bounding box center [775, 499] width 104 height 48
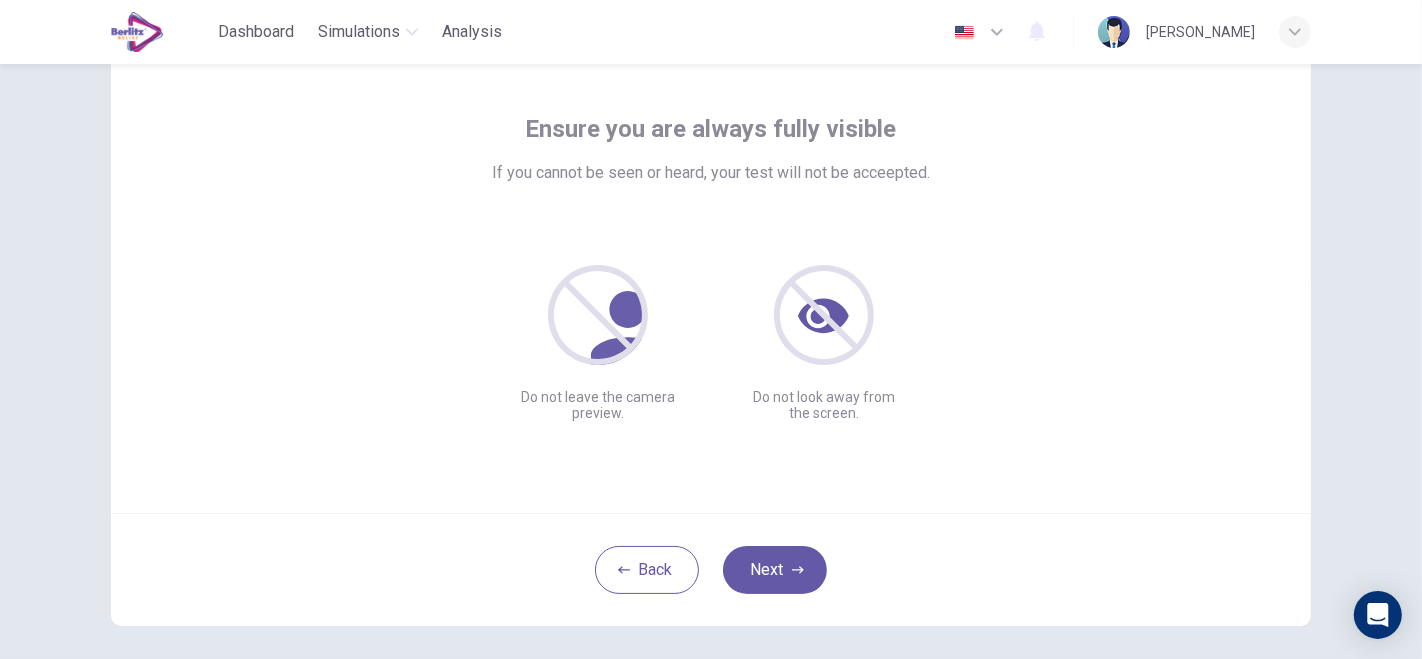
scroll to position [85, 0]
click at [785, 560] on button "Next" at bounding box center [775, 572] width 104 height 48
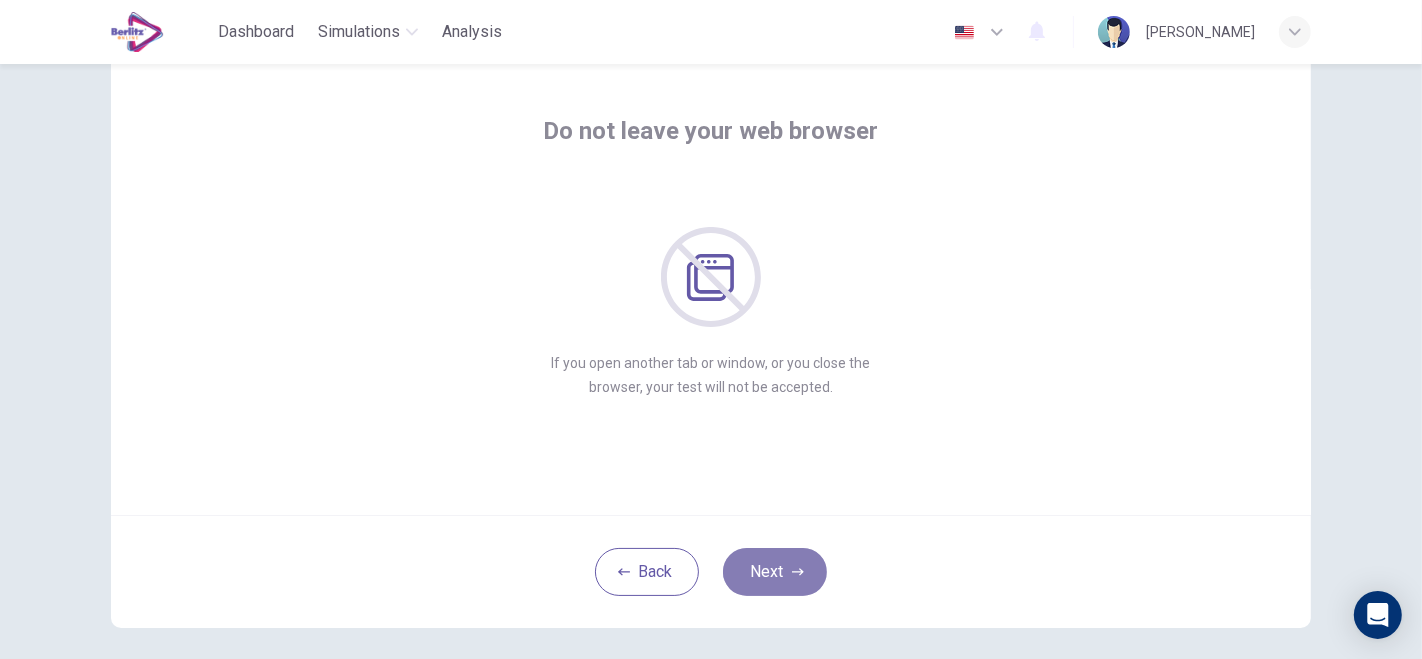
click at [782, 567] on button "Next" at bounding box center [775, 572] width 104 height 48
click at [768, 575] on button "Next" at bounding box center [775, 572] width 104 height 48
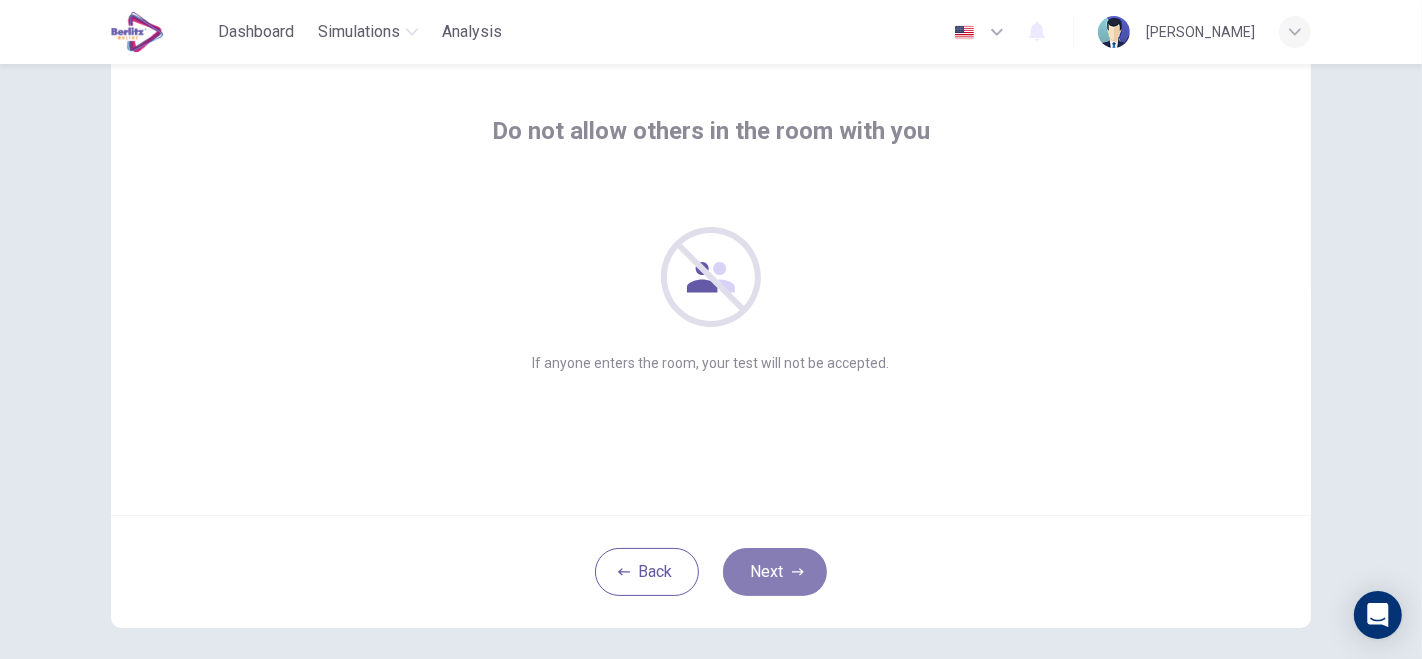
click at [788, 578] on button "Next" at bounding box center [775, 572] width 104 height 48
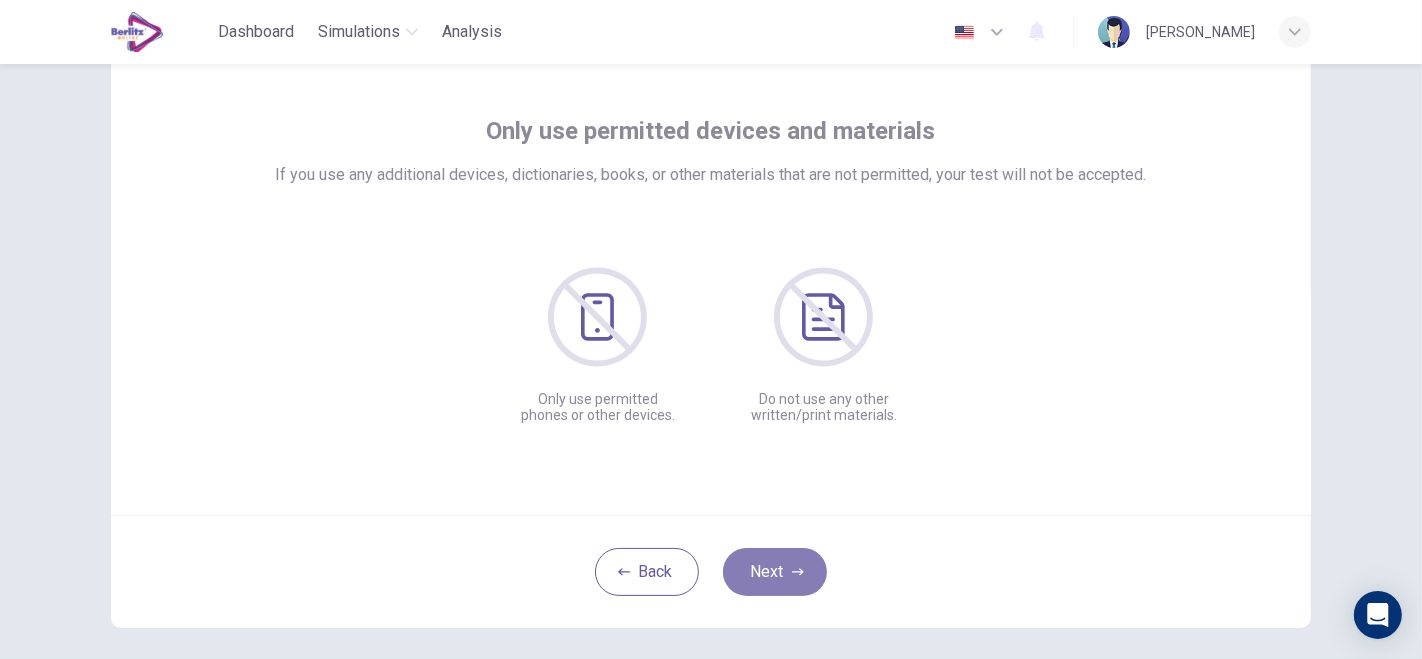
click at [792, 575] on icon "button" at bounding box center [798, 572] width 12 height 12
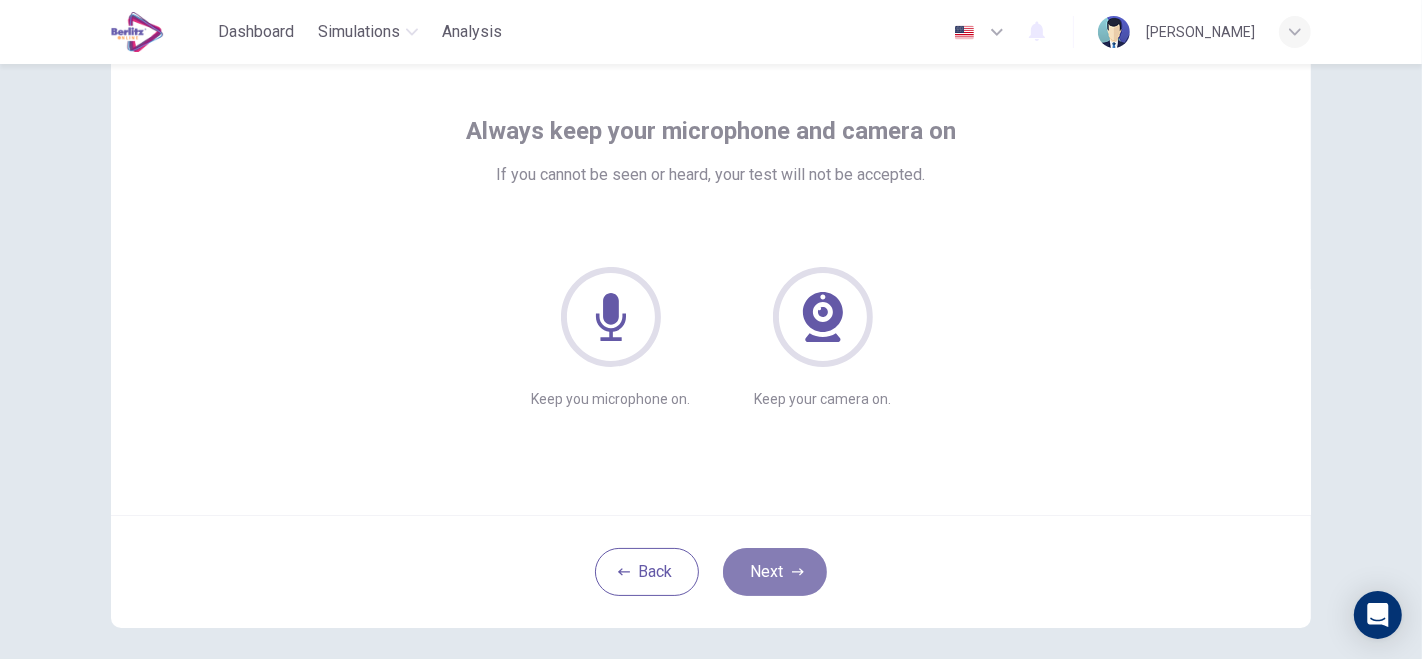
click at [784, 570] on button "Next" at bounding box center [775, 572] width 104 height 48
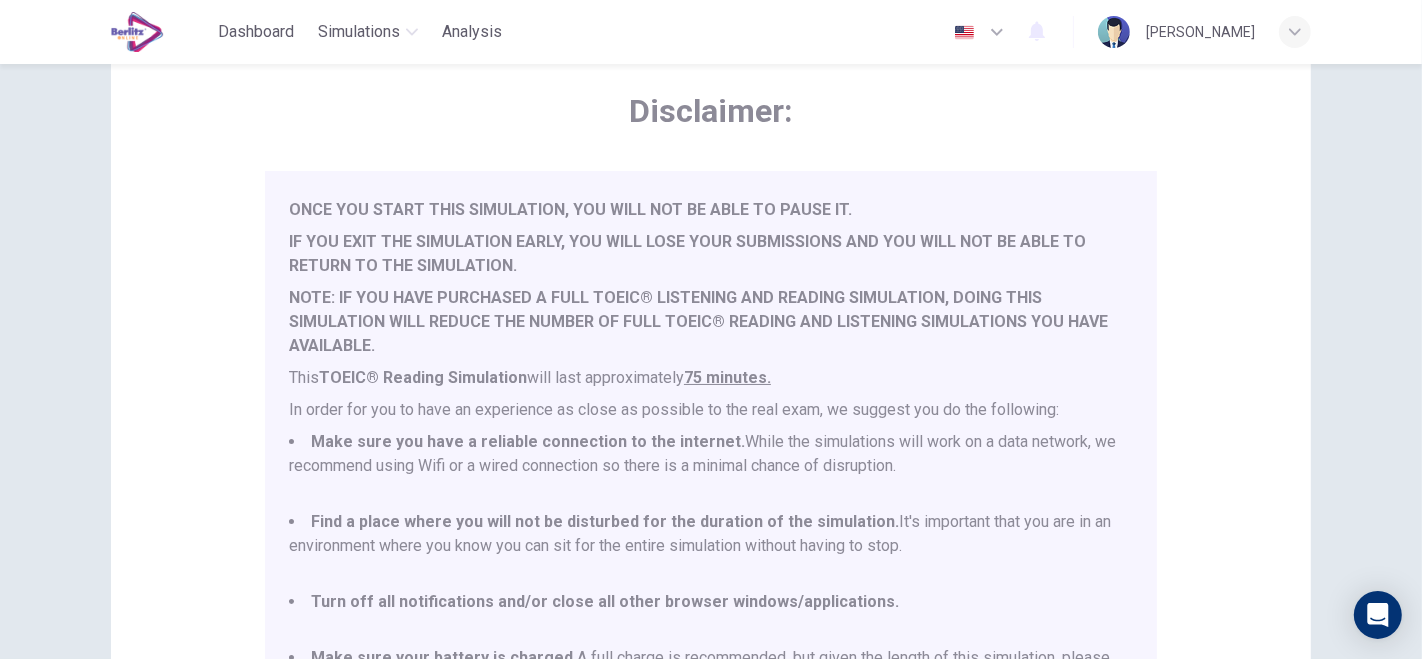
scroll to position [451, 0]
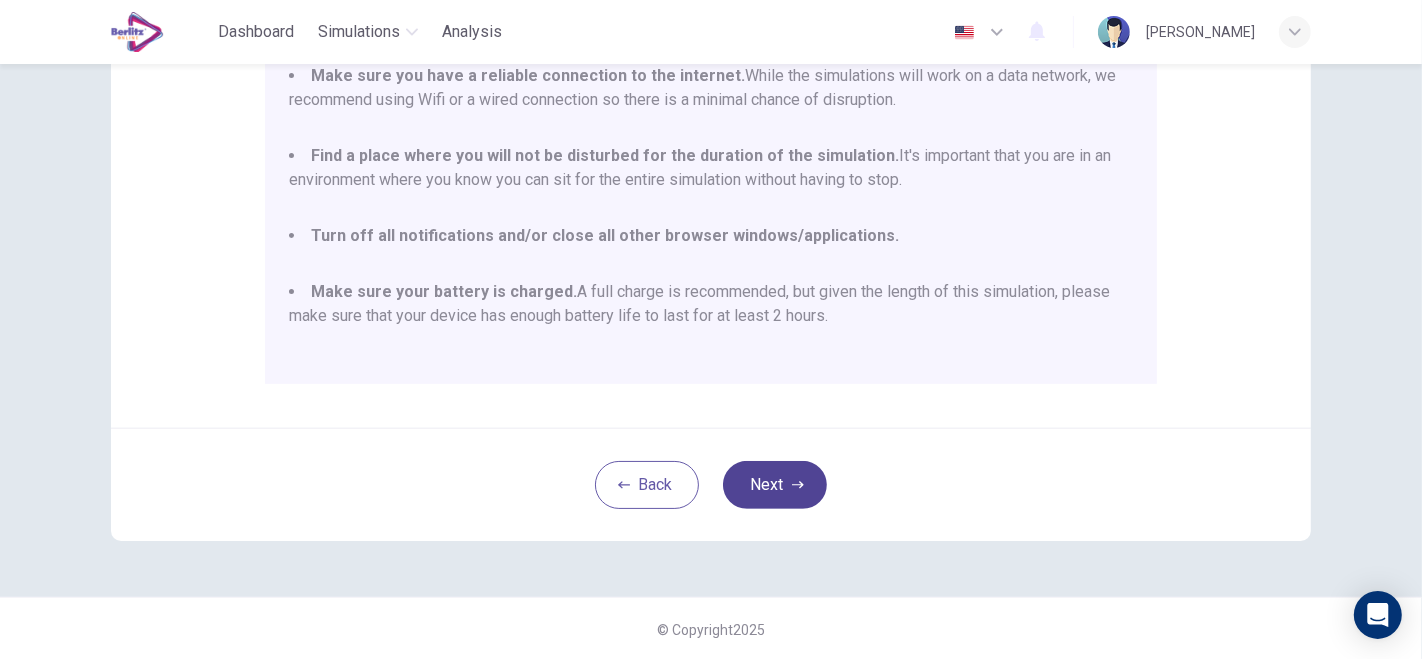
click at [792, 481] on icon "button" at bounding box center [798, 485] width 12 height 12
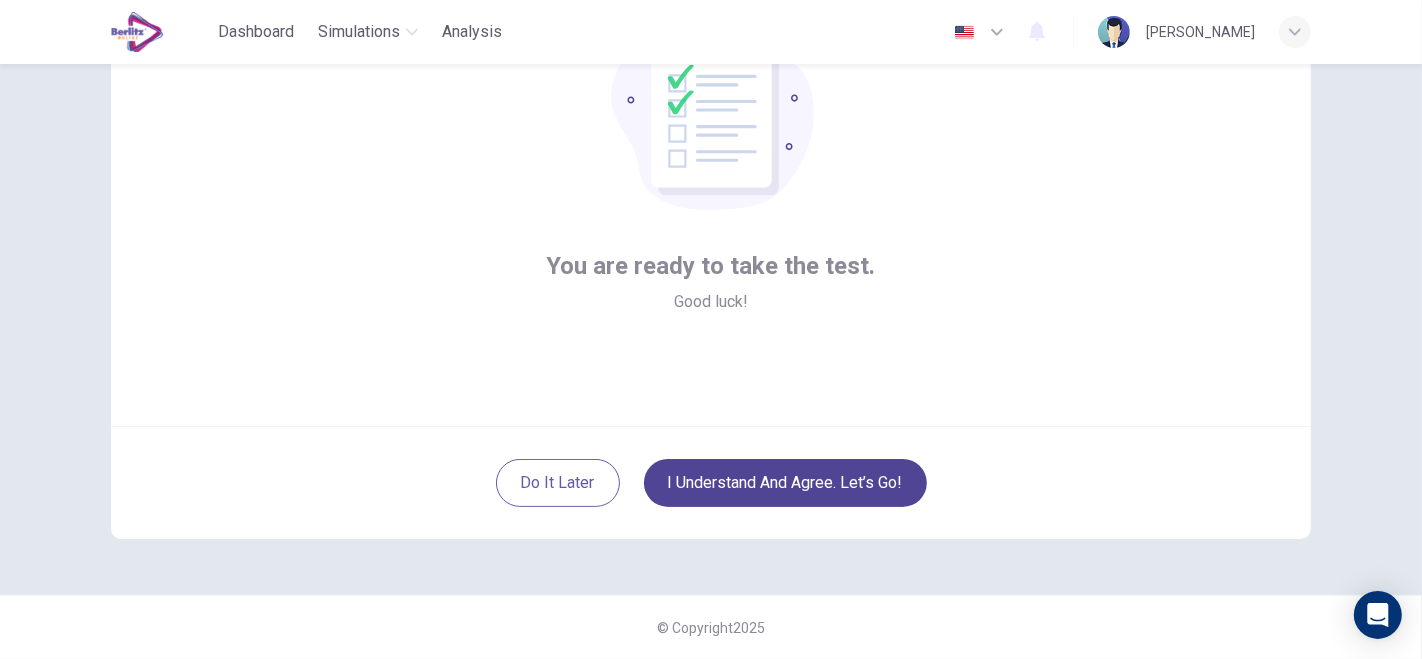
scroll to position [173, 0]
click at [802, 448] on div "Do it later I understand and agree. Let’s go!" at bounding box center [711, 483] width 1200 height 113
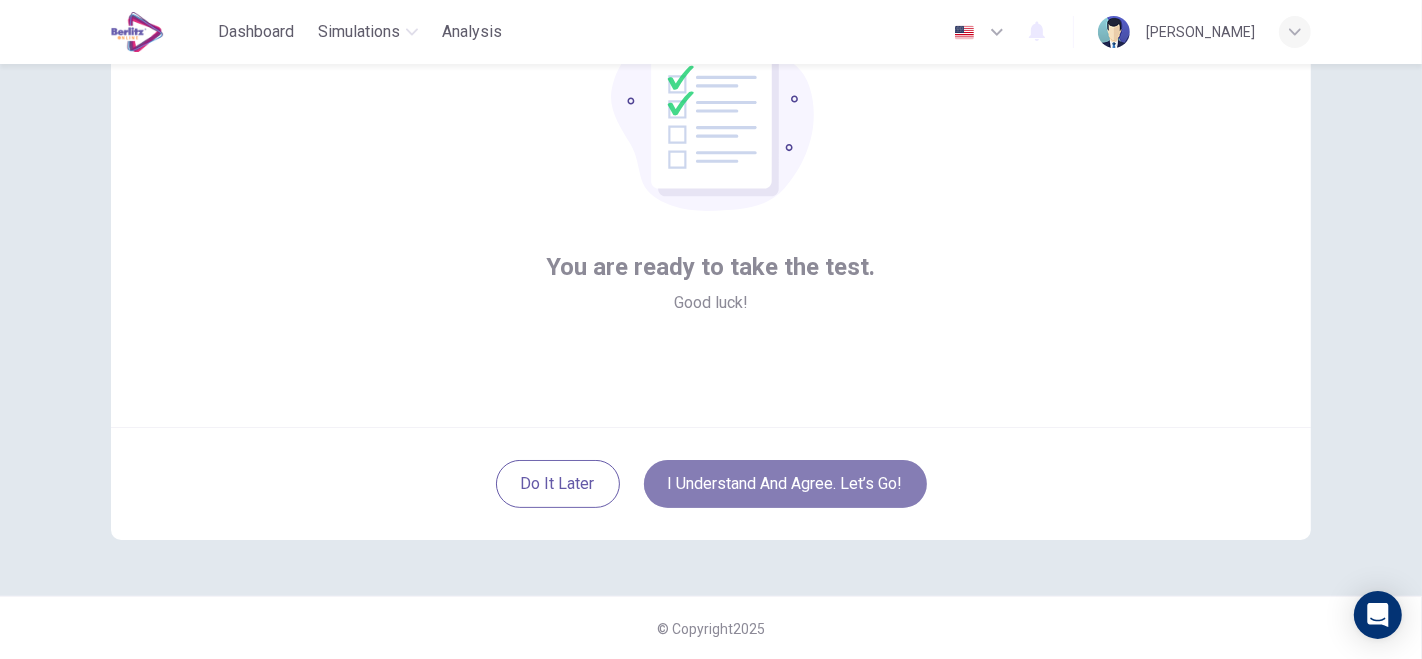
click at [791, 491] on button "I understand and agree. Let’s go!" at bounding box center [785, 484] width 283 height 48
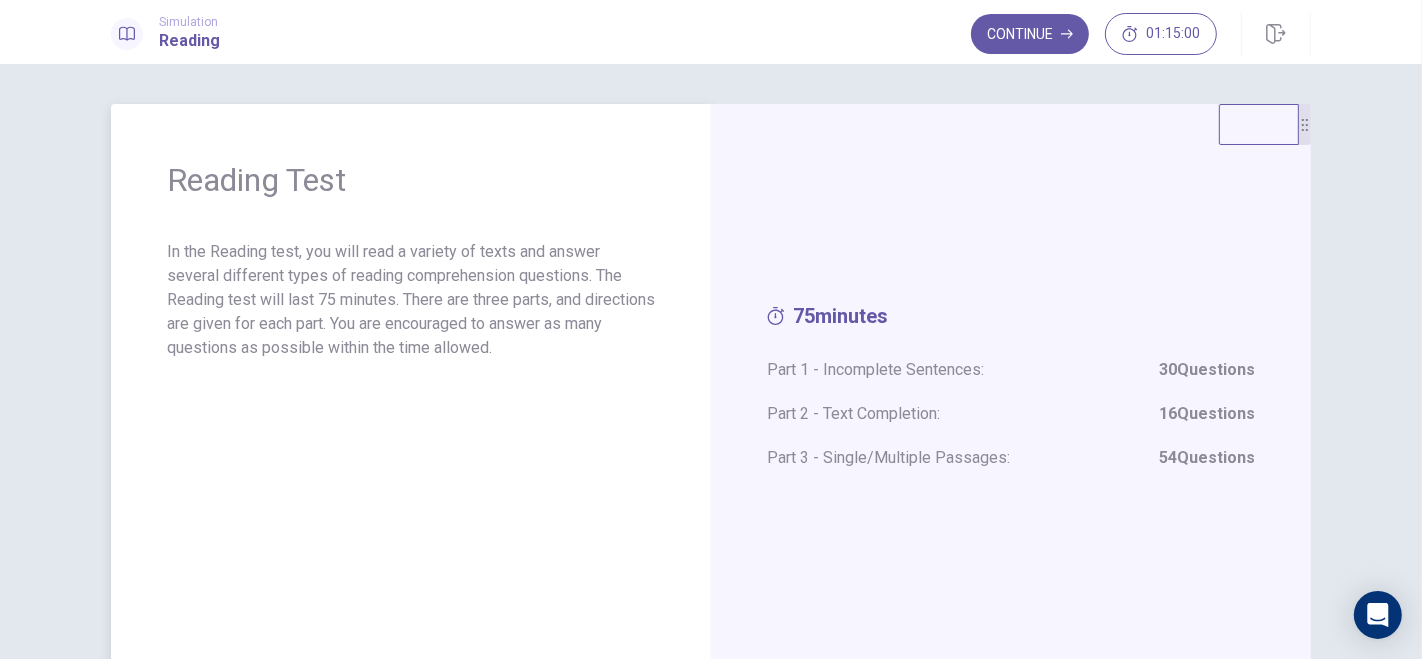
drag, startPoint x: 273, startPoint y: 258, endPoint x: 353, endPoint y: 292, distance: 86.9
click at [353, 292] on p "In the Reading test, you will read a variety of texts and answer several differ…" at bounding box center [411, 300] width 488 height 120
click at [1040, 44] on button "Continue" at bounding box center [1030, 34] width 118 height 40
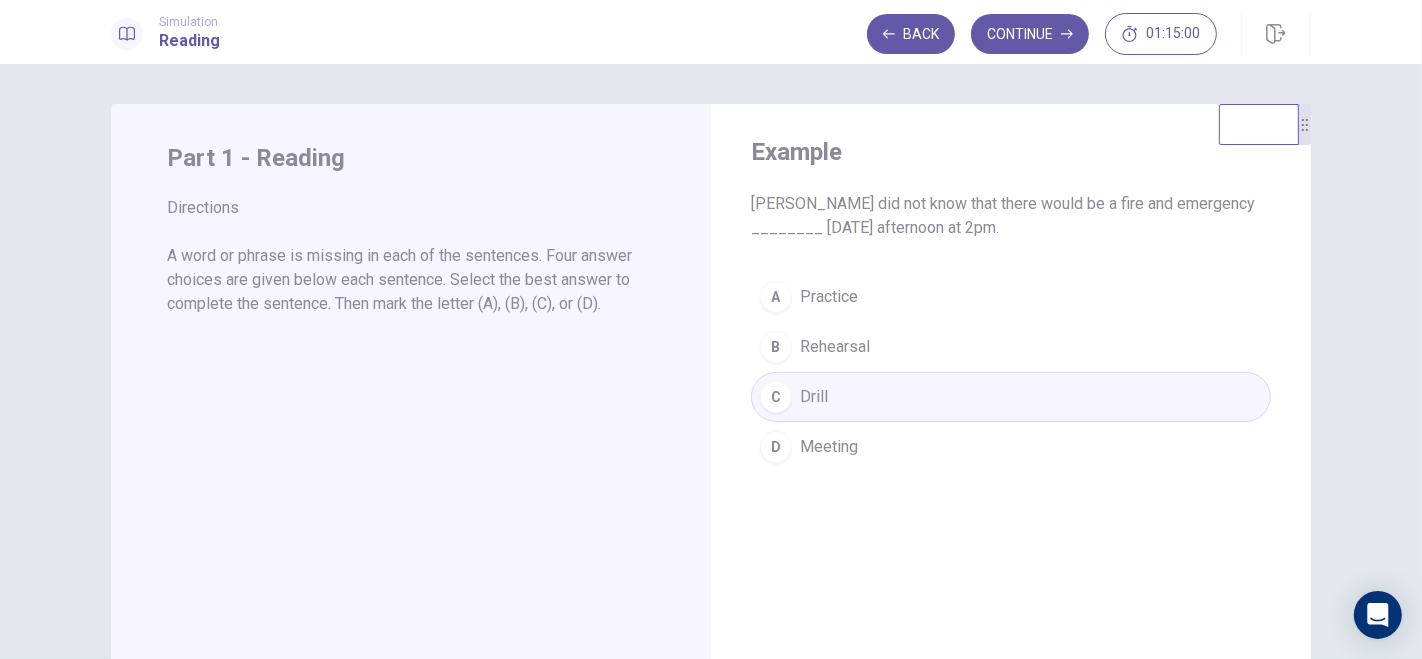
drag, startPoint x: 277, startPoint y: 254, endPoint x: 394, endPoint y: 343, distance: 147.0
click at [394, 343] on div "Part 1 - Reading Directions A word or phrase is missing in each of the sentence…" at bounding box center [411, 451] width 600 height 695
click at [1041, 38] on button "Continue" at bounding box center [1030, 34] width 118 height 40
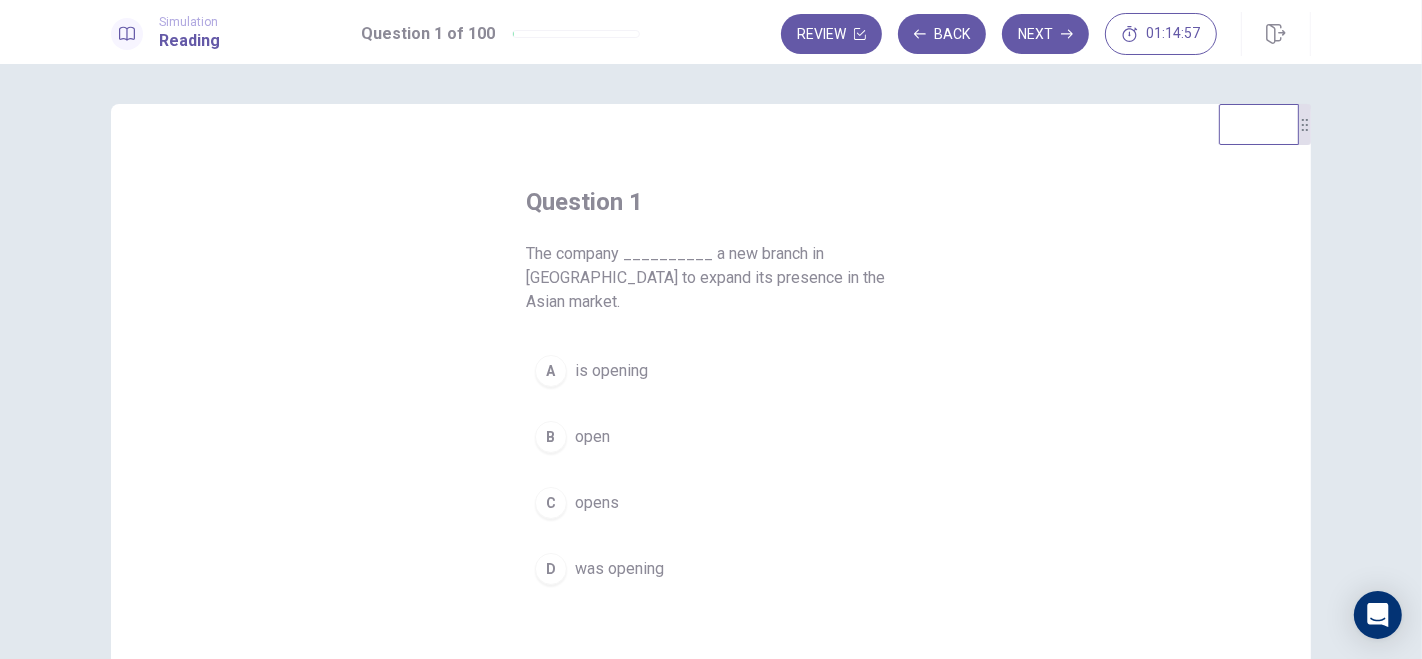
click at [556, 359] on button "A is opening" at bounding box center [711, 371] width 370 height 50
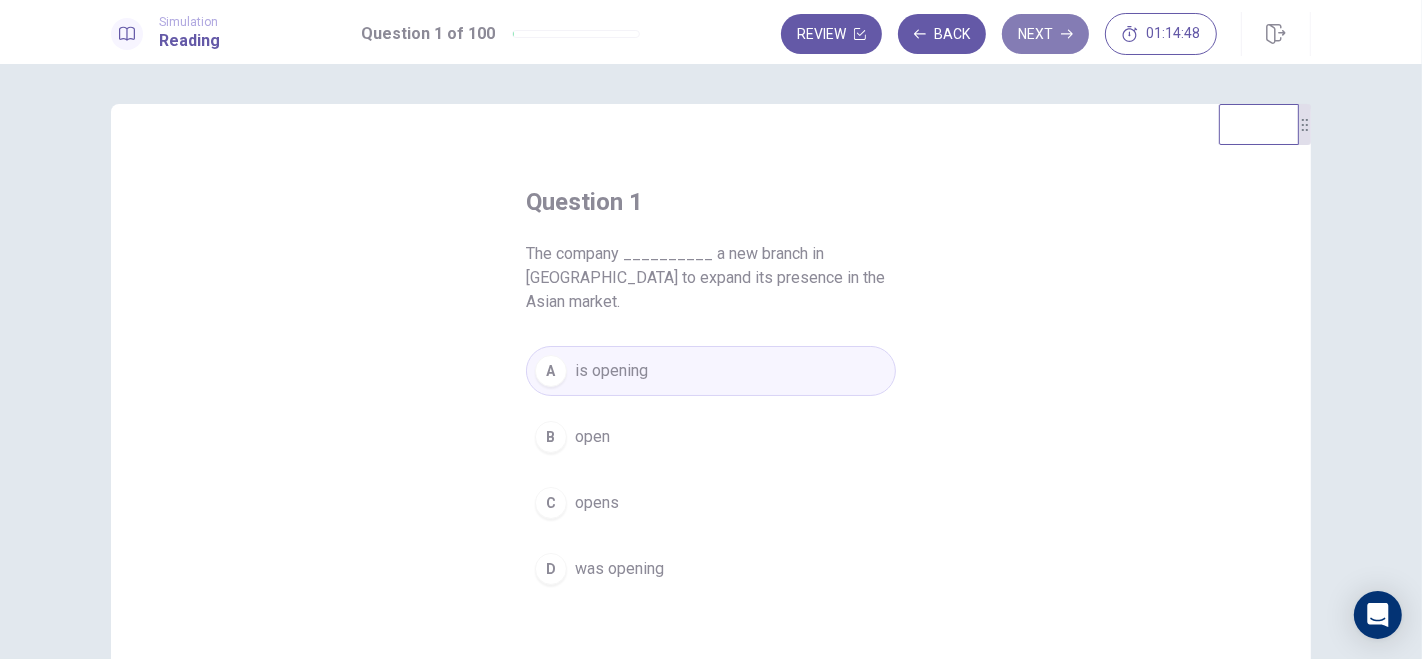
click at [1041, 23] on button "Next" at bounding box center [1045, 34] width 87 height 40
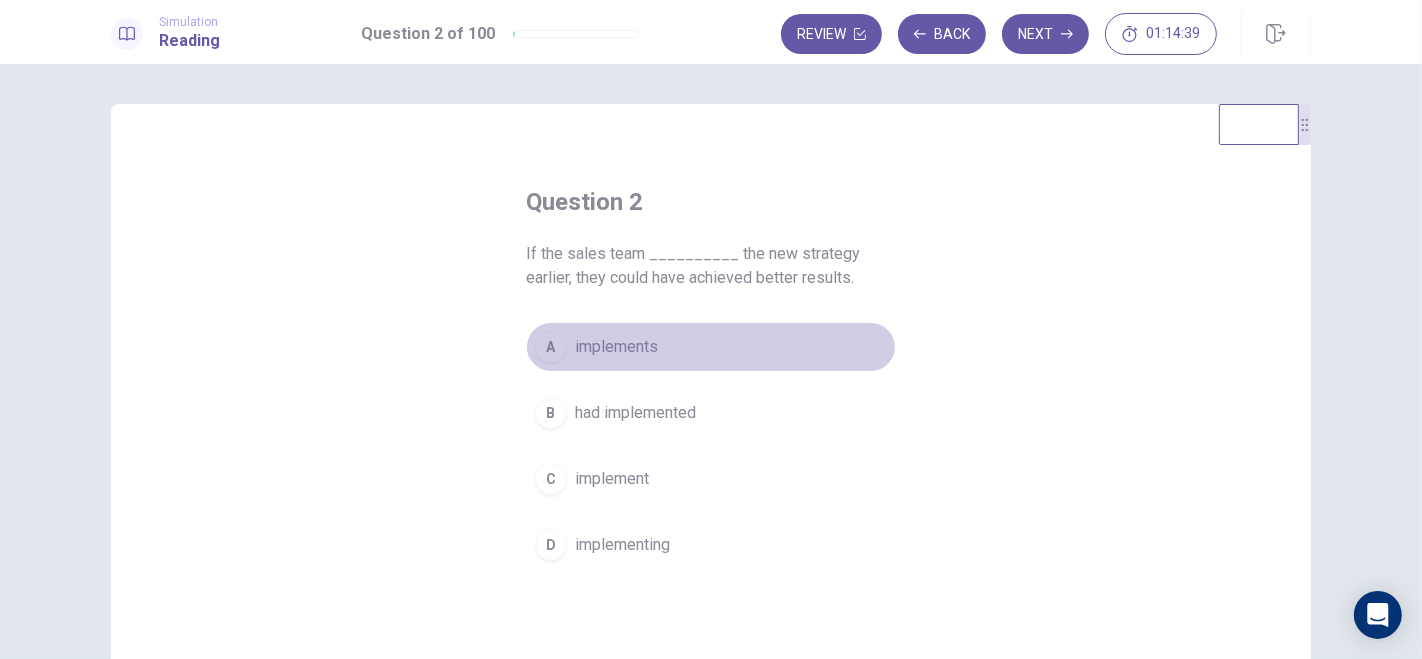
click at [545, 349] on div "A" at bounding box center [551, 347] width 32 height 32
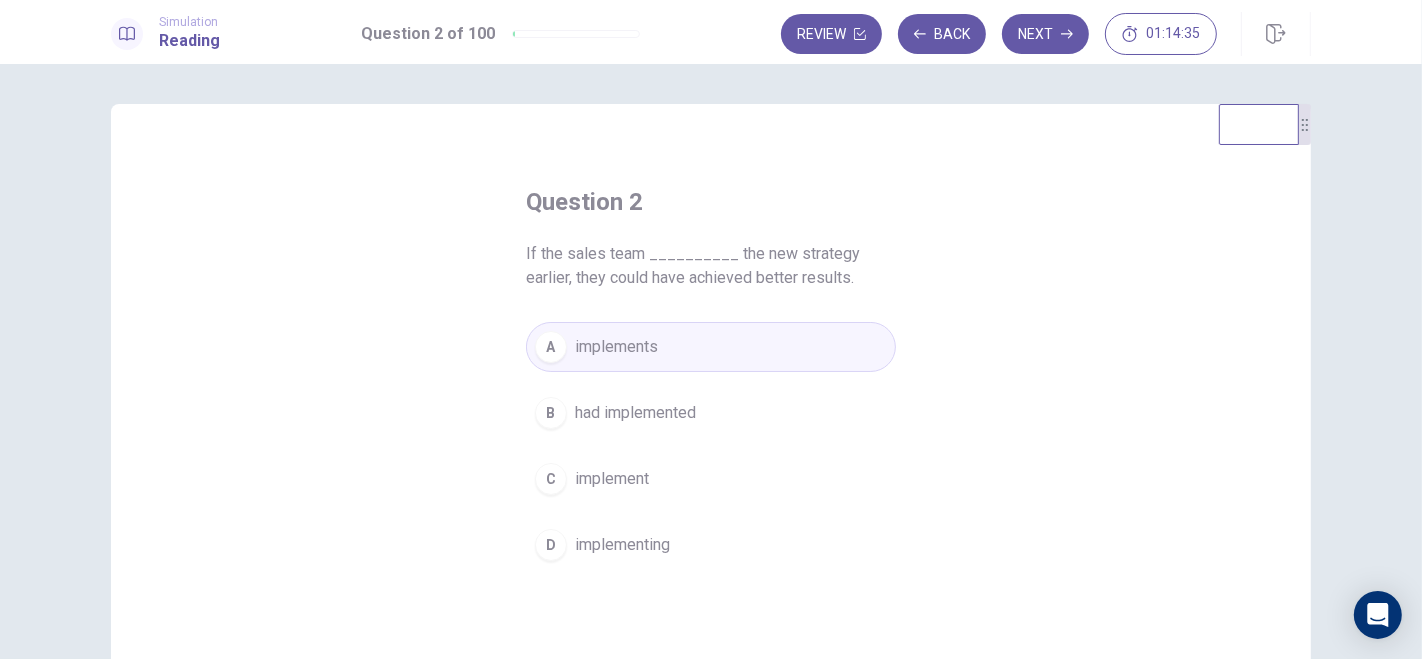
click at [541, 421] on div "B" at bounding box center [551, 413] width 32 height 32
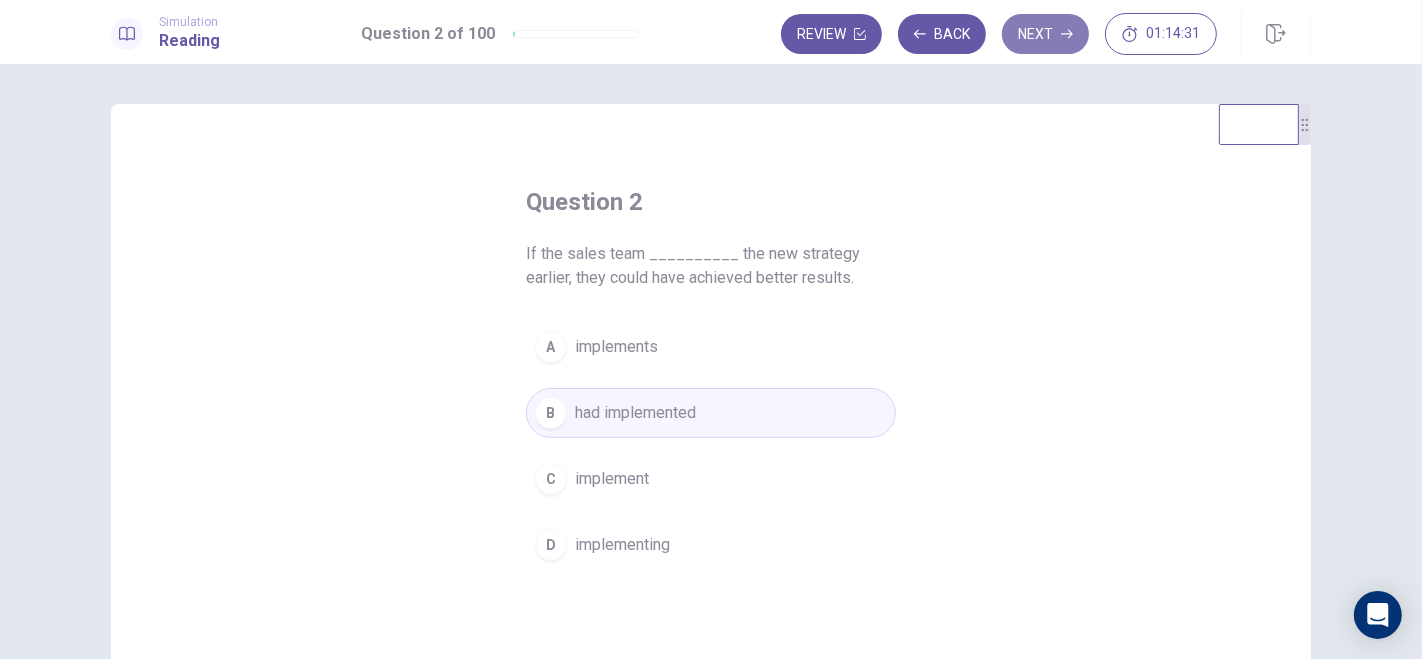
click at [1038, 43] on button "Next" at bounding box center [1045, 34] width 87 height 40
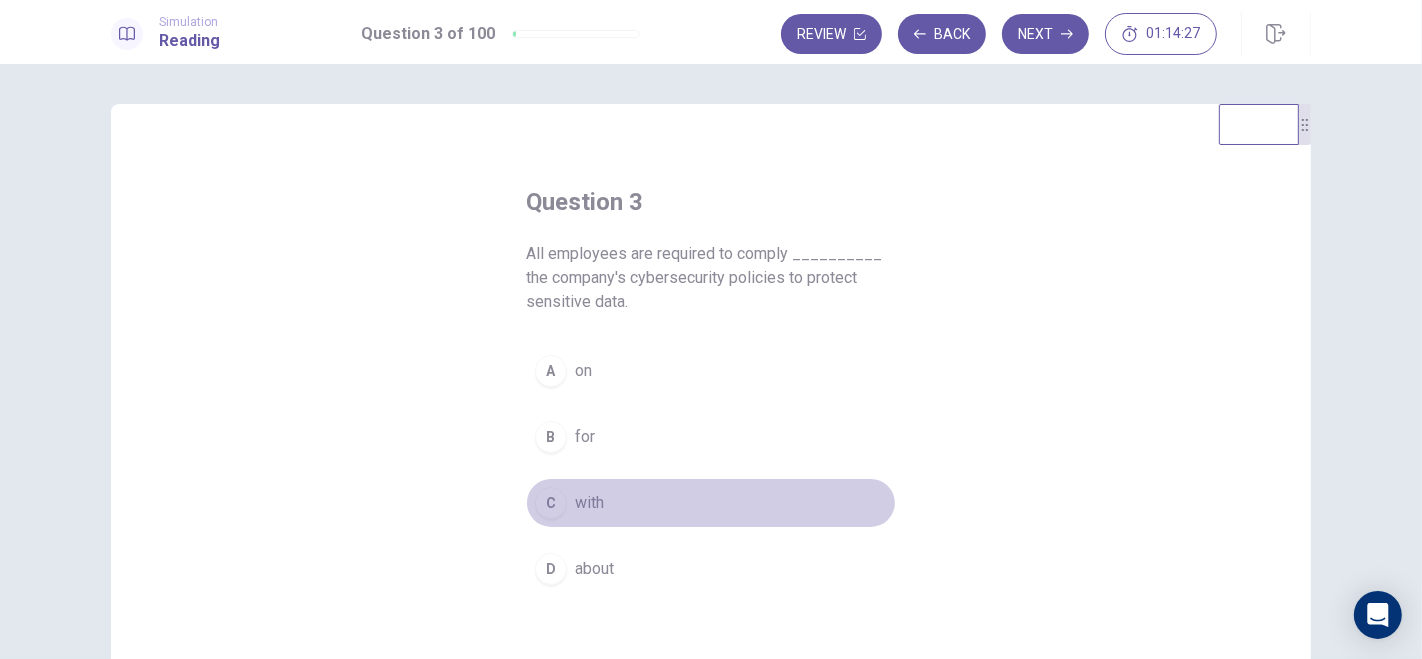
click at [548, 499] on div "C" at bounding box center [551, 503] width 32 height 32
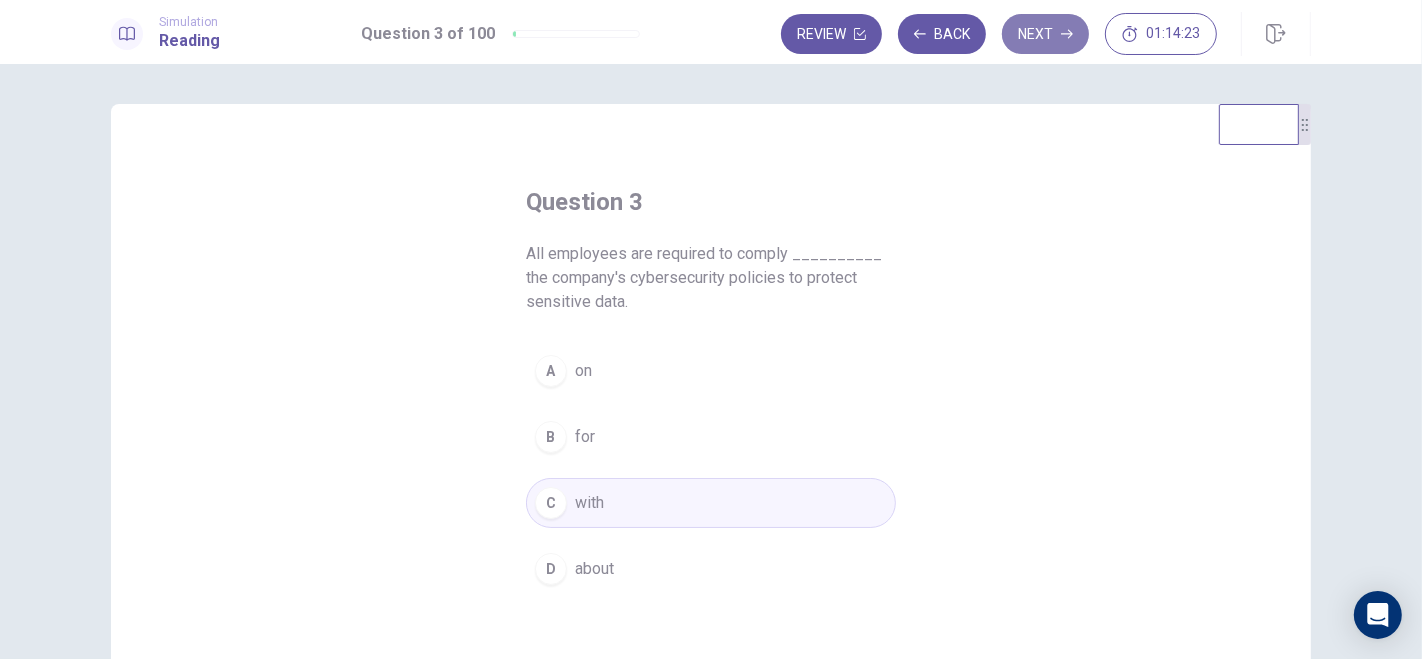
click at [1034, 30] on button "Next" at bounding box center [1045, 34] width 87 height 40
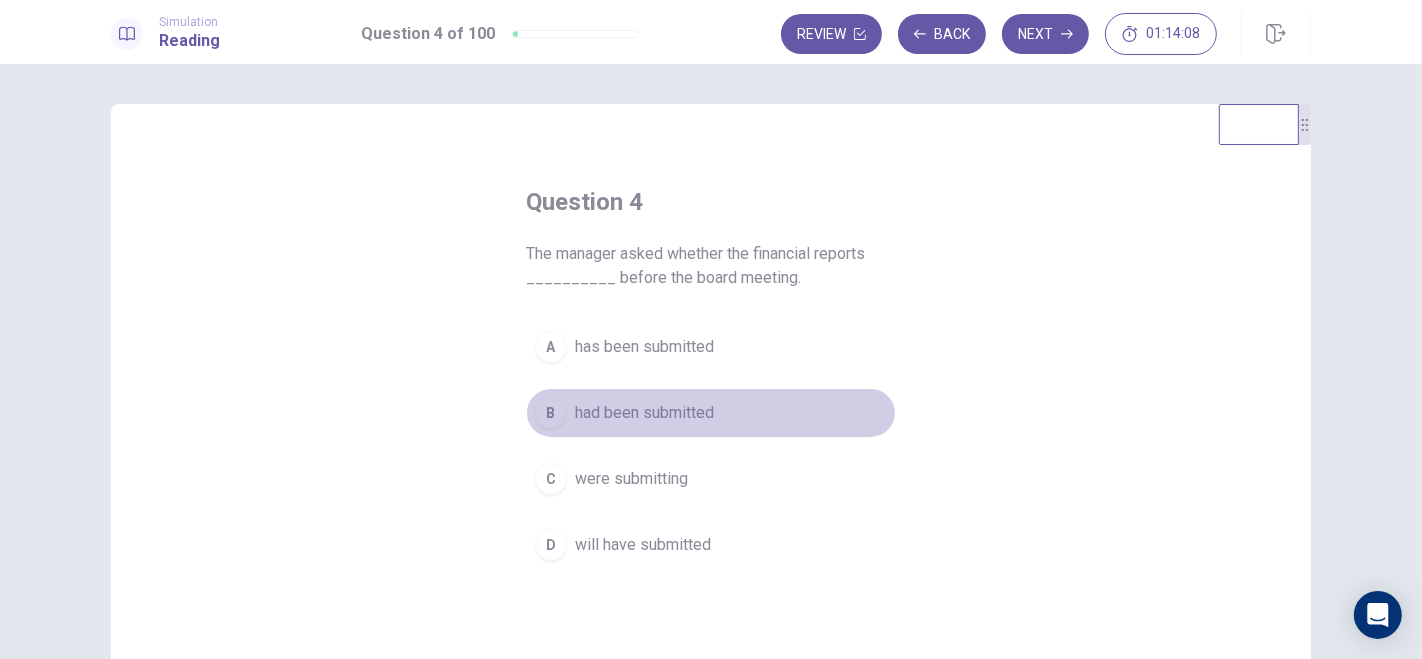
click at [543, 417] on div "B" at bounding box center [551, 413] width 32 height 32
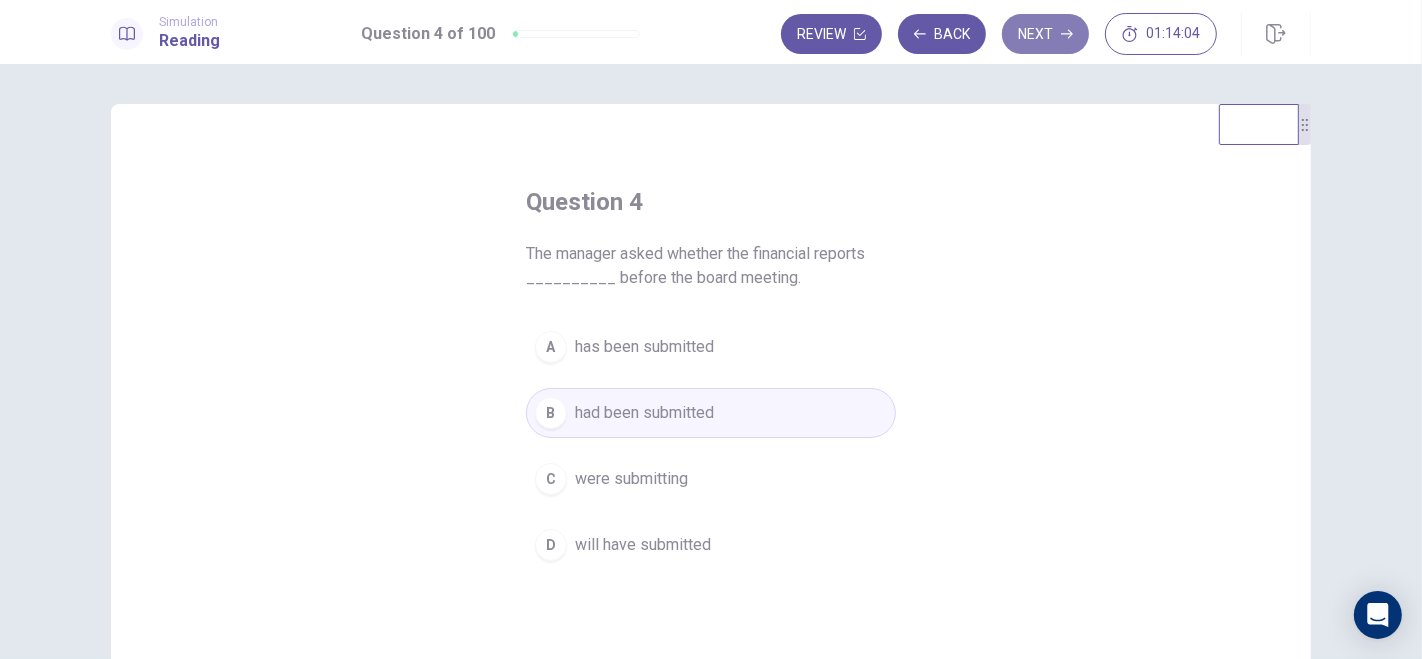
click at [1049, 30] on button "Next" at bounding box center [1045, 34] width 87 height 40
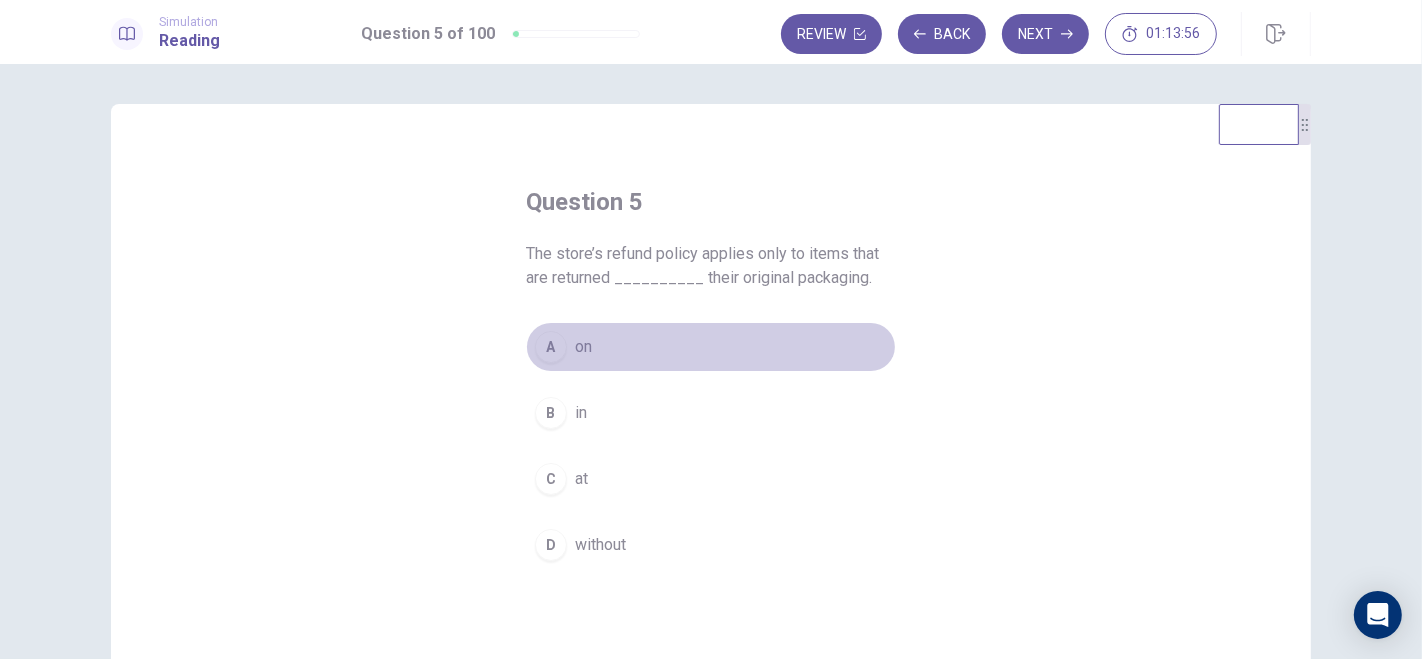
click at [543, 348] on div "A" at bounding box center [551, 347] width 32 height 32
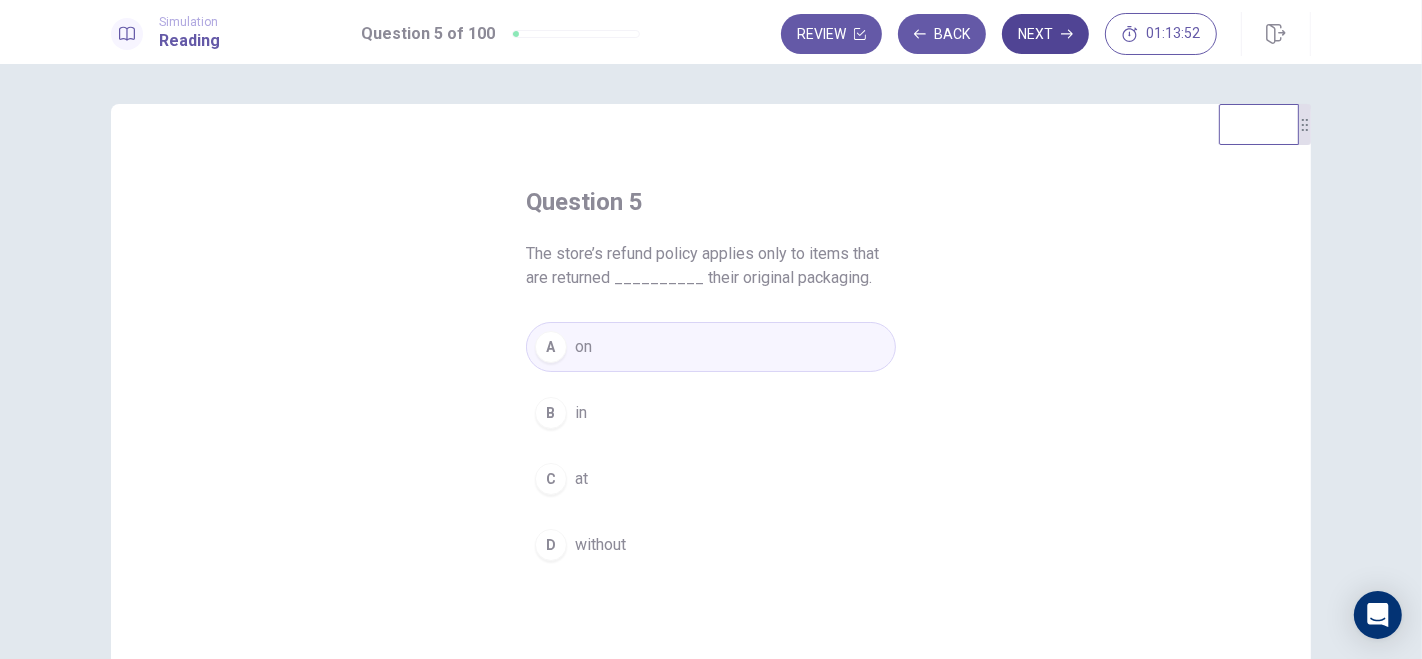
click at [1041, 30] on button "Next" at bounding box center [1045, 34] width 87 height 40
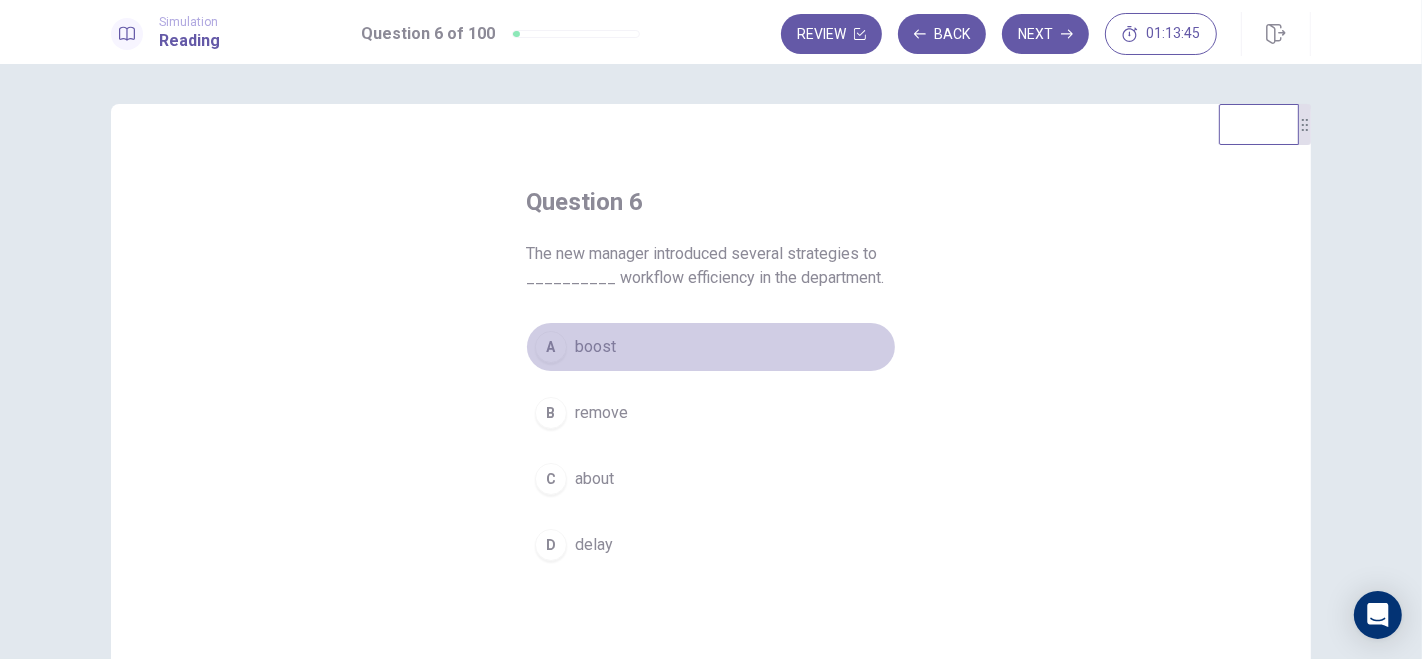
click at [536, 352] on div "A" at bounding box center [551, 347] width 32 height 32
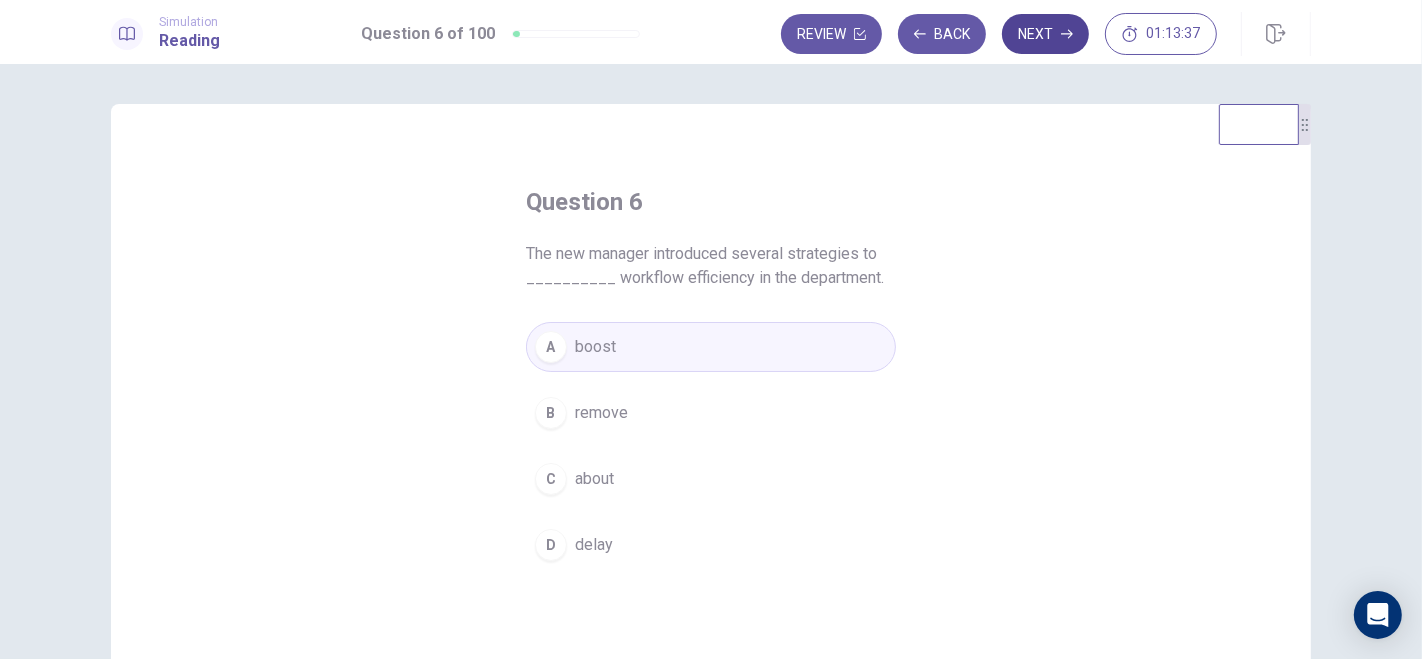
click at [1055, 14] on button "Next" at bounding box center [1045, 34] width 87 height 40
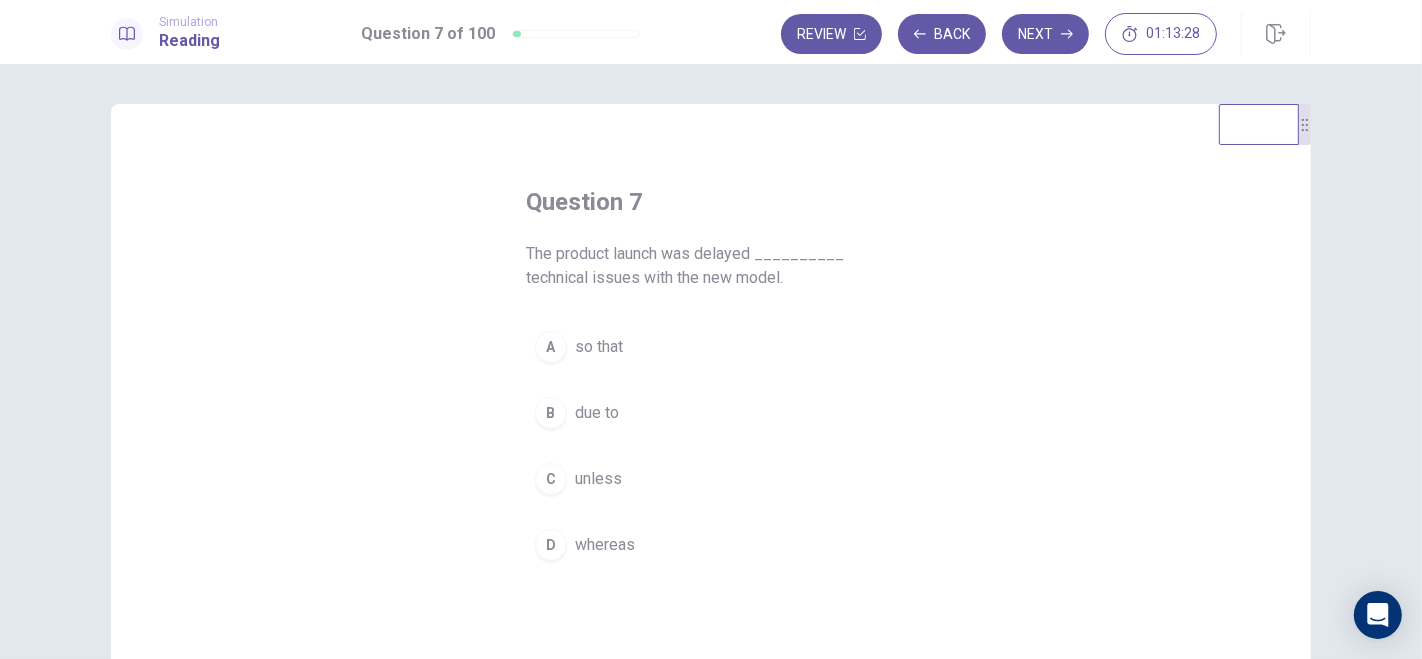
click at [540, 410] on div "B" at bounding box center [551, 413] width 32 height 32
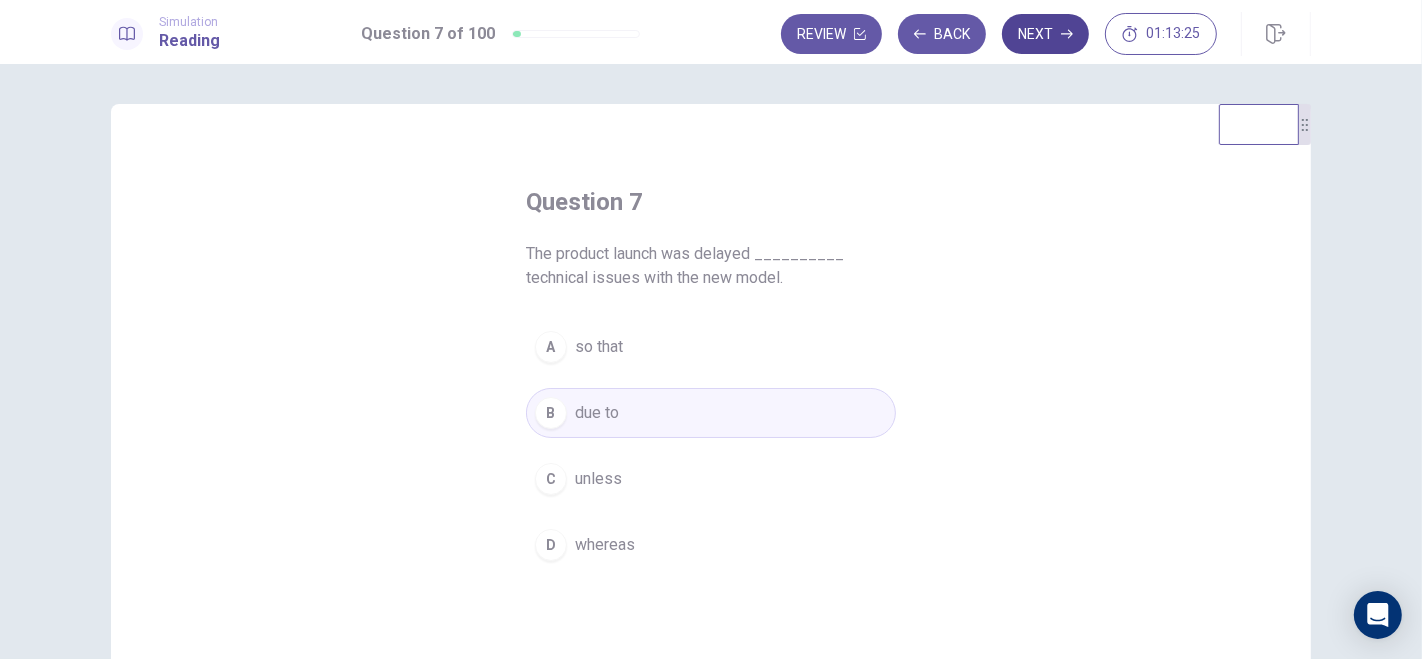
click at [1036, 31] on button "Next" at bounding box center [1045, 34] width 87 height 40
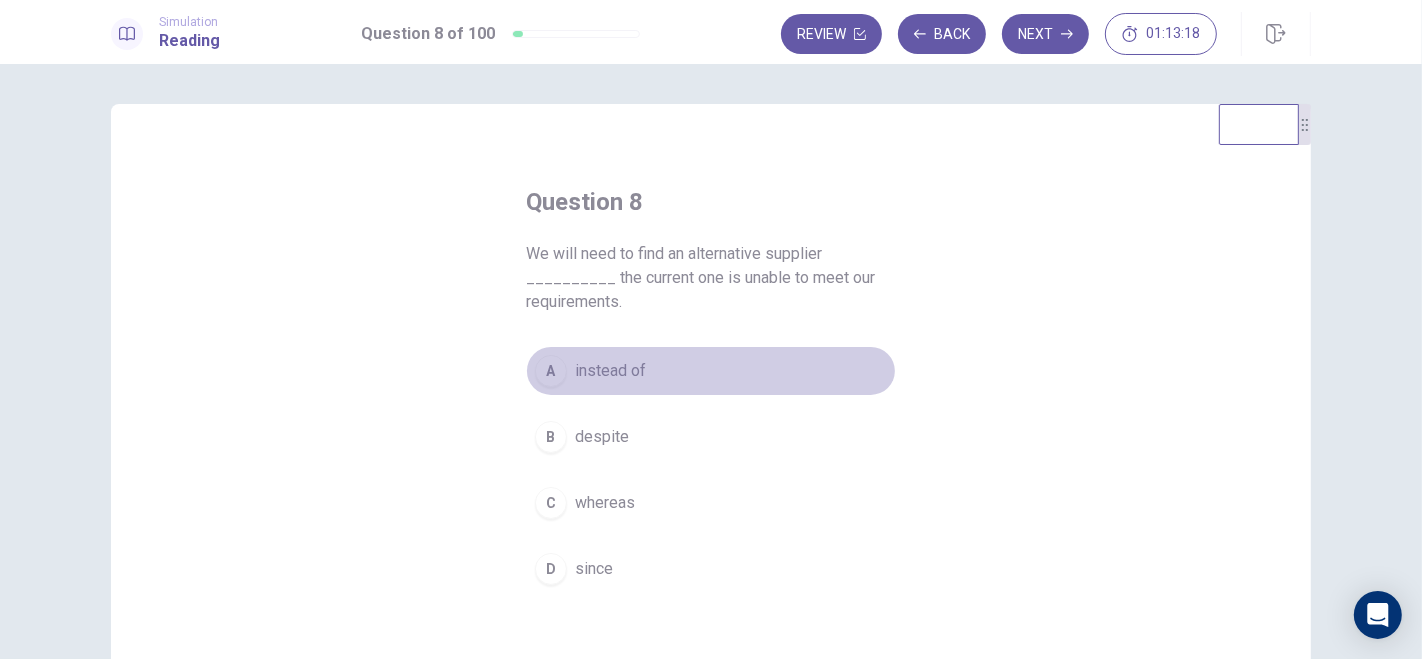
click at [551, 362] on div "A" at bounding box center [551, 371] width 32 height 32
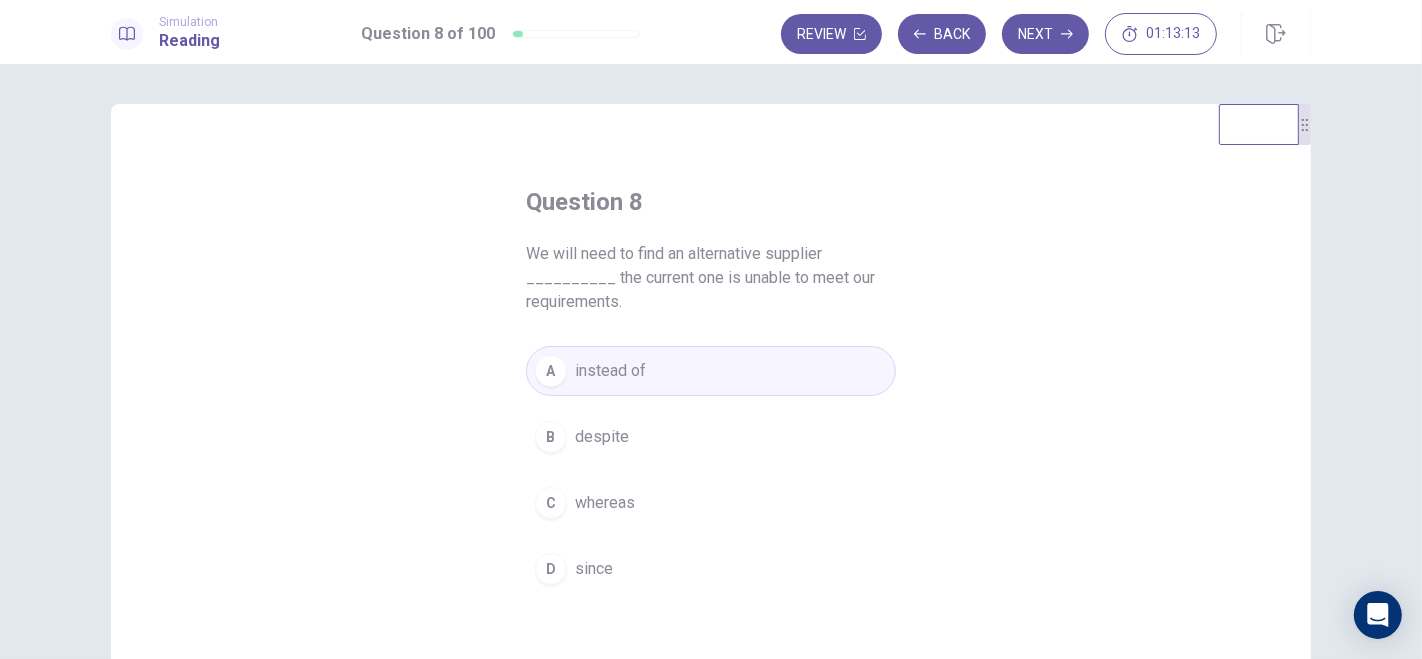
click at [545, 435] on div "B" at bounding box center [551, 437] width 32 height 32
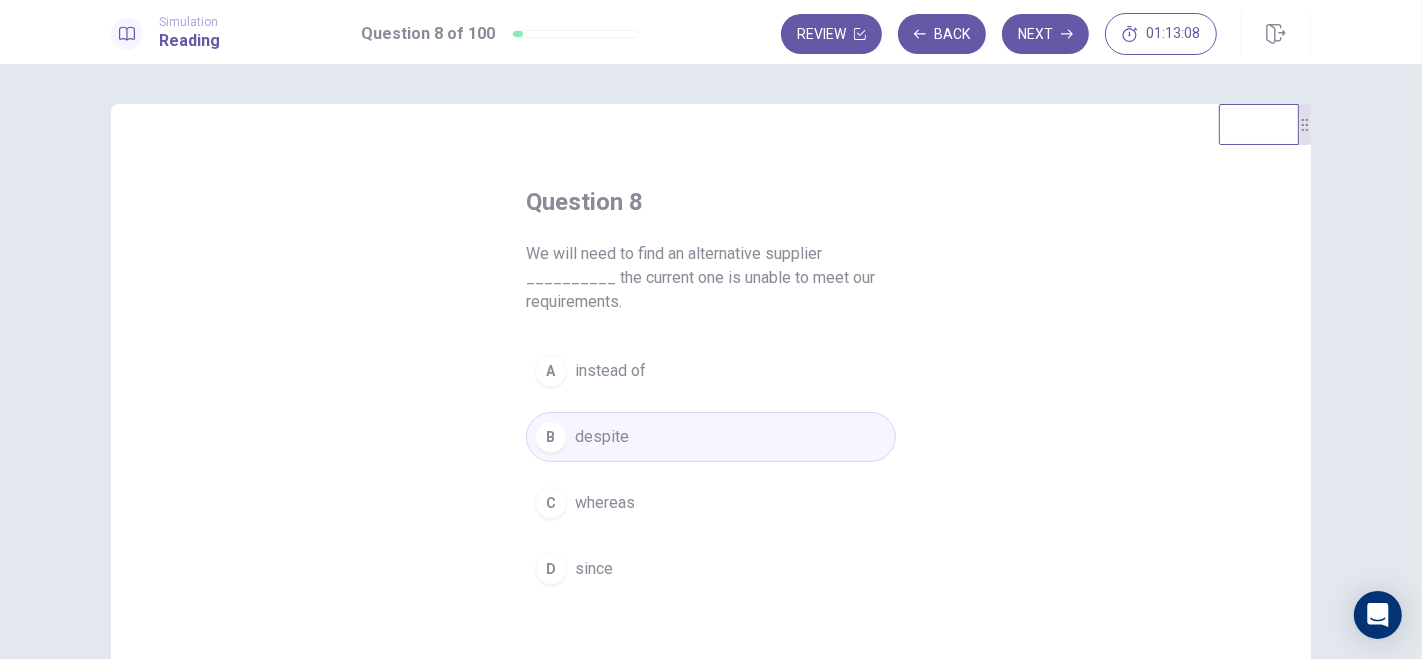
click at [545, 588] on button "D since" at bounding box center [711, 569] width 370 height 50
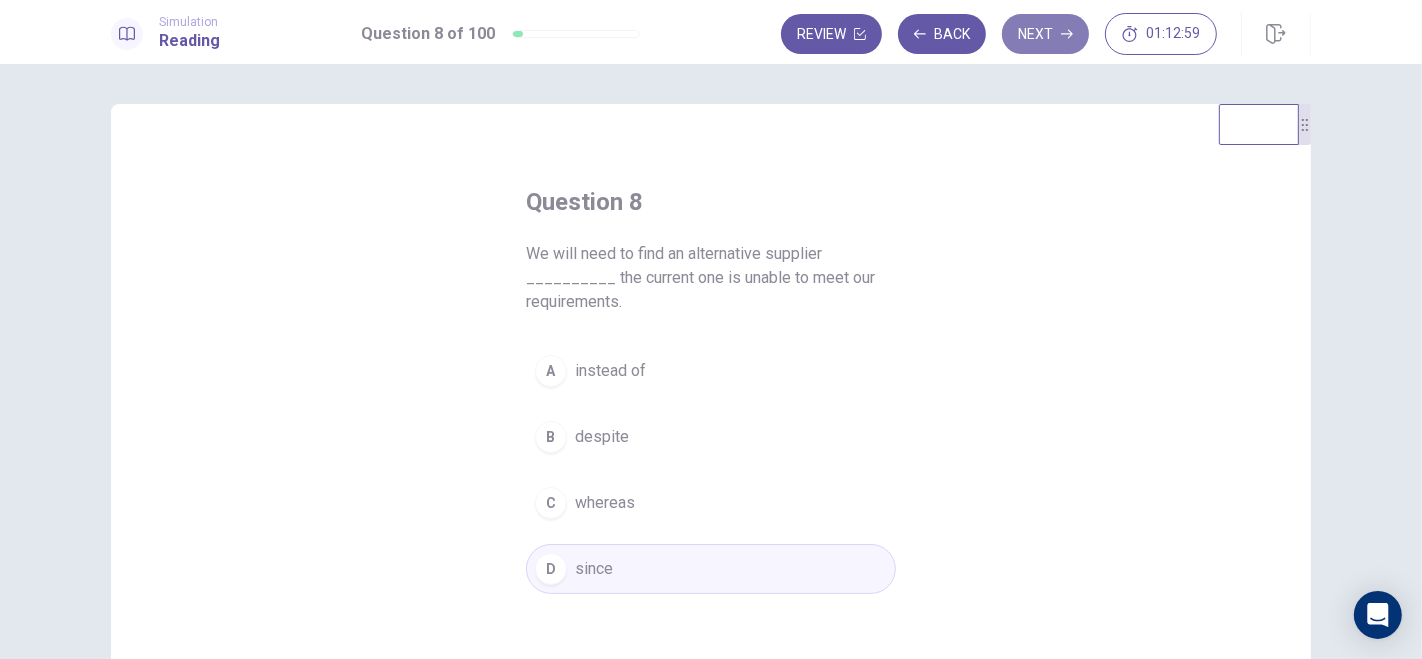
click at [1043, 47] on button "Next" at bounding box center [1045, 34] width 87 height 40
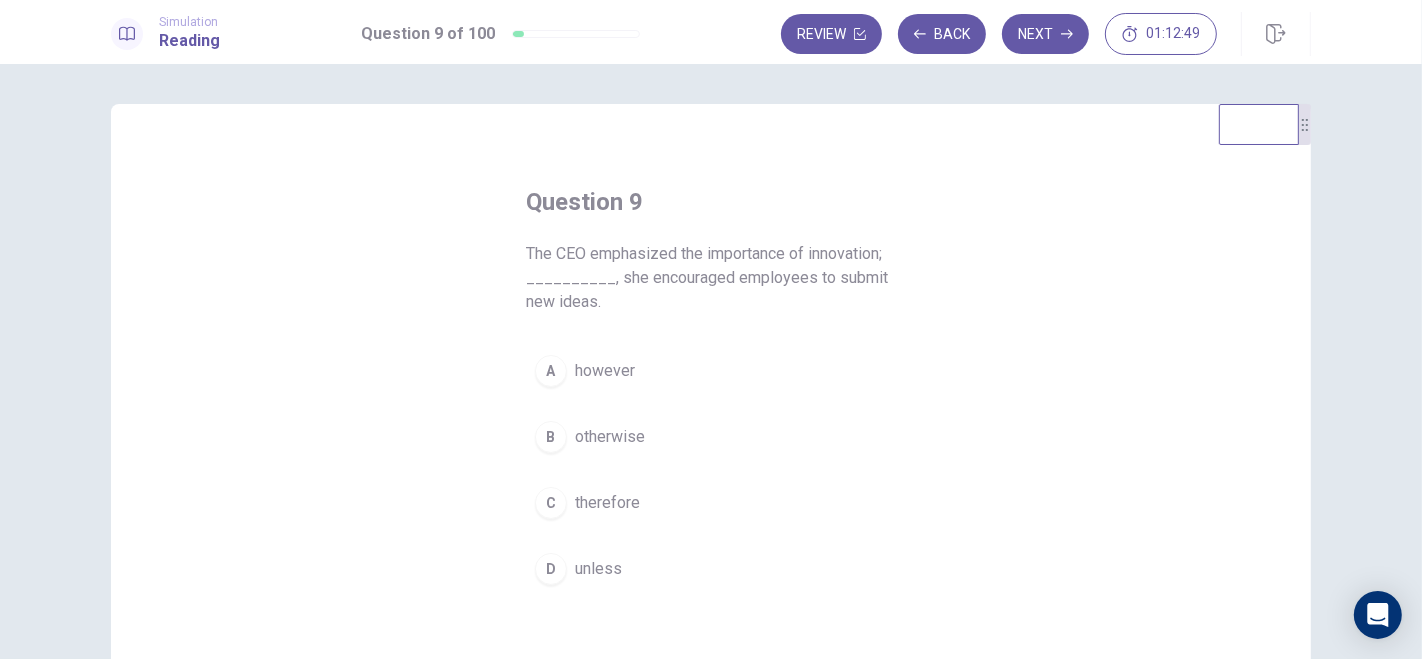
click at [547, 505] on div "C" at bounding box center [551, 503] width 32 height 32
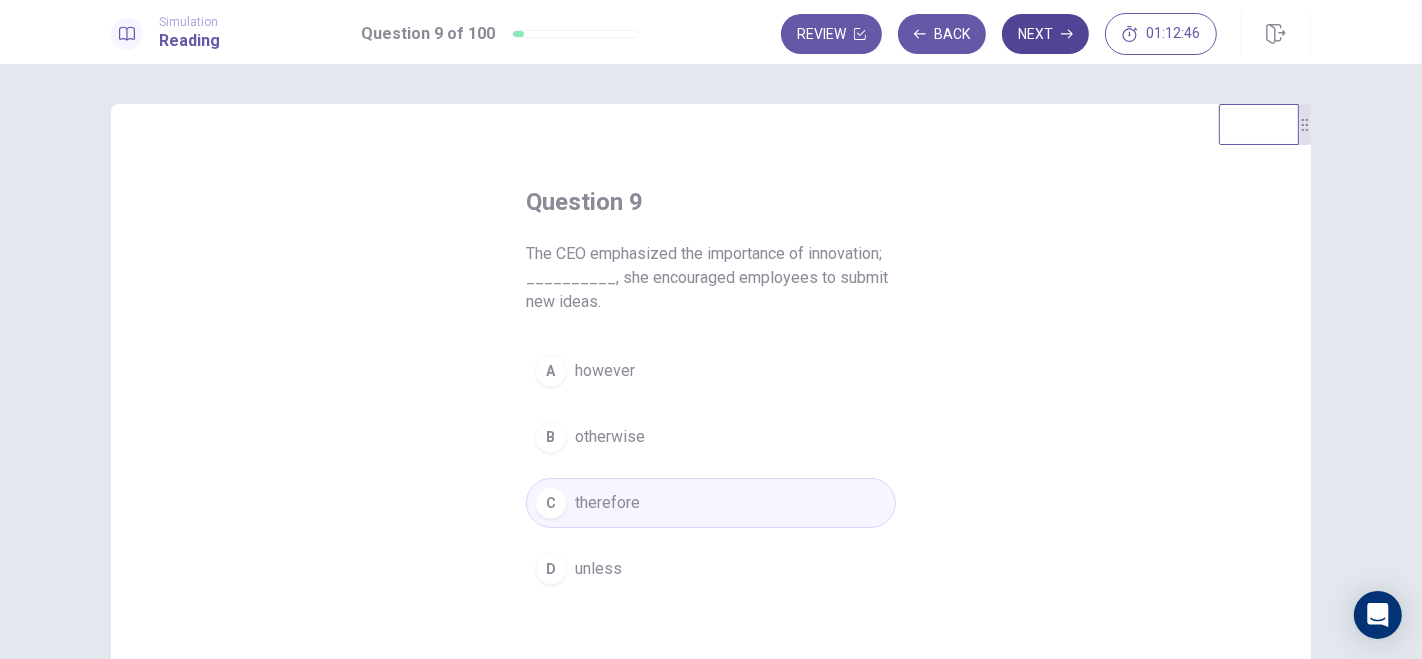
click at [1041, 37] on button "Next" at bounding box center [1045, 34] width 87 height 40
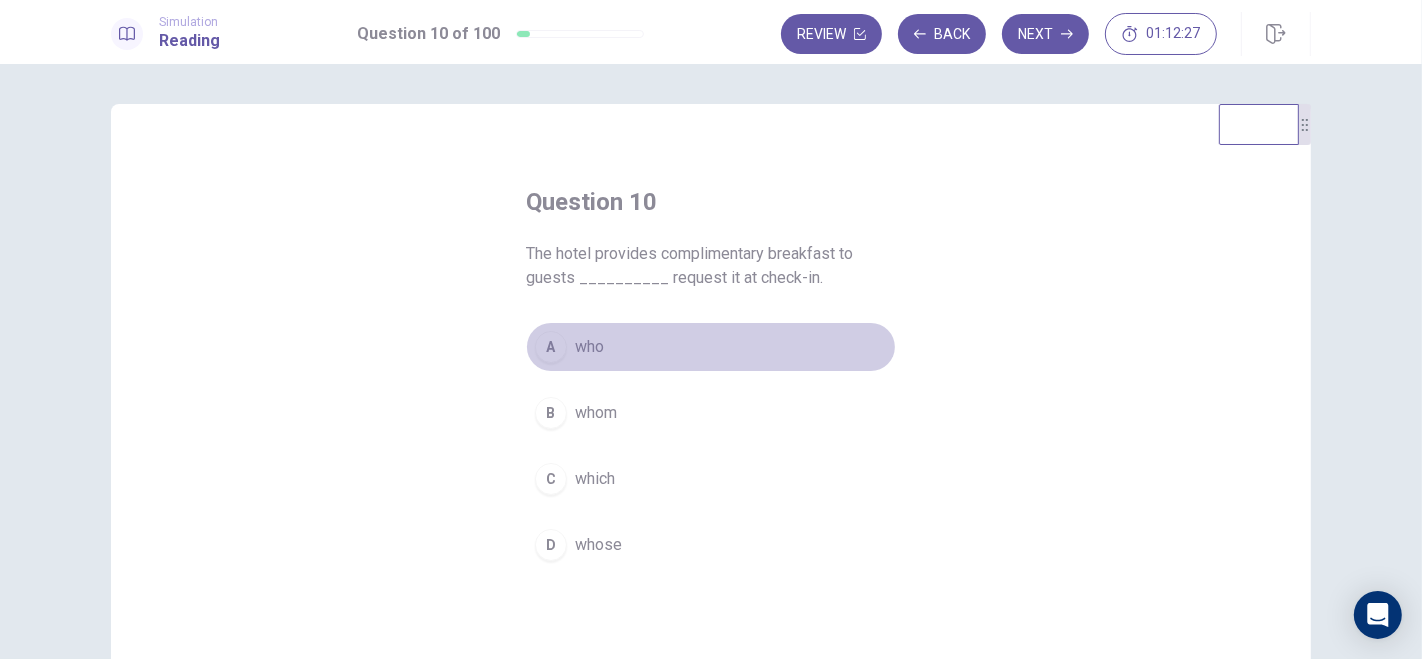
click at [544, 346] on div "A" at bounding box center [551, 347] width 32 height 32
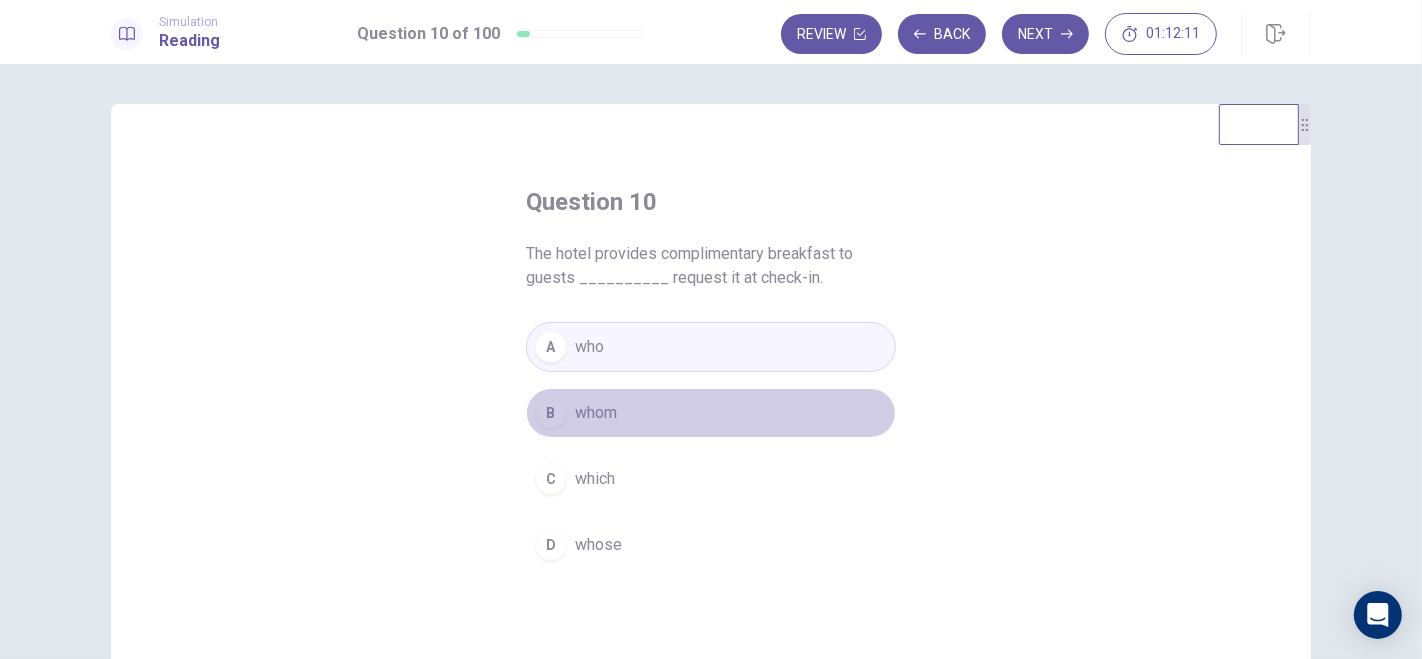
click at [545, 411] on div "B" at bounding box center [551, 413] width 32 height 32
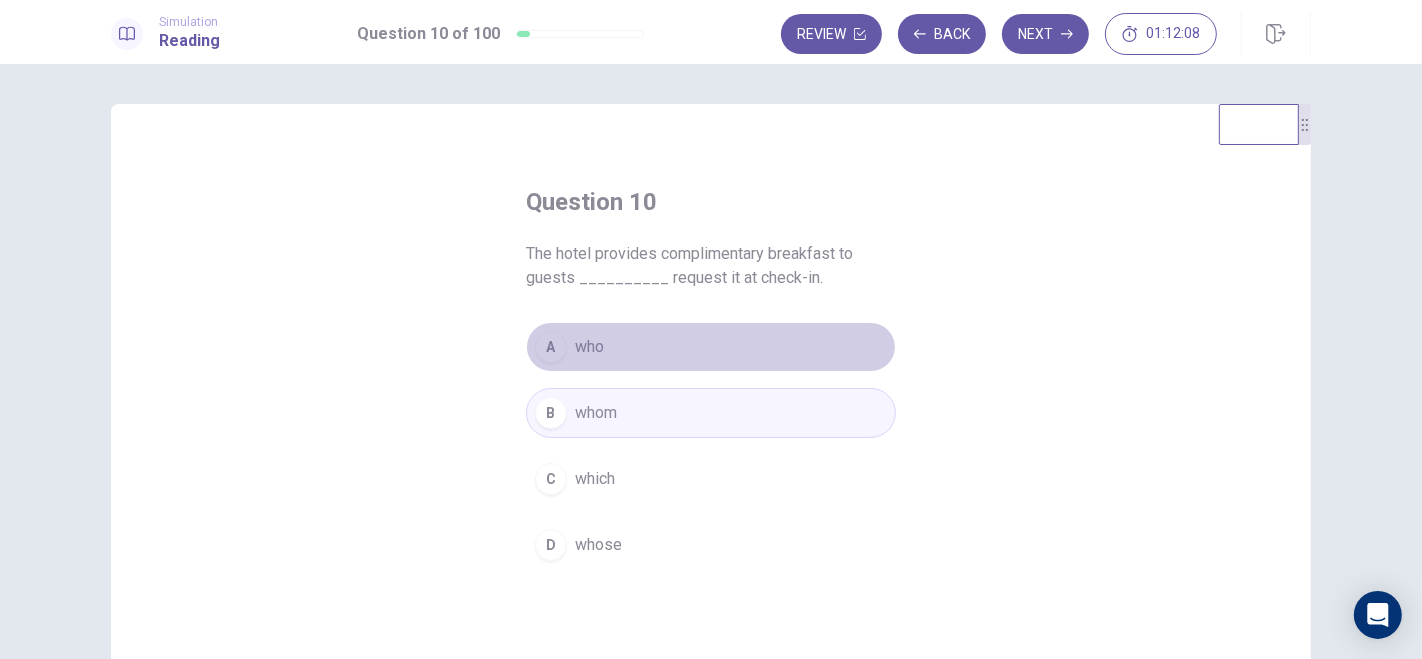
click at [592, 338] on span "who" at bounding box center [589, 347] width 29 height 24
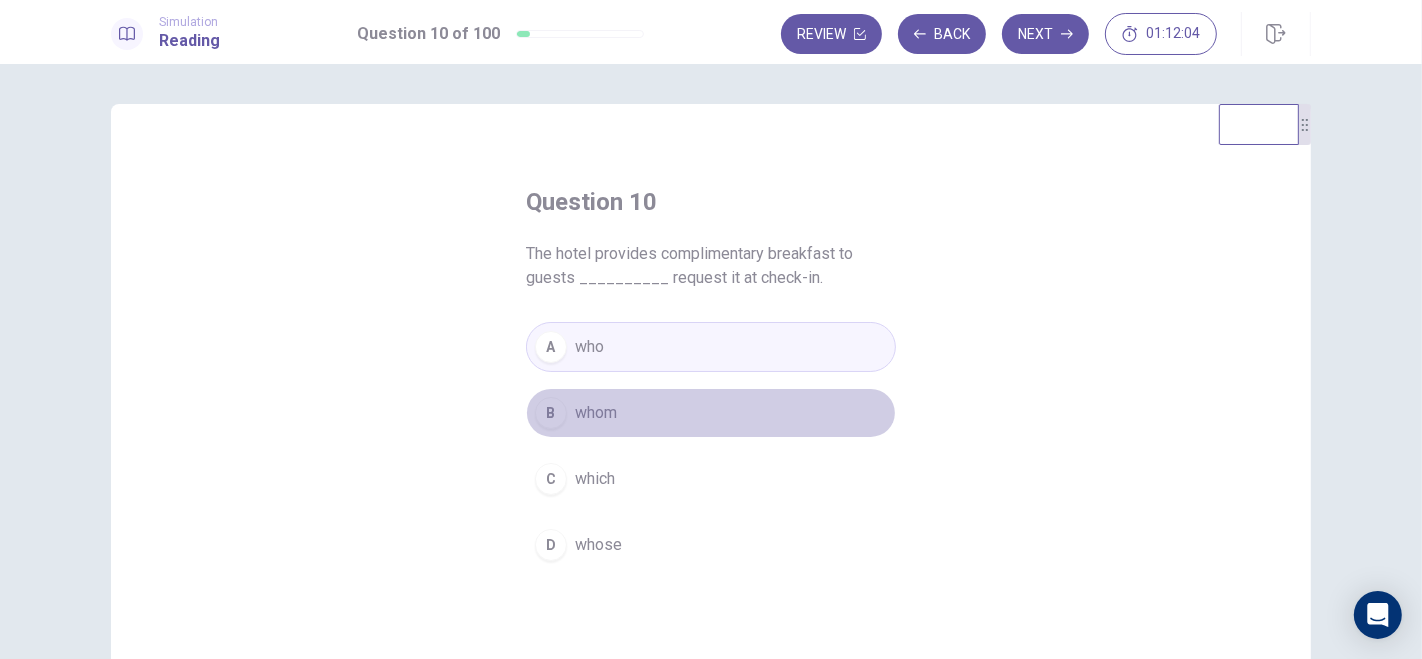
click at [594, 412] on span "whom" at bounding box center [596, 413] width 42 height 24
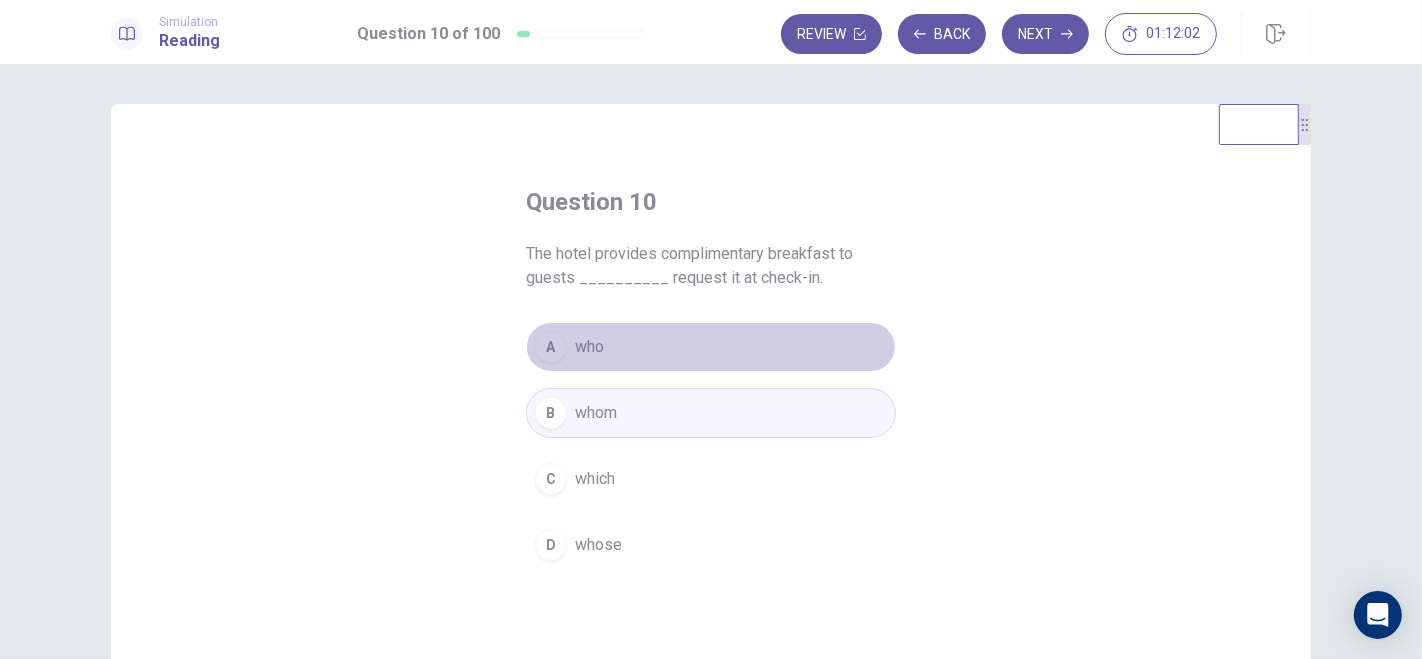
click at [585, 355] on span "who" at bounding box center [589, 347] width 29 height 24
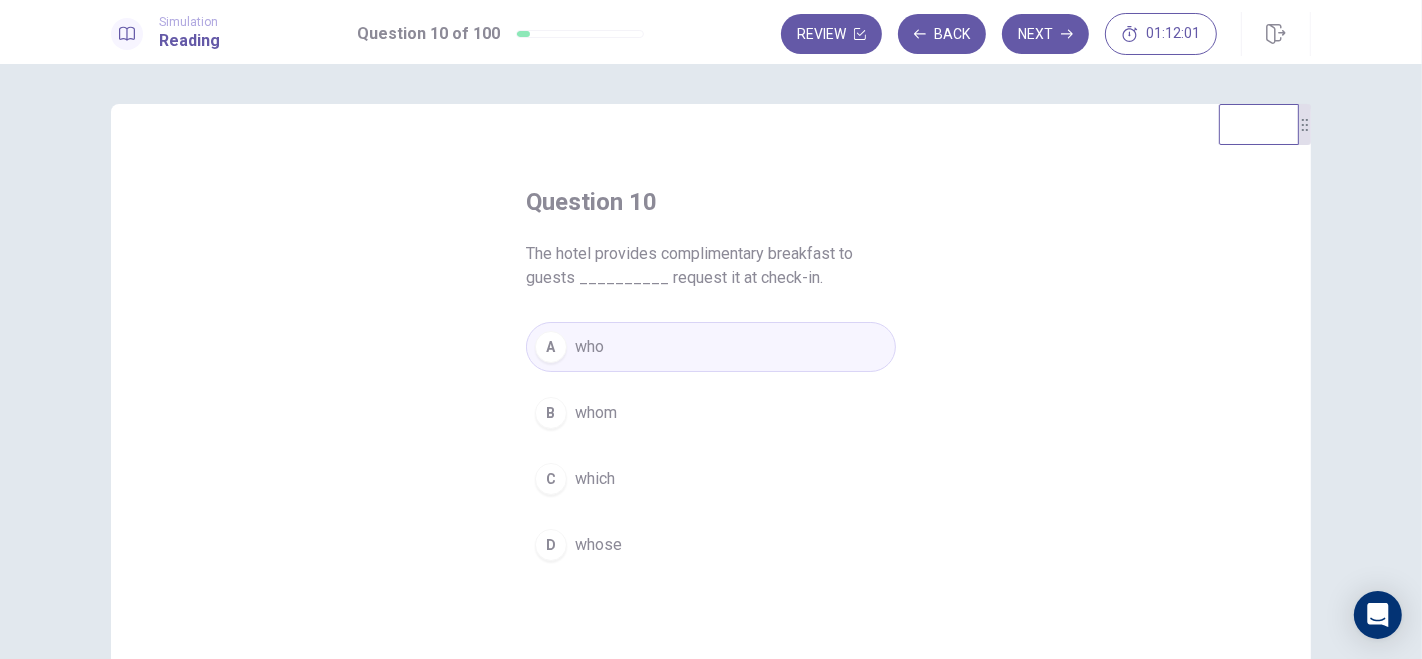
click at [585, 401] on span "whom" at bounding box center [596, 413] width 42 height 24
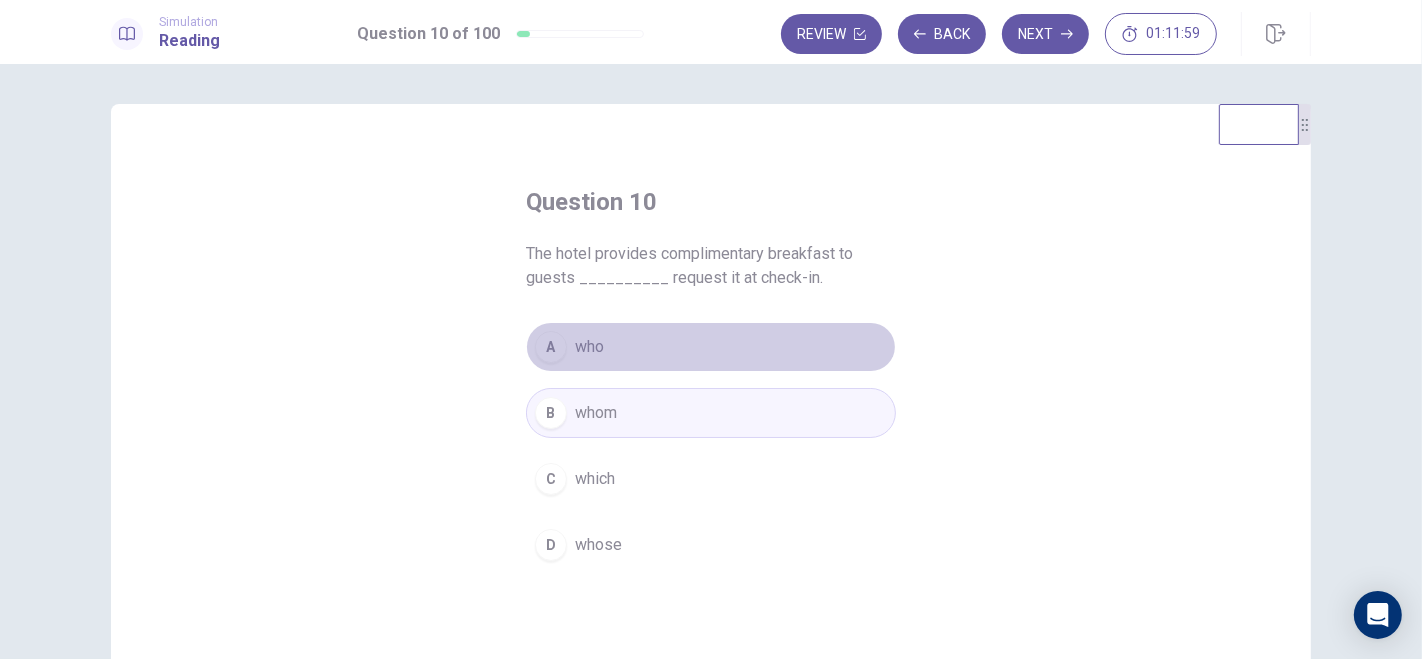
click at [605, 352] on button "A who" at bounding box center [711, 347] width 370 height 50
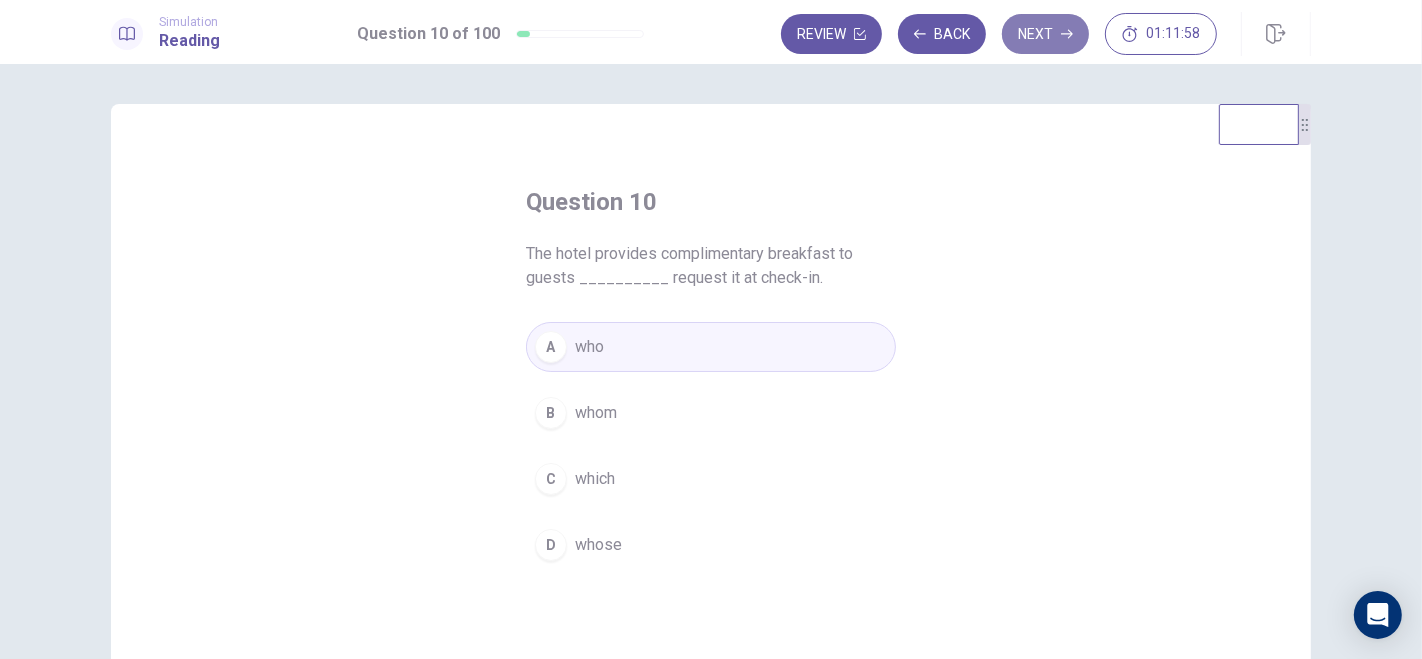
click at [1057, 37] on button "Next" at bounding box center [1045, 34] width 87 height 40
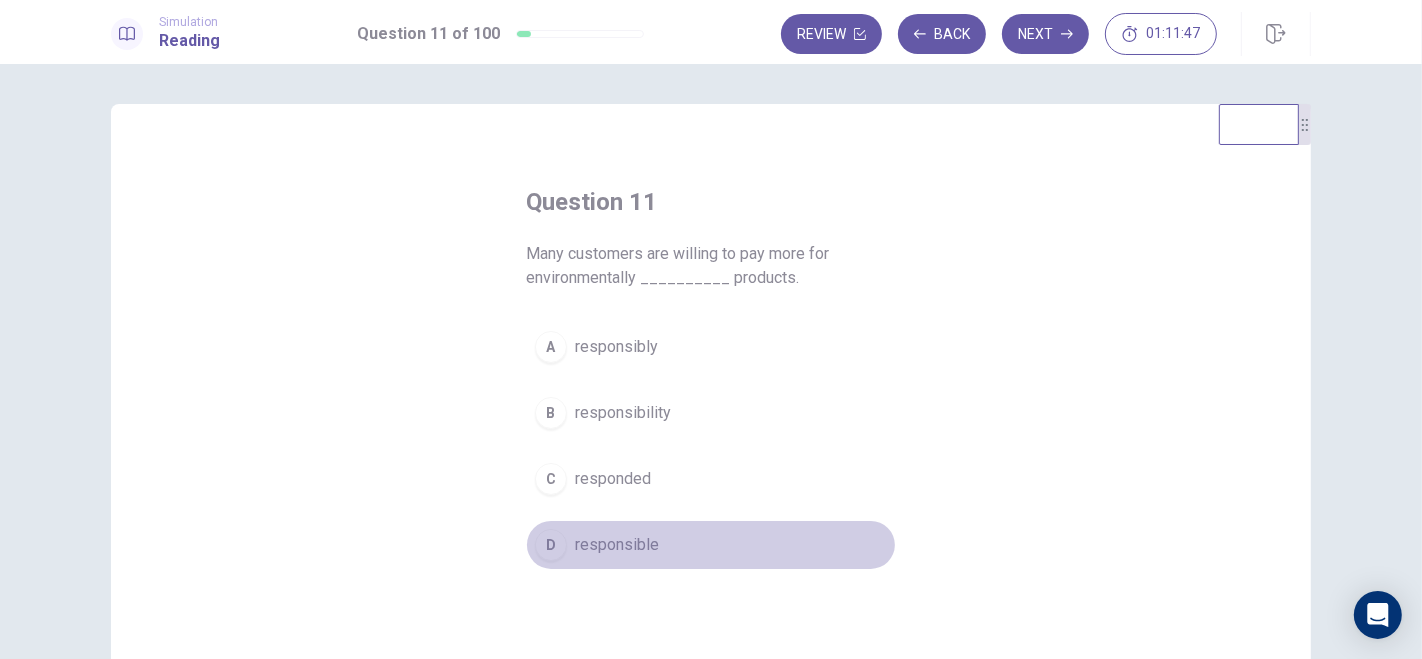
click at [537, 542] on div "D" at bounding box center [551, 545] width 32 height 32
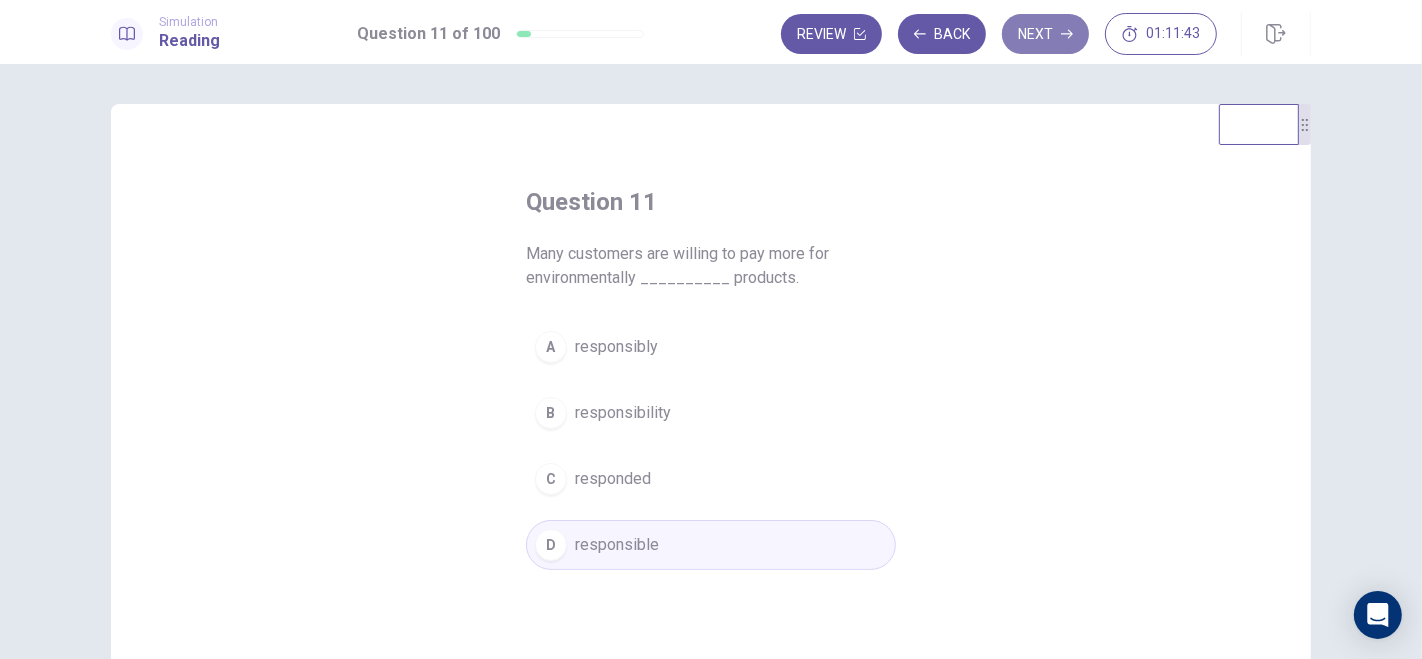
click at [1045, 43] on button "Next" at bounding box center [1045, 34] width 87 height 40
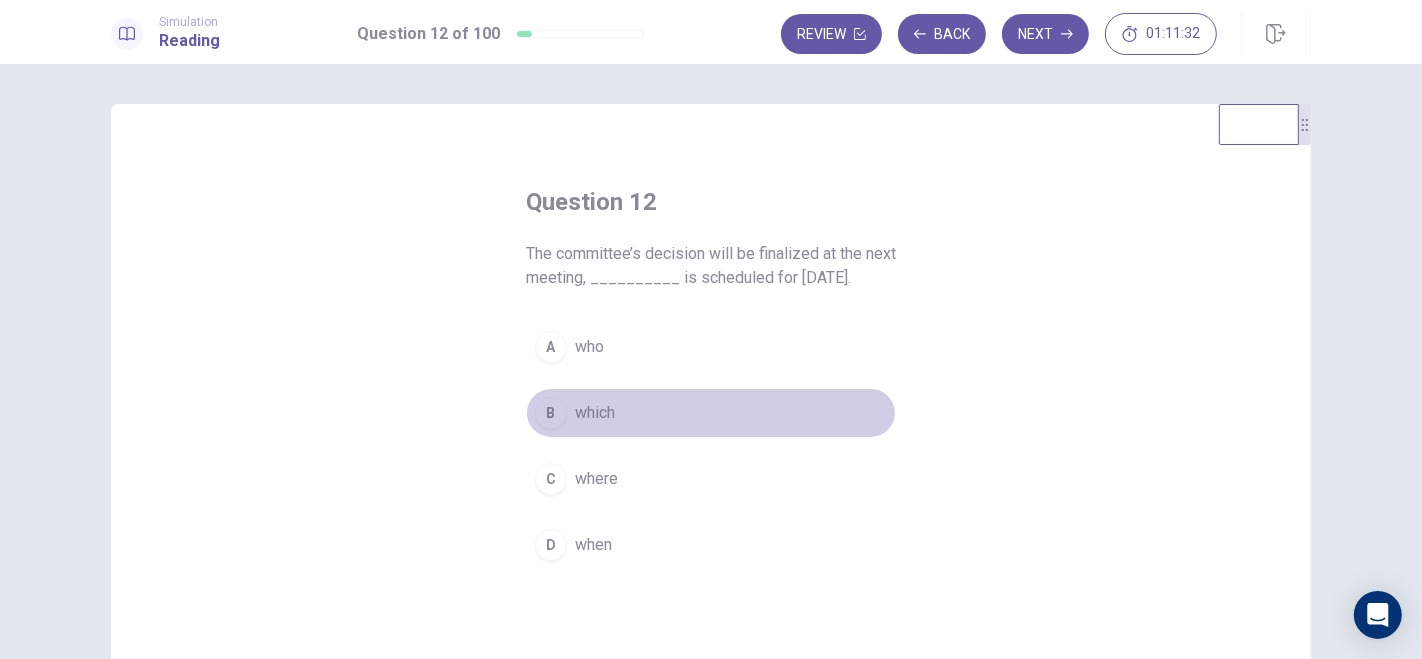
click at [546, 405] on div "B" at bounding box center [551, 413] width 32 height 32
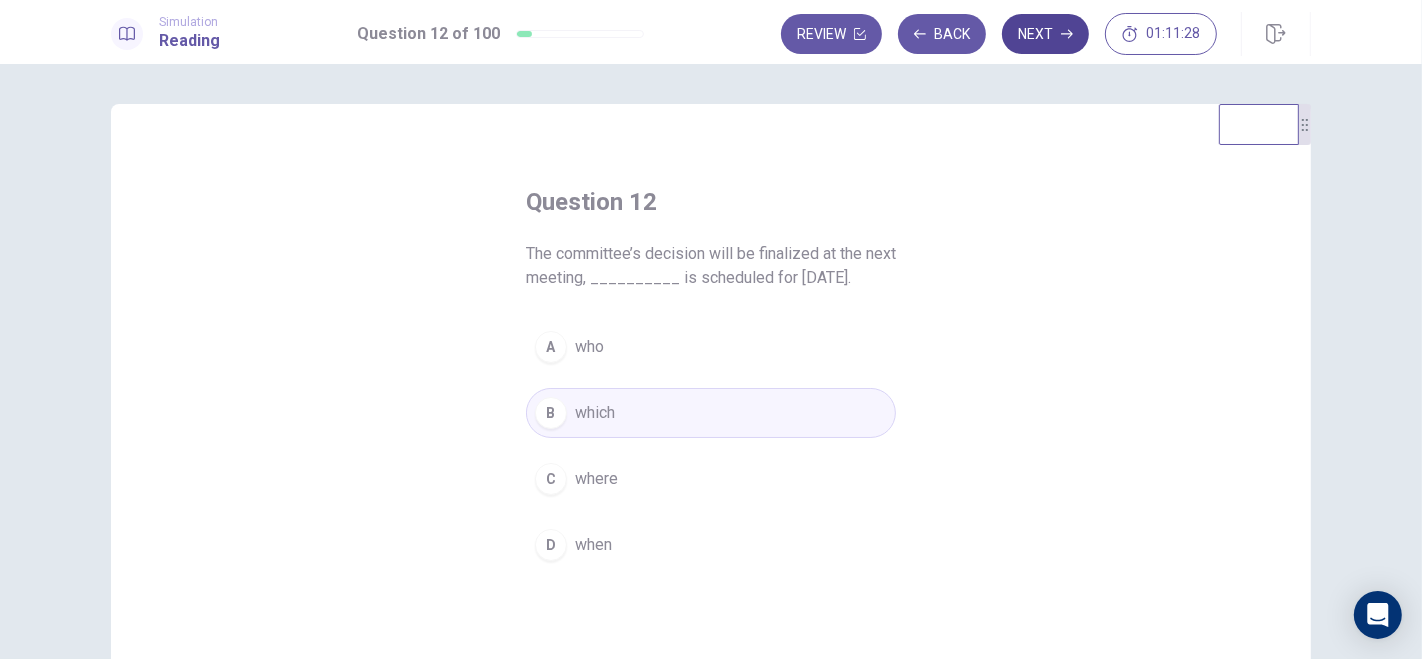
click at [1048, 29] on button "Next" at bounding box center [1045, 34] width 87 height 40
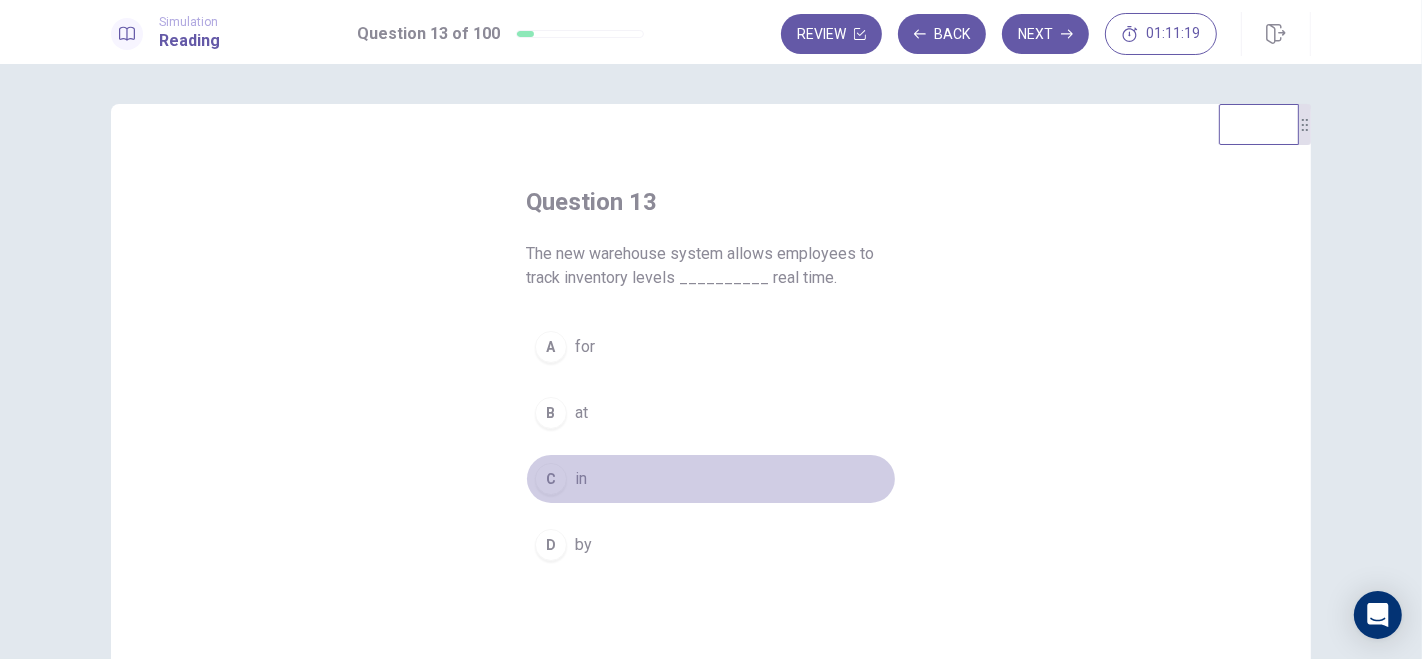
click at [544, 478] on div "C" at bounding box center [551, 479] width 32 height 32
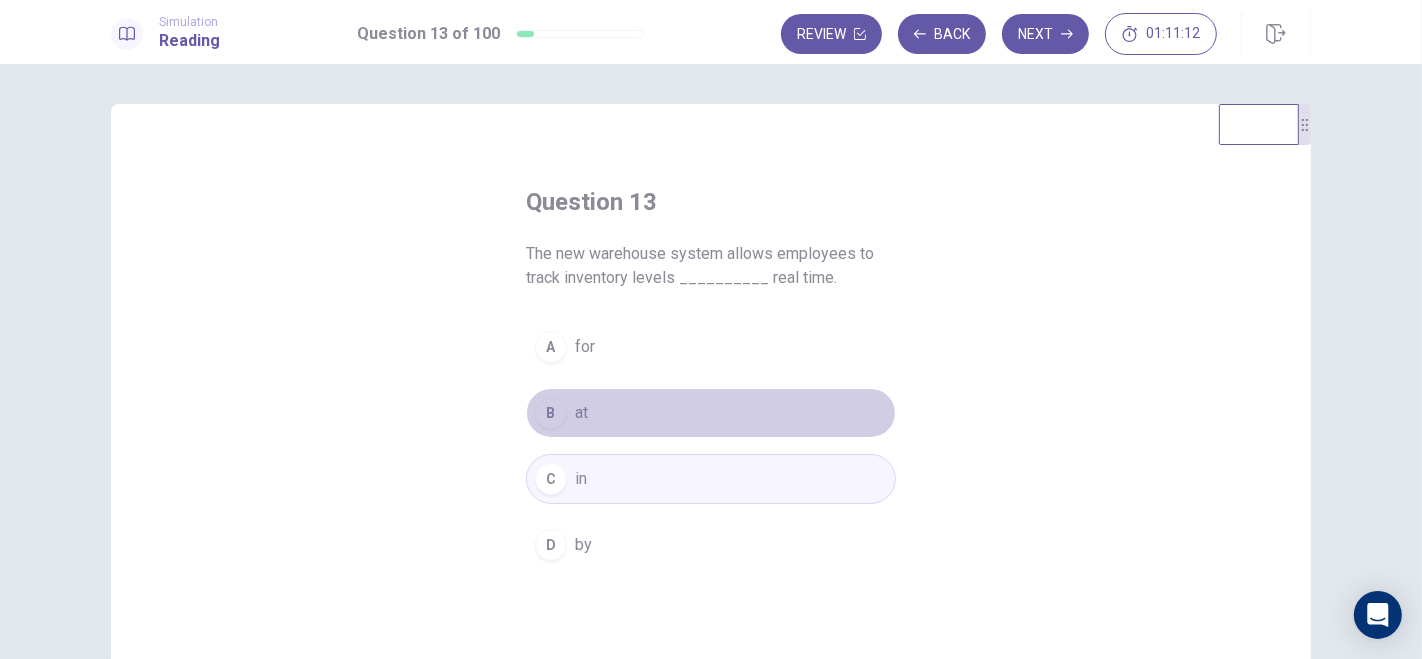
click at [557, 410] on div "B" at bounding box center [551, 413] width 32 height 32
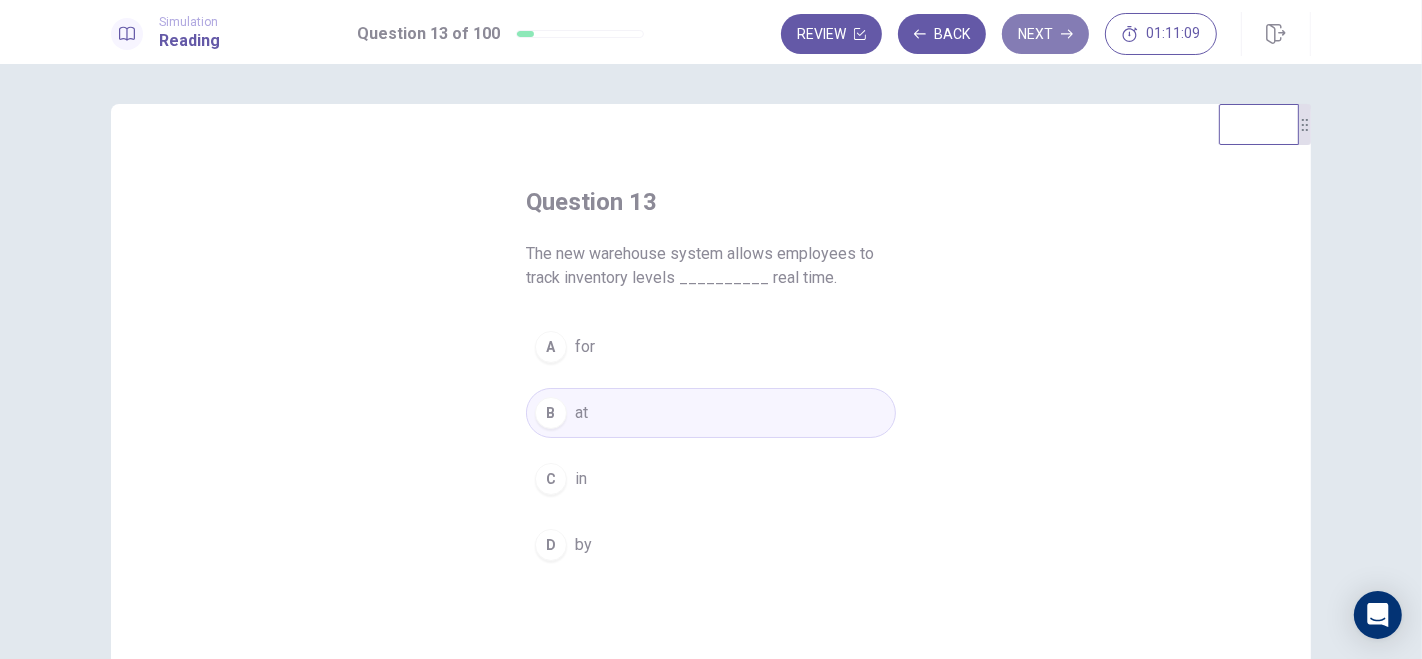
click at [1060, 23] on button "Next" at bounding box center [1045, 34] width 87 height 40
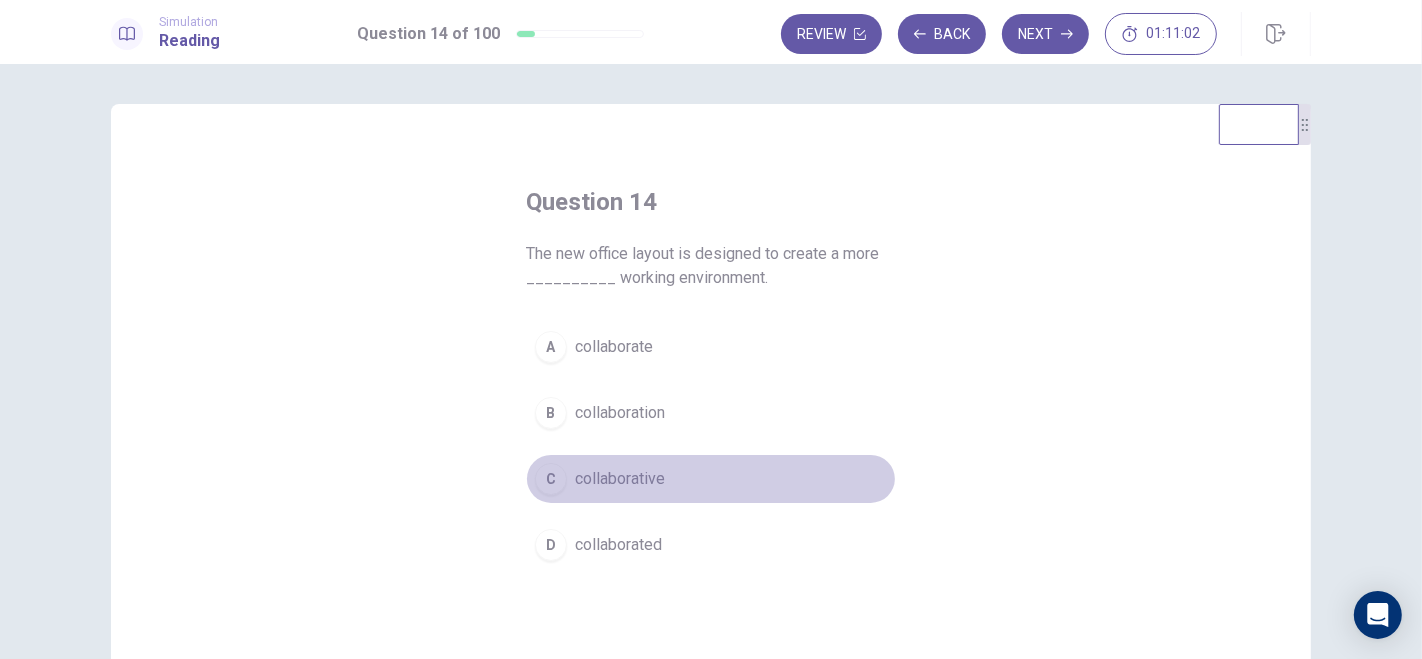
click at [548, 484] on div "C" at bounding box center [551, 479] width 32 height 32
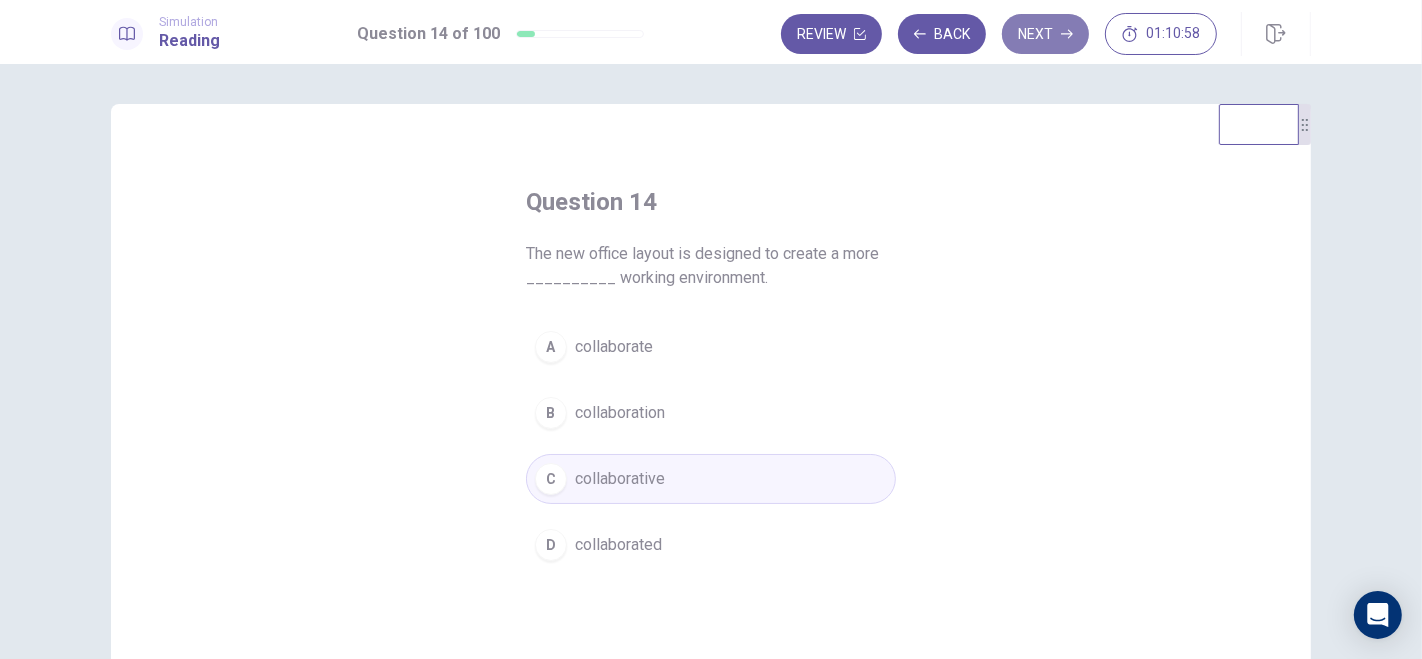
click at [1036, 36] on button "Next" at bounding box center [1045, 34] width 87 height 40
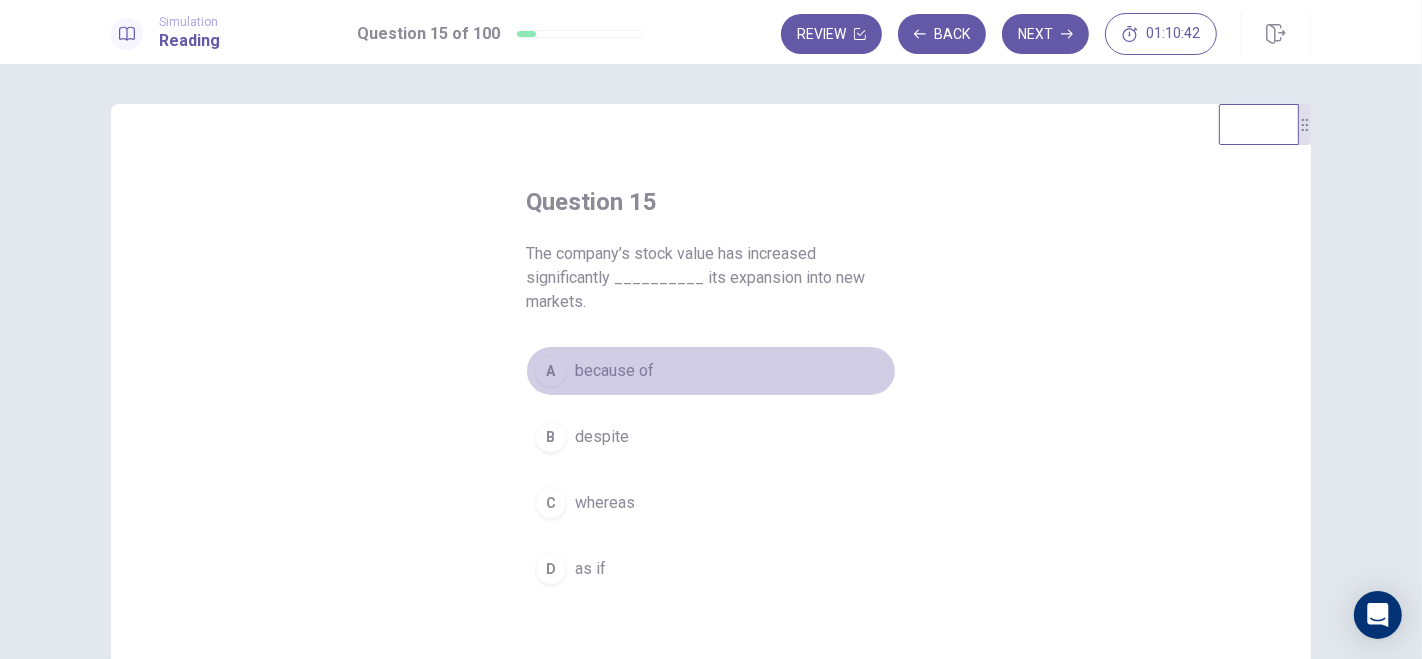
click at [757, 381] on button "A because of" at bounding box center [711, 371] width 370 height 50
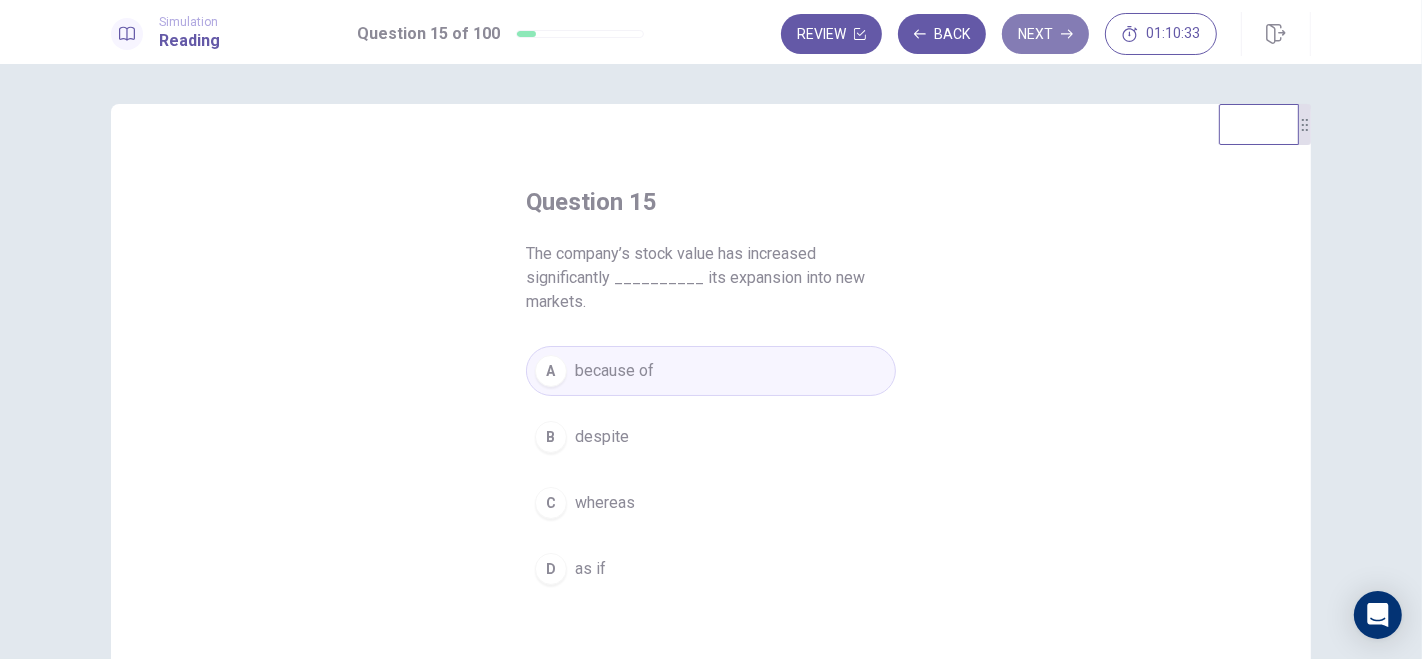
click at [1036, 29] on button "Next" at bounding box center [1045, 34] width 87 height 40
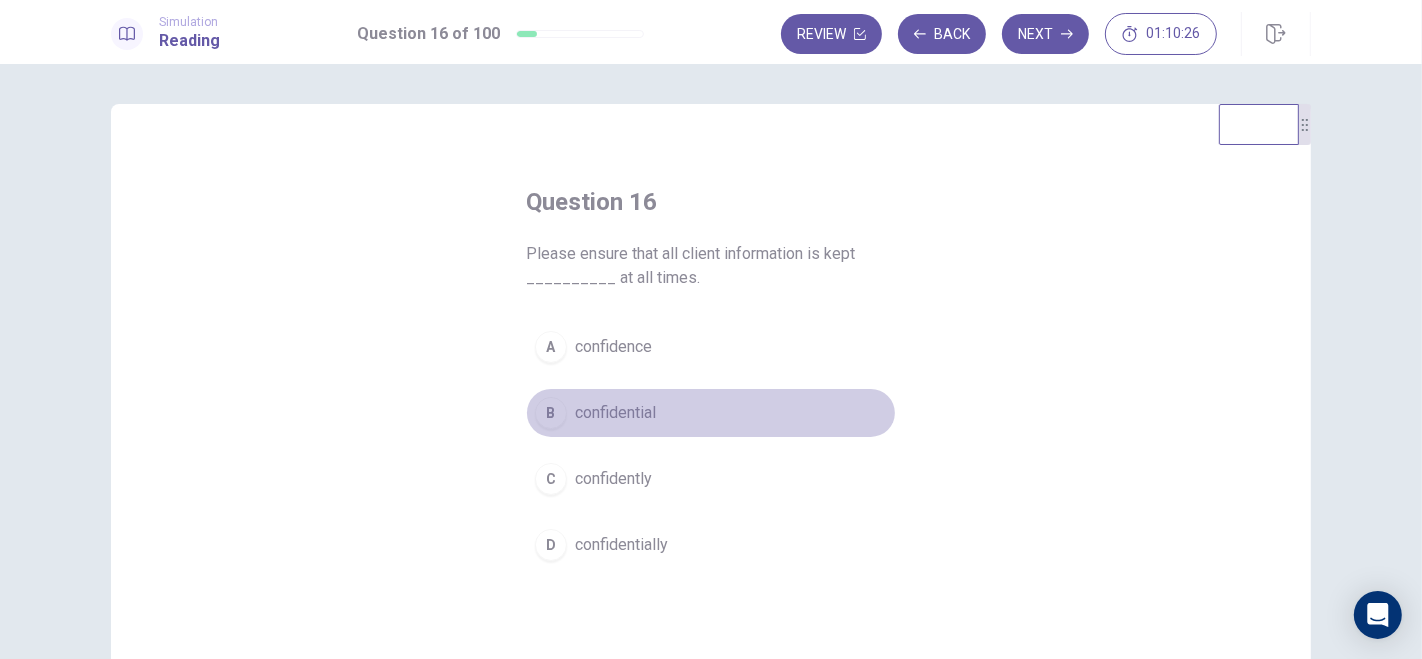
click at [547, 412] on div "B" at bounding box center [551, 413] width 32 height 32
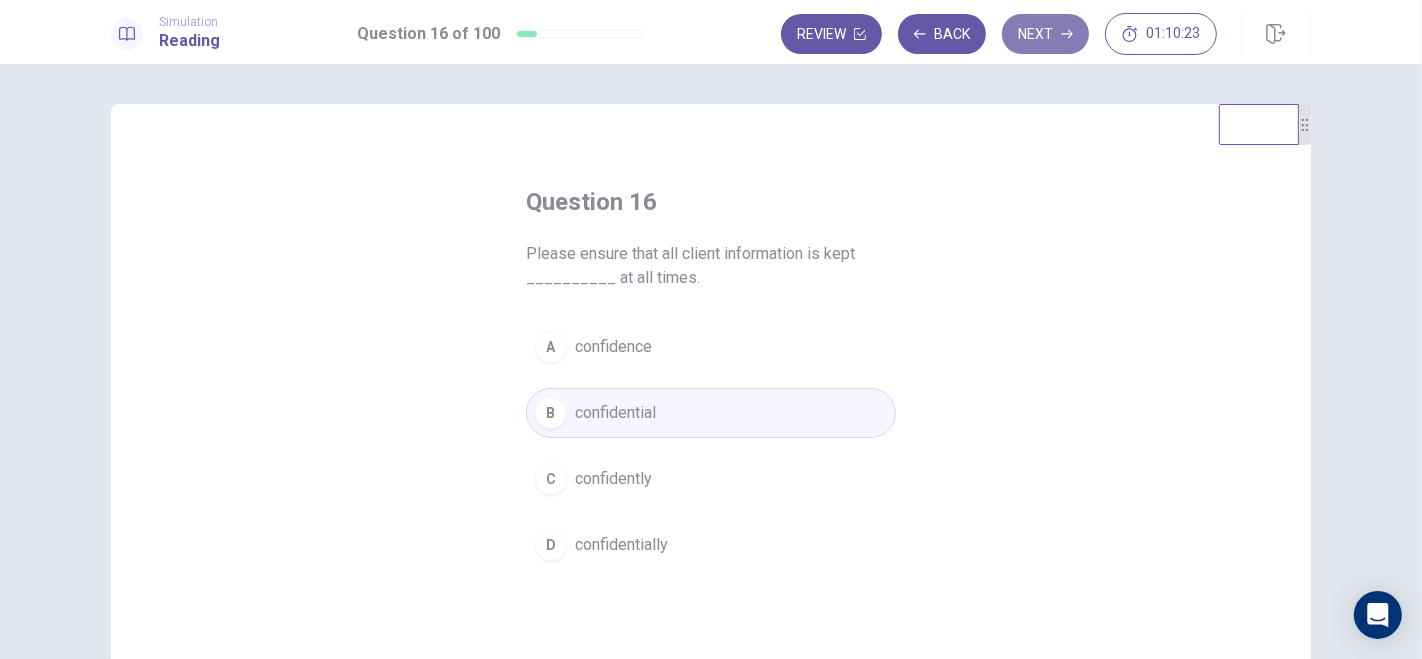
click at [1042, 32] on button "Next" at bounding box center [1045, 34] width 87 height 40
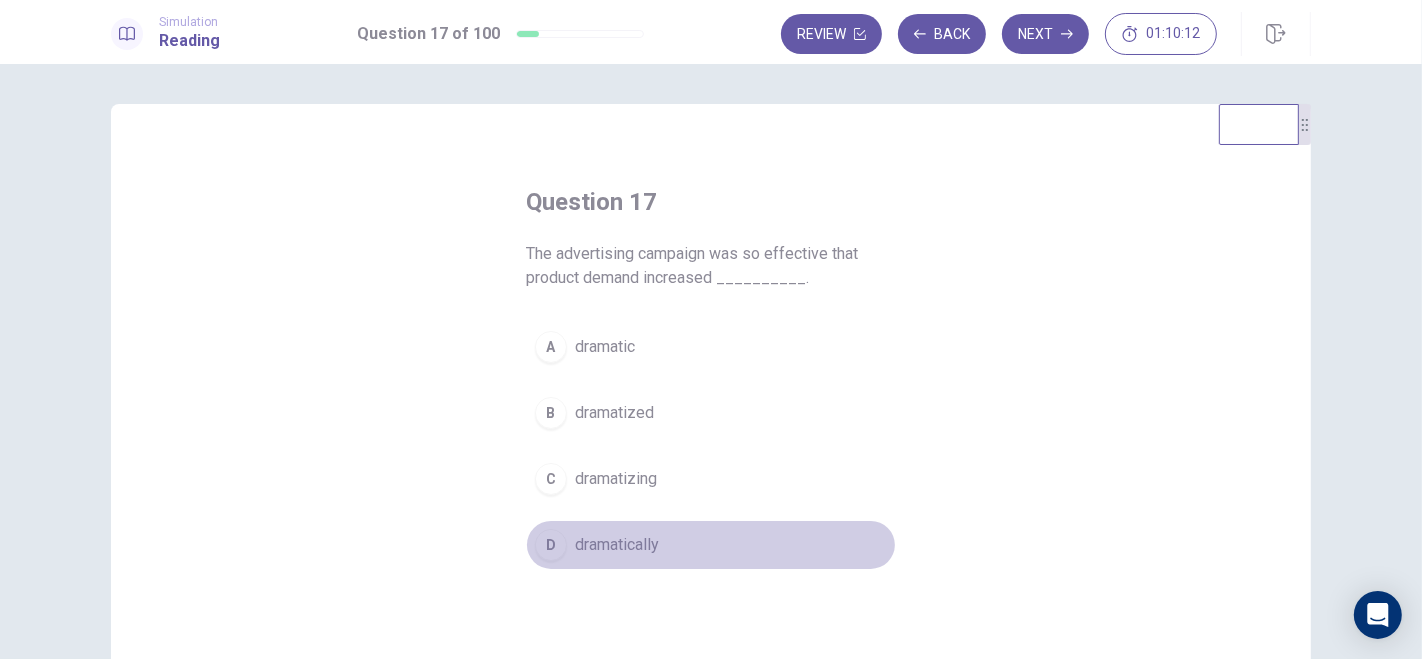
click at [544, 541] on div "D" at bounding box center [551, 545] width 32 height 32
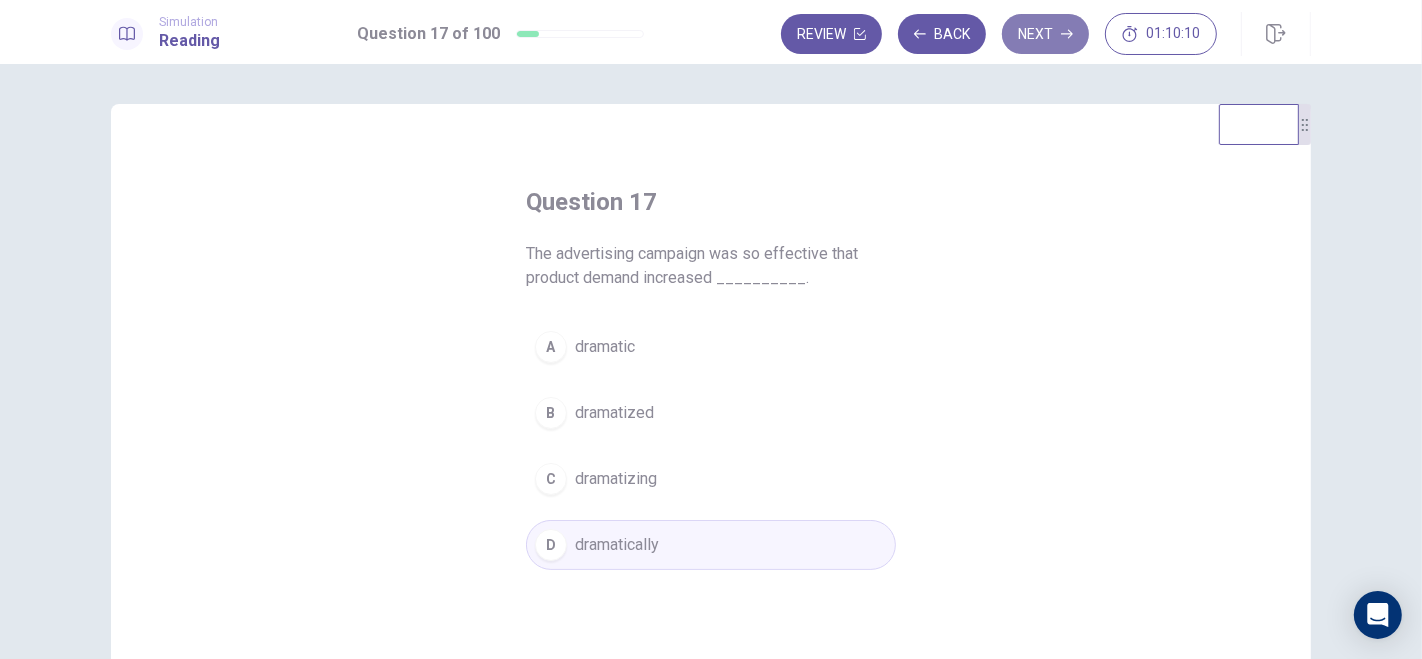
click at [1035, 31] on button "Next" at bounding box center [1045, 34] width 87 height 40
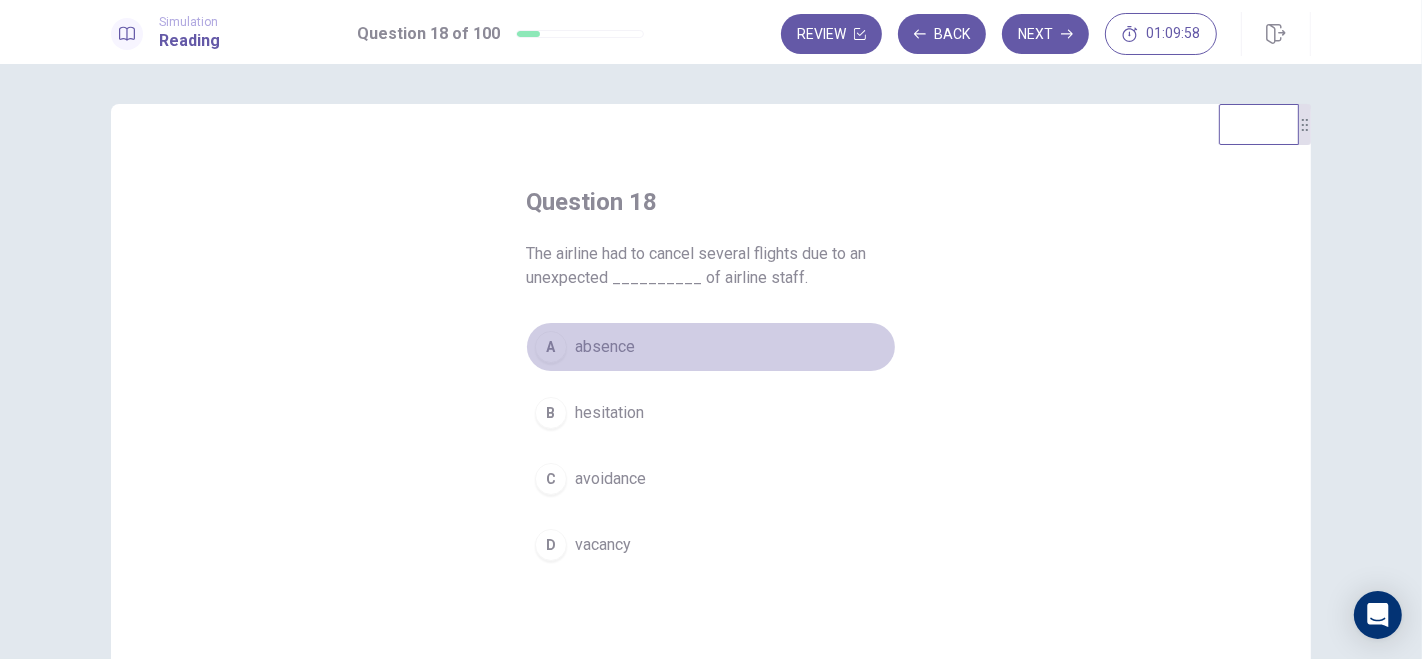
click at [548, 347] on div "A" at bounding box center [551, 347] width 32 height 32
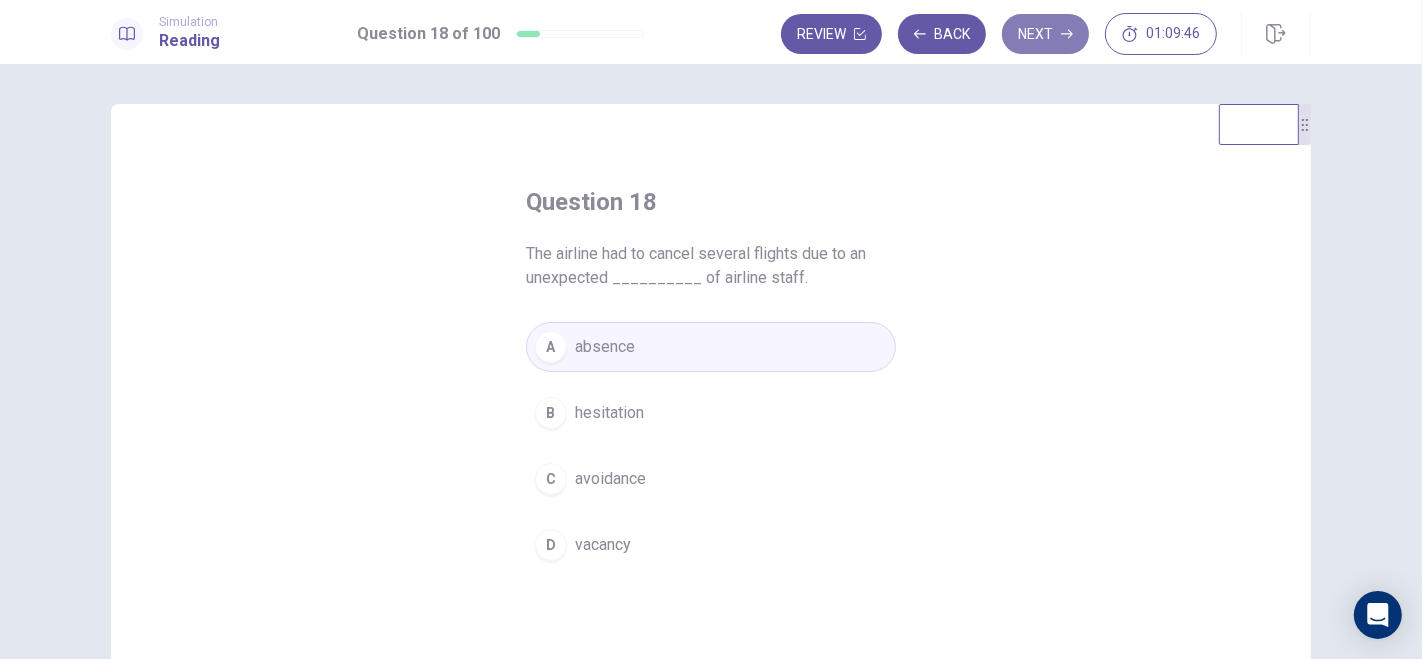
click at [1060, 21] on button "Next" at bounding box center [1045, 34] width 87 height 40
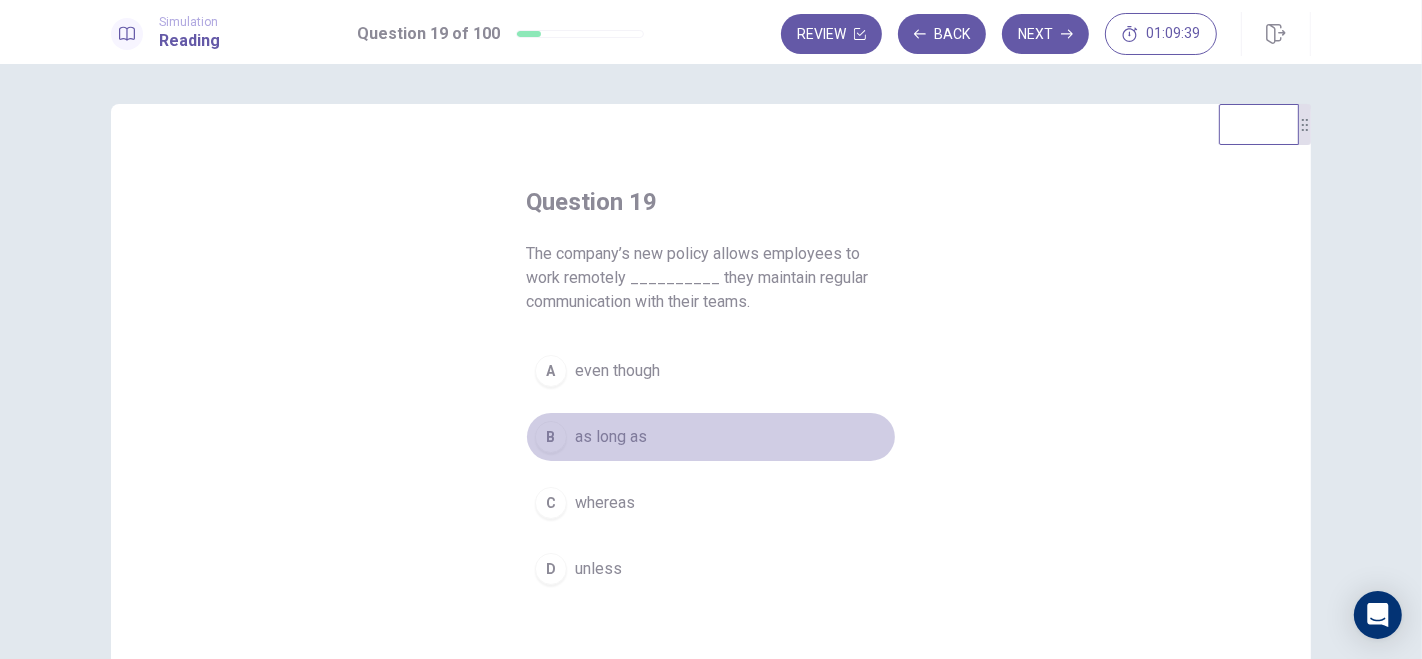
click at [545, 442] on div "B" at bounding box center [551, 437] width 32 height 32
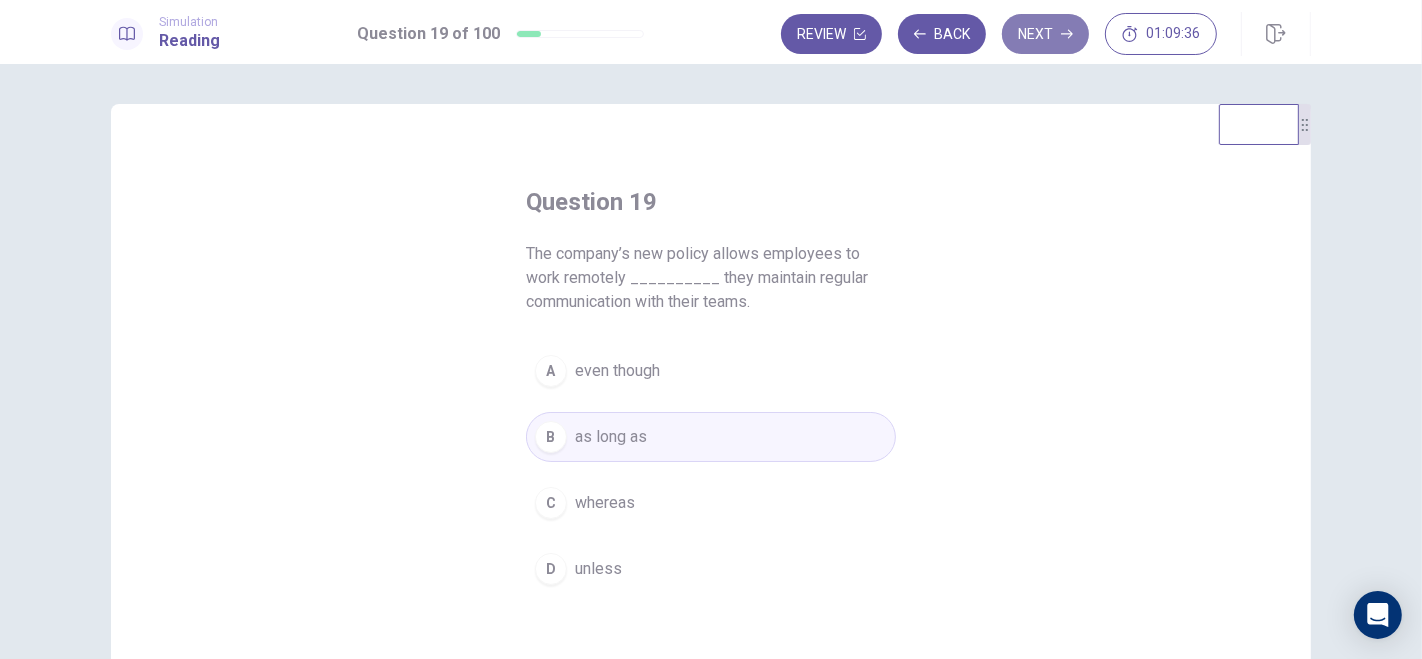
click at [1052, 35] on button "Next" at bounding box center [1045, 34] width 87 height 40
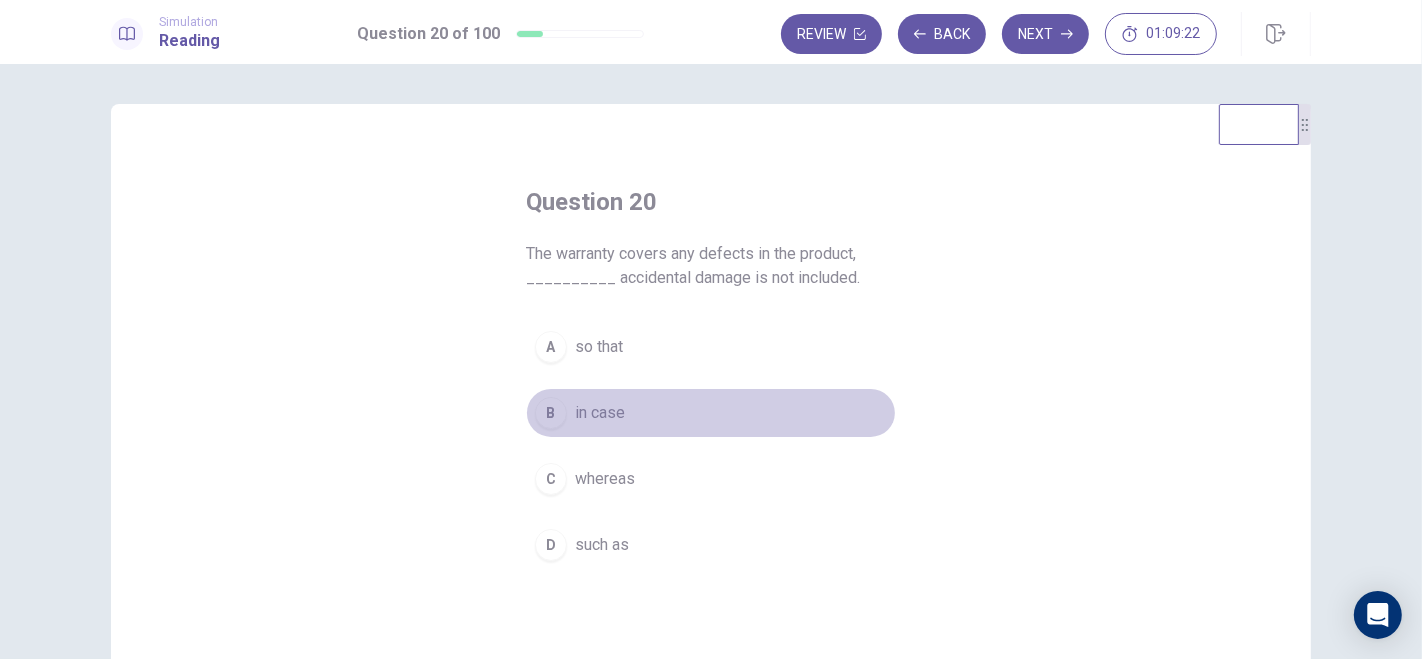
click at [539, 422] on div "B" at bounding box center [551, 413] width 32 height 32
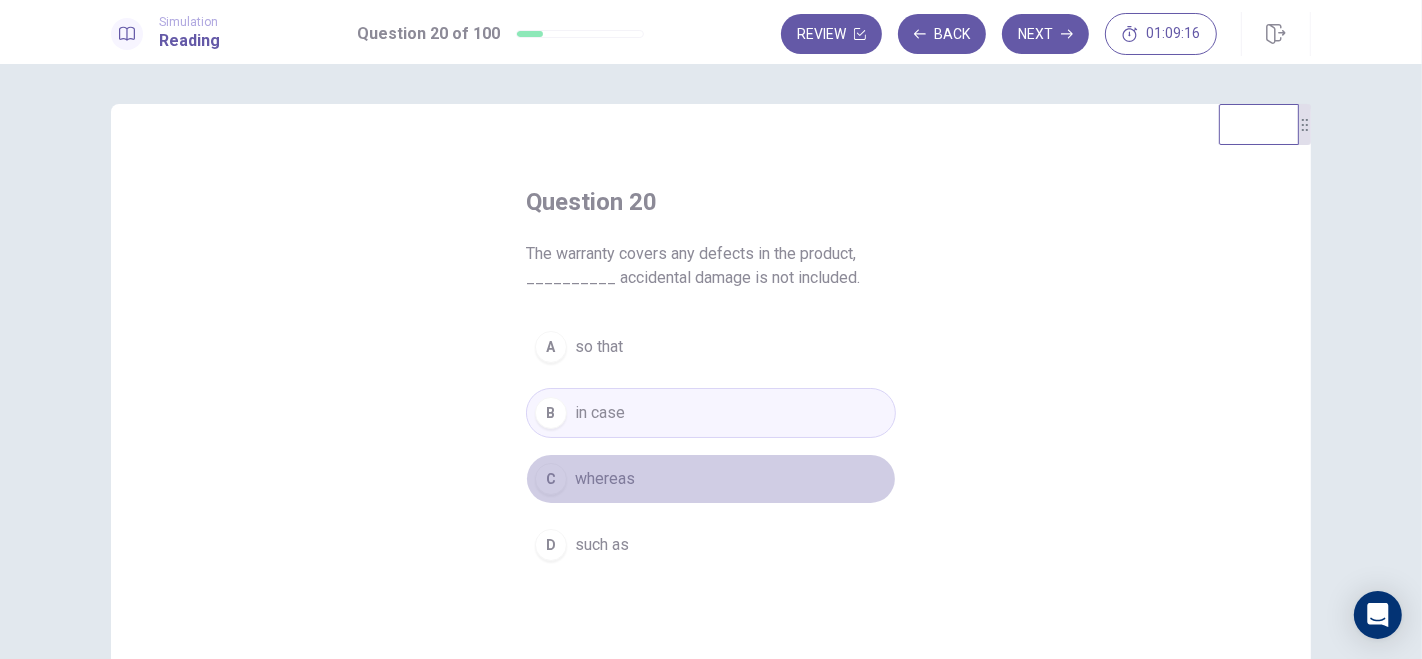
click at [553, 470] on div "C" at bounding box center [551, 479] width 32 height 32
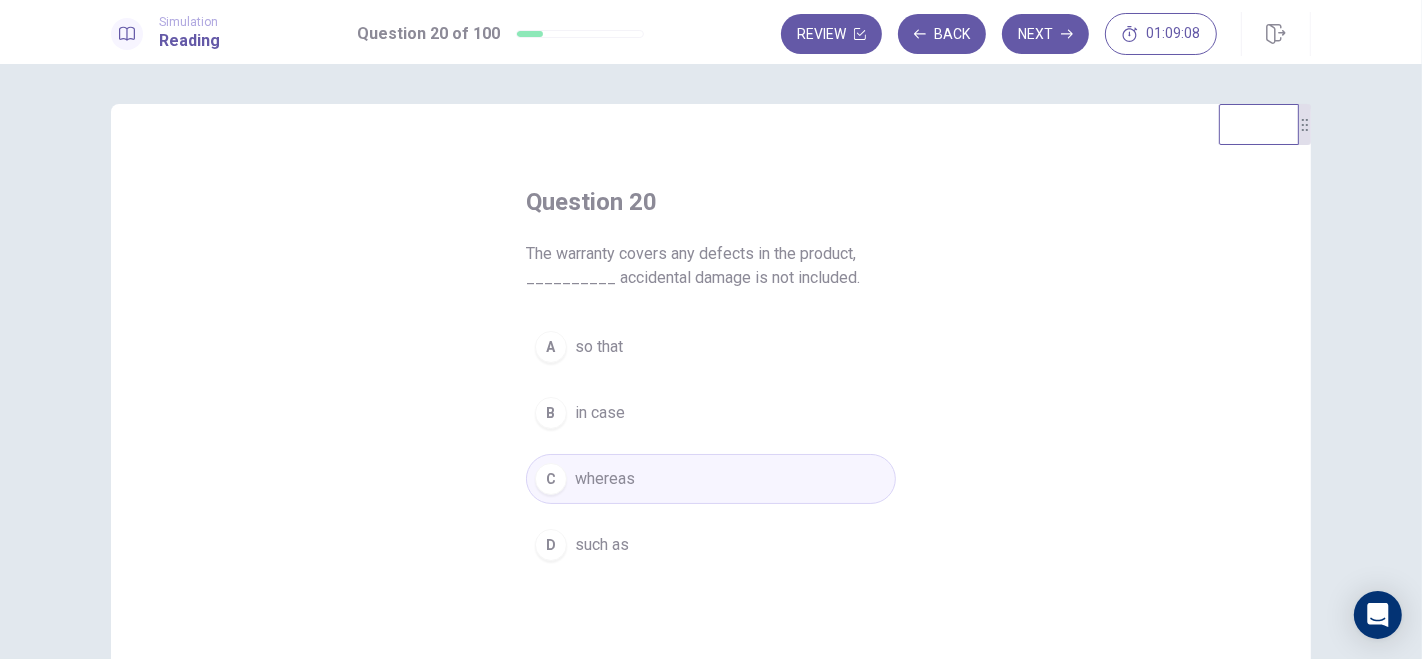
click at [543, 478] on div "C" at bounding box center [551, 479] width 32 height 32
click at [1041, 15] on button "Next" at bounding box center [1045, 34] width 87 height 40
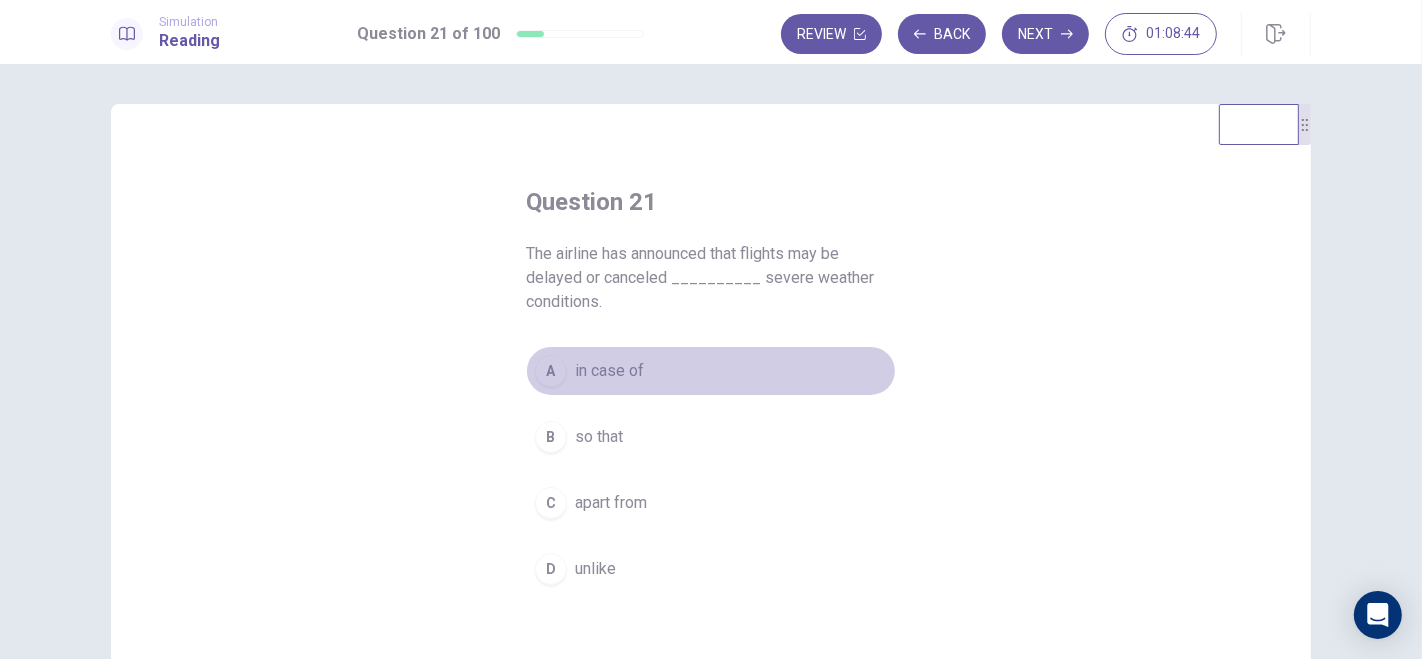
click at [554, 376] on div "A" at bounding box center [551, 371] width 32 height 32
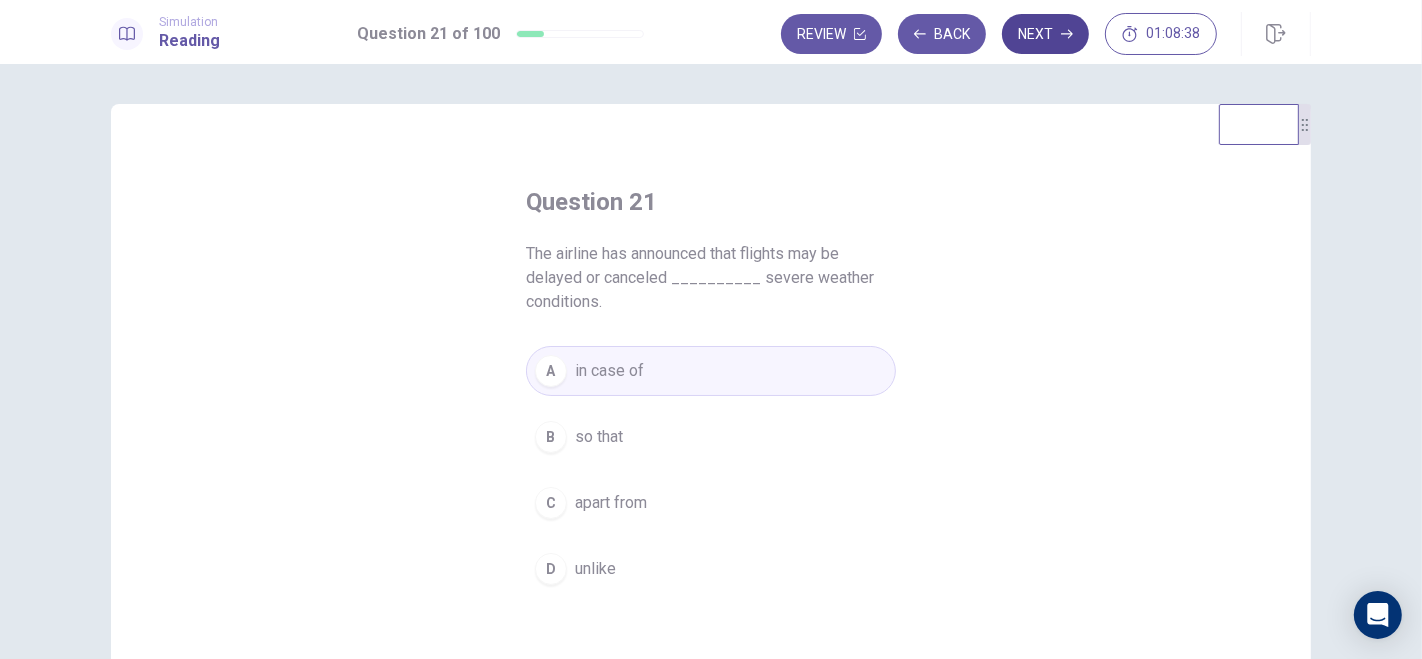
click at [1059, 31] on button "Next" at bounding box center [1045, 34] width 87 height 40
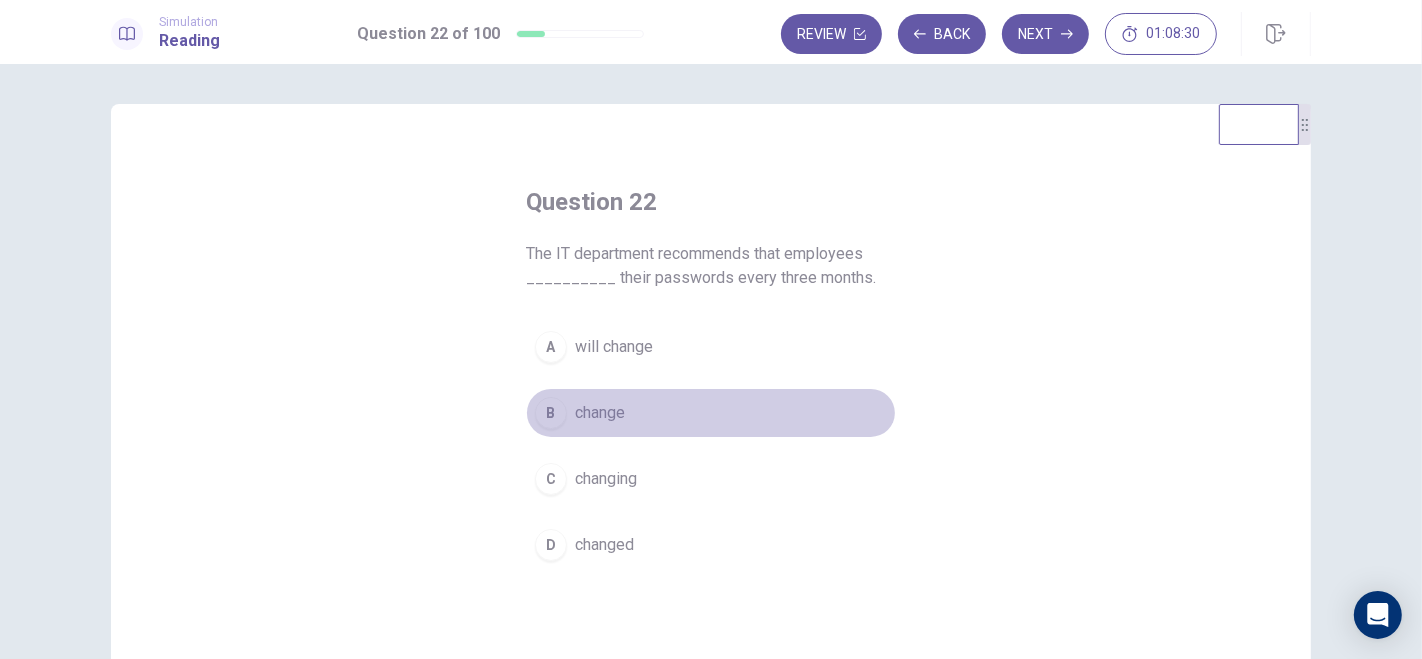
click at [549, 412] on div "B" at bounding box center [551, 413] width 32 height 32
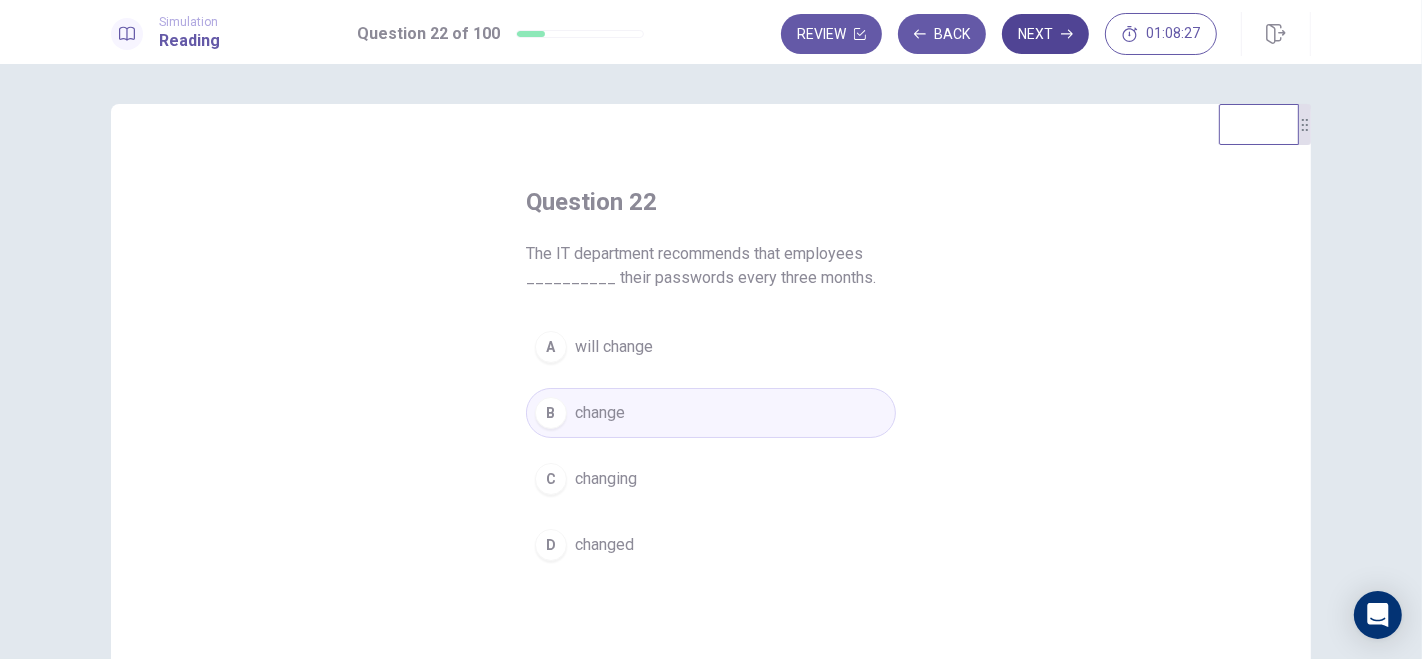
click at [1060, 27] on button "Next" at bounding box center [1045, 34] width 87 height 40
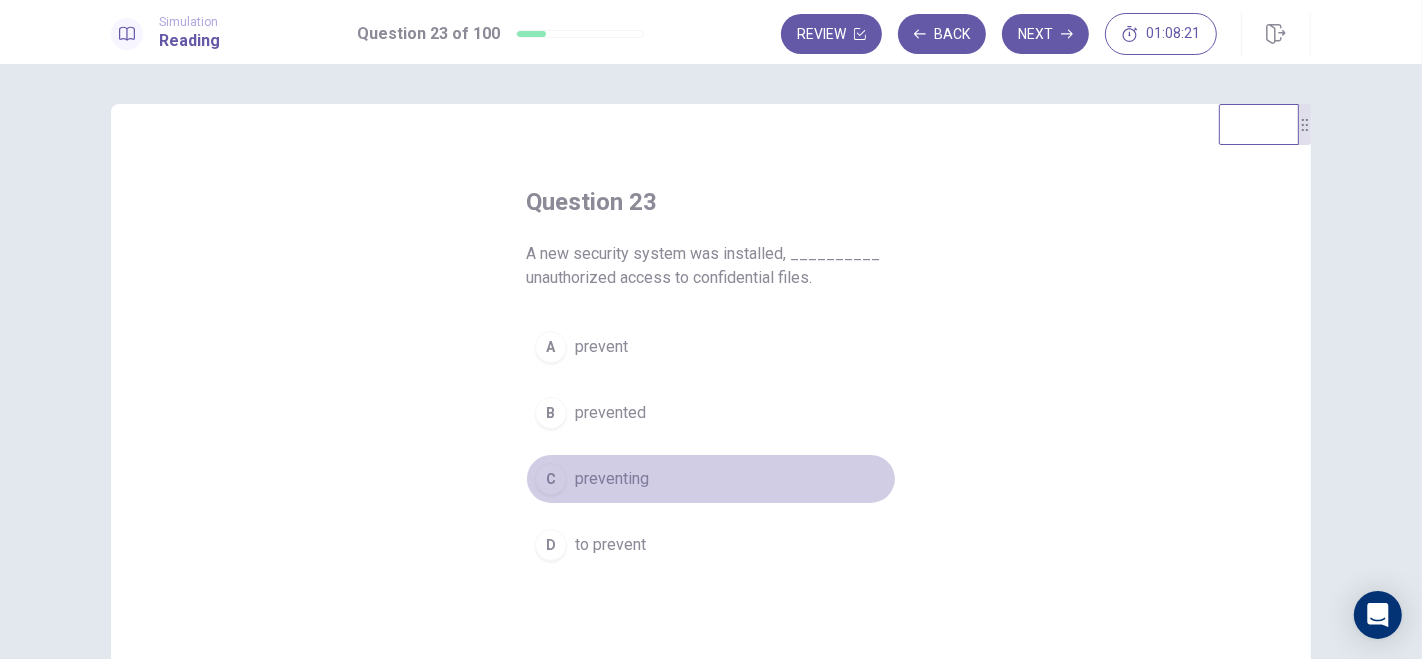
click at [557, 483] on div "C" at bounding box center [551, 479] width 32 height 32
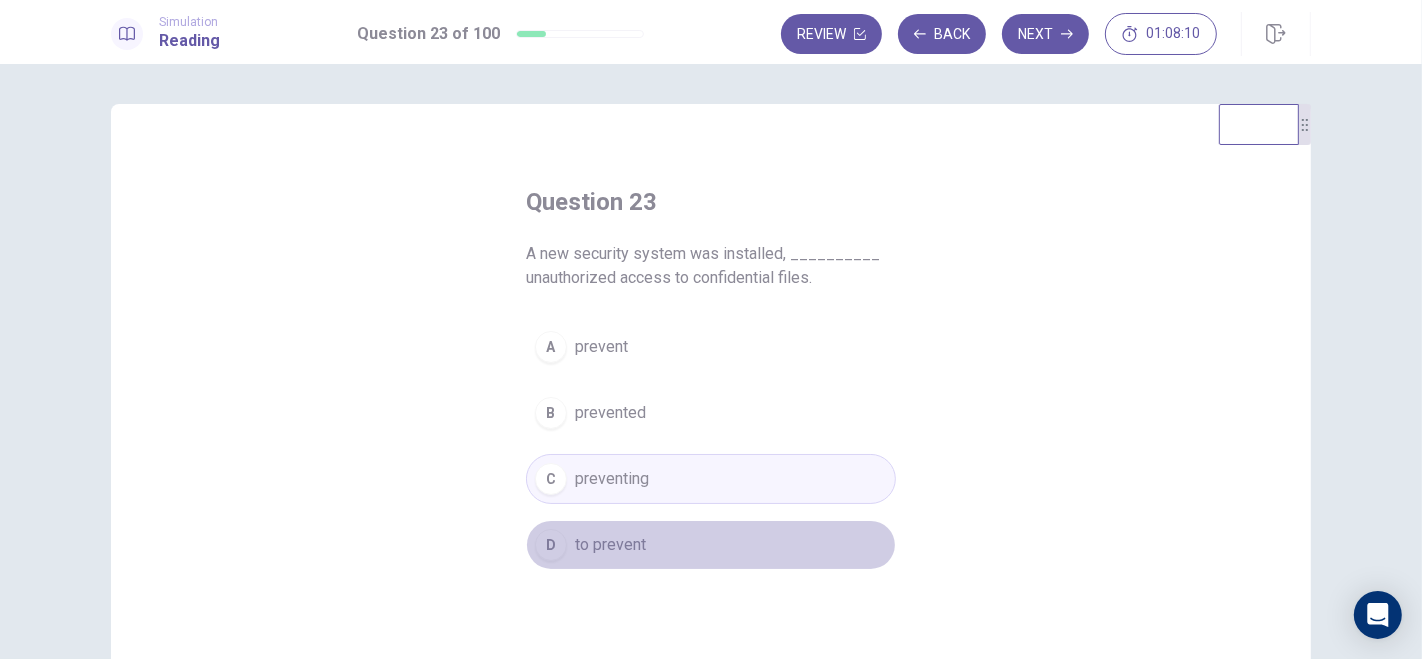
click at [548, 543] on div "D" at bounding box center [551, 545] width 32 height 32
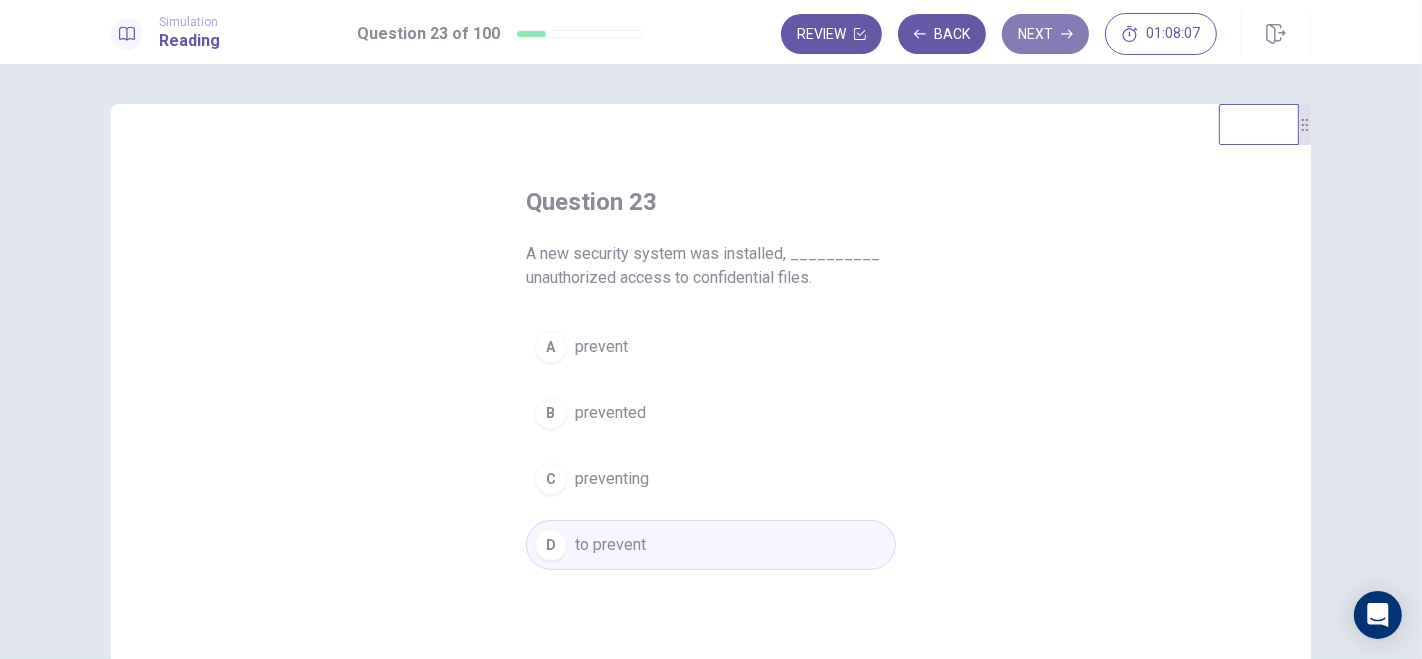
click at [1052, 37] on button "Next" at bounding box center [1045, 34] width 87 height 40
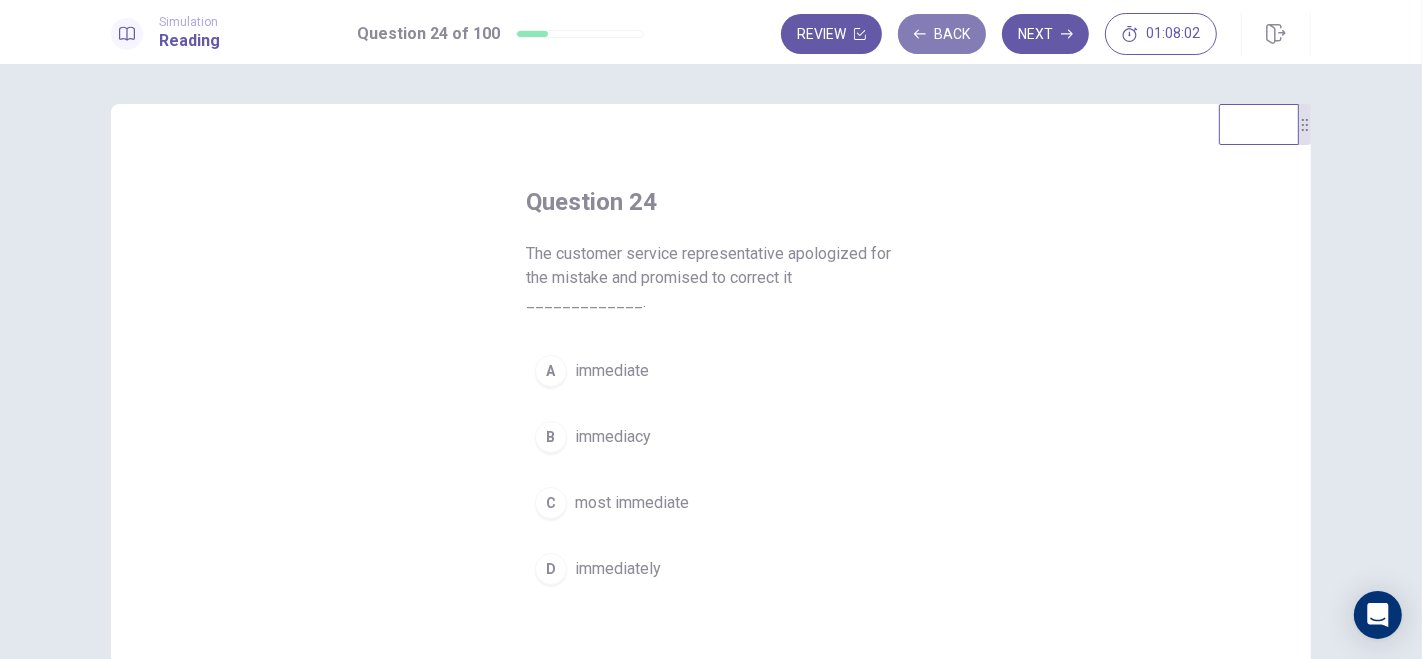
click at [961, 39] on button "Back" at bounding box center [942, 34] width 88 height 40
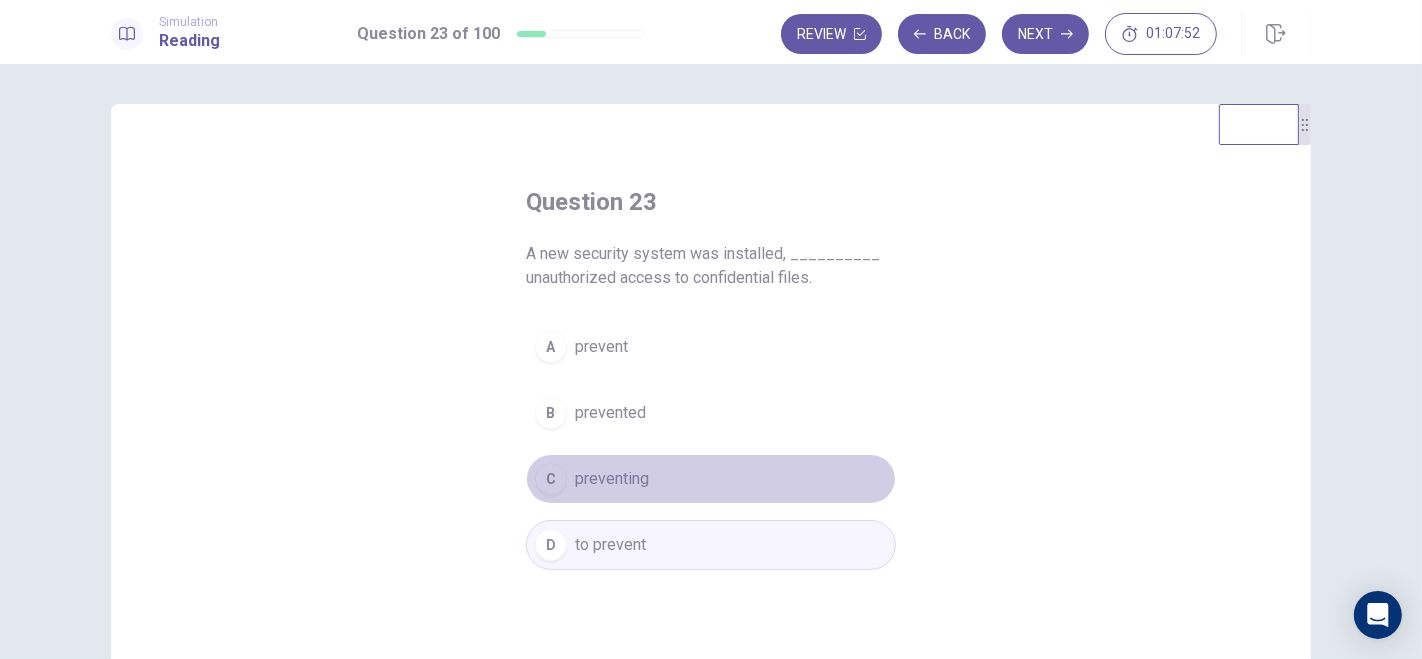
click at [559, 478] on div "C" at bounding box center [551, 479] width 32 height 32
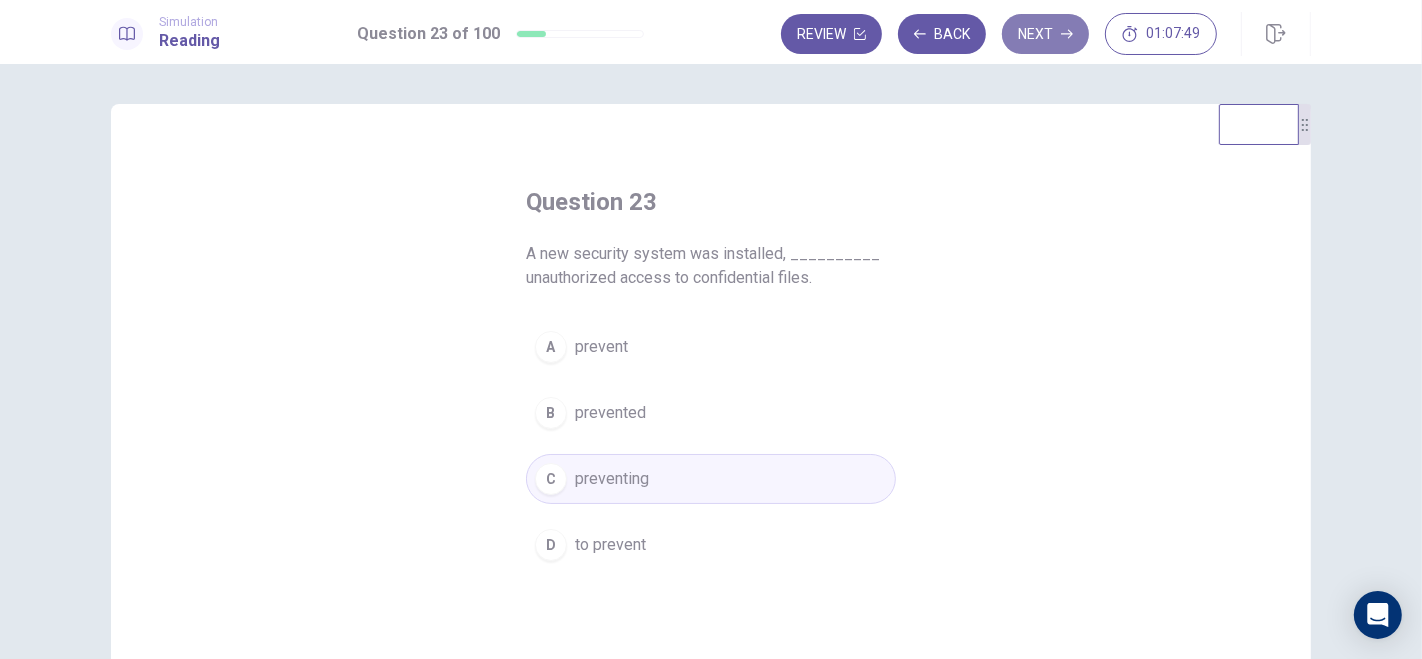
click at [1057, 39] on button "Next" at bounding box center [1045, 34] width 87 height 40
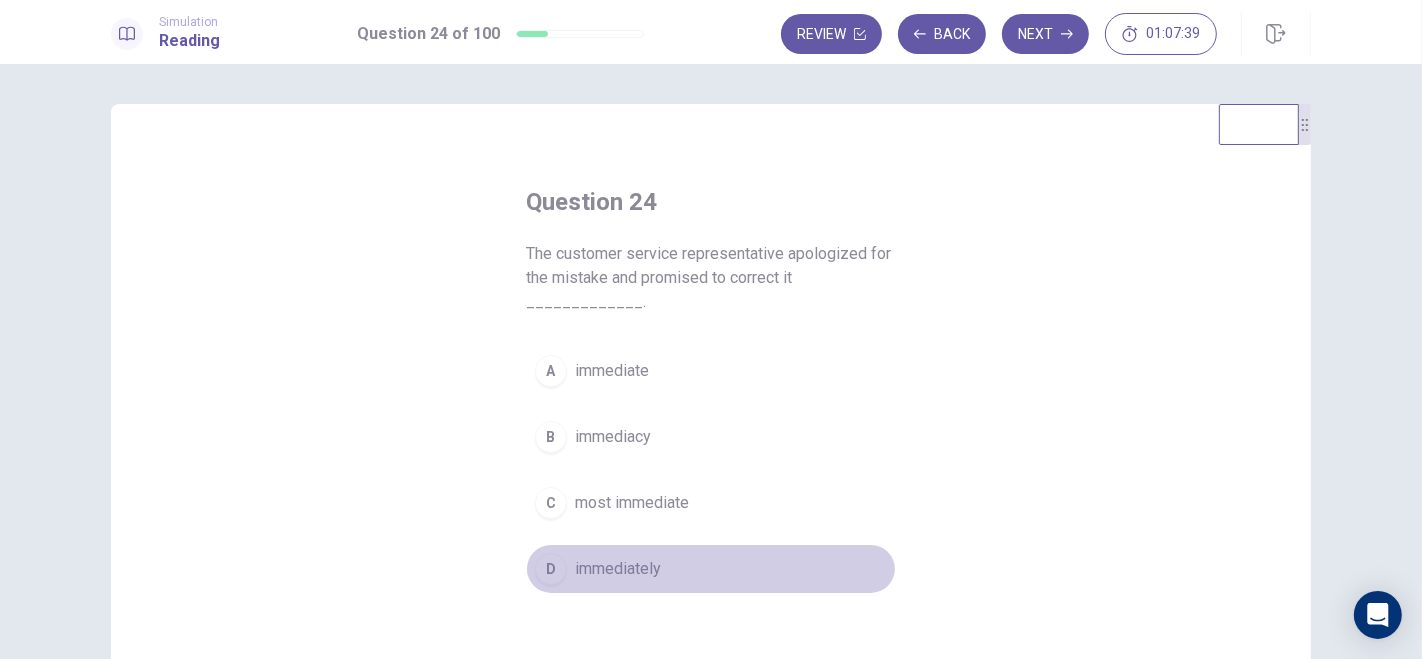
click at [555, 573] on div "D" at bounding box center [551, 569] width 32 height 32
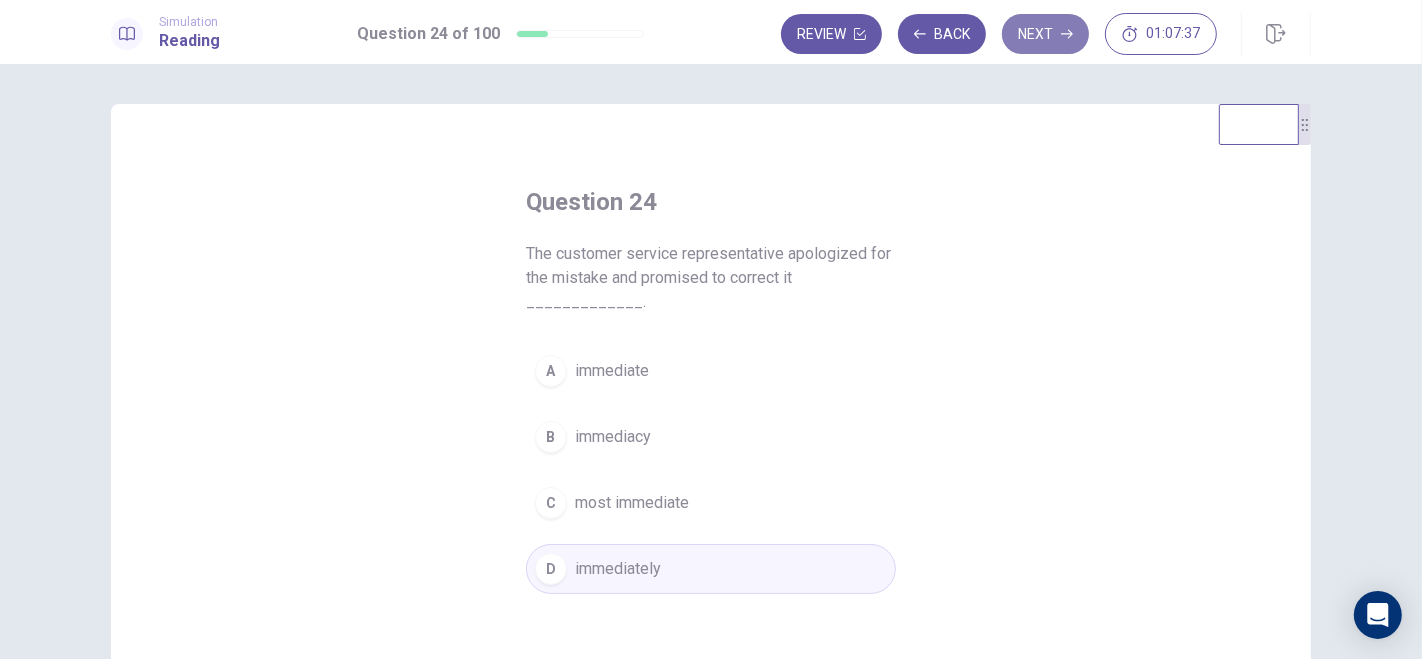
click at [1045, 36] on button "Next" at bounding box center [1045, 34] width 87 height 40
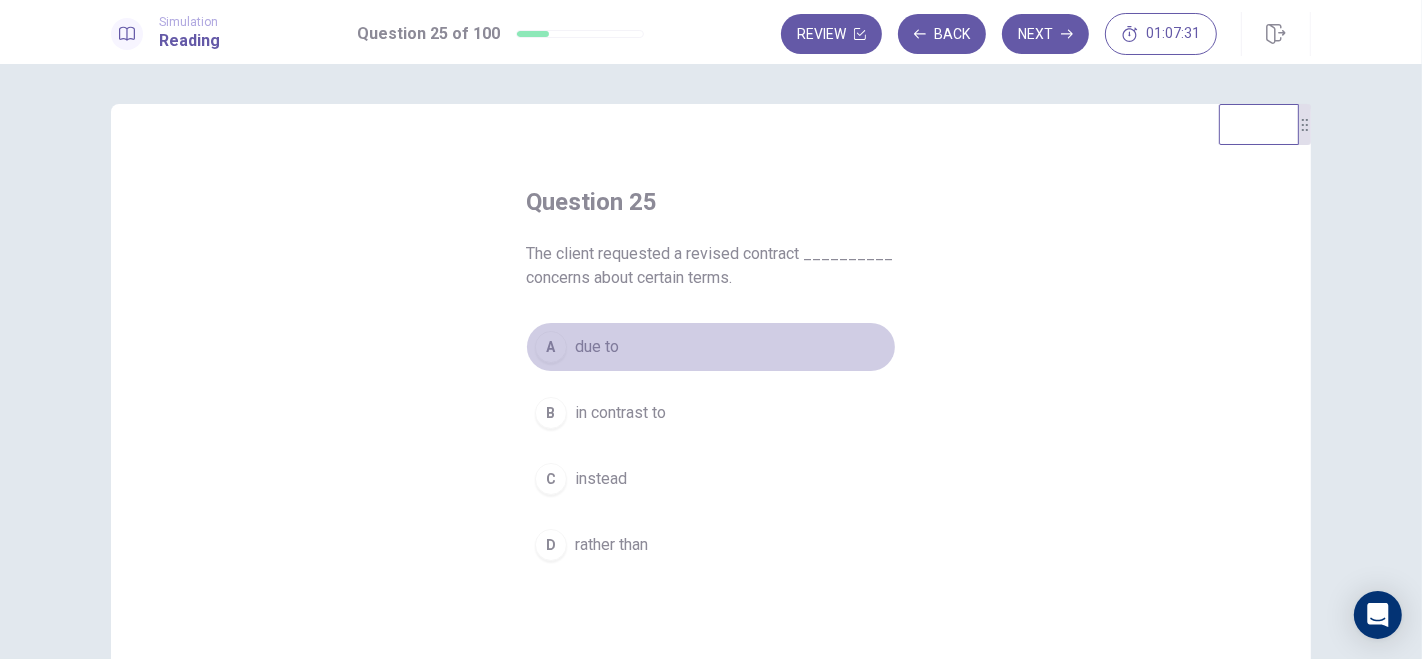
click at [552, 344] on div "A" at bounding box center [551, 347] width 32 height 32
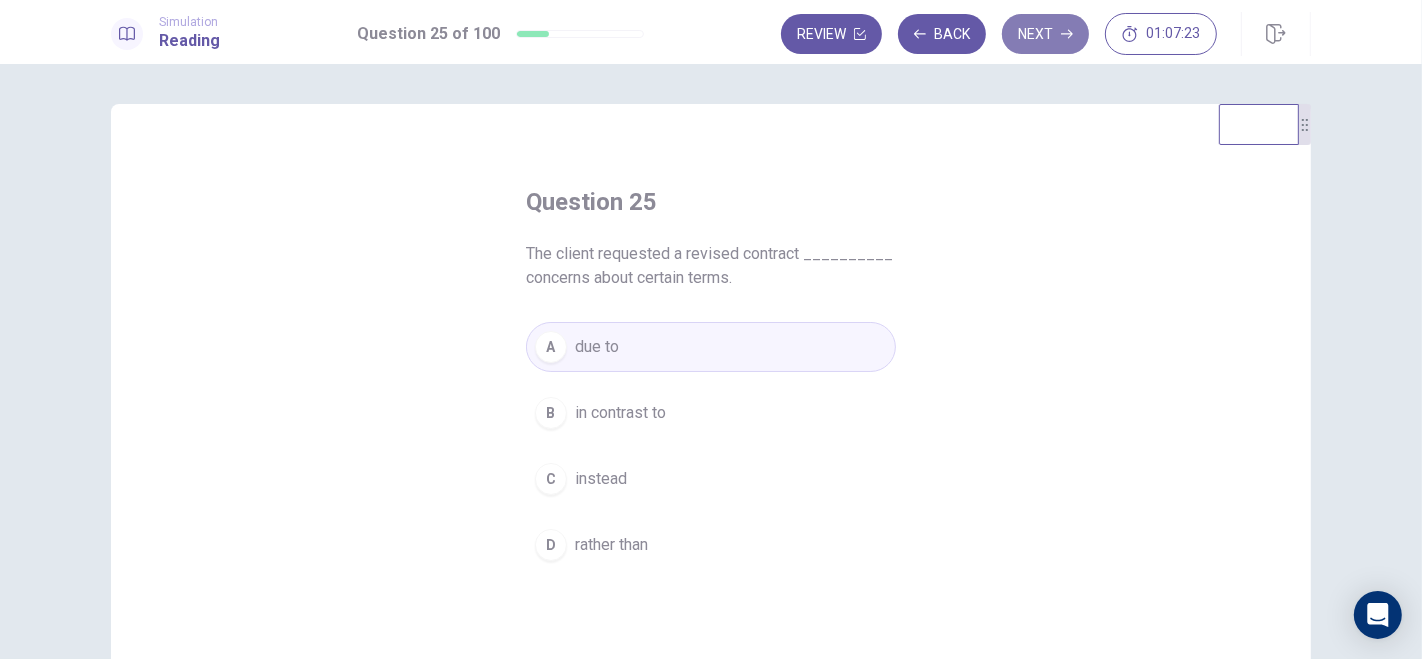
click at [1044, 35] on button "Next" at bounding box center [1045, 34] width 87 height 40
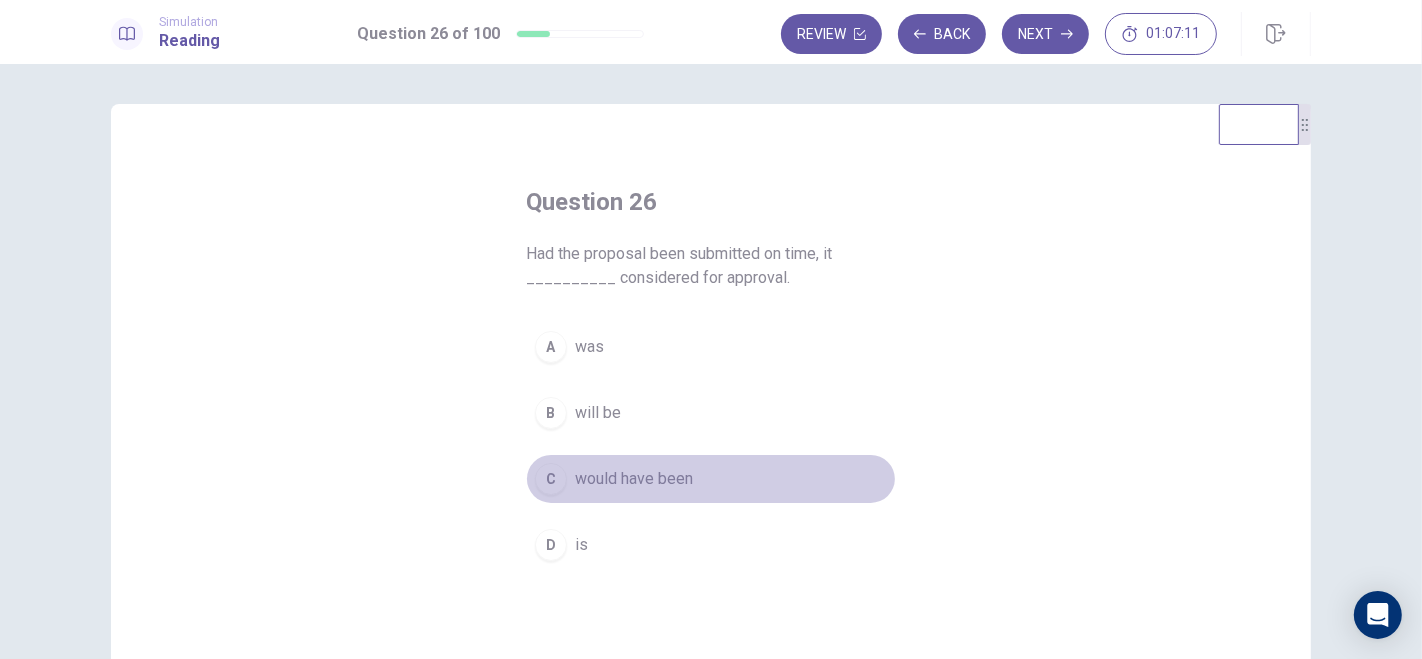
click at [553, 478] on div "C" at bounding box center [551, 479] width 32 height 32
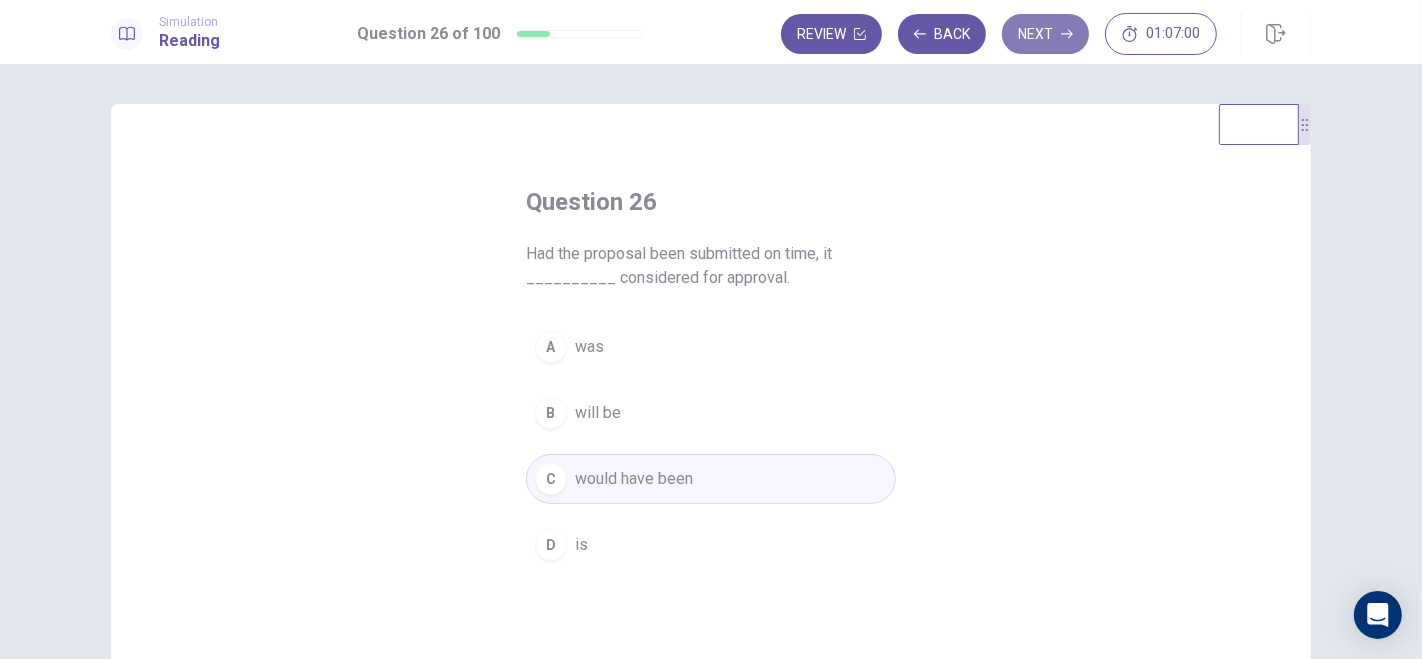
click at [1060, 36] on button "Next" at bounding box center [1045, 34] width 87 height 40
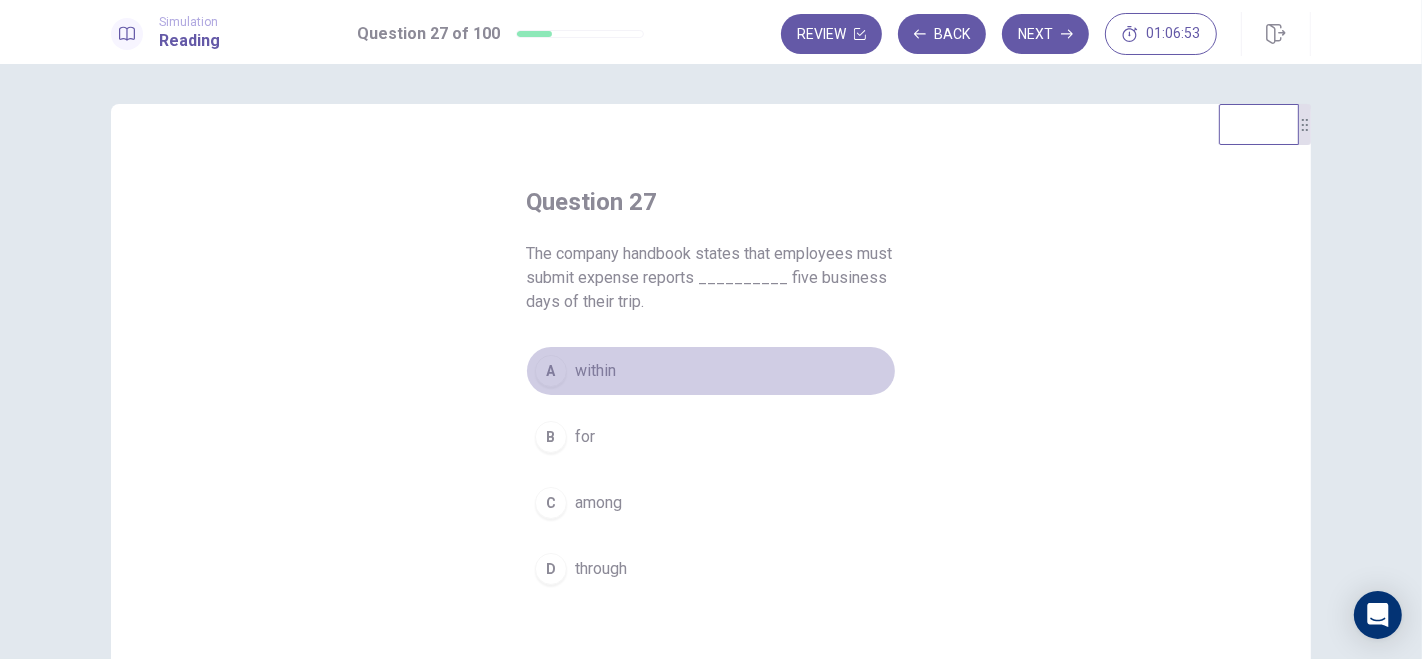
click at [544, 372] on div "A" at bounding box center [551, 371] width 32 height 32
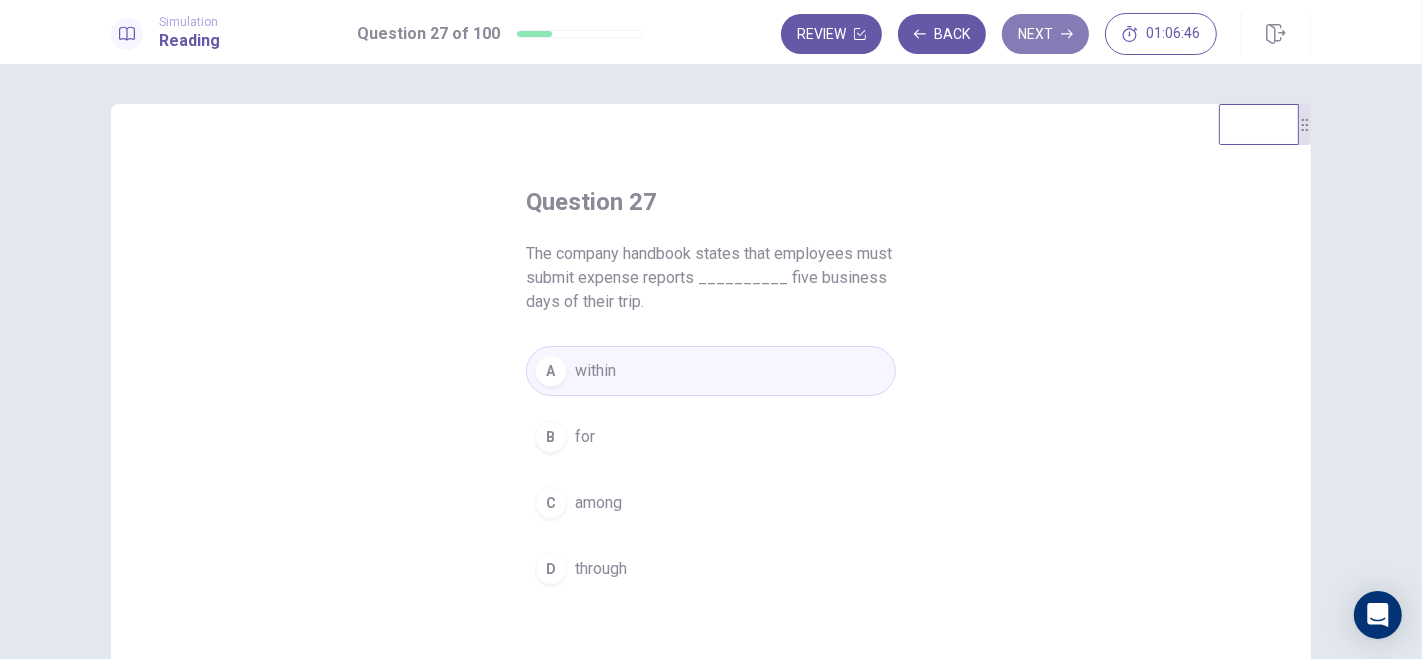
click at [1044, 39] on button "Next" at bounding box center [1045, 34] width 87 height 40
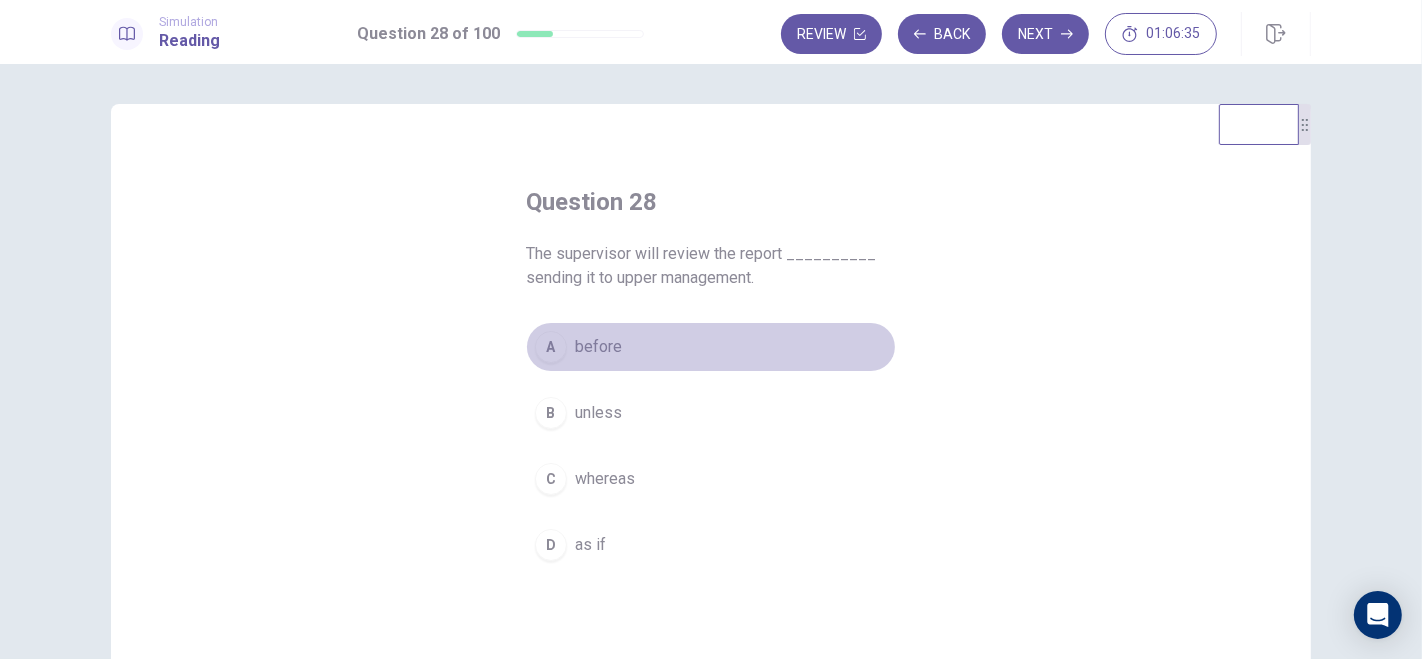
click at [549, 341] on div "A" at bounding box center [551, 347] width 32 height 32
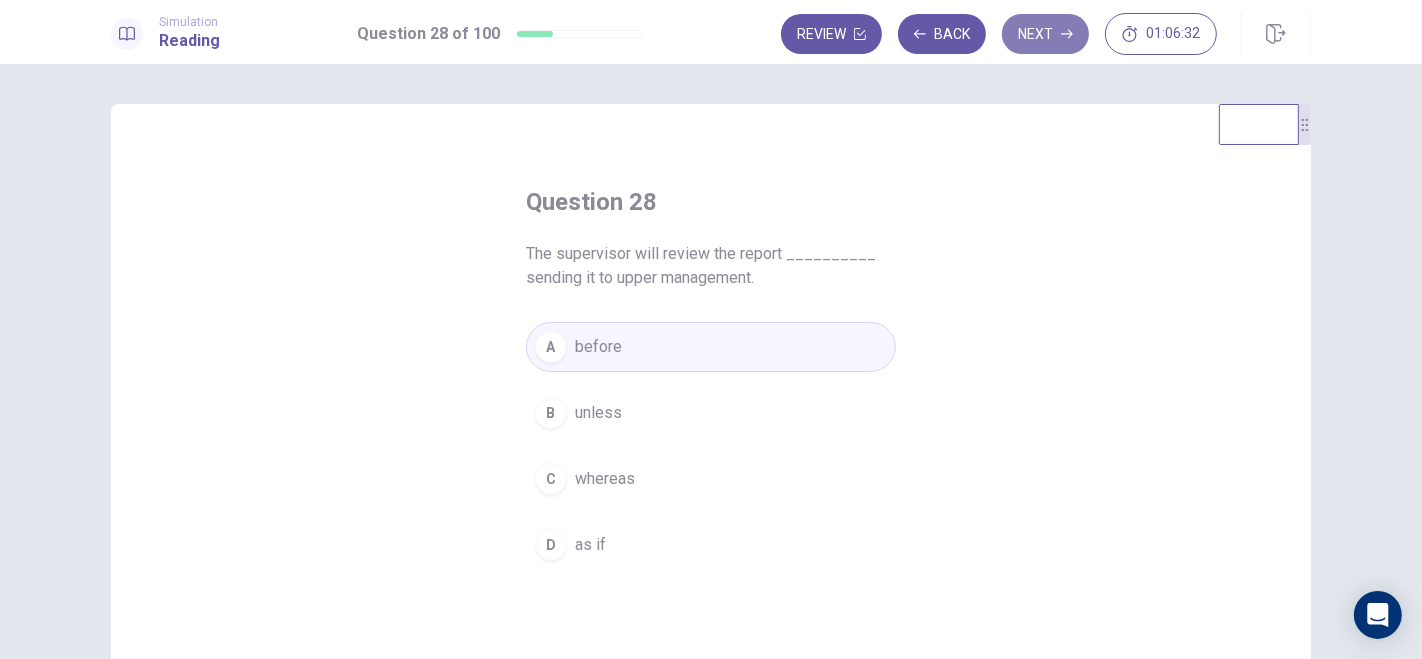
click at [1047, 41] on button "Next" at bounding box center [1045, 34] width 87 height 40
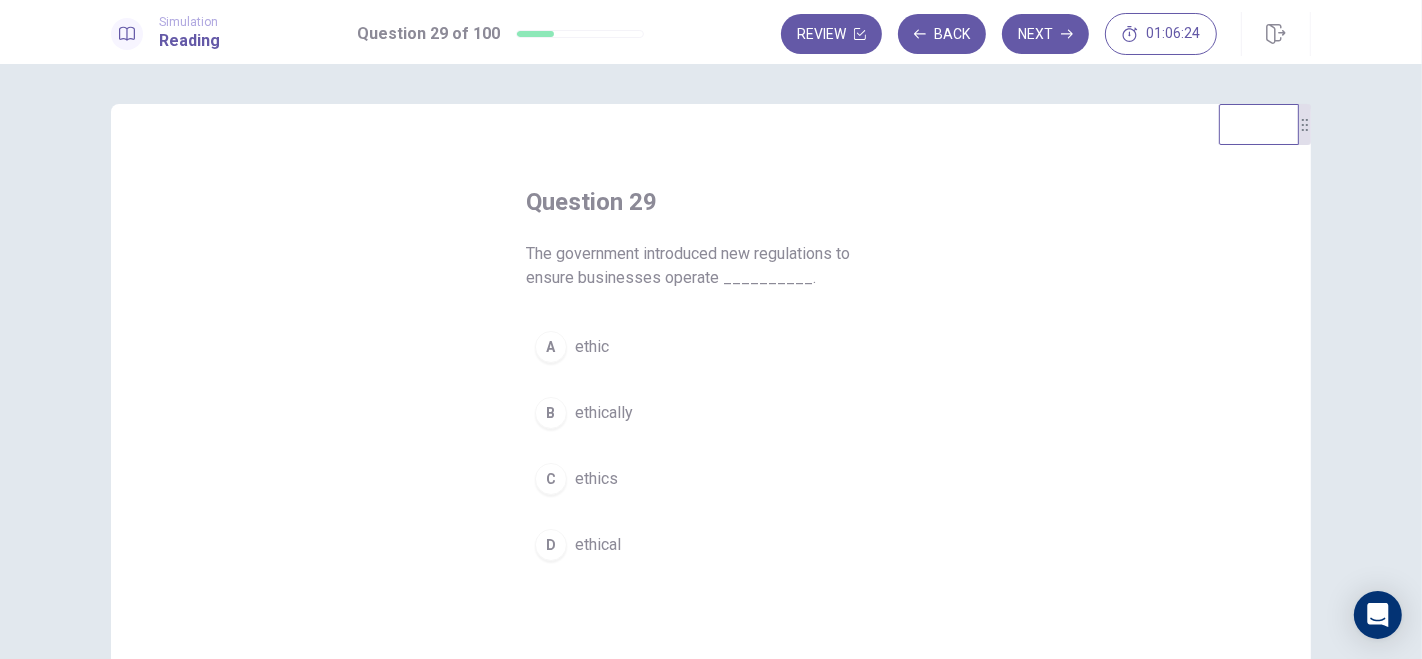
click at [545, 408] on div "B" at bounding box center [551, 413] width 32 height 32
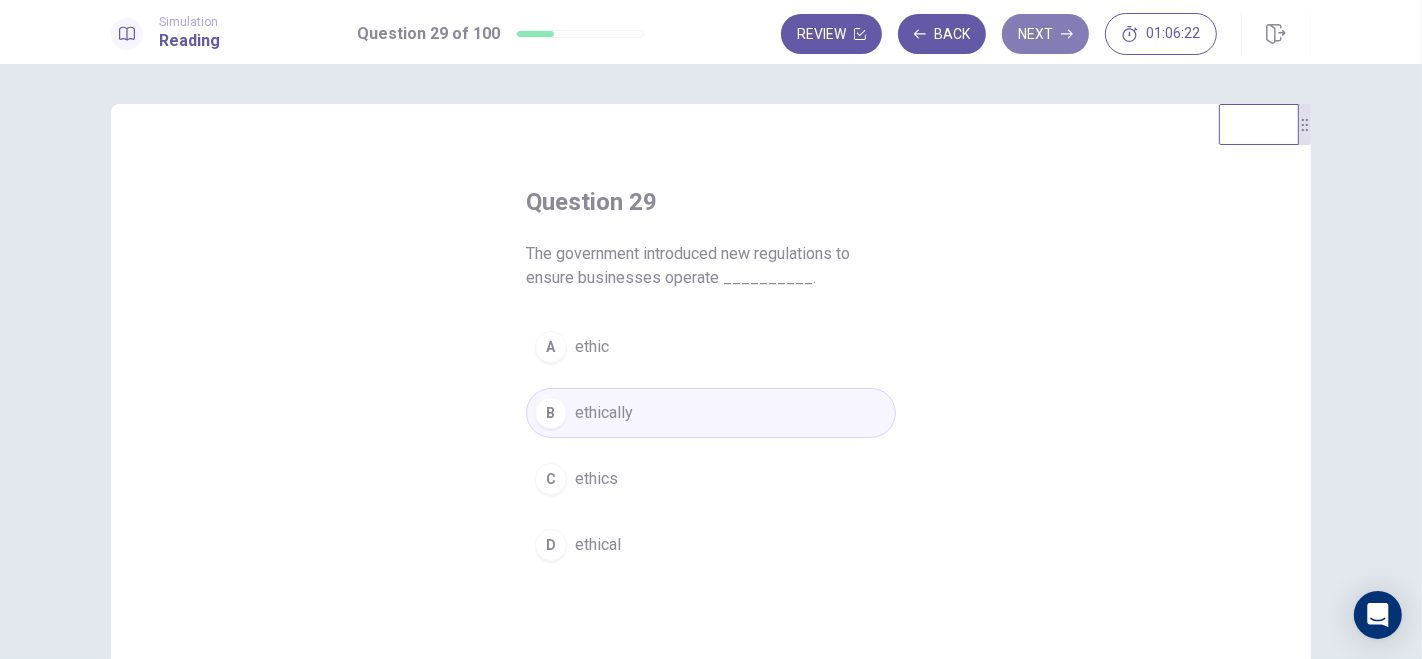
click at [1059, 25] on button "Next" at bounding box center [1045, 34] width 87 height 40
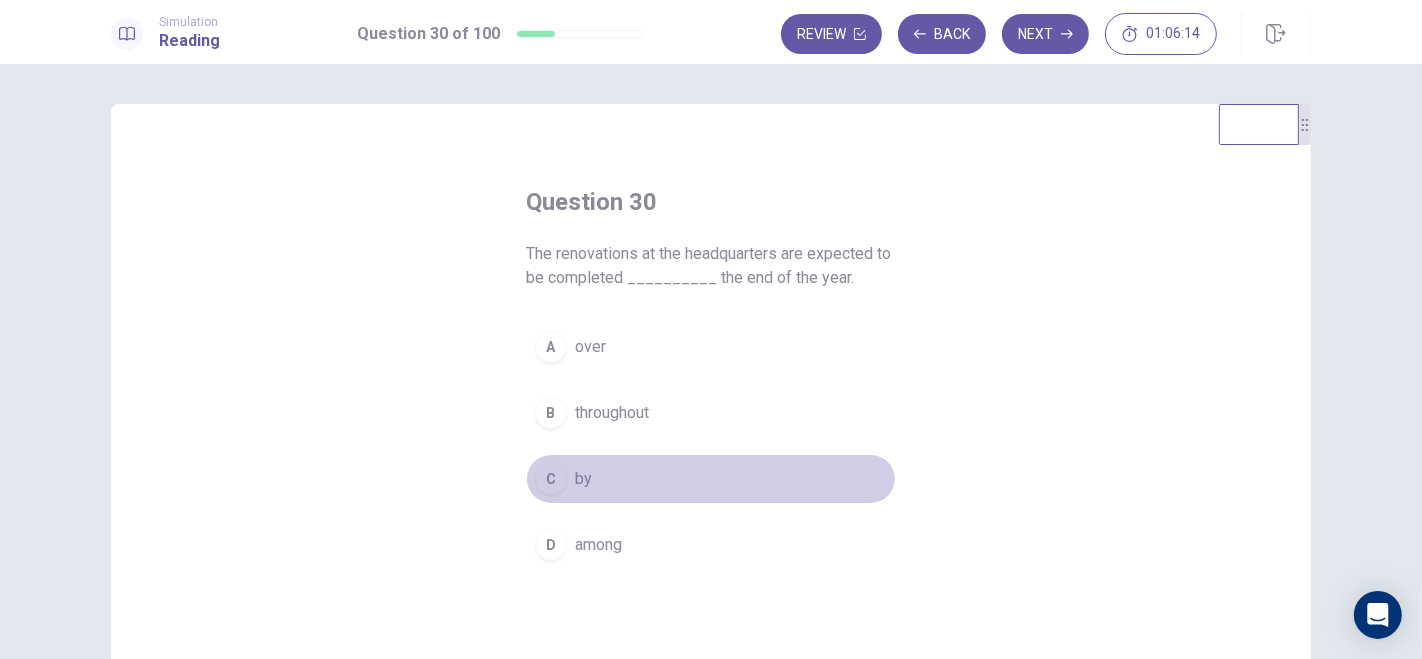
click at [543, 481] on div "C" at bounding box center [551, 479] width 32 height 32
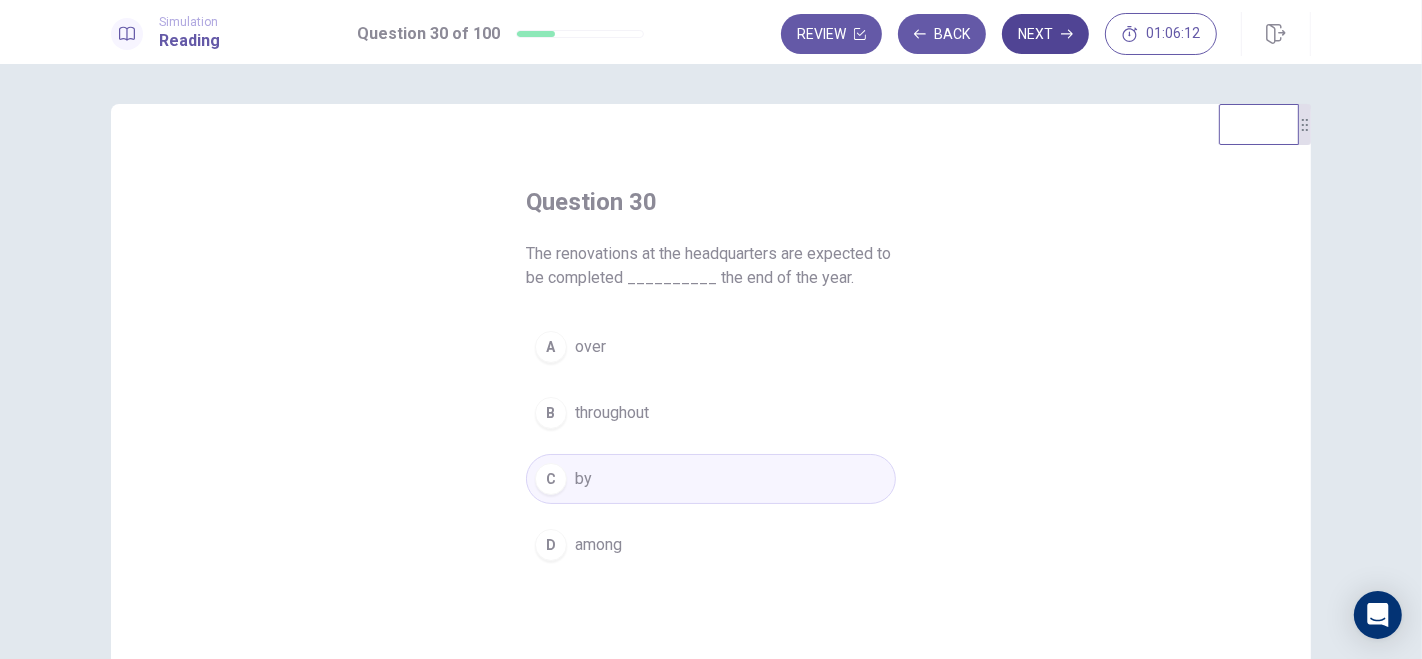
click at [1054, 35] on button "Next" at bounding box center [1045, 34] width 87 height 40
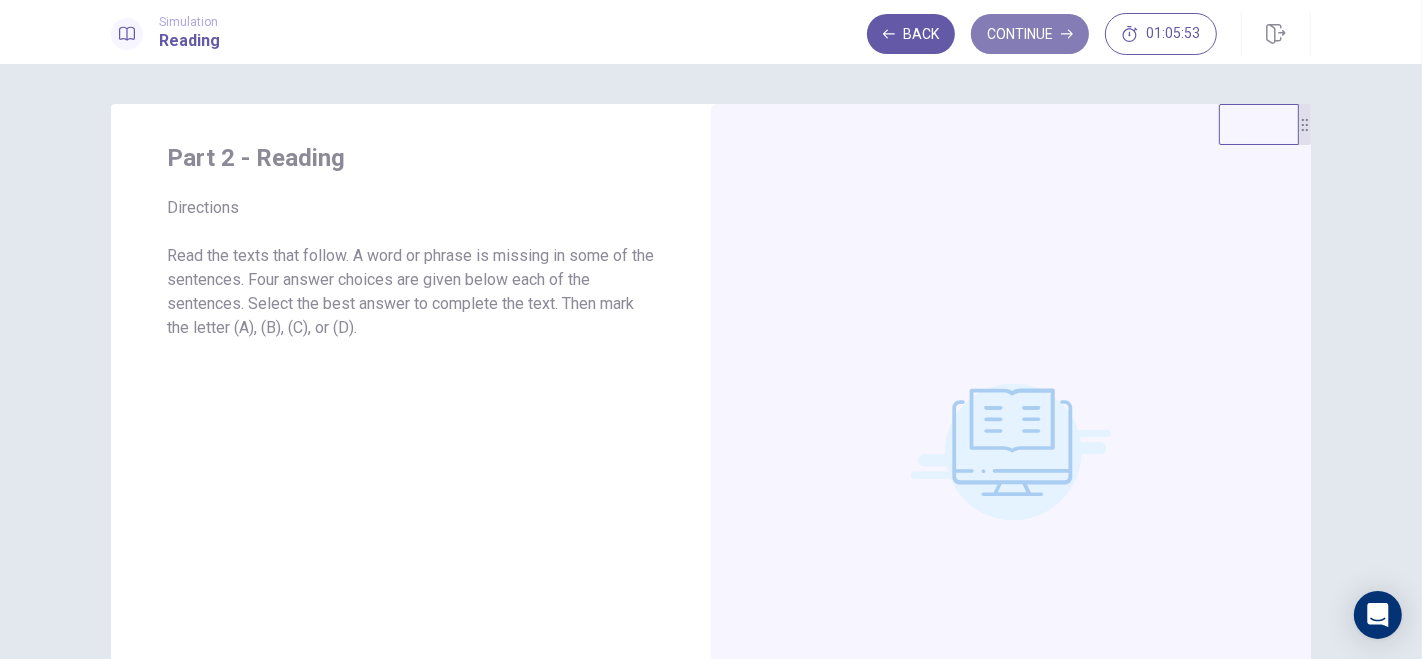
click at [1054, 20] on button "Continue" at bounding box center [1030, 34] width 118 height 40
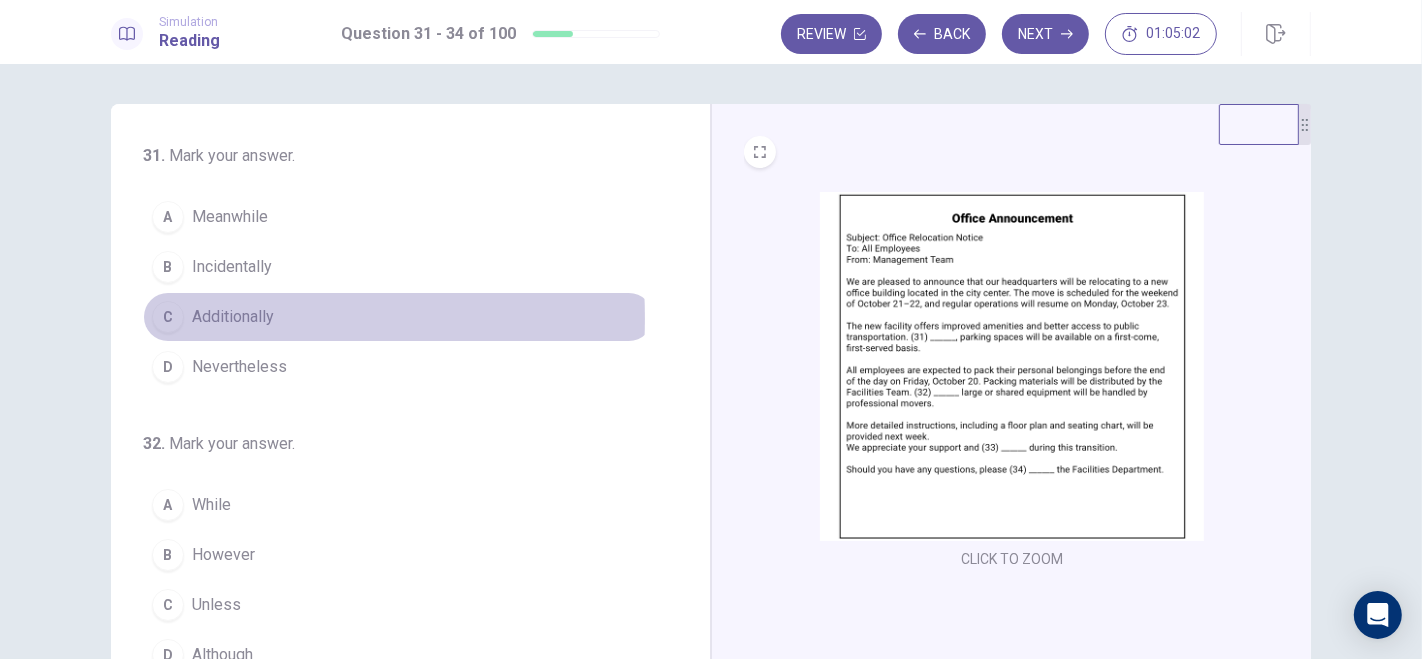
click at [162, 317] on div "C" at bounding box center [168, 317] width 32 height 32
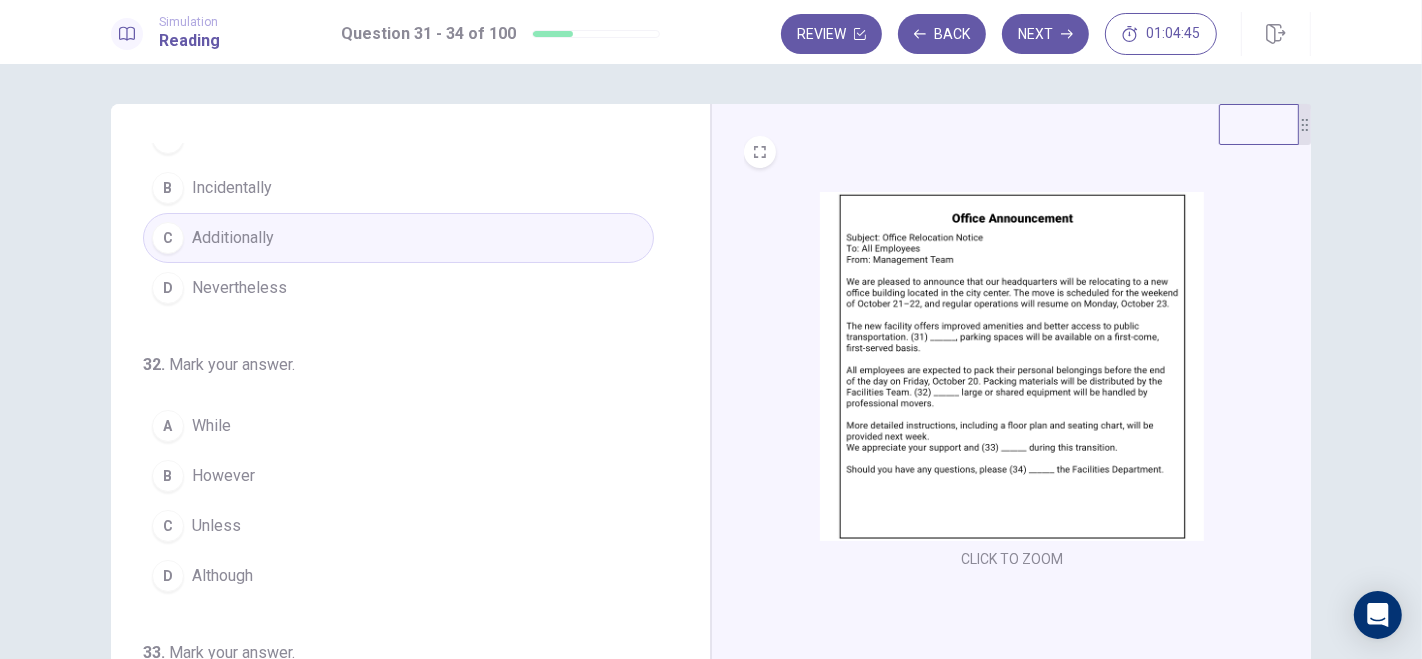
scroll to position [95, 0]
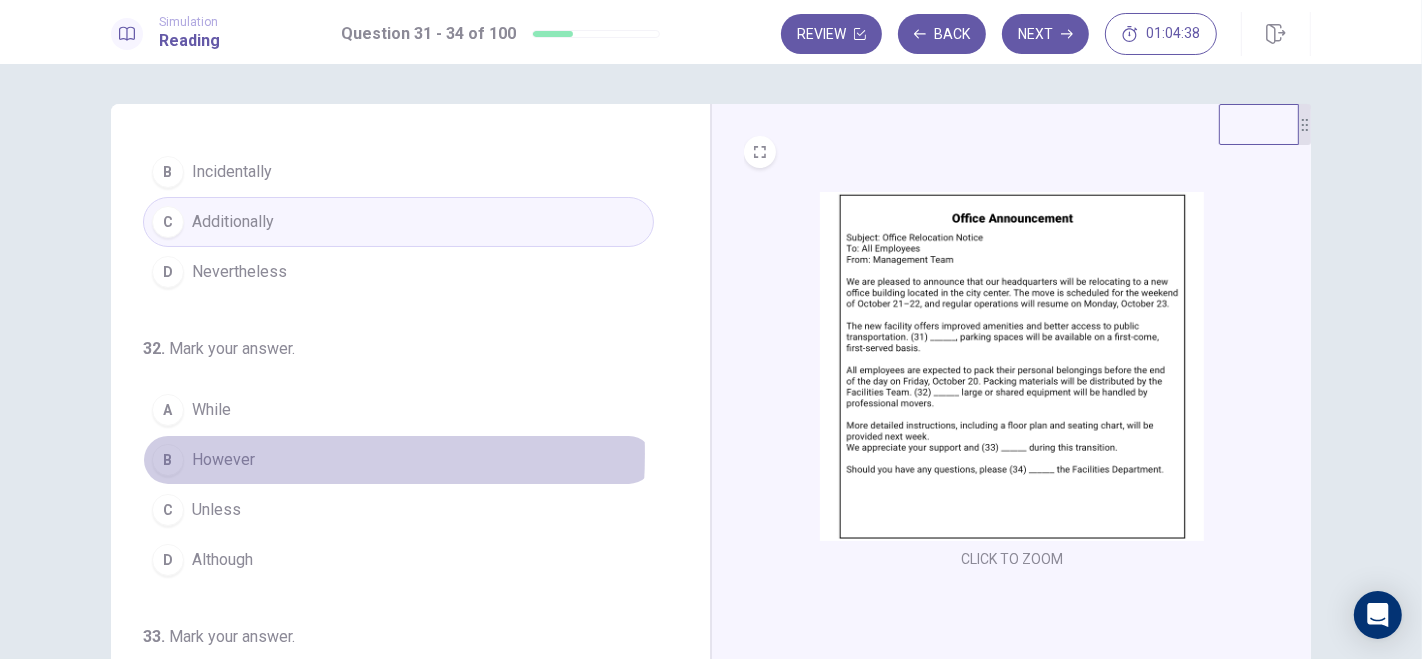
click at [157, 450] on div "B" at bounding box center [168, 460] width 32 height 32
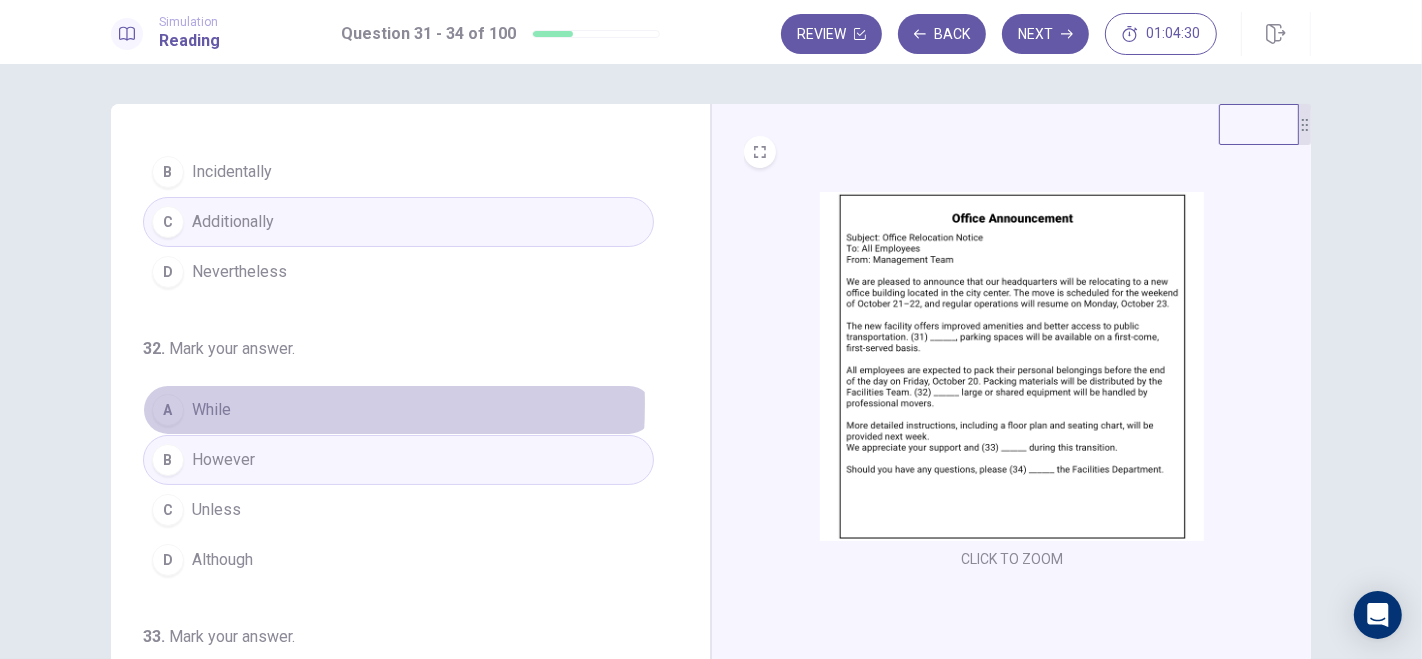
click at [161, 401] on div "A" at bounding box center [168, 410] width 32 height 32
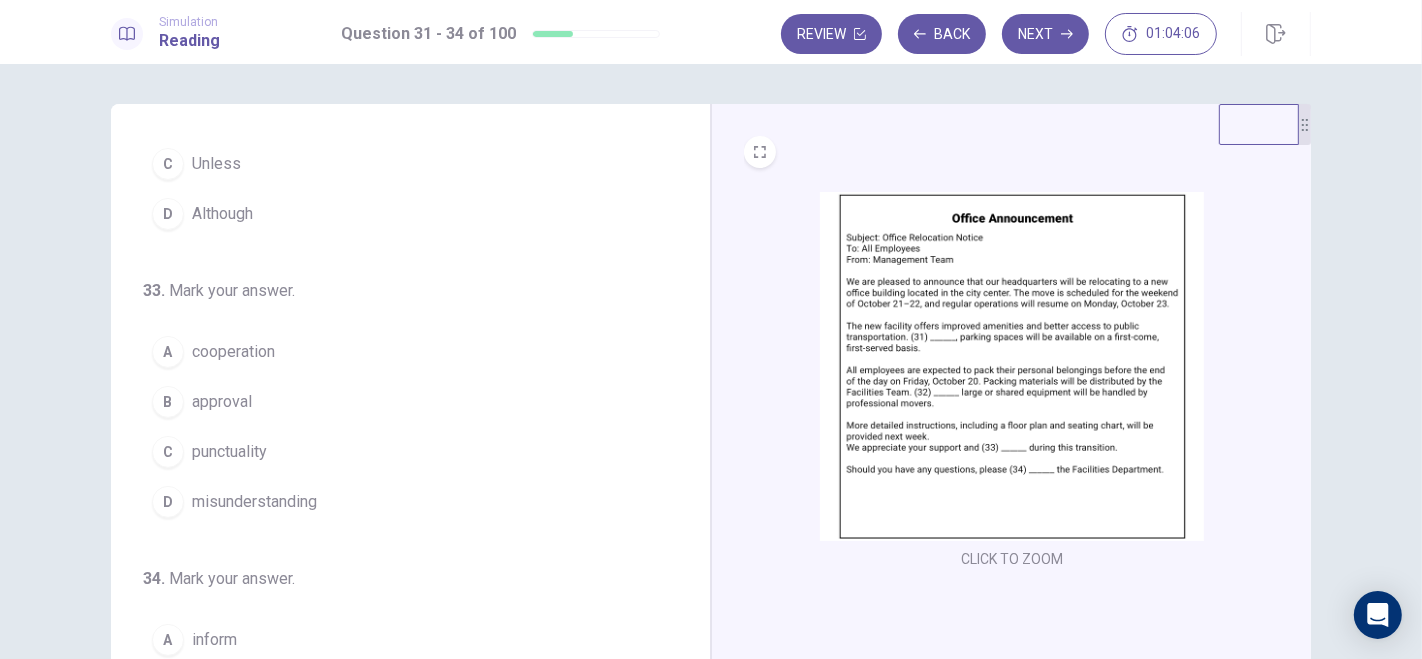
scroll to position [445, 0]
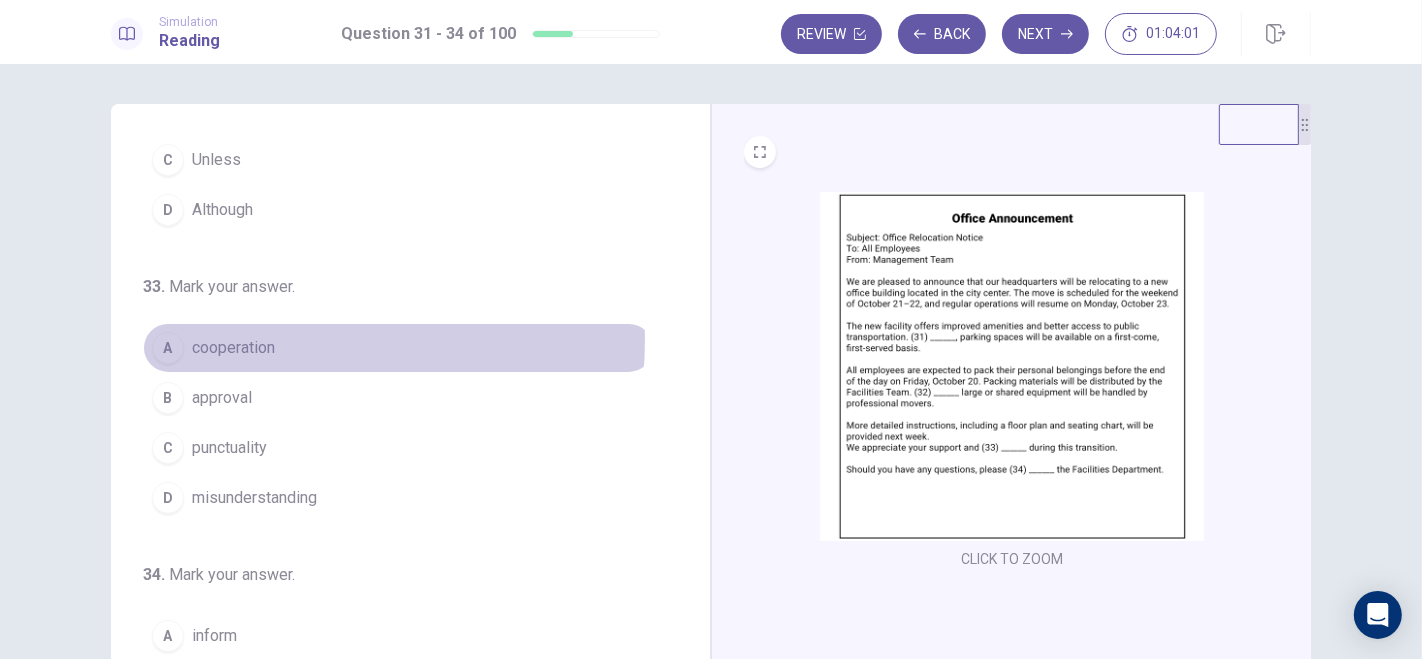
click at [203, 336] on span "cooperation" at bounding box center [233, 348] width 83 height 24
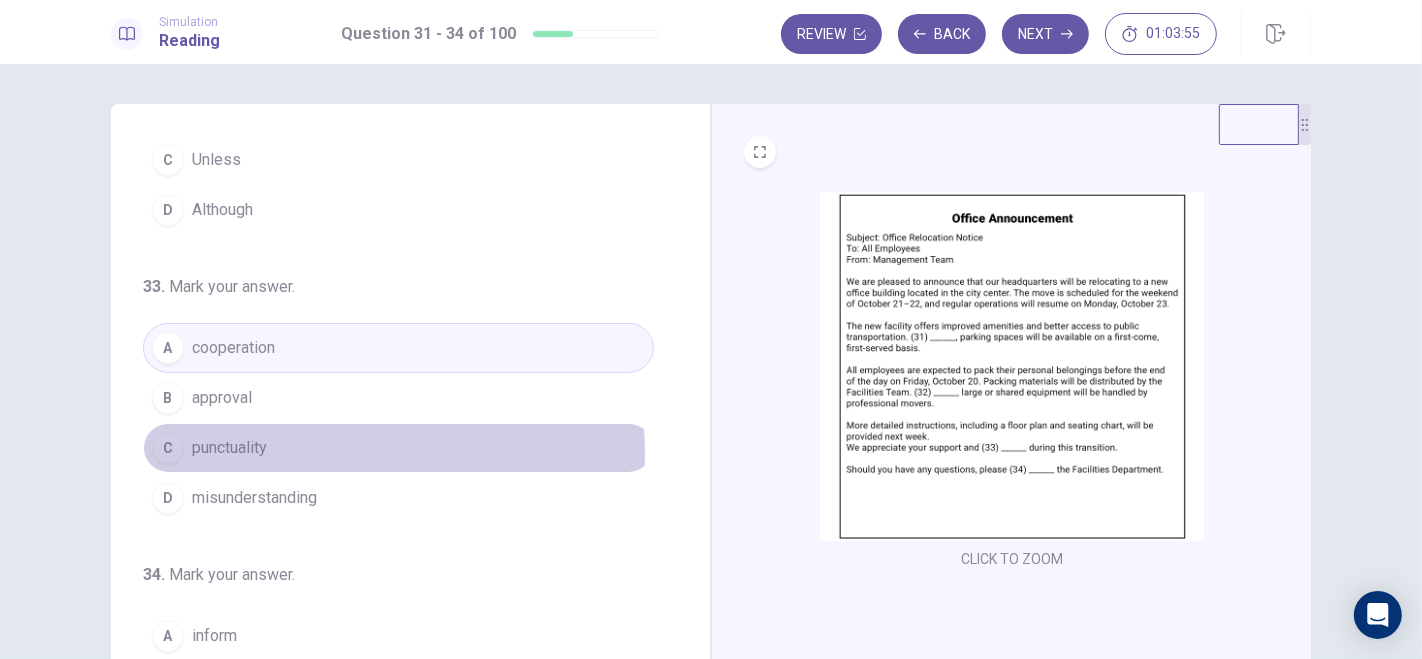
click at [277, 447] on button "C punctuality" at bounding box center [398, 448] width 511 height 50
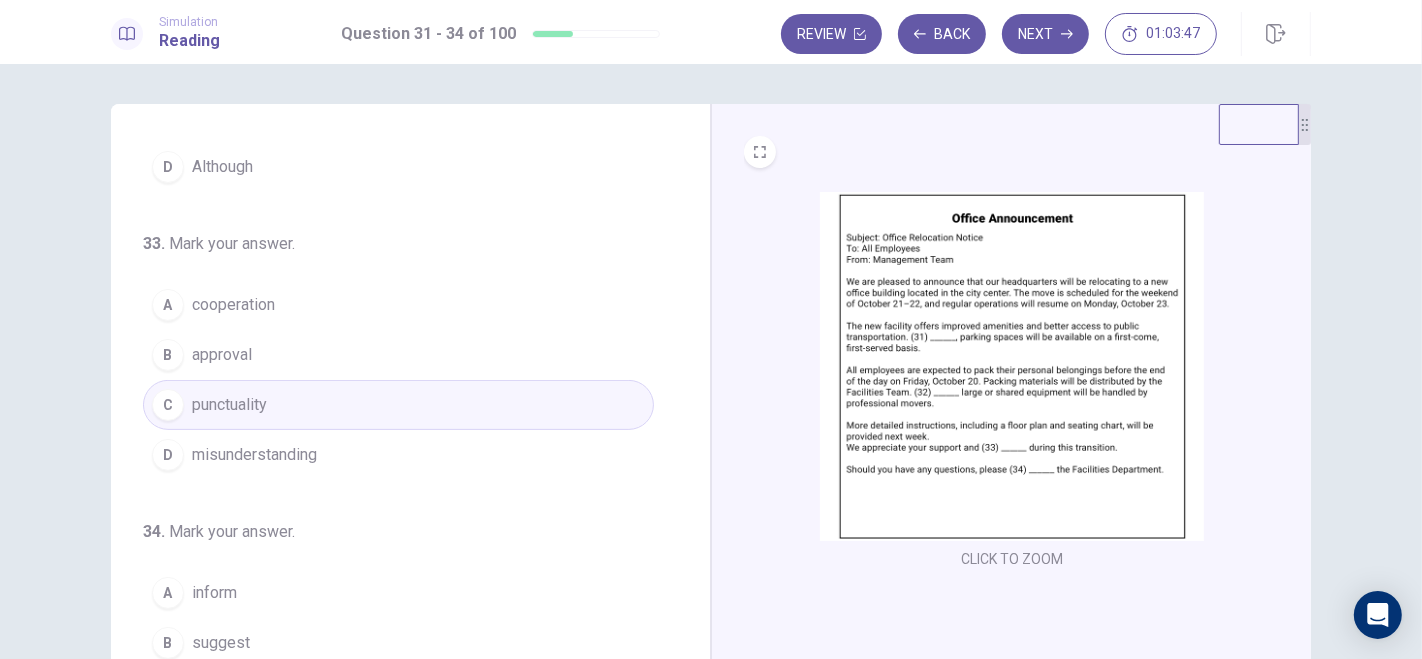
scroll to position [243, 0]
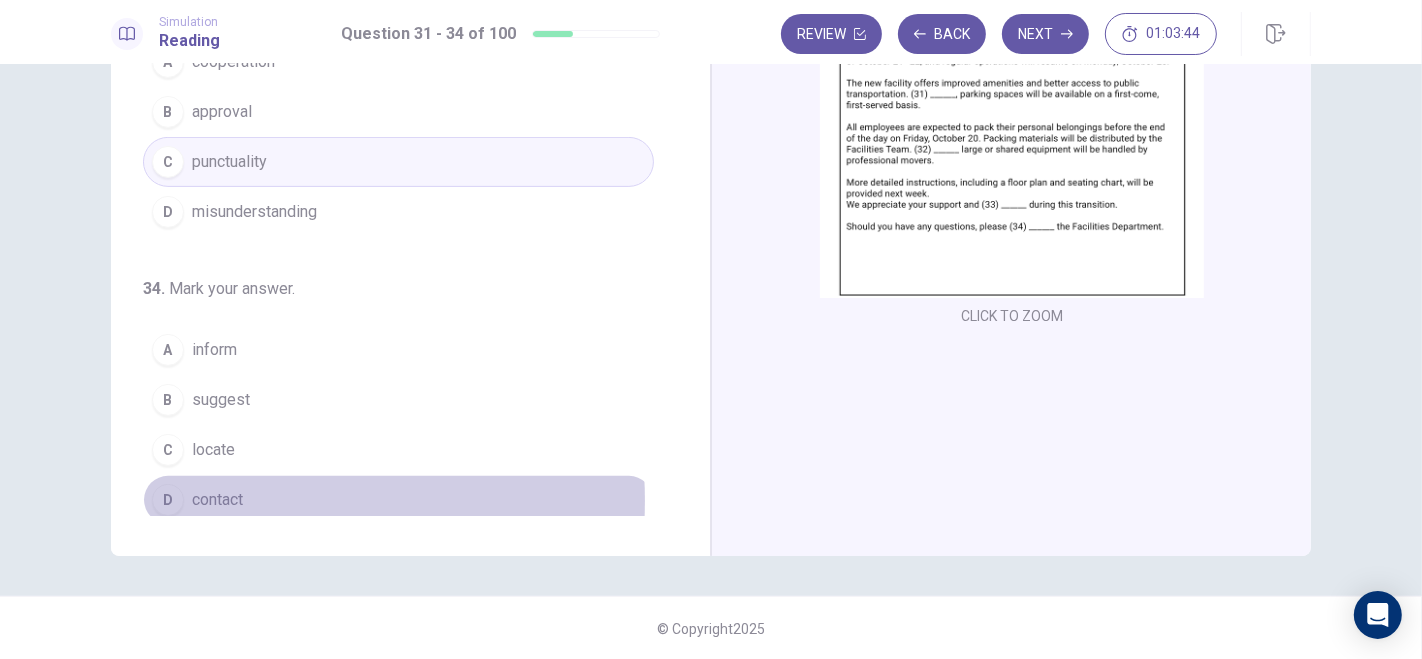
click at [225, 492] on span "contact" at bounding box center [217, 500] width 51 height 24
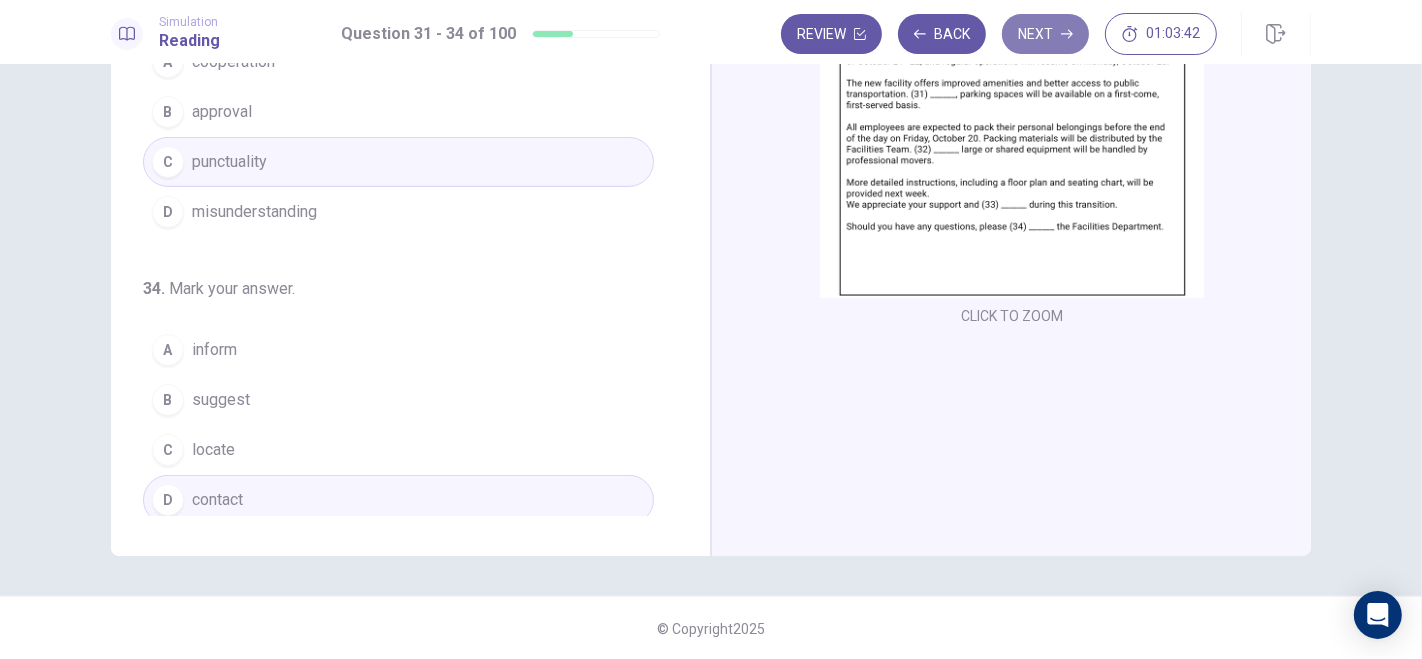
click at [1065, 33] on icon "button" at bounding box center [1067, 34] width 12 height 9
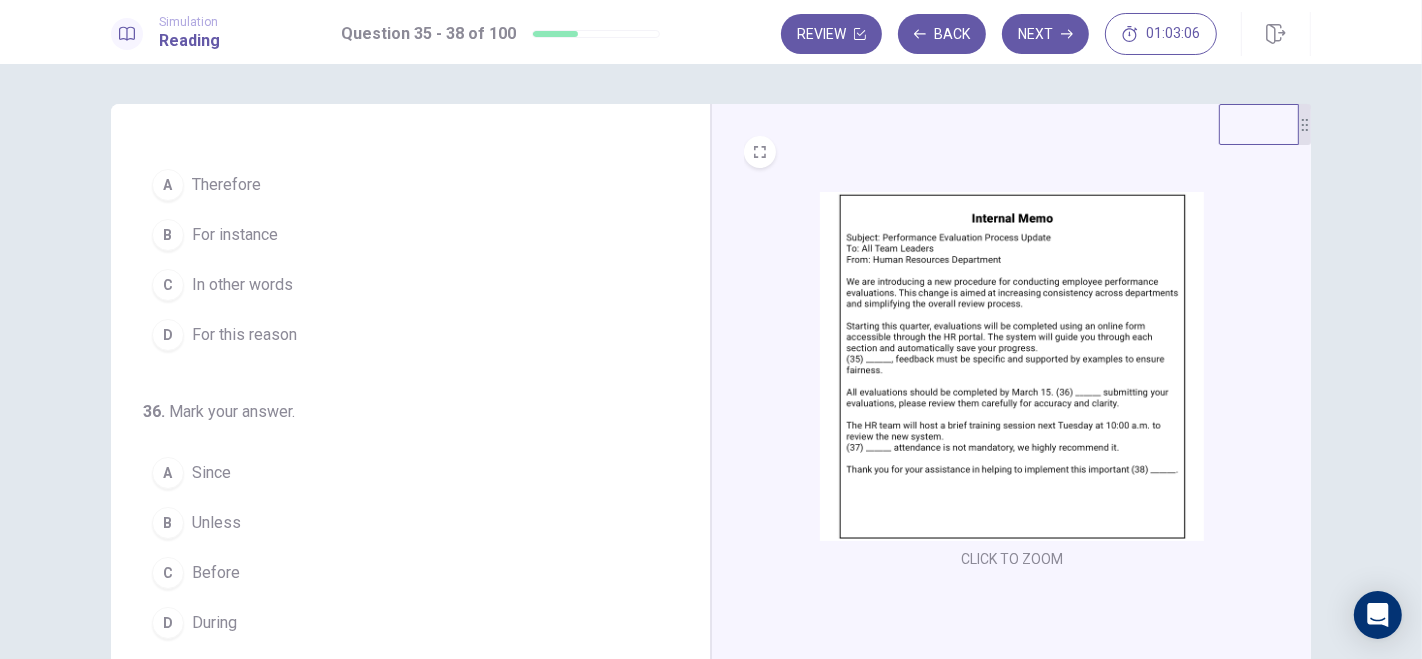
scroll to position [0, 0]
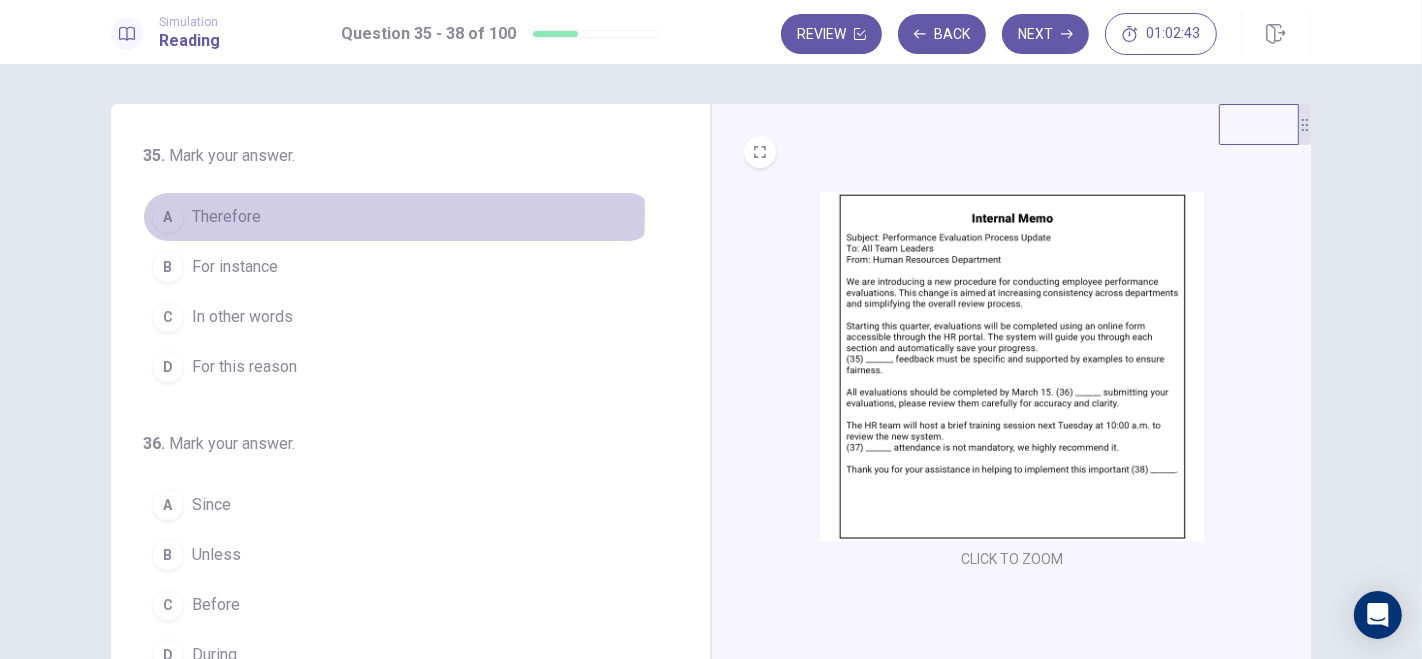
click at [167, 212] on div "A" at bounding box center [168, 217] width 32 height 32
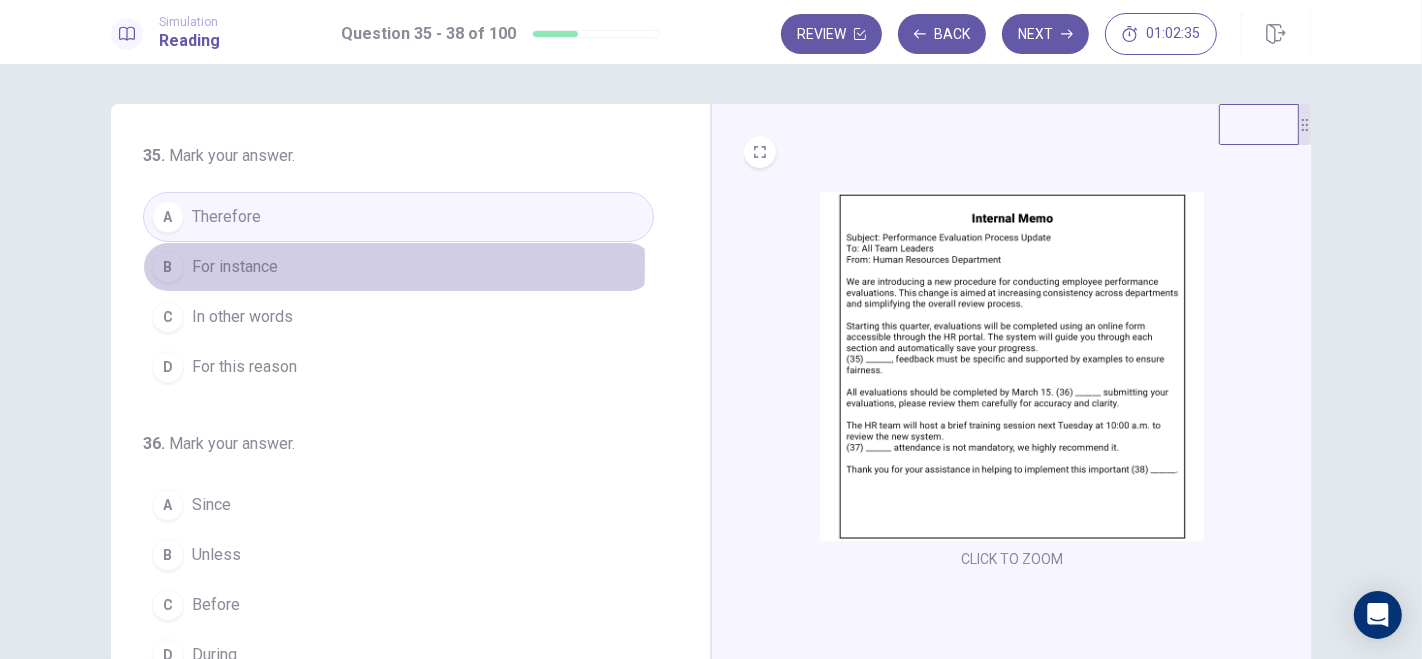
click at [161, 262] on div "B" at bounding box center [168, 267] width 32 height 32
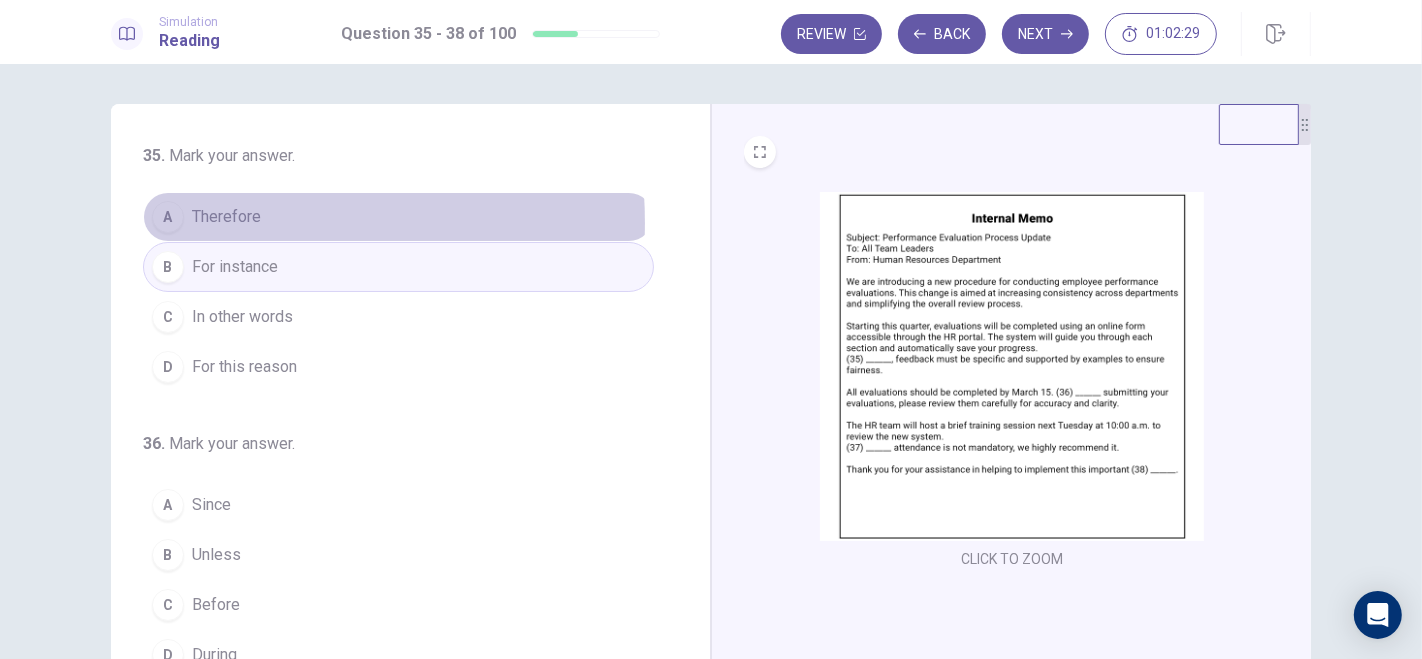
click at [170, 223] on div "A" at bounding box center [168, 217] width 32 height 32
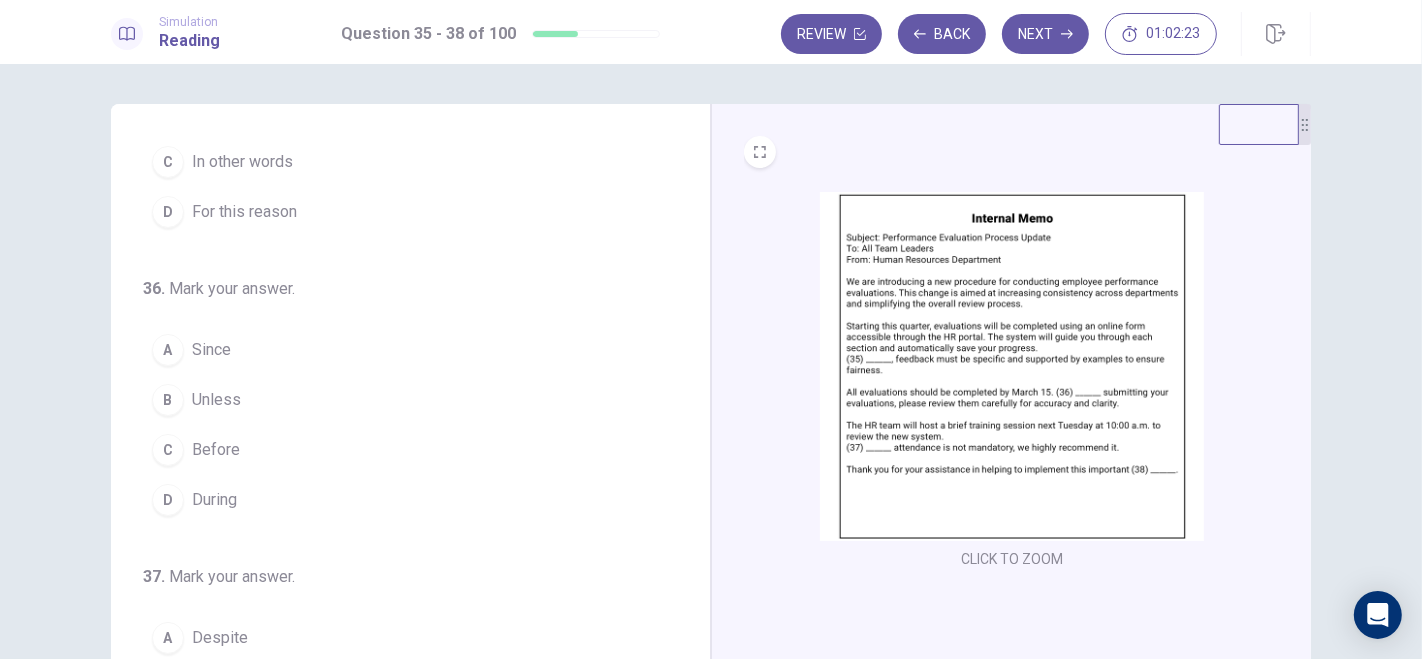
scroll to position [157, 0]
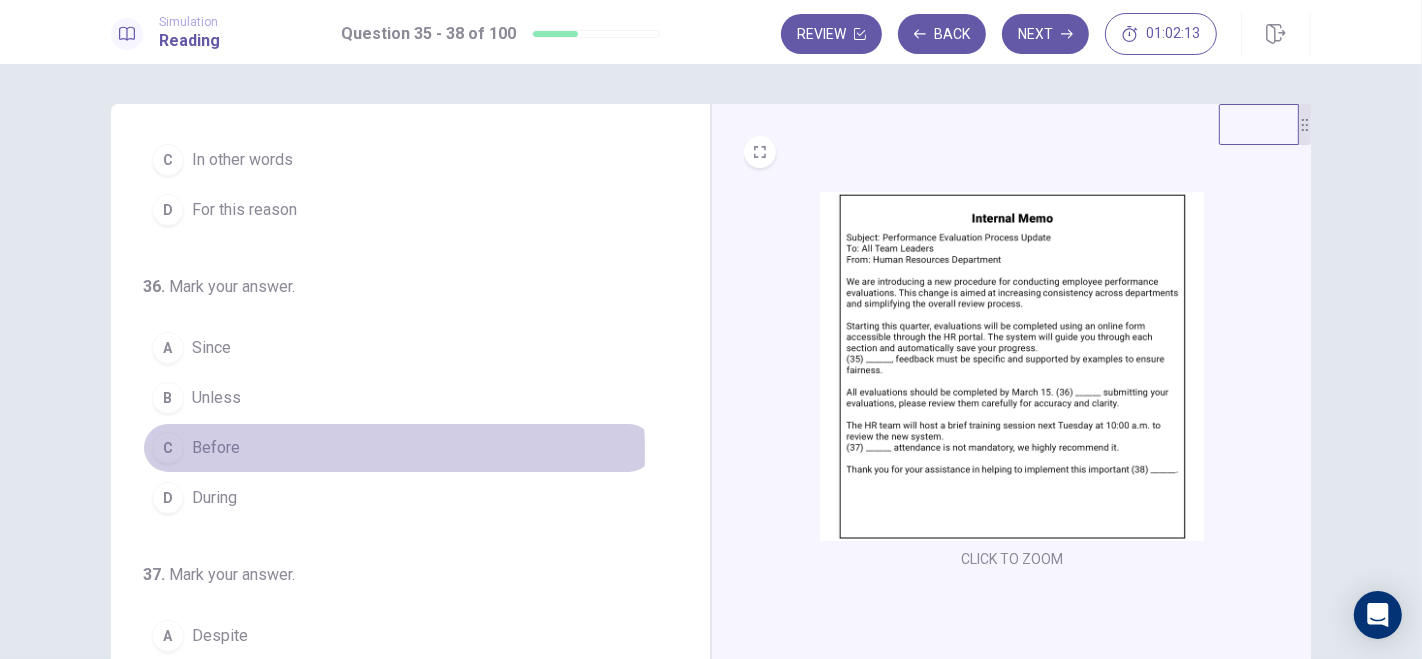
click at [225, 447] on span "Before" at bounding box center [216, 448] width 48 height 24
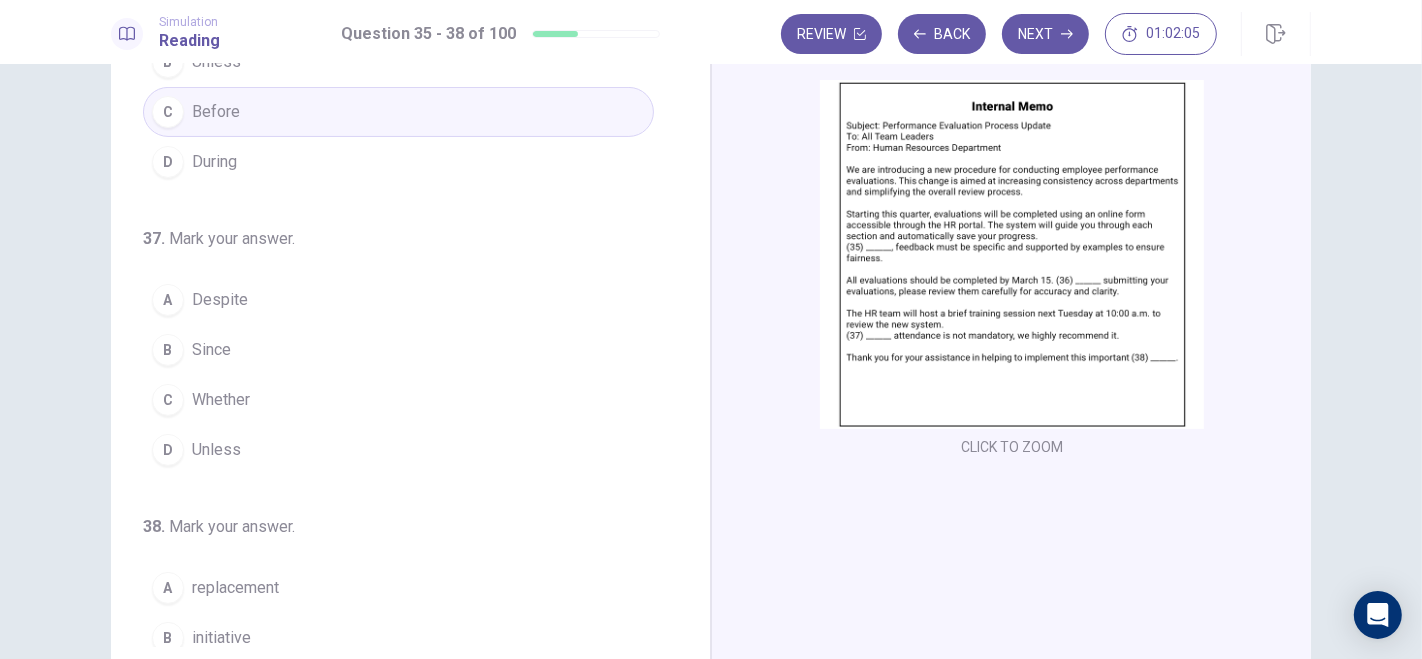
scroll to position [385, 0]
click at [173, 287] on div "A" at bounding box center [168, 296] width 32 height 32
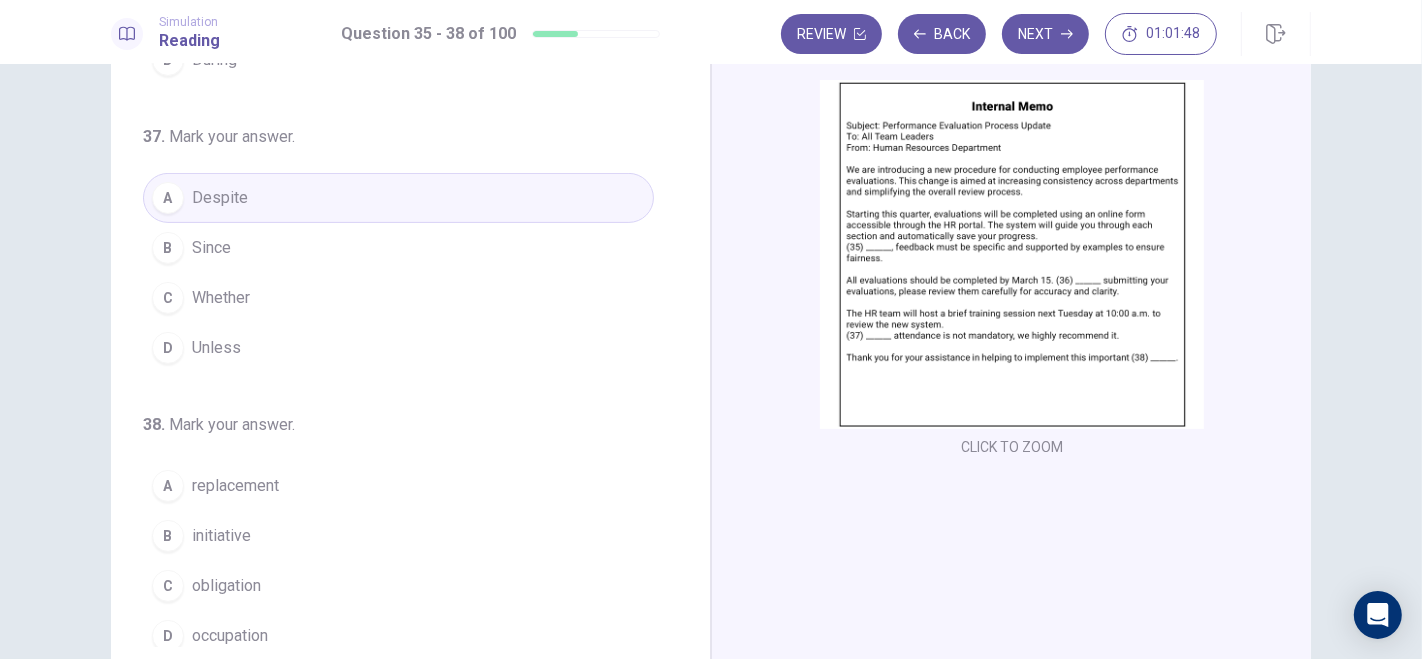
scroll to position [488, 0]
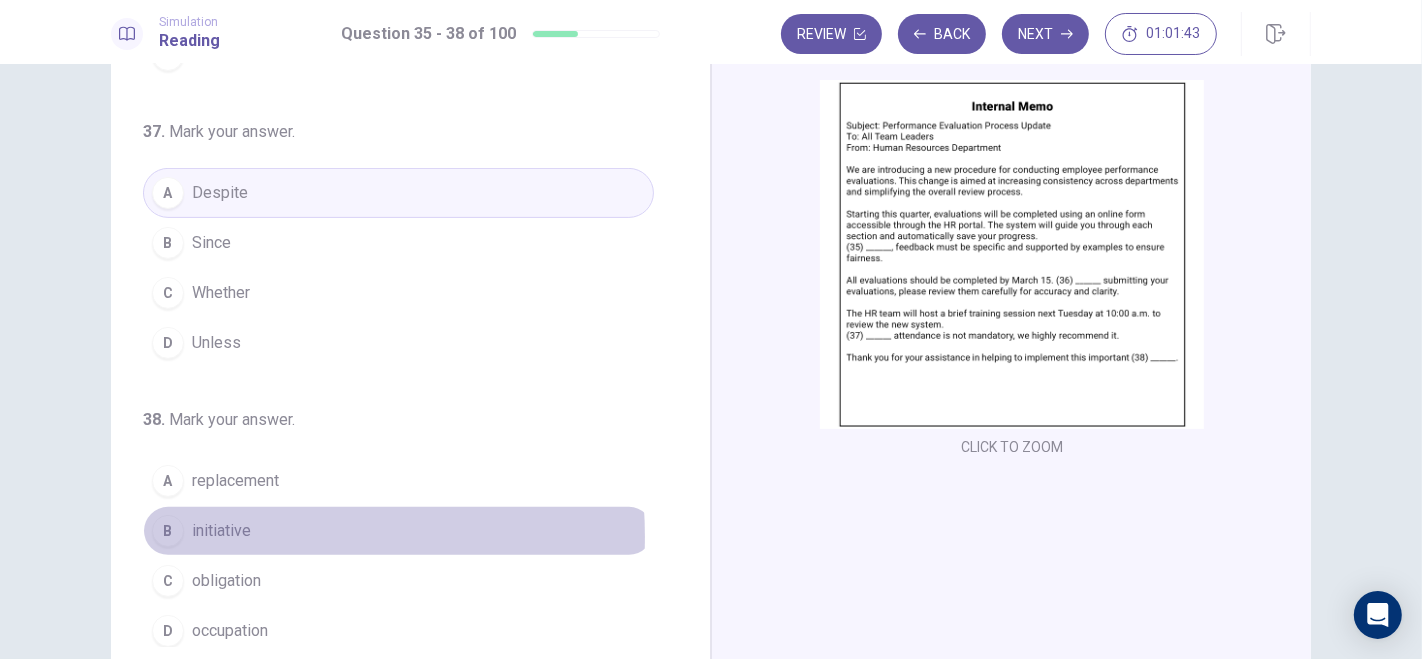
click at [195, 529] on span "initiative" at bounding box center [221, 531] width 59 height 24
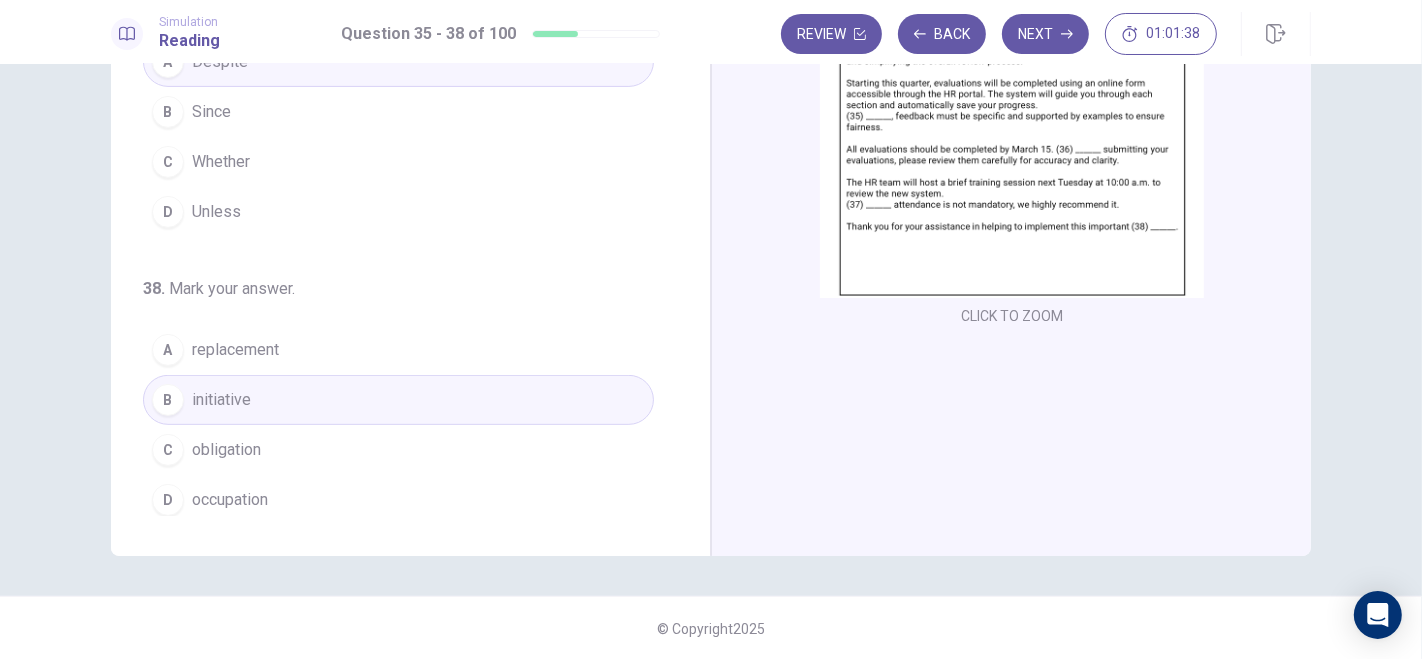
scroll to position [0, 0]
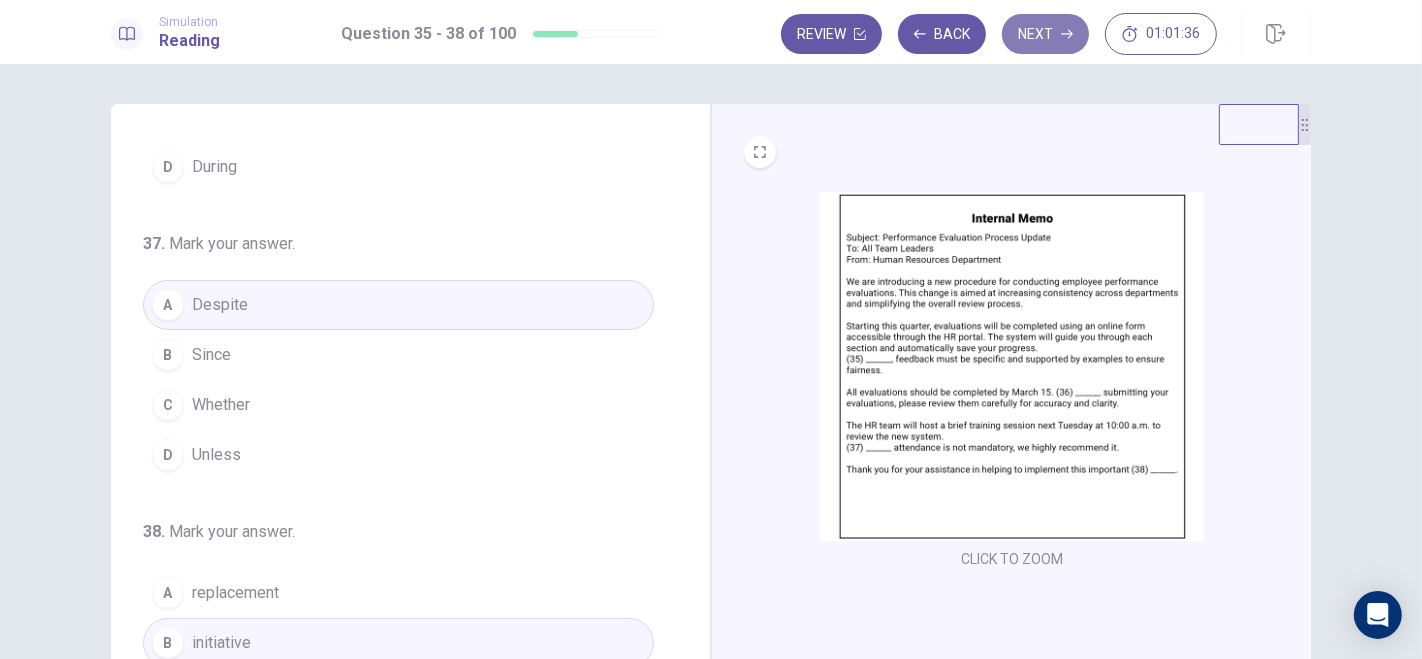
click at [1062, 41] on button "Next" at bounding box center [1045, 34] width 87 height 40
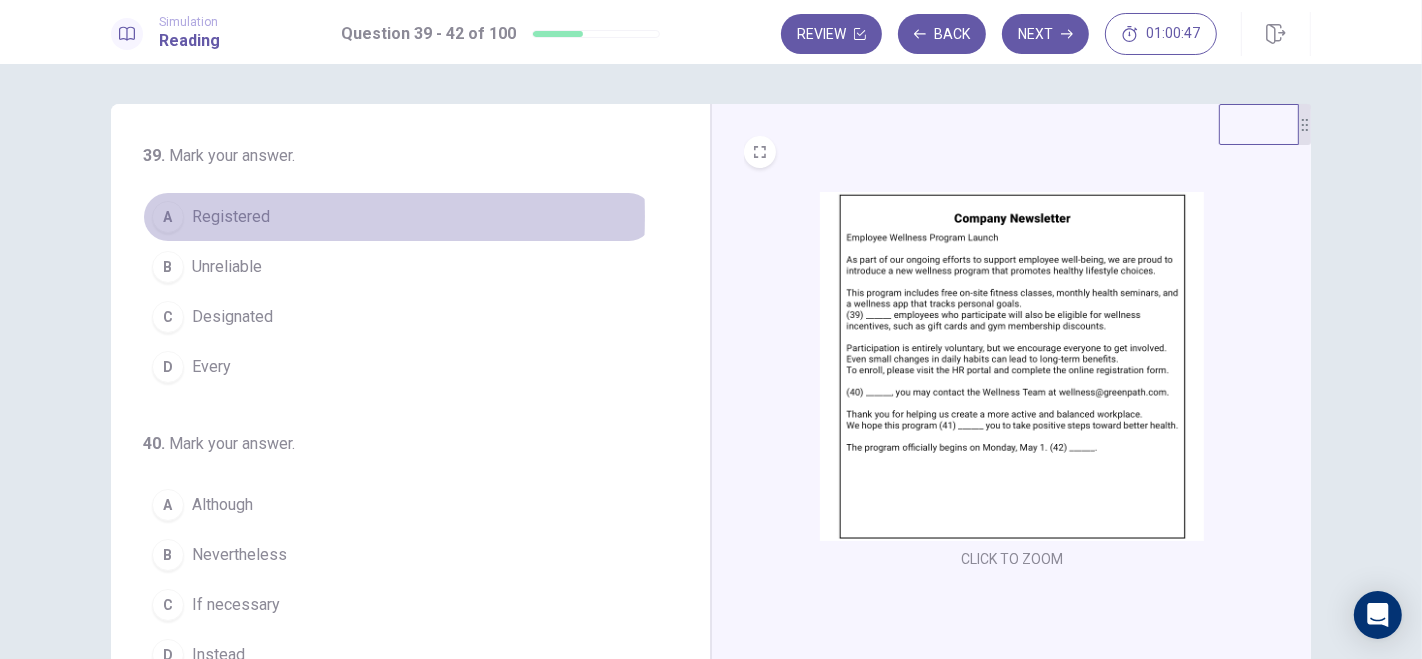
click at [169, 216] on div "A" at bounding box center [168, 217] width 32 height 32
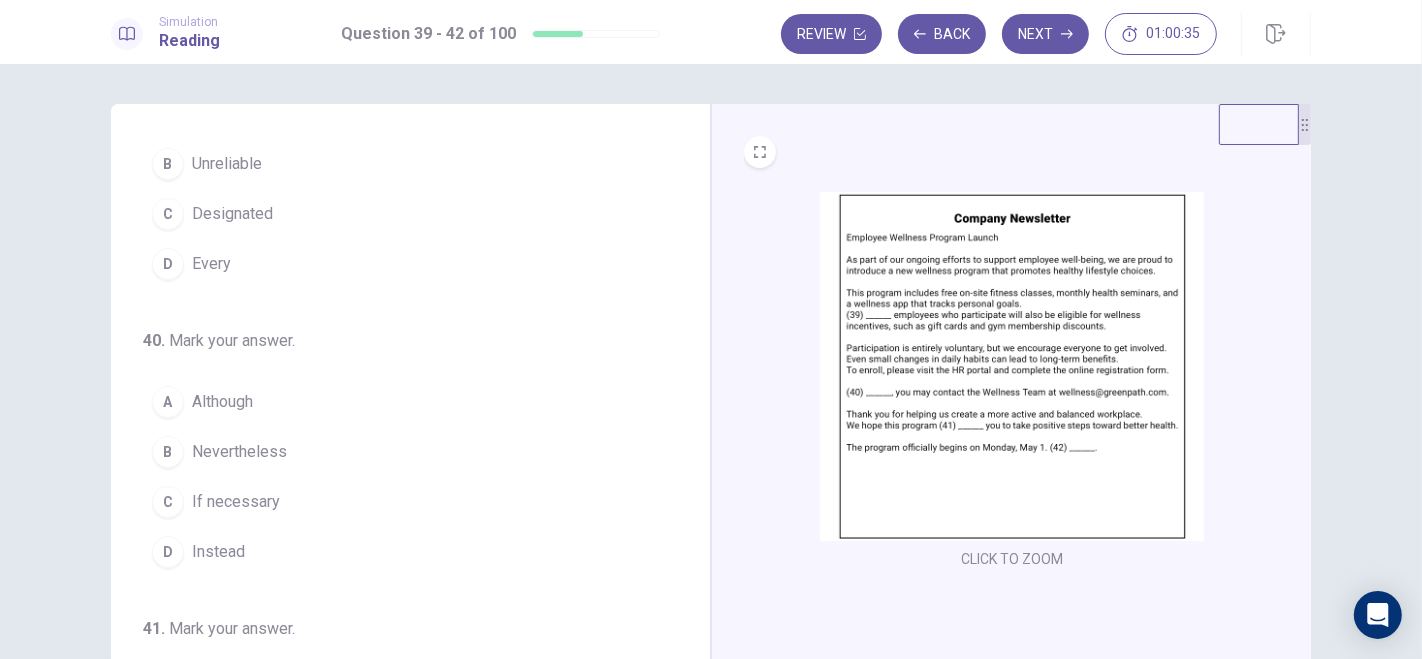
scroll to position [139, 0]
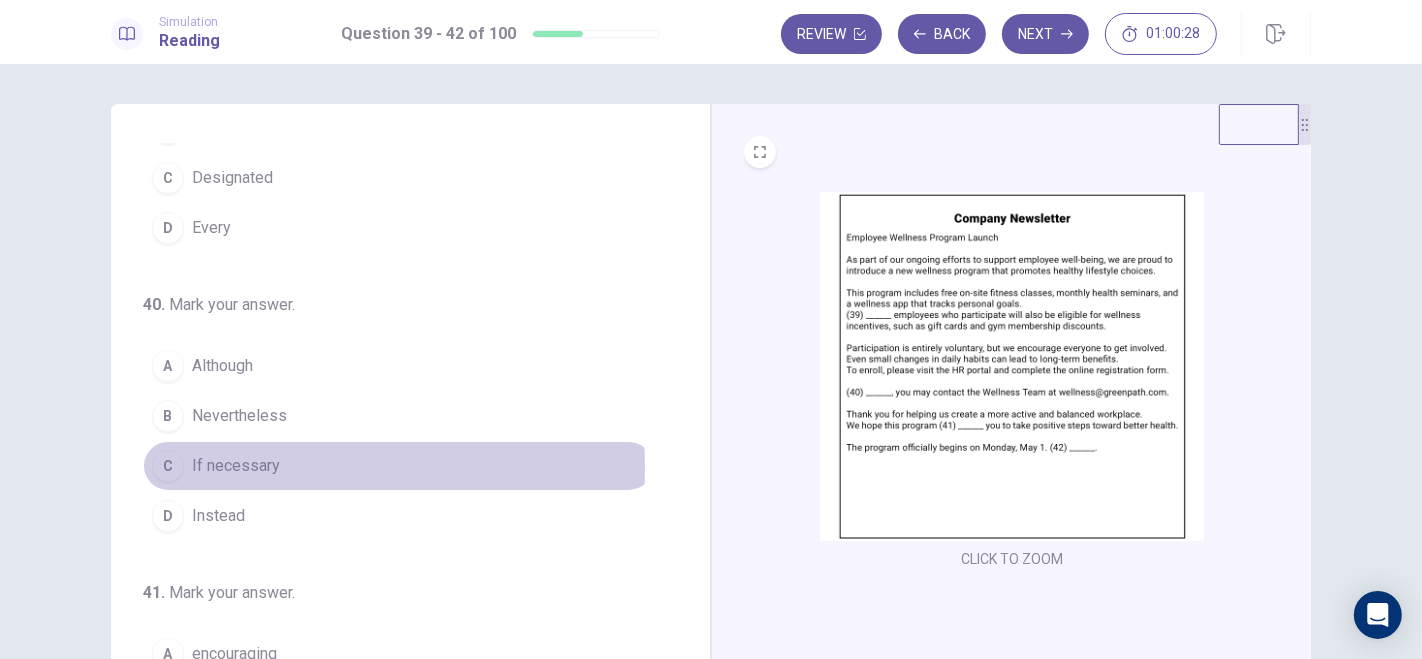
click at [166, 463] on div "C" at bounding box center [168, 466] width 32 height 32
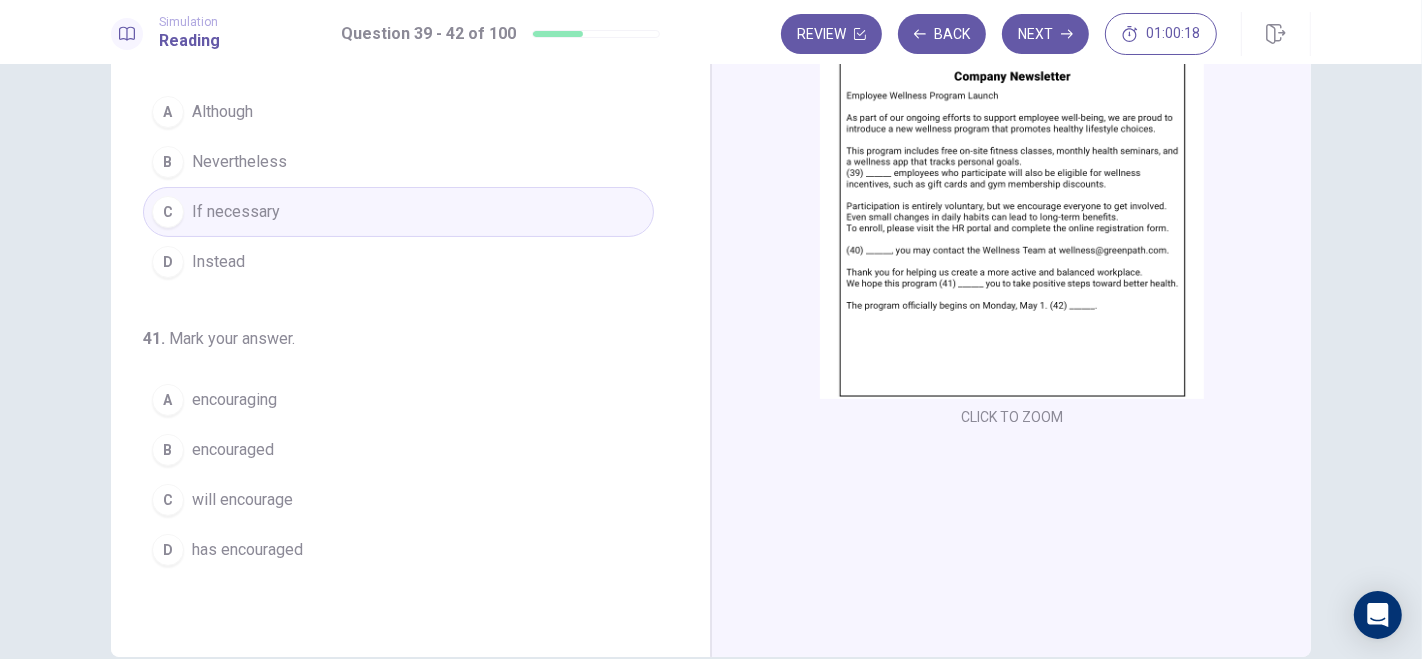
scroll to position [254, 0]
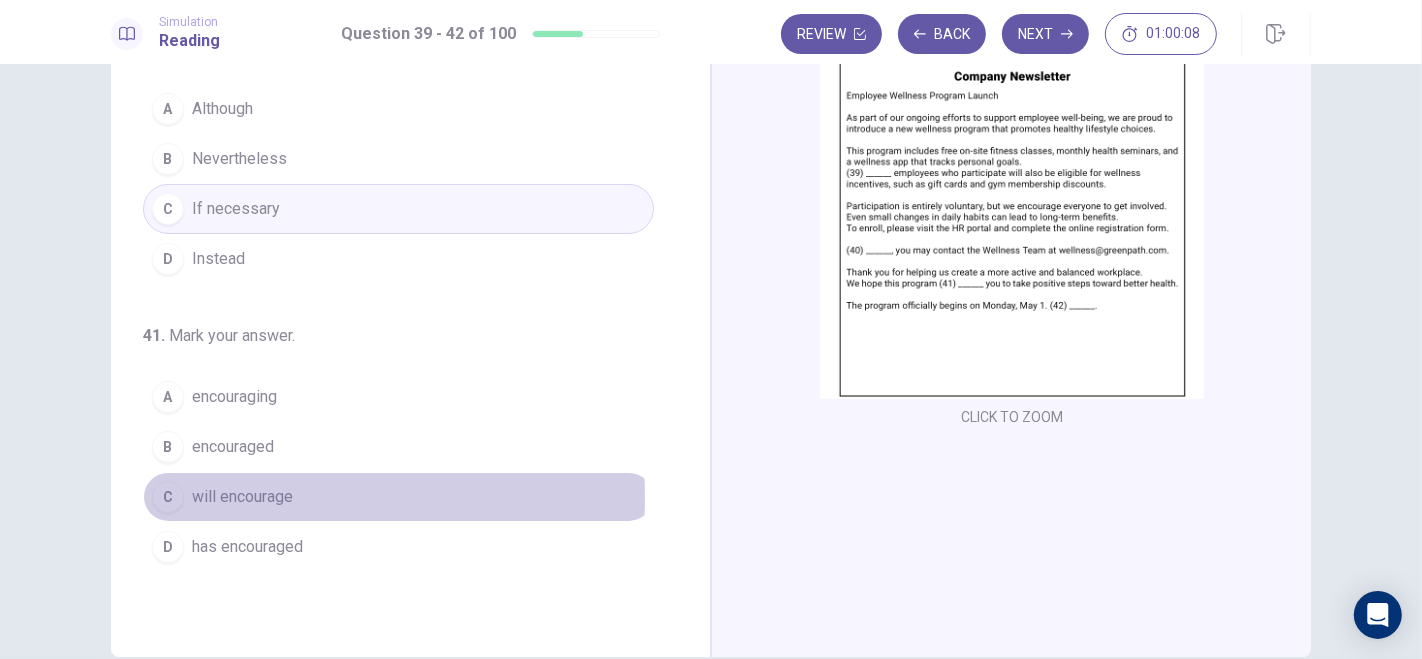
click at [168, 490] on div "C" at bounding box center [168, 497] width 32 height 32
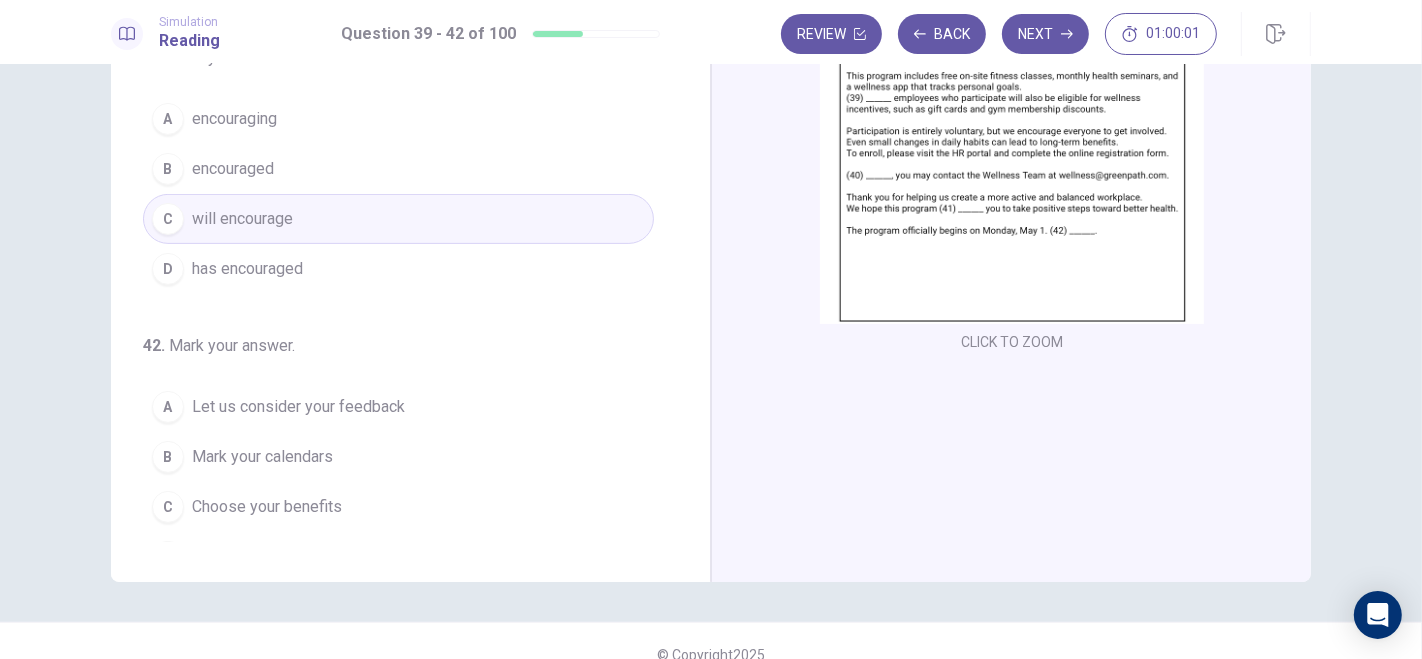
scroll to position [488, 0]
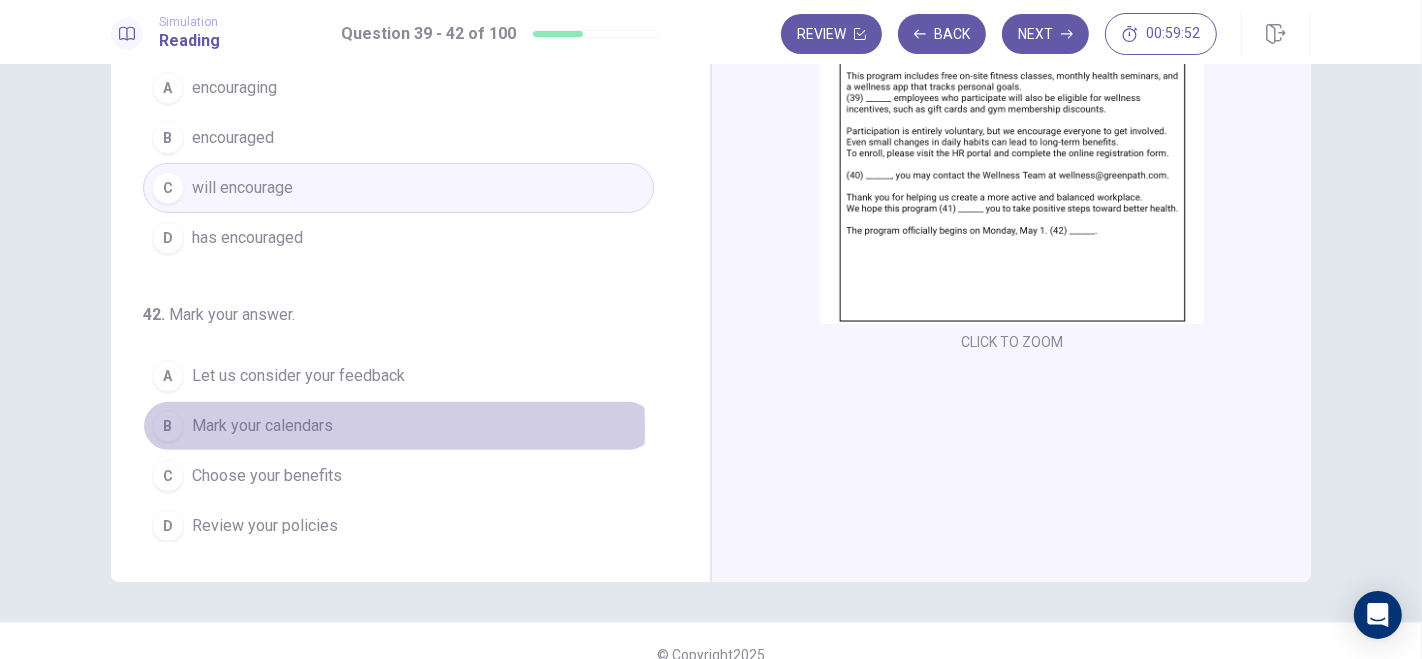
click at [164, 421] on div "B" at bounding box center [168, 426] width 32 height 32
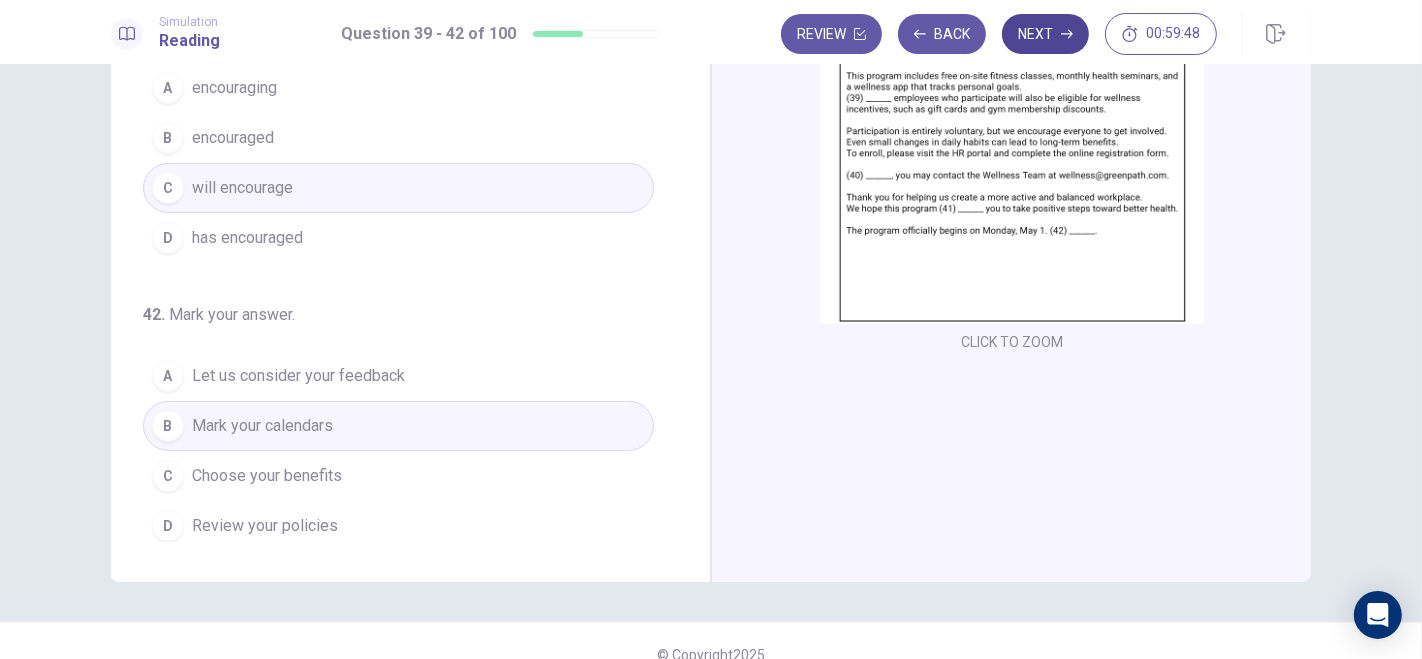
click at [1054, 32] on button "Next" at bounding box center [1045, 34] width 87 height 40
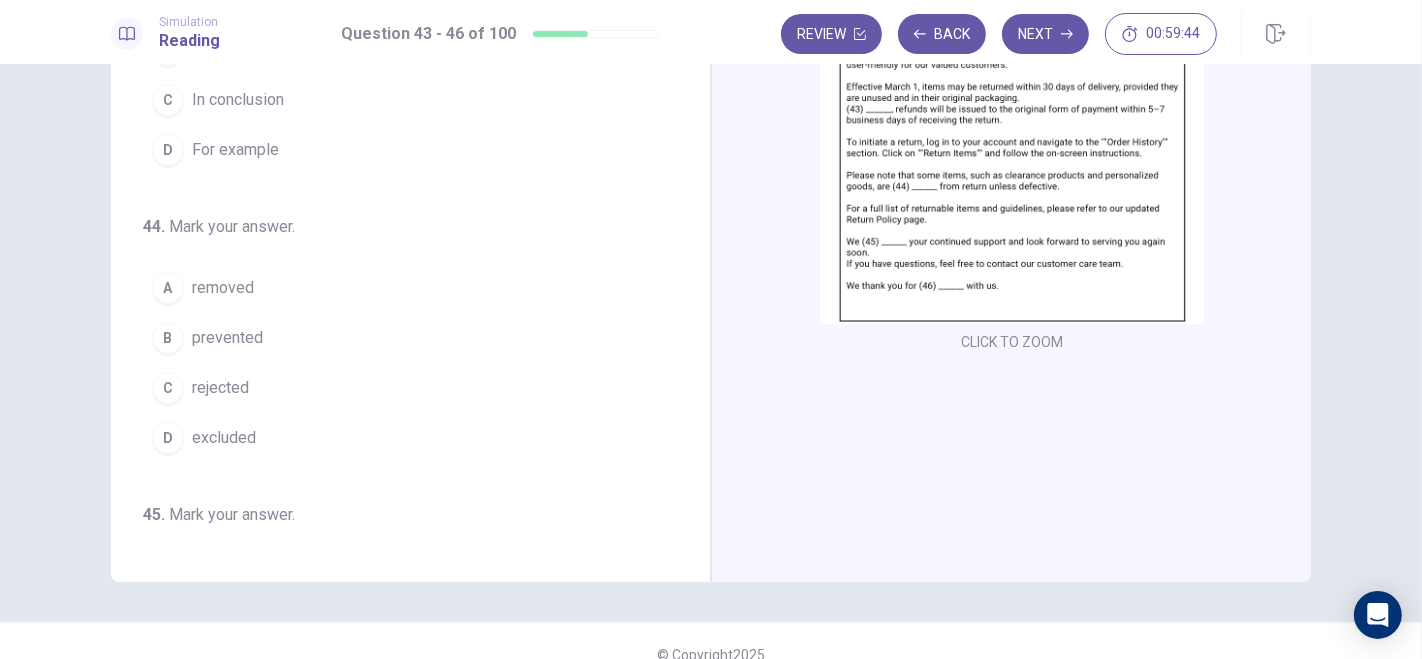
scroll to position [0, 0]
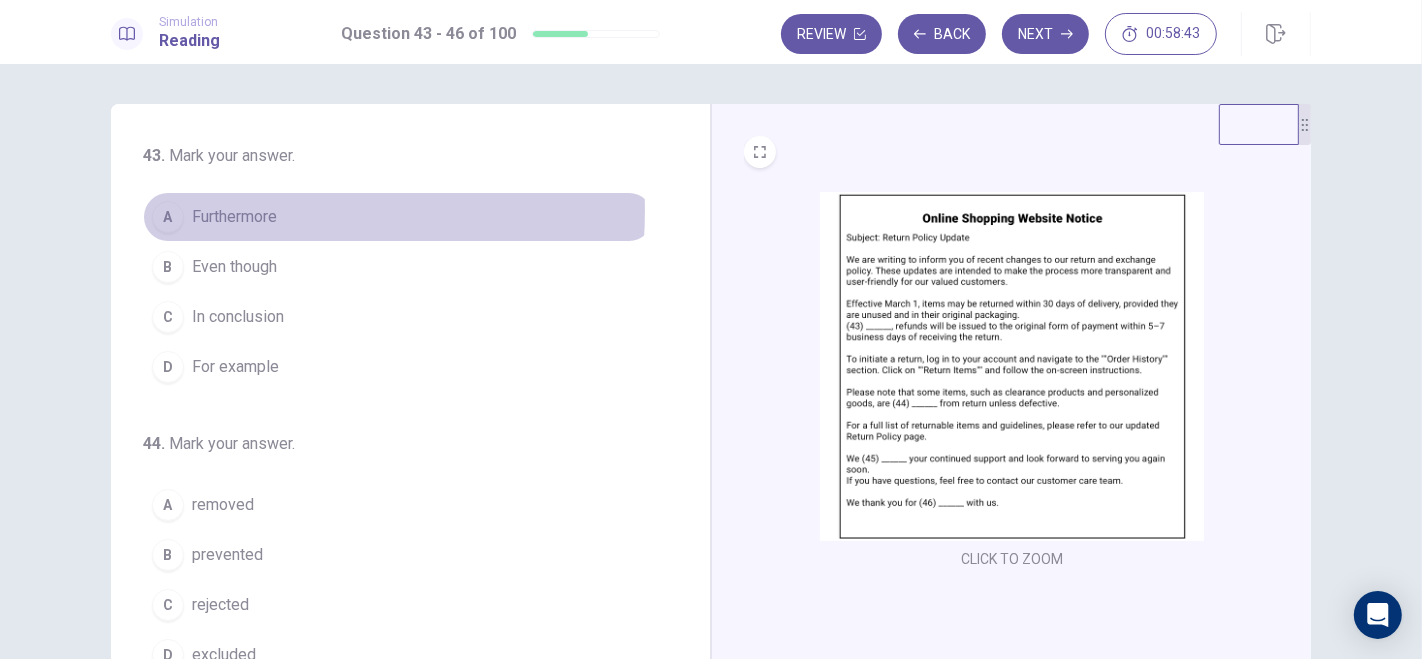
click at [178, 210] on button "A Furthermore" at bounding box center [398, 217] width 511 height 50
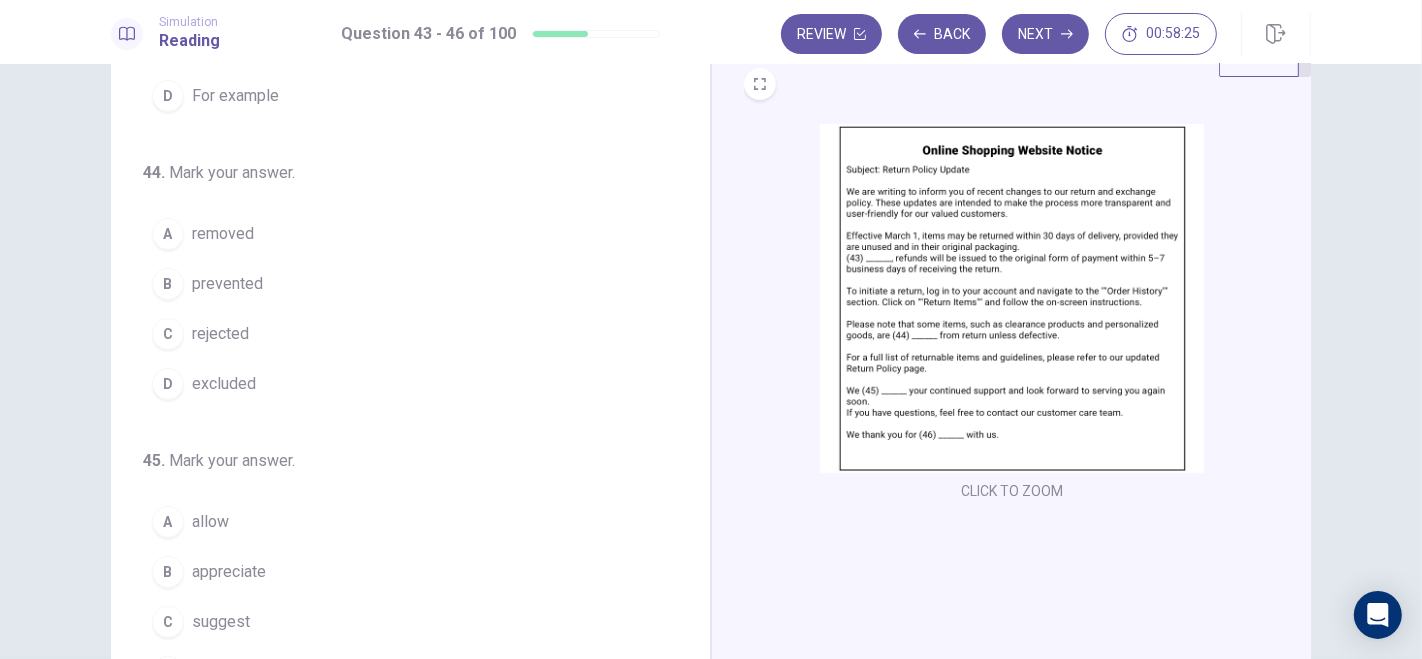
scroll to position [204, 0]
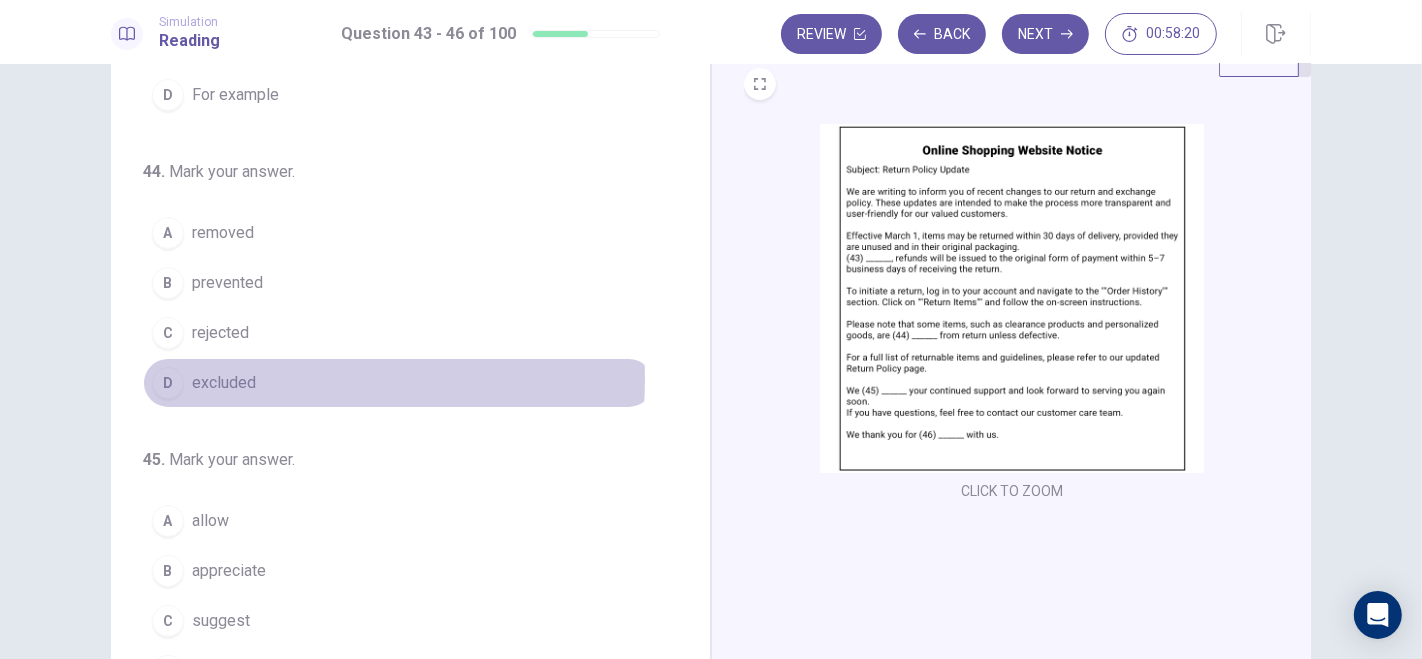
click at [177, 373] on div "D" at bounding box center [168, 383] width 32 height 32
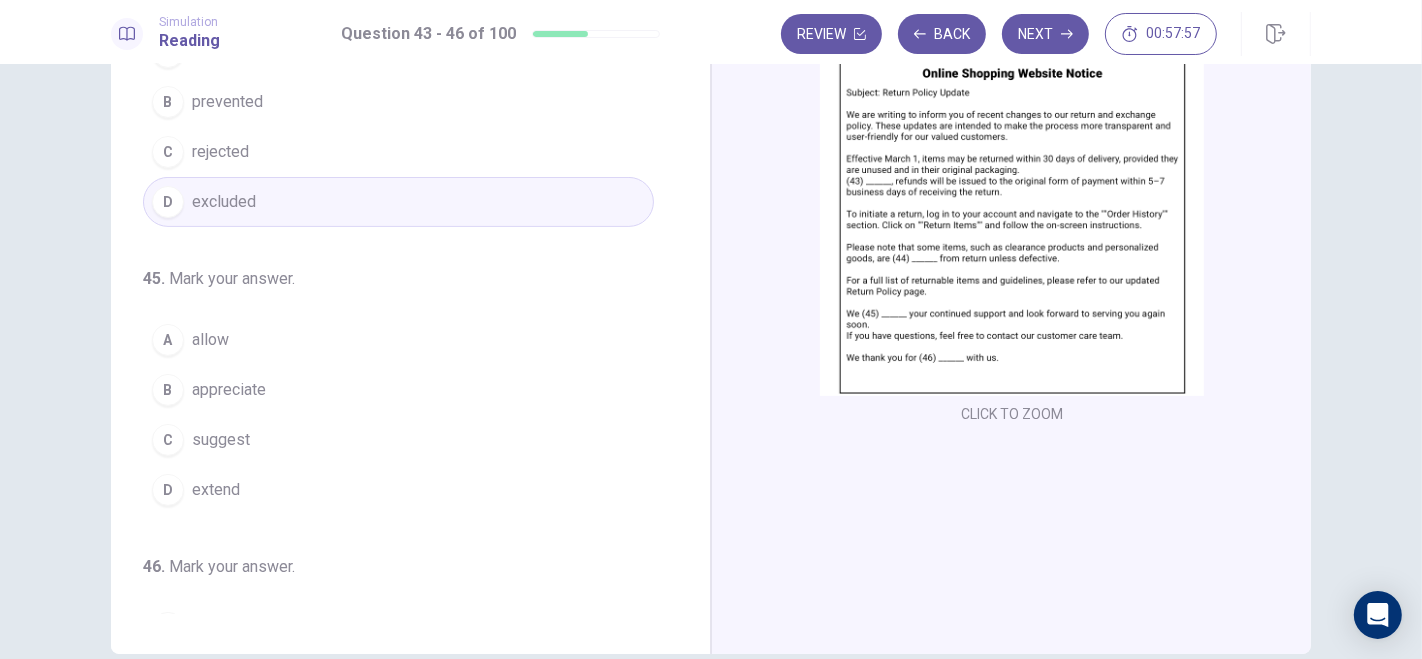
scroll to position [146, 0]
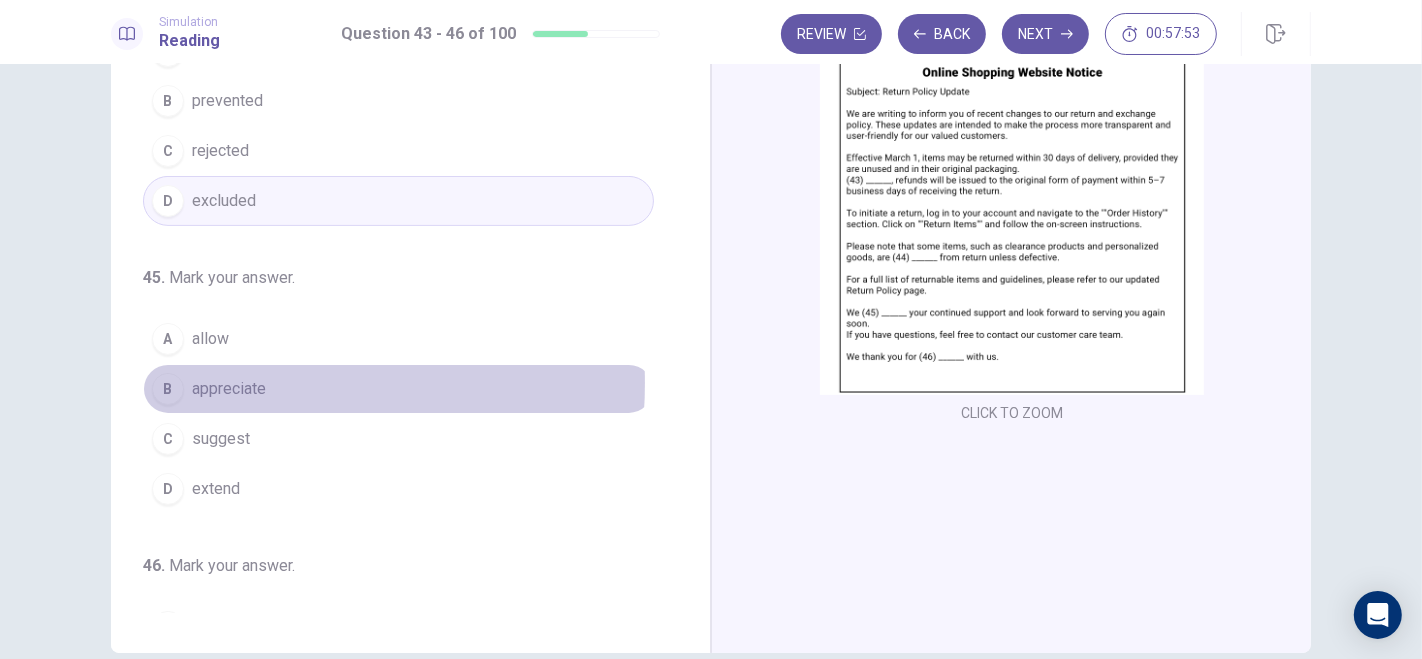
click at [185, 376] on button "B appreciate" at bounding box center [398, 389] width 511 height 50
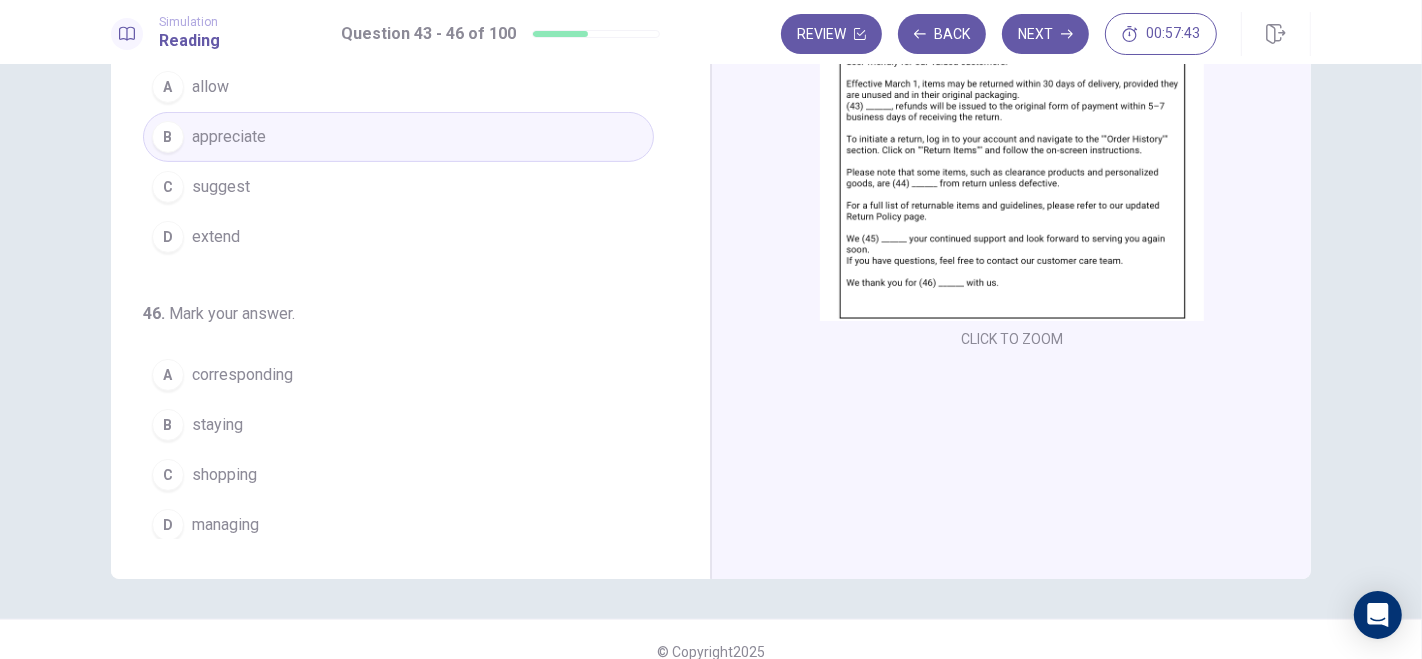
scroll to position [488, 0]
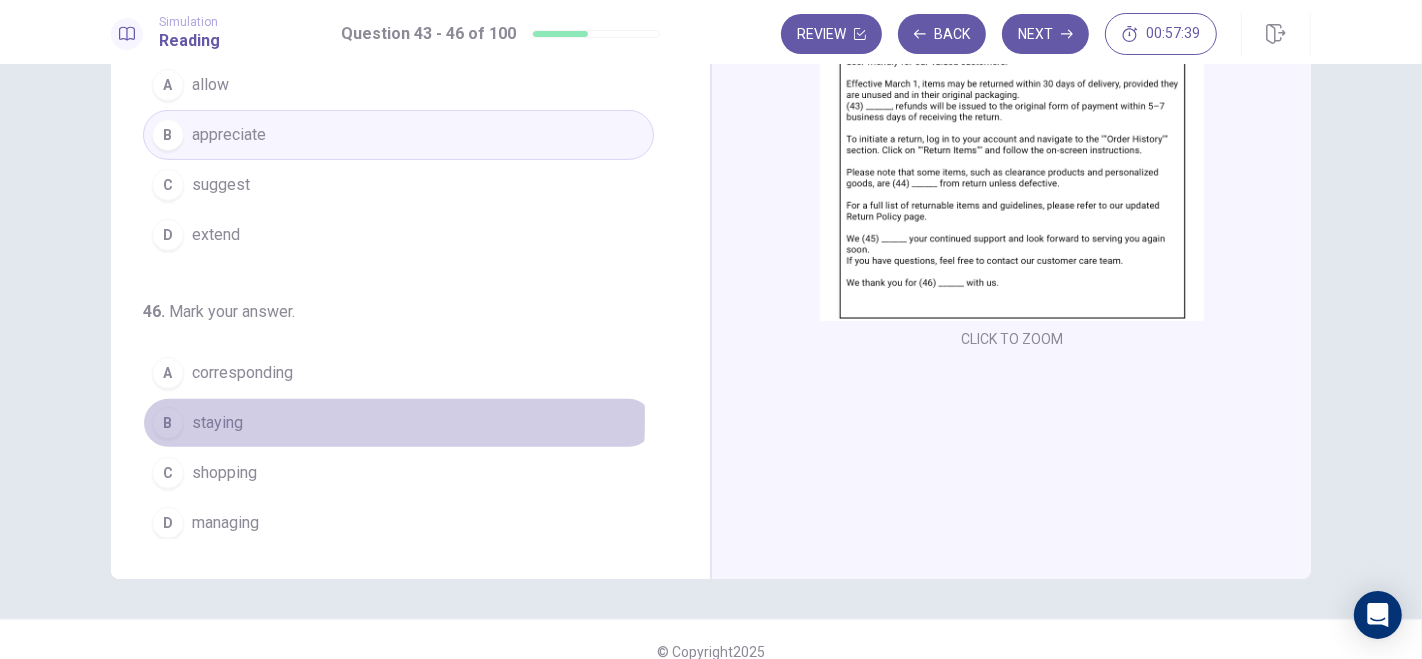
click at [164, 412] on div "B" at bounding box center [168, 423] width 32 height 32
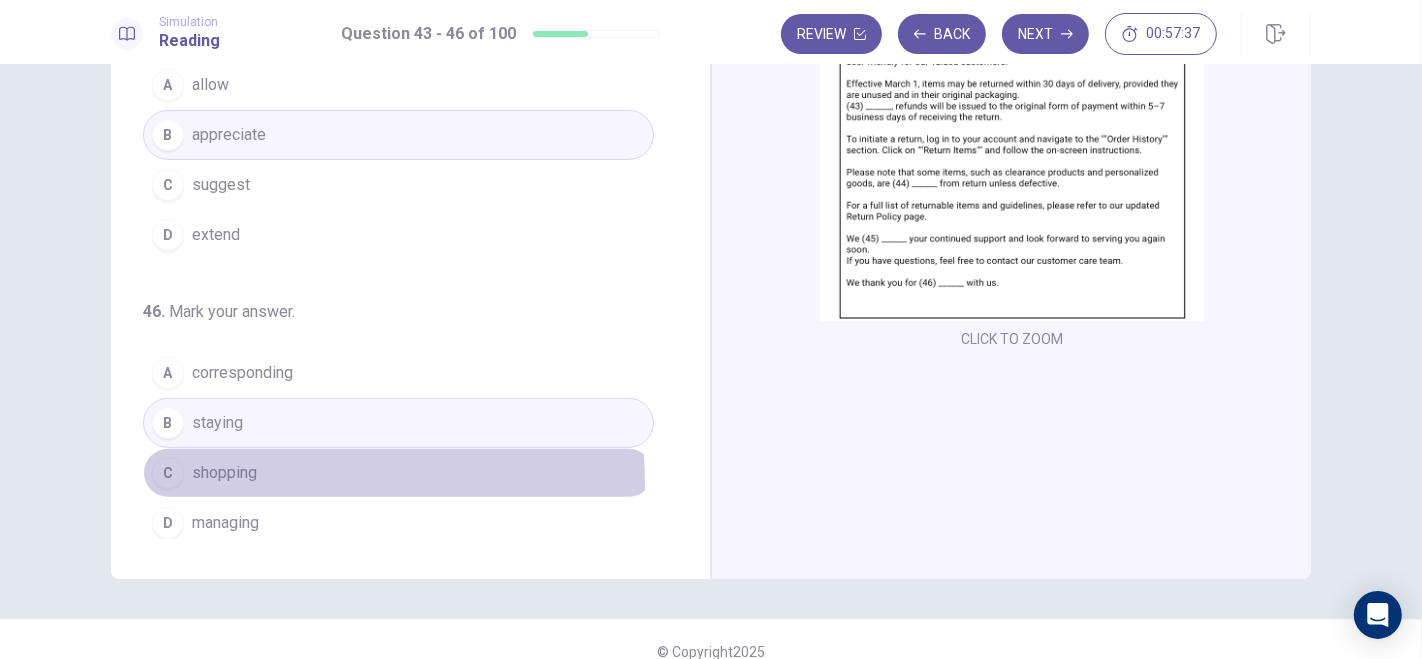
click at [164, 477] on div "C" at bounding box center [168, 473] width 32 height 32
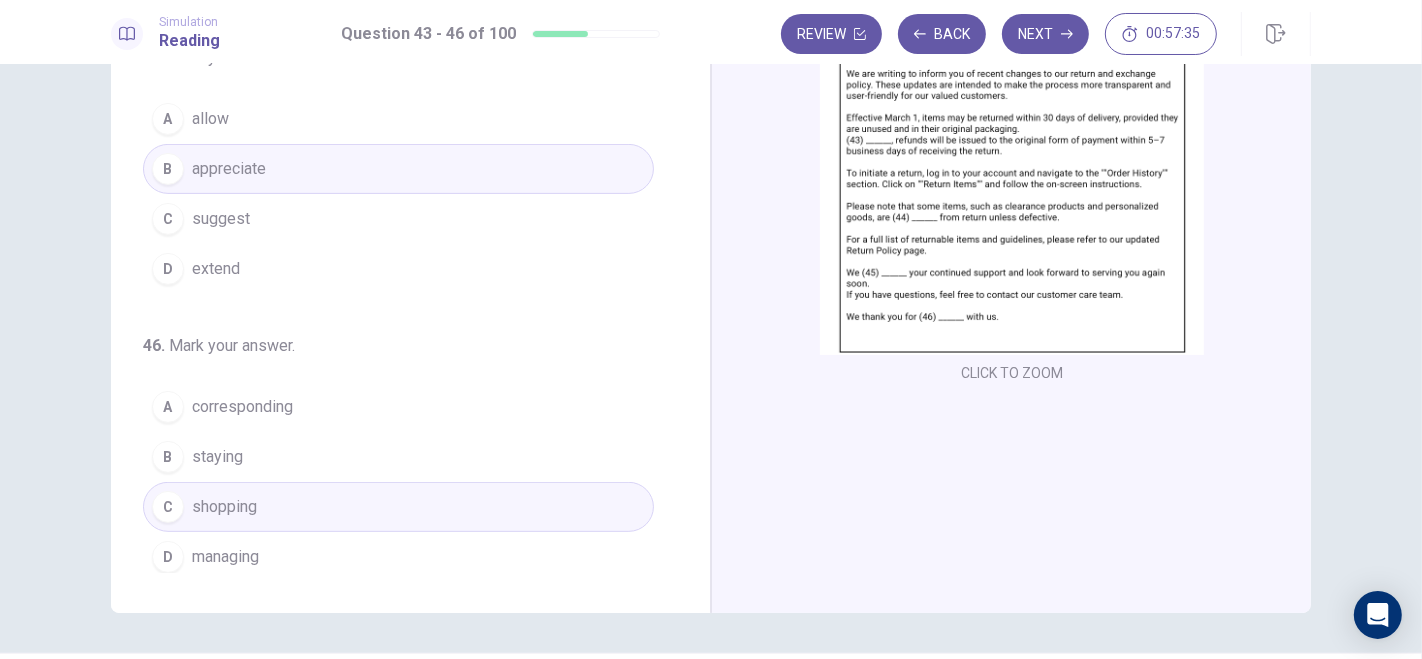
scroll to position [188, 0]
click at [1048, 32] on button "Next" at bounding box center [1045, 34] width 87 height 40
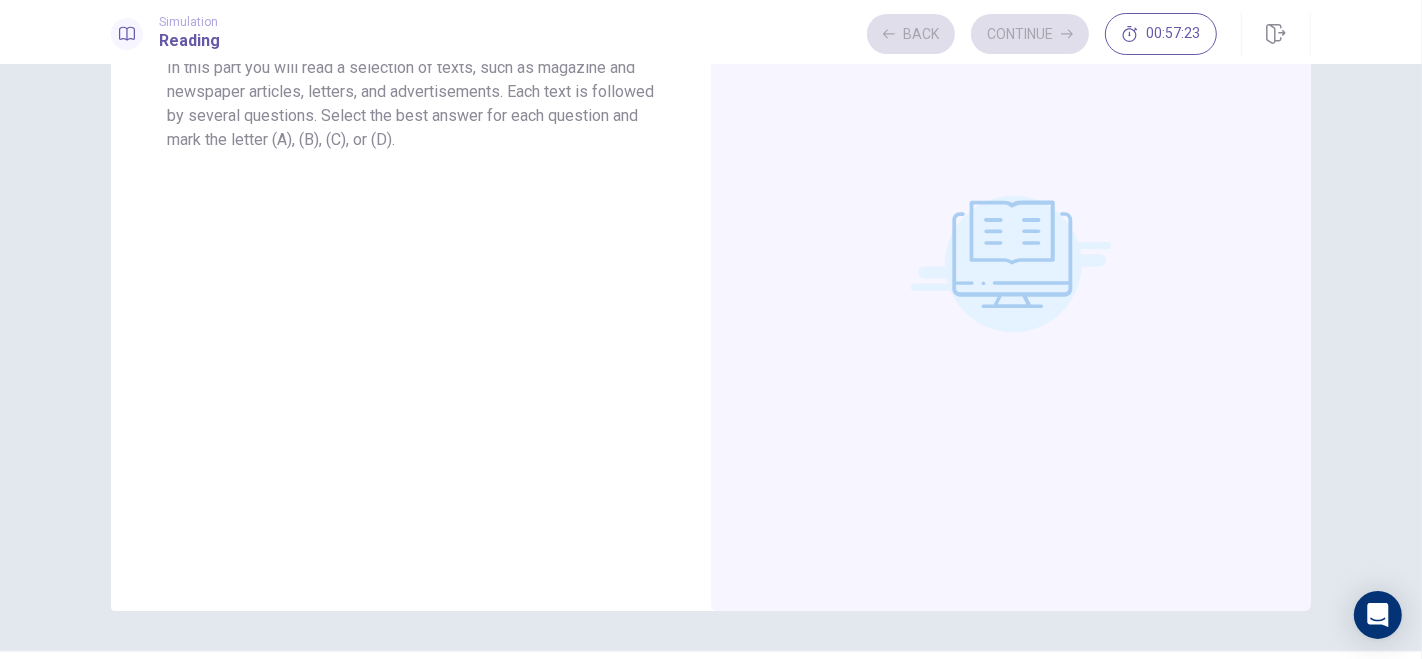
scroll to position [0, 0]
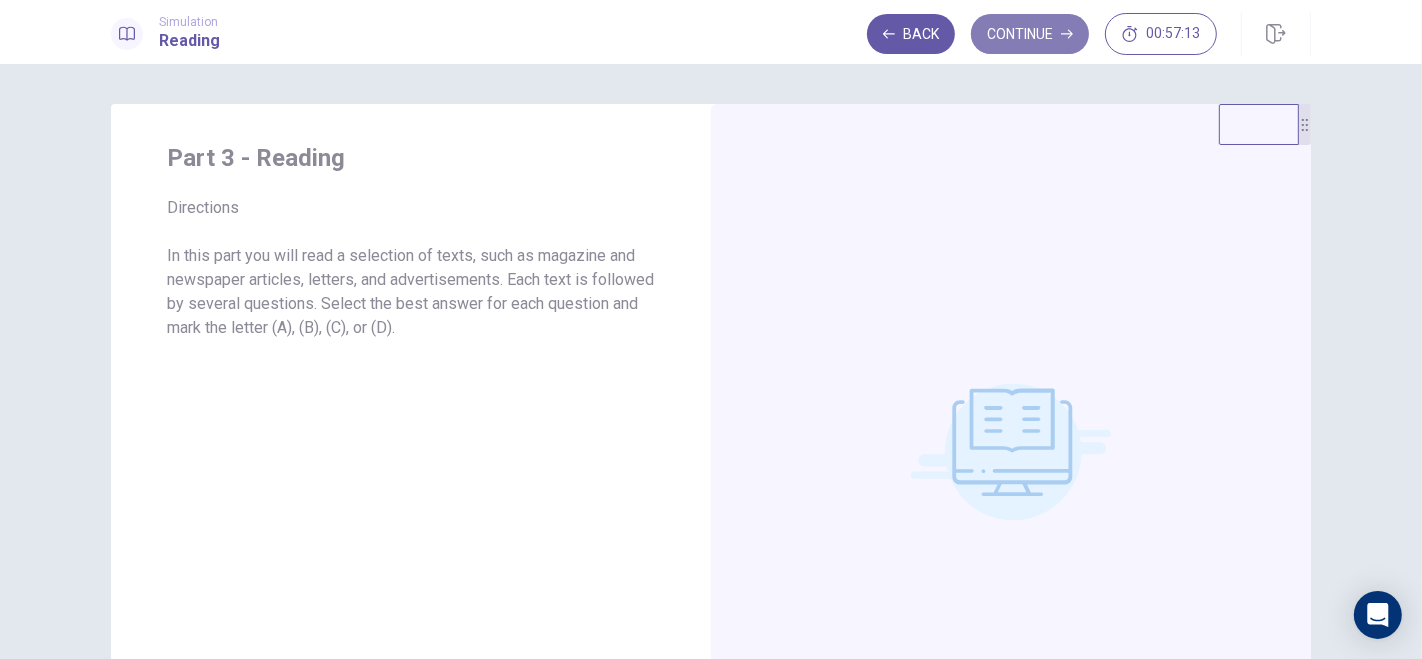
click at [1042, 31] on button "Continue" at bounding box center [1030, 34] width 118 height 40
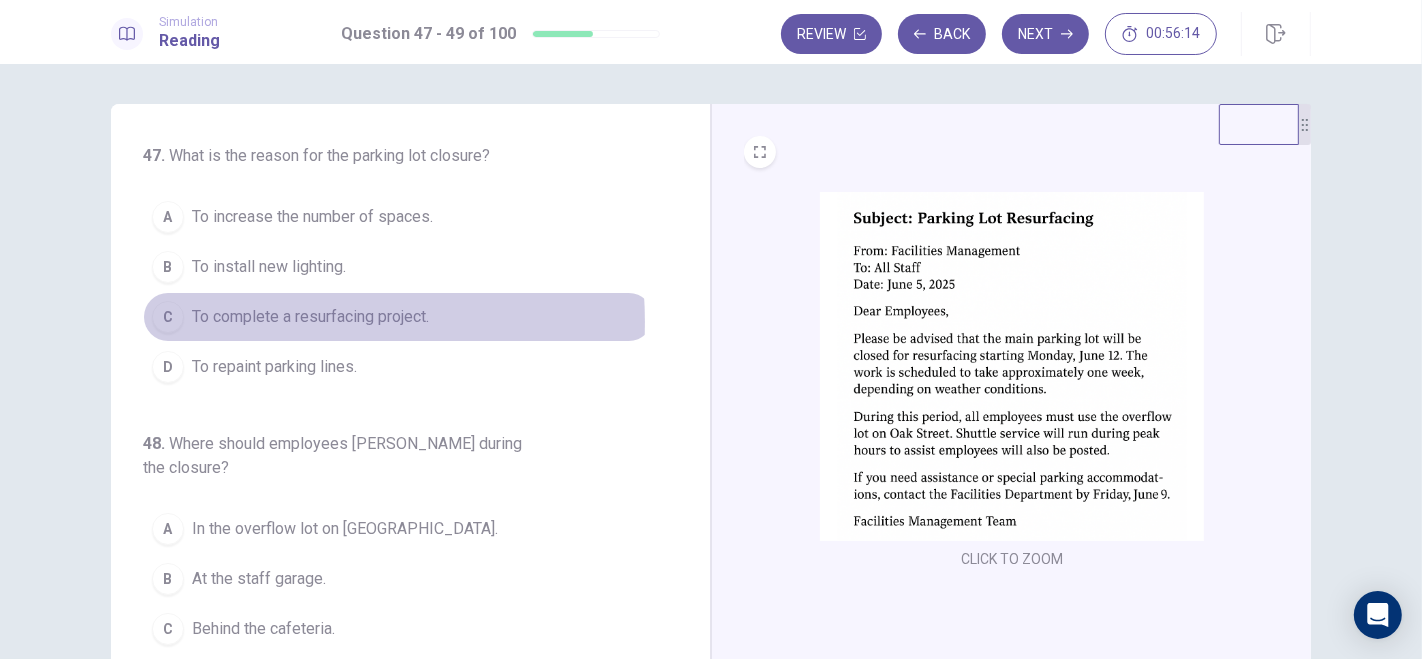
click at [234, 321] on span "To complete a resurfacing project." at bounding box center [310, 317] width 237 height 24
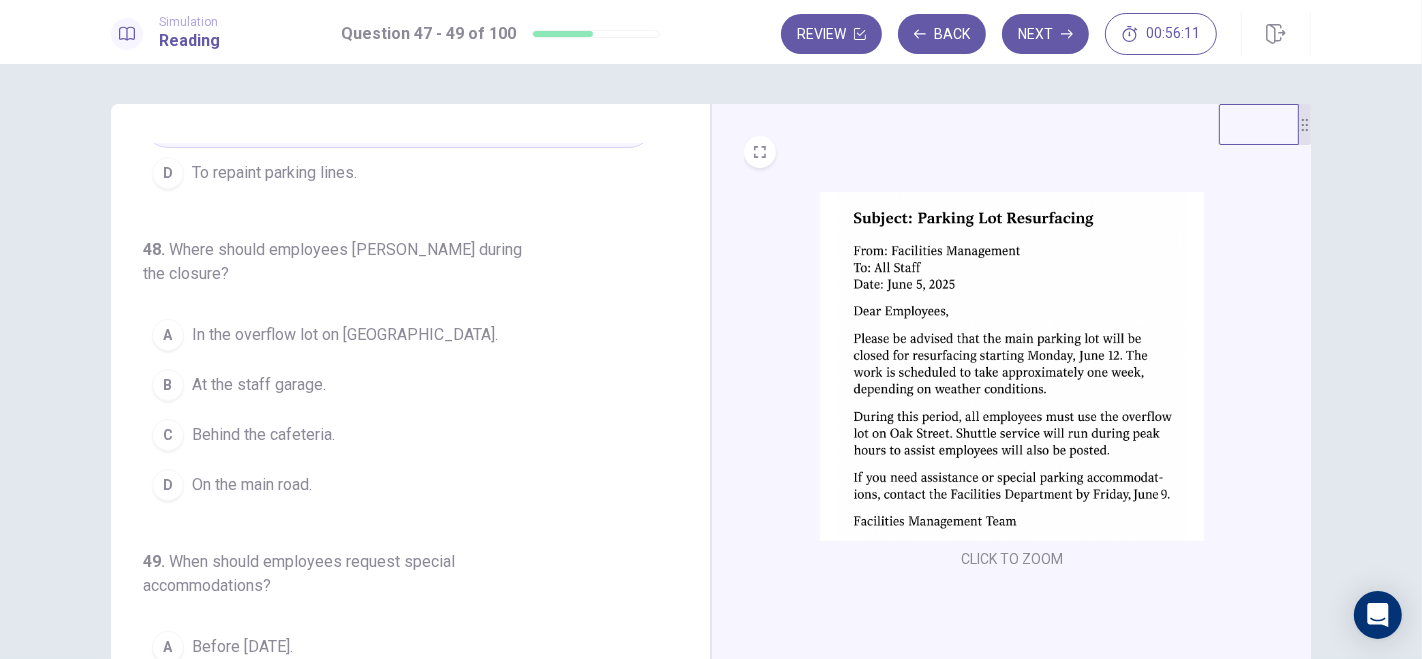
scroll to position [204, 0]
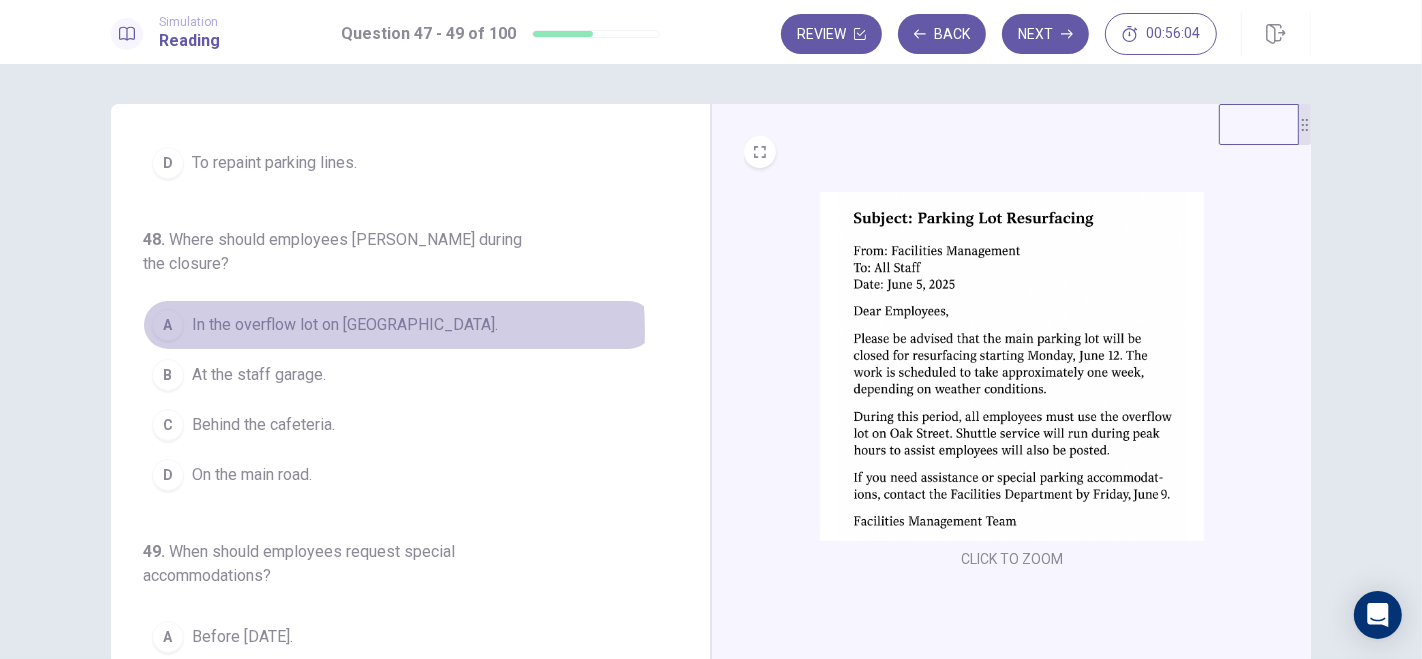
click at [306, 313] on span "In the overflow lot on Oak Street." at bounding box center [345, 325] width 306 height 24
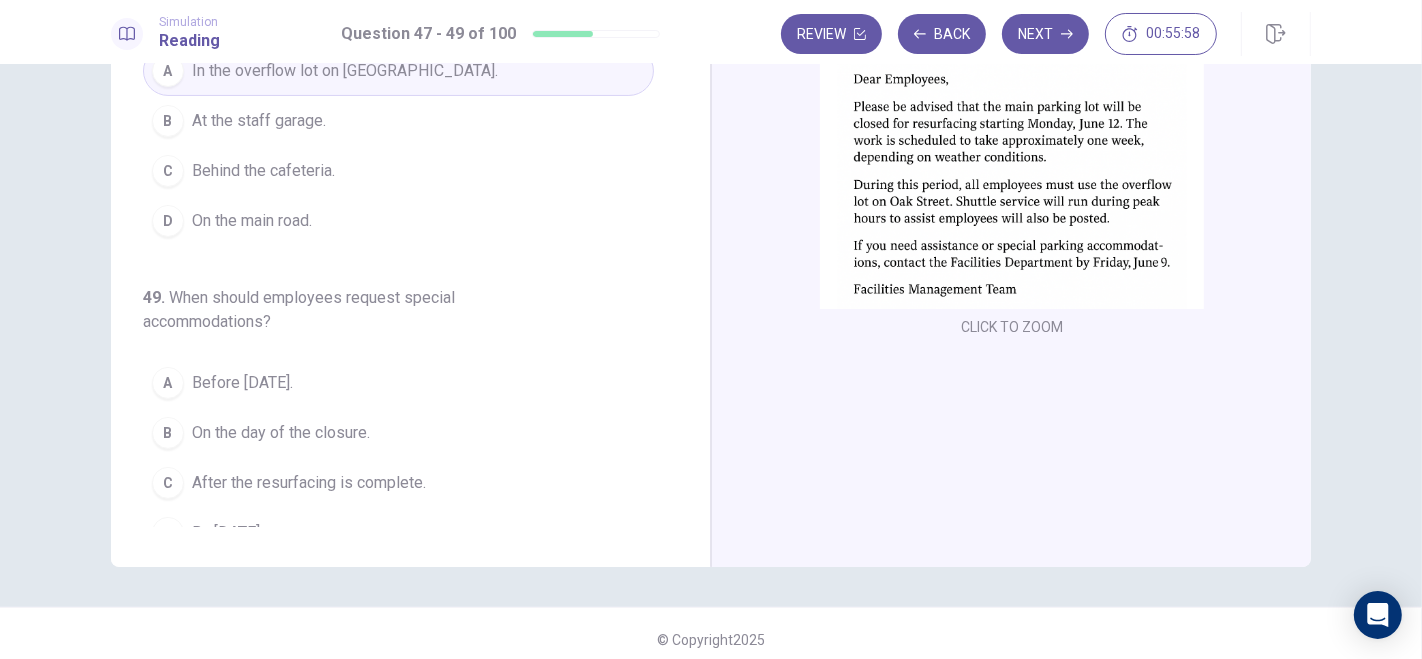
scroll to position [239, 0]
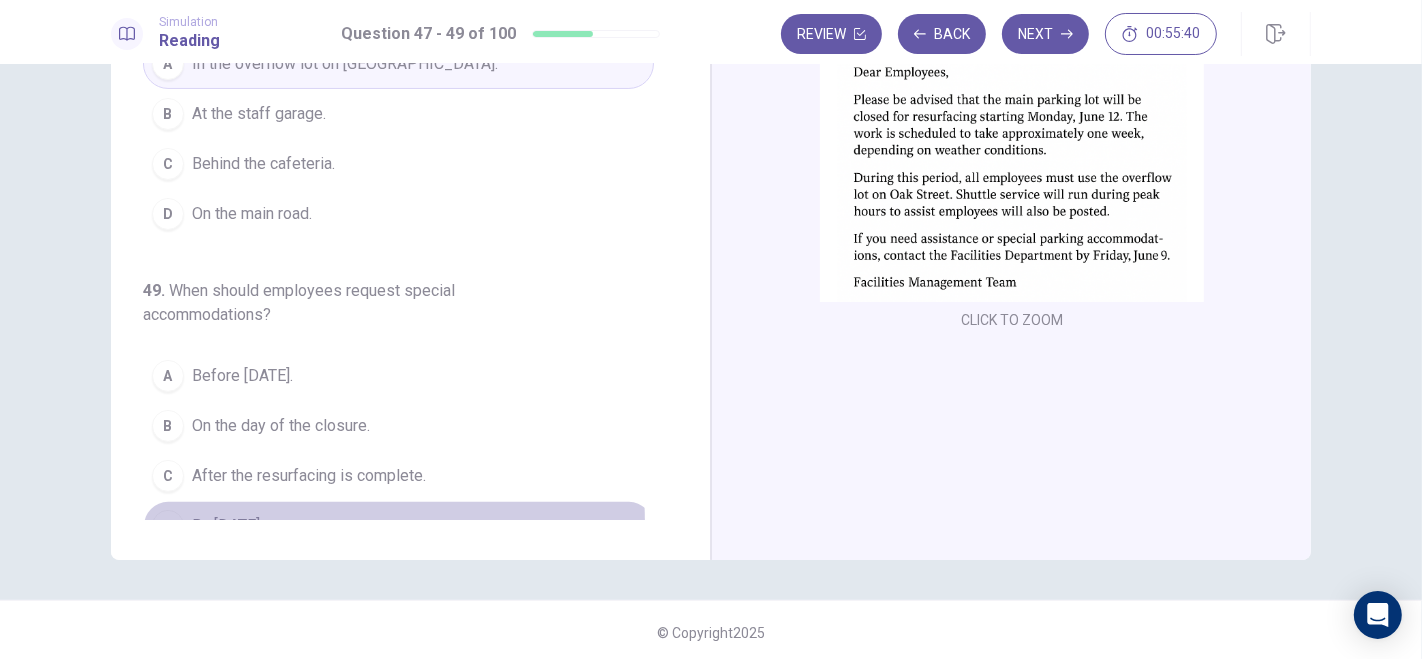
click at [180, 501] on button "D By June 9." at bounding box center [398, 526] width 511 height 50
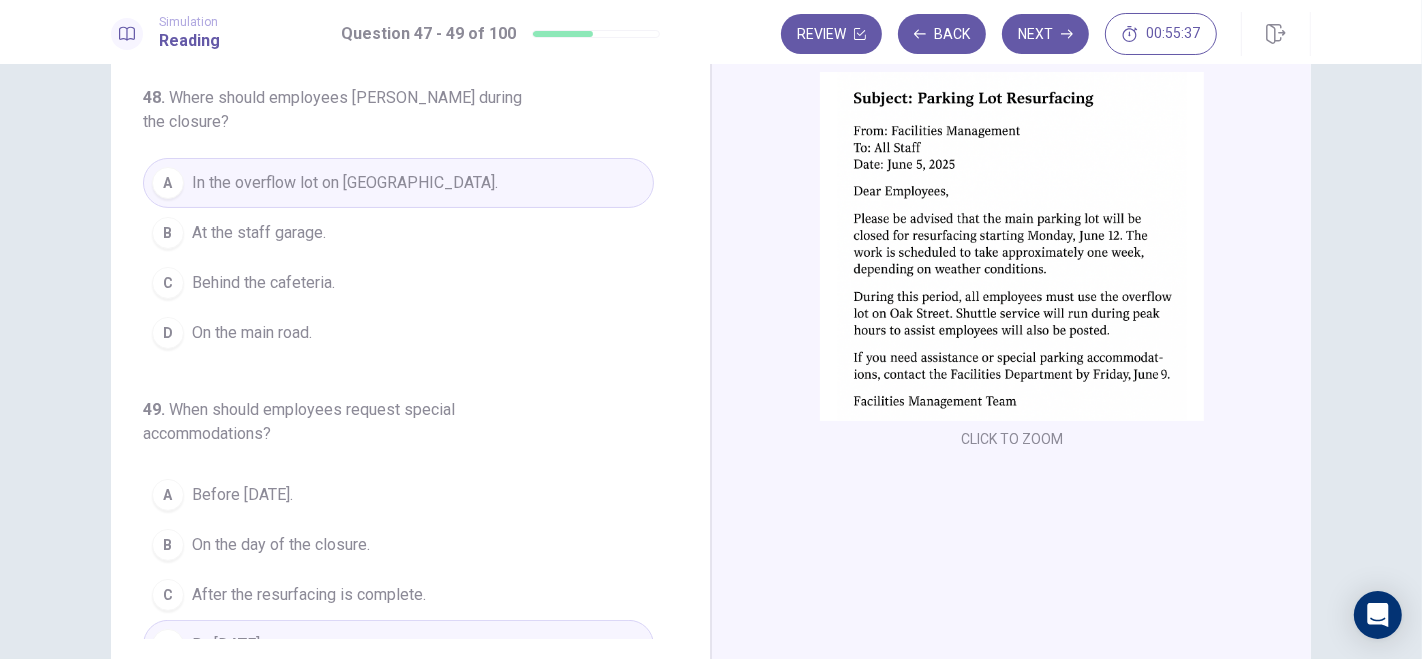
scroll to position [0, 0]
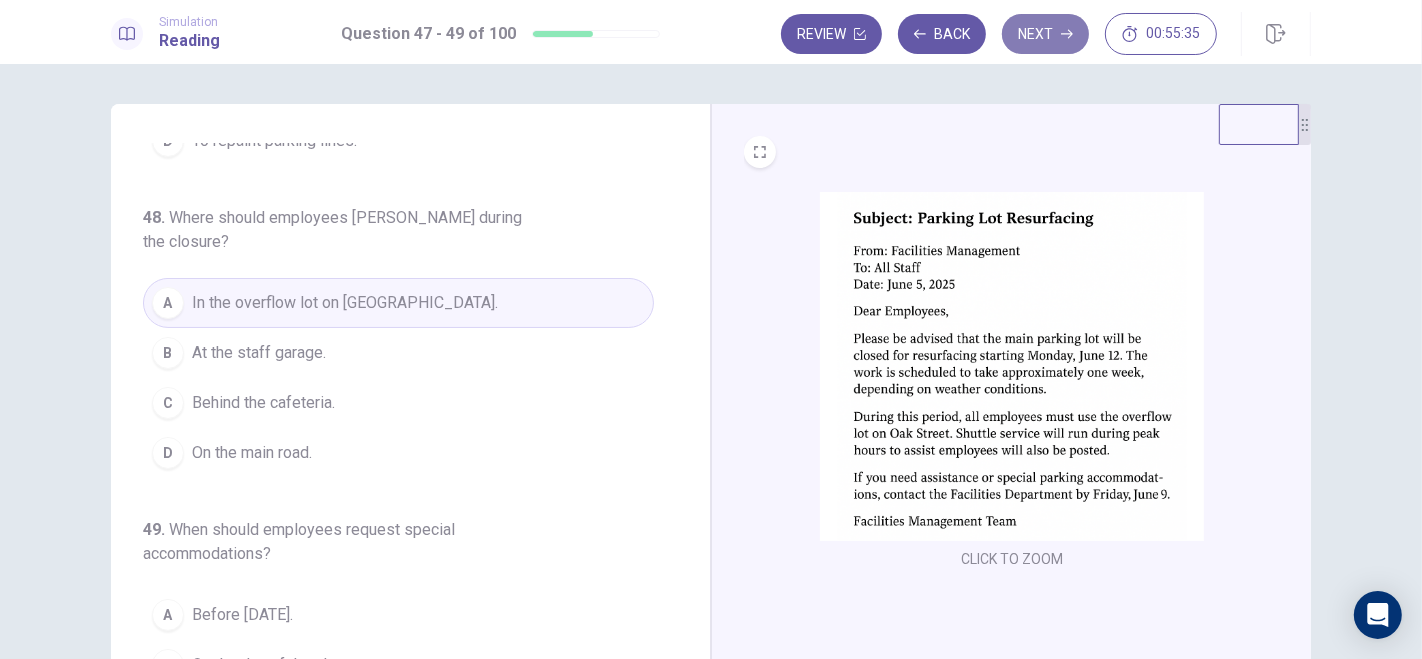
click at [1062, 22] on button "Next" at bounding box center [1045, 34] width 87 height 40
click at [1062, 22] on div "Review Back Next 00:55:35" at bounding box center [999, 34] width 436 height 42
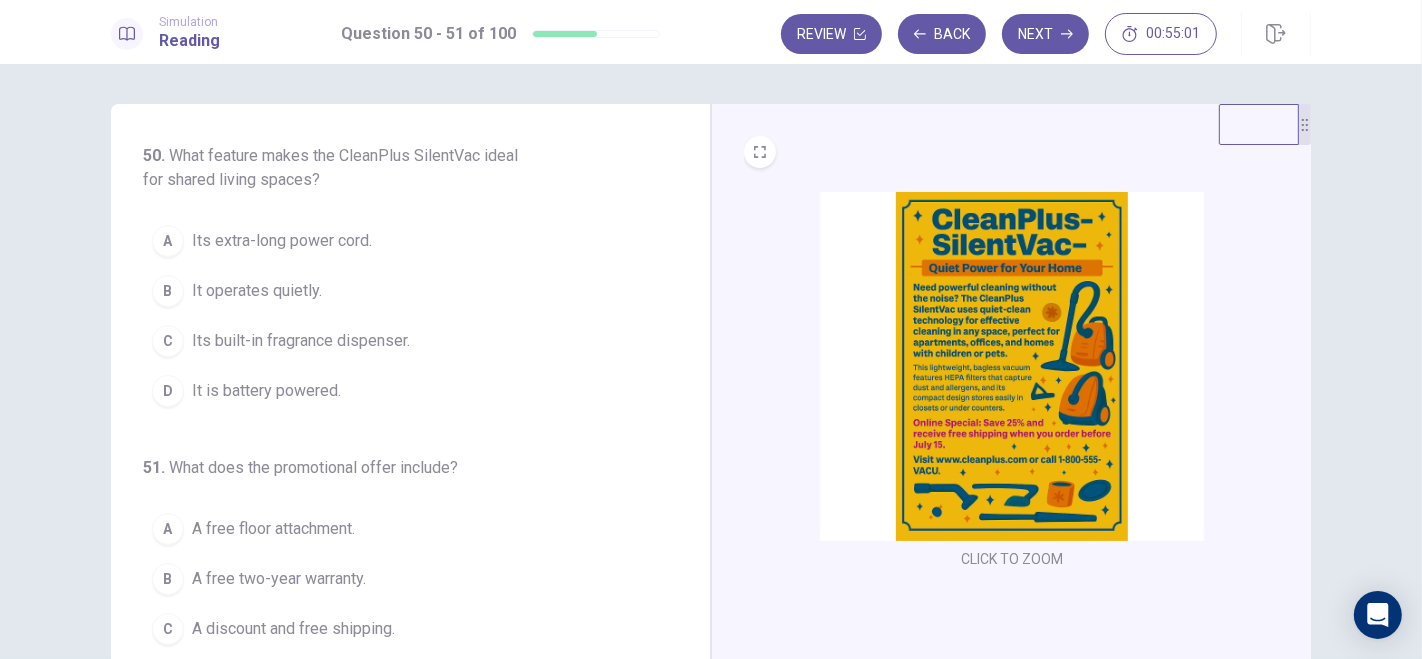
click at [1017, 387] on img at bounding box center [1012, 366] width 384 height 349
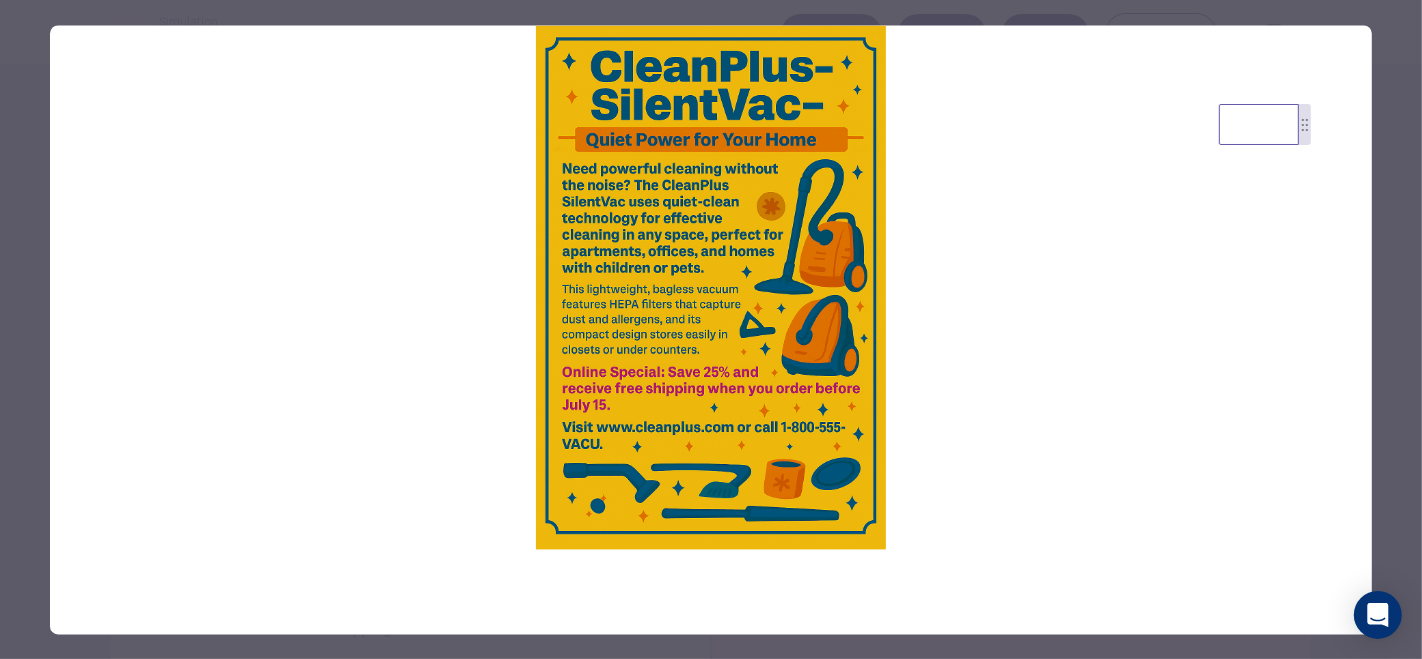
click at [1017, 387] on img at bounding box center [711, 287] width 1322 height 524
click at [1403, 154] on div at bounding box center [711, 329] width 1422 height 659
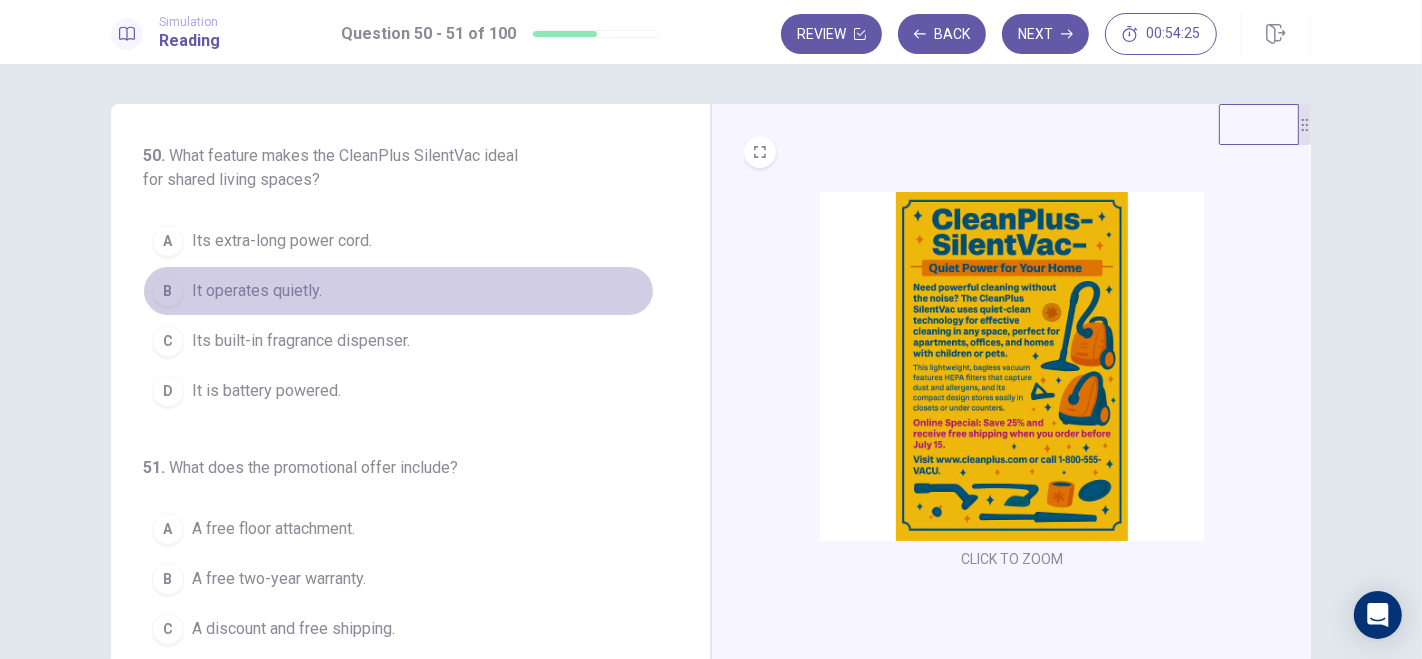
click at [163, 287] on div "B" at bounding box center [168, 291] width 32 height 32
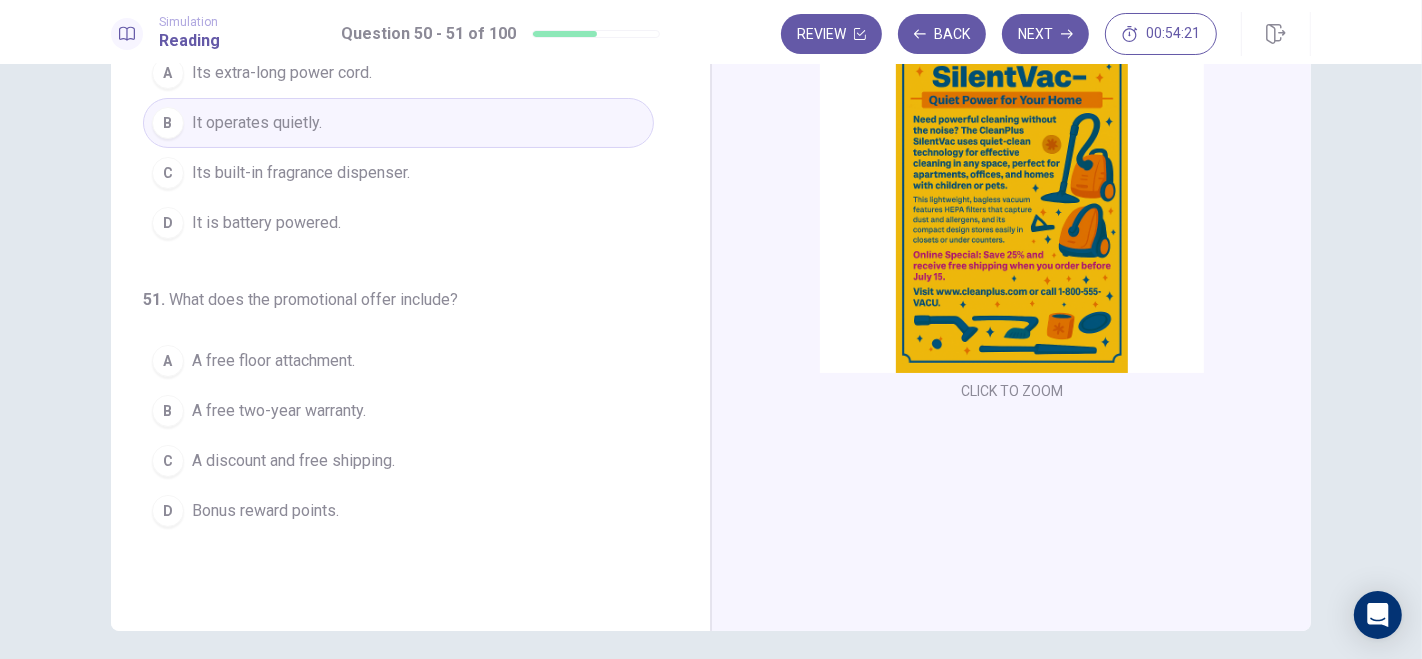
scroll to position [243, 0]
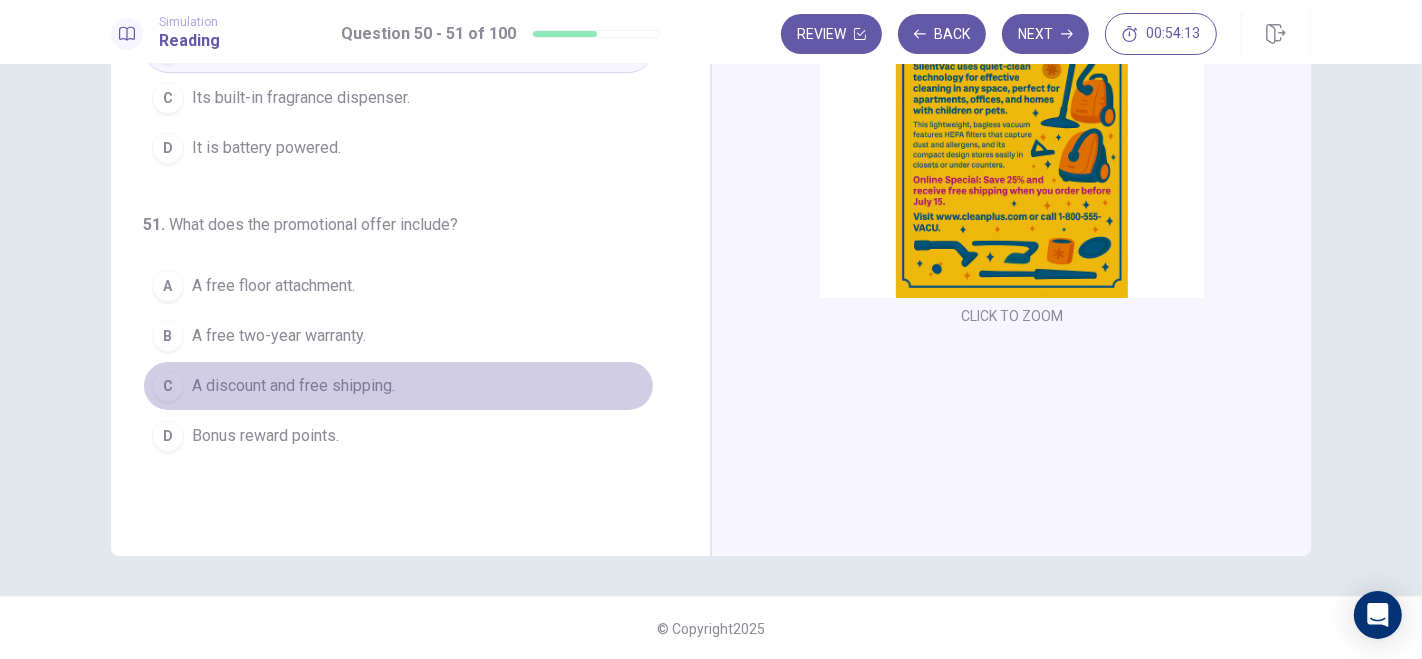
click at [200, 387] on span "A discount and free shipping." at bounding box center [293, 386] width 203 height 24
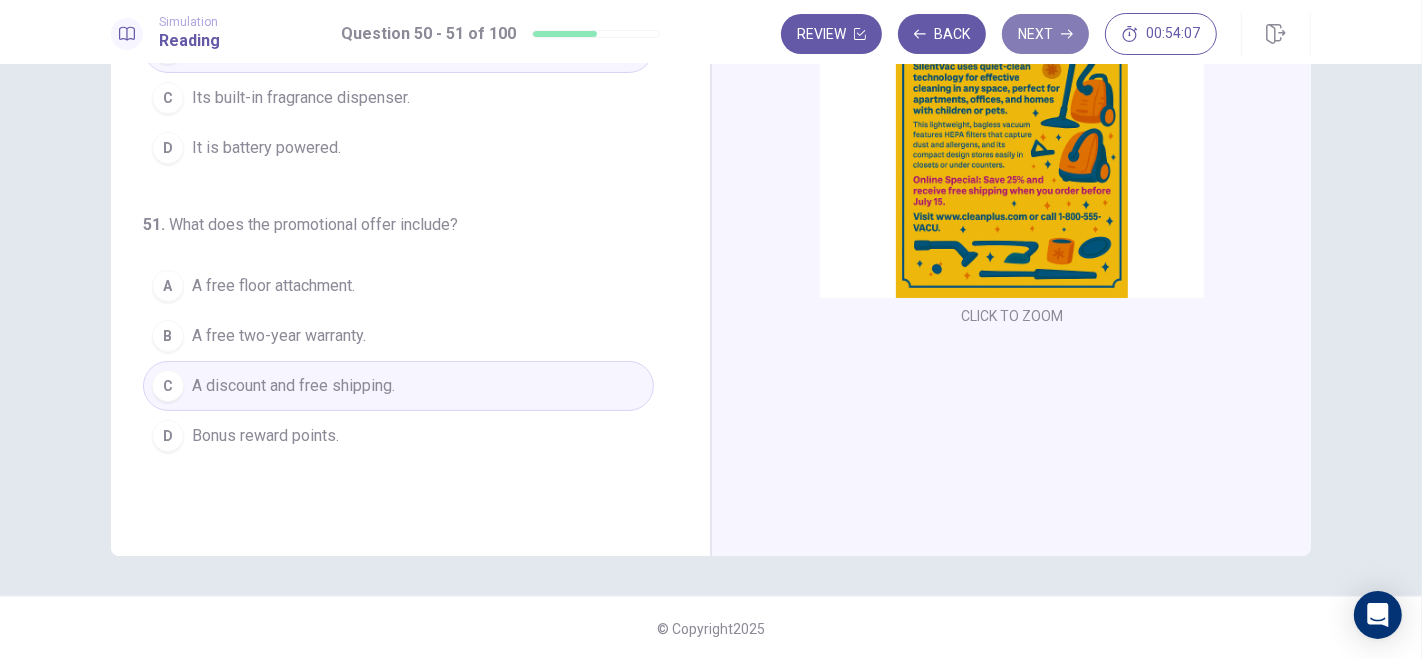
click at [1045, 35] on button "Next" at bounding box center [1045, 34] width 87 height 40
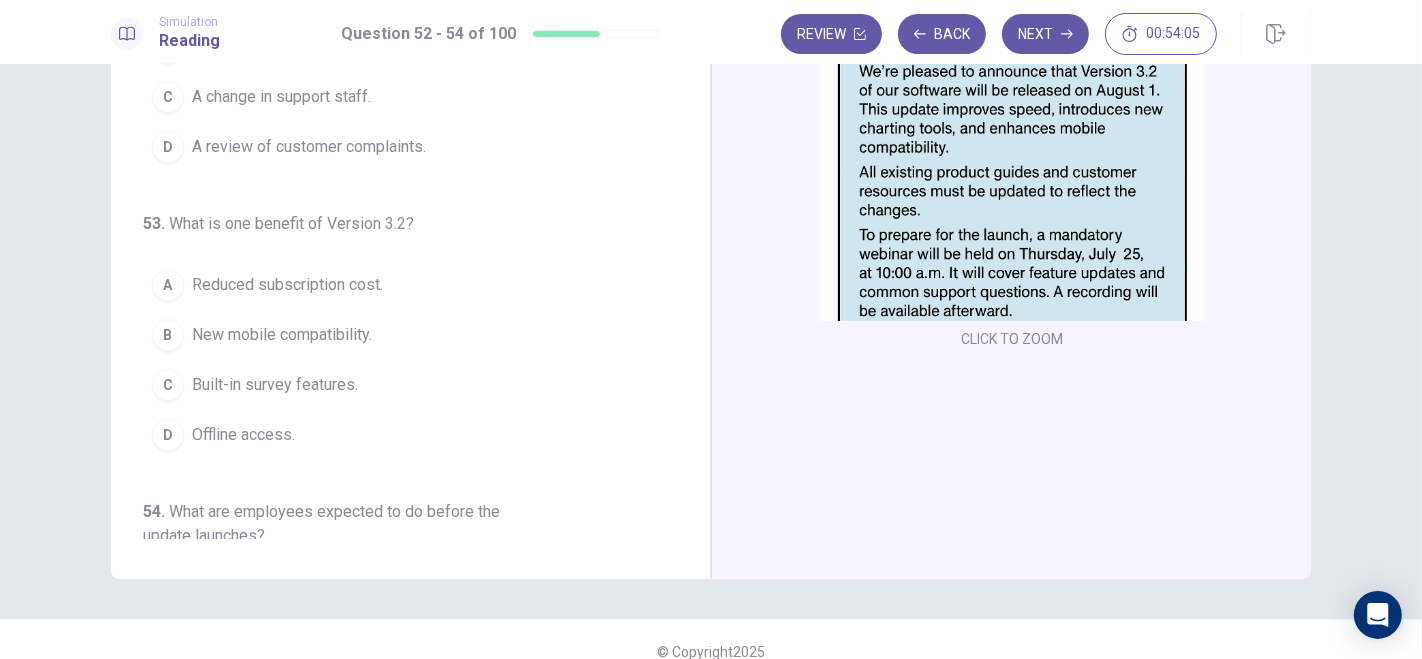
scroll to position [0, 0]
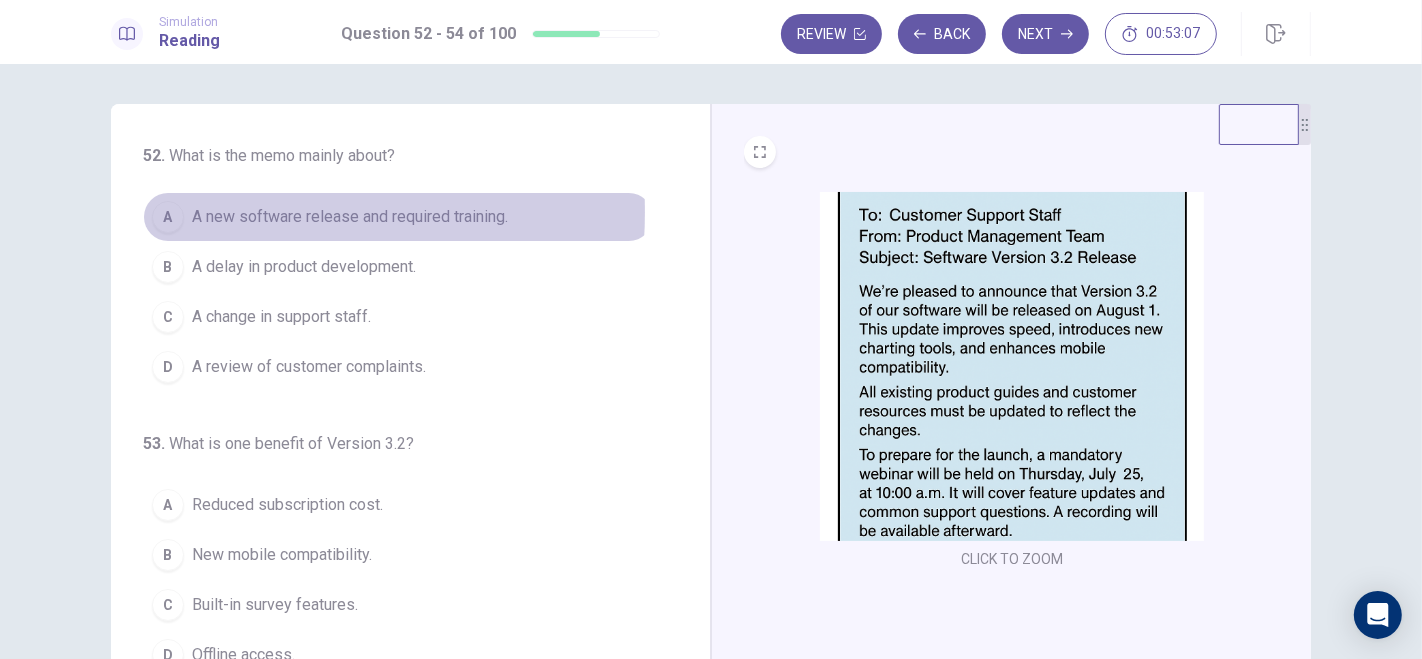
click at [166, 212] on div "A" at bounding box center [168, 217] width 32 height 32
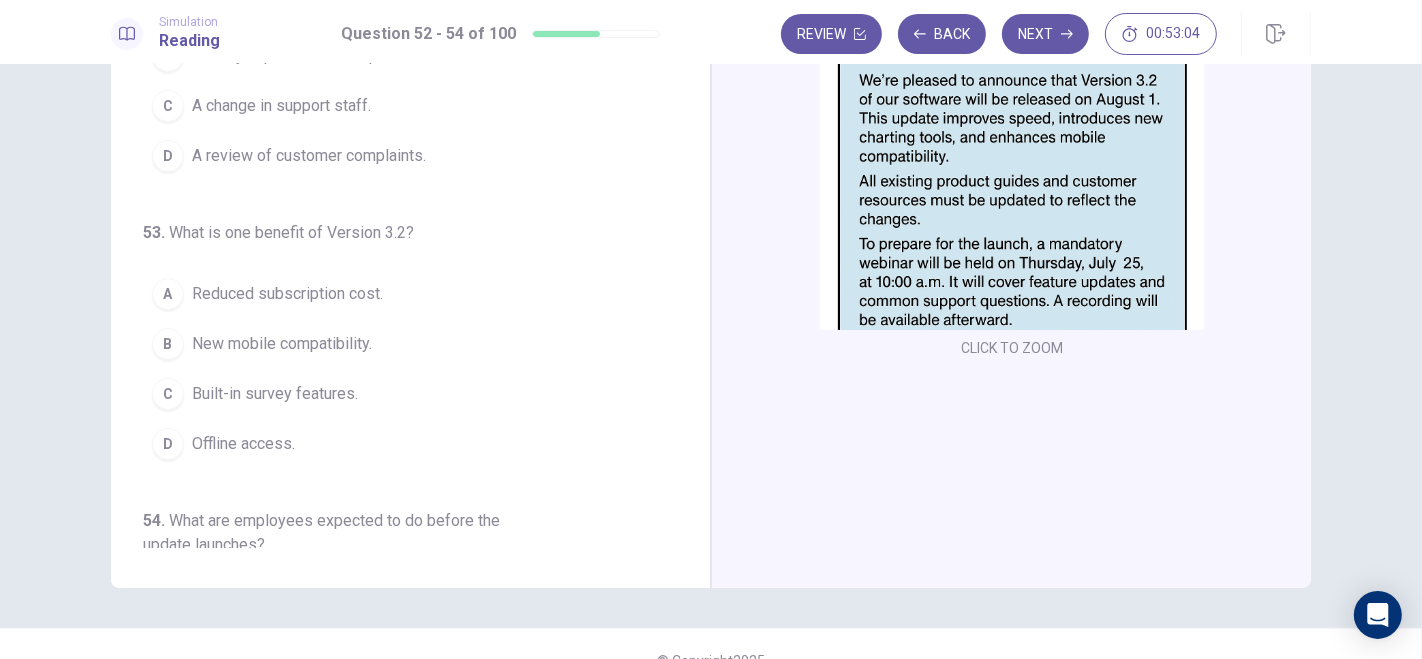
scroll to position [214, 0]
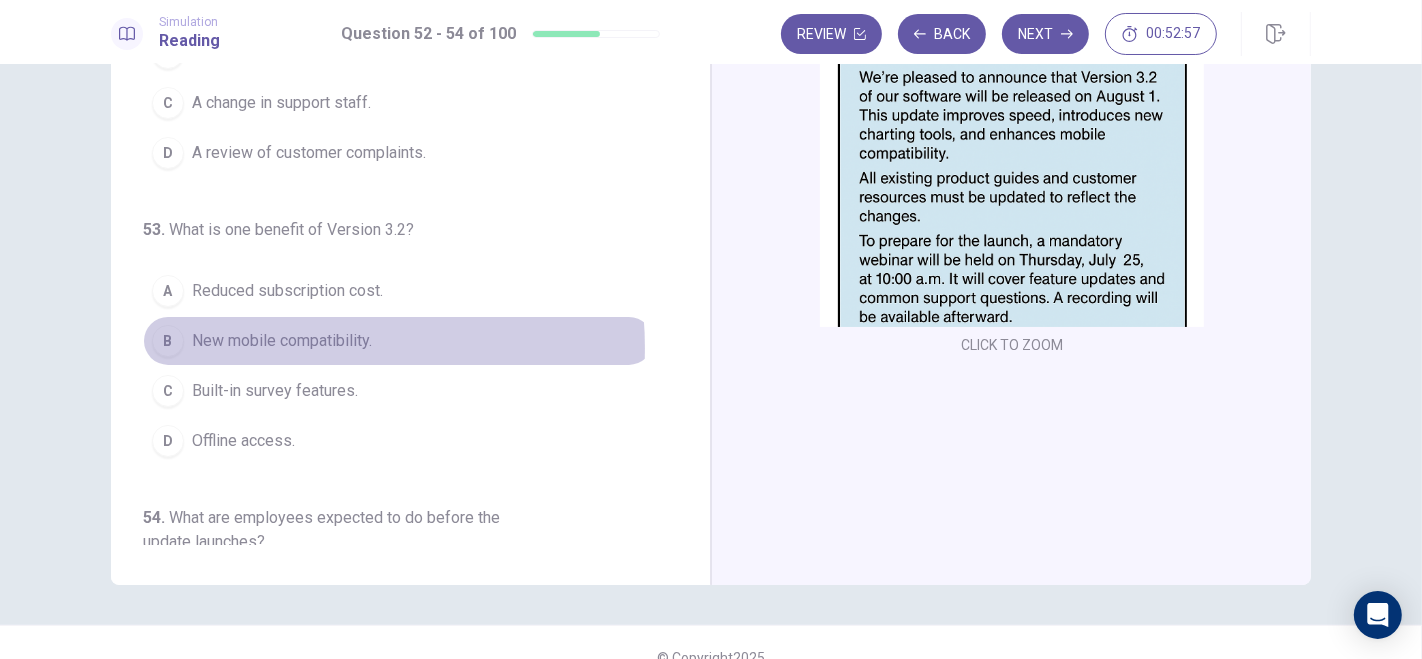
click at [257, 344] on span "New mobile compatibility." at bounding box center [282, 341] width 180 height 24
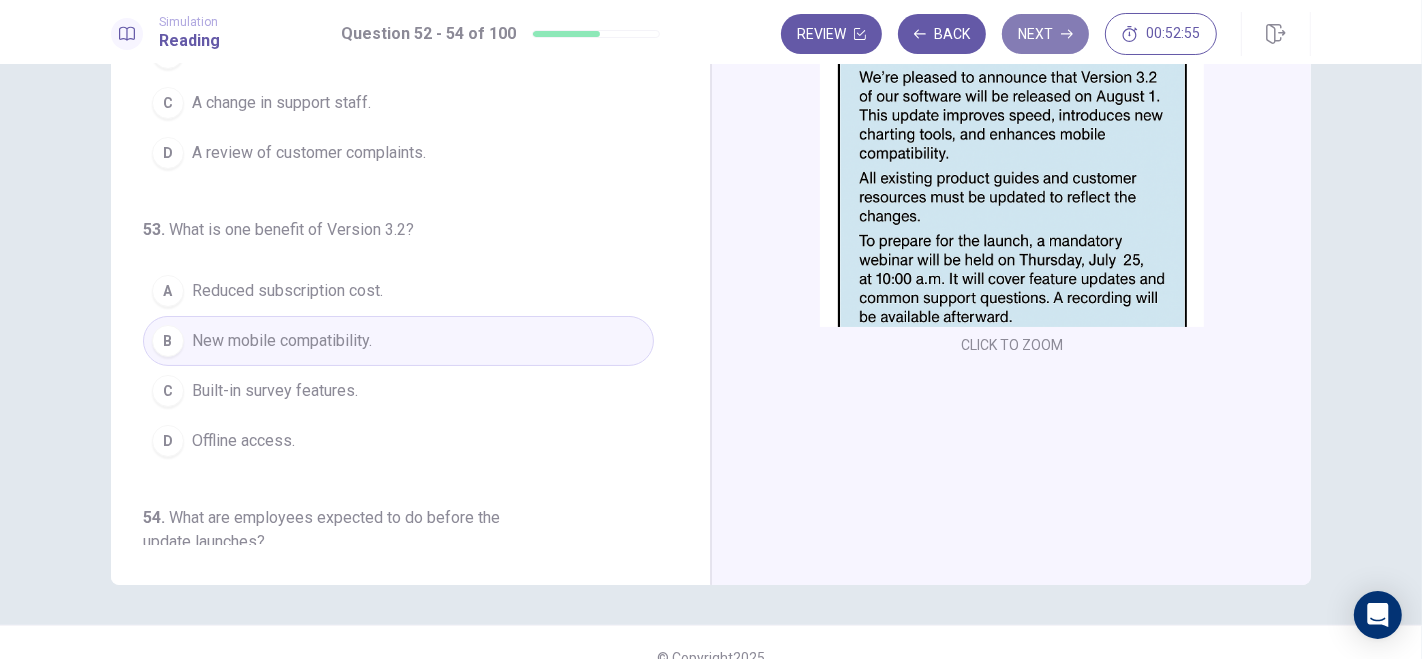
click at [1043, 38] on button "Next" at bounding box center [1045, 34] width 87 height 40
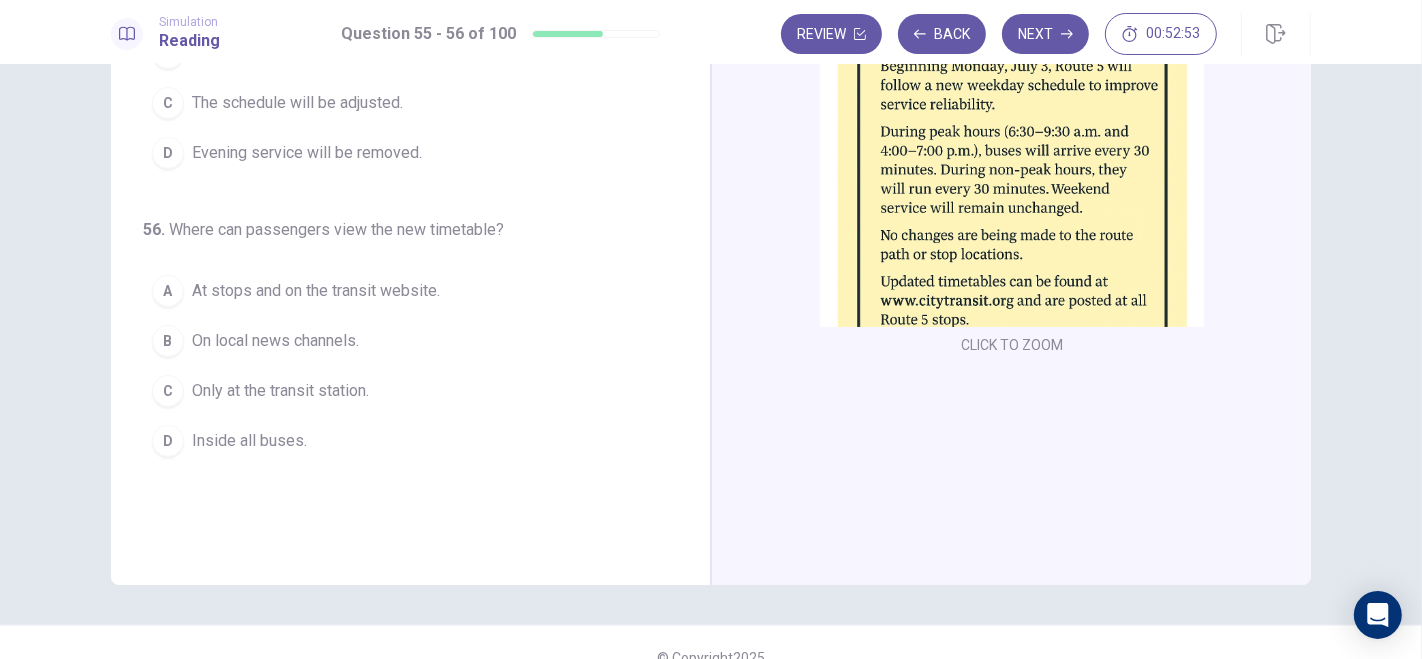
scroll to position [0, 0]
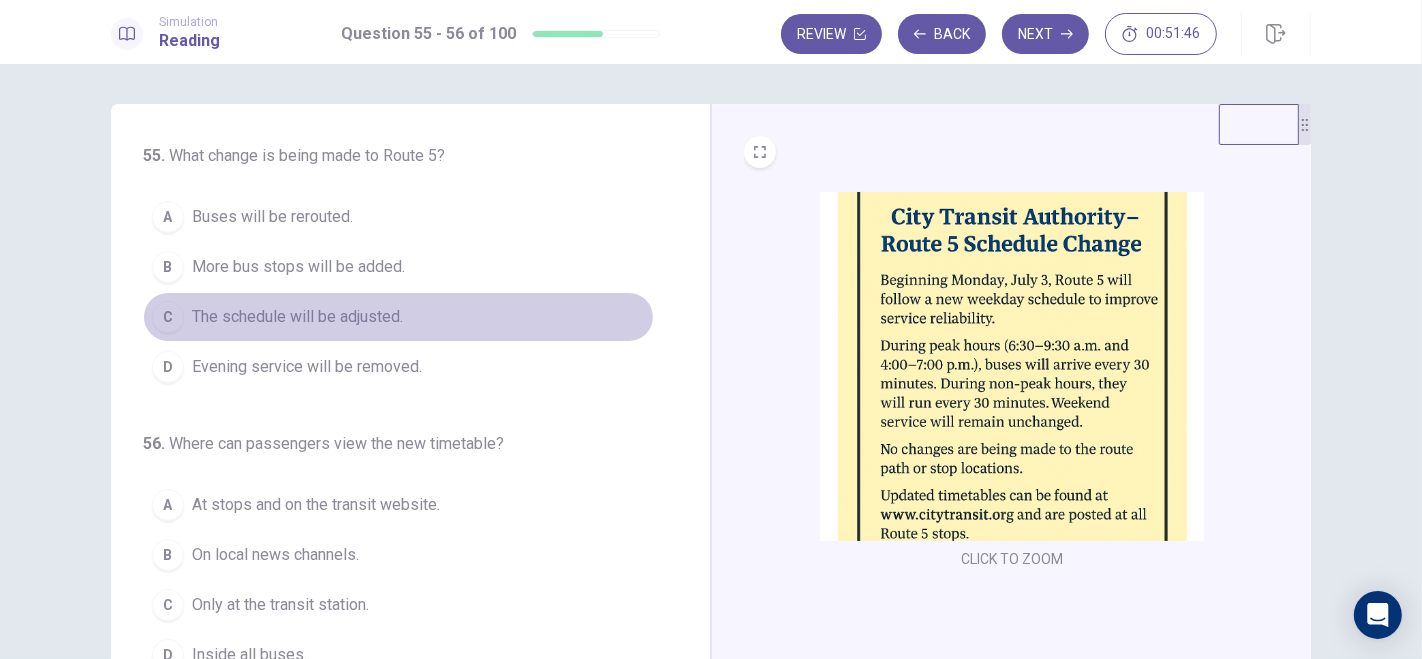
click at [175, 312] on div "C" at bounding box center [168, 317] width 32 height 32
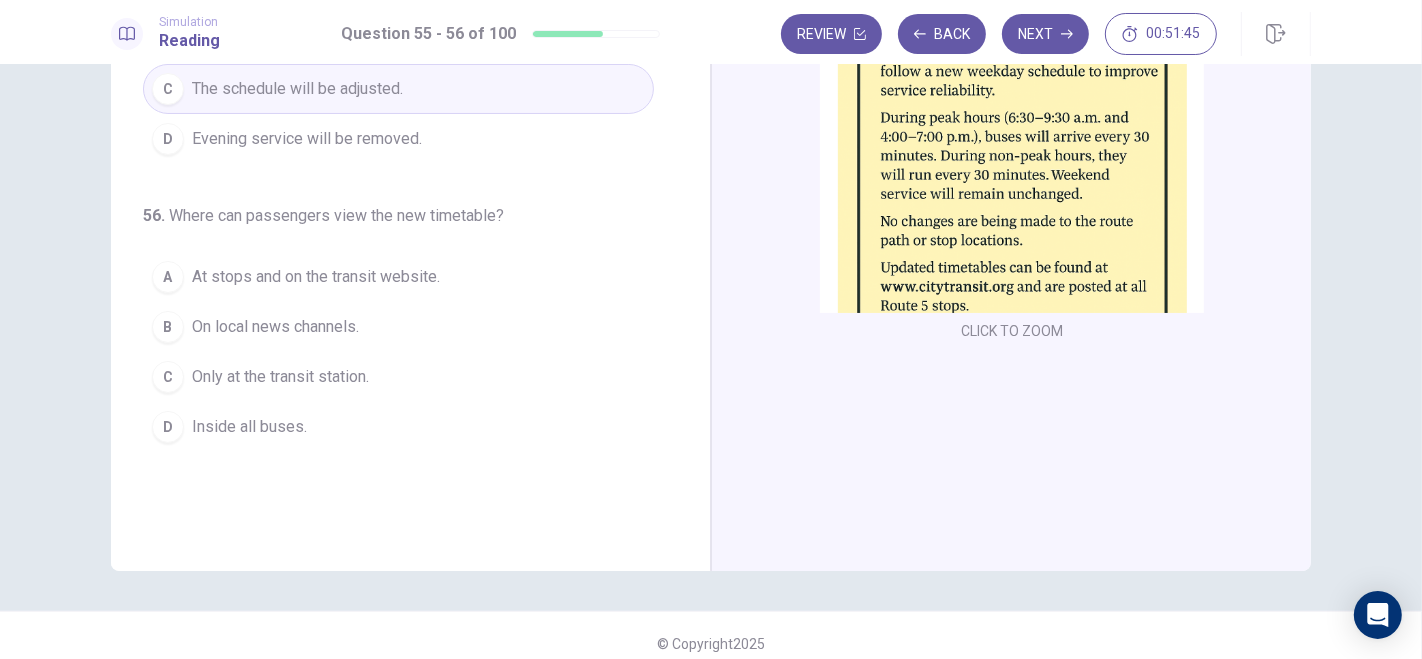
scroll to position [243, 0]
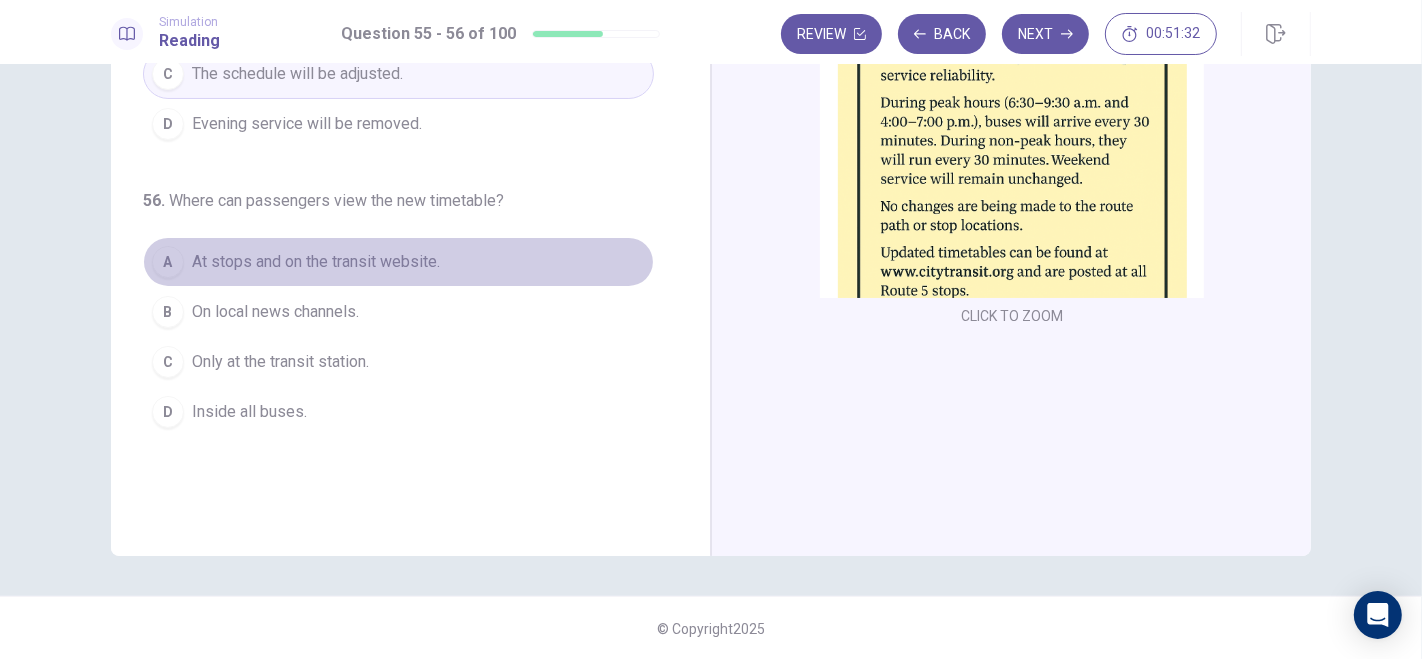
click at [172, 261] on div "A" at bounding box center [168, 262] width 32 height 32
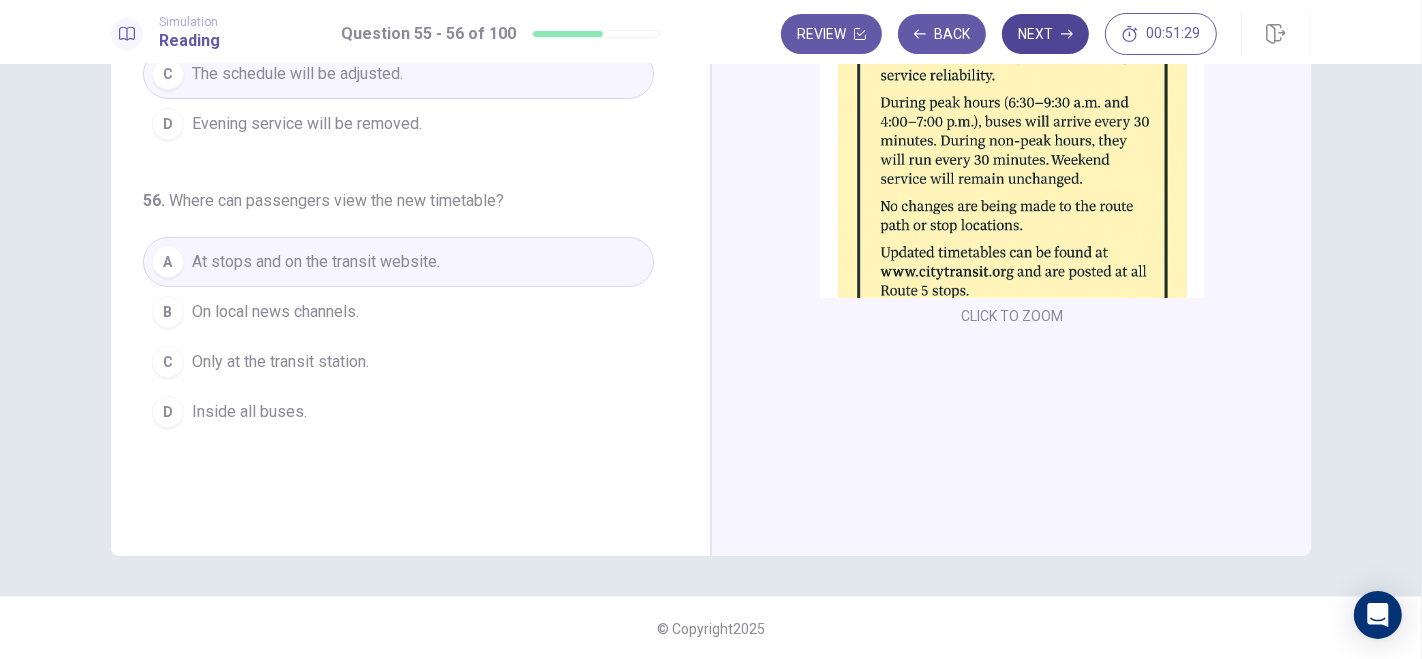
click at [1048, 32] on button "Next" at bounding box center [1045, 34] width 87 height 40
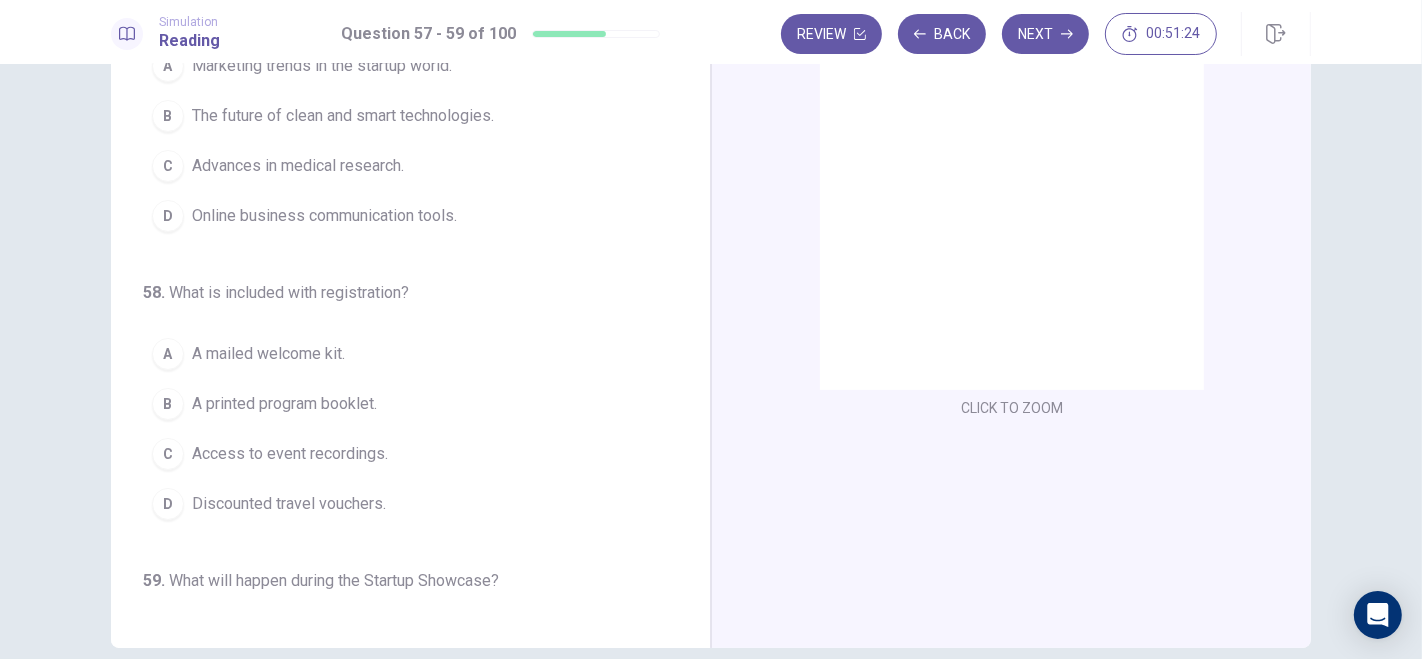
scroll to position [0, 0]
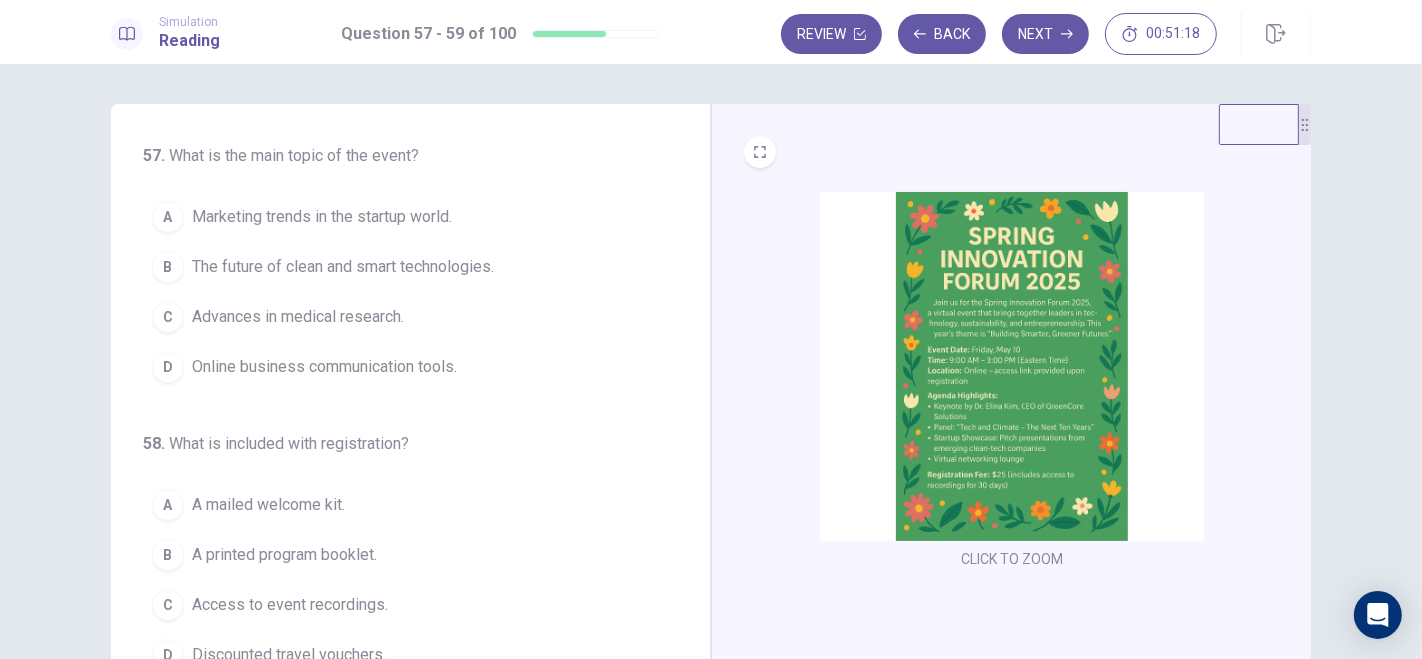
click at [929, 347] on img at bounding box center [1012, 366] width 384 height 349
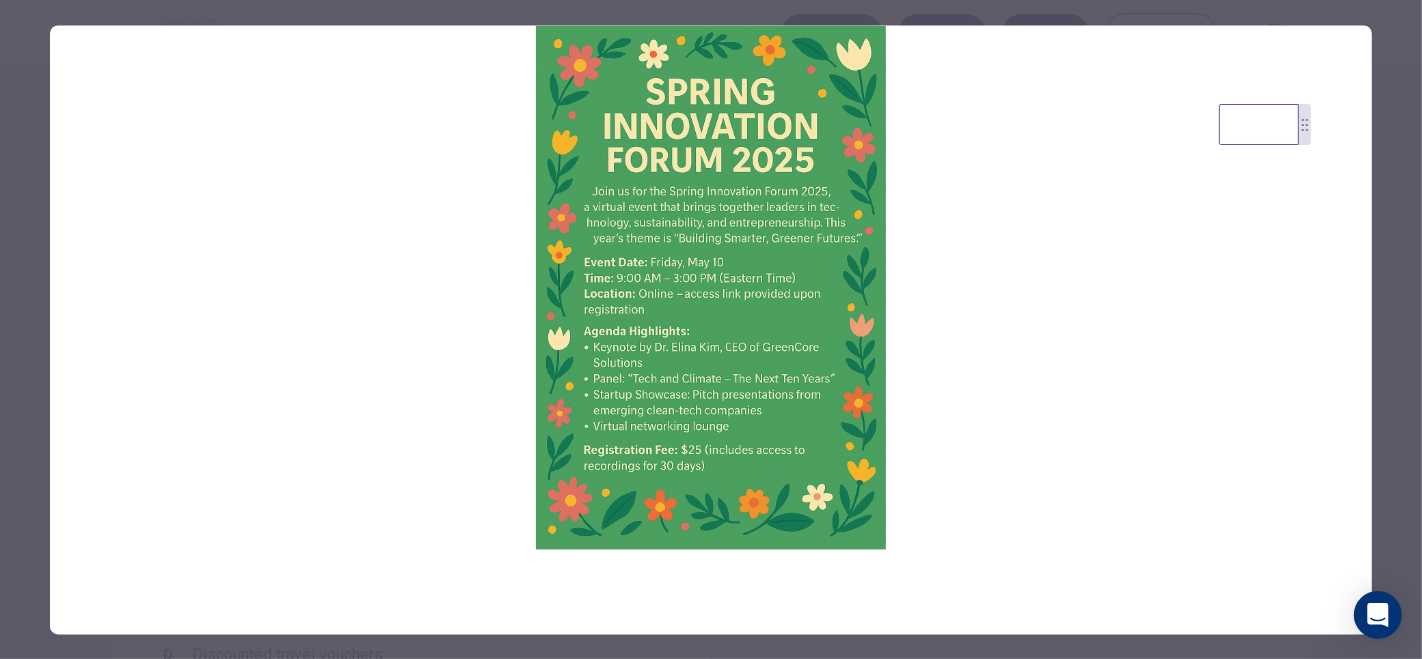
click at [1399, 270] on div at bounding box center [711, 329] width 1422 height 659
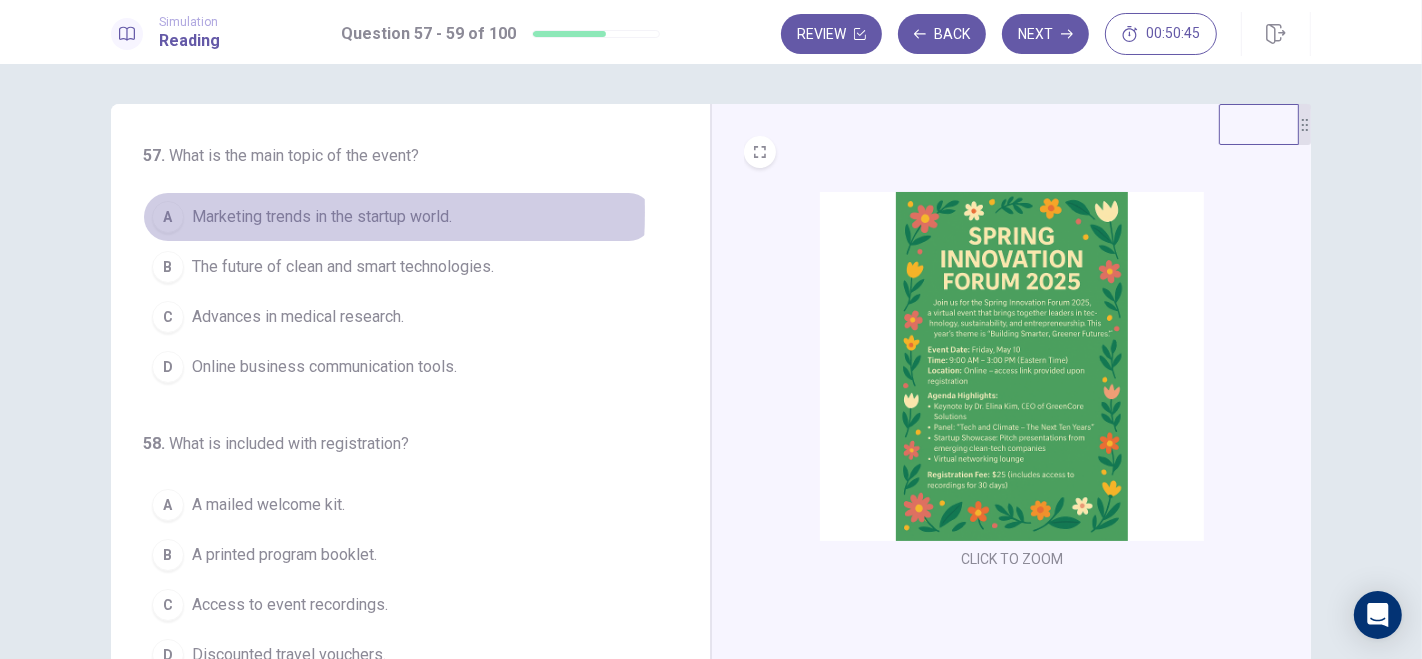
click at [157, 212] on div "A" at bounding box center [168, 217] width 32 height 32
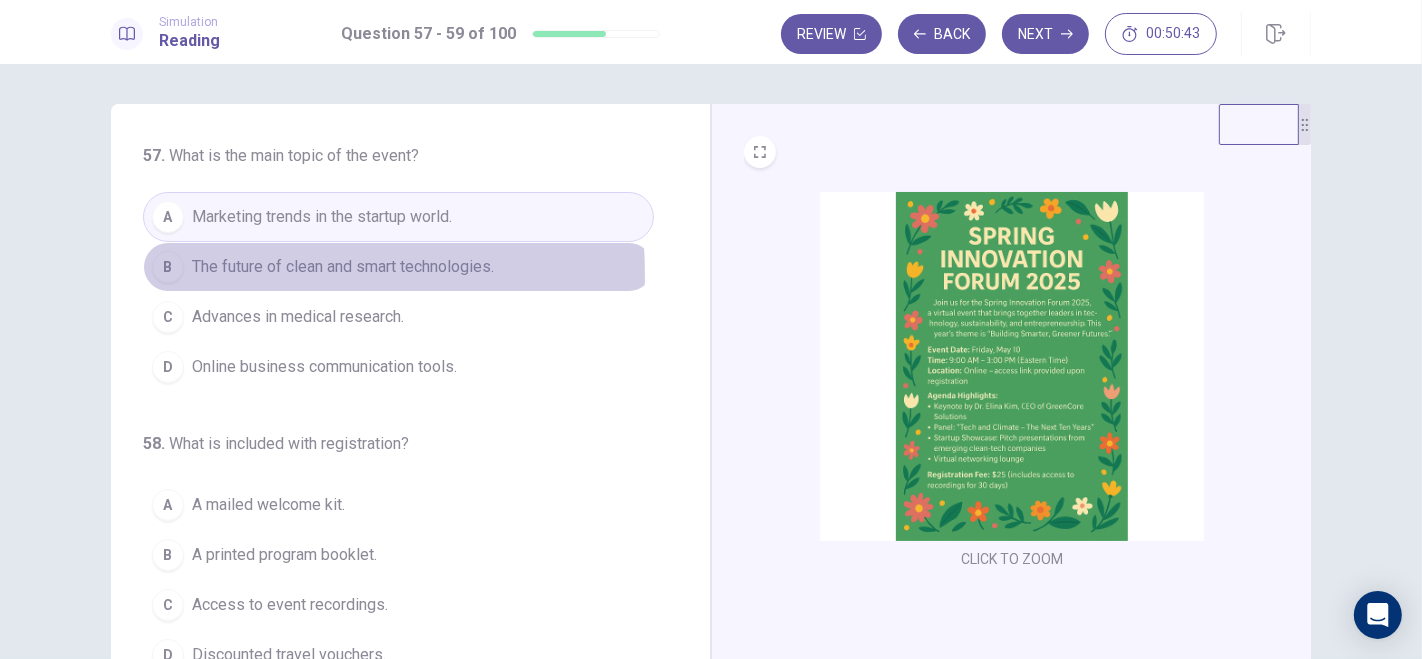
click at [161, 274] on div "B" at bounding box center [168, 267] width 32 height 32
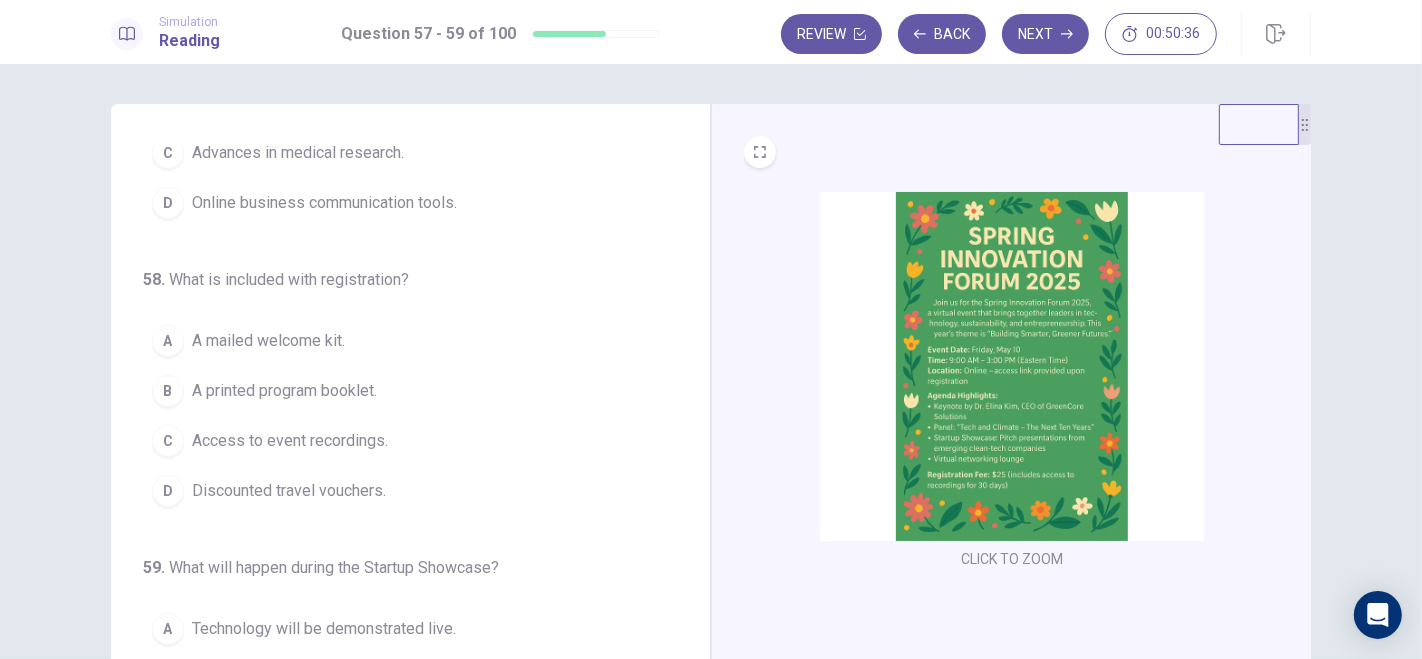
scroll to position [199, 0]
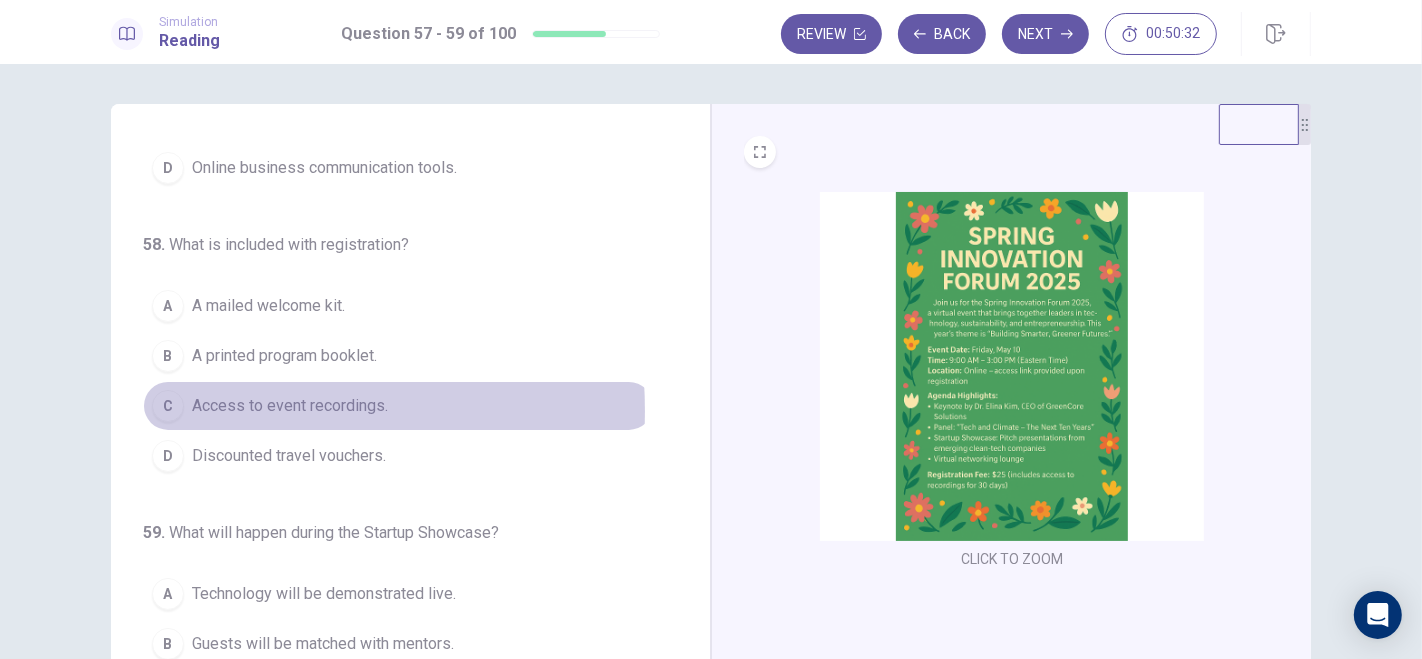
click at [168, 407] on div "C" at bounding box center [168, 406] width 32 height 32
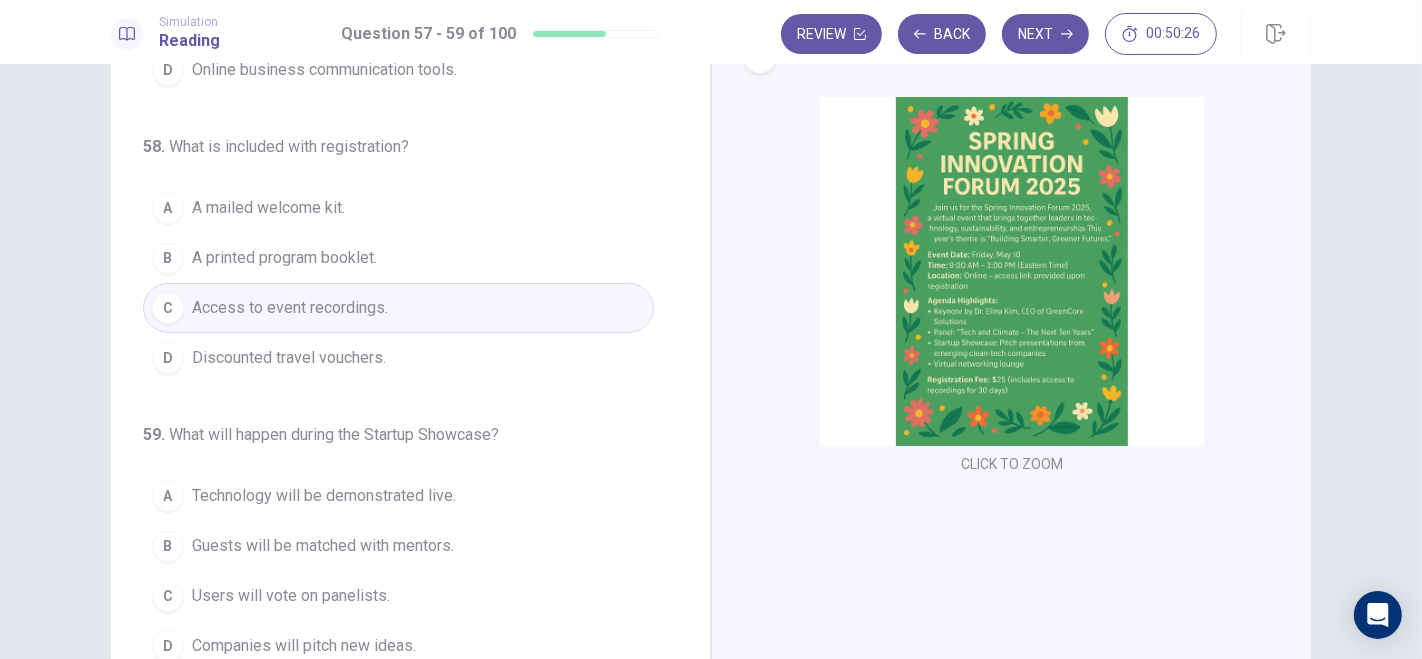
scroll to position [94, 0]
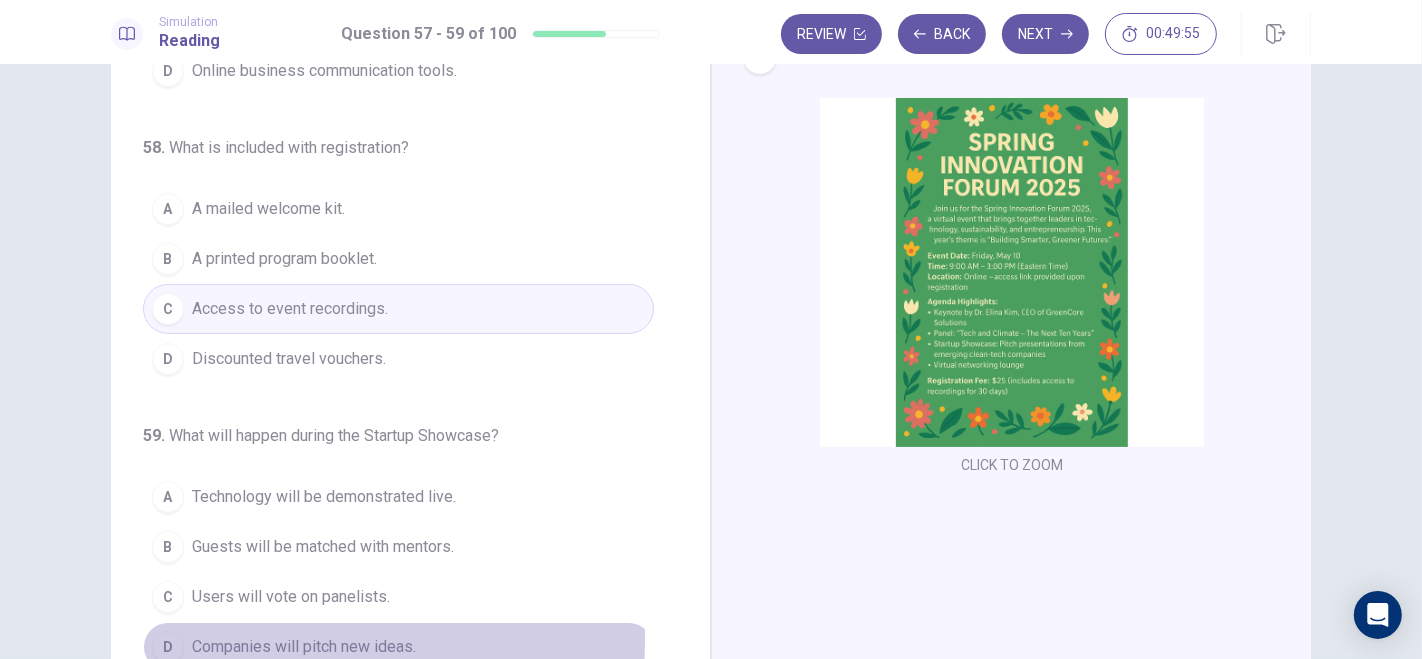
click at [165, 634] on div "D" at bounding box center [168, 647] width 32 height 32
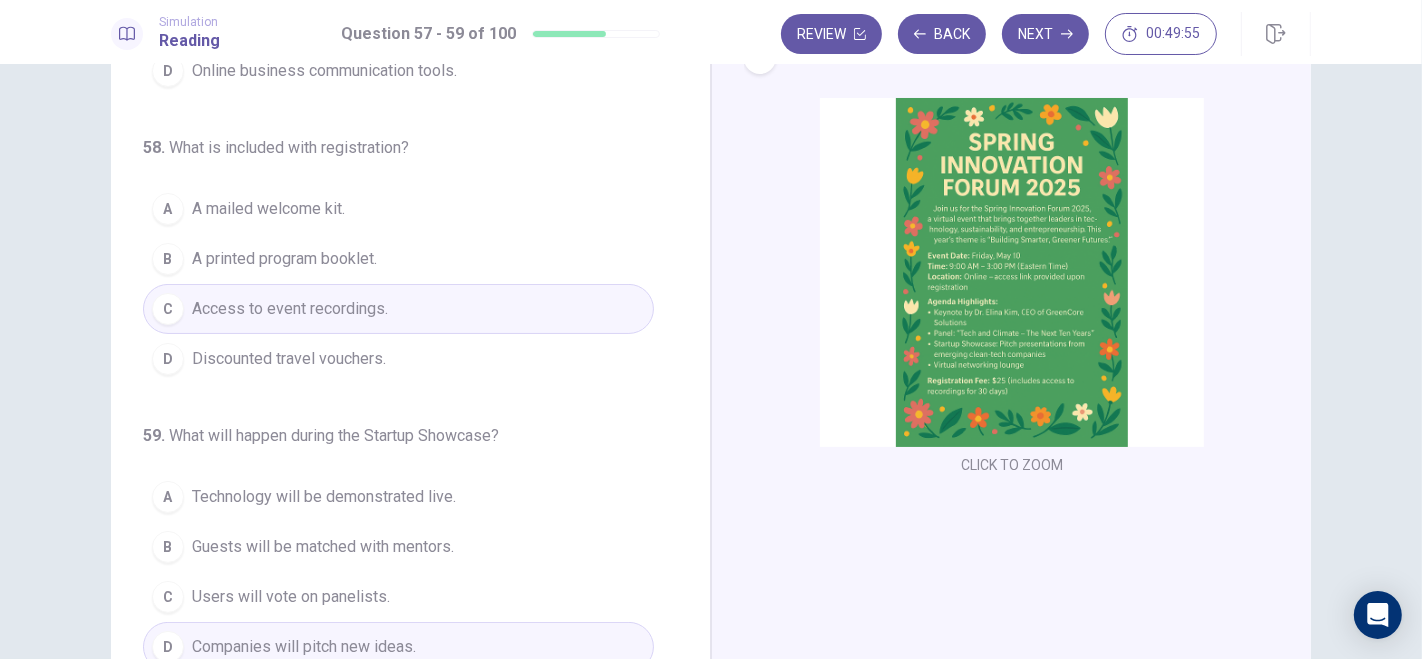
scroll to position [243, 0]
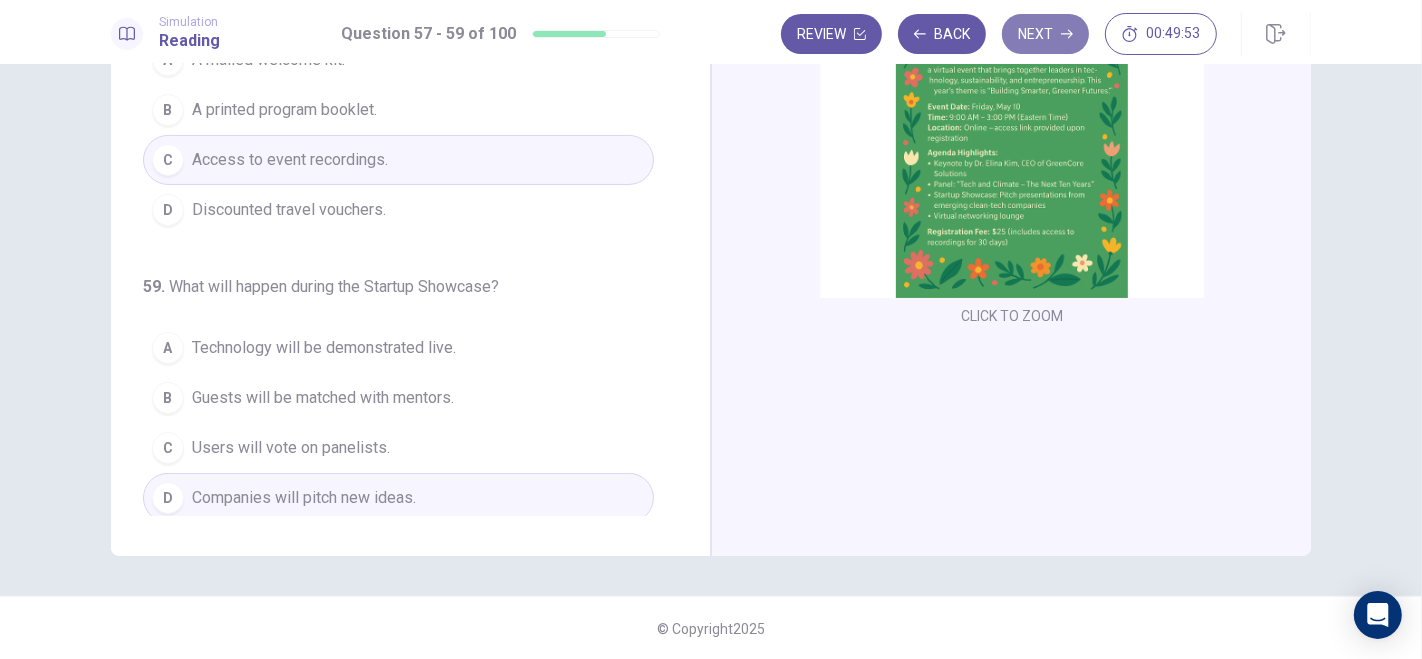
click at [1037, 32] on button "Next" at bounding box center [1045, 34] width 87 height 40
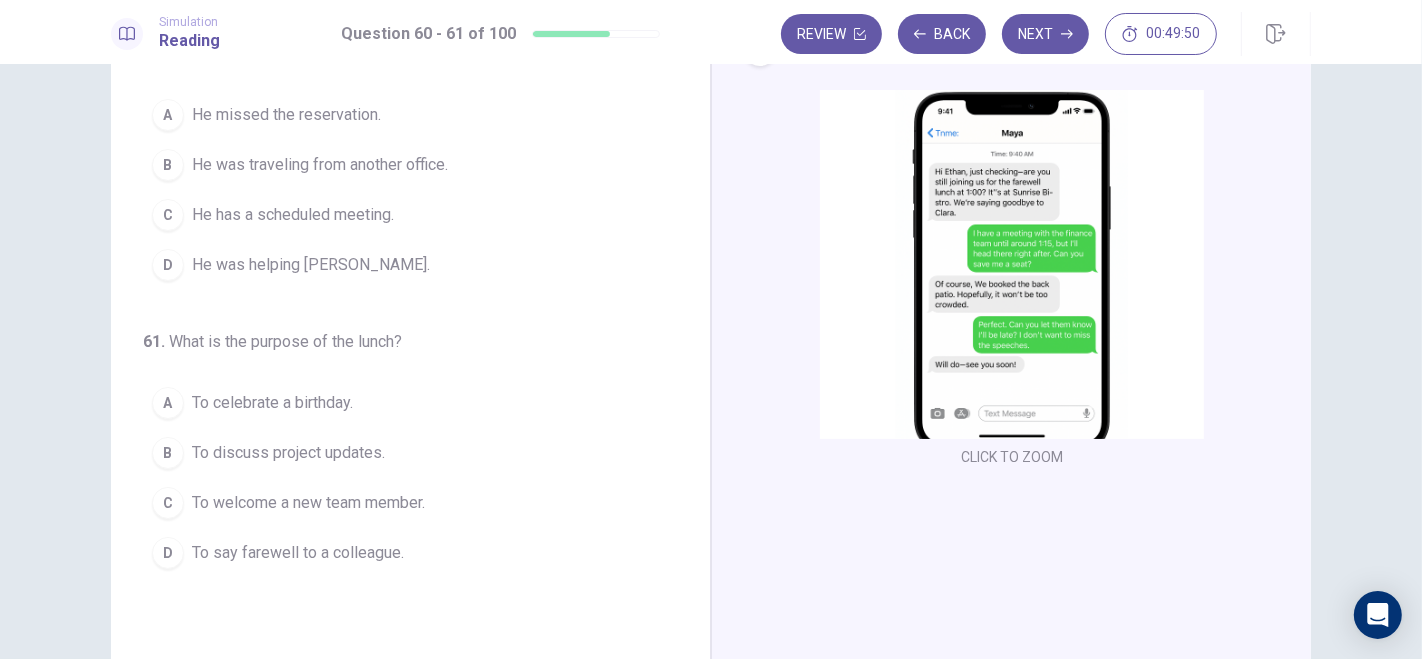
scroll to position [105, 0]
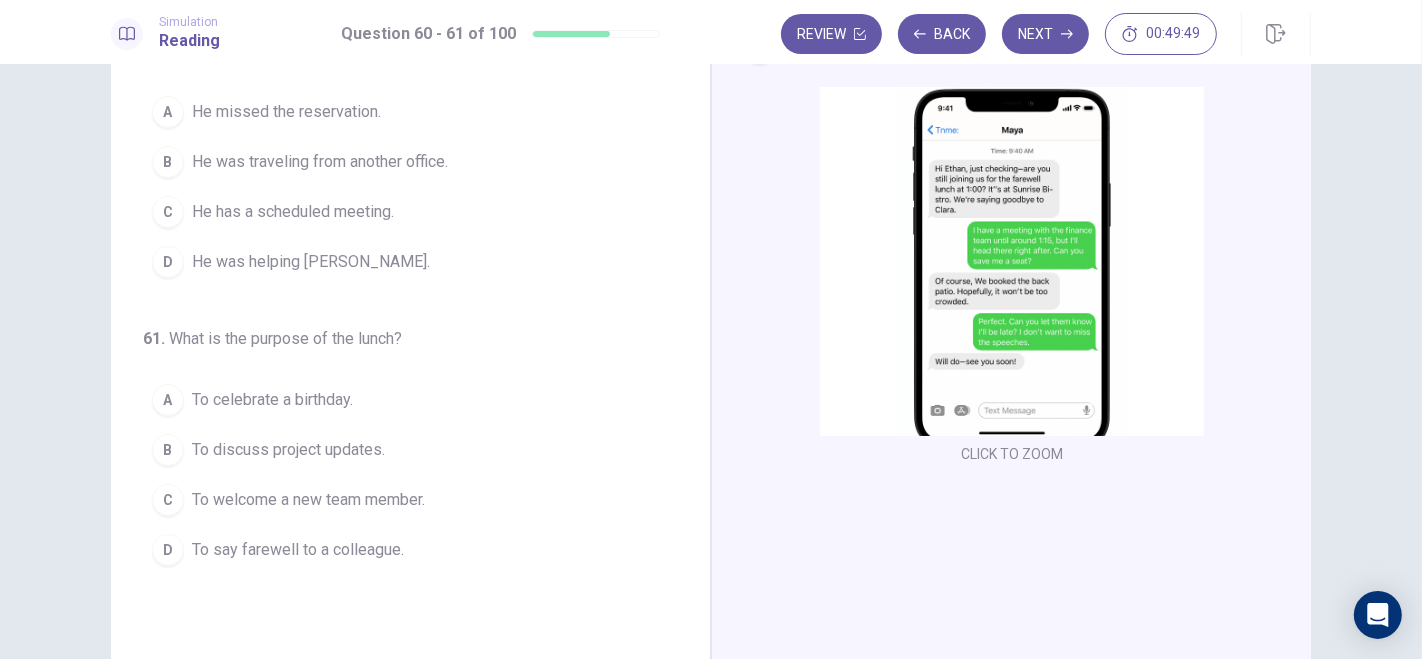
click at [1002, 204] on img at bounding box center [1012, 261] width 384 height 349
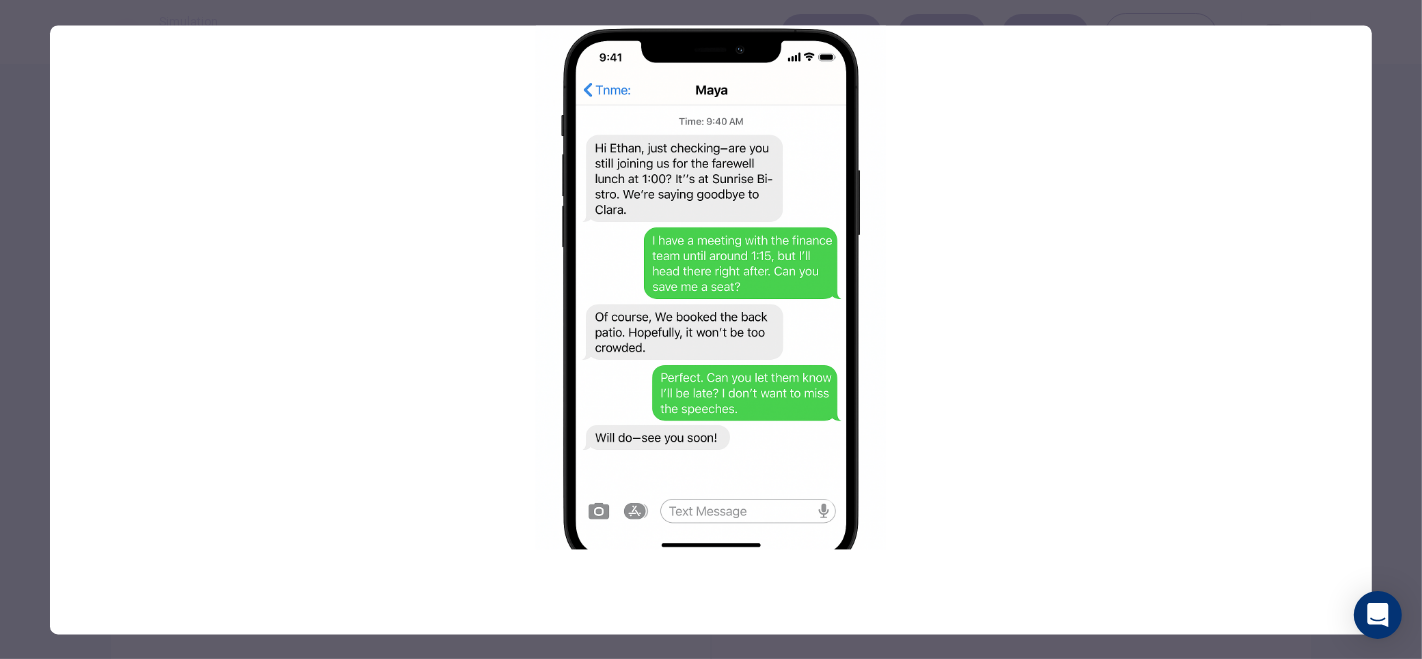
click at [1399, 221] on div at bounding box center [711, 329] width 1422 height 659
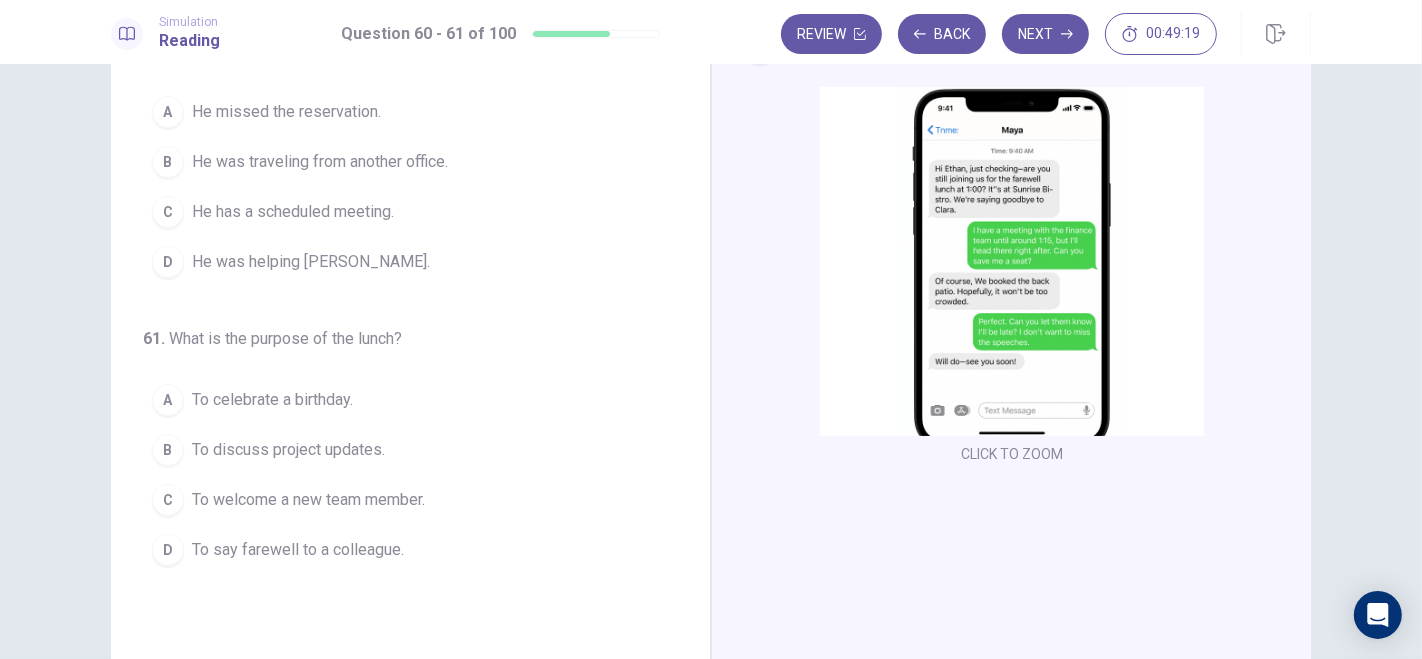
scroll to position [0, 0]
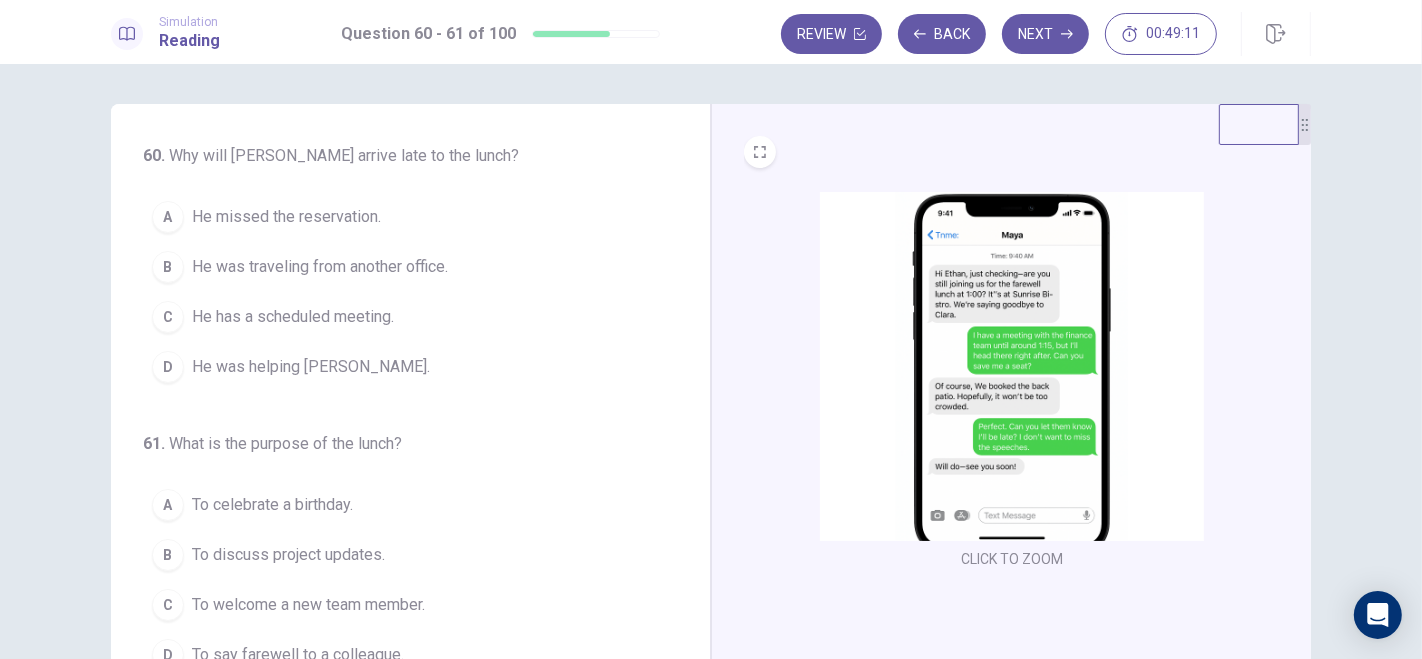
click at [164, 324] on div "C" at bounding box center [168, 317] width 32 height 32
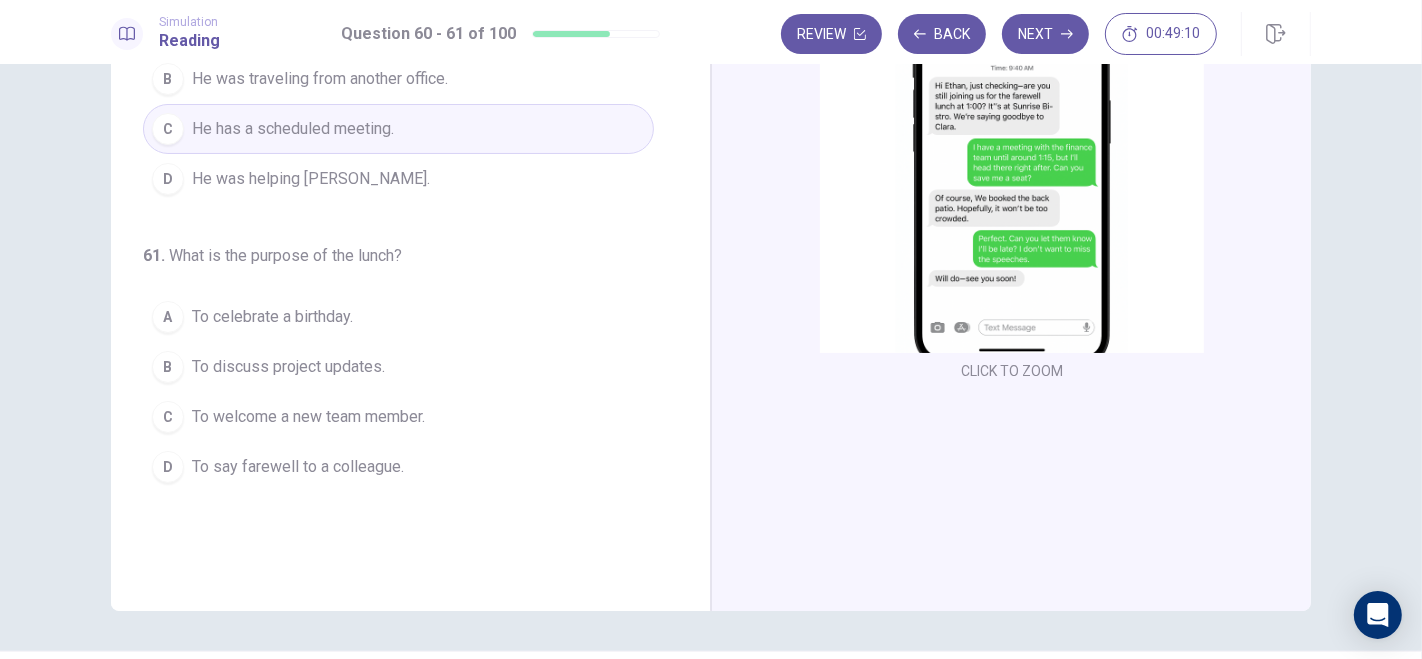
scroll to position [243, 0]
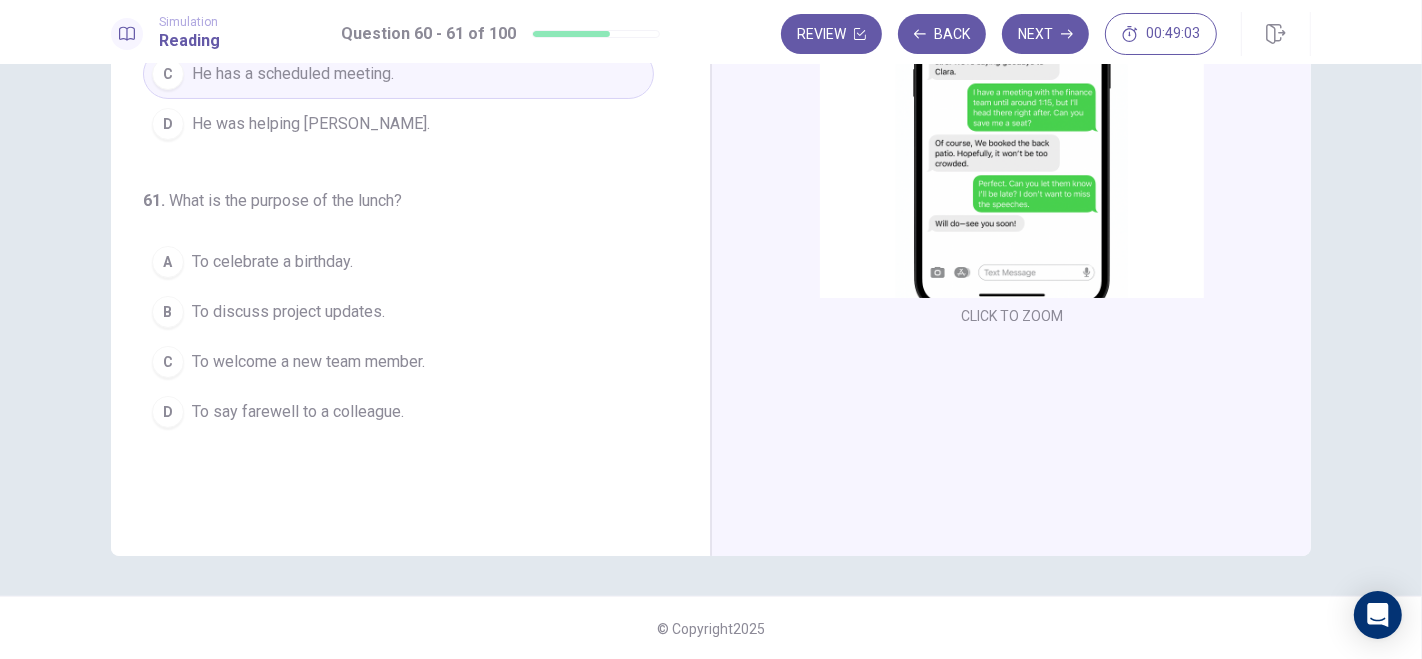
click at [155, 419] on div "D" at bounding box center [168, 412] width 32 height 32
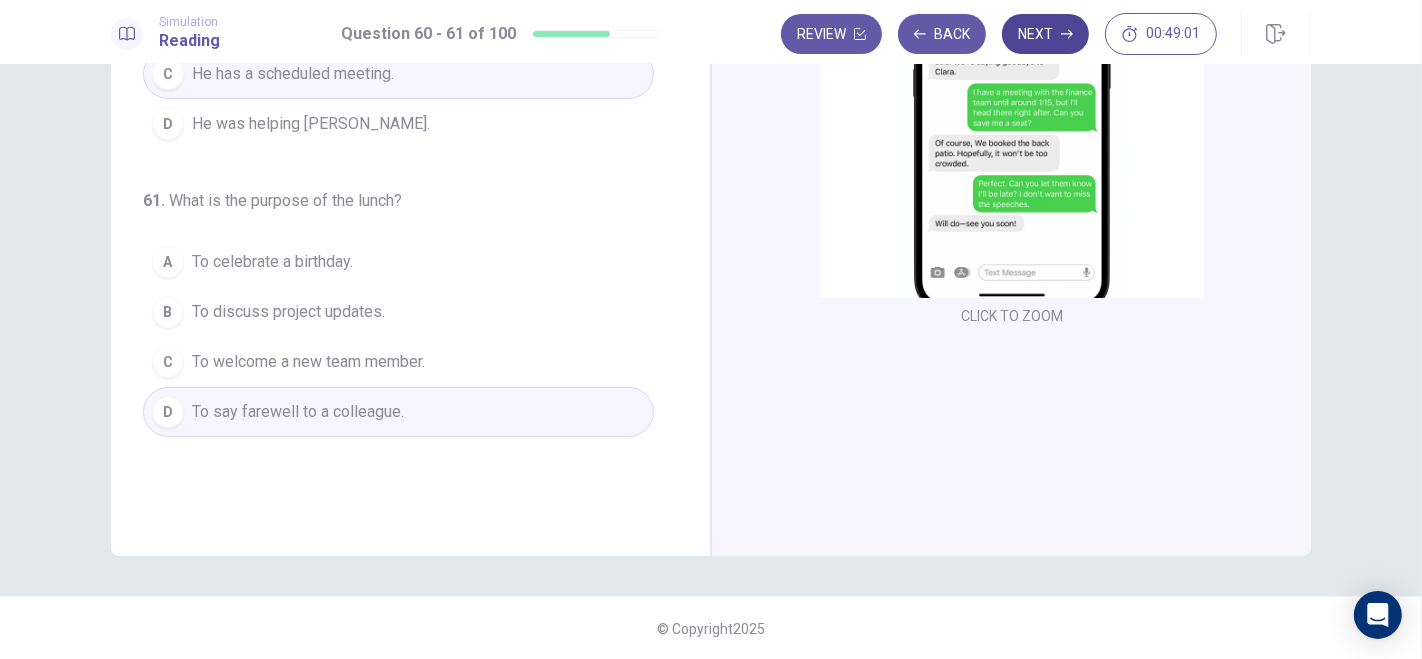
click at [1048, 34] on button "Next" at bounding box center [1045, 34] width 87 height 40
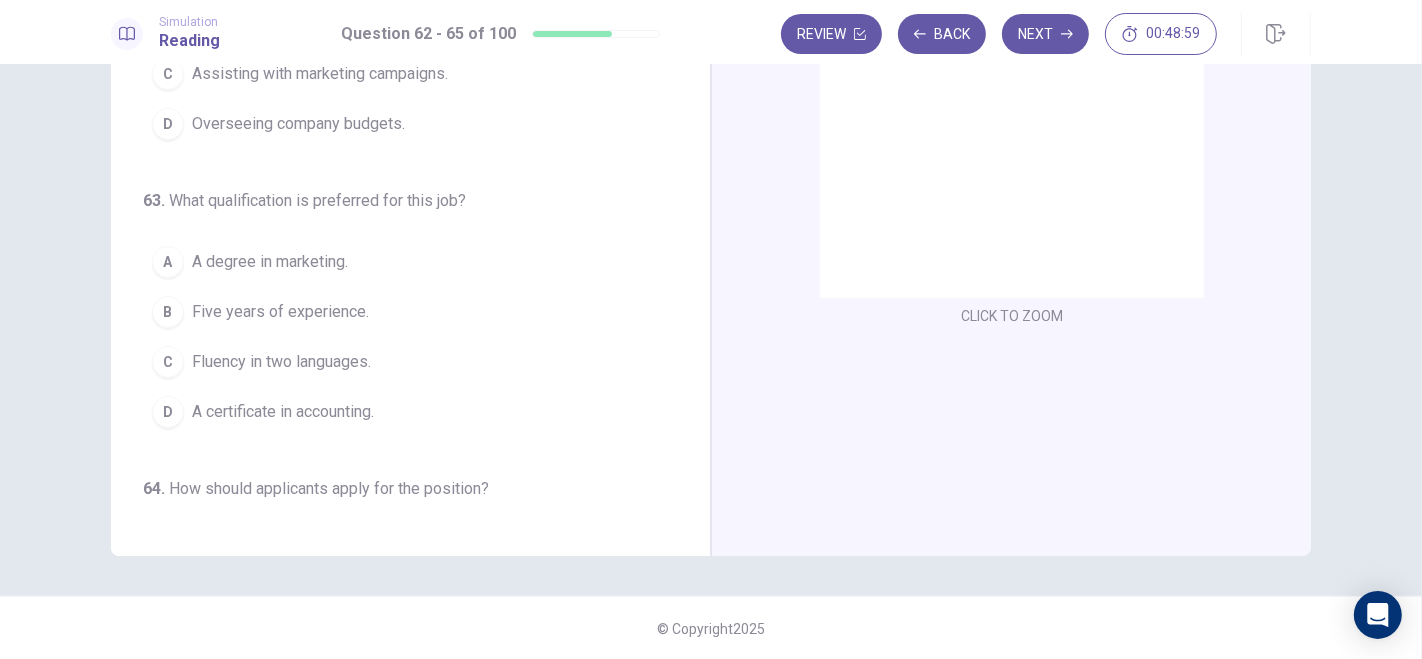
scroll to position [0, 0]
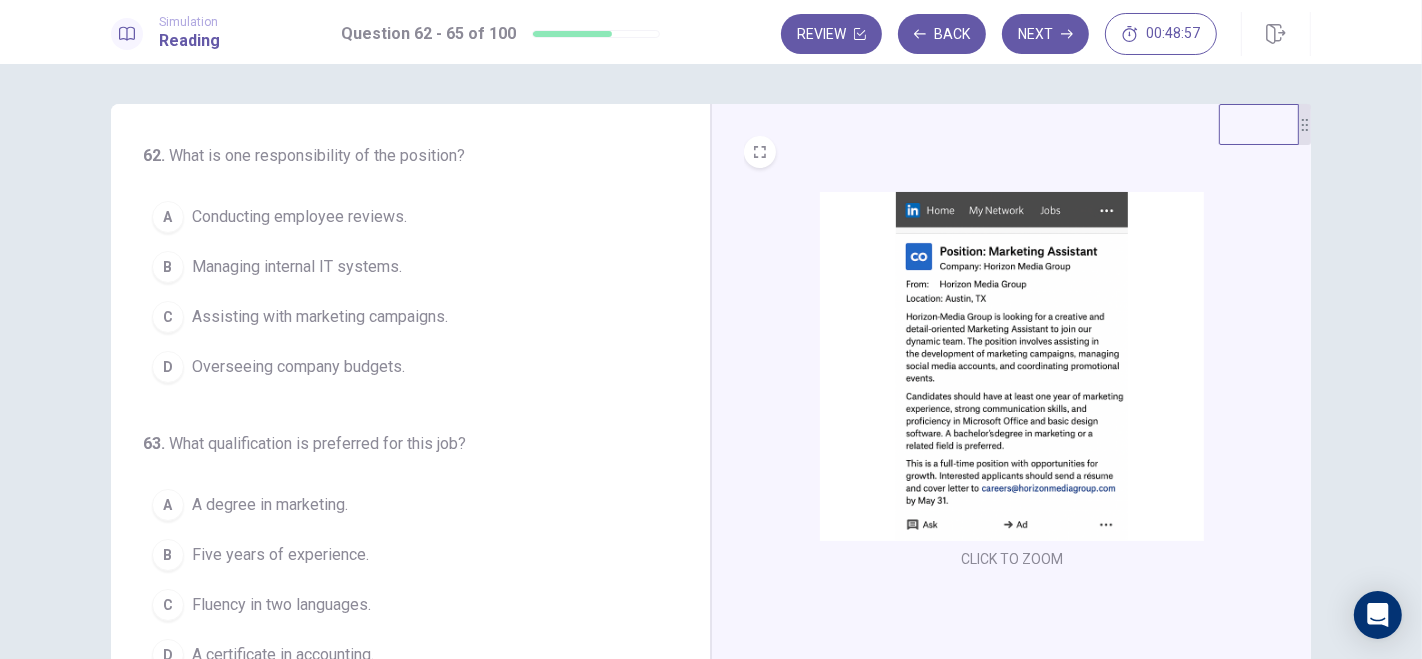
click at [965, 304] on img at bounding box center [1012, 366] width 384 height 349
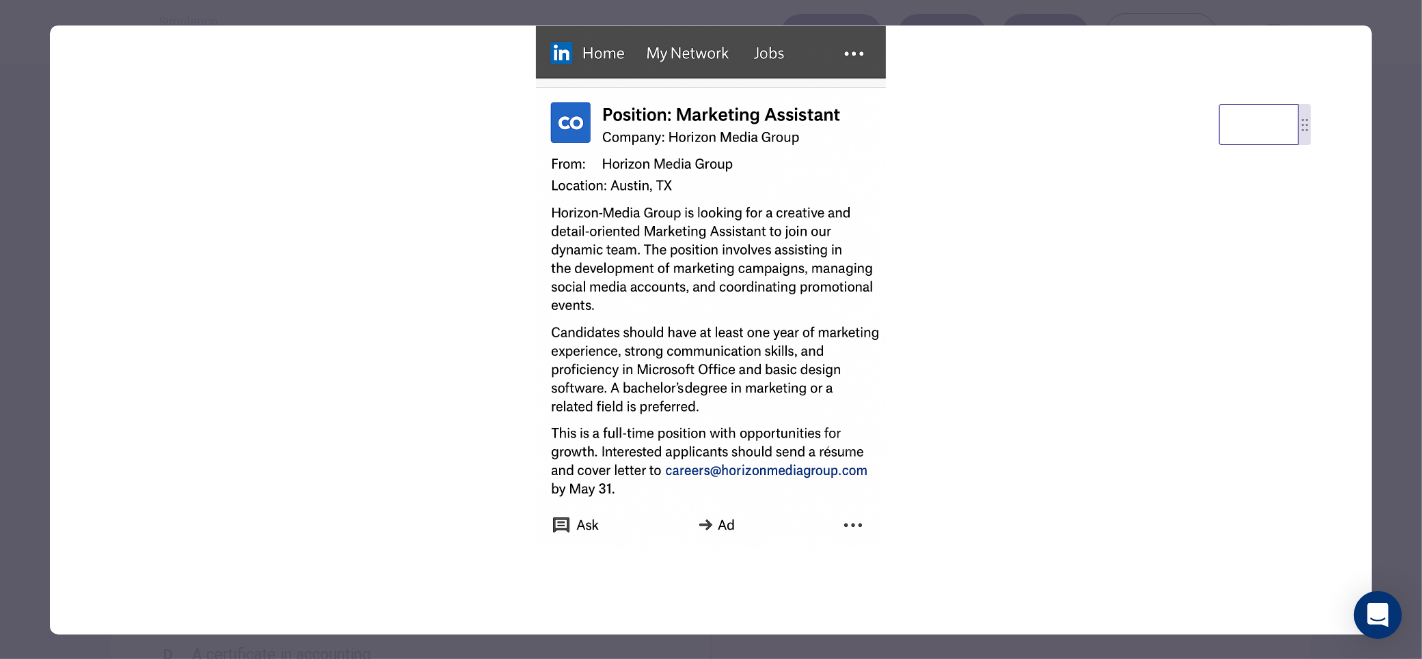
click at [1403, 289] on div at bounding box center [711, 329] width 1422 height 659
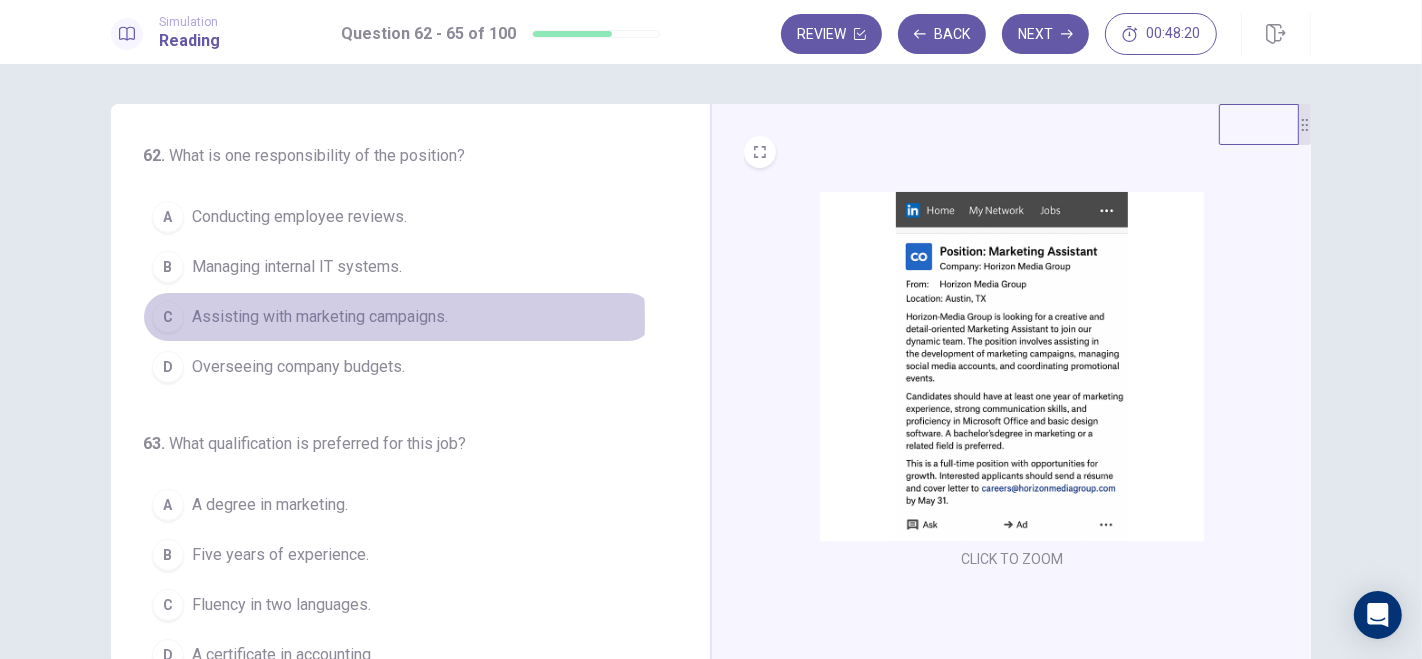
click at [153, 319] on div "C" at bounding box center [168, 317] width 32 height 32
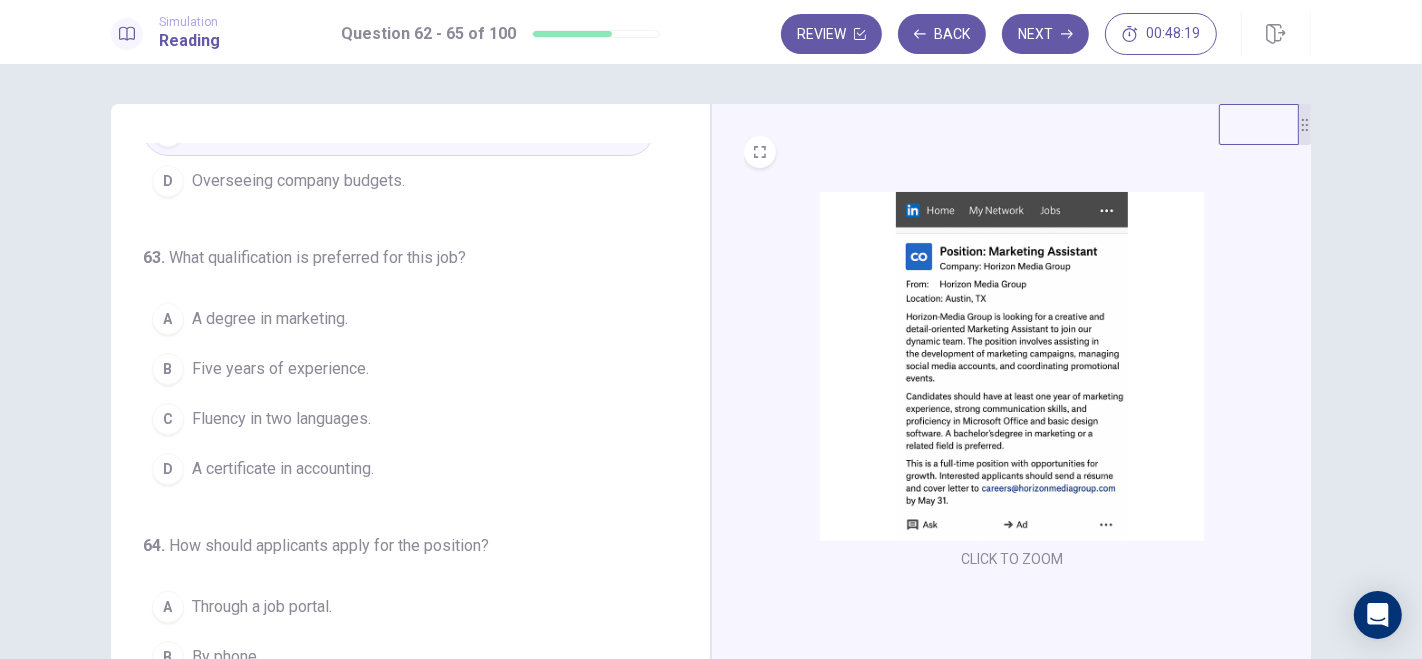
scroll to position [200, 0]
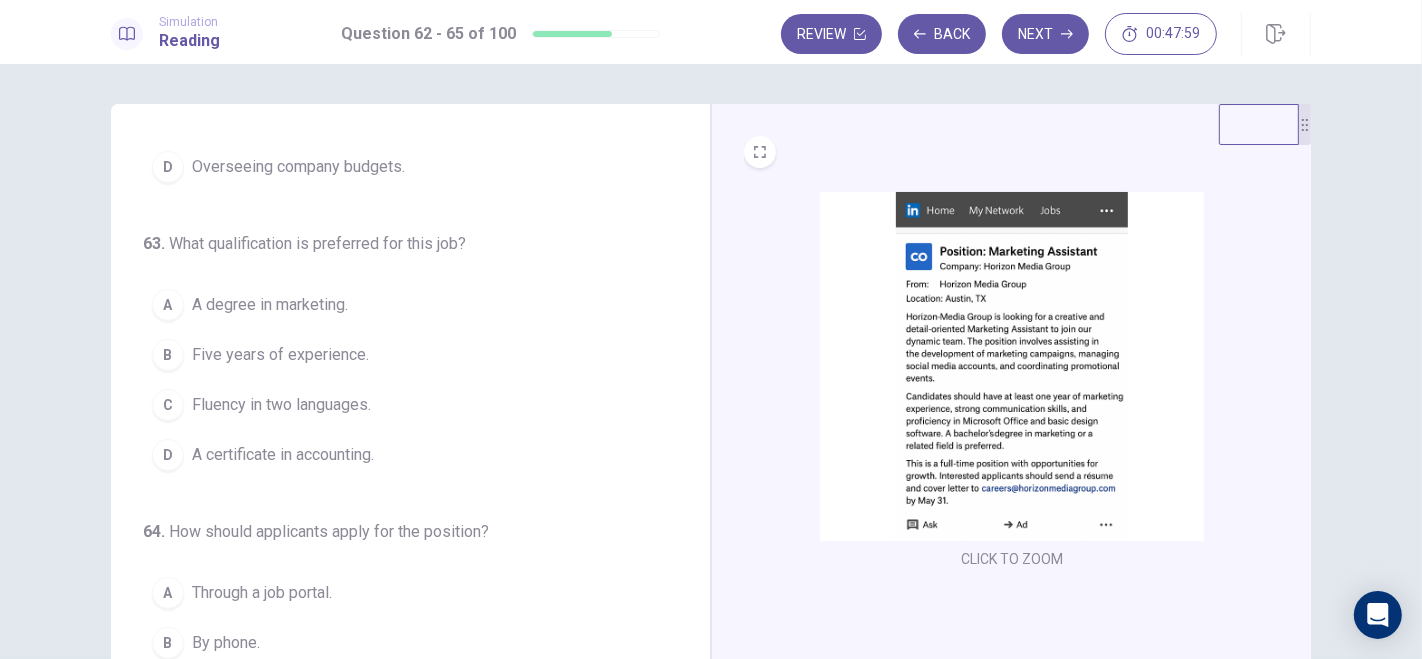
click at [165, 298] on div "A" at bounding box center [168, 305] width 32 height 32
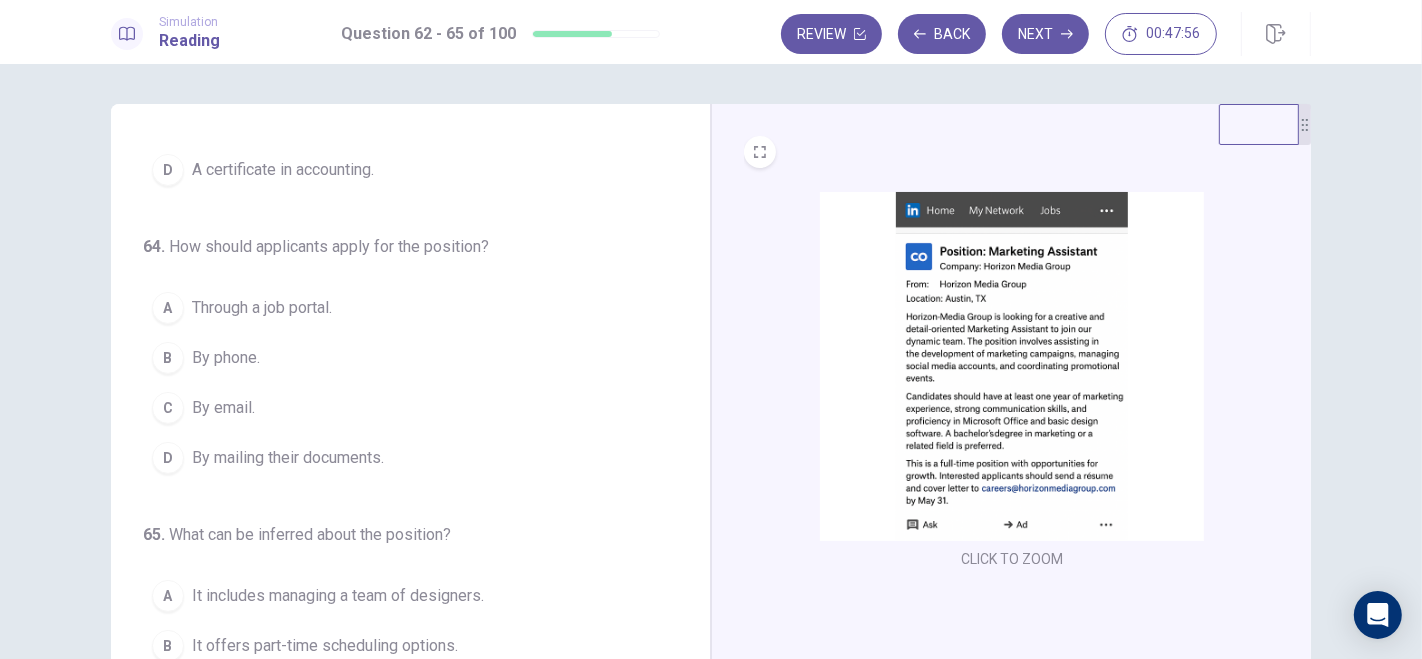
scroll to position [488, 0]
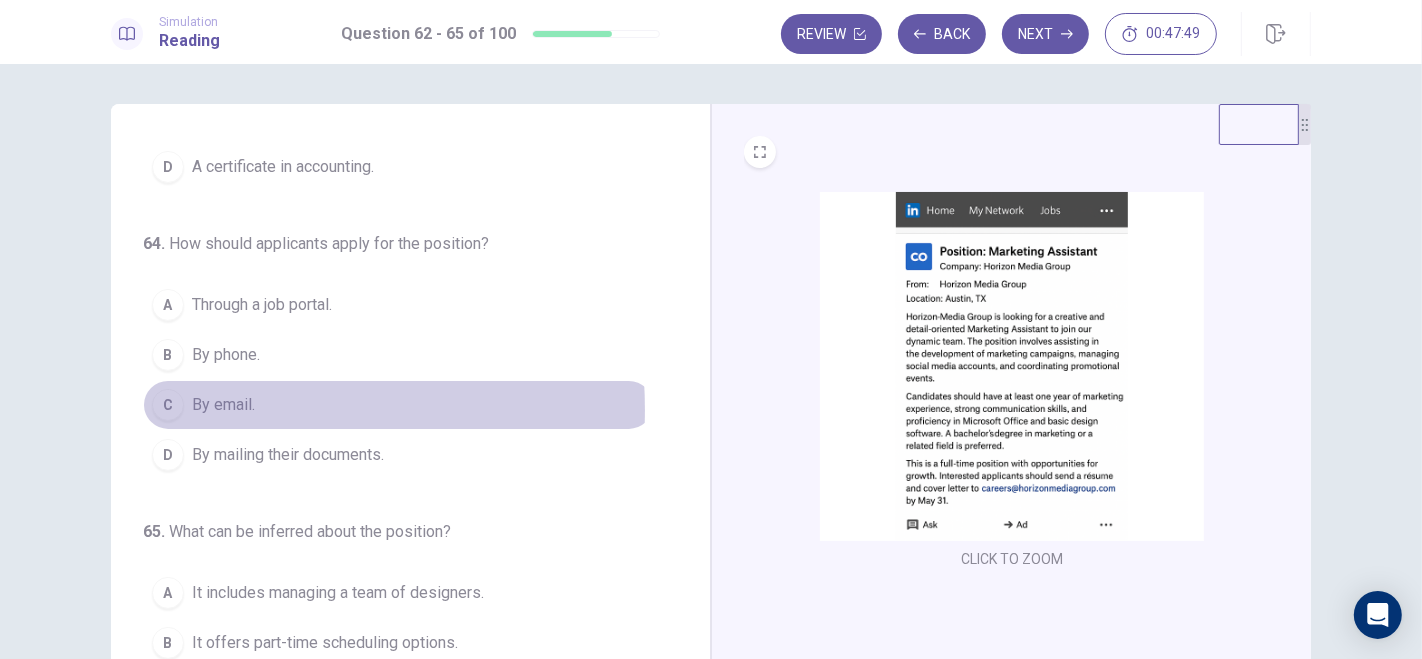
click at [171, 404] on div "C" at bounding box center [168, 405] width 32 height 32
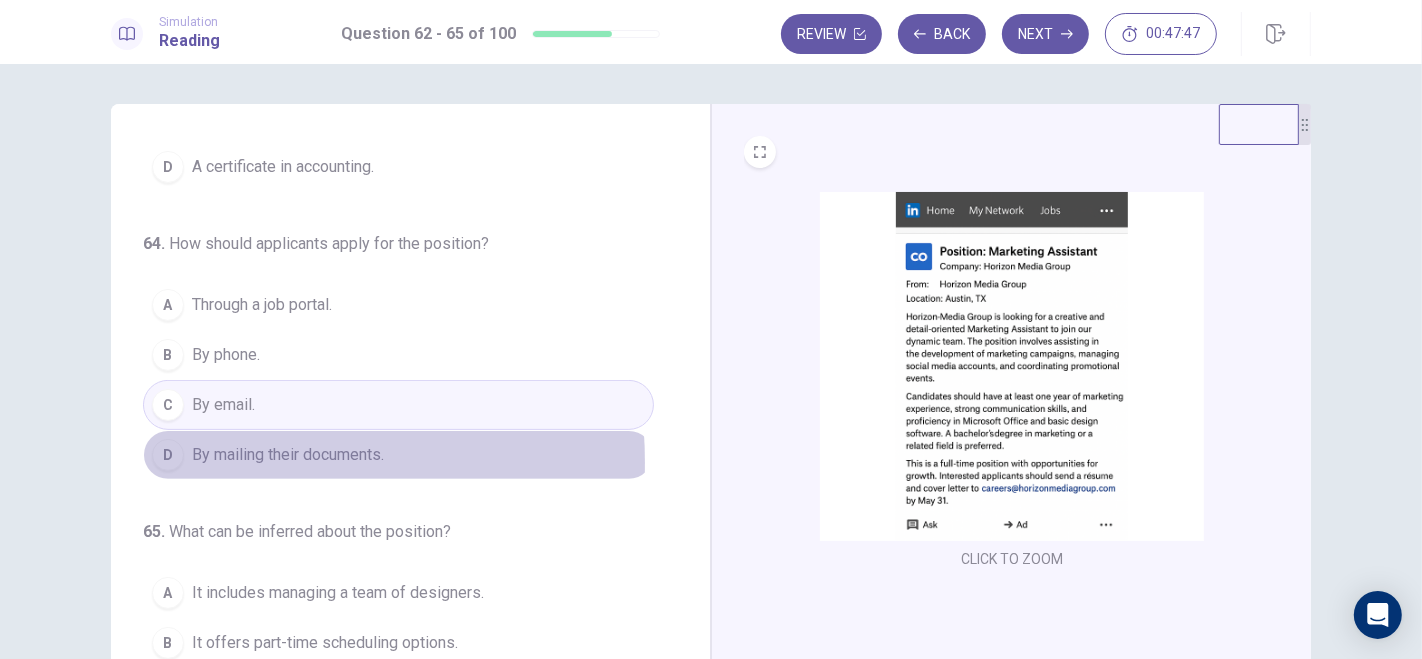
click at [171, 457] on div "D" at bounding box center [168, 455] width 32 height 32
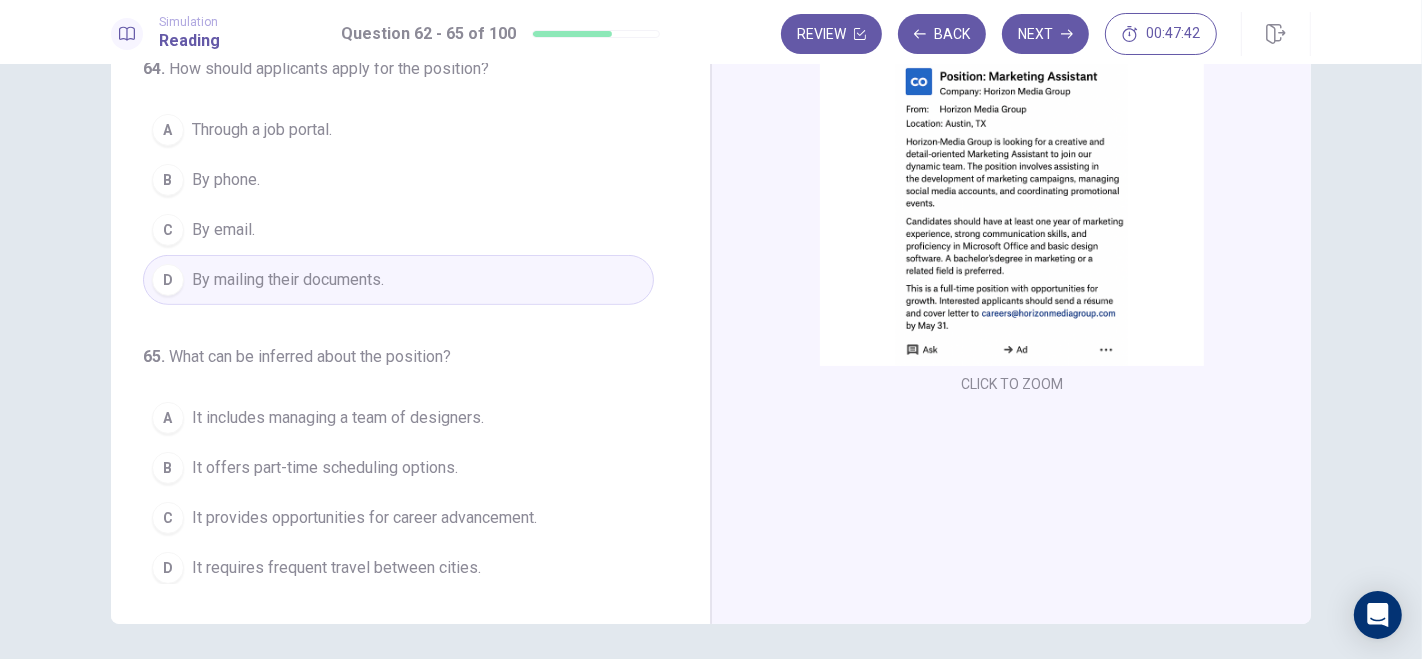
scroll to position [243, 0]
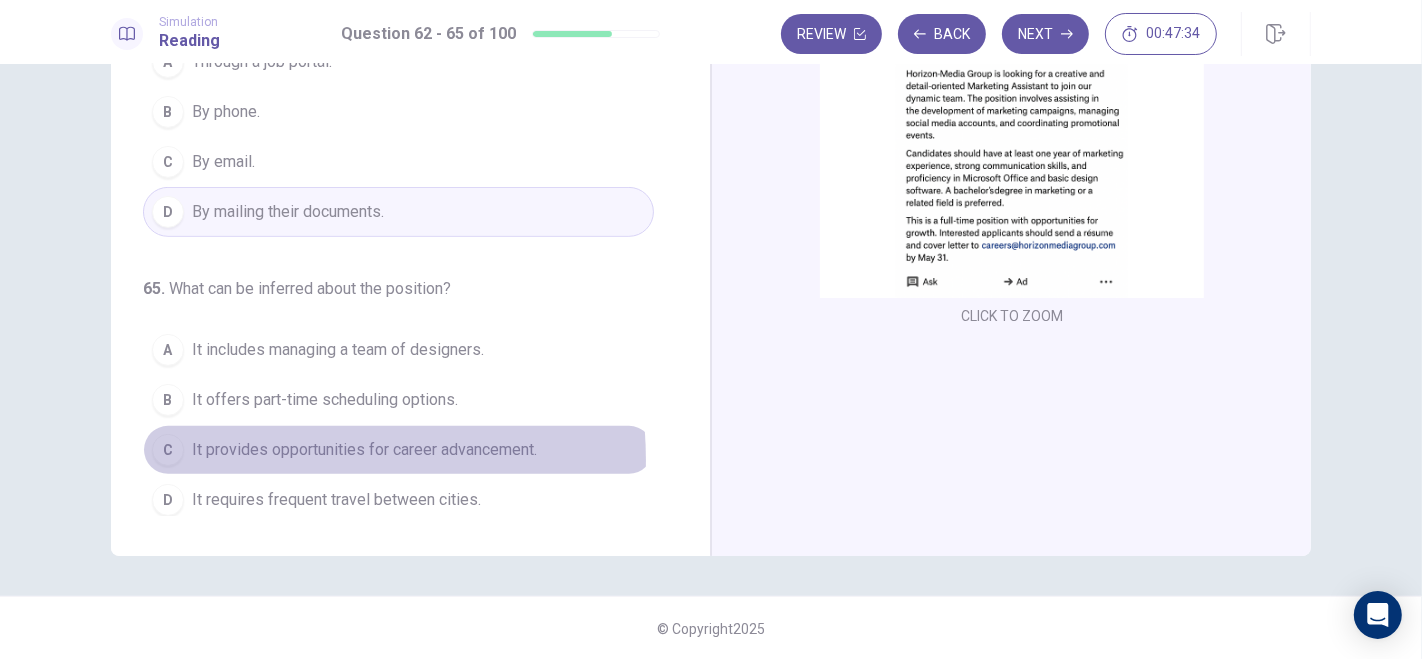
click at [267, 451] on span "It provides opportunities for career advancement." at bounding box center [364, 450] width 345 height 24
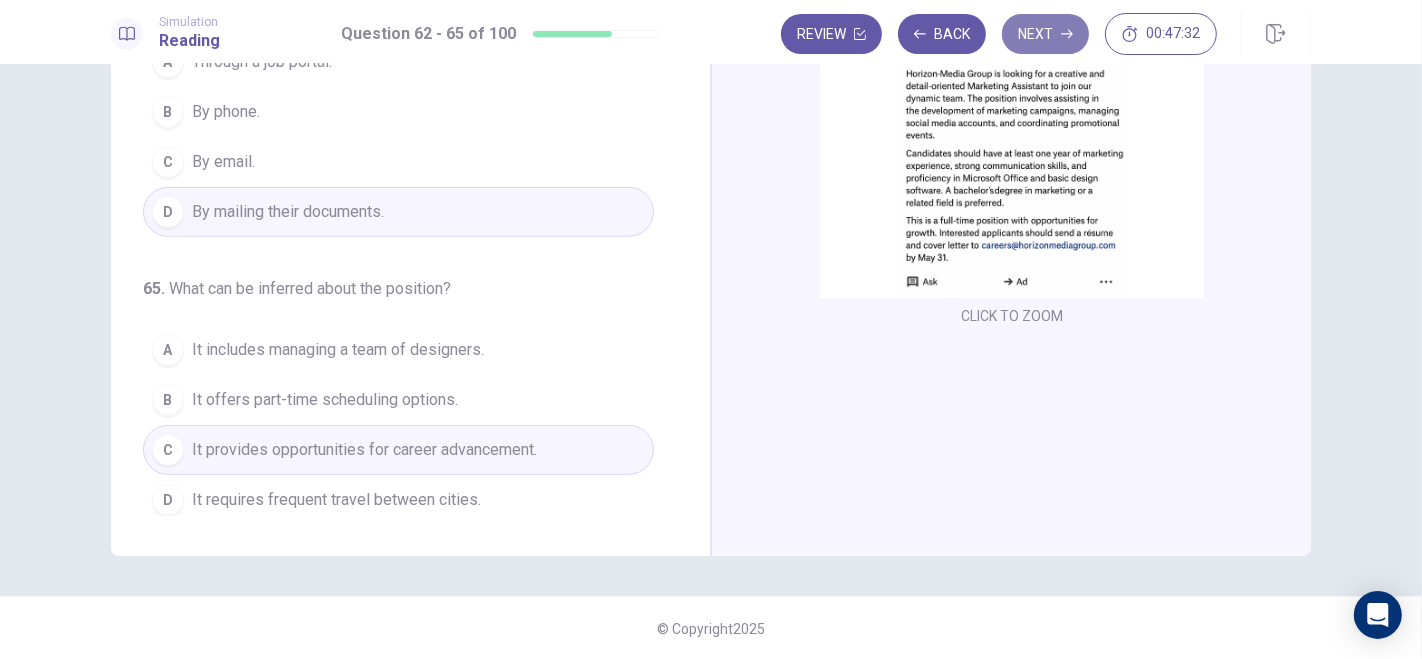
click at [1043, 35] on button "Next" at bounding box center [1045, 34] width 87 height 40
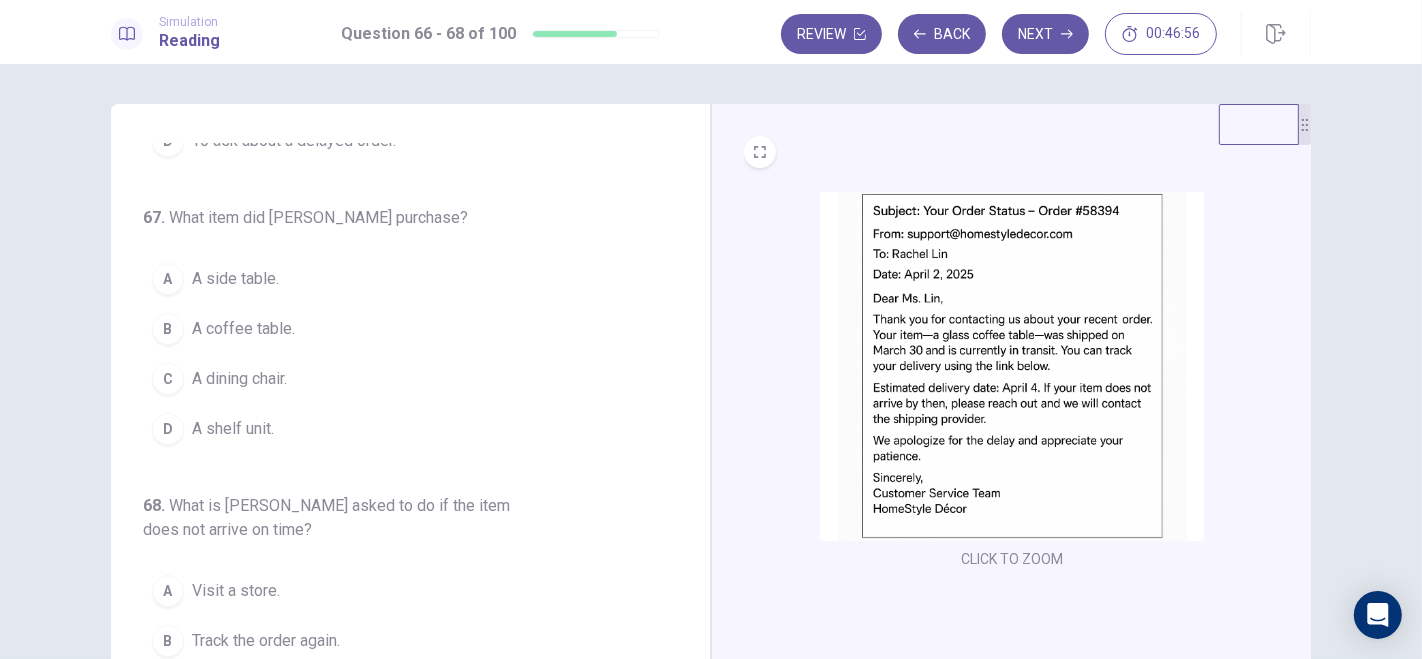
scroll to position [0, 0]
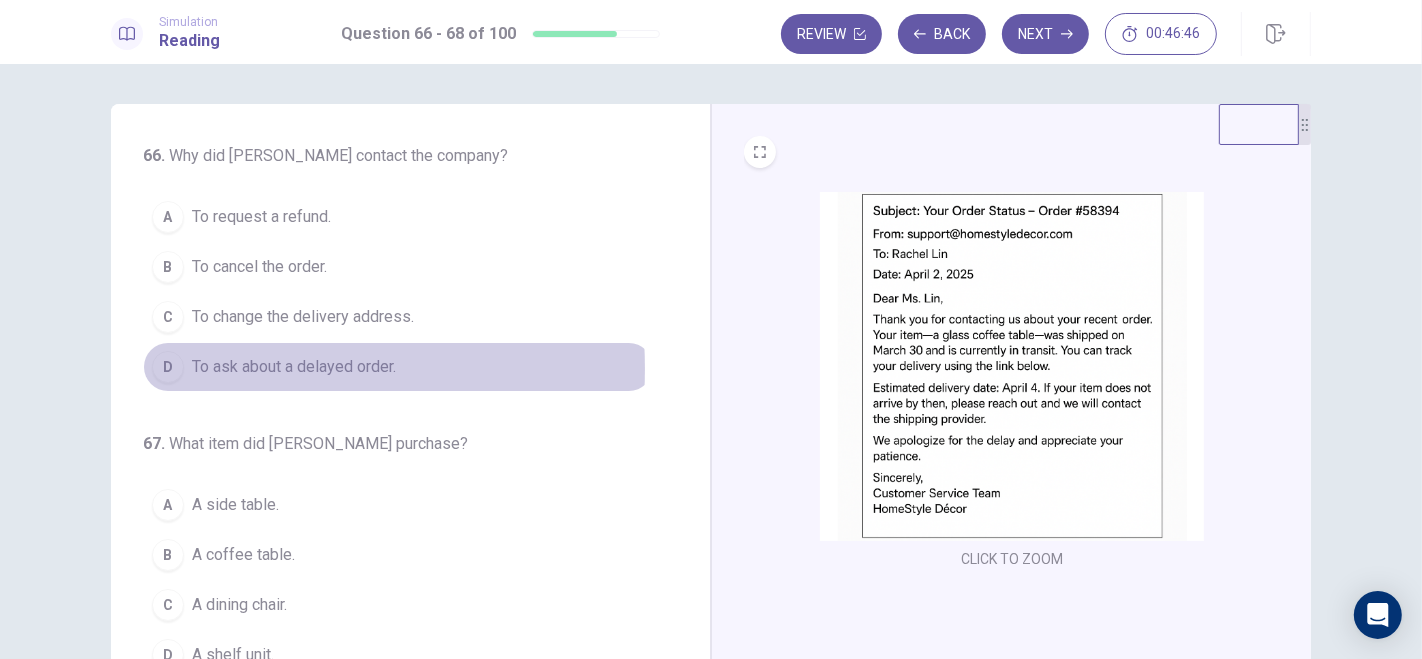
click at [174, 367] on div "D" at bounding box center [168, 367] width 32 height 32
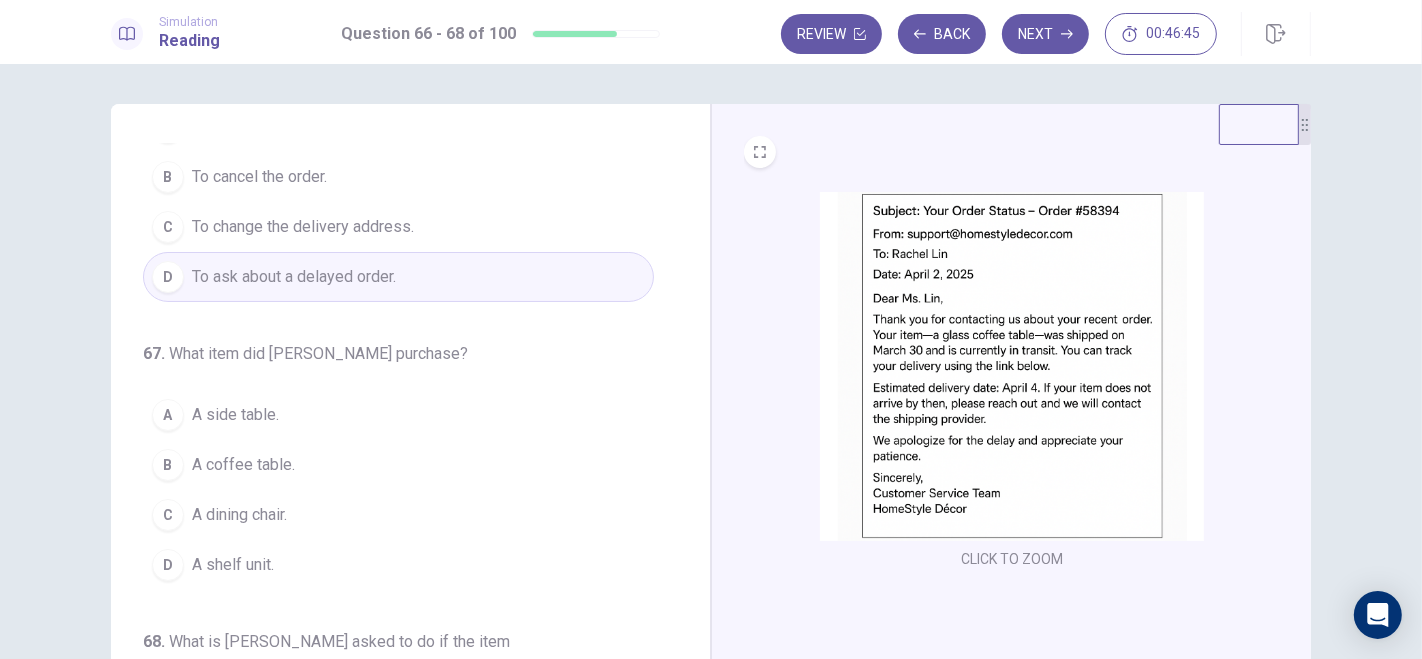
scroll to position [226, 0]
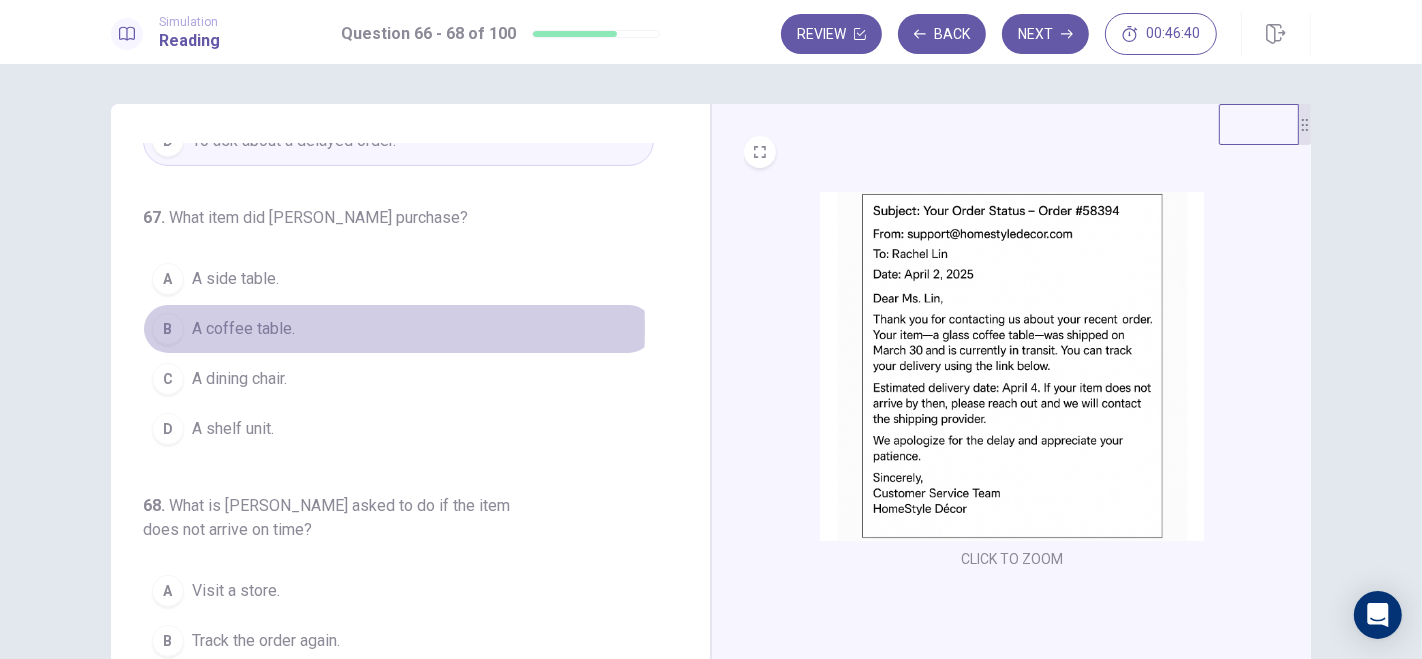
click at [162, 324] on div "B" at bounding box center [168, 329] width 32 height 32
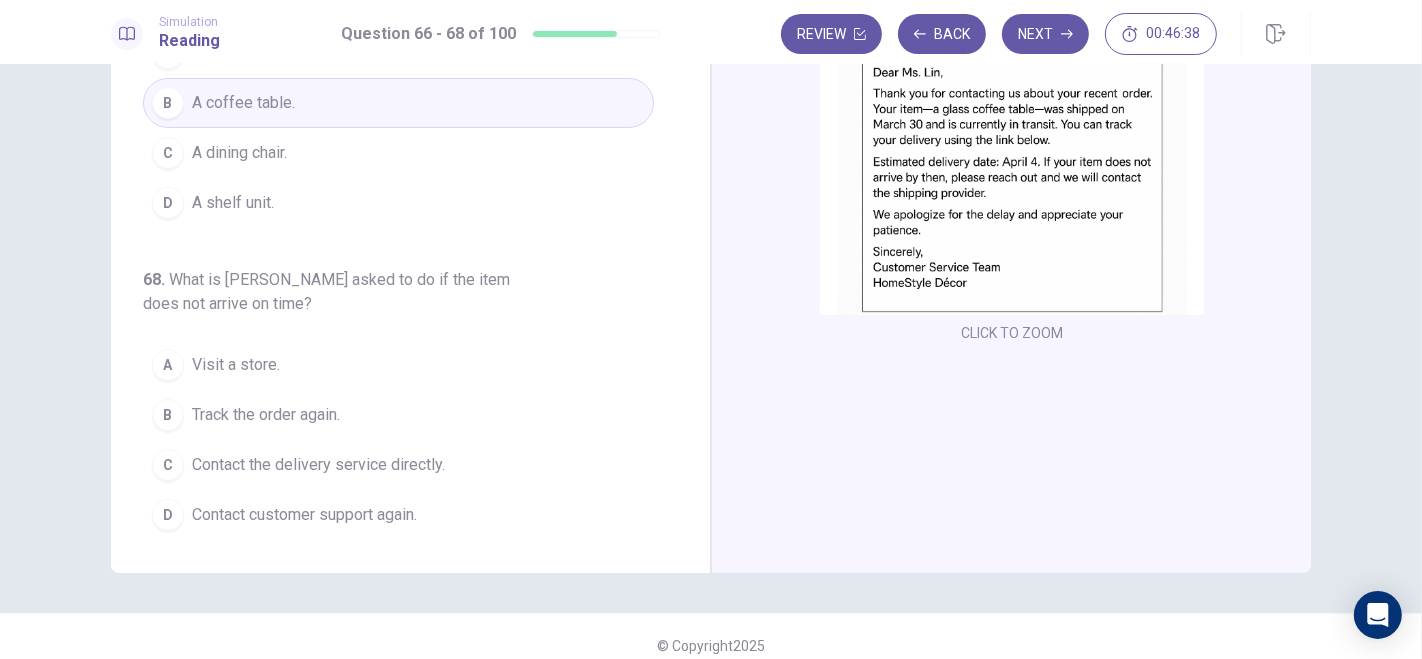
scroll to position [234, 0]
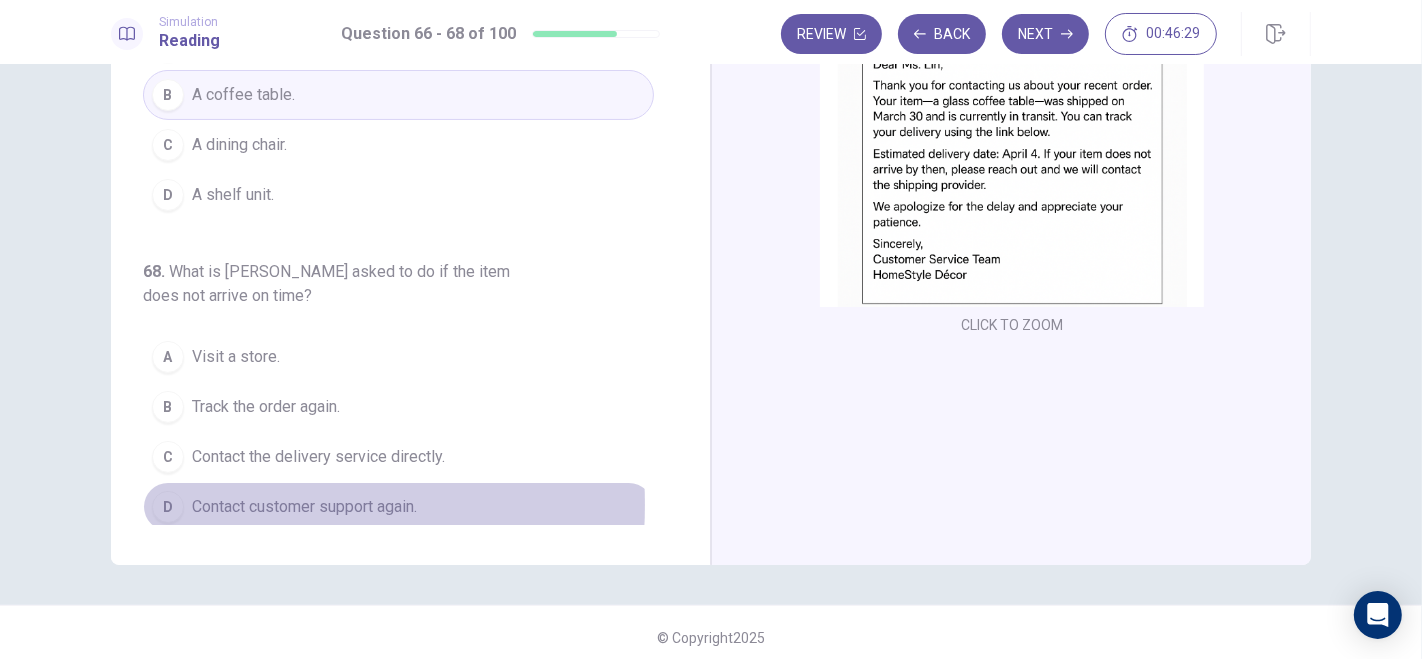
click at [168, 497] on div "D" at bounding box center [168, 507] width 32 height 32
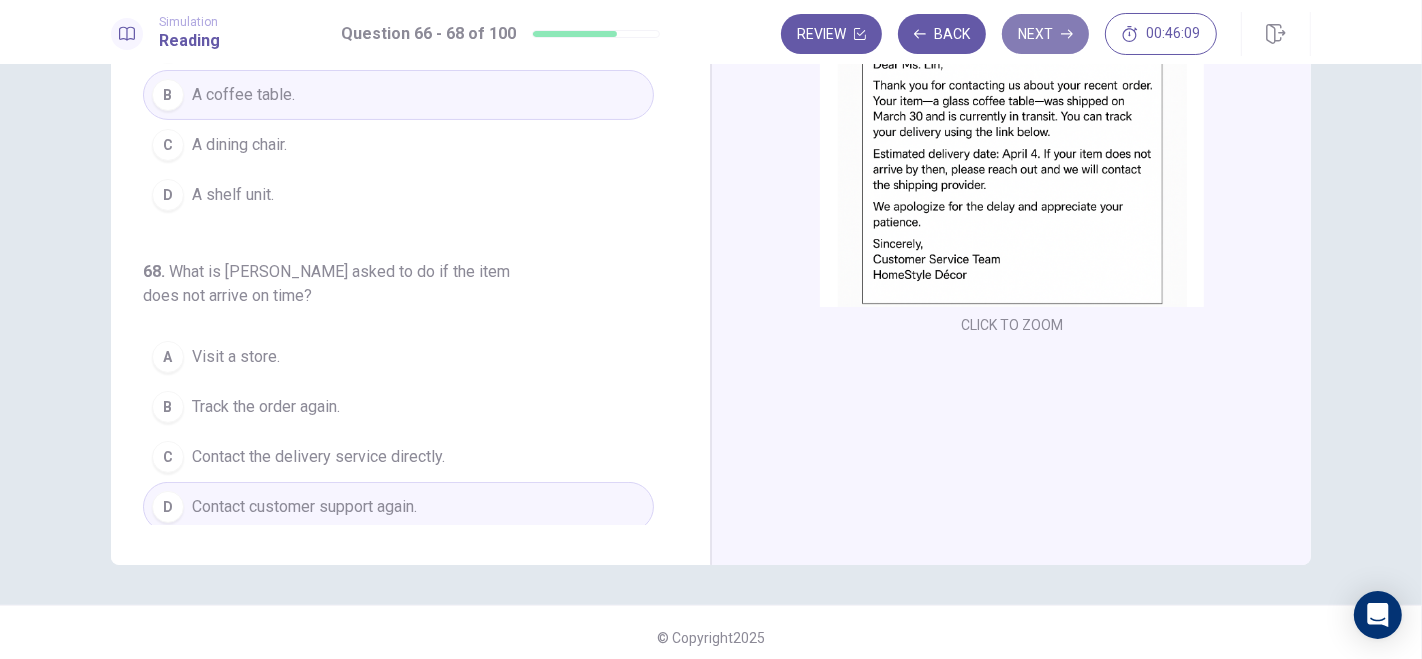
click at [1047, 35] on button "Next" at bounding box center [1045, 34] width 87 height 40
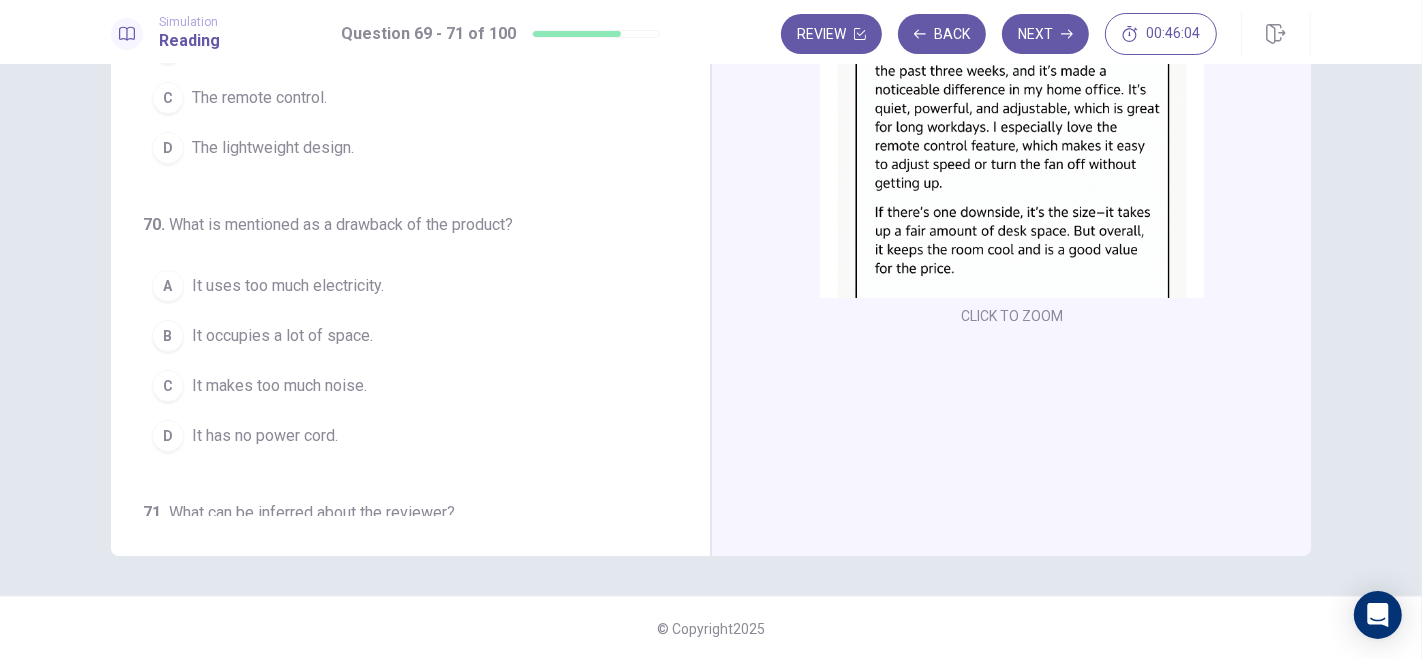
scroll to position [0, 0]
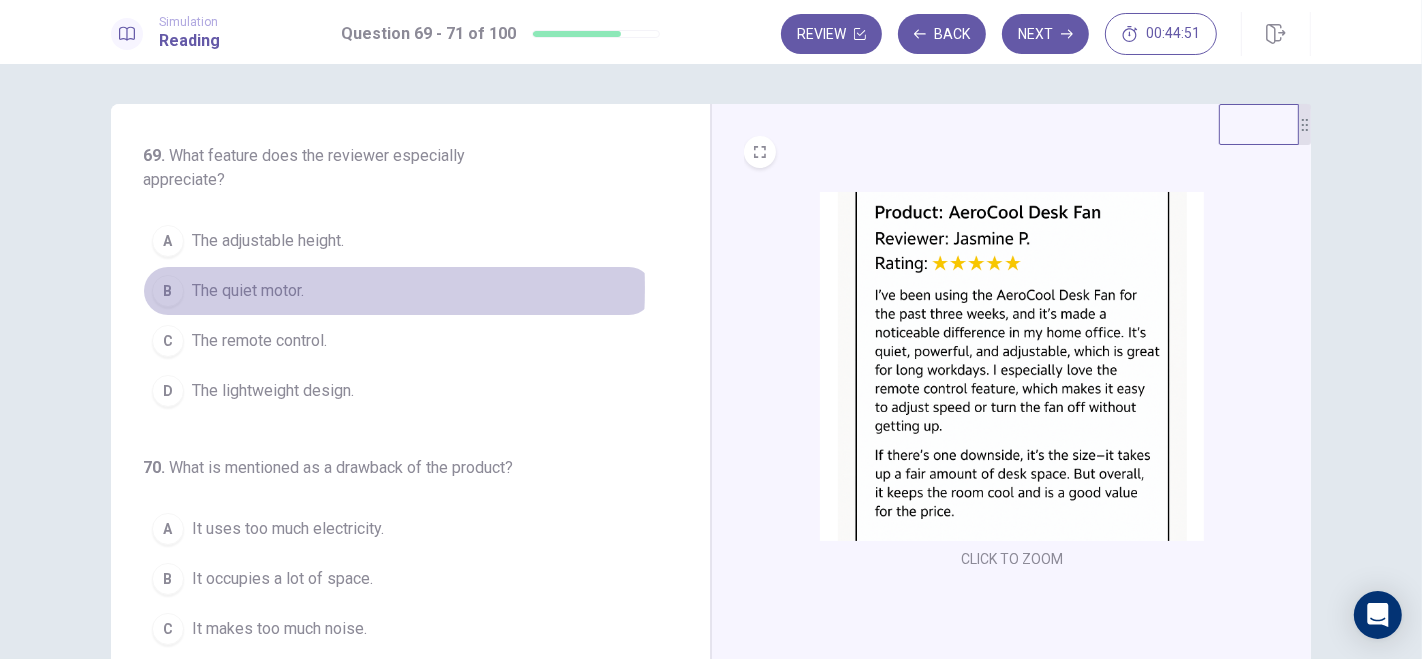
click at [168, 287] on div "B" at bounding box center [168, 291] width 32 height 32
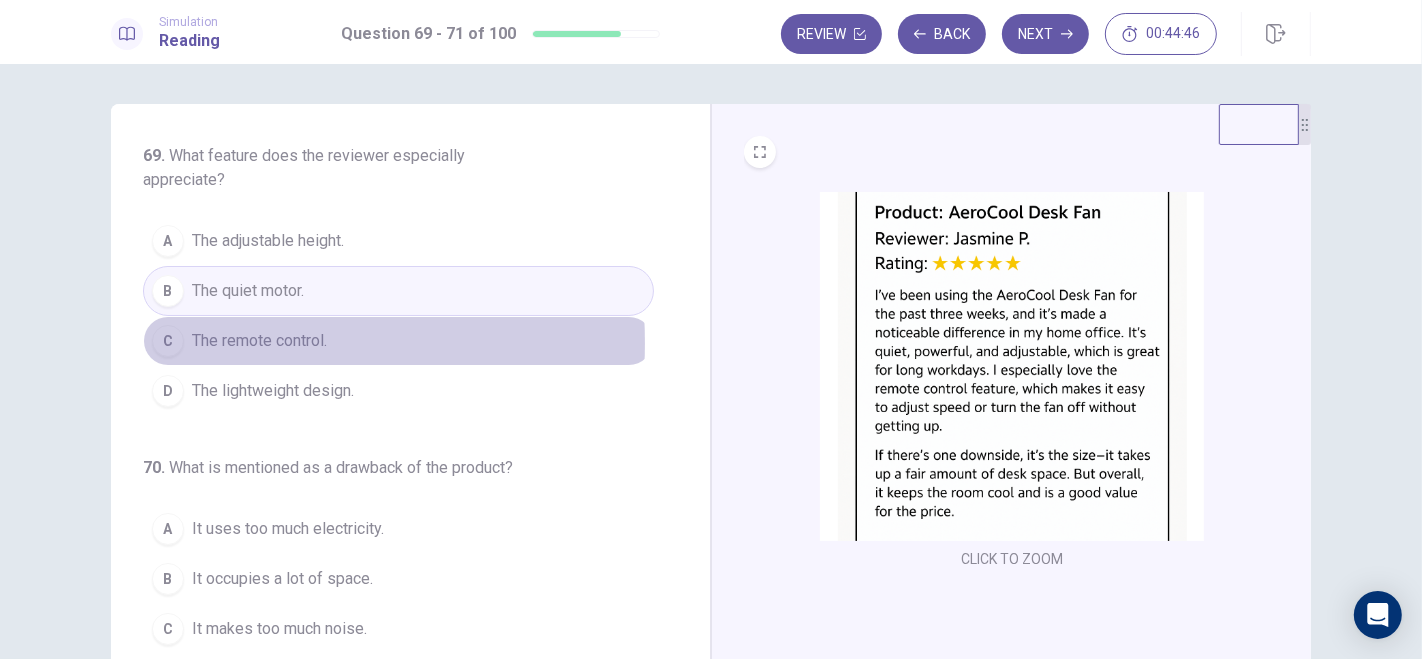
click at [165, 342] on div "C" at bounding box center [168, 341] width 32 height 32
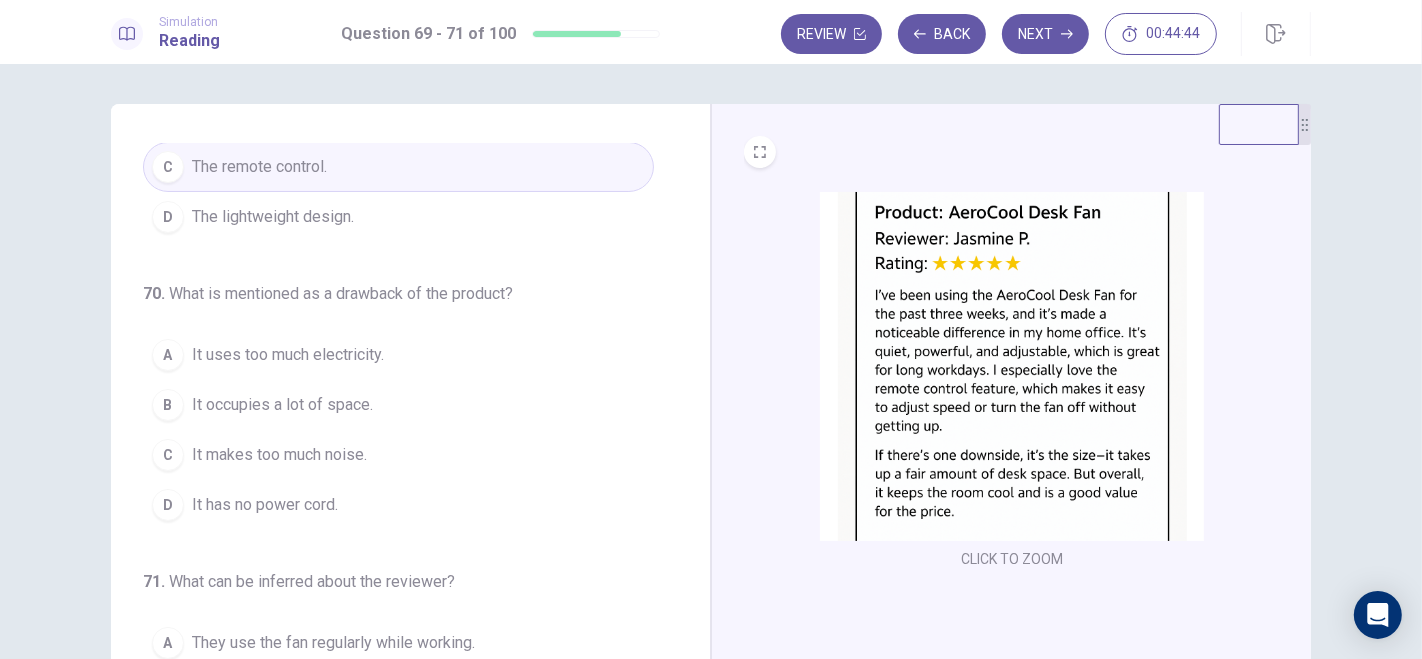
scroll to position [177, 0]
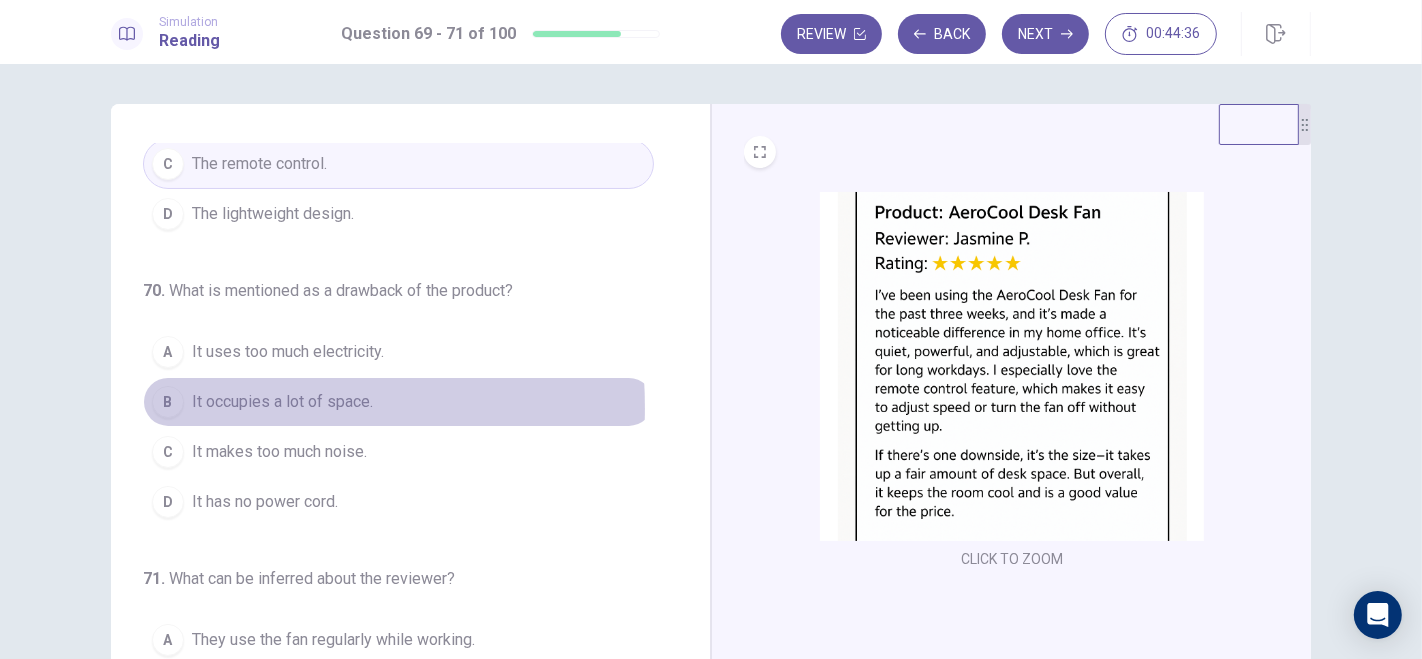
click at [163, 404] on div "B" at bounding box center [168, 402] width 32 height 32
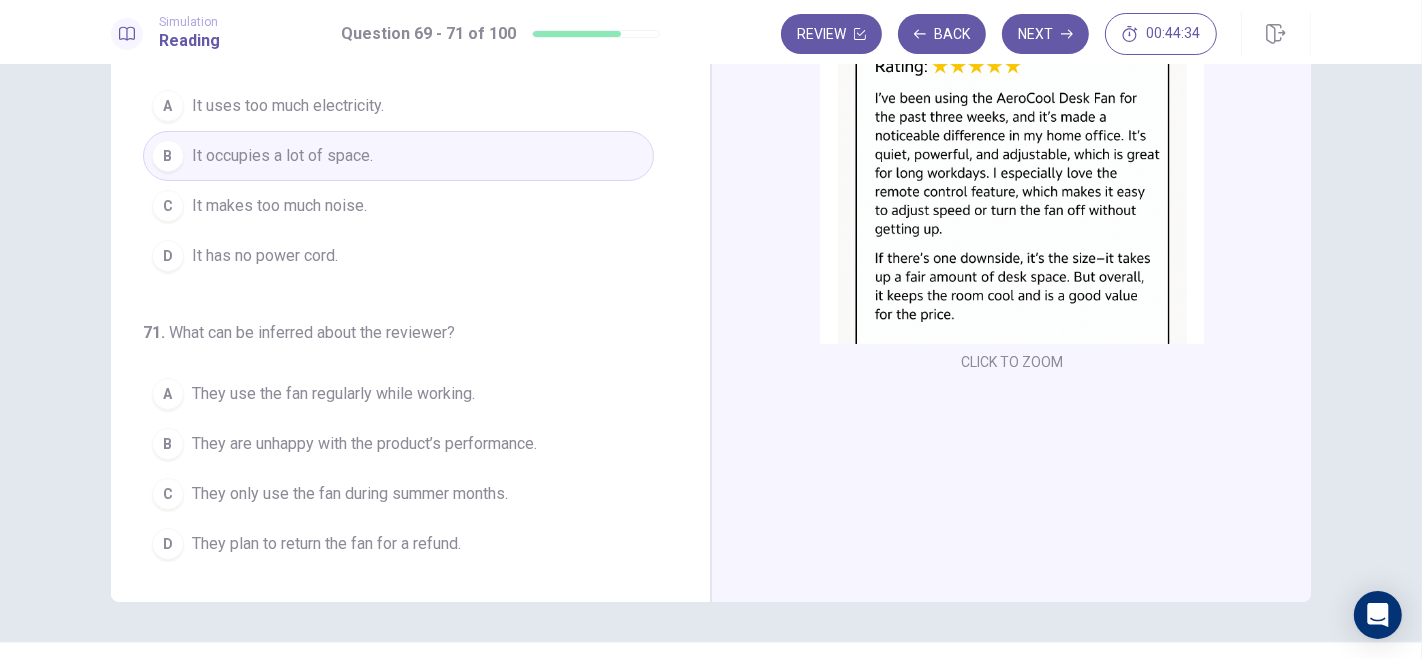
scroll to position [243, 0]
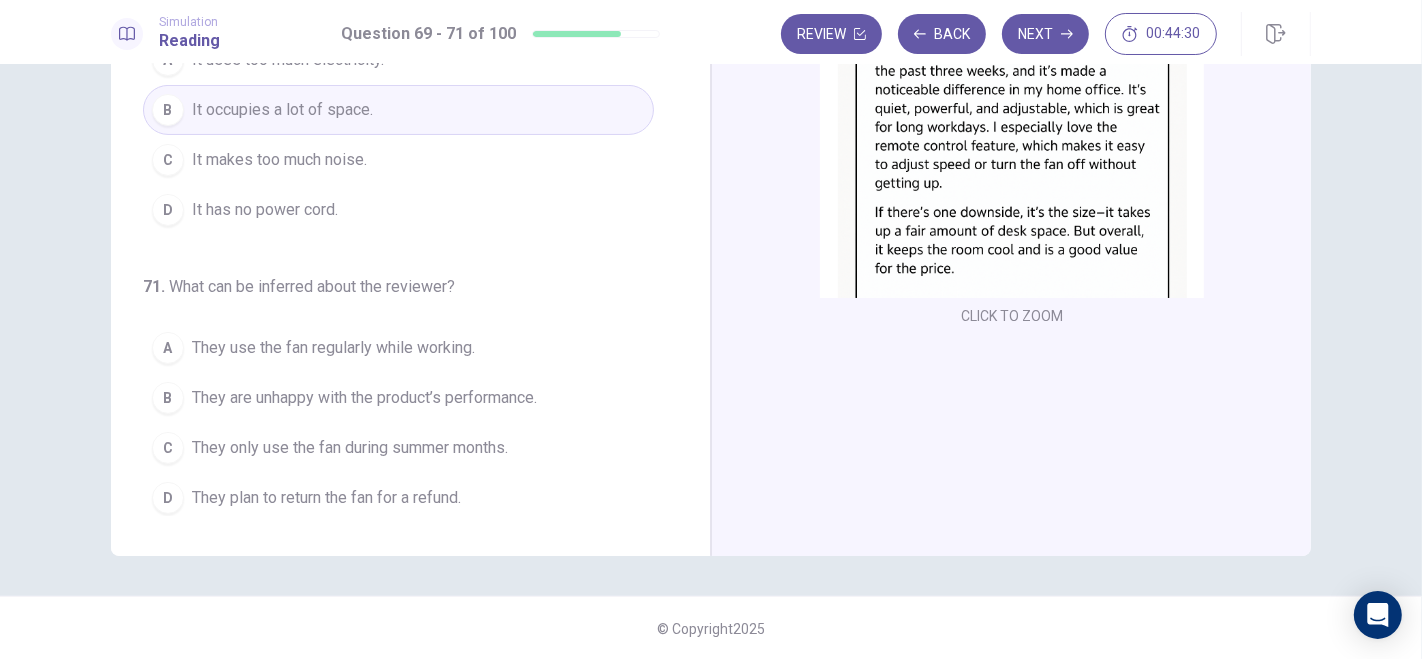
click at [228, 339] on span "They use the fan regularly while working." at bounding box center [333, 348] width 283 height 24
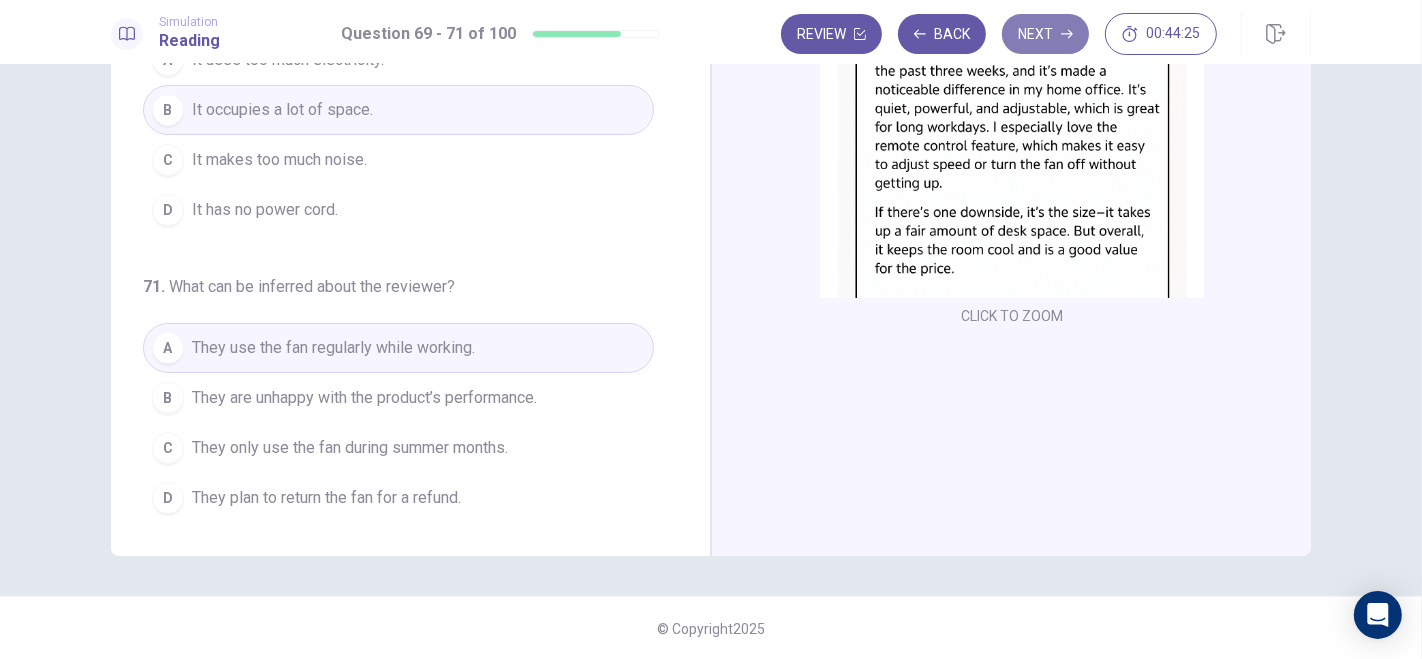
click at [1051, 24] on button "Next" at bounding box center [1045, 34] width 87 height 40
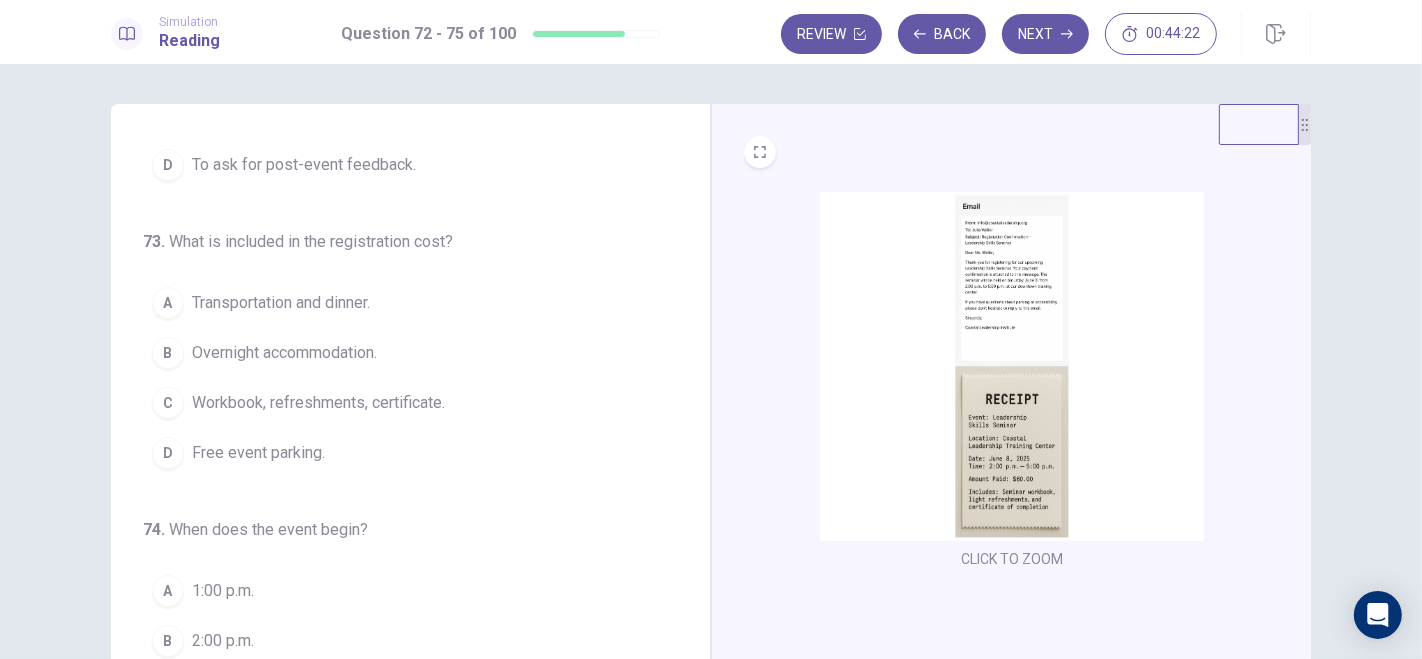
scroll to position [0, 0]
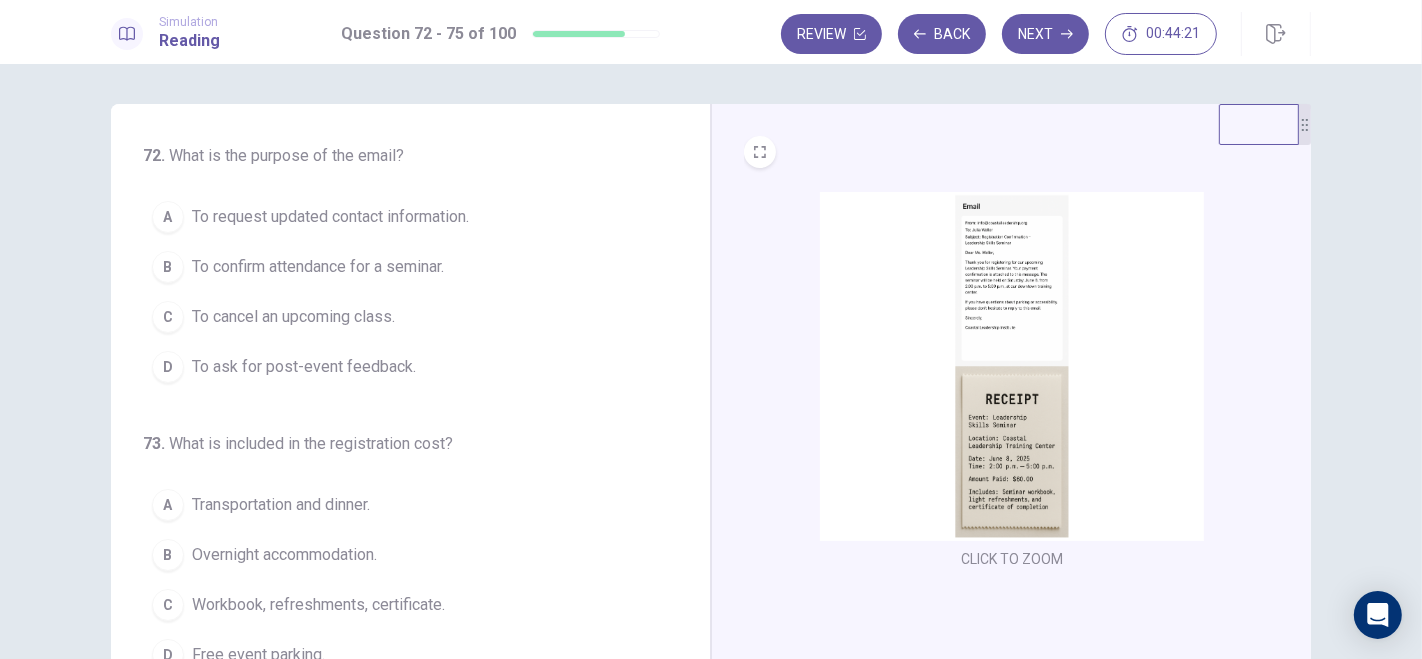
click at [989, 317] on img at bounding box center [1012, 366] width 384 height 349
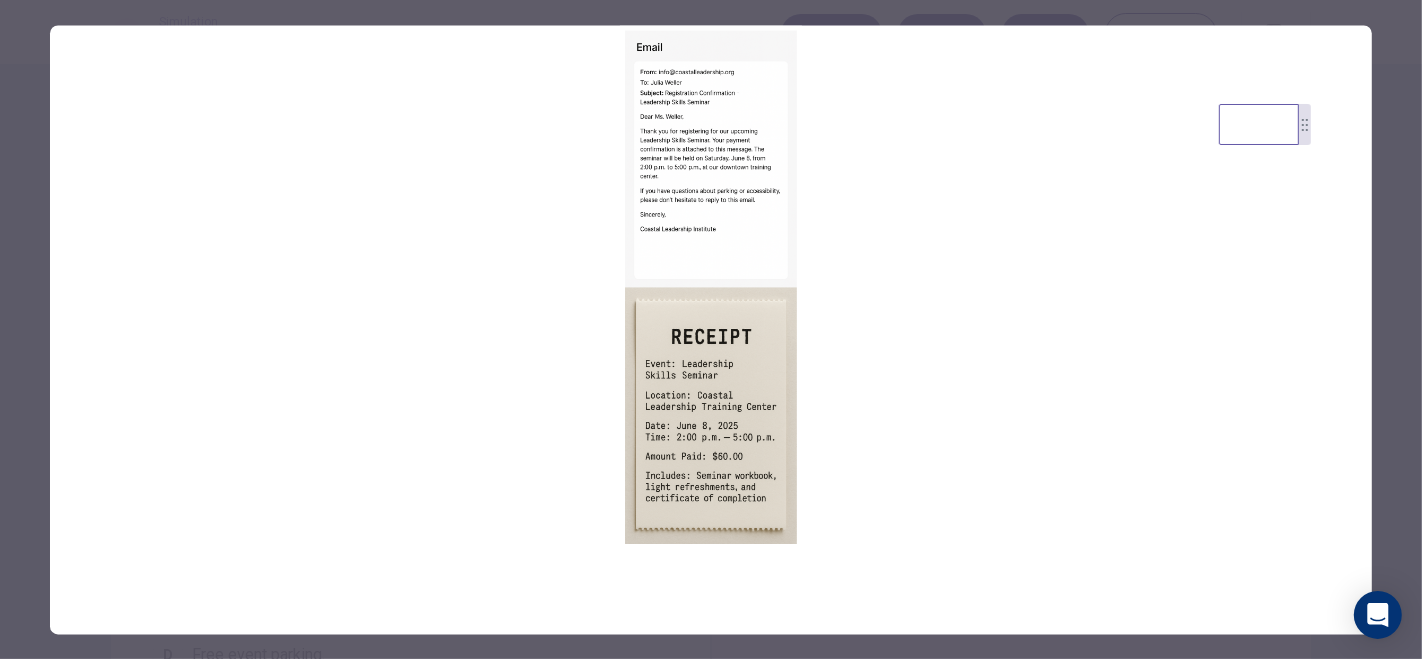
click at [1400, 257] on div at bounding box center [711, 329] width 1422 height 659
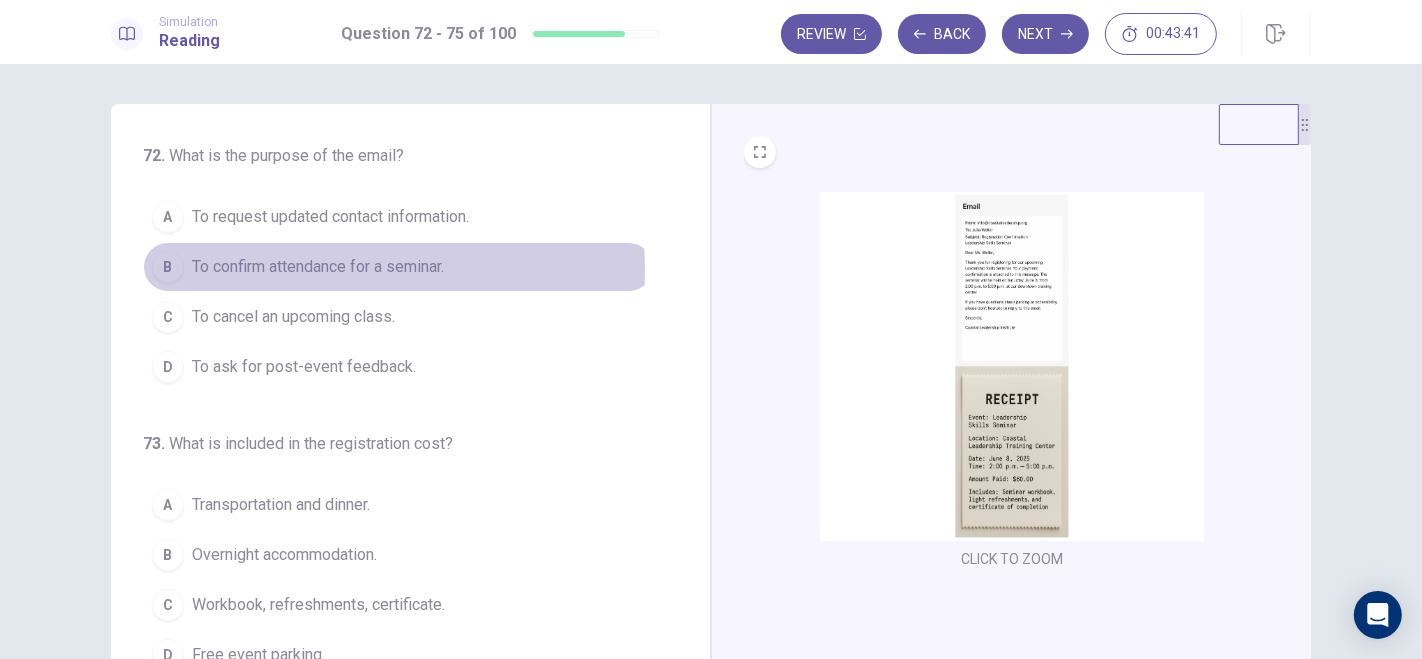
click at [258, 269] on span "To confirm attendance for a seminar." at bounding box center [318, 267] width 252 height 24
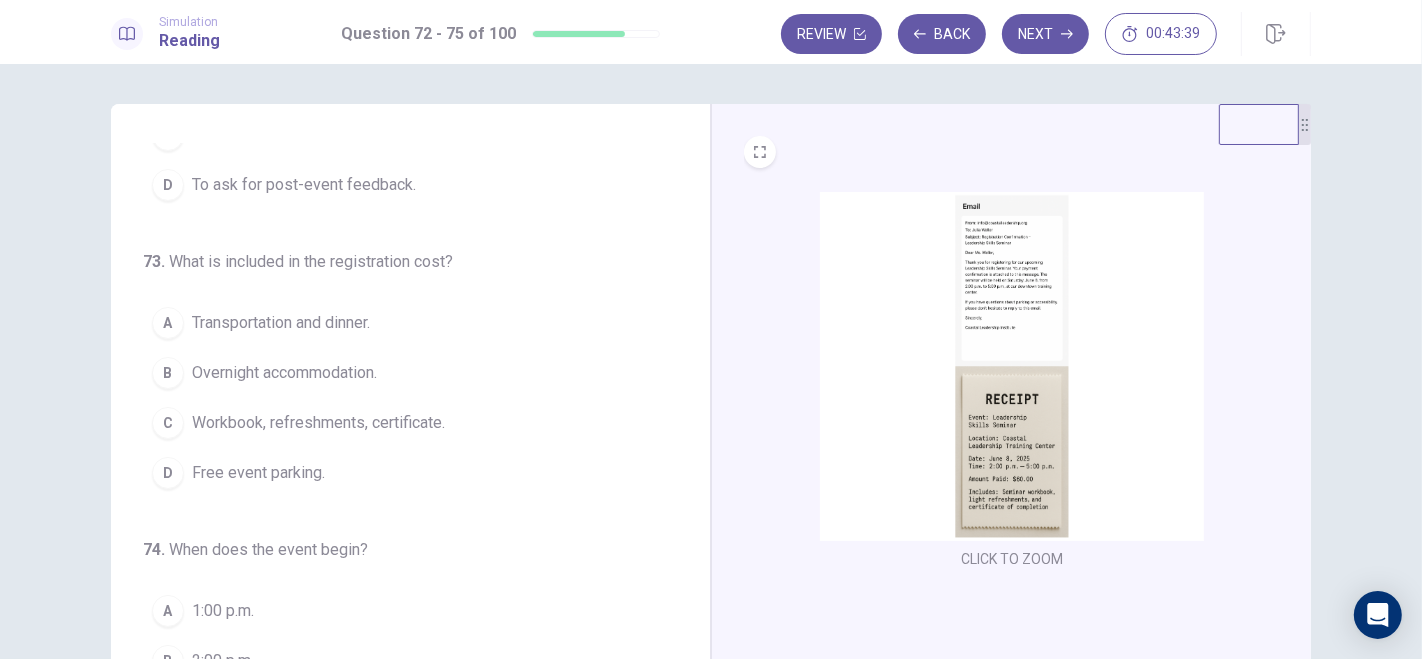
scroll to position [220, 0]
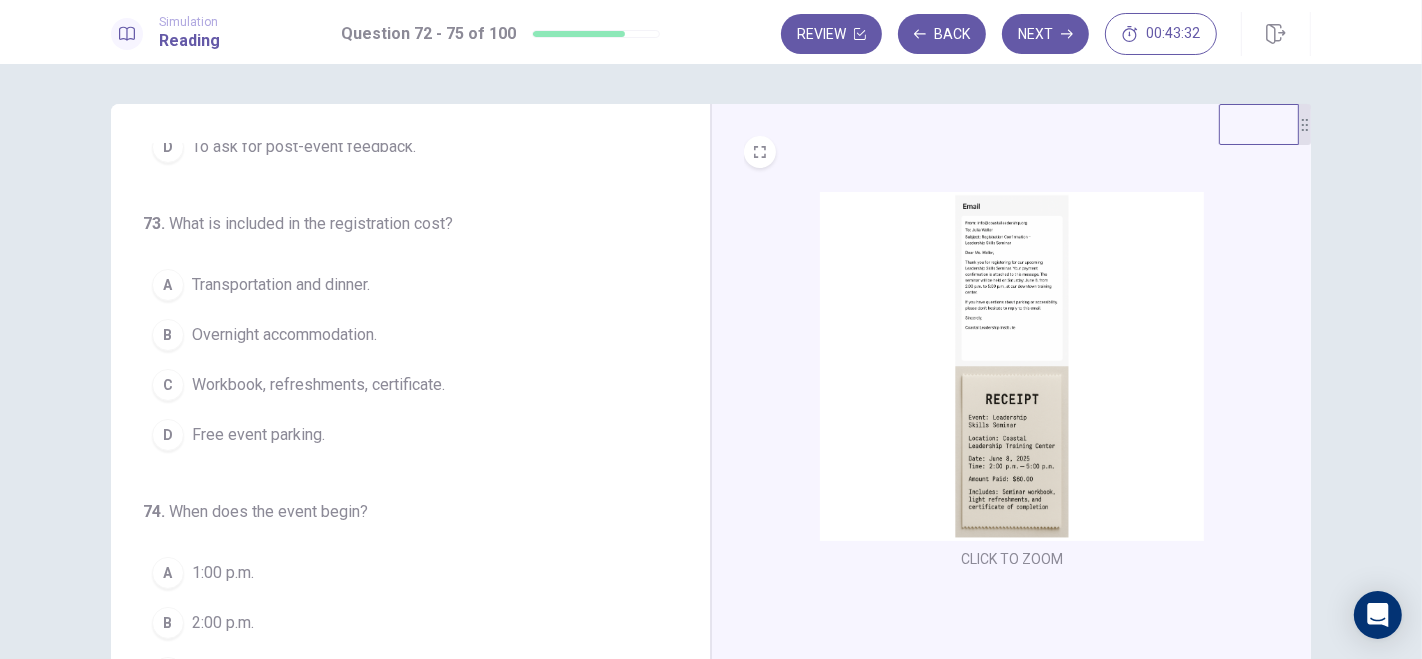
click at [1025, 340] on img at bounding box center [1012, 366] width 384 height 349
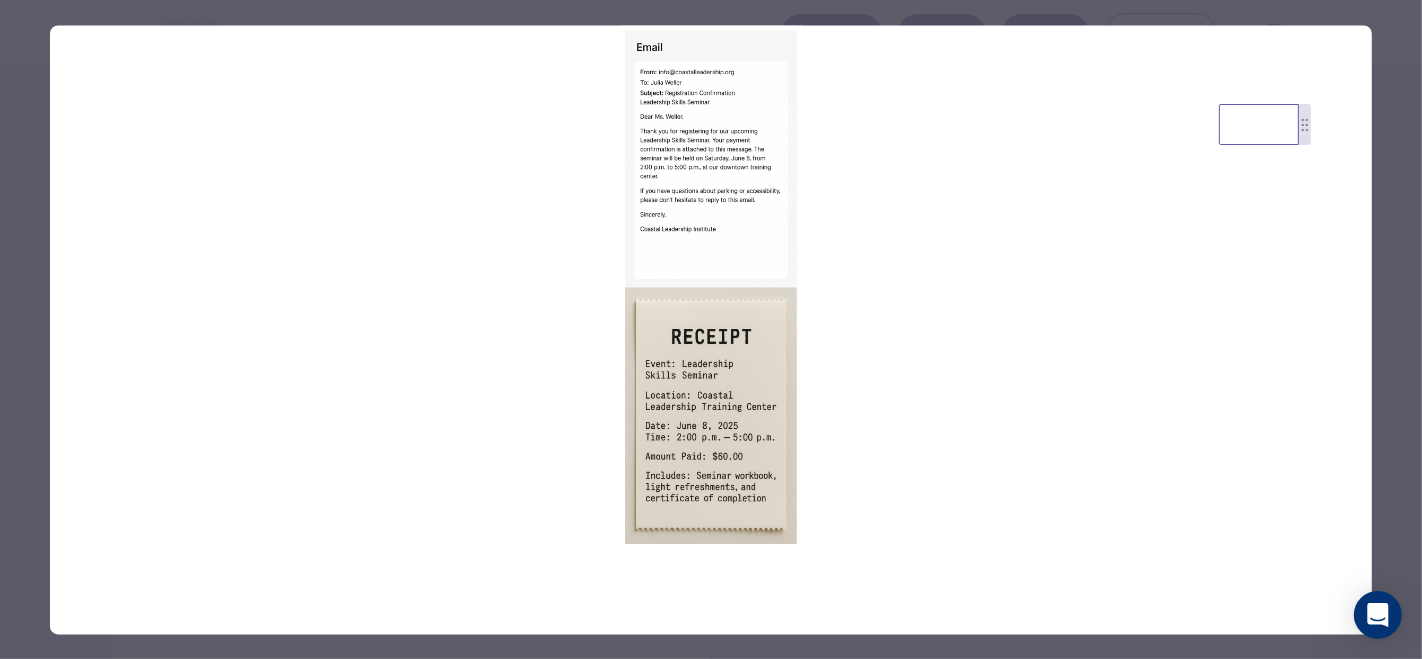
click at [1394, 316] on div at bounding box center [711, 329] width 1422 height 659
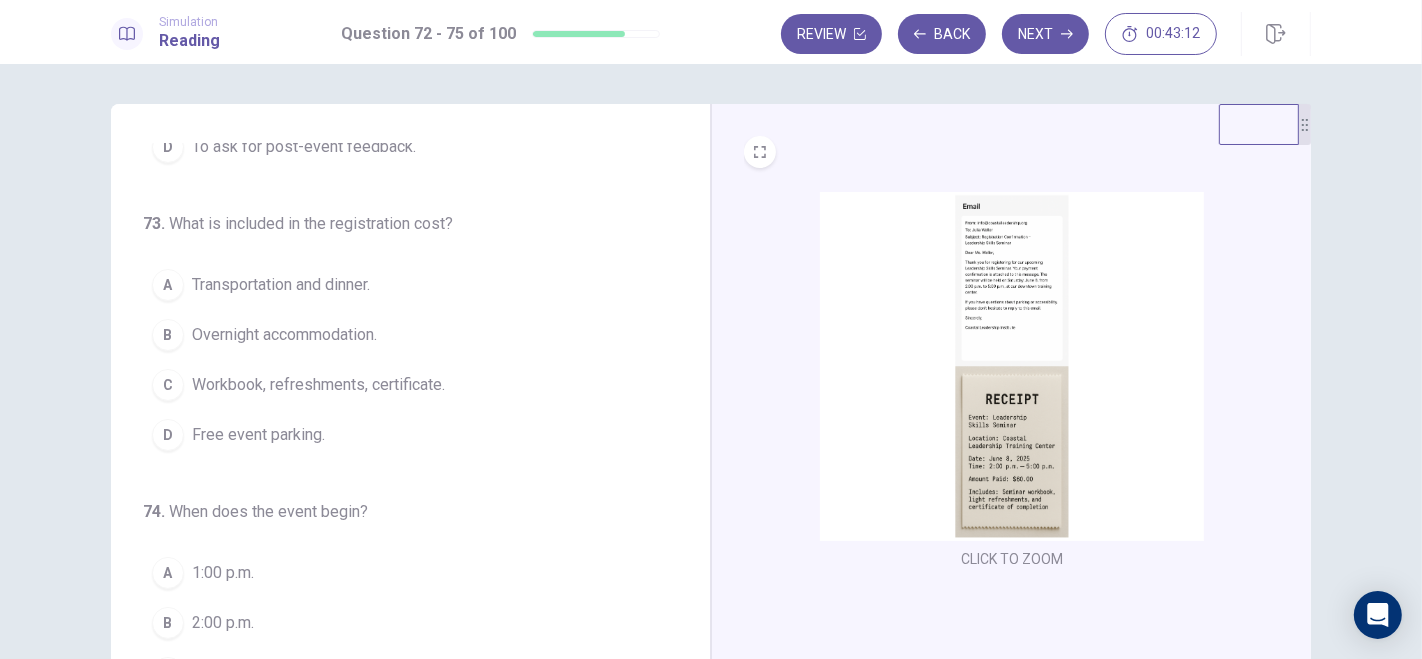
click at [166, 378] on div "C" at bounding box center [168, 385] width 32 height 32
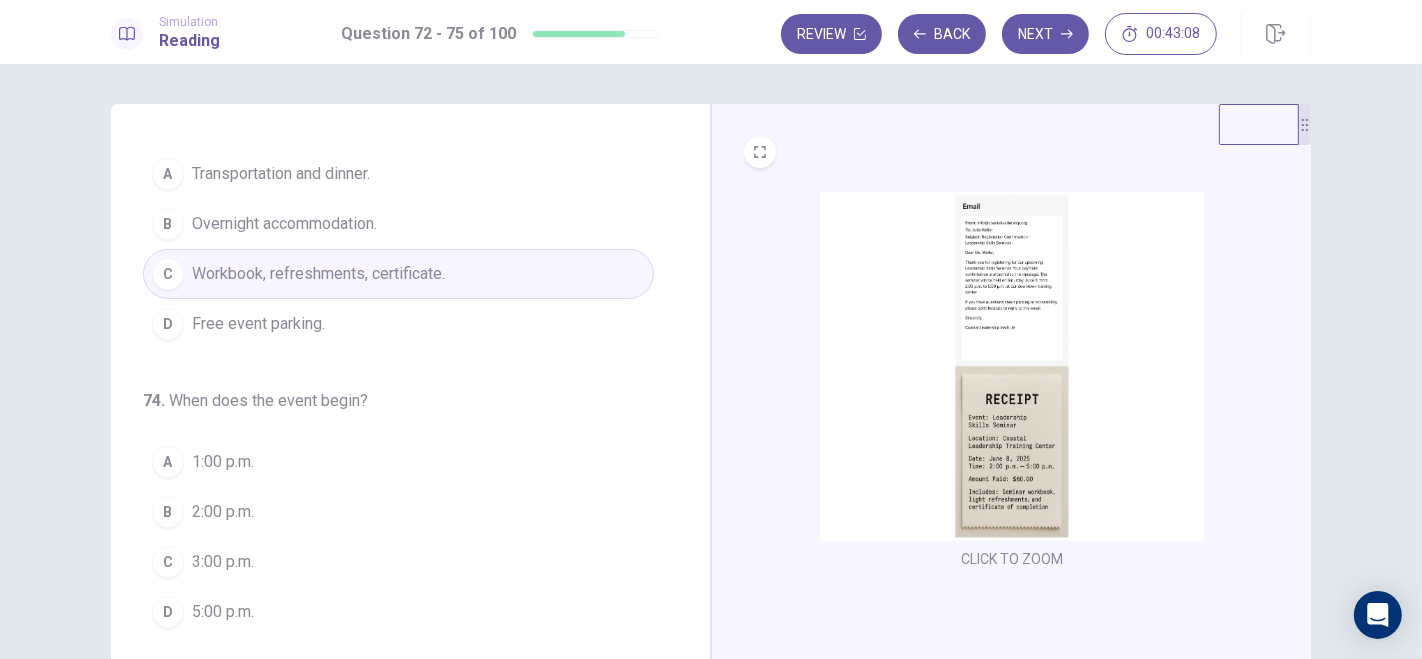
scroll to position [488, 0]
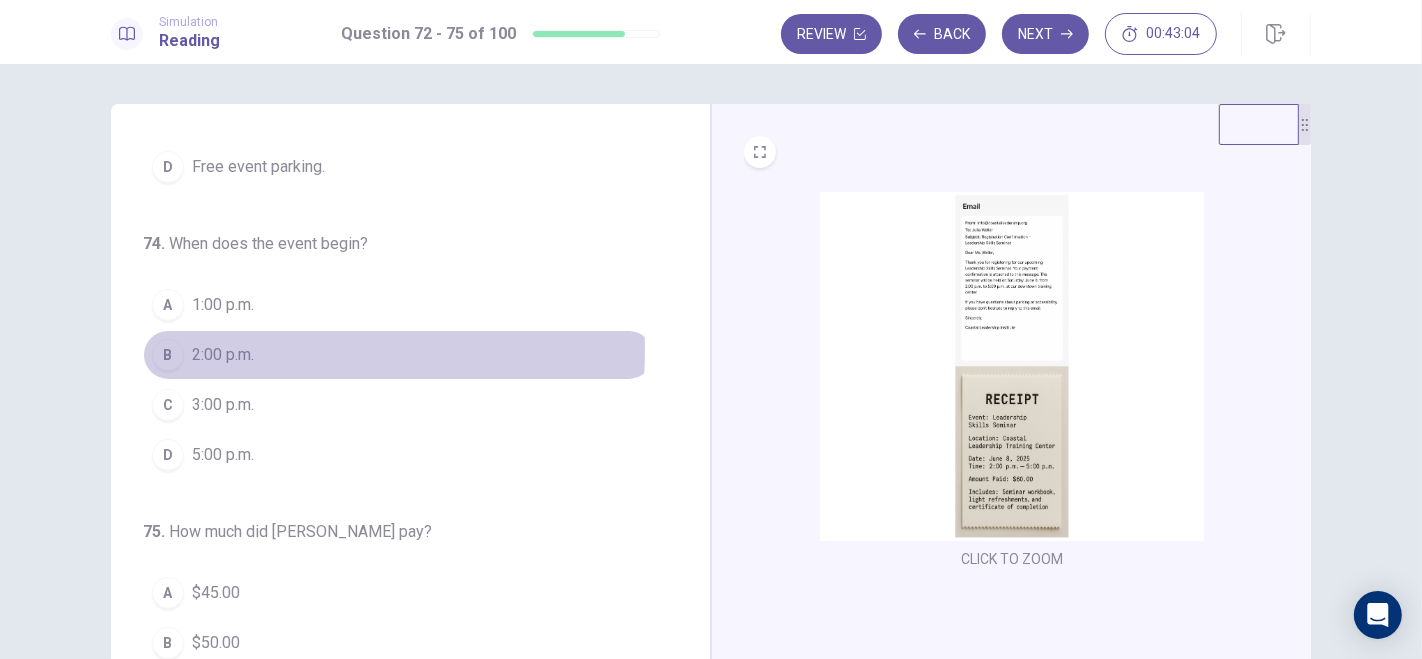
click at [192, 345] on span "2:00 p.m." at bounding box center [223, 355] width 62 height 24
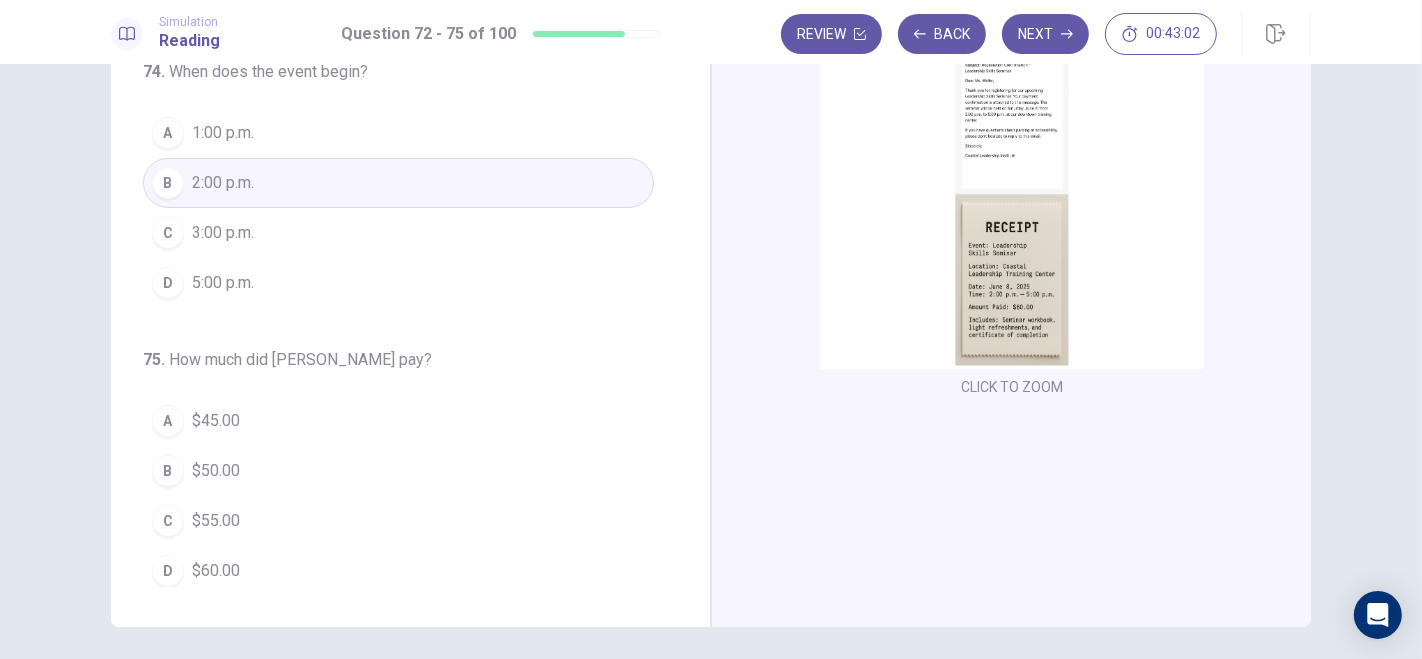
scroll to position [194, 0]
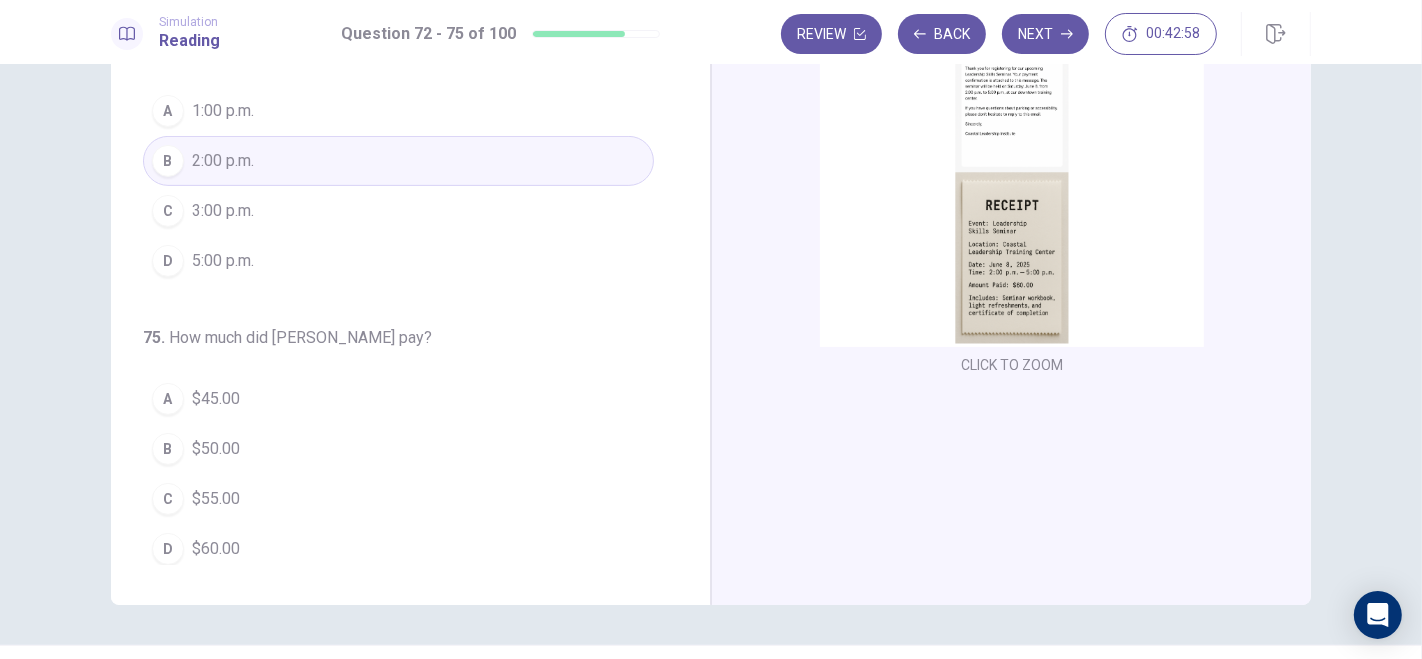
click at [177, 535] on div "D" at bounding box center [168, 549] width 32 height 32
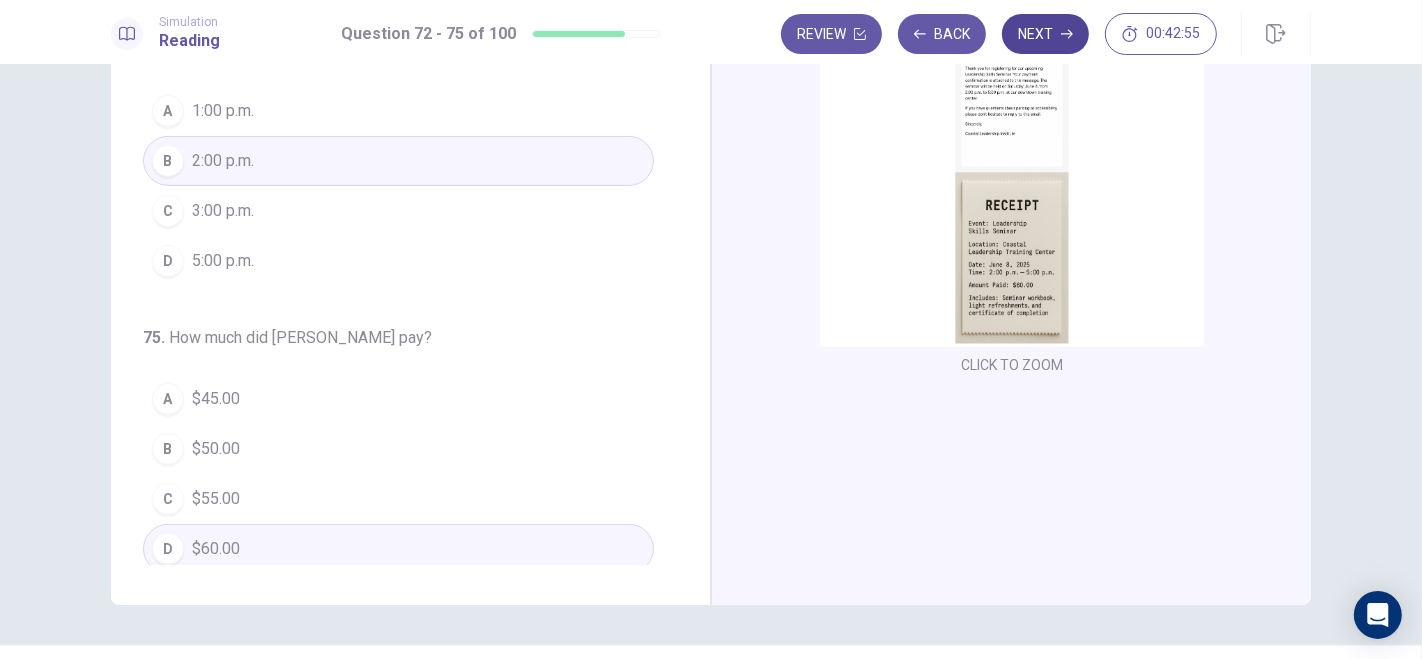
click at [1062, 28] on icon "button" at bounding box center [1067, 34] width 12 height 12
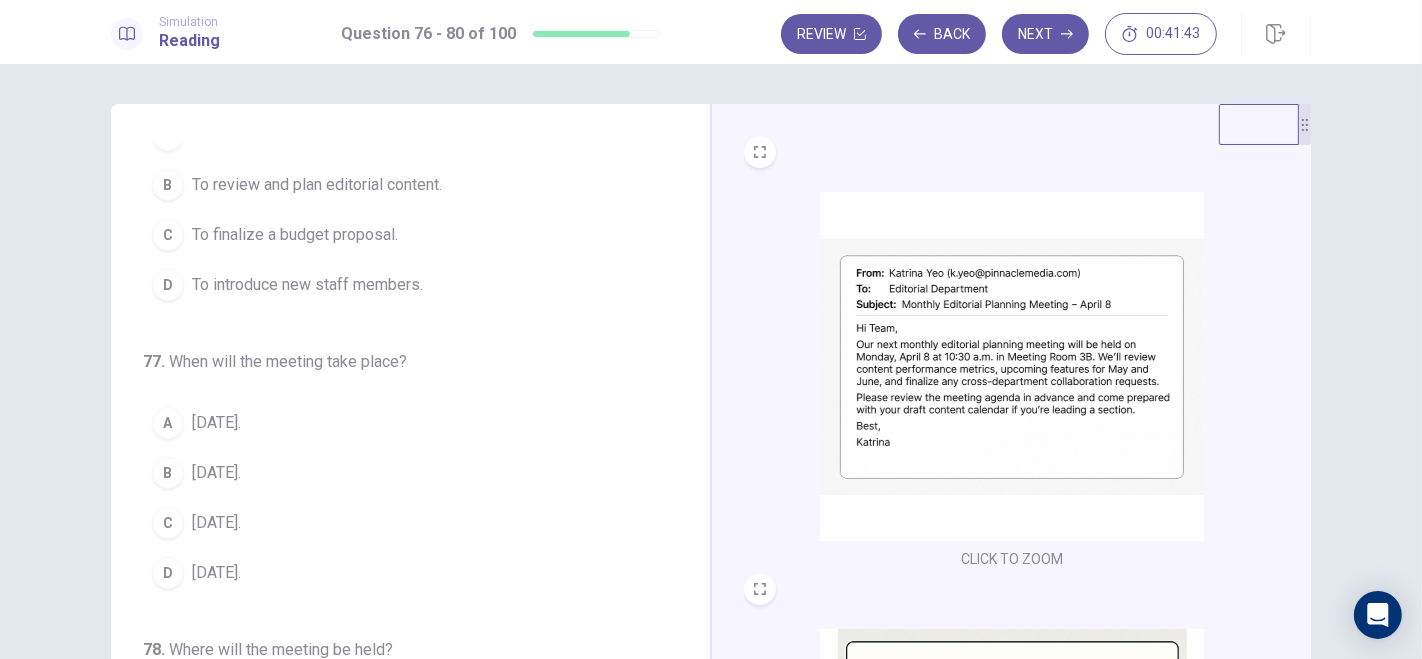
scroll to position [0, 0]
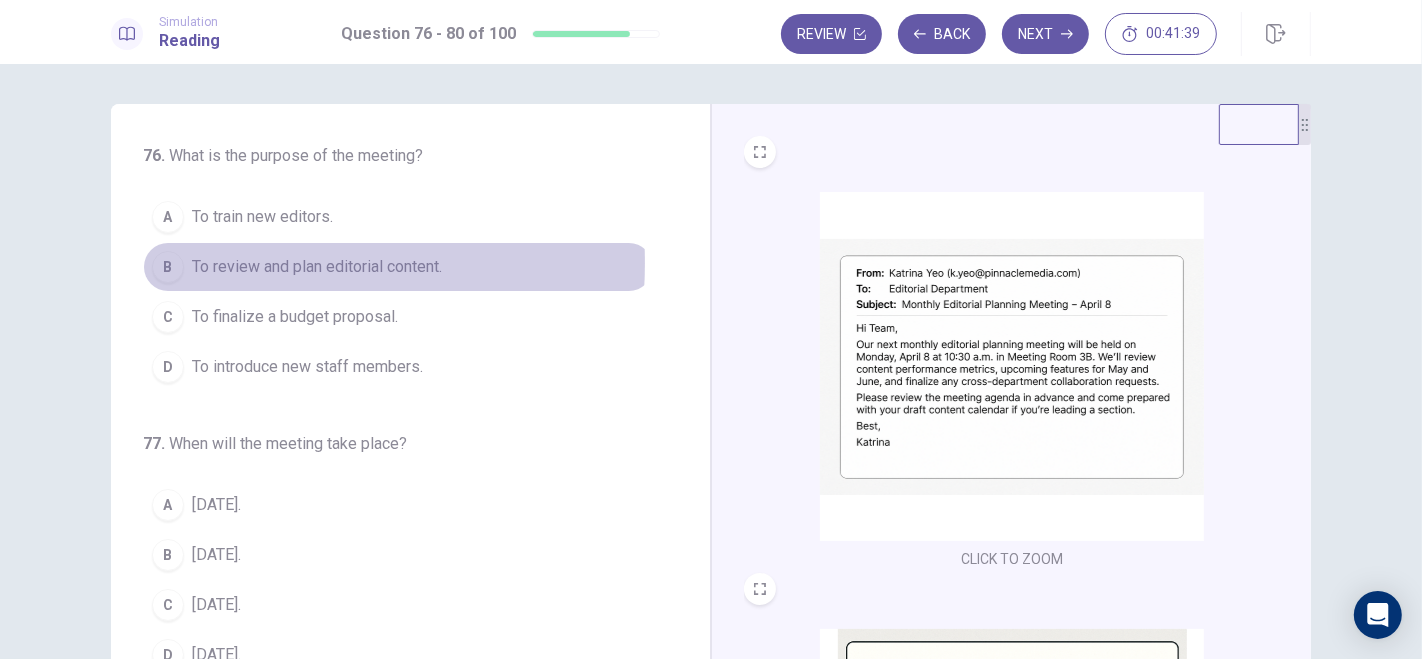
click at [192, 262] on span "To review and plan editorial content." at bounding box center [317, 267] width 250 height 24
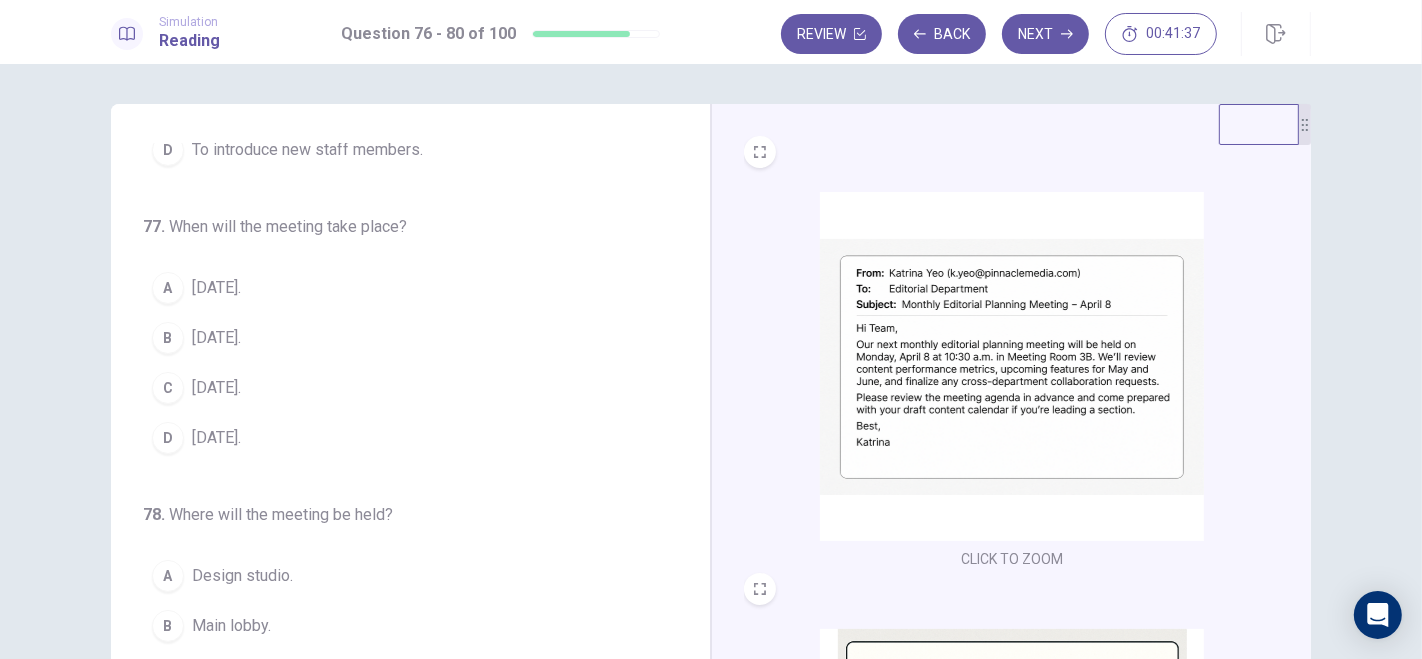
scroll to position [219, 0]
click at [240, 327] on button "B April 8." at bounding box center [398, 336] width 511 height 50
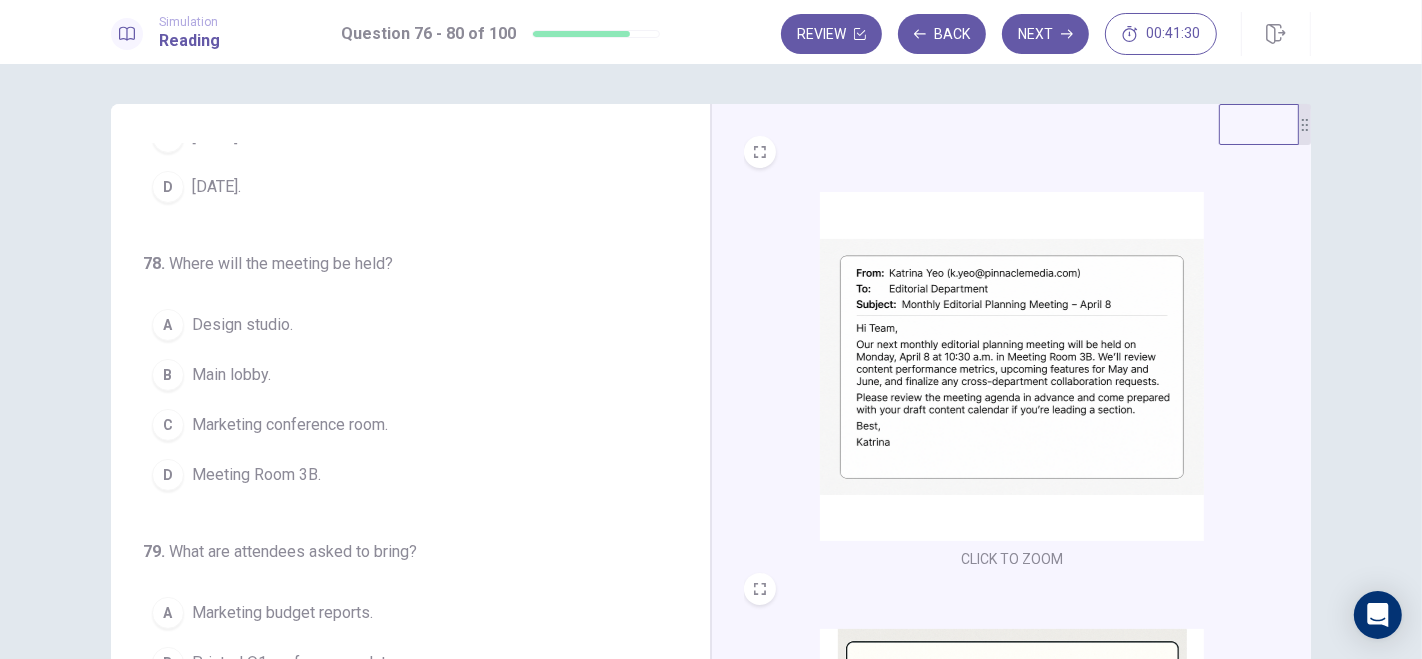
scroll to position [468, 0]
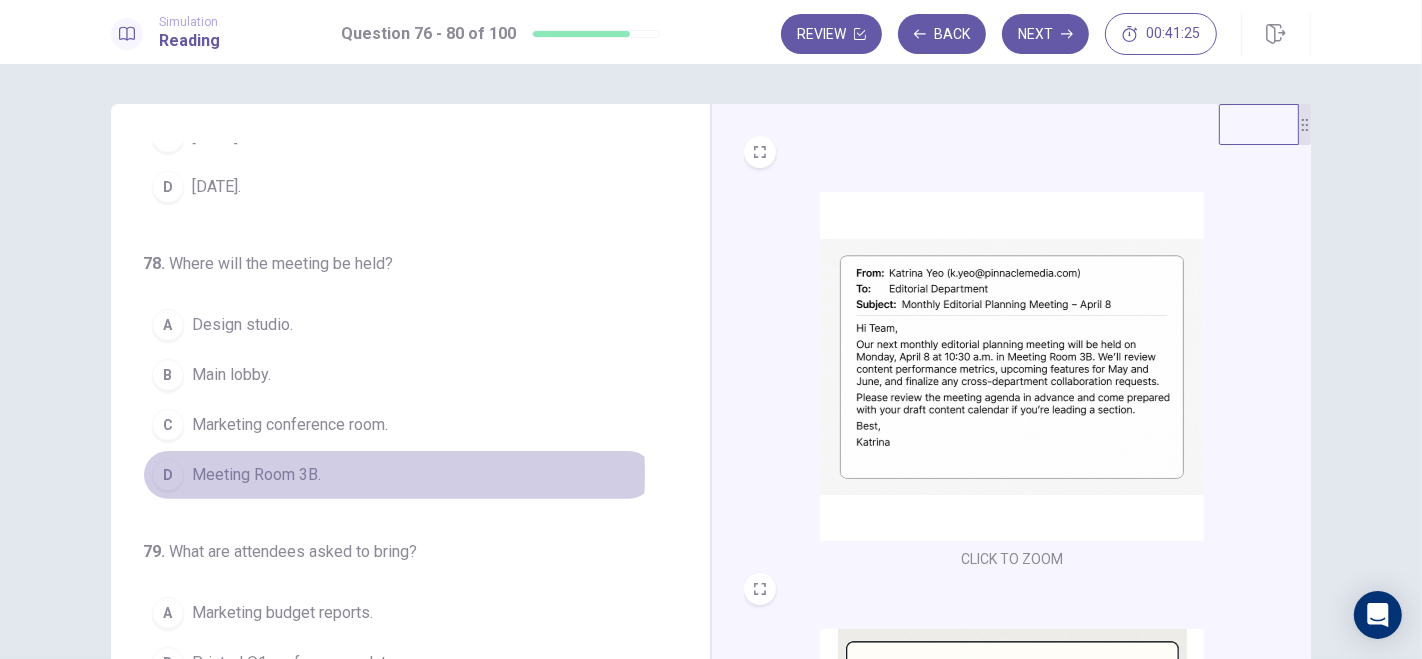
click at [292, 467] on span "Meeting Room 3B." at bounding box center [256, 475] width 129 height 24
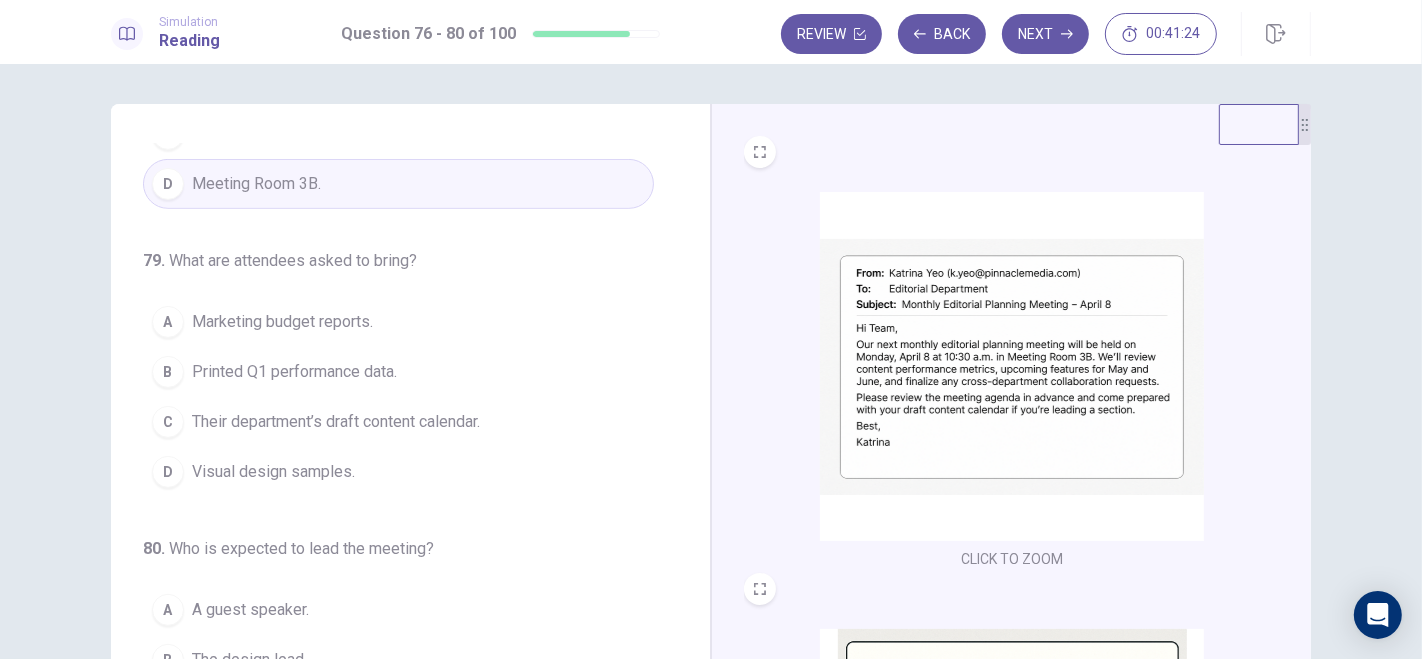
scroll to position [760, 0]
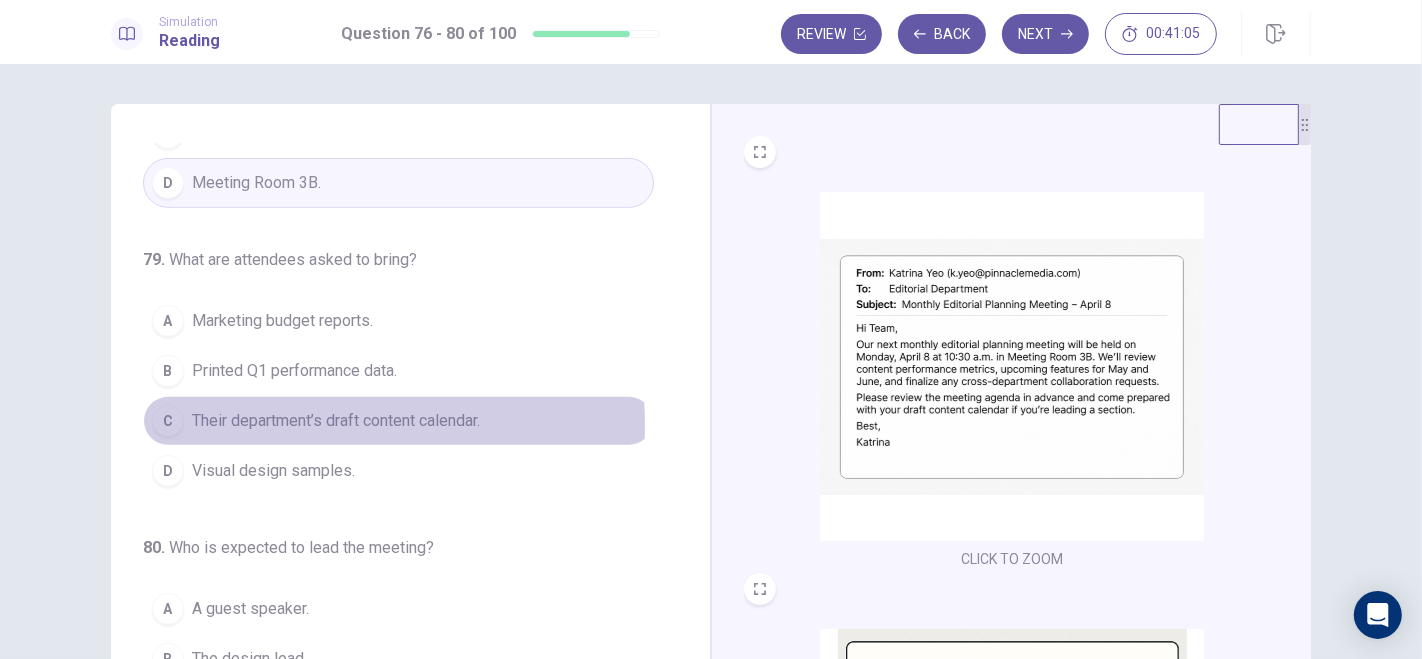
click at [195, 418] on span "Their department’s draft content calendar." at bounding box center [336, 421] width 288 height 24
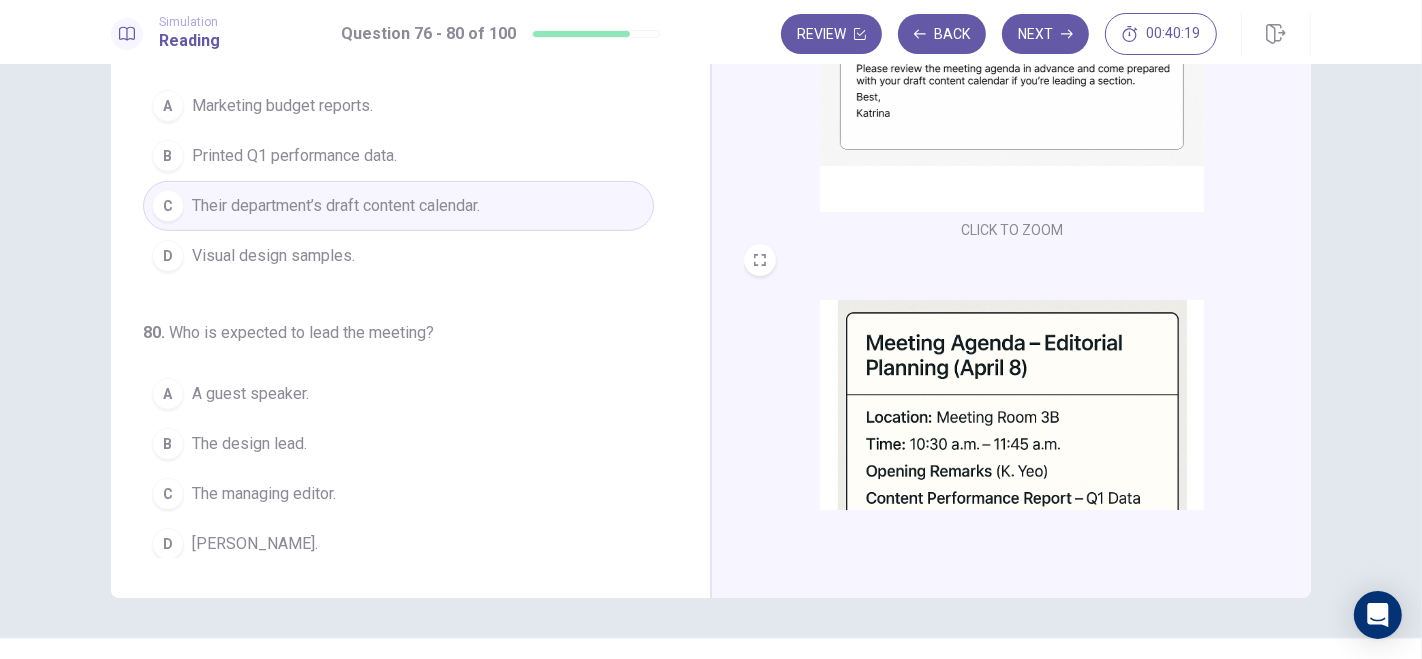
scroll to position [223, 0]
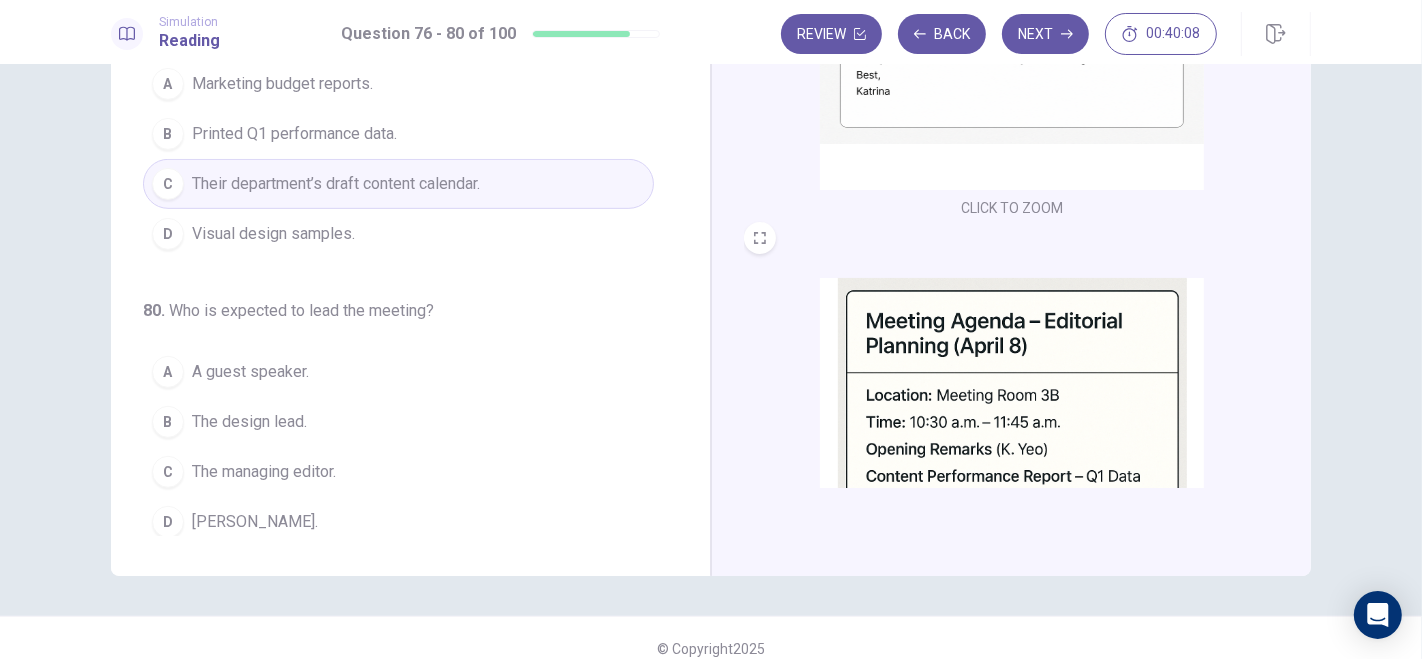
click at [159, 506] on div "D" at bounding box center [168, 522] width 32 height 32
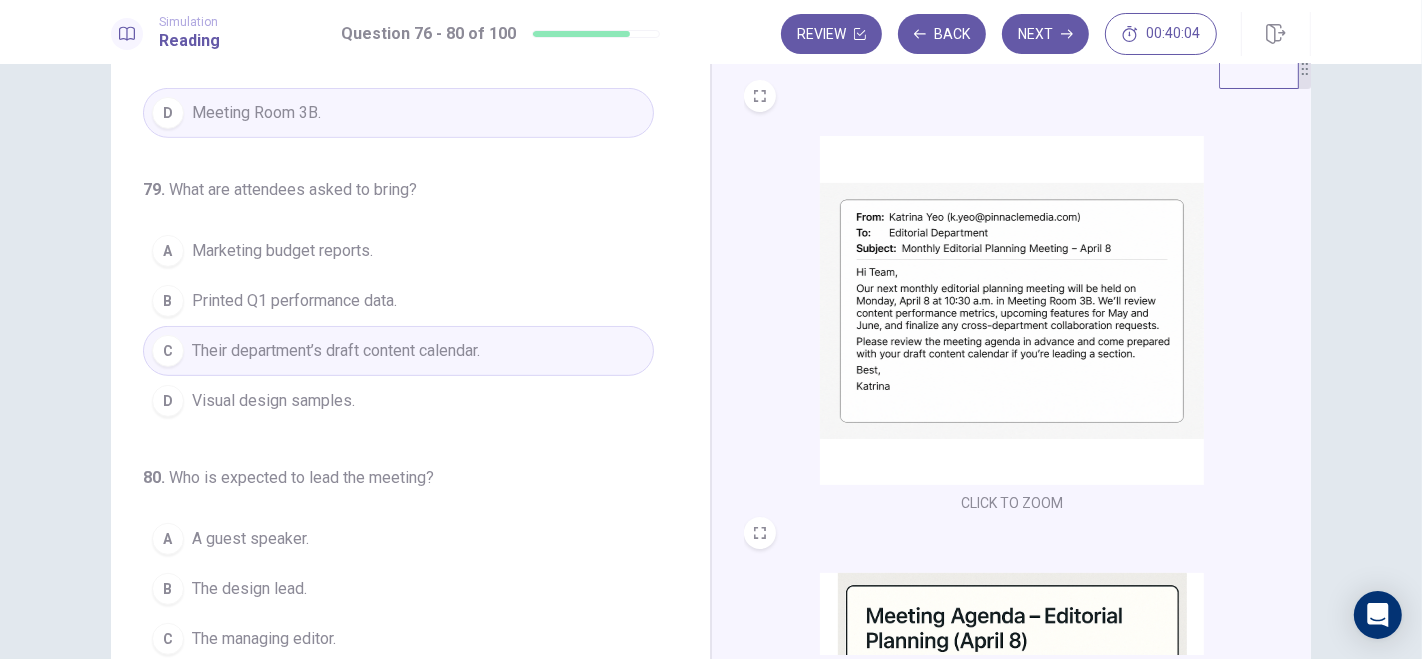
scroll to position [54, 0]
click at [1052, 35] on button "Next" at bounding box center [1045, 34] width 87 height 40
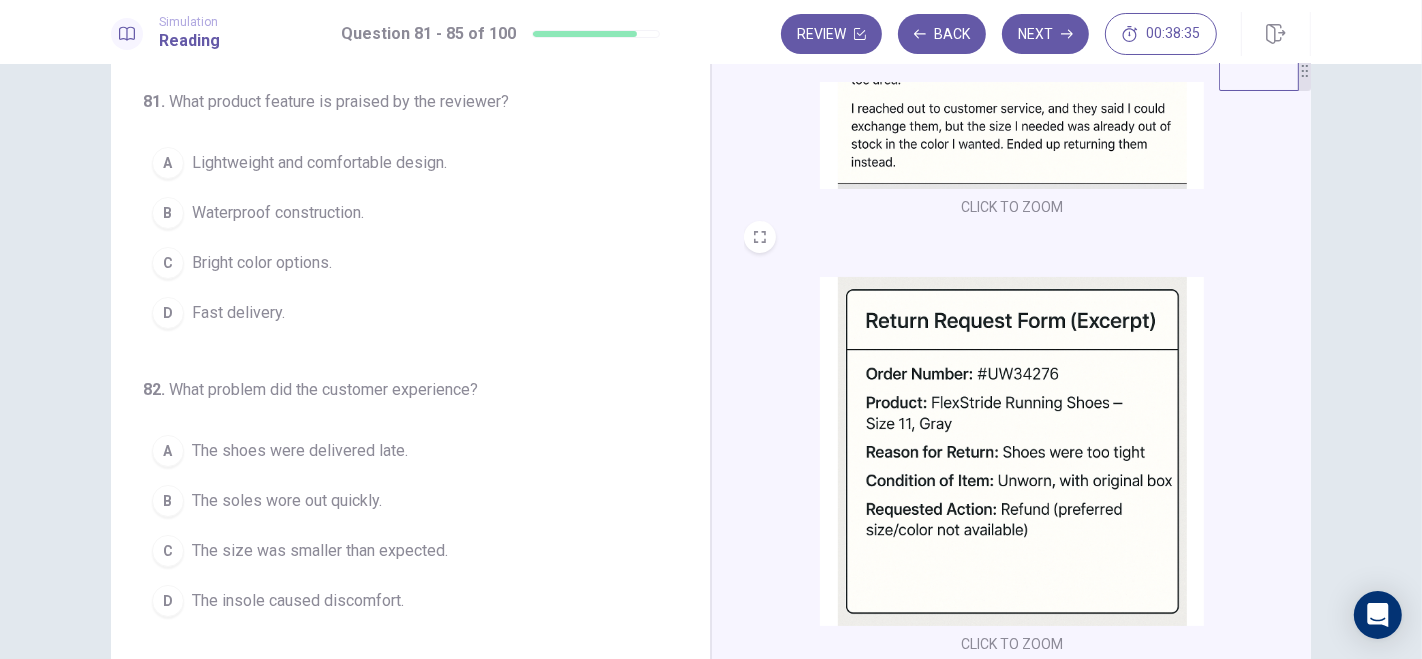
scroll to position [0, 0]
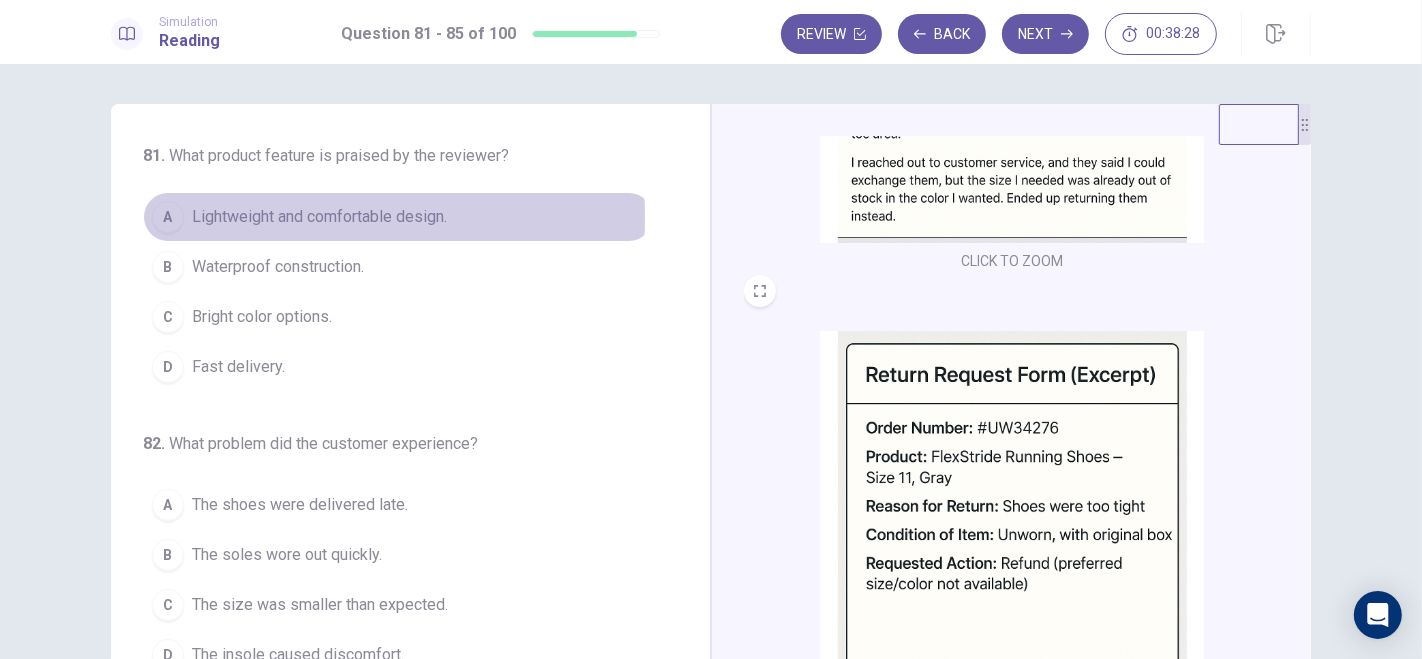
click at [173, 217] on div "A" at bounding box center [168, 217] width 32 height 32
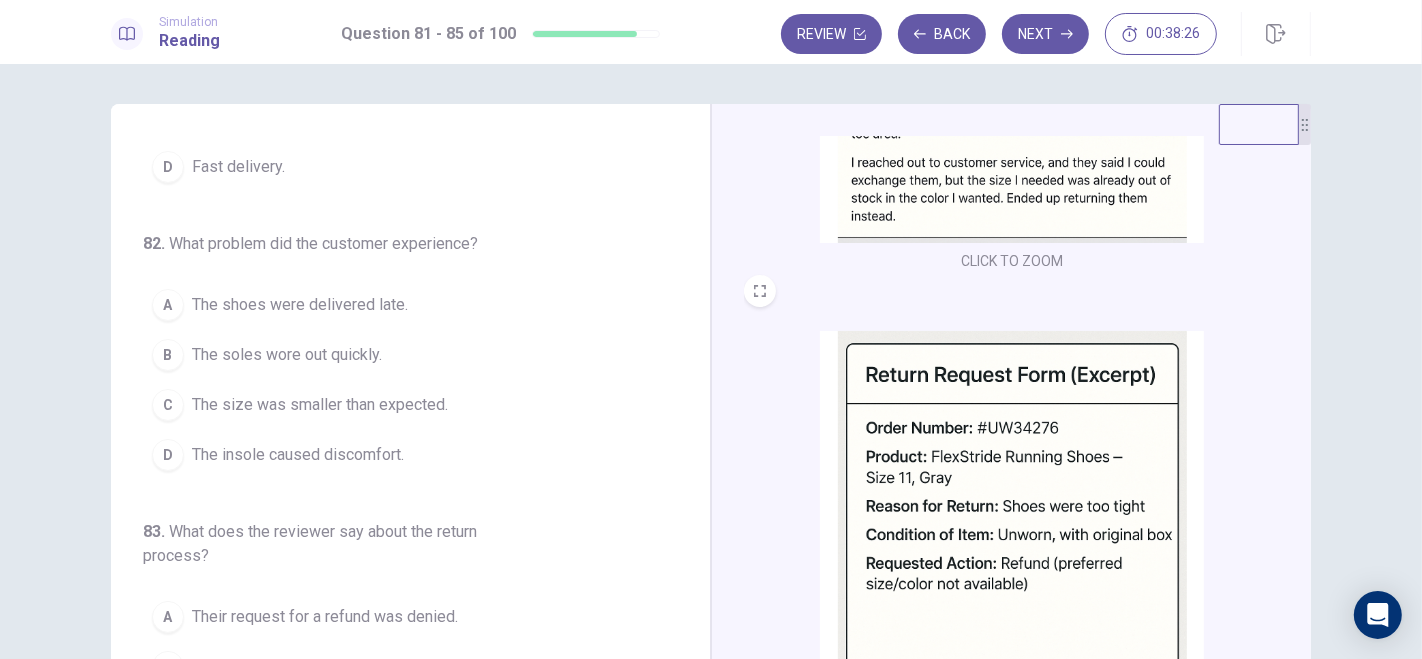
scroll to position [240, 0]
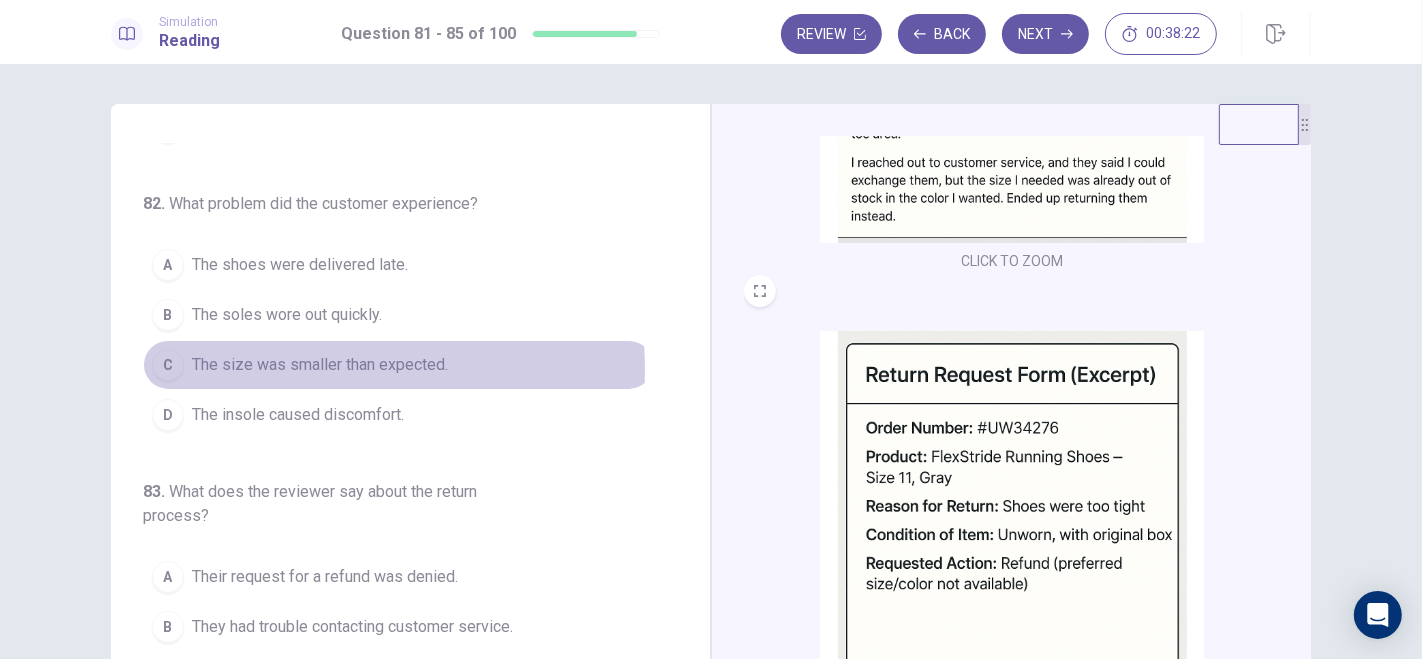
click at [240, 367] on span "The size was smaller than expected." at bounding box center [320, 365] width 256 height 24
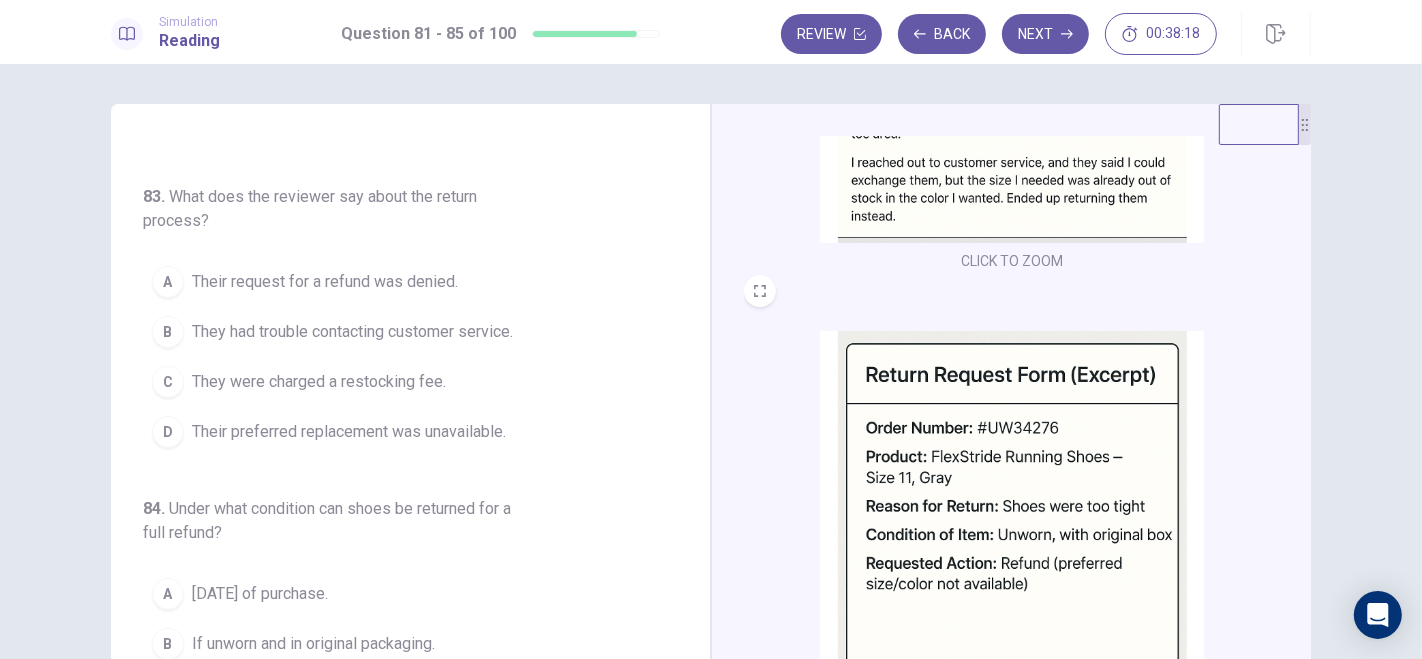
scroll to position [537, 0]
click at [222, 418] on span "Their preferred replacement was unavailable." at bounding box center [349, 430] width 314 height 24
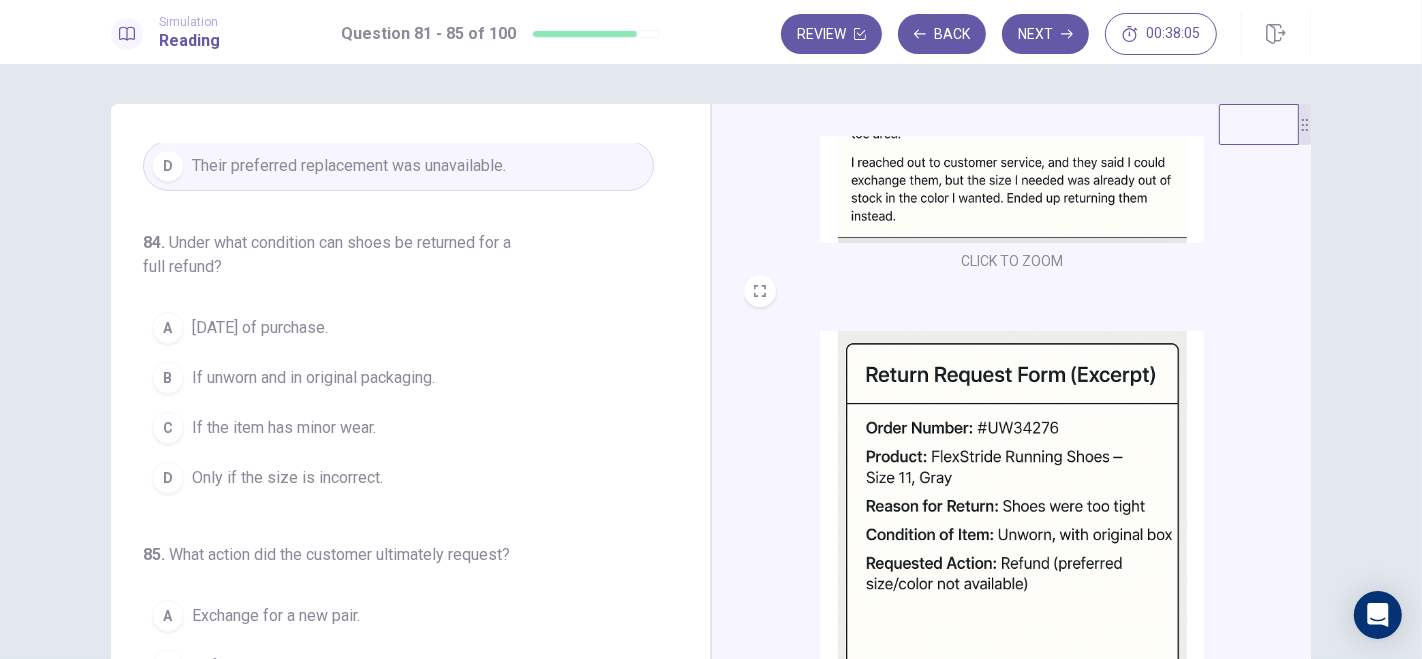
scroll to position [817, 0]
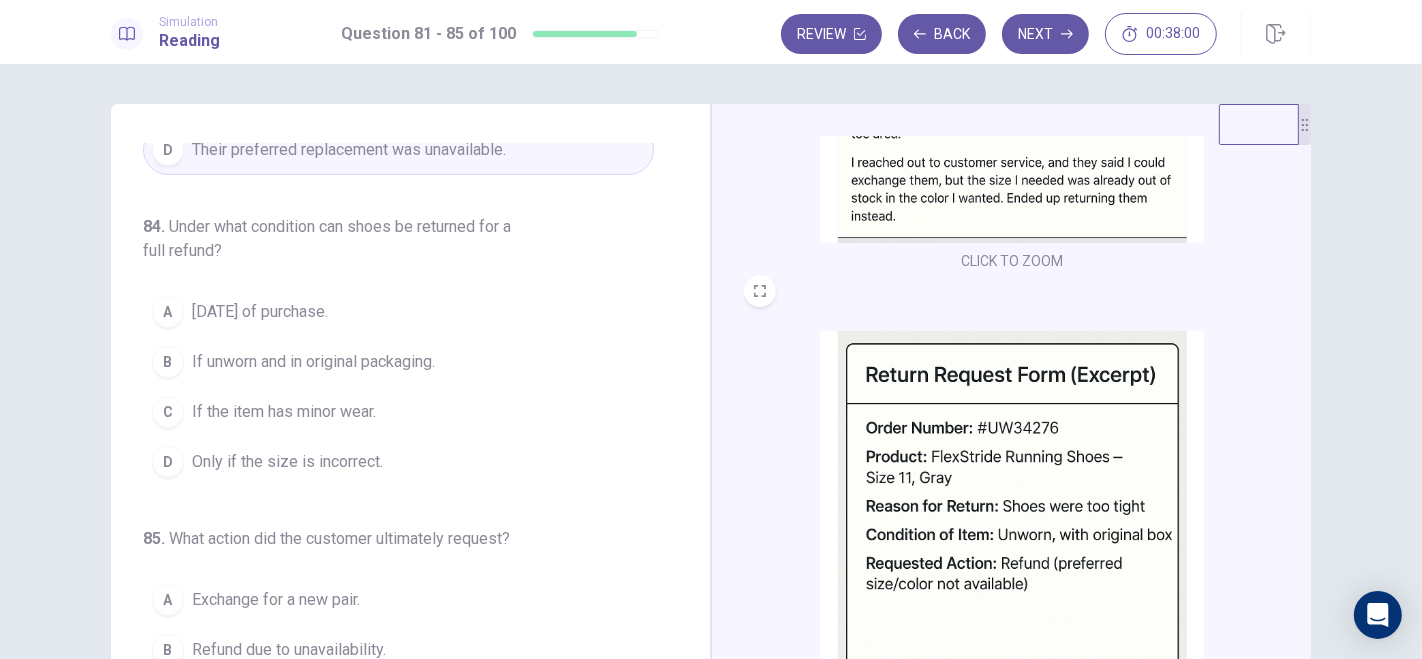
click at [314, 350] on span "If unworn and in original packaging." at bounding box center [313, 362] width 243 height 24
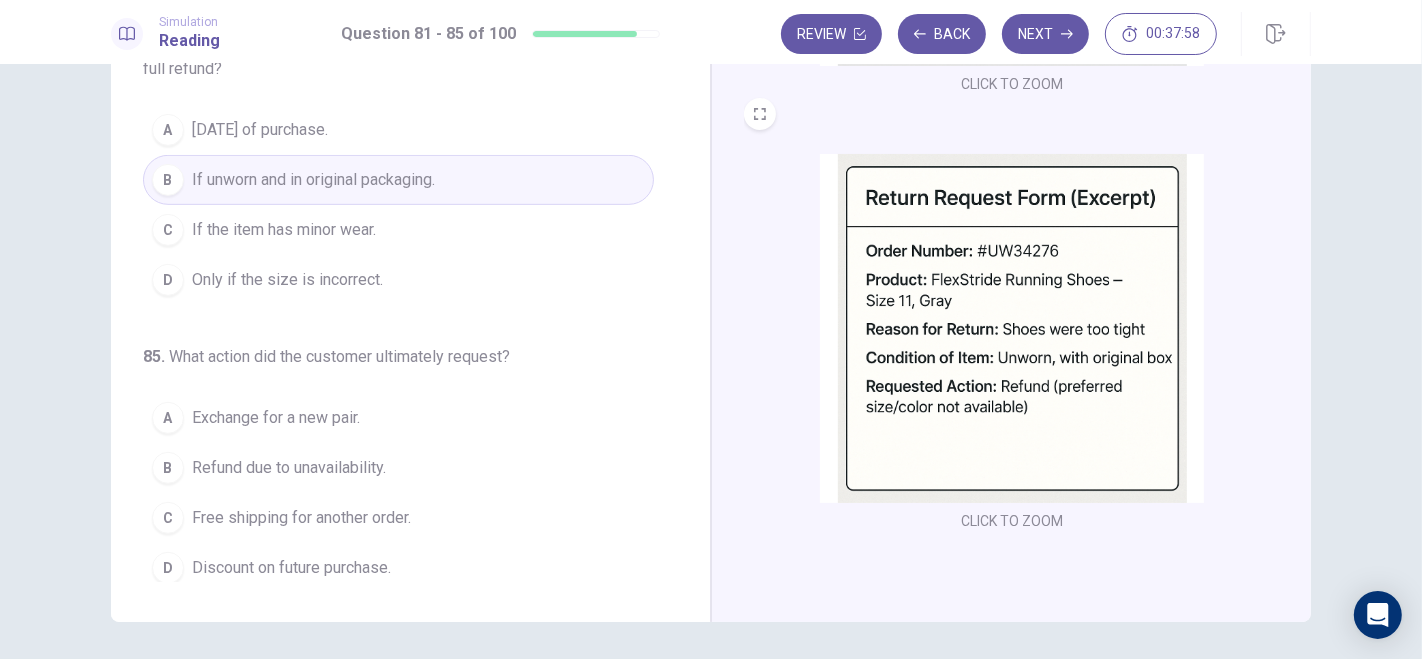
scroll to position [243, 0]
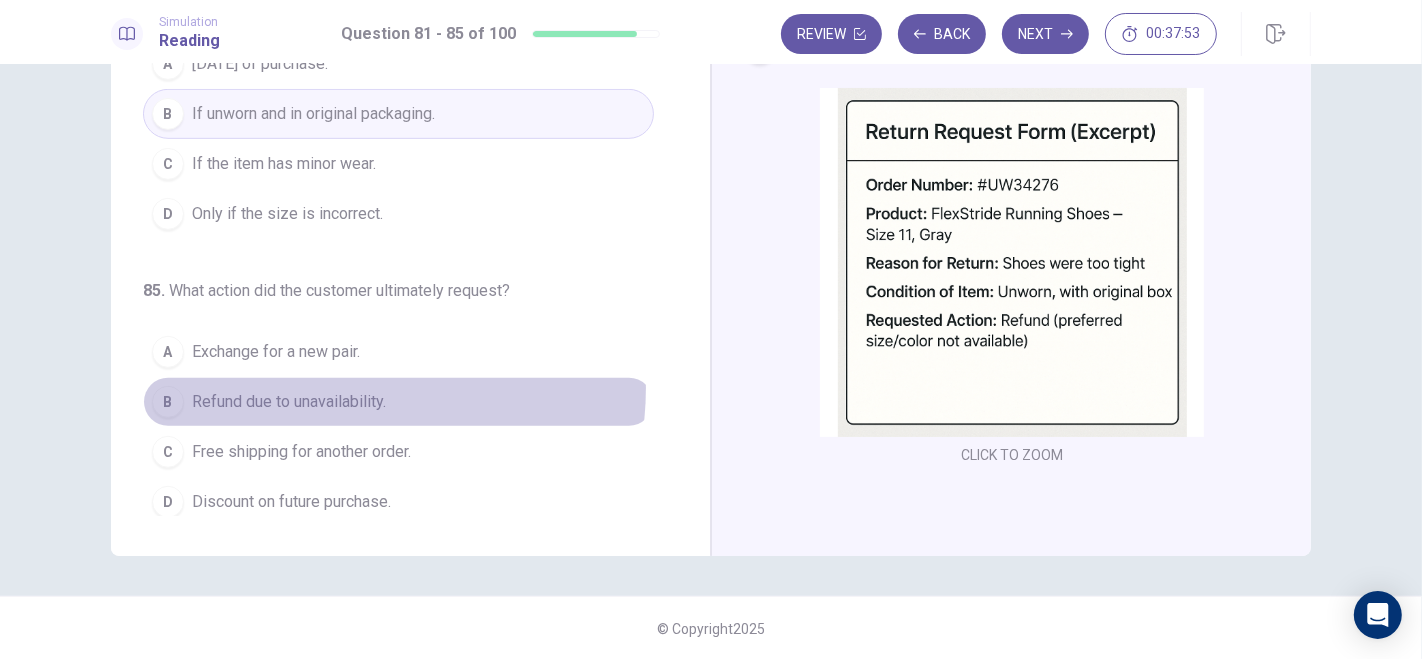
click at [322, 378] on button "B Refund due to unavailability." at bounding box center [398, 402] width 511 height 50
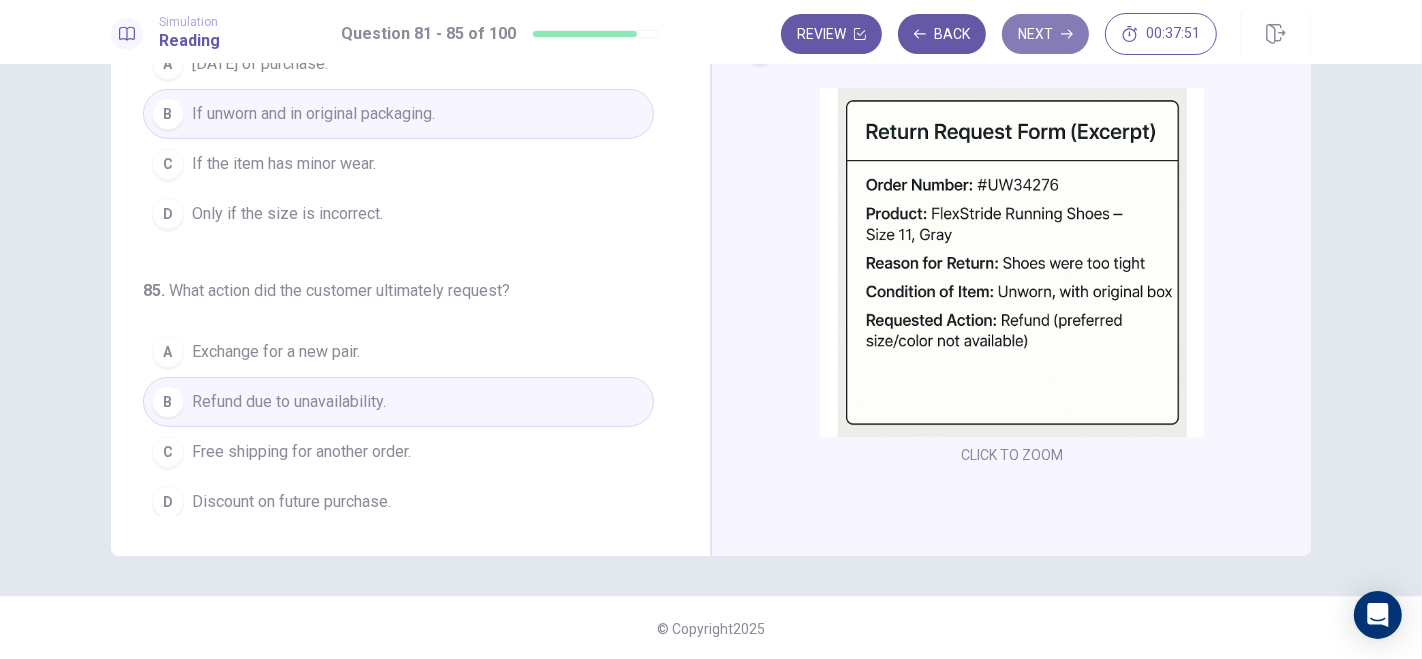
click at [1046, 32] on button "Next" at bounding box center [1045, 34] width 87 height 40
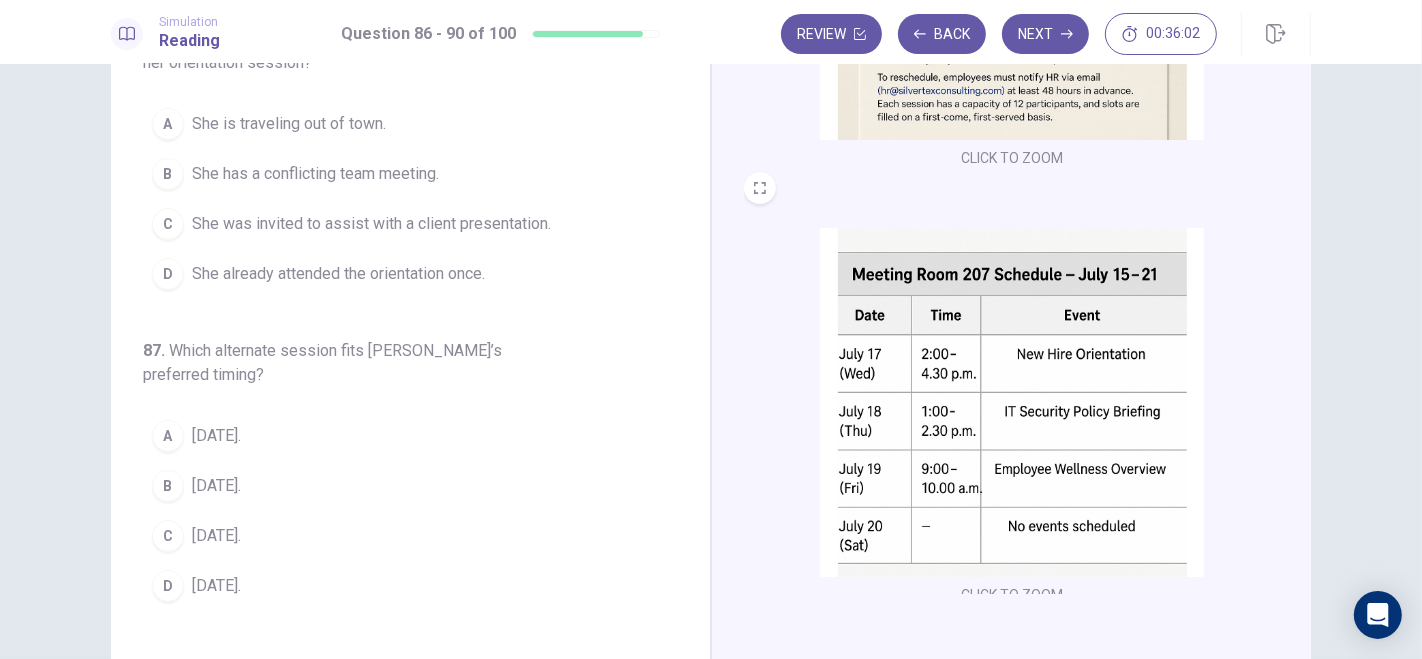
scroll to position [0, 0]
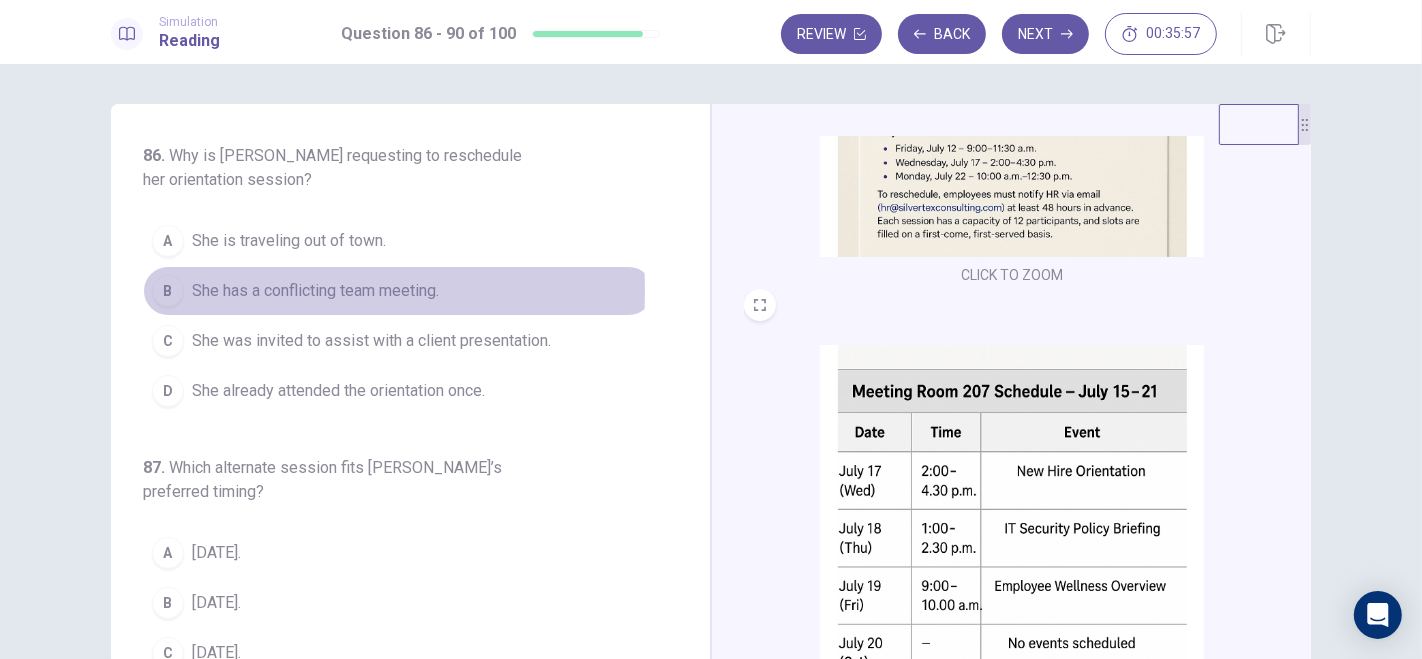
click at [165, 290] on div "B" at bounding box center [168, 291] width 32 height 32
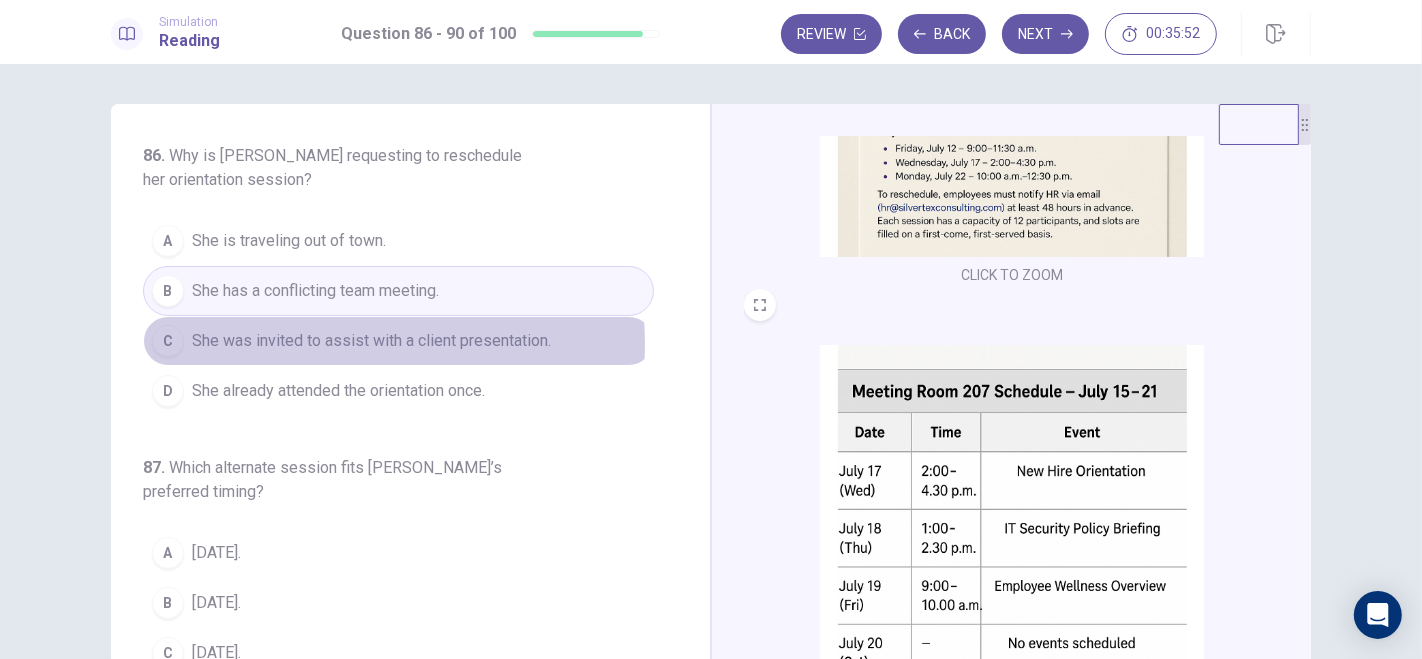
click at [267, 343] on span "She was invited to assist with a client presentation." at bounding box center [371, 341] width 359 height 24
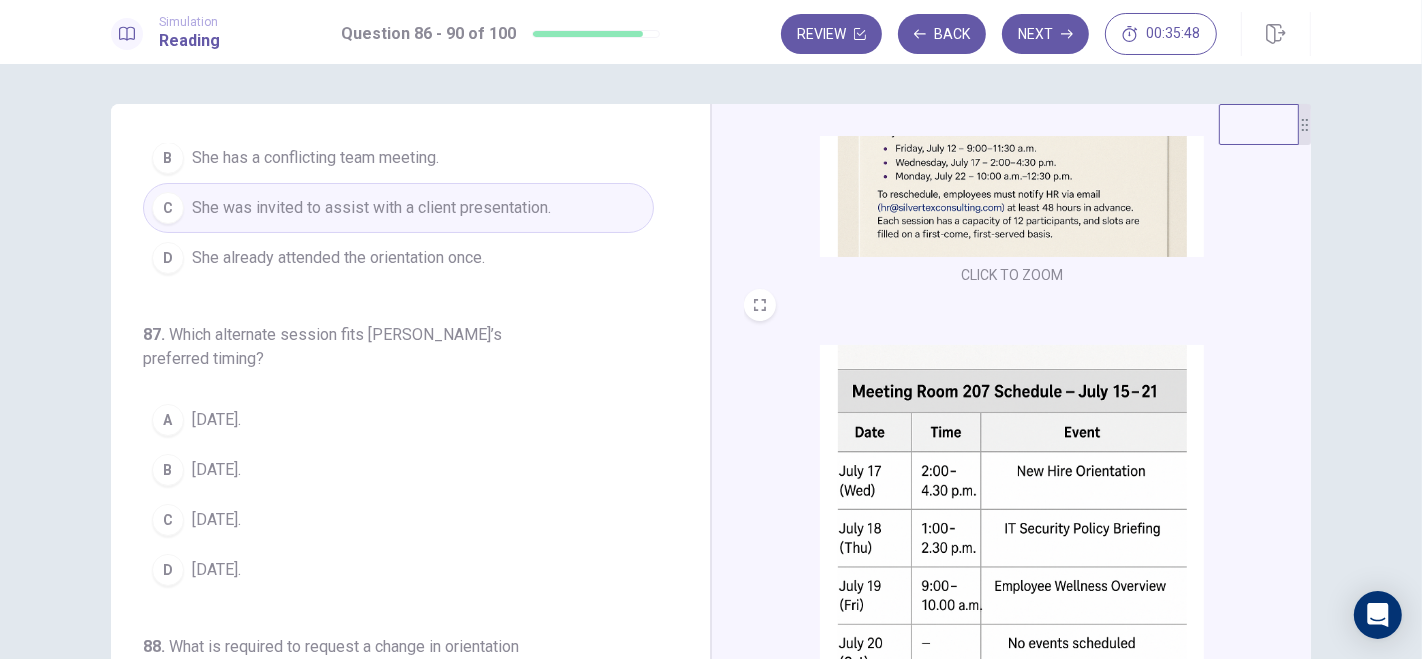
scroll to position [208, 0]
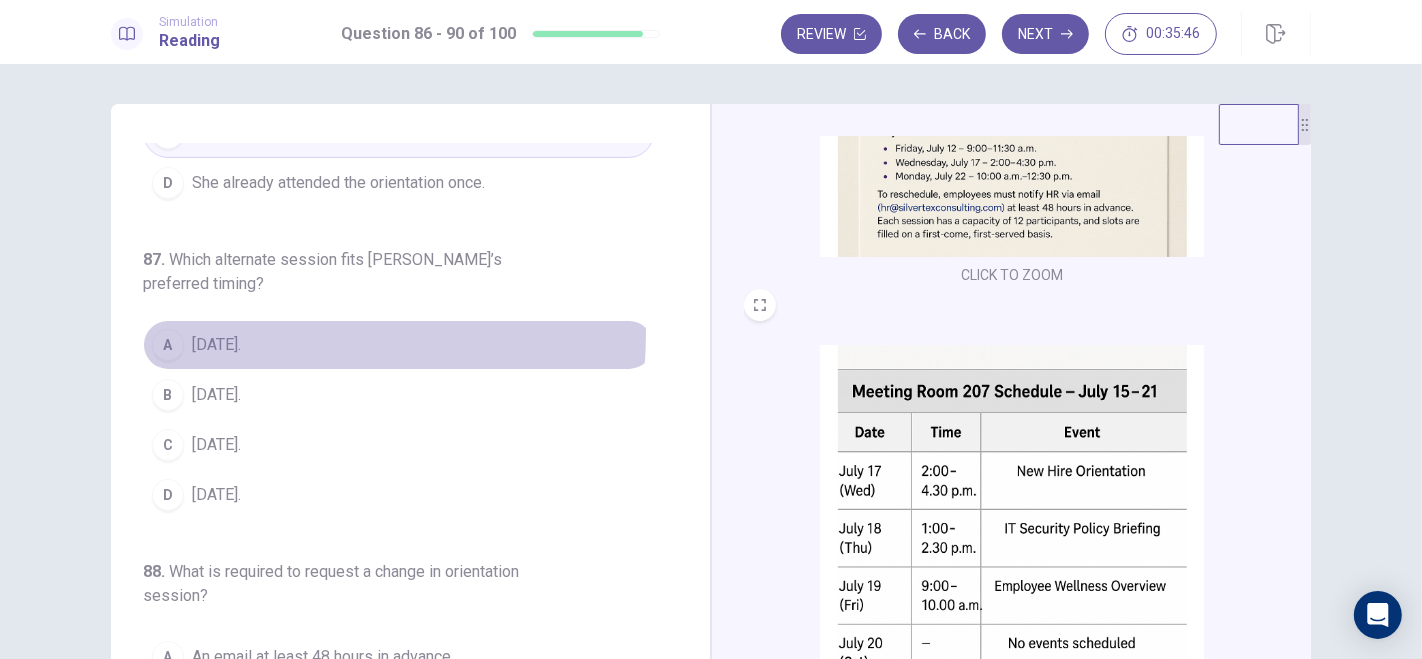
click at [267, 332] on button "A July 15." at bounding box center [398, 345] width 511 height 50
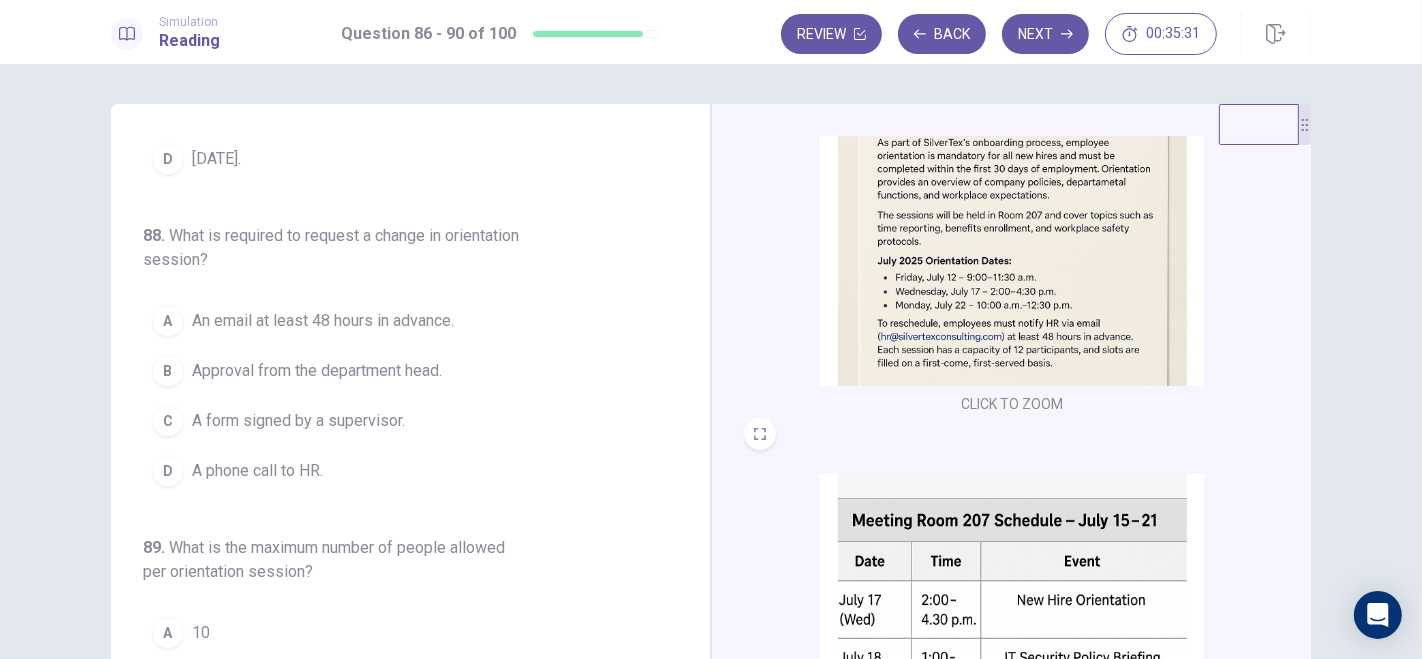
scroll to position [593, 0]
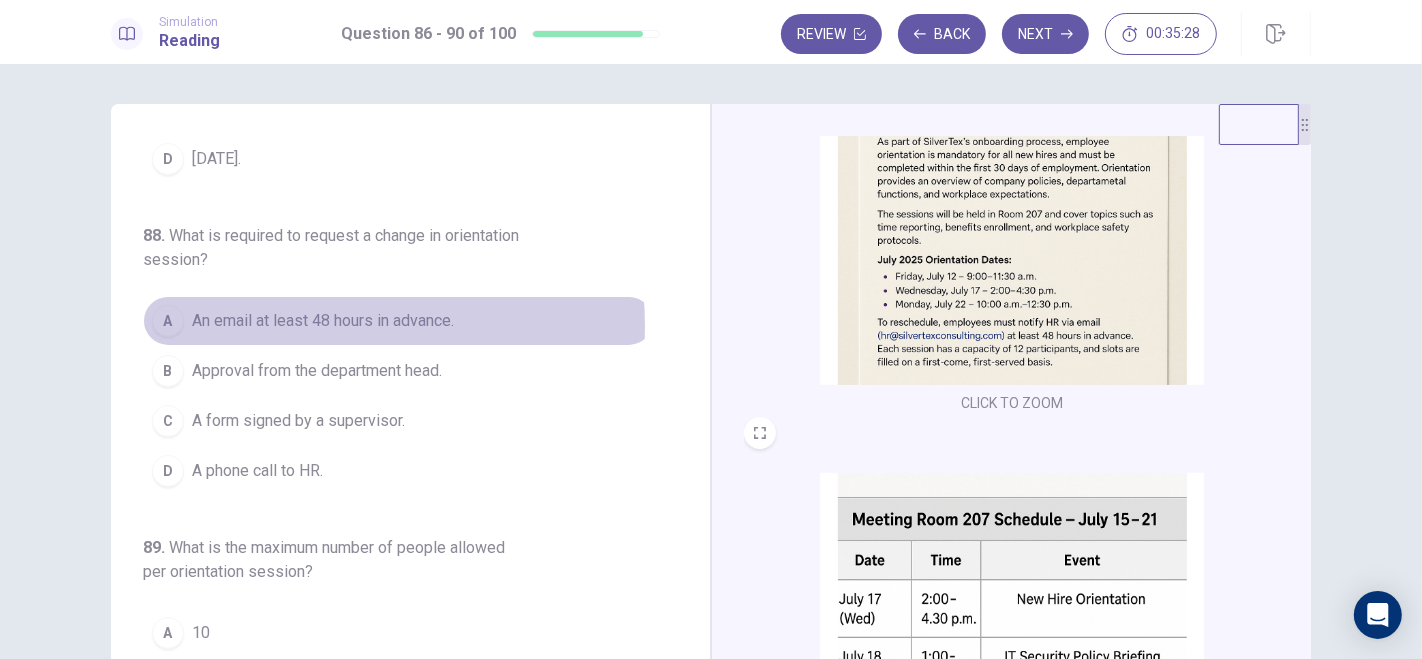
click at [276, 321] on span "An email at least 48 hours in advance." at bounding box center [323, 321] width 262 height 24
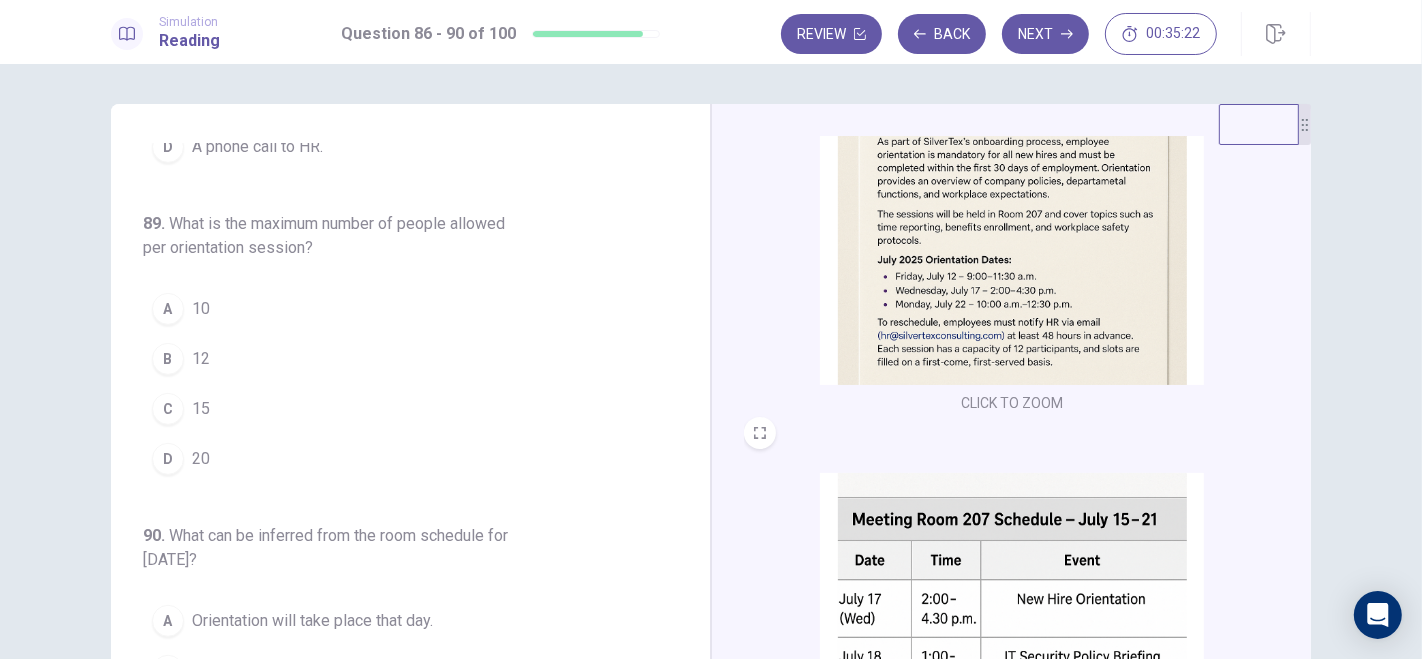
scroll to position [879, 0]
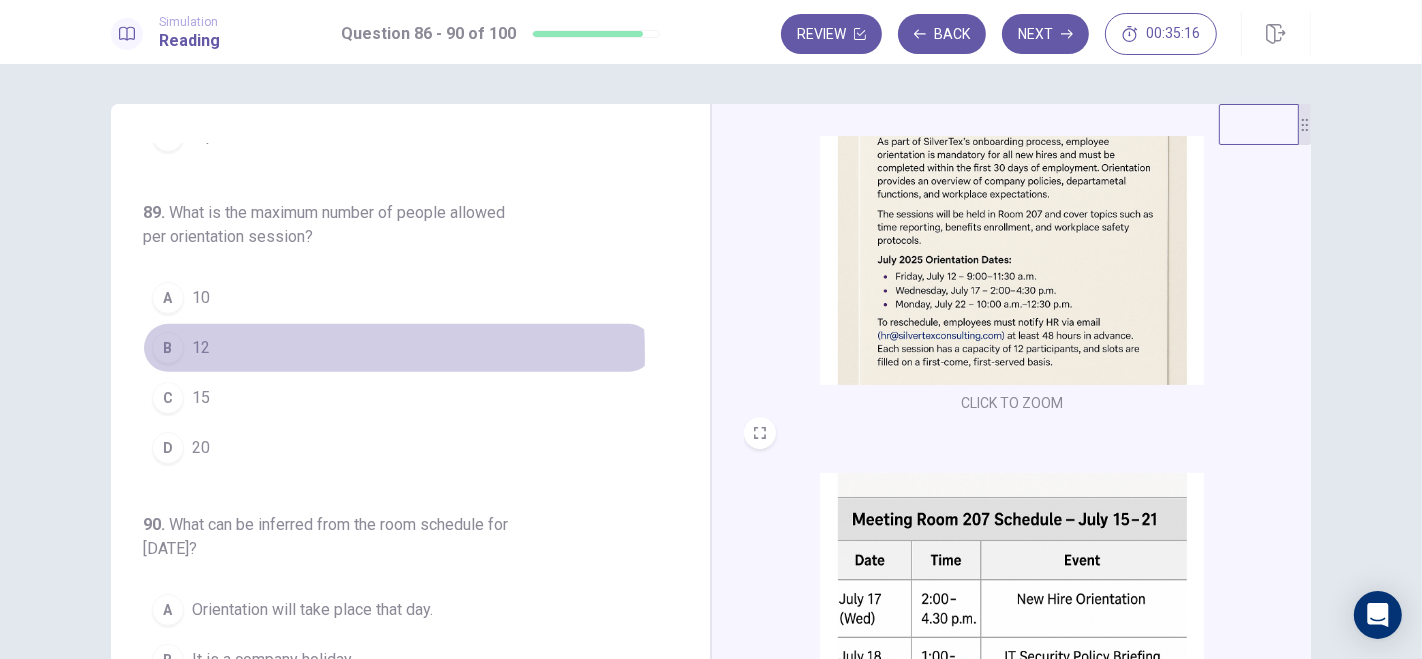
click at [182, 347] on button "B 12" at bounding box center [398, 348] width 511 height 50
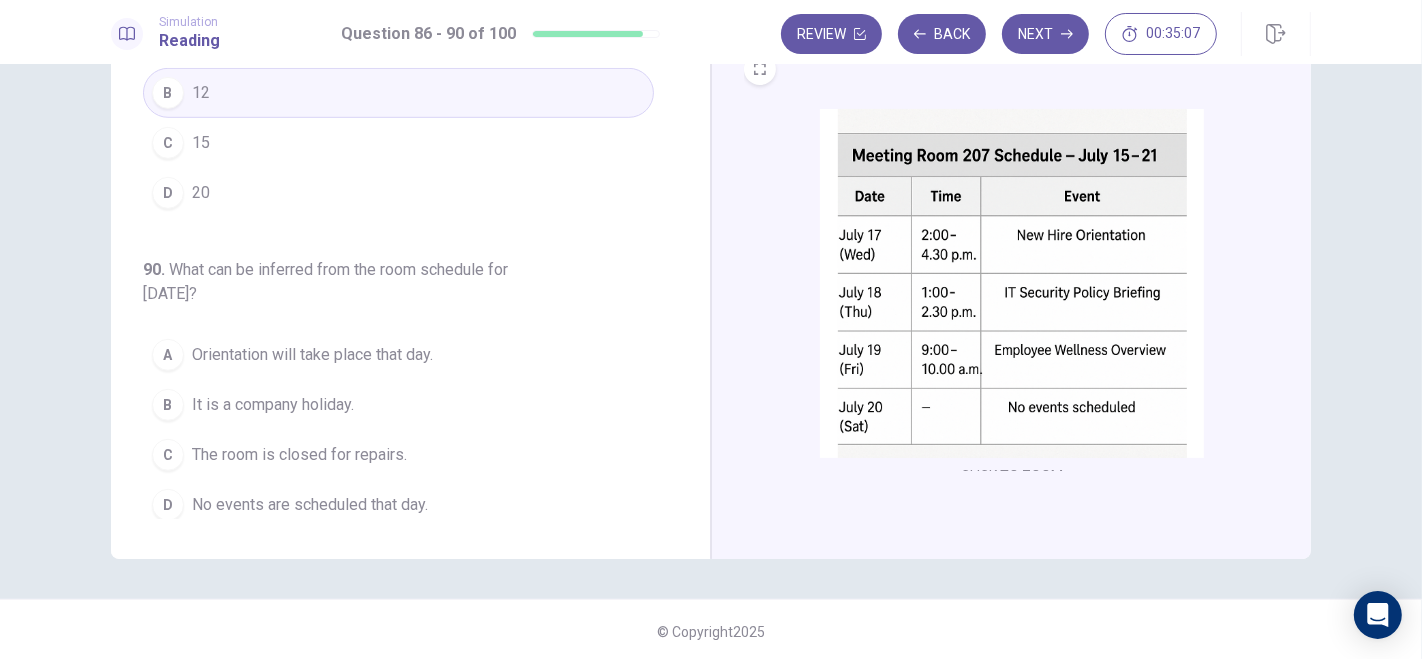
scroll to position [735, 0]
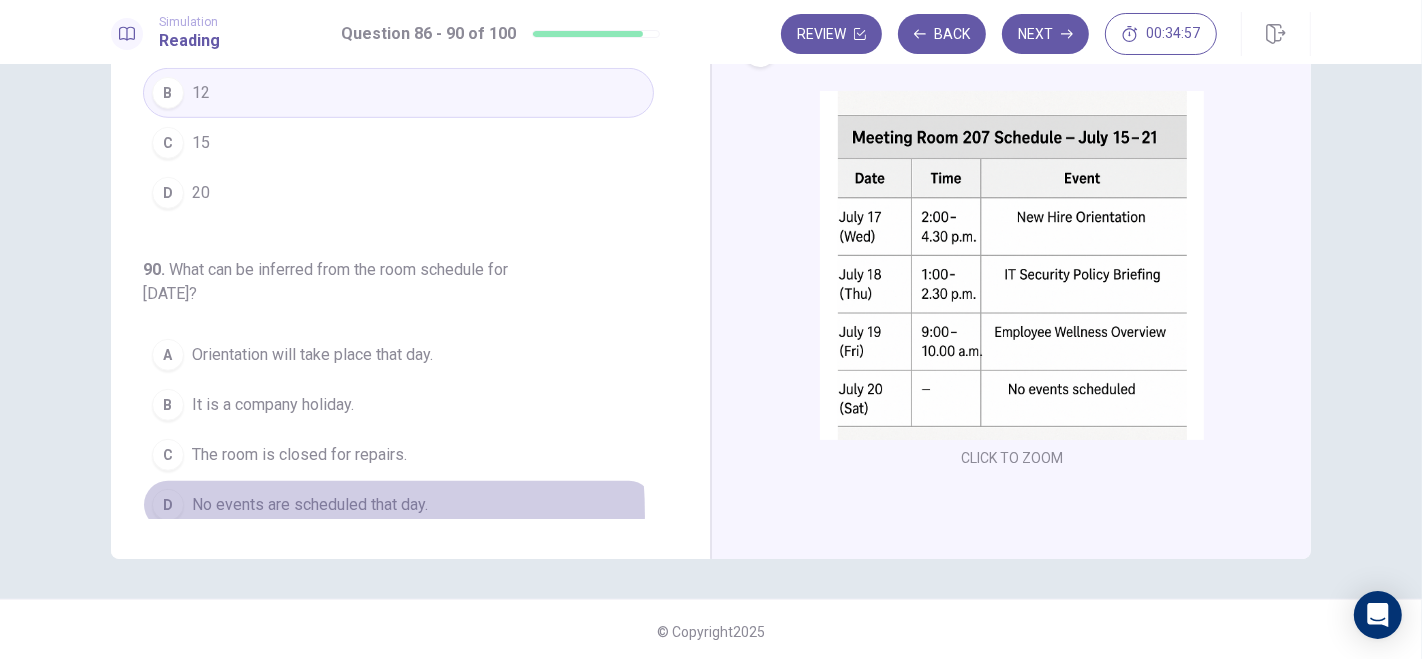
click at [170, 505] on div "D" at bounding box center [168, 505] width 32 height 32
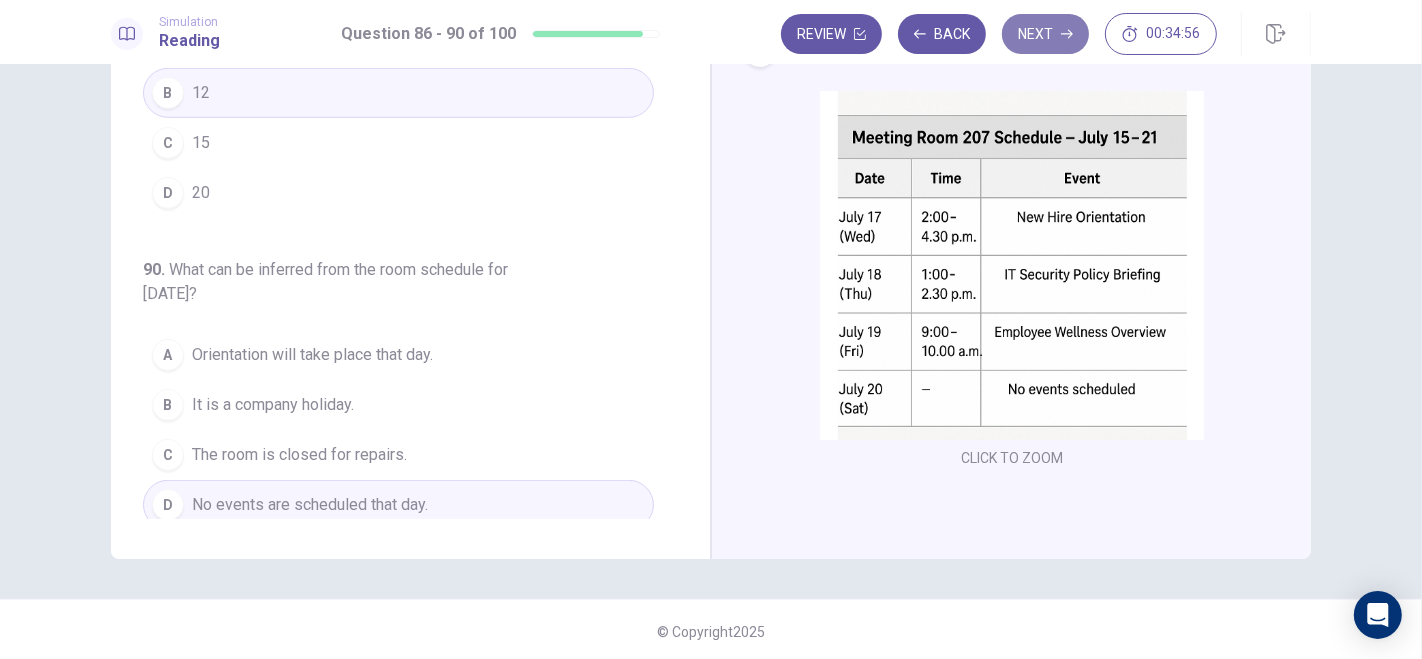
click at [1031, 38] on button "Next" at bounding box center [1045, 34] width 87 height 40
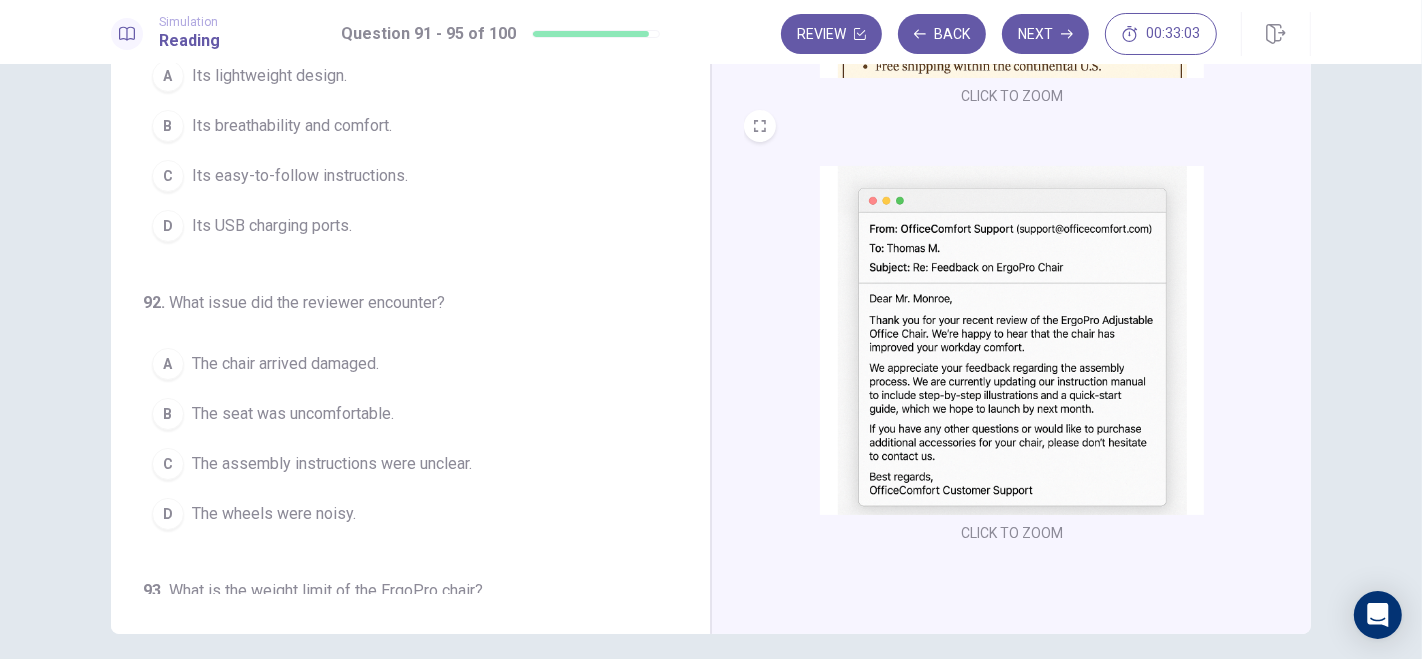
scroll to position [0, 0]
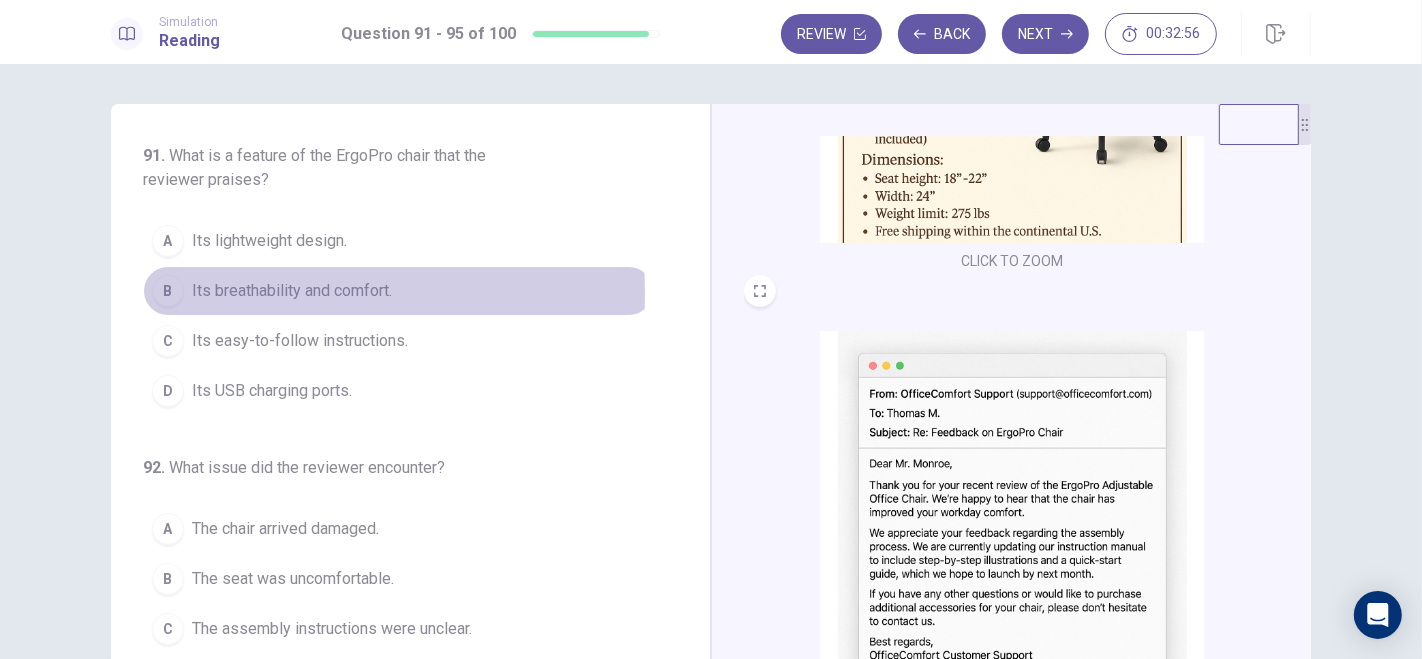
click at [169, 292] on div "B" at bounding box center [168, 291] width 32 height 32
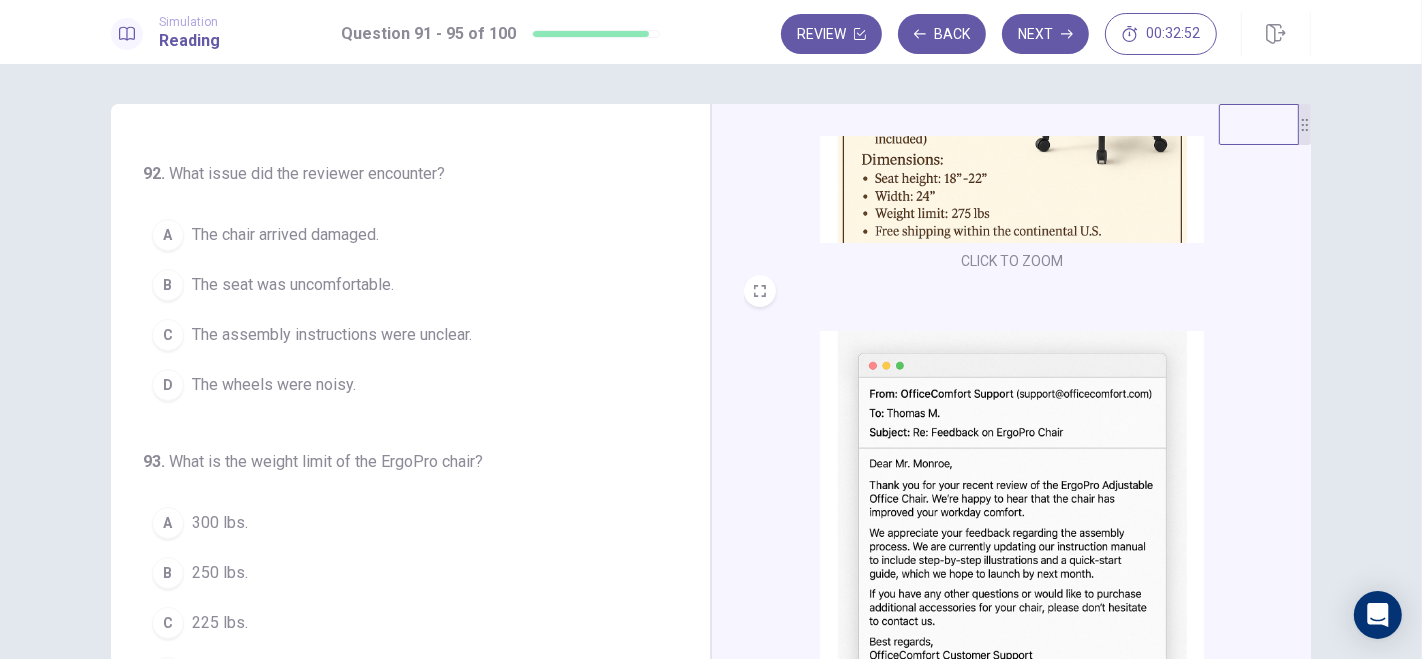
scroll to position [295, 0]
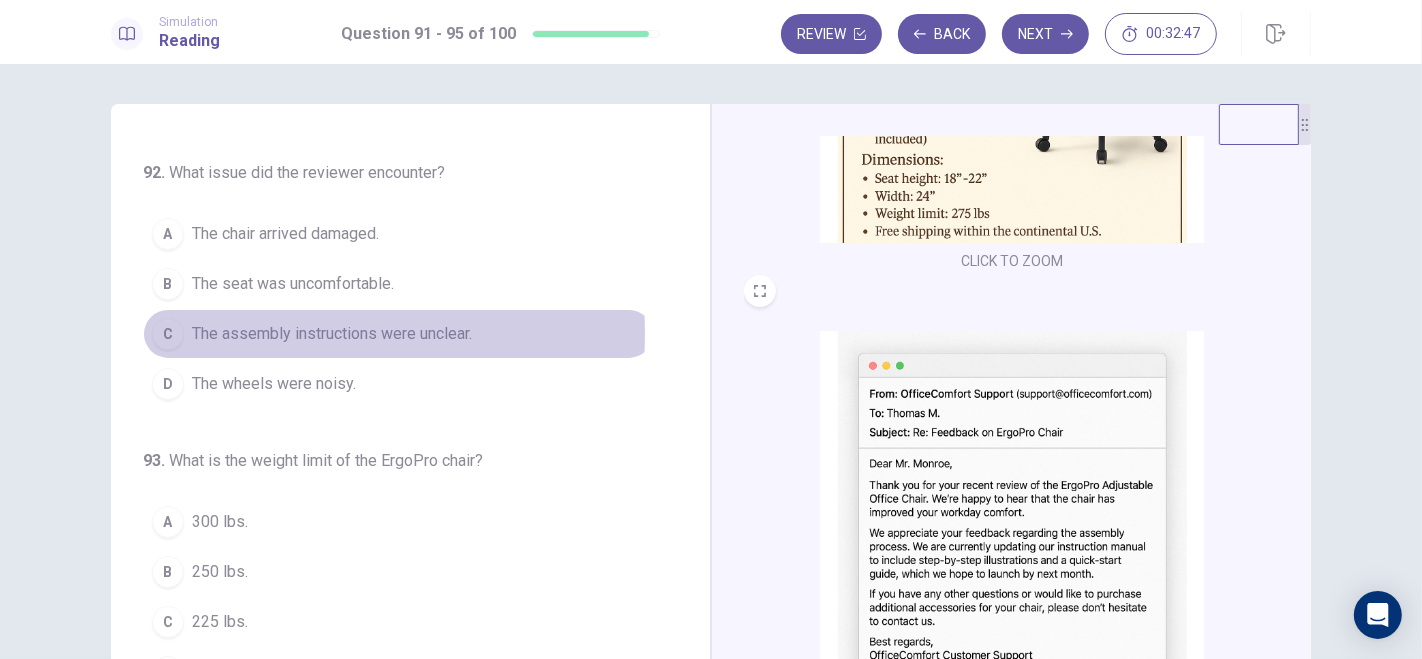
click at [212, 329] on span "The assembly instructions were unclear." at bounding box center [332, 334] width 280 height 24
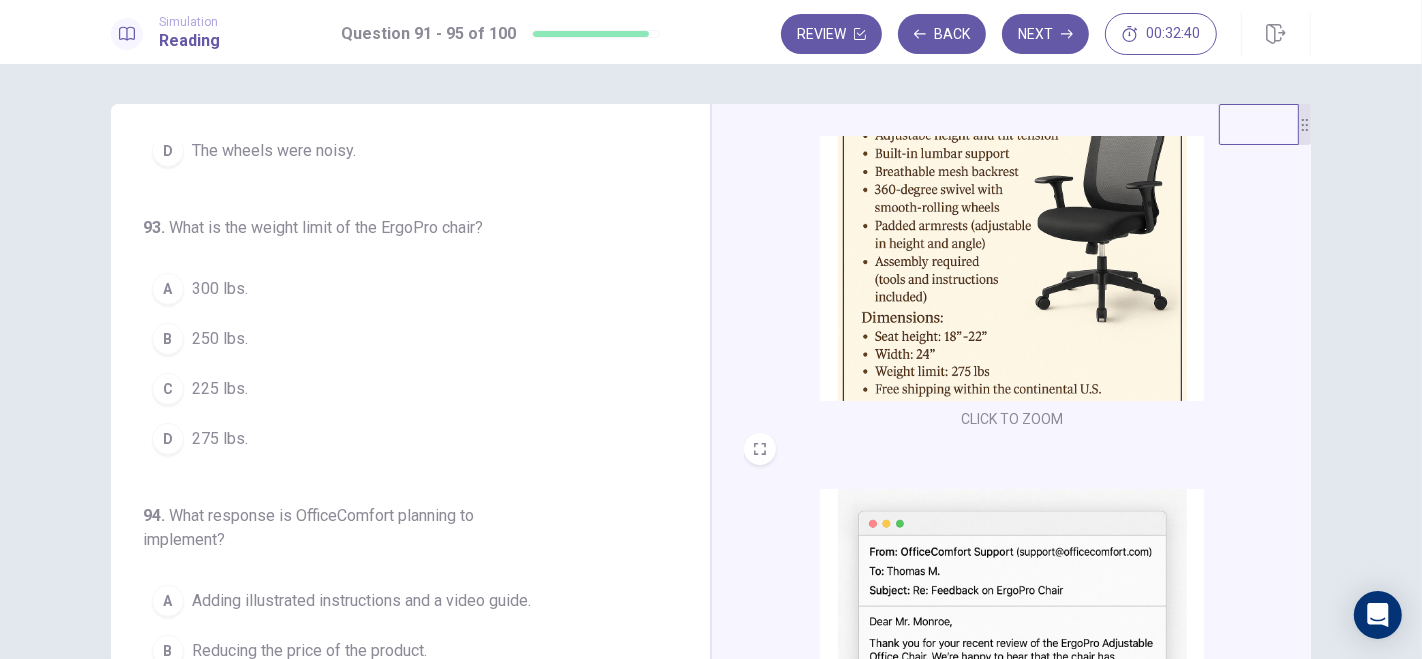
scroll to position [571, 0]
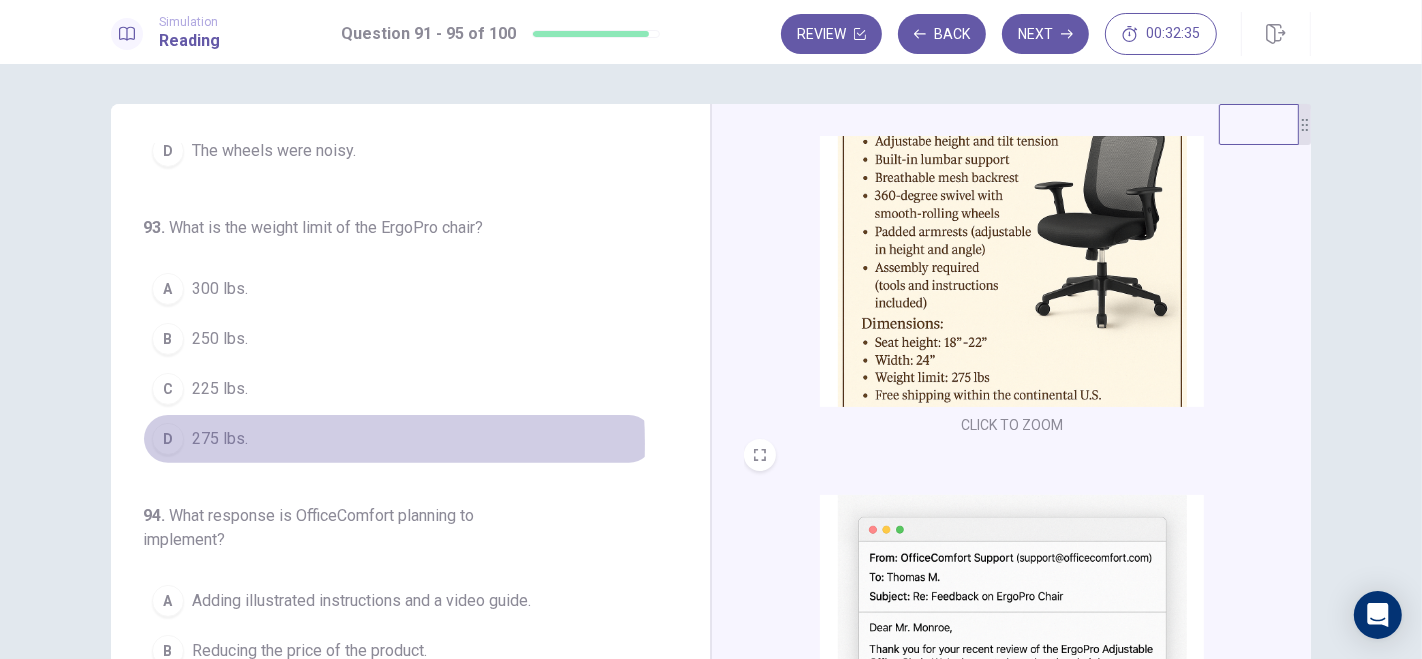
click at [199, 438] on span "275 lbs." at bounding box center [220, 439] width 56 height 24
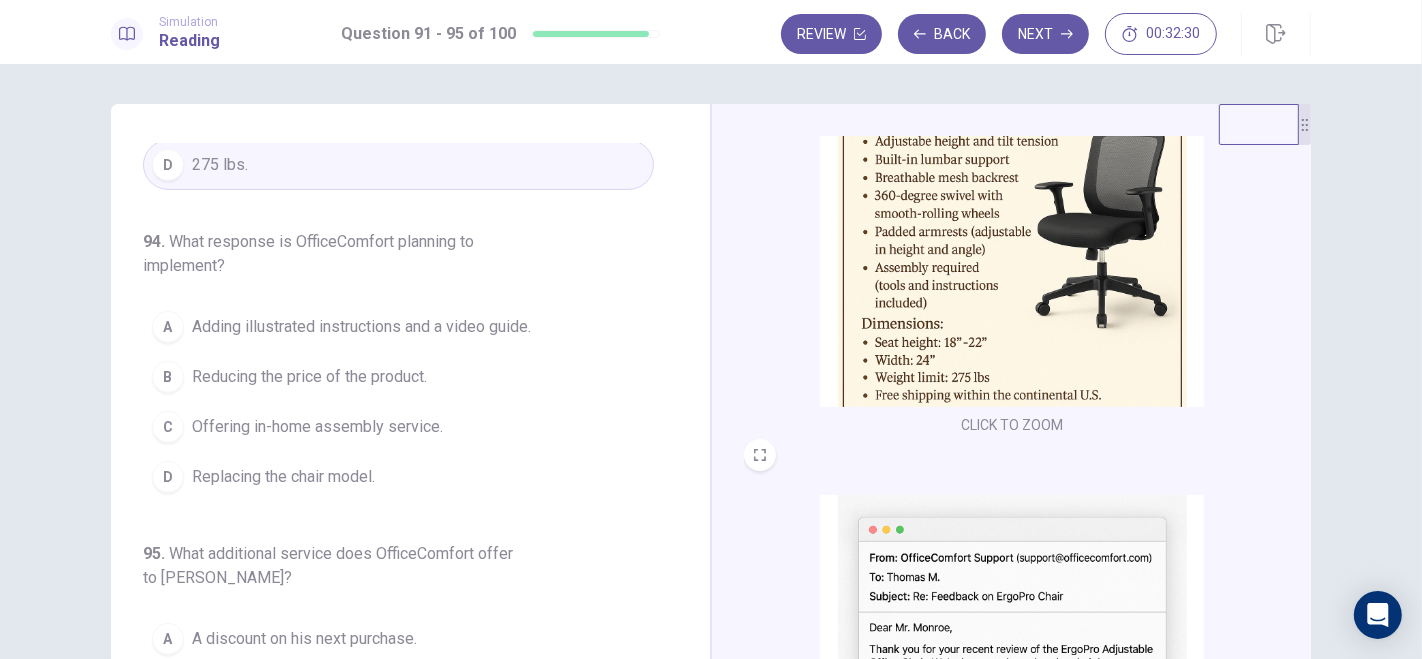
scroll to position [845, 0]
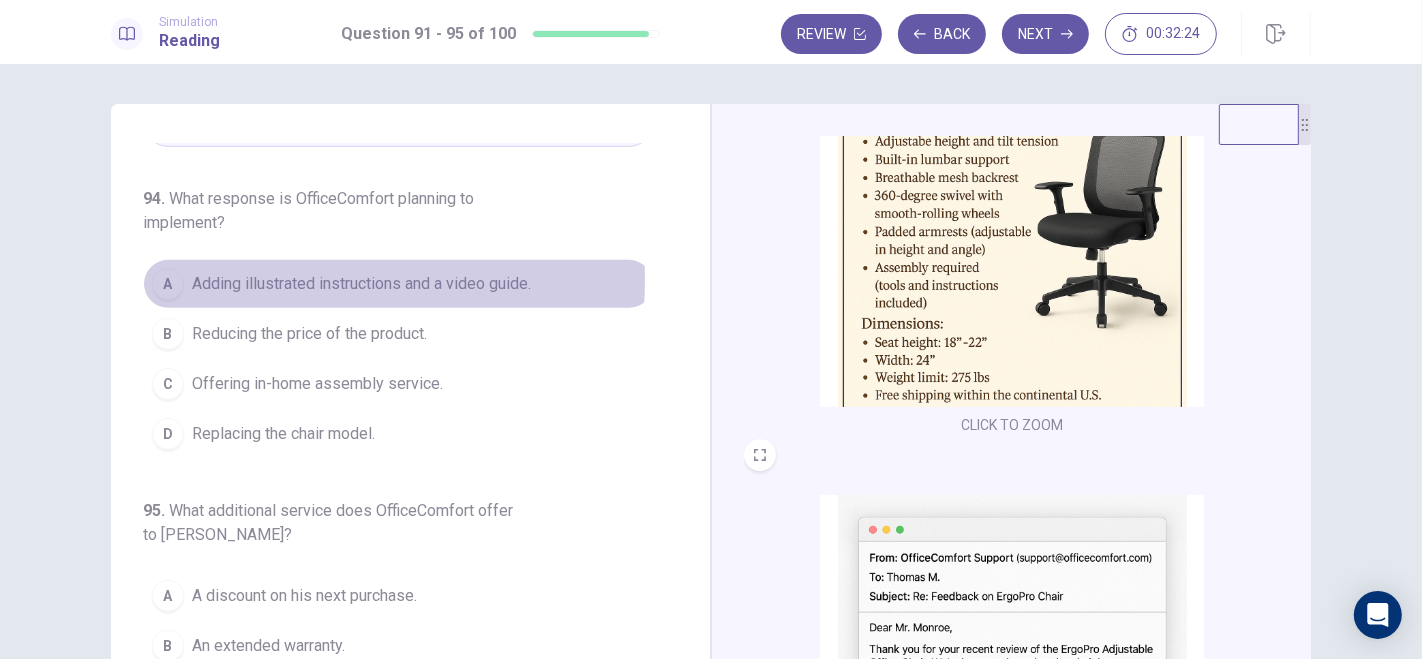
click at [213, 272] on span "Adding illustrated instructions and a video guide." at bounding box center [361, 284] width 339 height 24
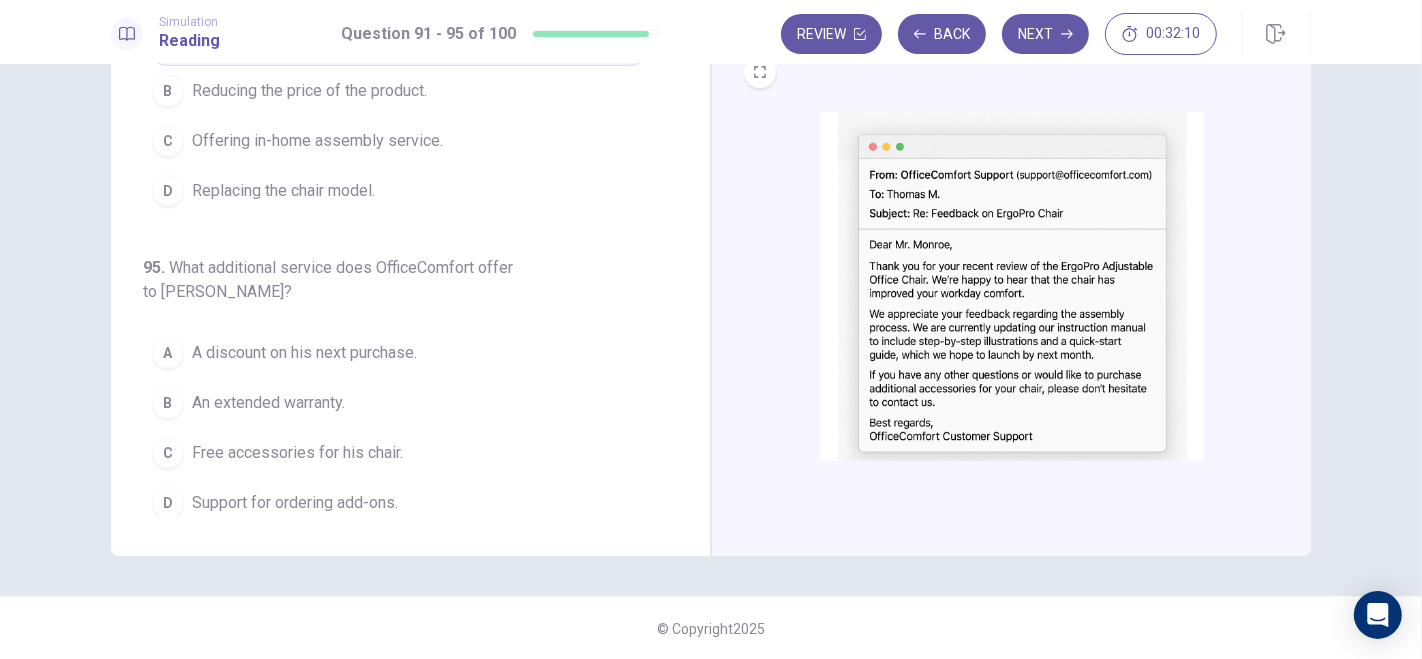
scroll to position [735, 0]
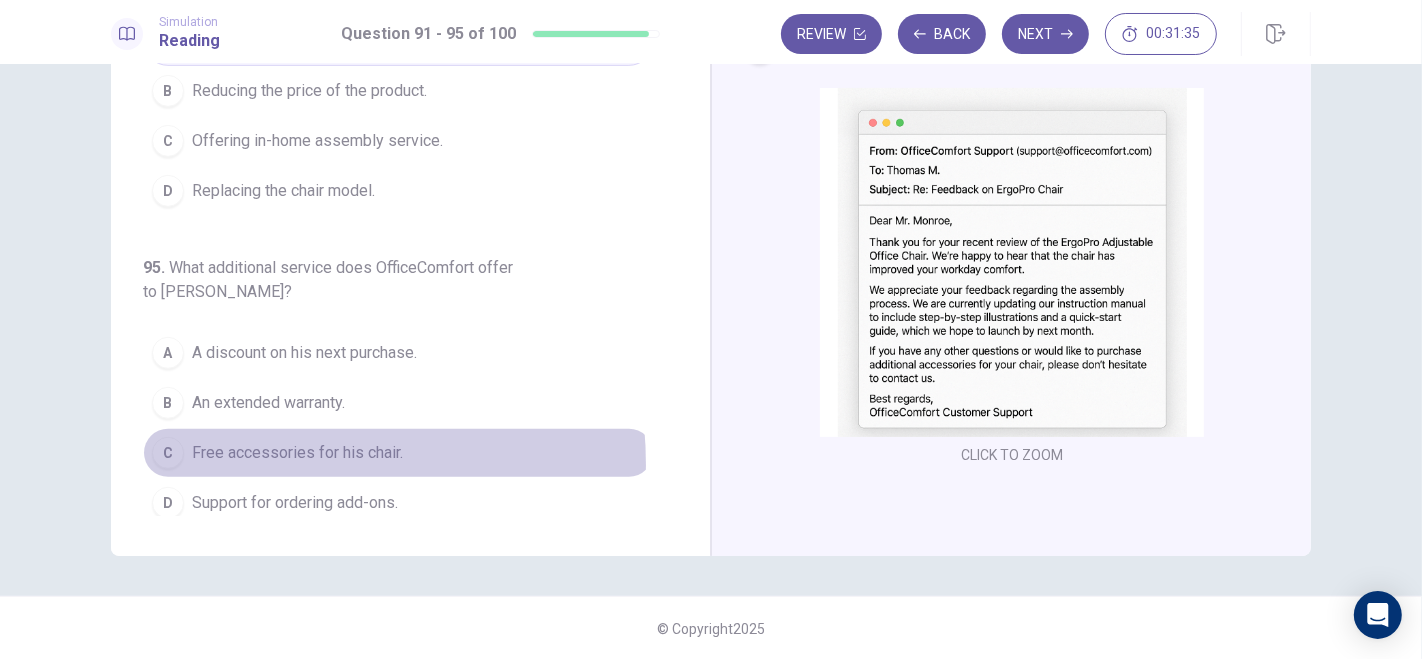
click at [237, 453] on button "C Free accessories for his chair." at bounding box center [398, 453] width 511 height 50
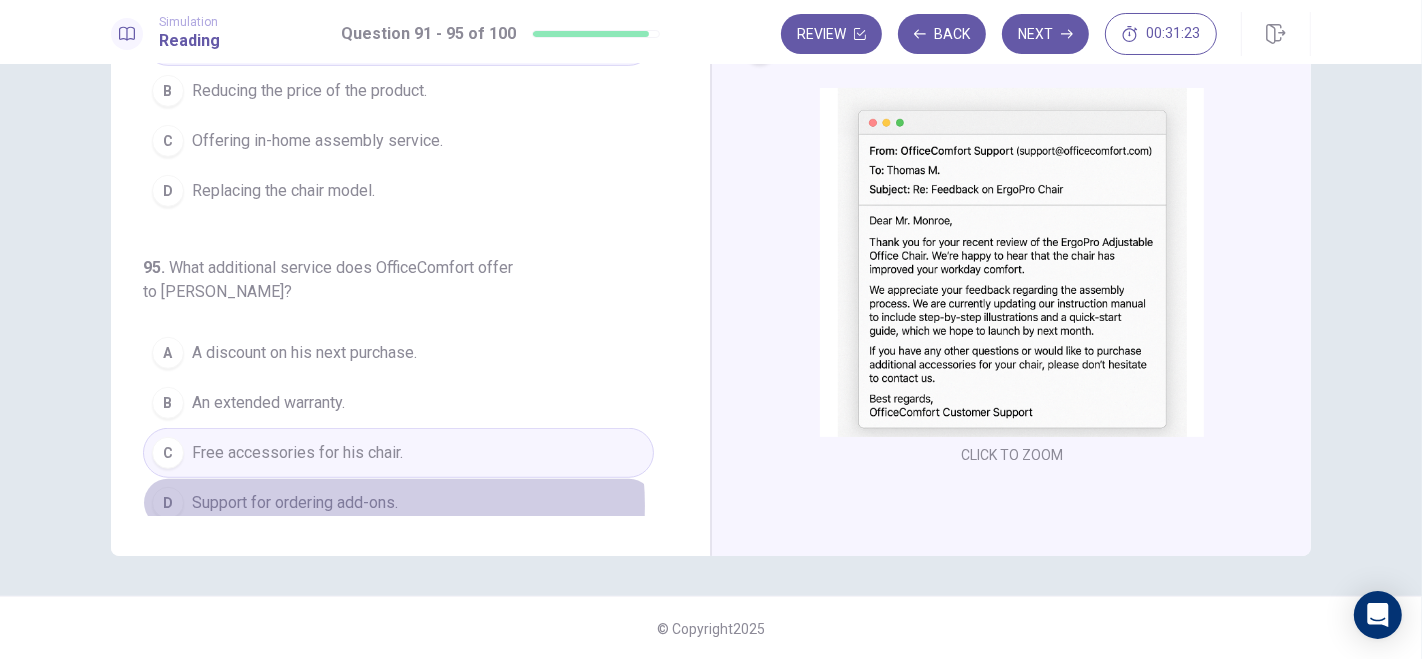
click at [348, 494] on span "Support for ordering add-ons." at bounding box center [295, 503] width 206 height 24
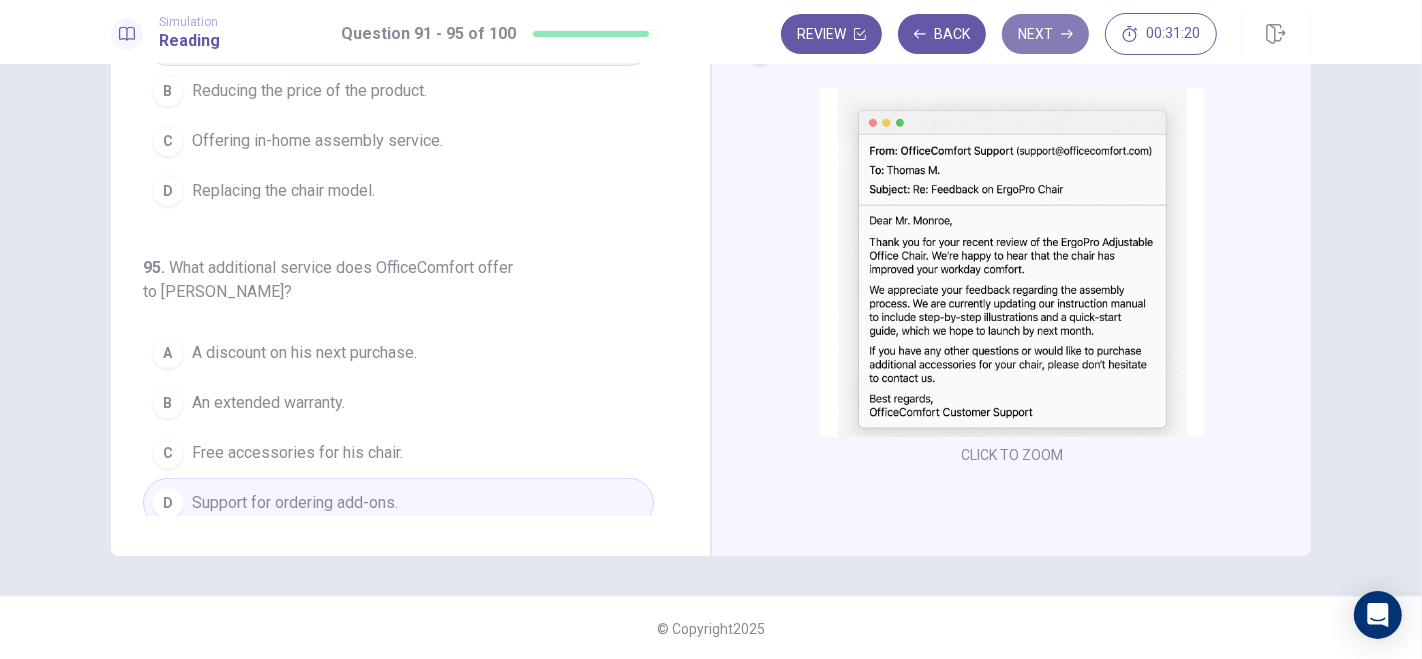
click at [1055, 32] on button "Next" at bounding box center [1045, 34] width 87 height 40
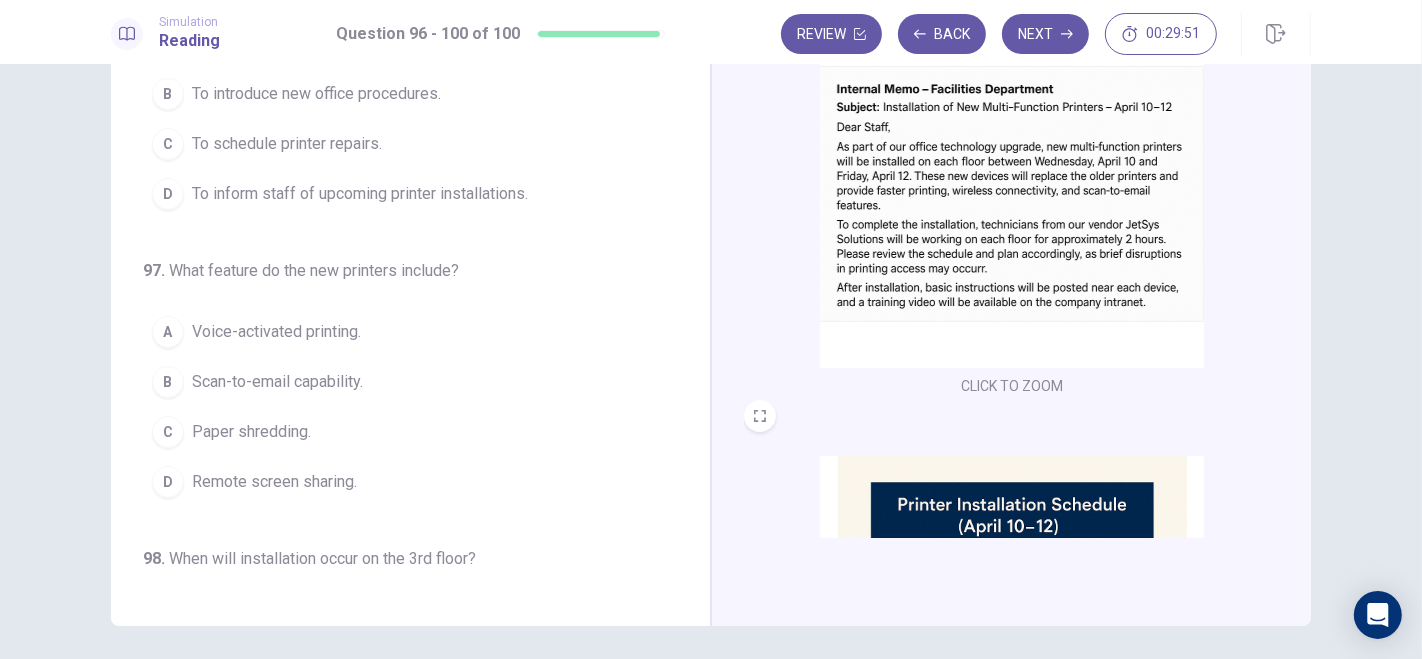
scroll to position [0, 0]
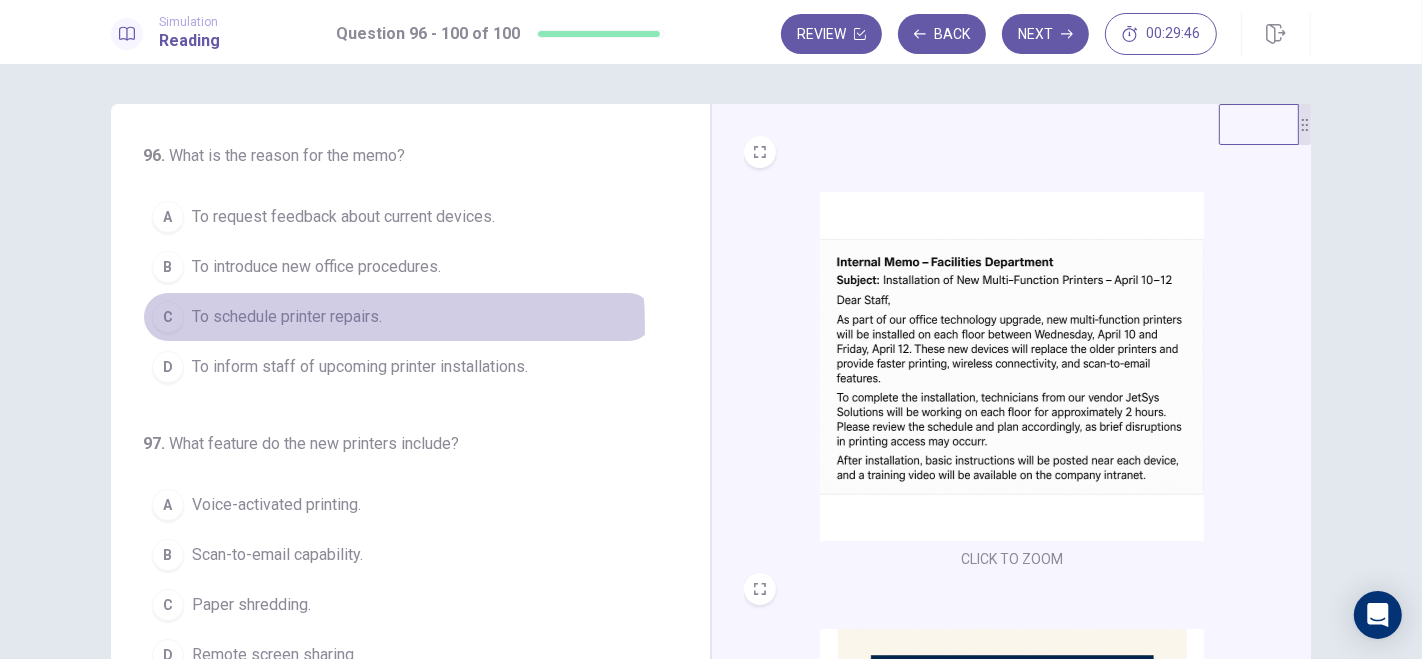
click at [232, 325] on span "To schedule printer repairs." at bounding box center [287, 317] width 190 height 24
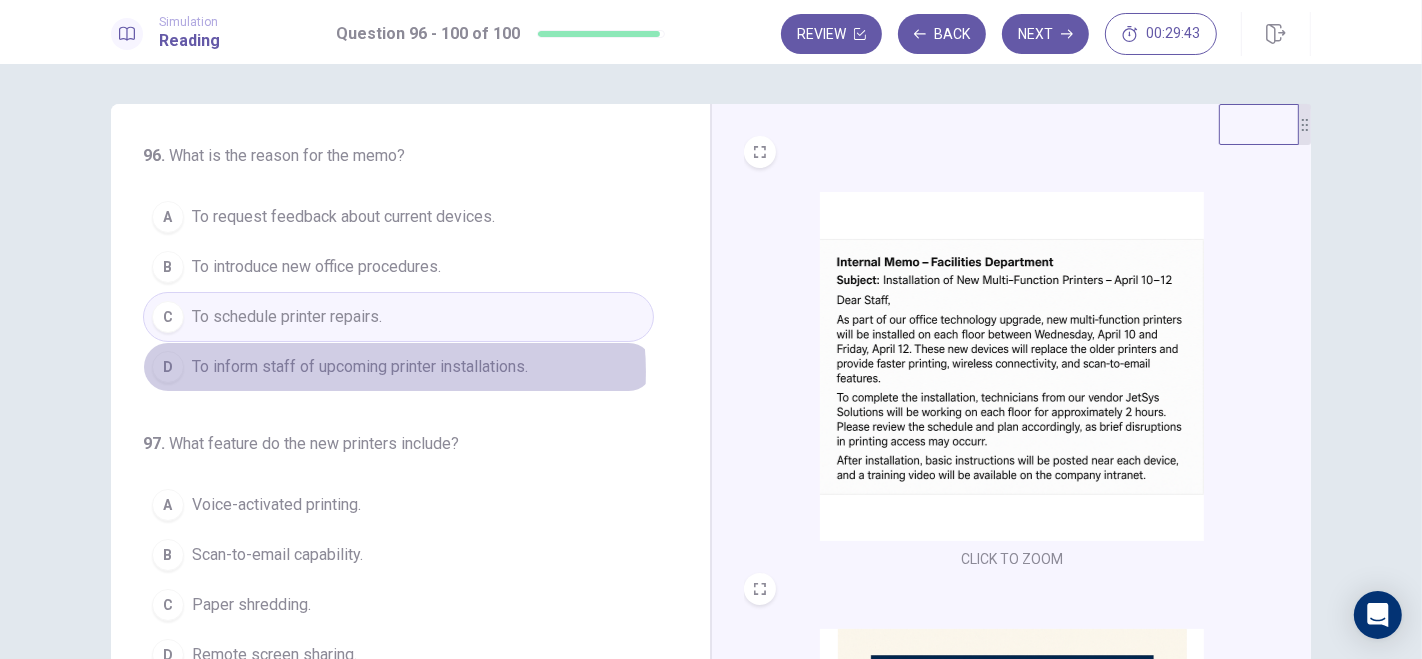
click at [368, 370] on span "To inform staff of upcoming printer installations." at bounding box center [360, 367] width 336 height 24
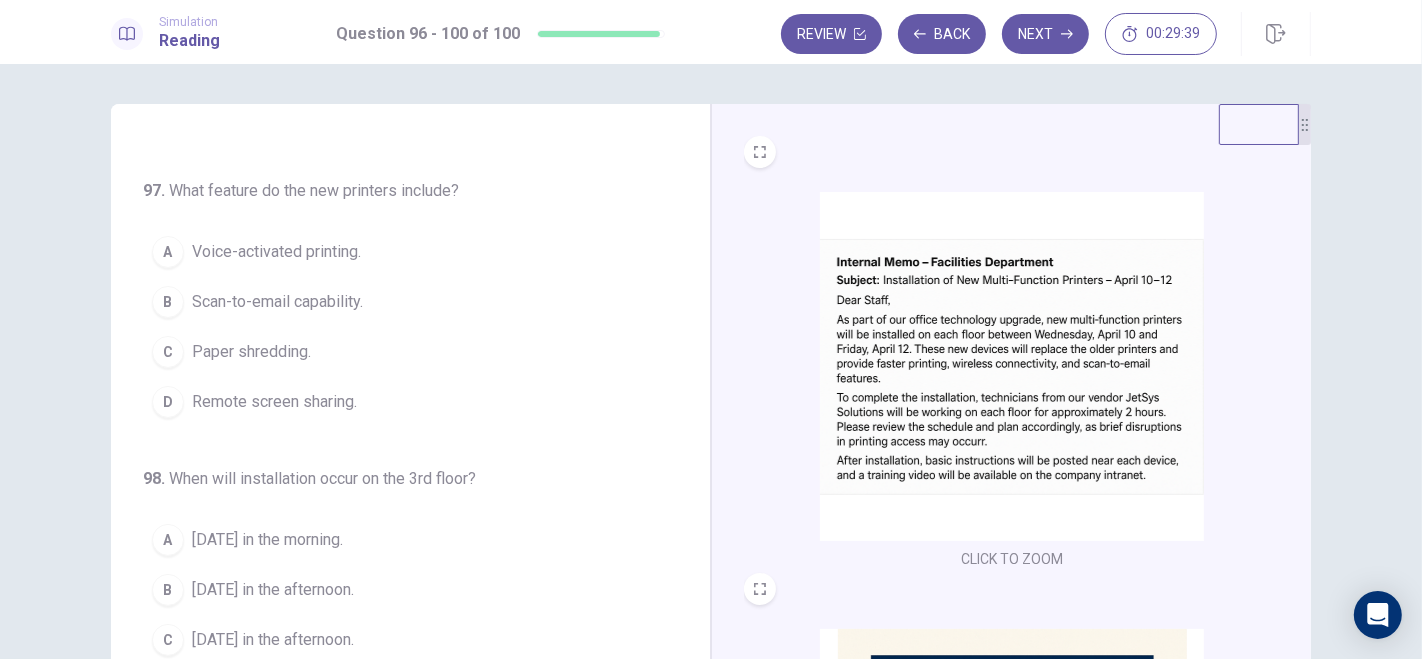
scroll to position [254, 0]
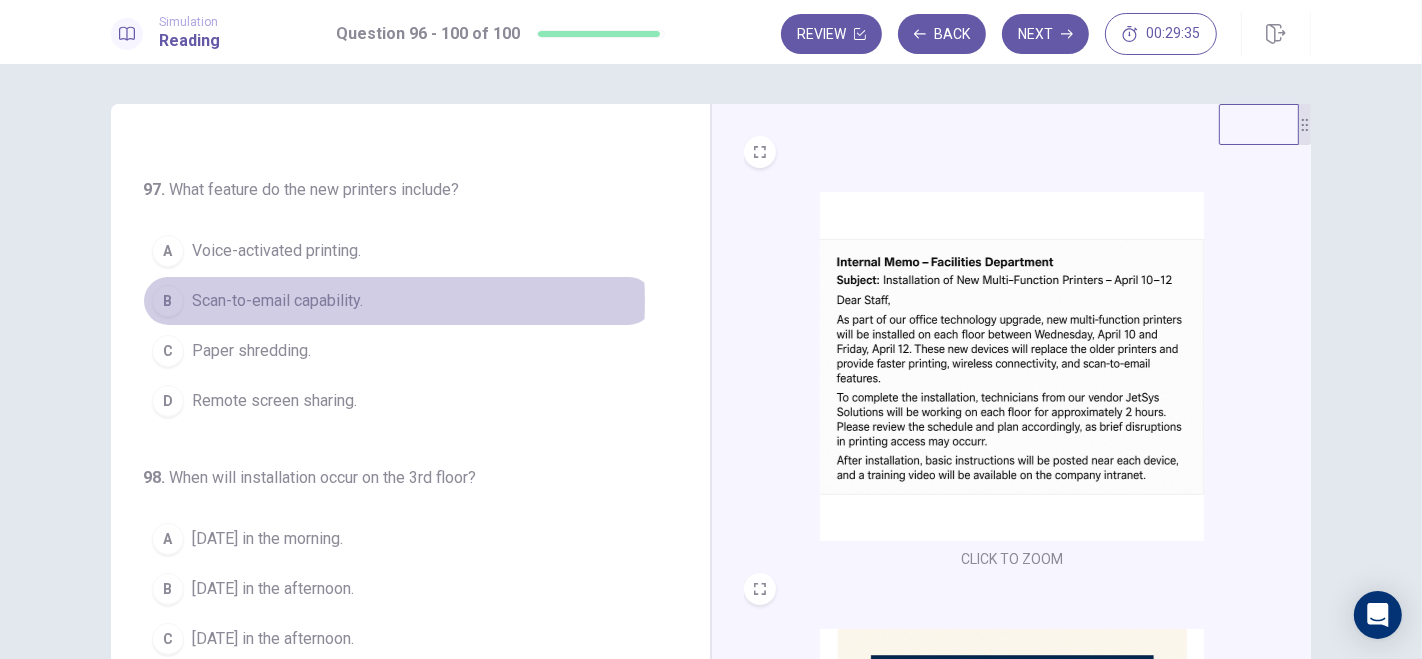
click at [247, 298] on span "Scan-to-email capability." at bounding box center [277, 301] width 171 height 24
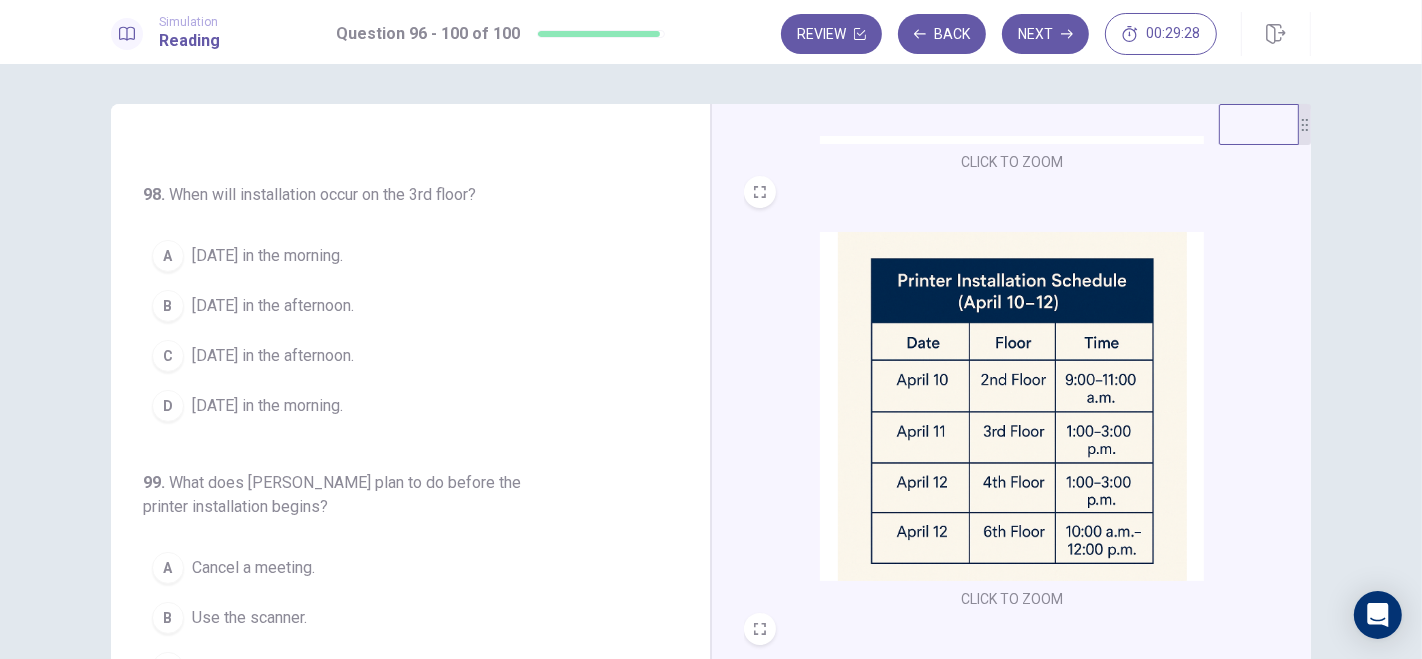
scroll to position [402, 0]
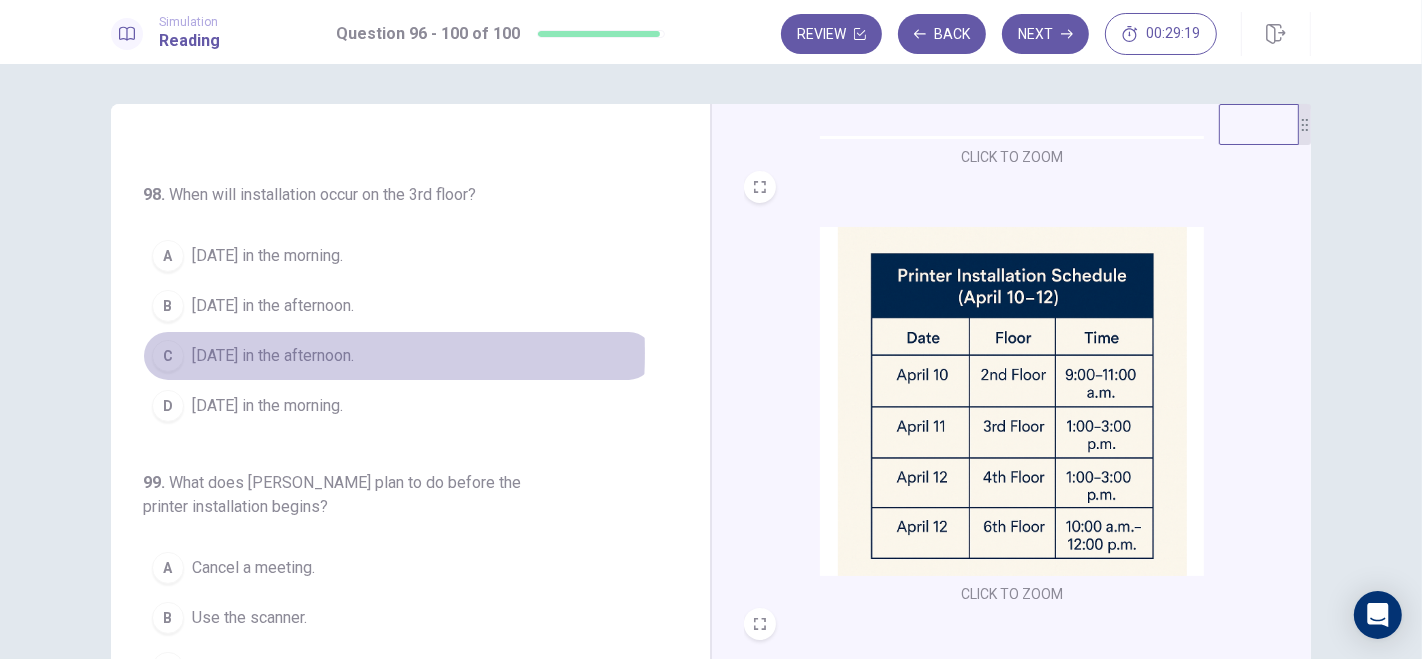
click at [211, 347] on span "April 11 in the afternoon." at bounding box center [273, 356] width 162 height 24
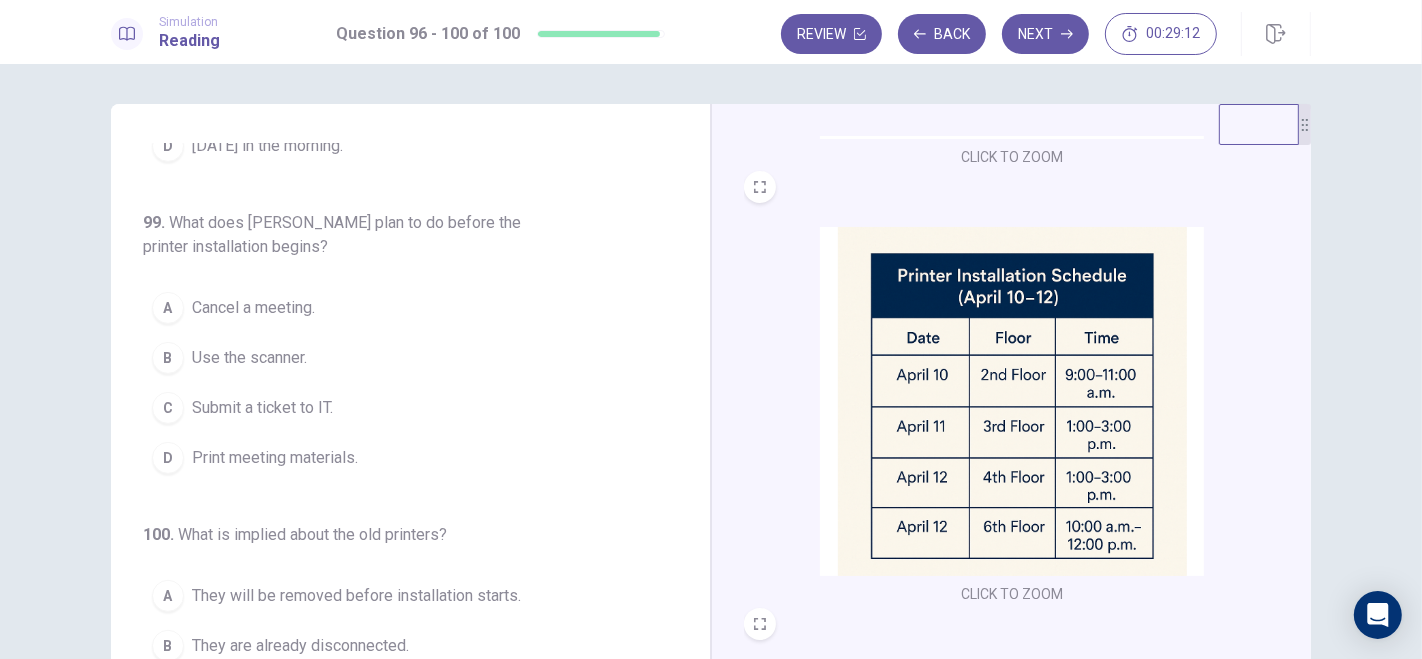
scroll to position [797, 0]
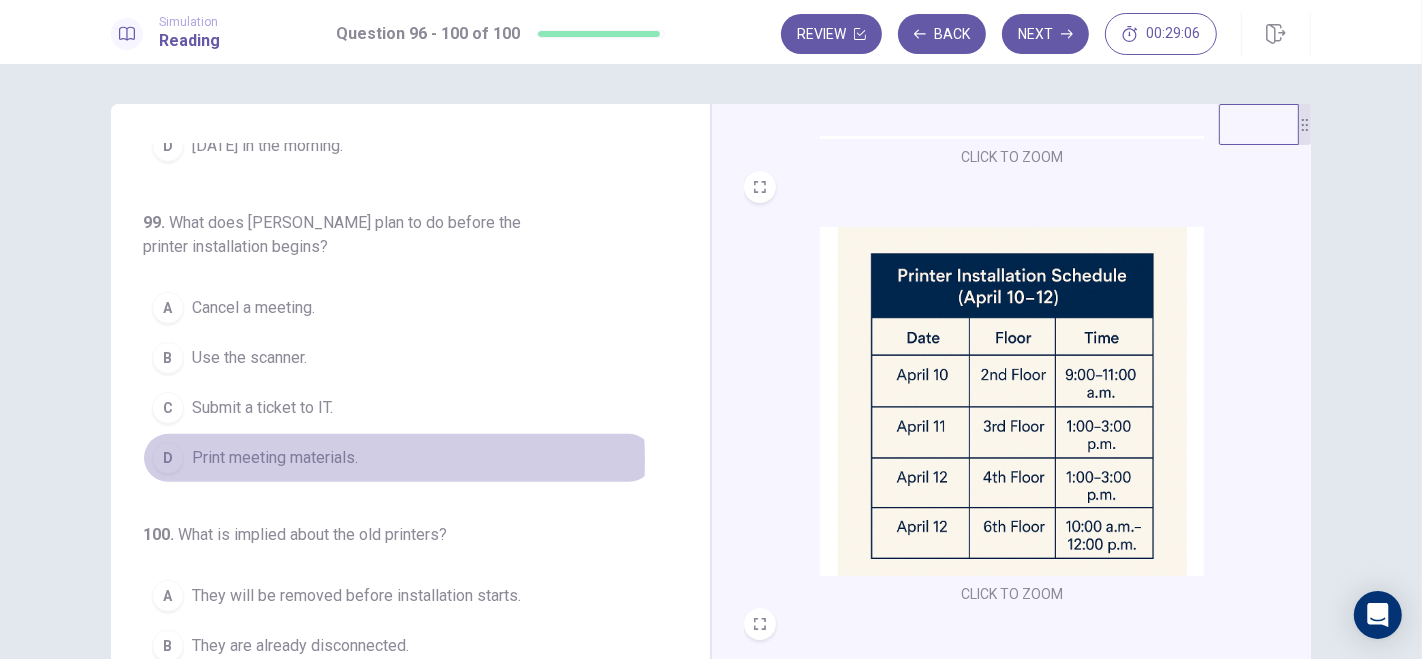
click at [243, 452] on span "Print meeting materials." at bounding box center [275, 458] width 166 height 24
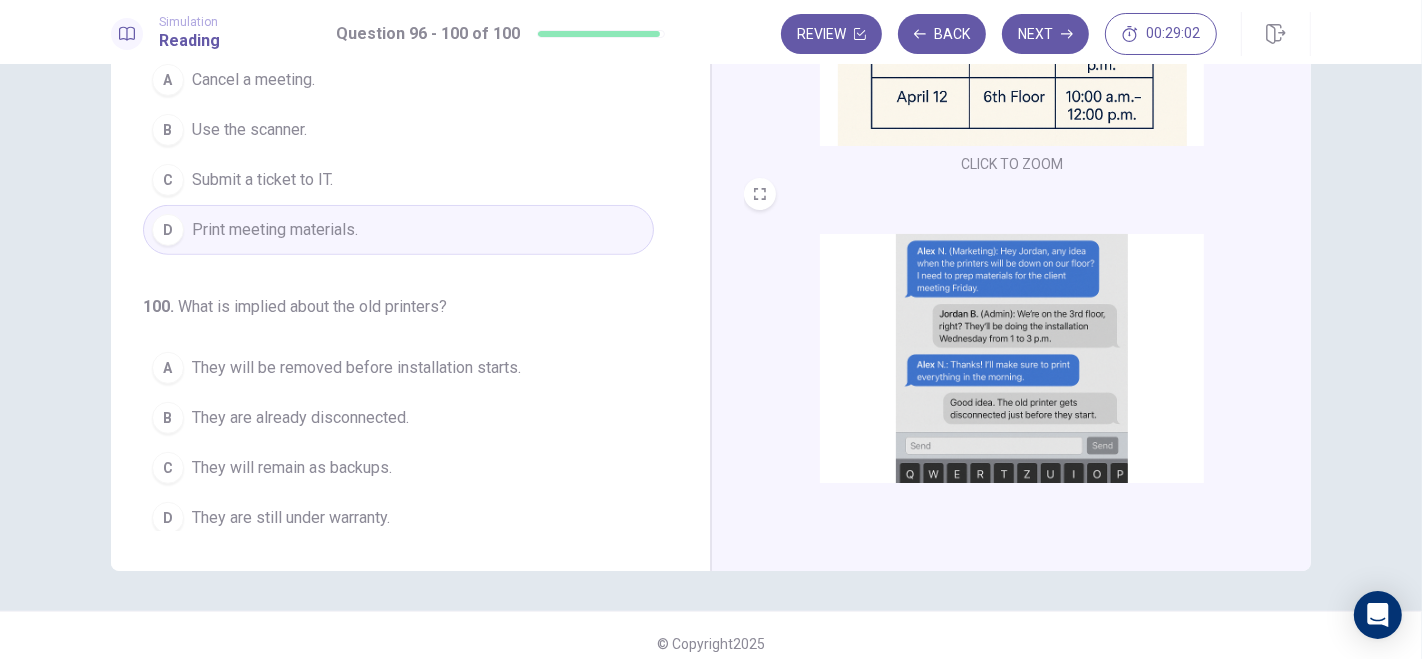
scroll to position [243, 0]
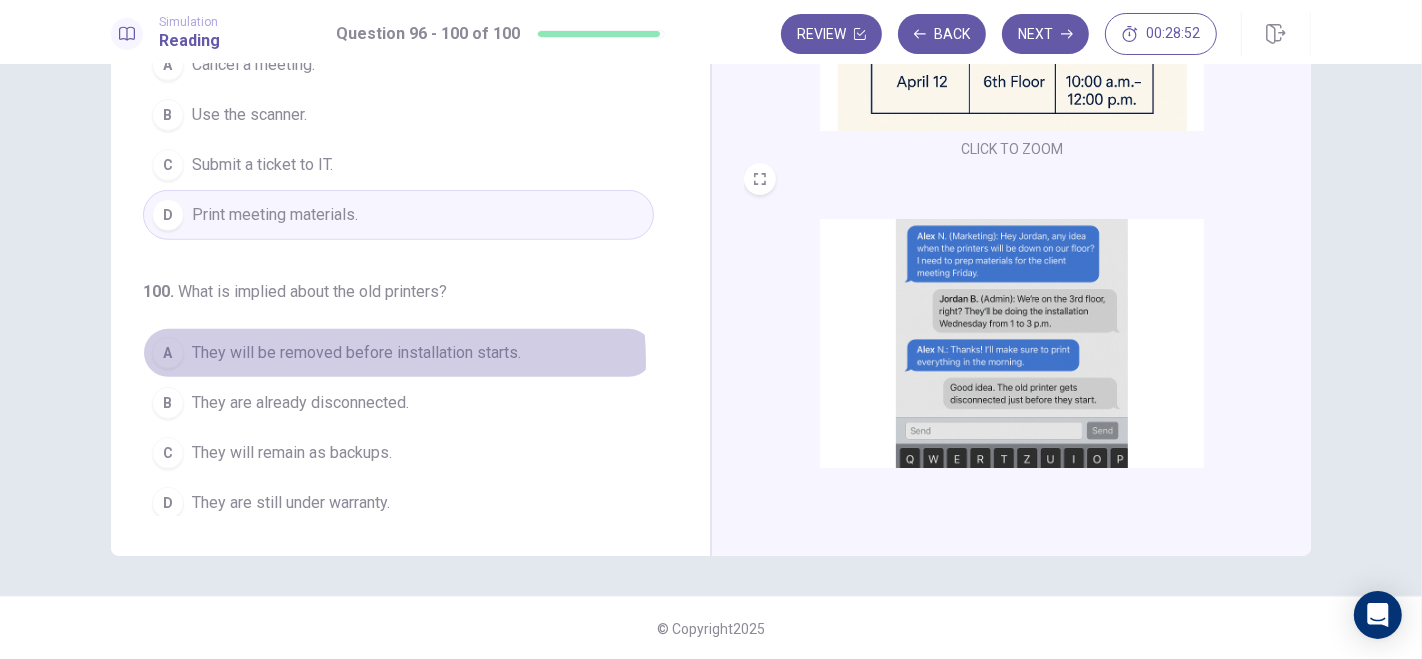
click at [328, 352] on span "They will be removed before installation starts." at bounding box center [356, 353] width 329 height 24
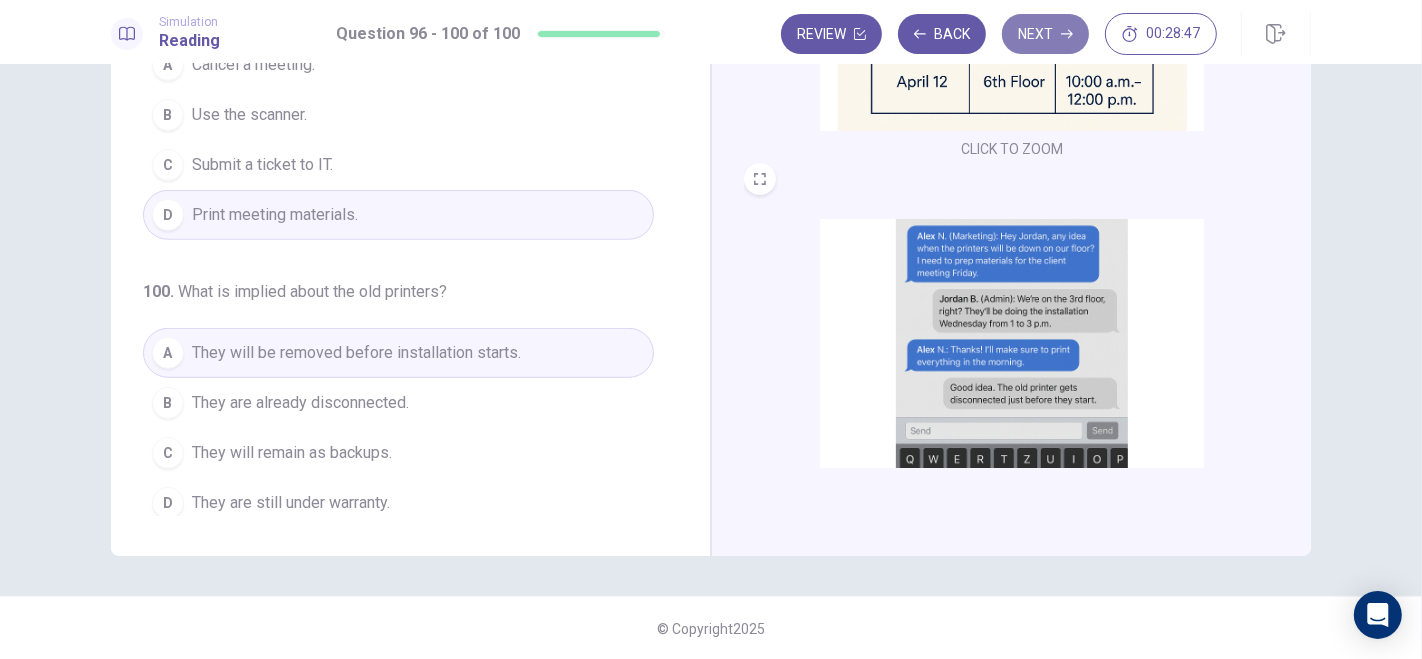
click at [1044, 43] on button "Next" at bounding box center [1045, 34] width 87 height 40
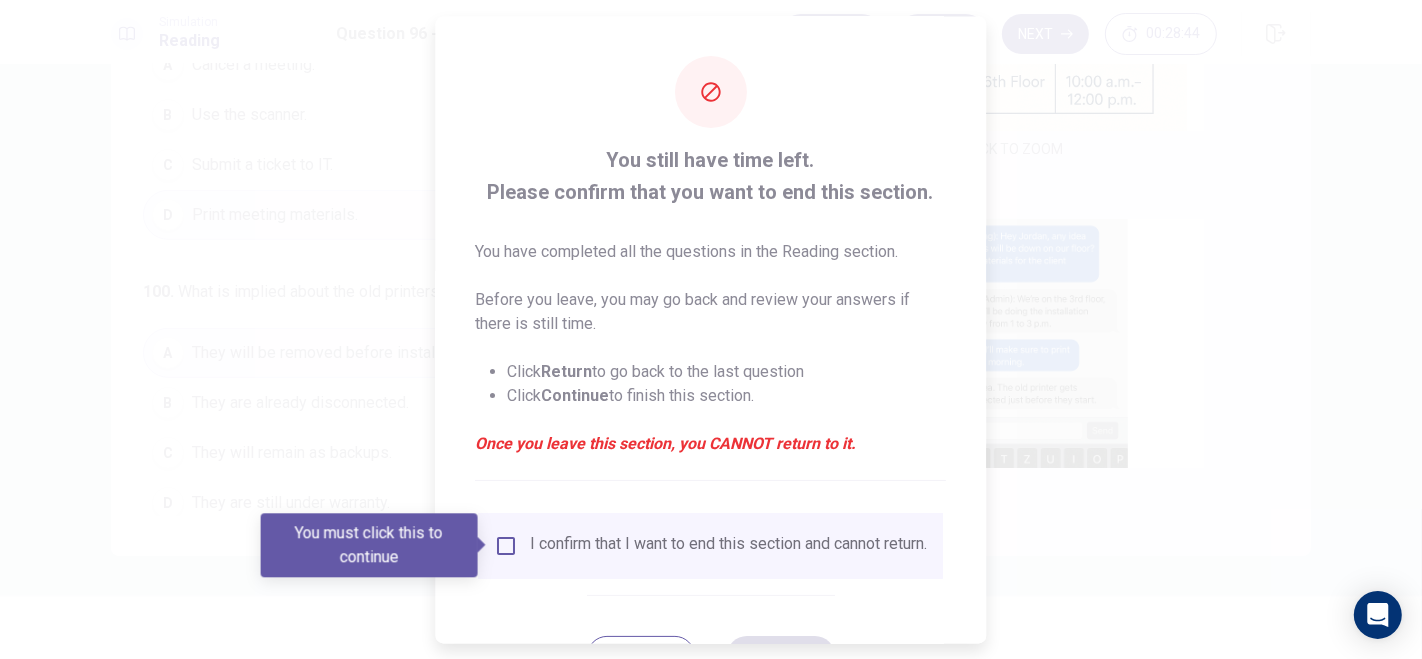
scroll to position [86, 0]
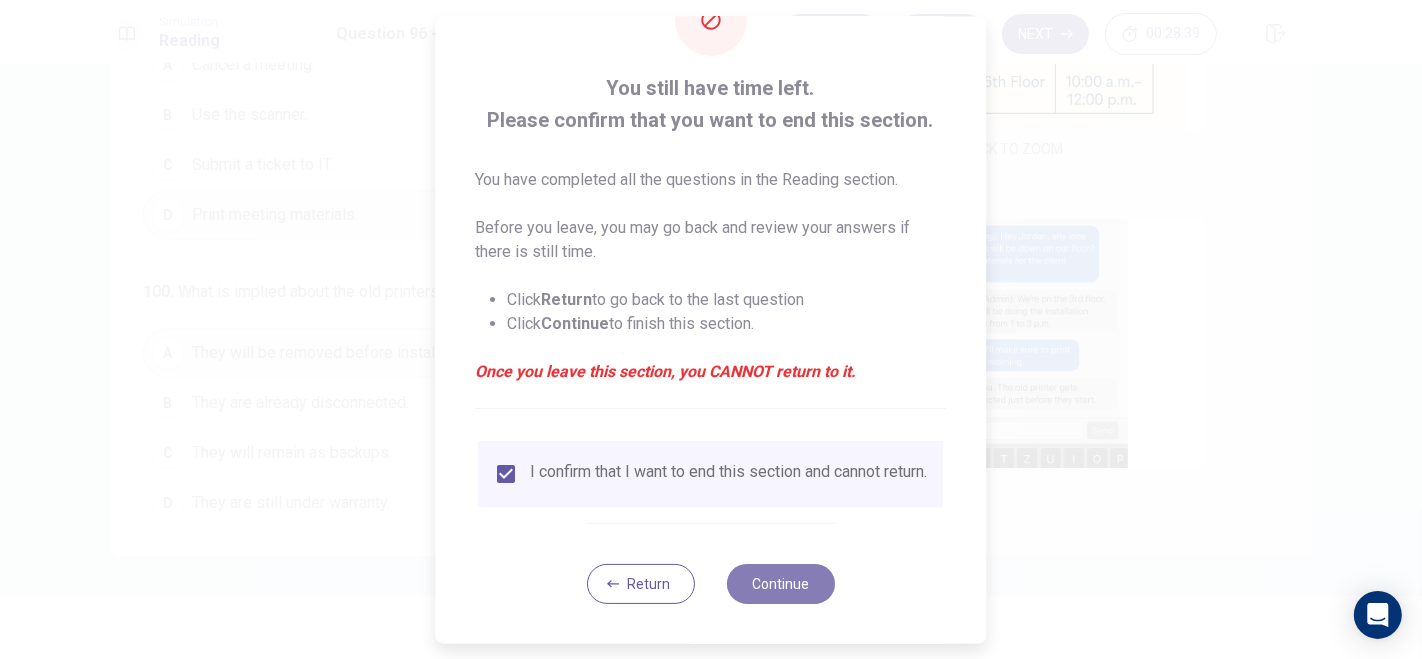
click at [784, 587] on button "Continue" at bounding box center [781, 583] width 108 height 40
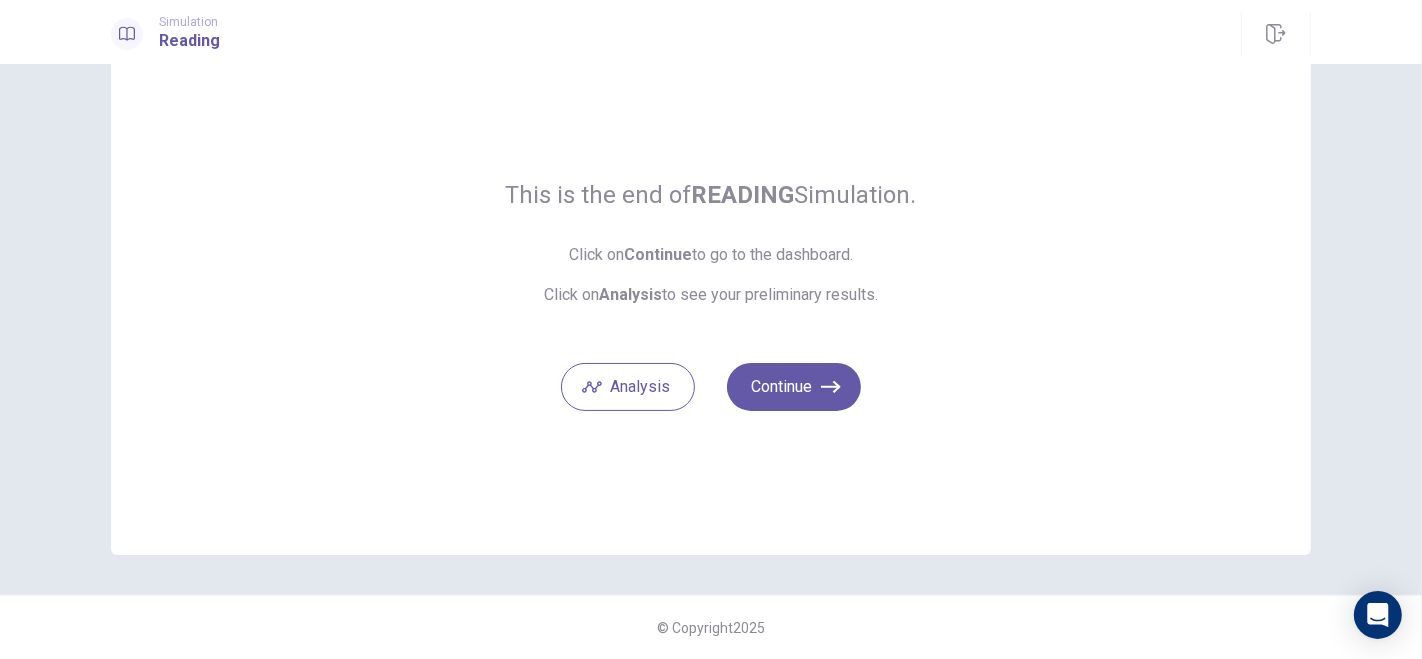
scroll to position [68, 0]
click at [800, 394] on button "Continue" at bounding box center [794, 388] width 134 height 48
